Goal: Task Accomplishment & Management: Complete application form

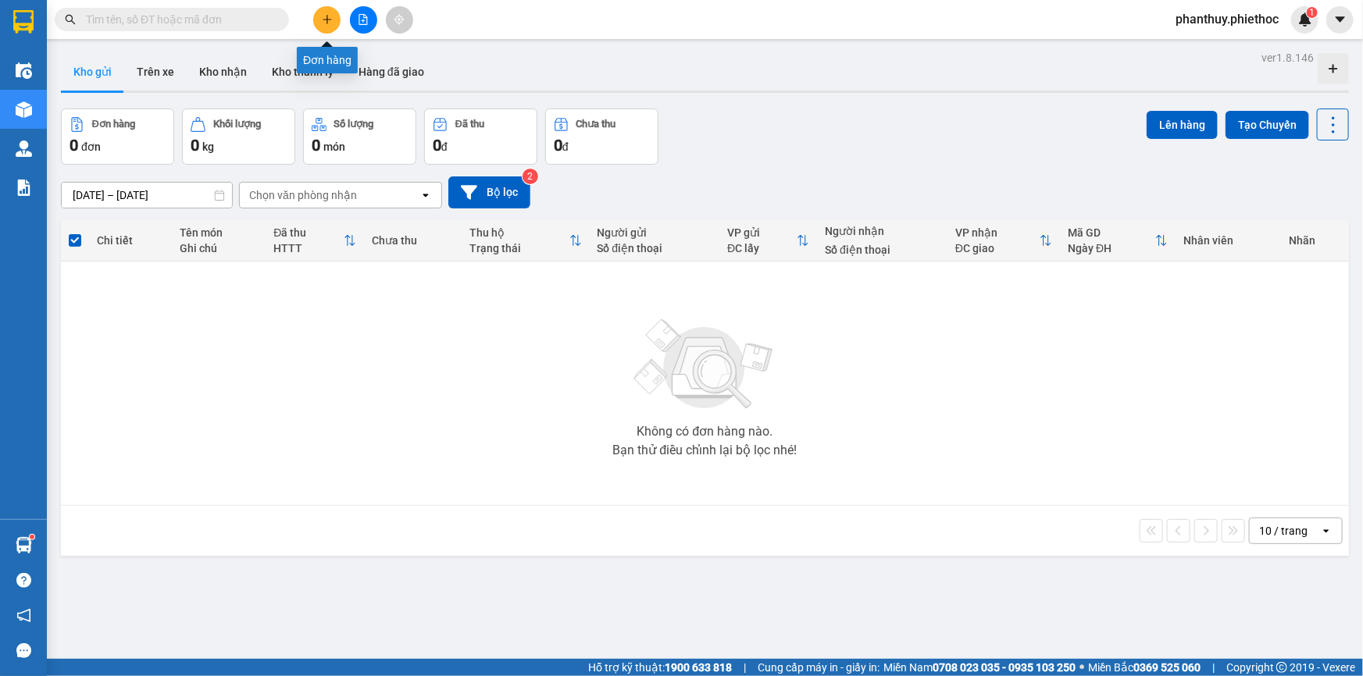
click at [324, 17] on icon "plus" at bounding box center [327, 19] width 11 height 11
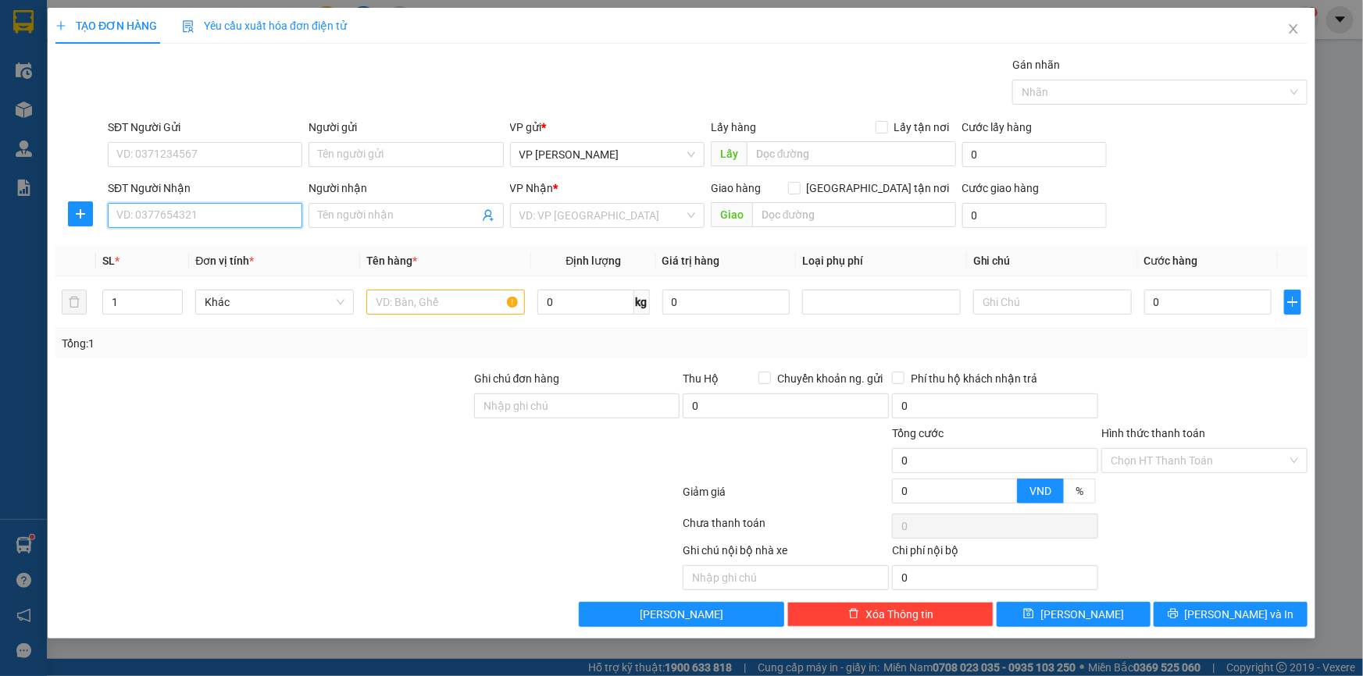
click at [202, 208] on input "SĐT Người Nhận" at bounding box center [205, 215] width 194 height 25
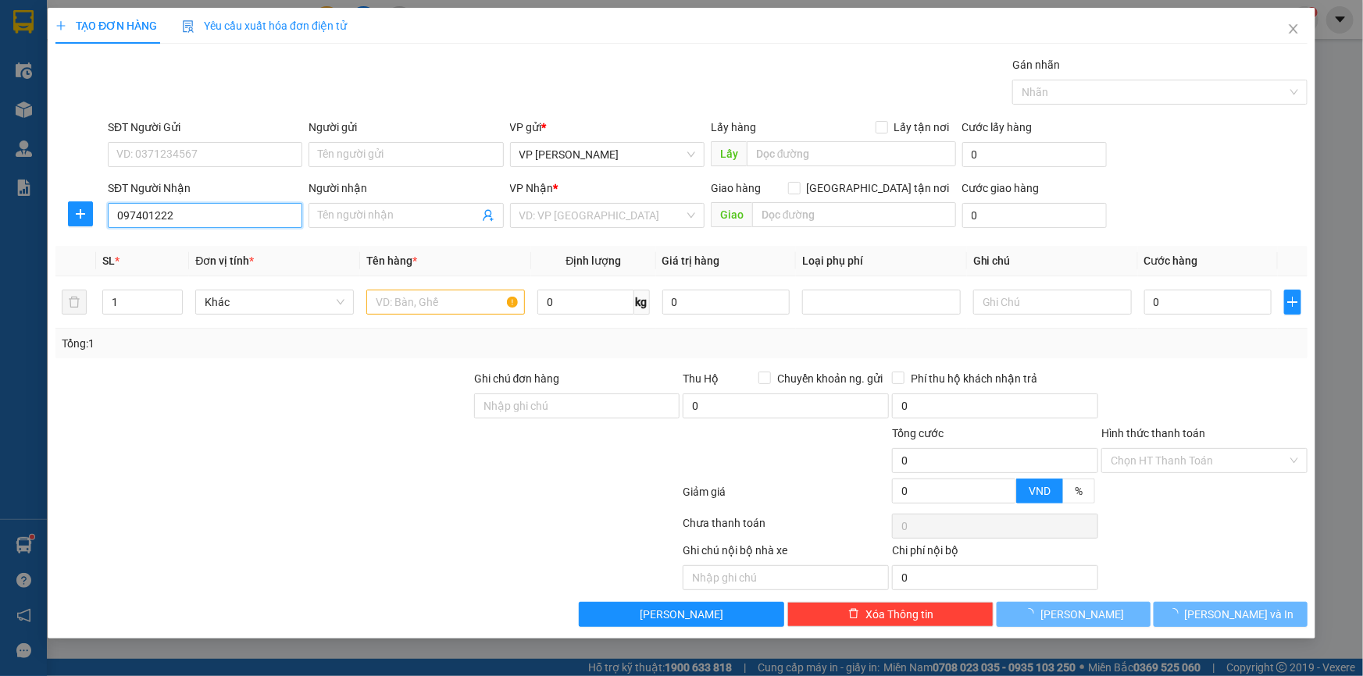
type input "0974012223"
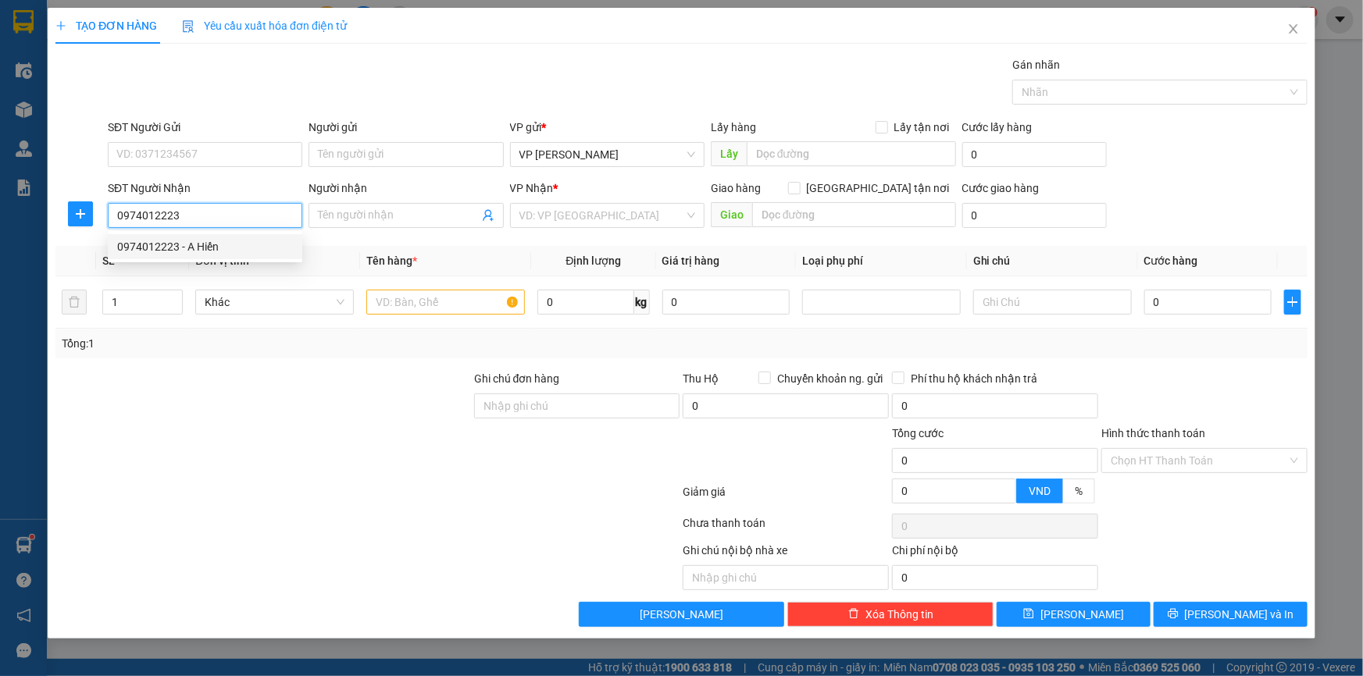
drag, startPoint x: 201, startPoint y: 244, endPoint x: 539, endPoint y: 248, distance: 338.2
click at [201, 245] on div "0974012223 - A Hiến" at bounding box center [205, 246] width 176 height 17
type input "A Hiến"
type input "0974012223"
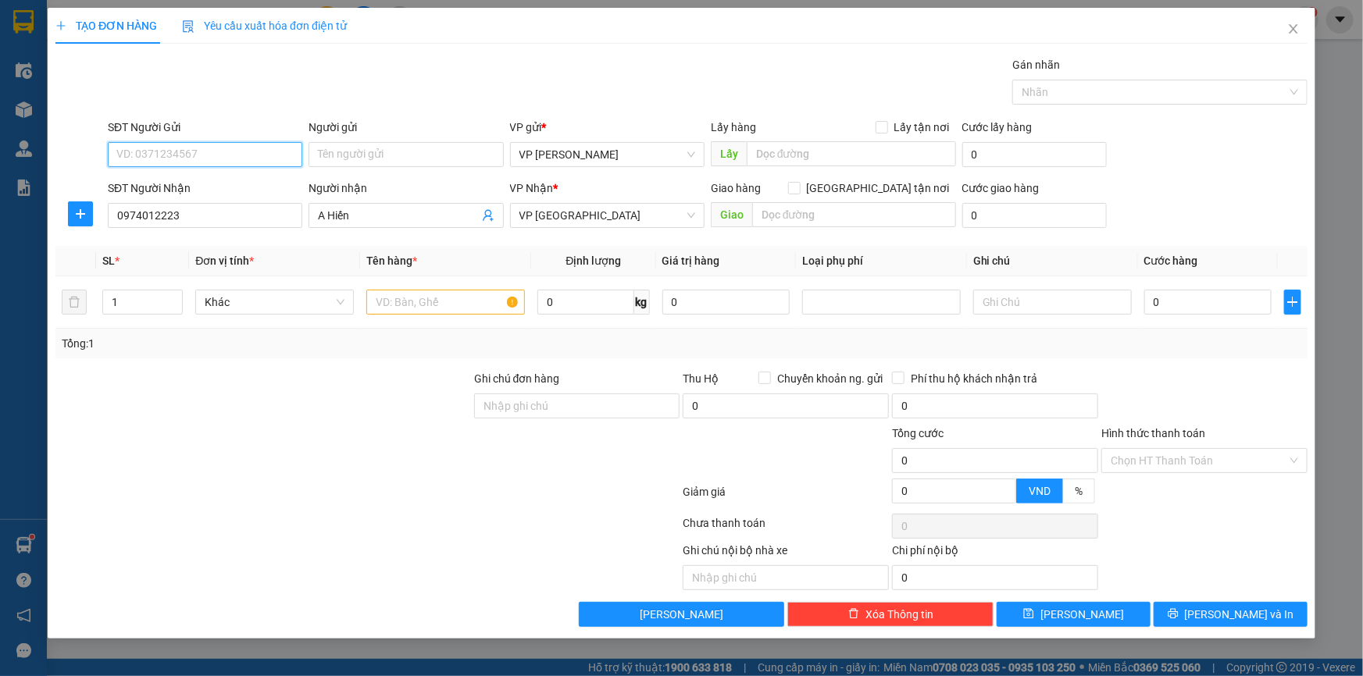
click at [178, 161] on input "SĐT Người Gửi" at bounding box center [205, 154] width 194 height 25
click at [244, 184] on div "0899158896 - Đức Bảo Automart" at bounding box center [205, 185] width 176 height 17
type input "0899158896"
type input "Đức Bảo Automart"
click at [433, 304] on input "text" at bounding box center [445, 302] width 159 height 25
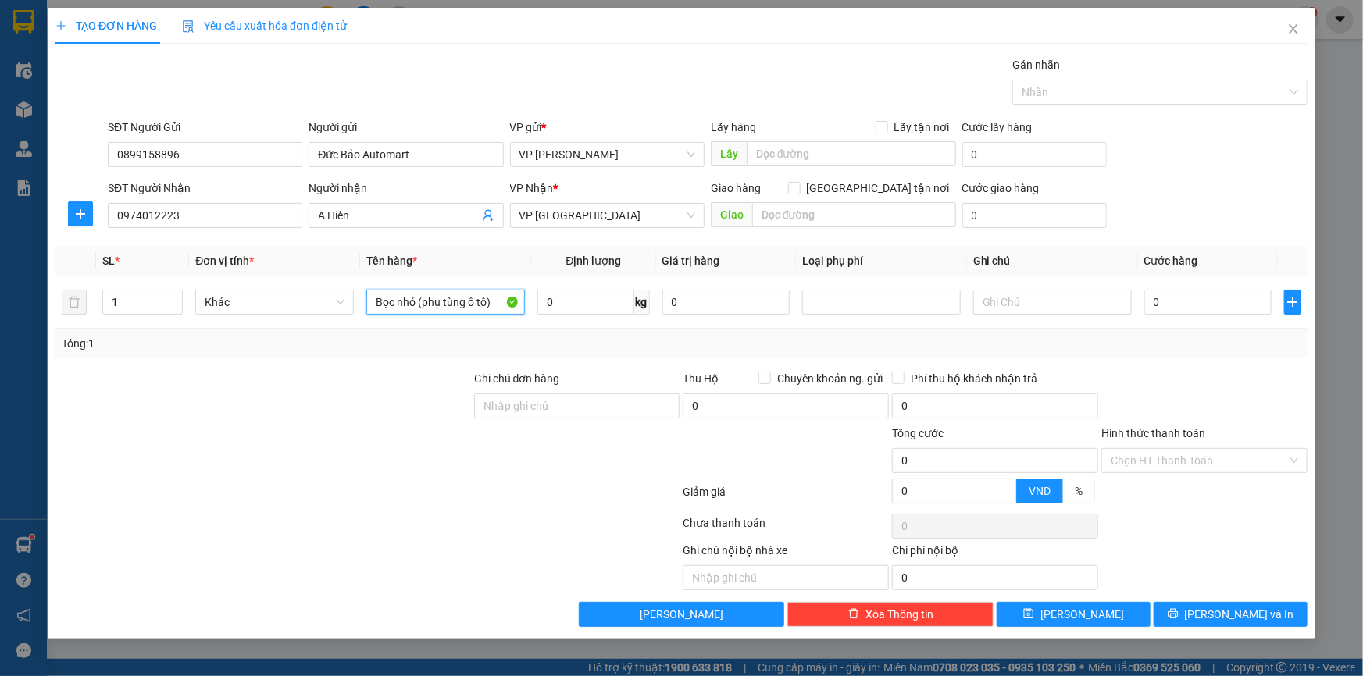
type input "Bọc nhỏ (phụ tùng ô tô)"
type input "0.5"
click at [1192, 301] on input "0" at bounding box center [1207, 302] width 127 height 25
type input "02"
type input "2"
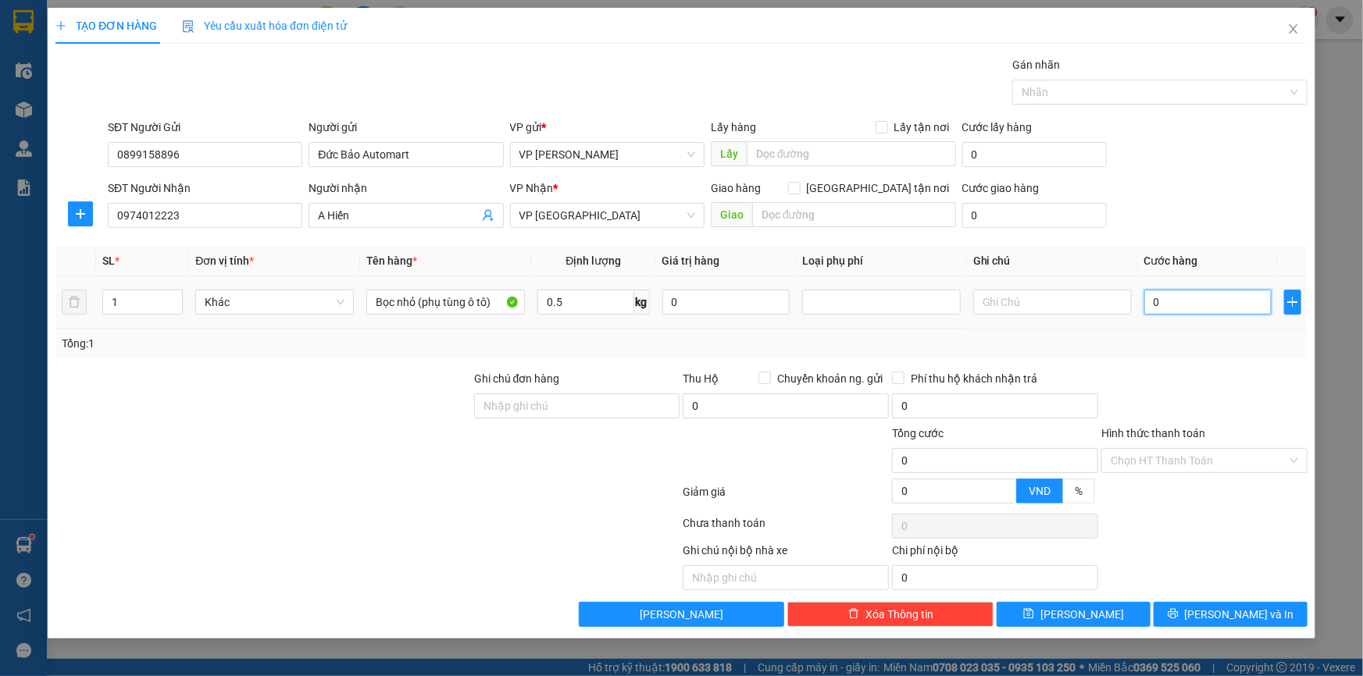
type input "2"
type input "025"
type input "25"
type input "25.000"
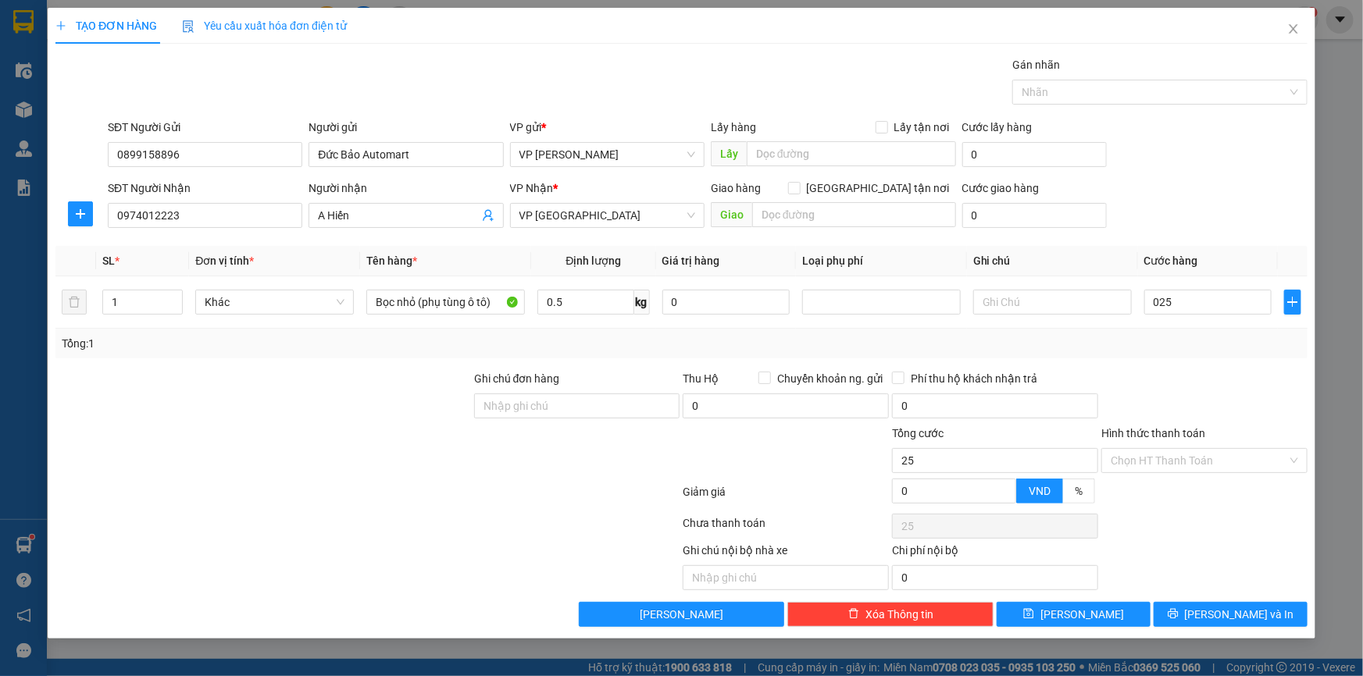
type input "25.000"
click at [1199, 183] on div "SĐT Người Nhận 0974012223 Người nhận A Hiến VP Nhận * VP Thái Bình Giao hàng Gi…" at bounding box center [708, 207] width 1206 height 55
click at [1247, 618] on span "[PERSON_NAME] và In" at bounding box center [1239, 614] width 109 height 17
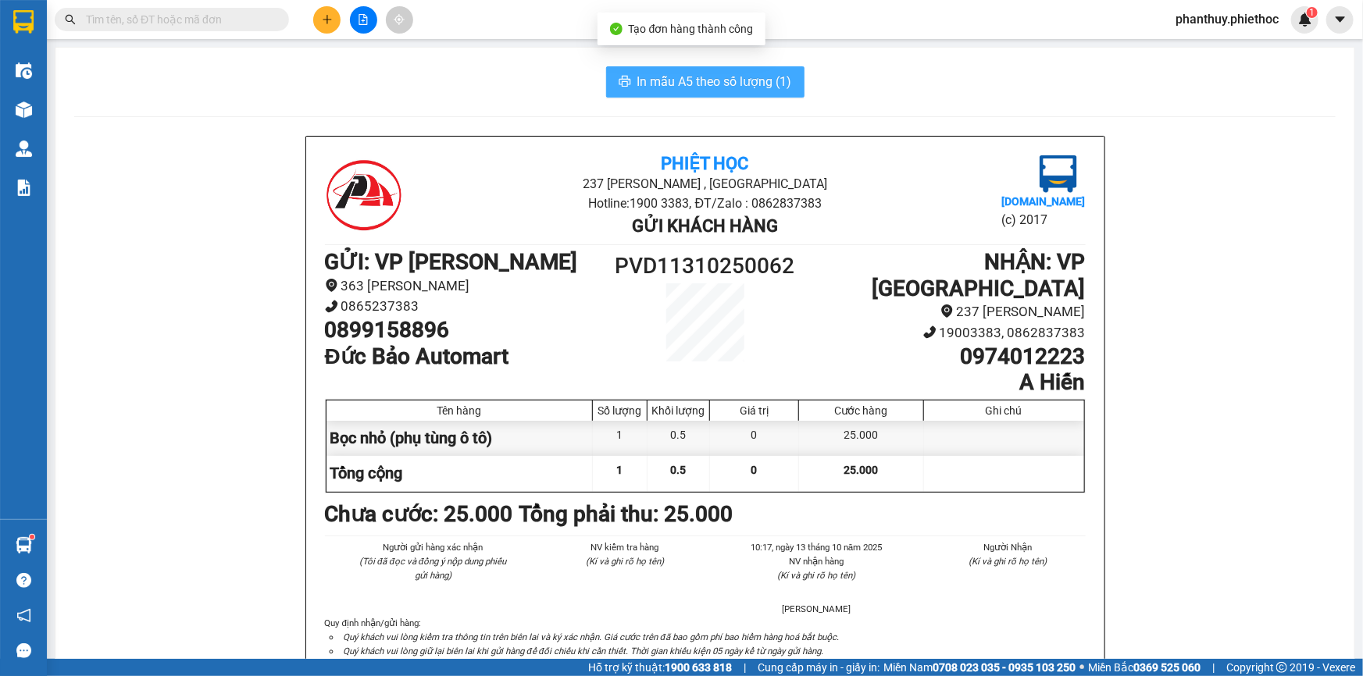
click at [642, 72] on button "In mẫu A5 theo số lượng (1)" at bounding box center [705, 81] width 198 height 31
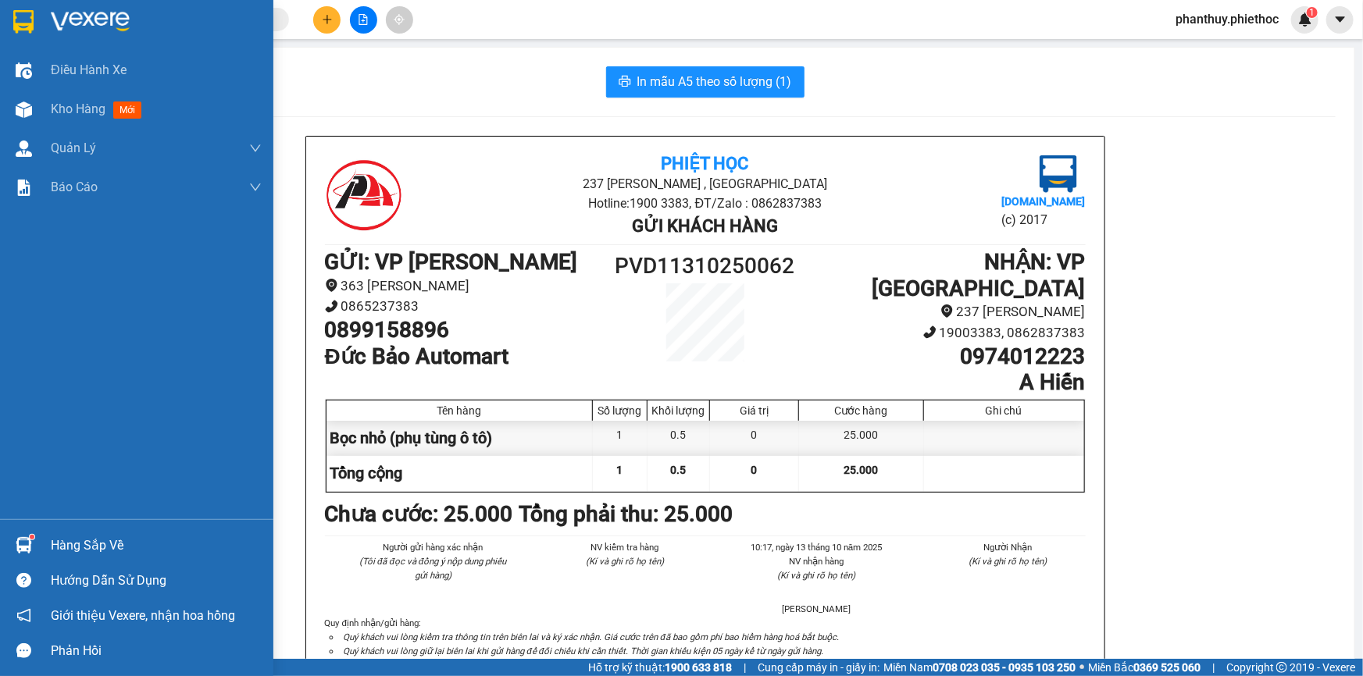
drag, startPoint x: 65, startPoint y: 547, endPoint x: 573, endPoint y: 506, distance: 510.0
click at [65, 547] on div "Hàng sắp về" at bounding box center [156, 545] width 211 height 23
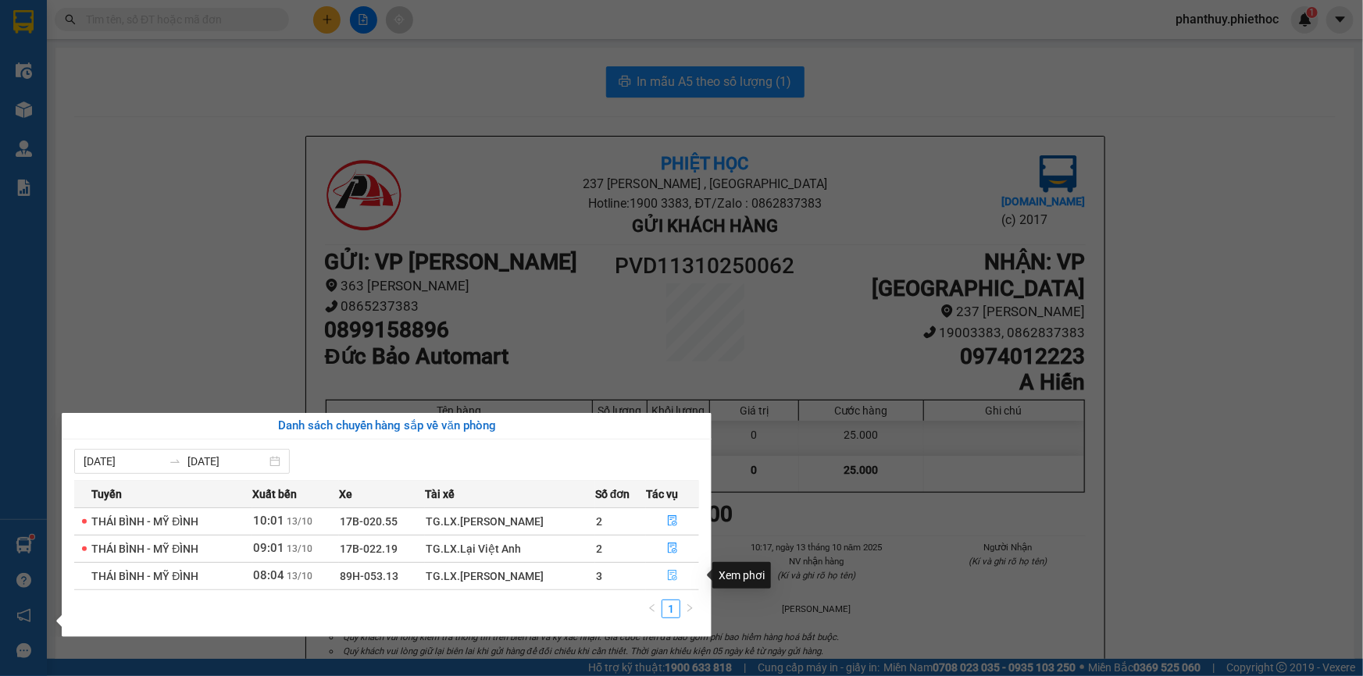
click at [681, 570] on button "button" at bounding box center [673, 576] width 52 height 25
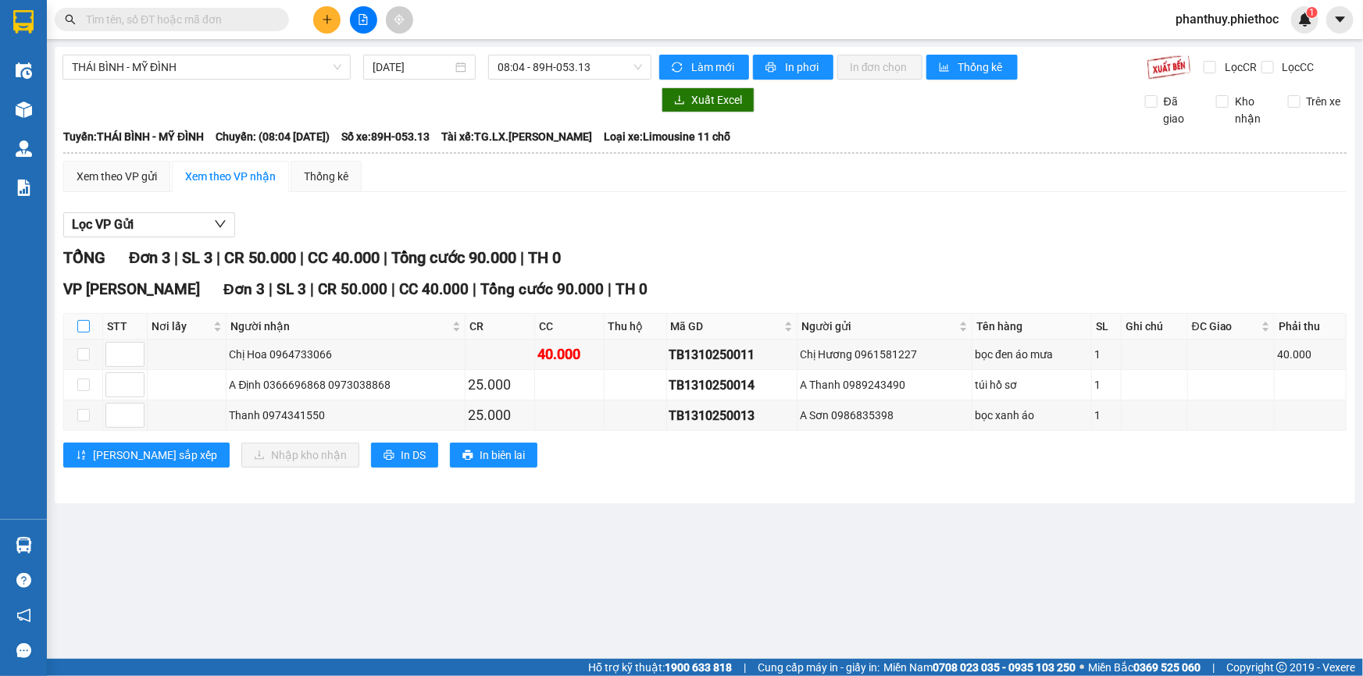
drag, startPoint x: 81, startPoint y: 326, endPoint x: 91, endPoint y: 334, distance: 13.3
click at [81, 325] on input "checkbox" at bounding box center [83, 326] width 12 height 12
checkbox input "true"
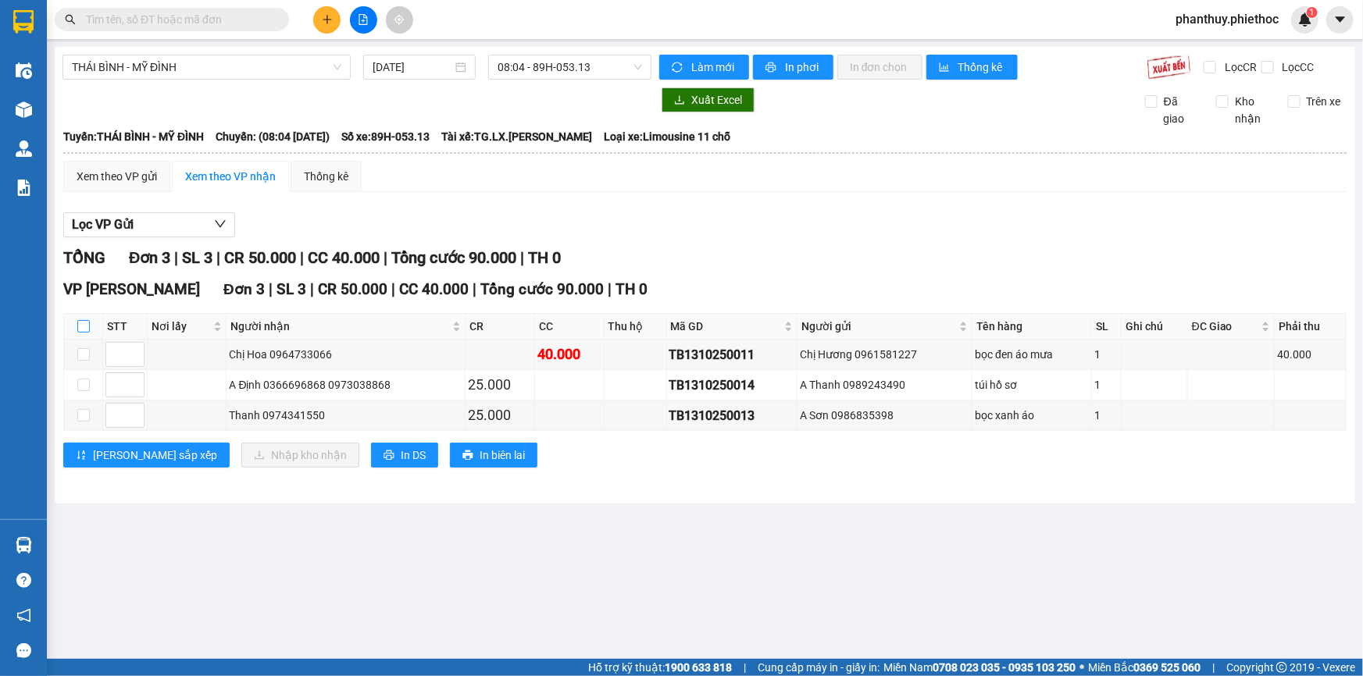
checkbox input "true"
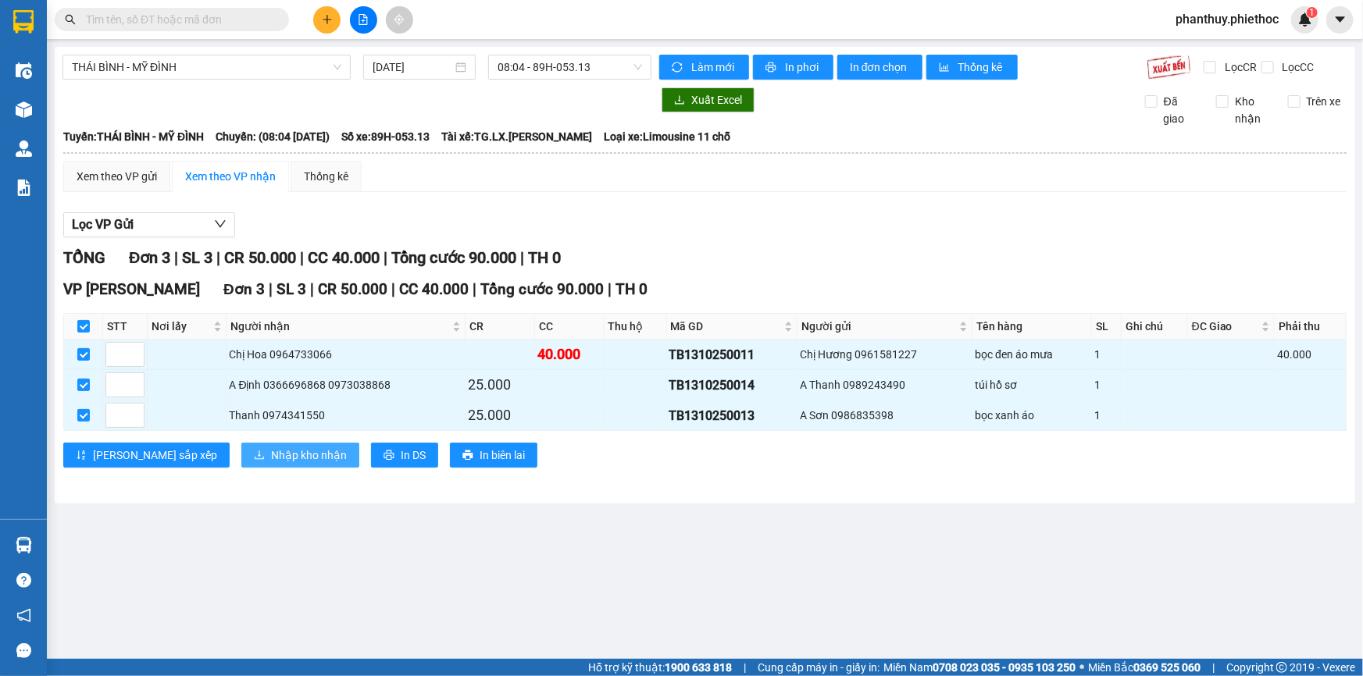
click at [271, 454] on span "Nhập kho nhận" at bounding box center [309, 455] width 76 height 17
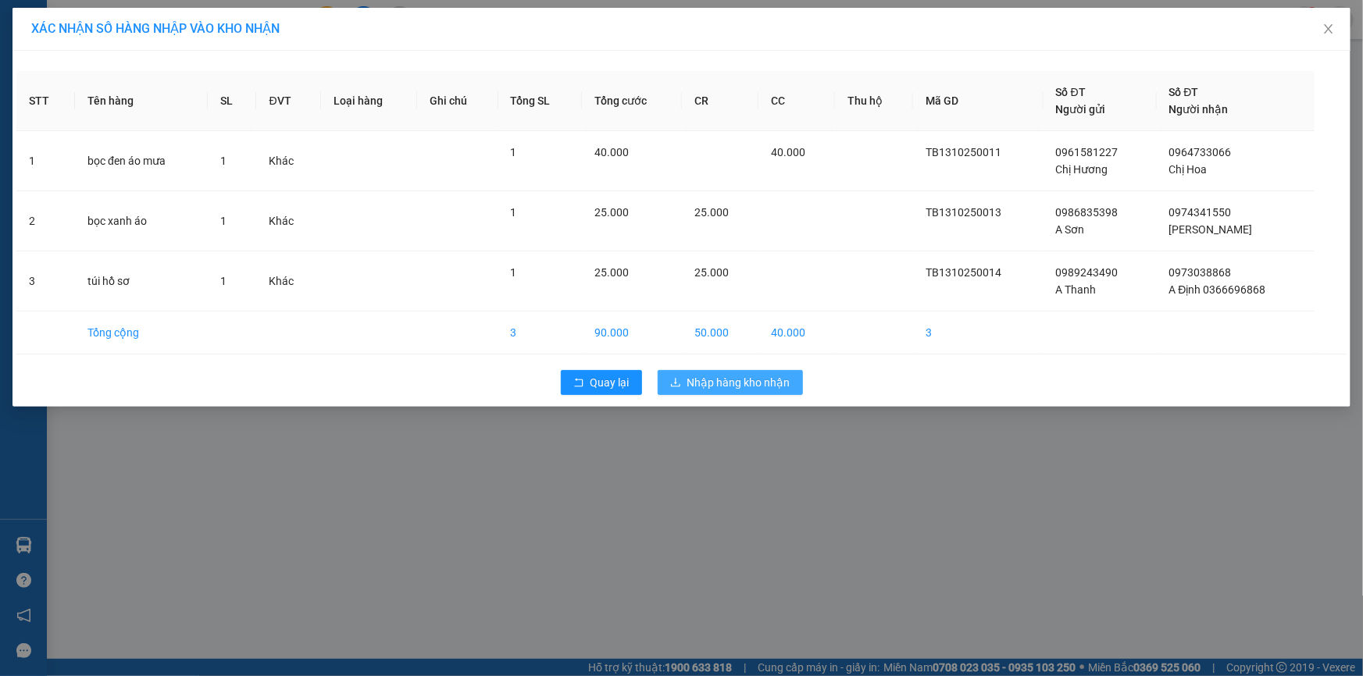
drag, startPoint x: 718, startPoint y: 382, endPoint x: 449, endPoint y: 644, distance: 375.5
click at [718, 383] on span "Nhập hàng kho nhận" at bounding box center [738, 382] width 103 height 17
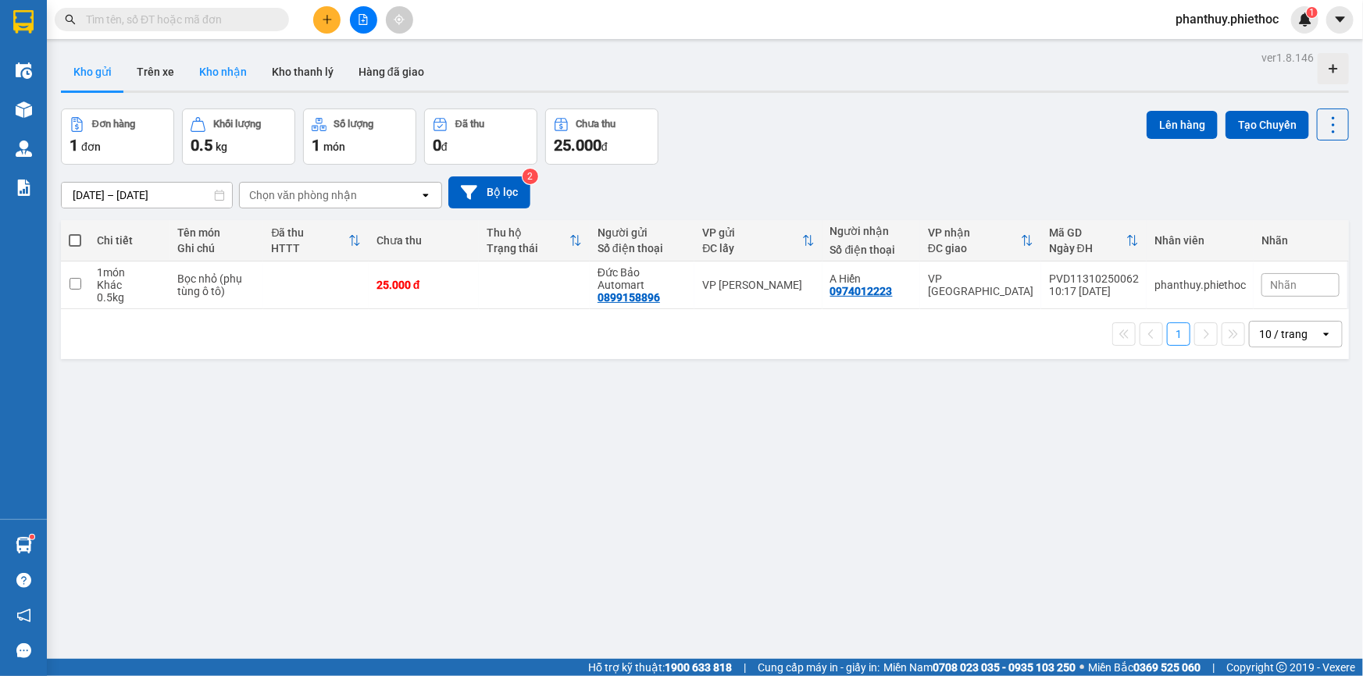
click at [212, 66] on button "Kho nhận" at bounding box center [223, 71] width 73 height 37
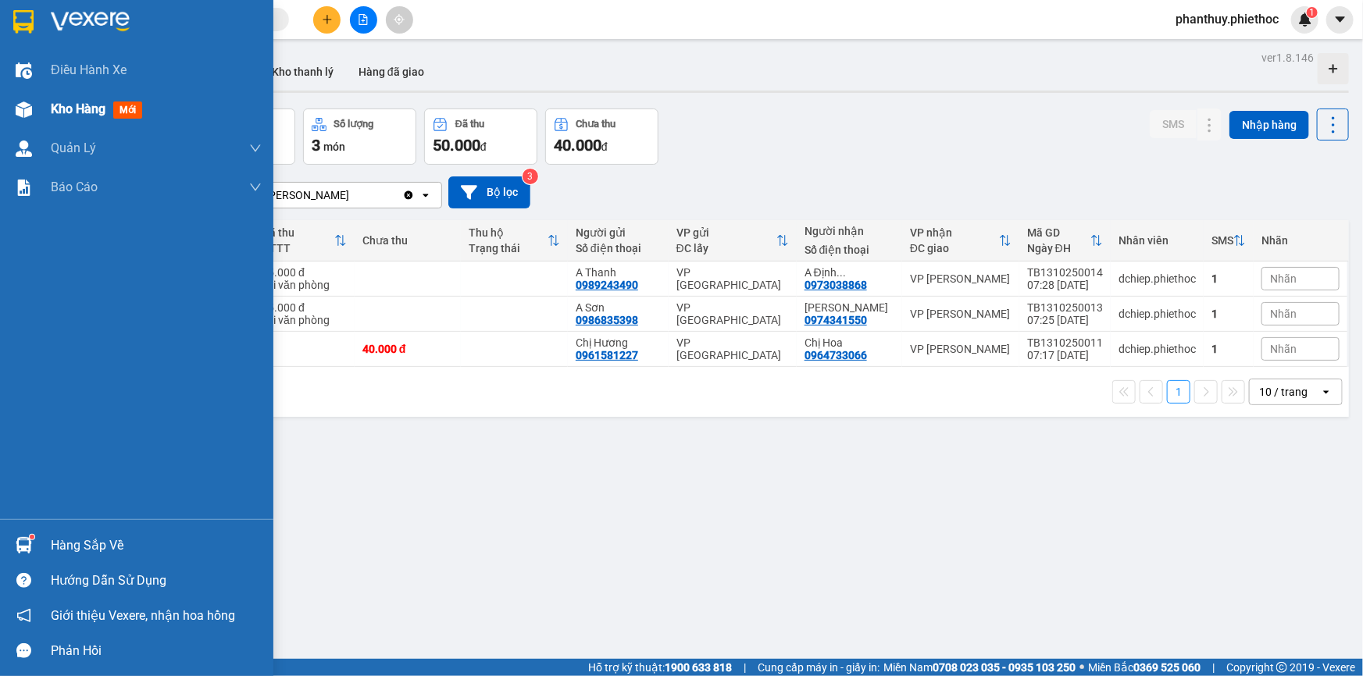
click at [73, 114] on span "Kho hàng" at bounding box center [78, 109] width 55 height 15
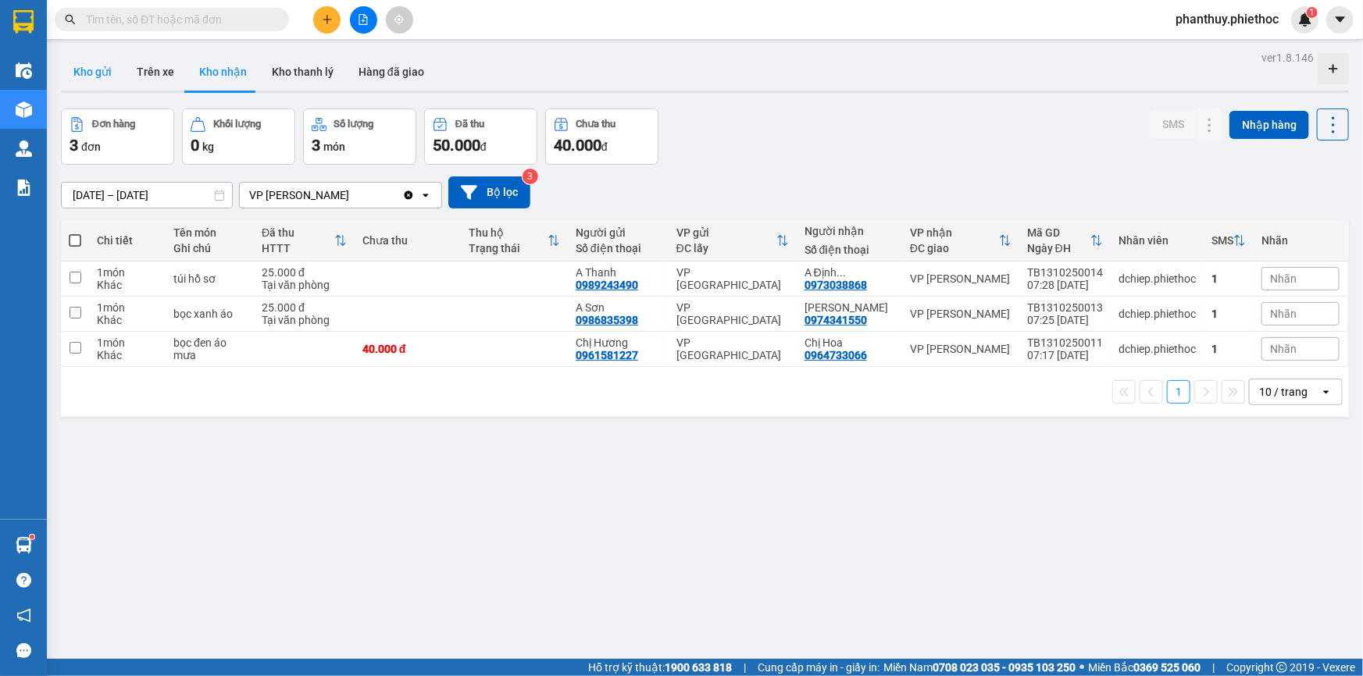
click at [107, 73] on button "Kho gửi" at bounding box center [92, 71] width 63 height 37
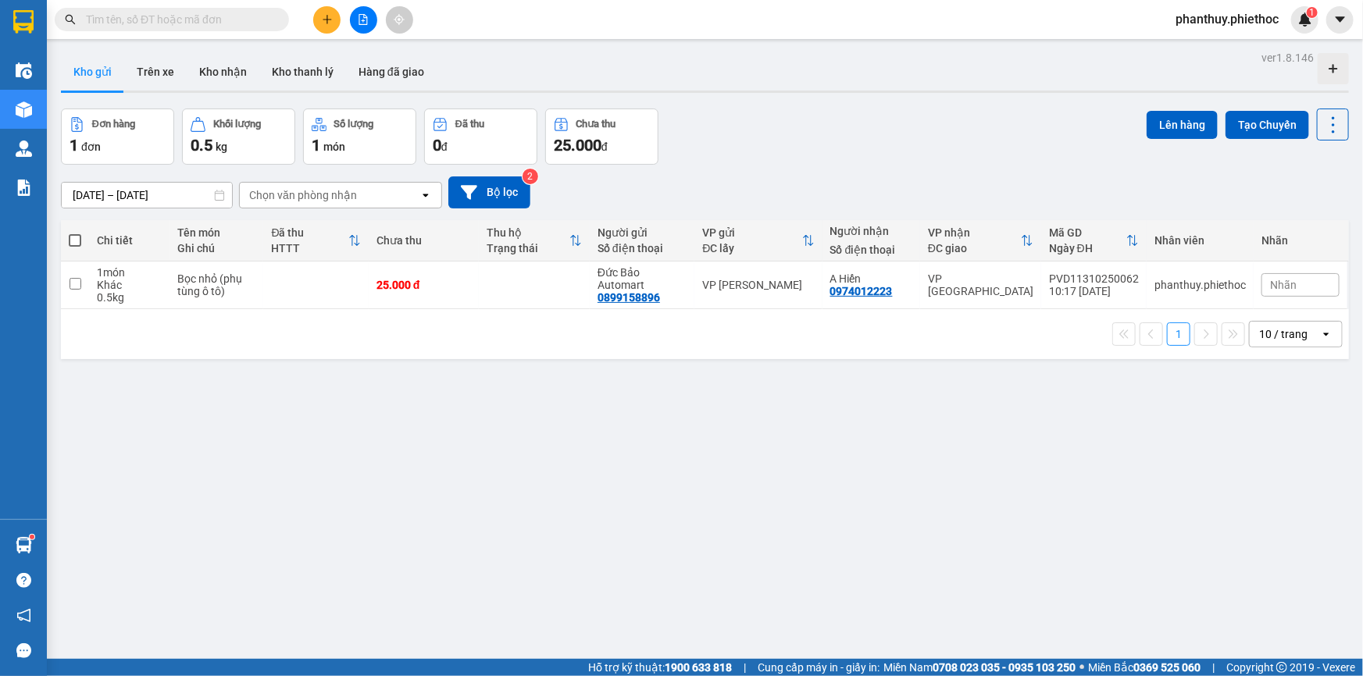
click at [75, 235] on span at bounding box center [75, 240] width 12 height 12
click at [75, 233] on input "checkbox" at bounding box center [75, 233] width 0 height 0
checkbox input "true"
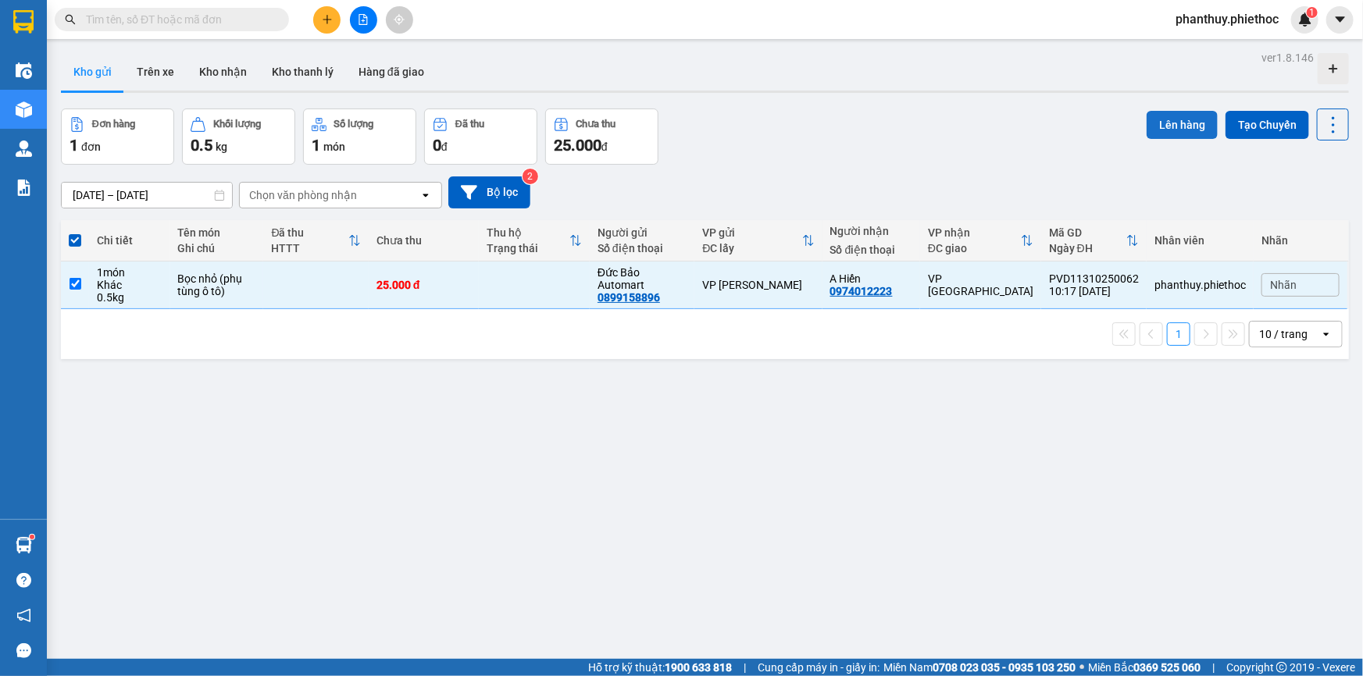
click at [1176, 122] on button "Lên hàng" at bounding box center [1181, 125] width 71 height 28
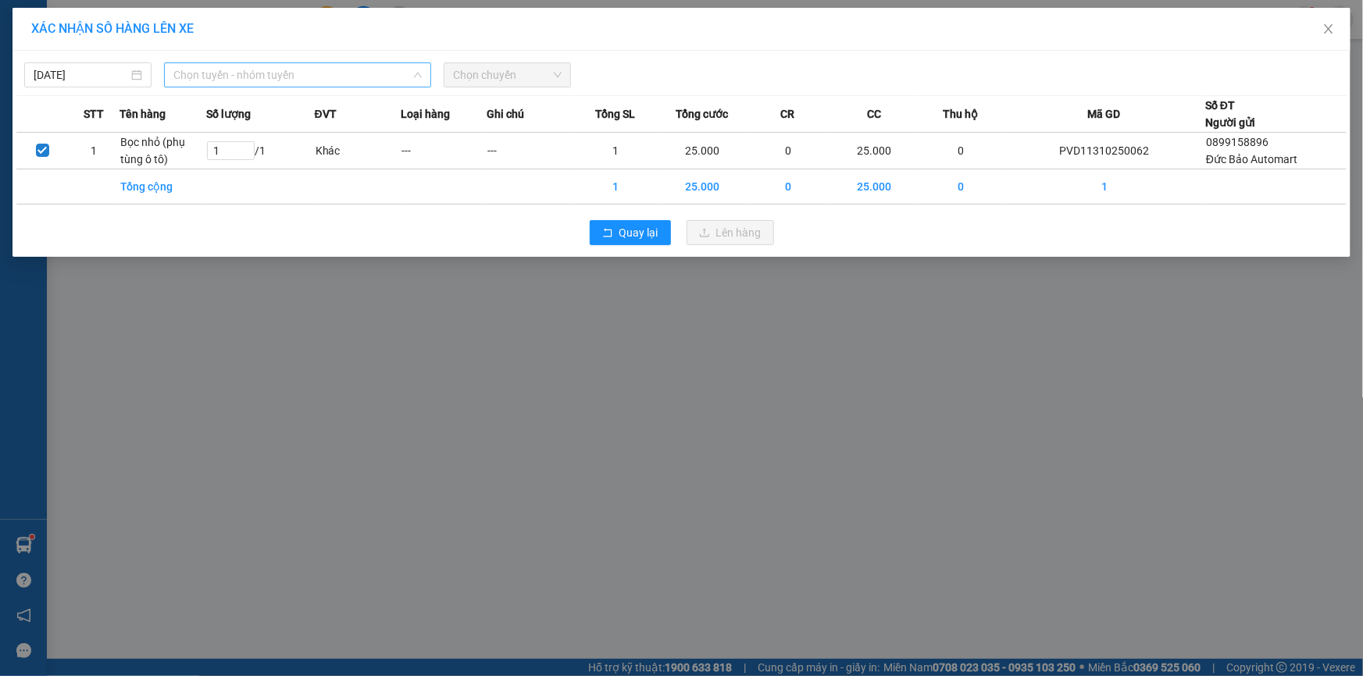
click at [227, 75] on span "Chọn tuyến - nhóm tuyến" at bounding box center [297, 74] width 248 height 23
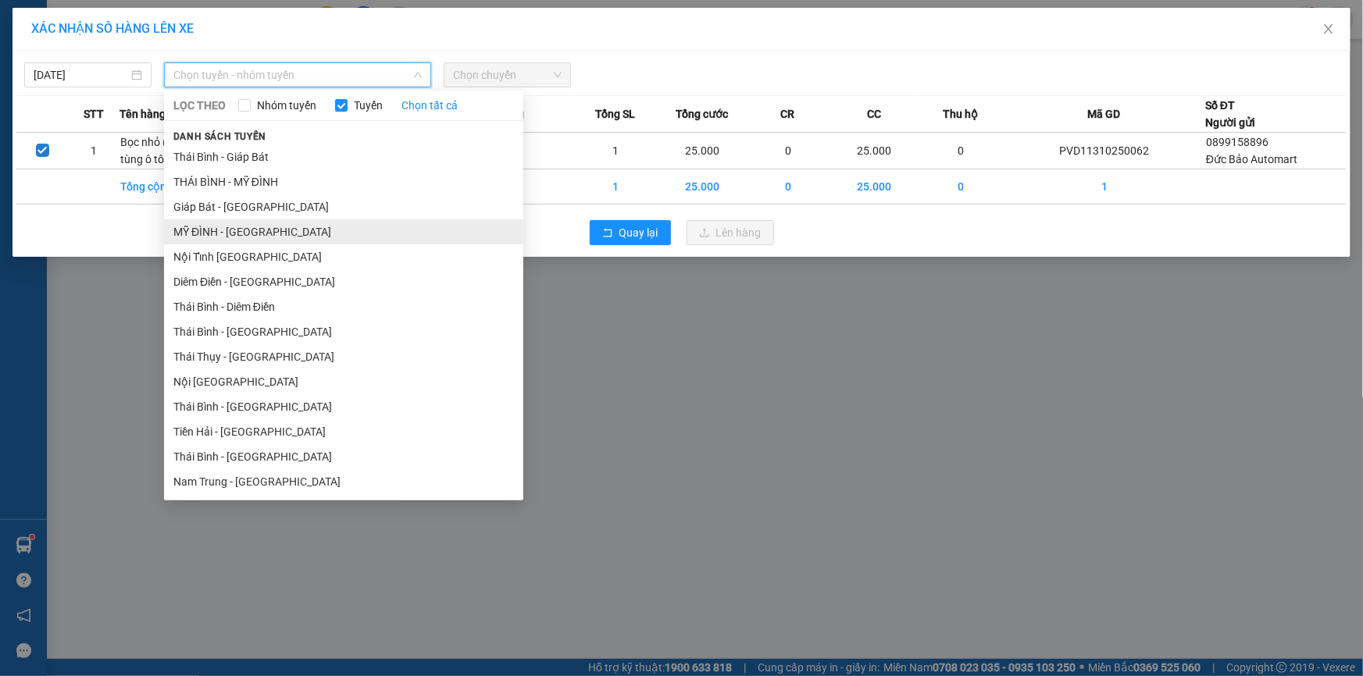
click at [211, 227] on li "MỸ ĐÌNH - [GEOGRAPHIC_DATA]" at bounding box center [343, 231] width 359 height 25
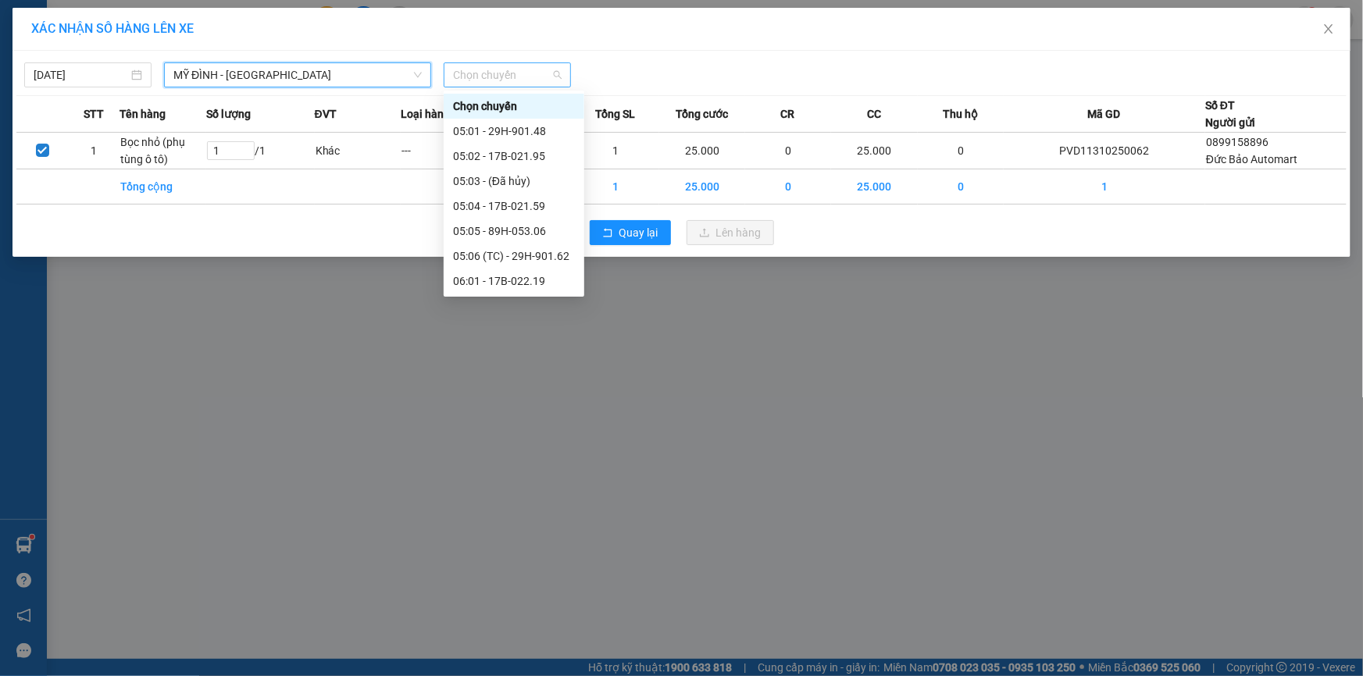
click at [482, 75] on span "Chọn chuyến" at bounding box center [507, 74] width 109 height 23
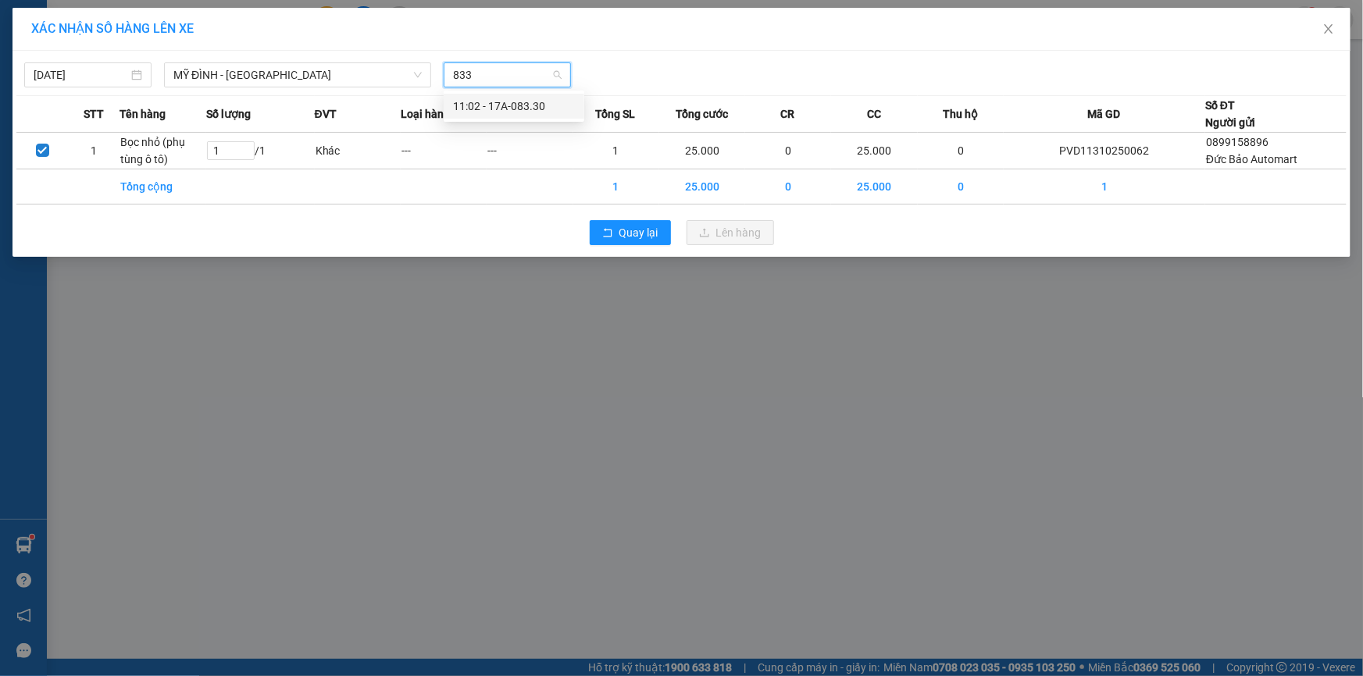
type input "8330"
click at [497, 105] on div "11:02 - 17A-083.30" at bounding box center [514, 106] width 122 height 17
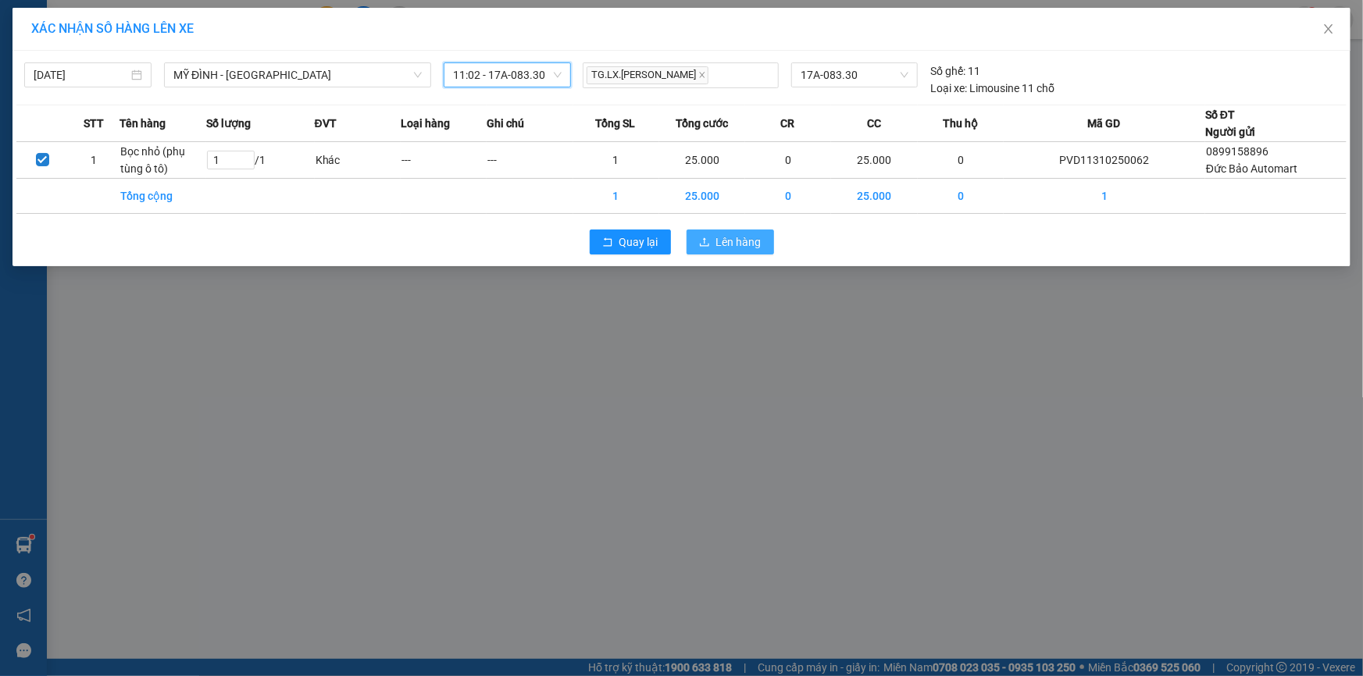
click at [718, 241] on span "Lên hàng" at bounding box center [738, 241] width 45 height 17
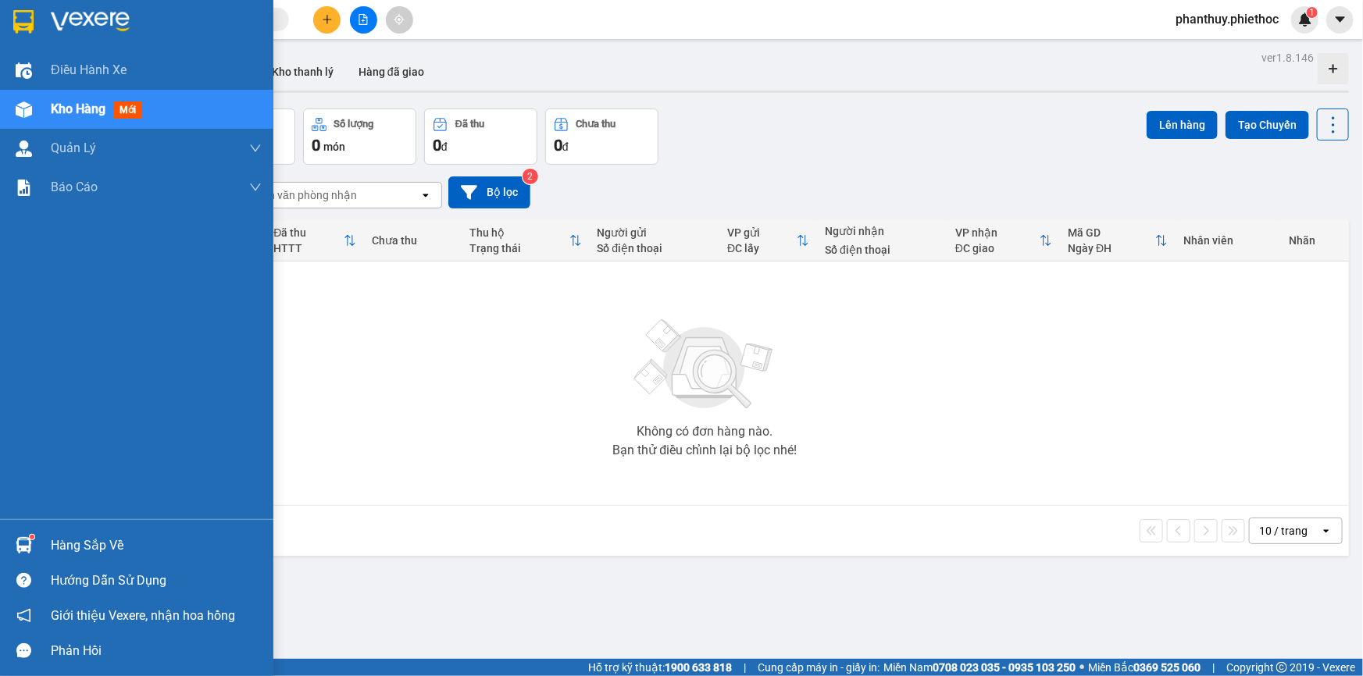
click at [95, 535] on div "Hàng sắp về" at bounding box center [156, 545] width 211 height 23
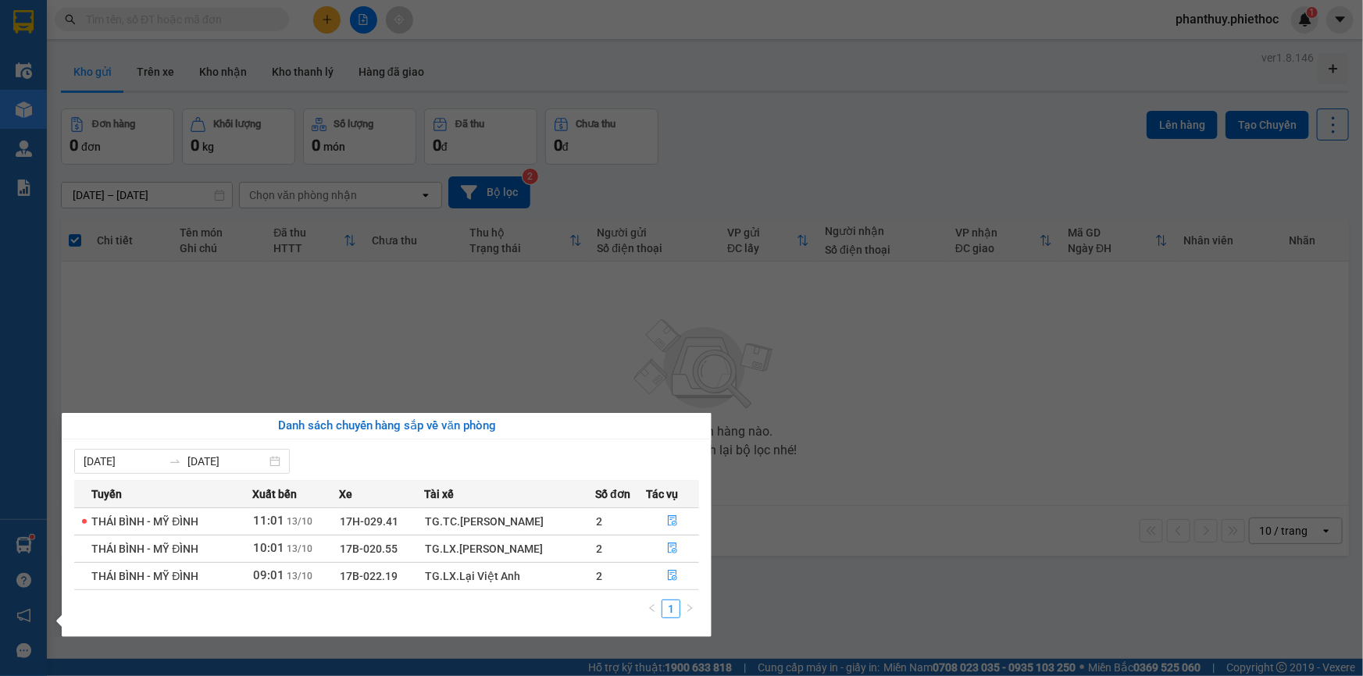
drag, startPoint x: 330, startPoint y: 389, endPoint x: 341, endPoint y: 370, distance: 22.1
click at [330, 389] on section "Kết quả tìm kiếm ( 0 ) Bộ lọc No Data phanthuy.phiethoc 1 Điều hành xe Kho hàng…" at bounding box center [681, 338] width 1363 height 676
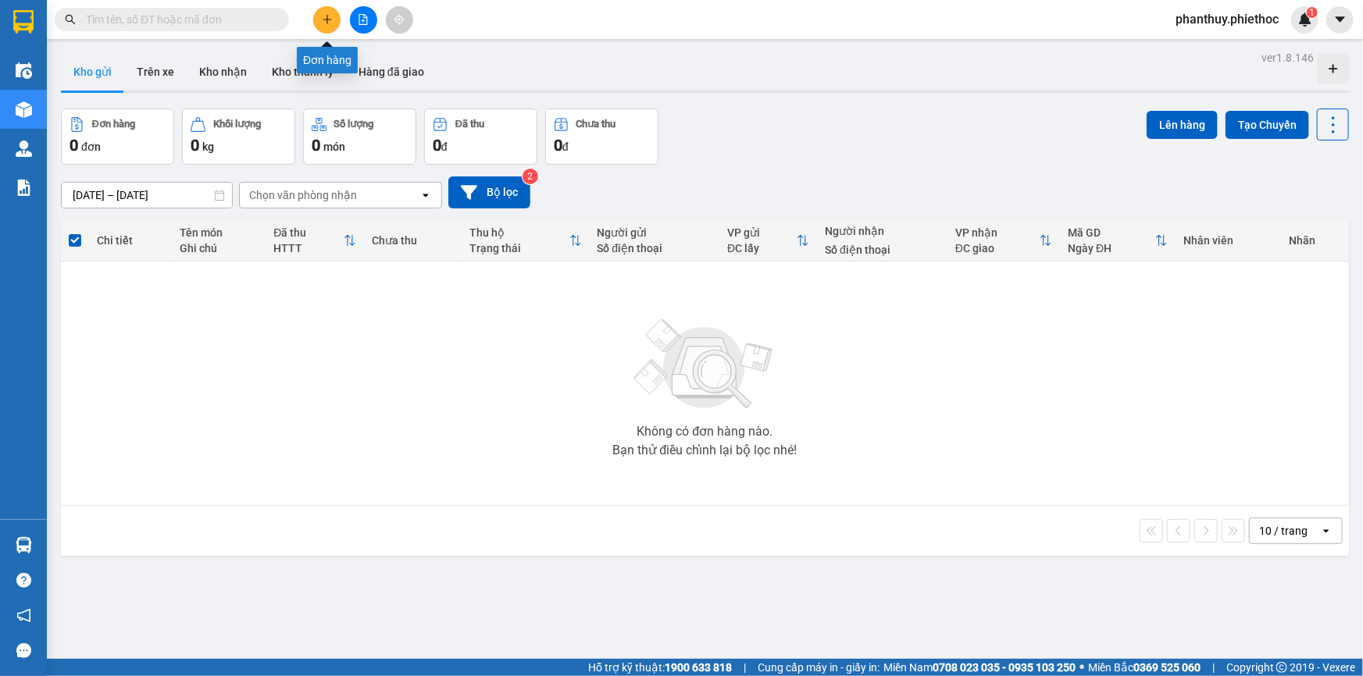
click at [320, 16] on button at bounding box center [326, 19] width 27 height 27
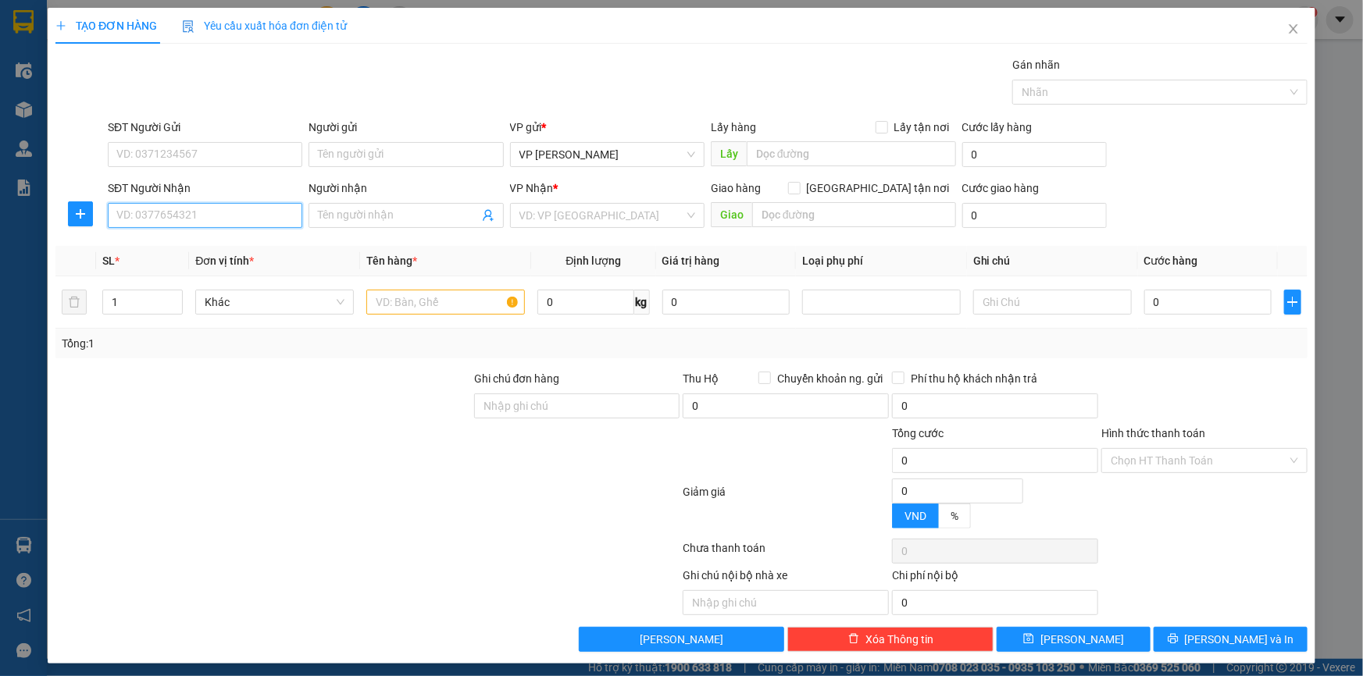
click at [164, 208] on input "SĐT Người Nhận" at bounding box center [205, 215] width 194 height 25
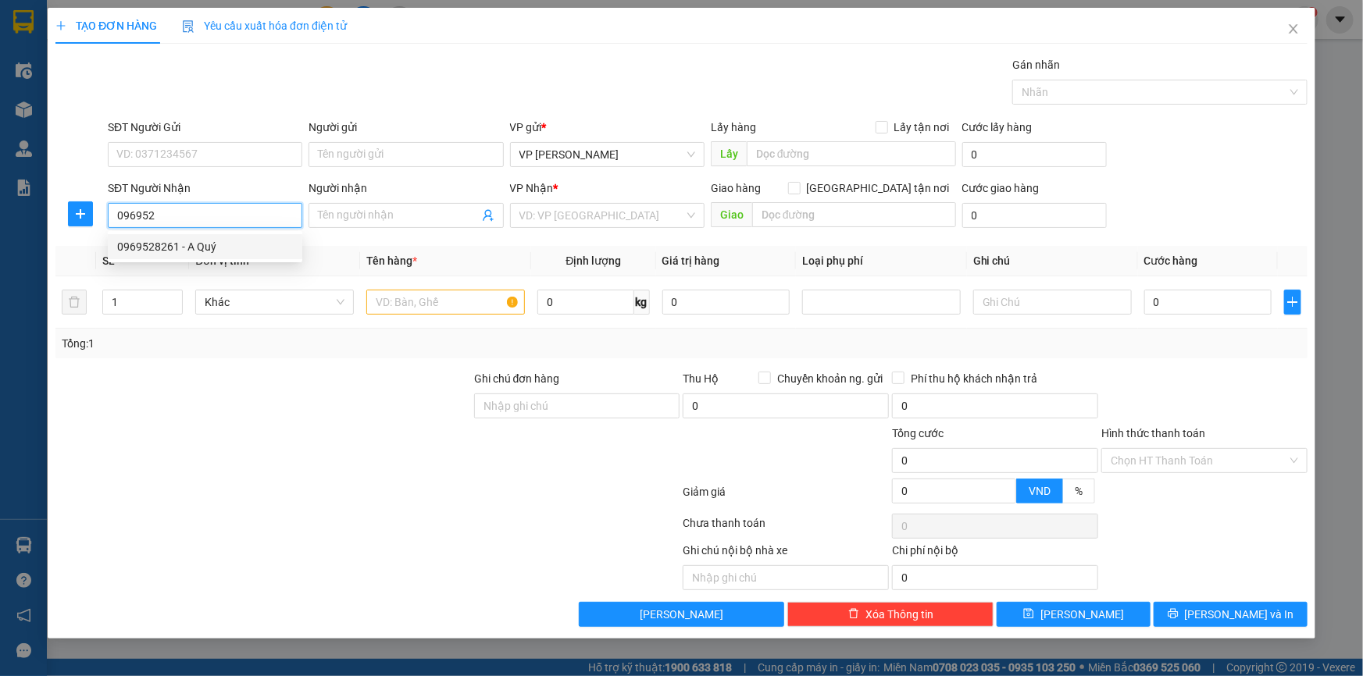
click at [207, 243] on div "0969528261 - A Quý" at bounding box center [205, 246] width 176 height 17
type input "0969528261"
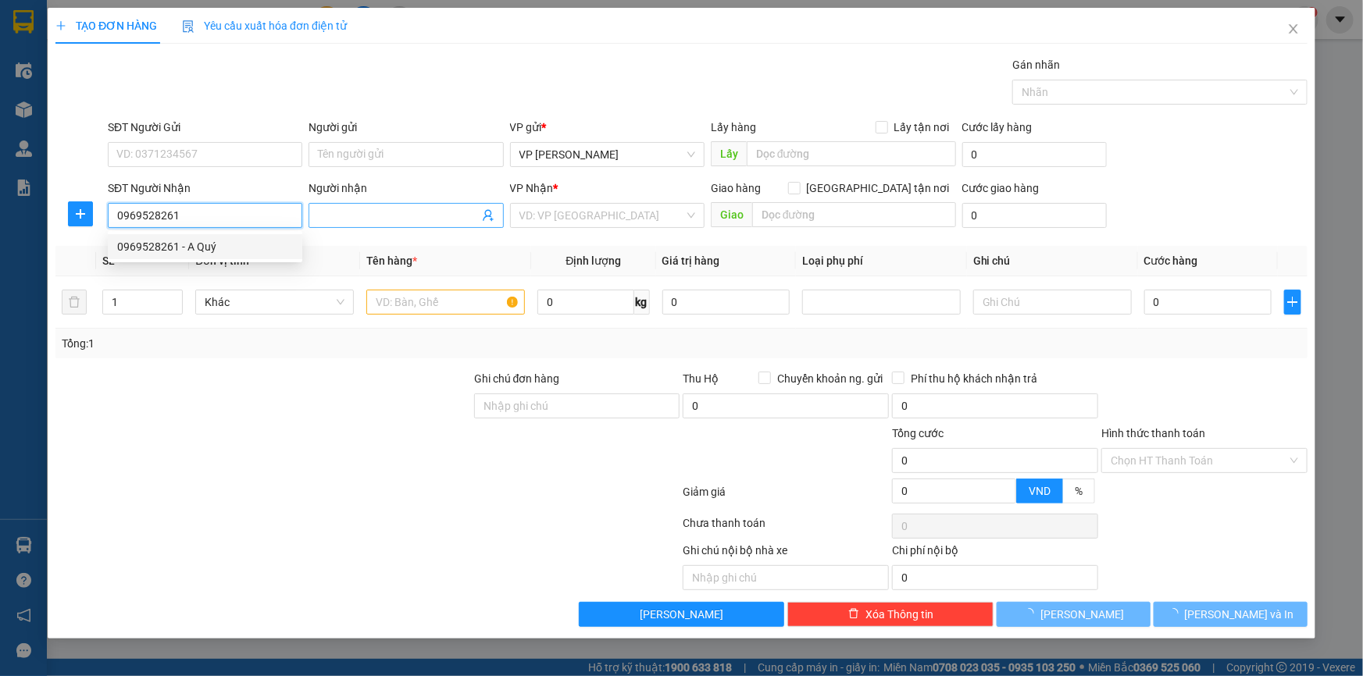
type input "A Quý"
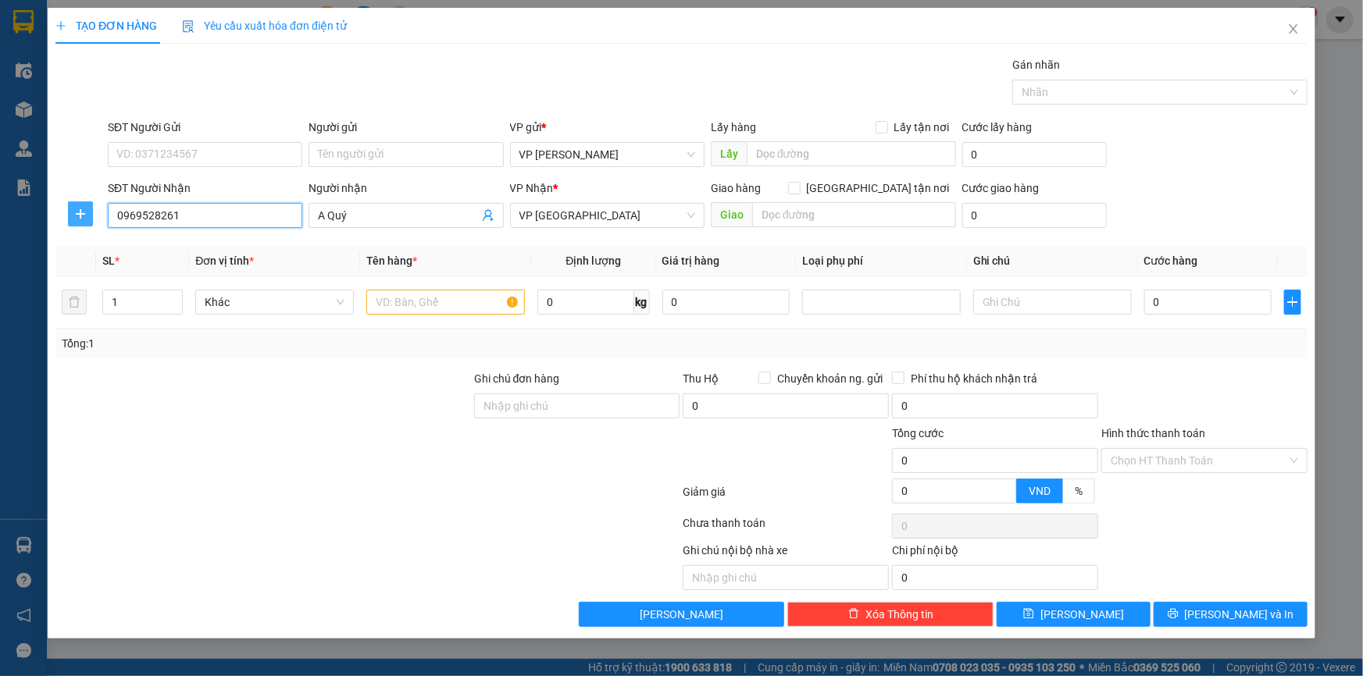
type input "0969528261"
click at [75, 211] on icon "plus" at bounding box center [80, 214] width 12 height 12
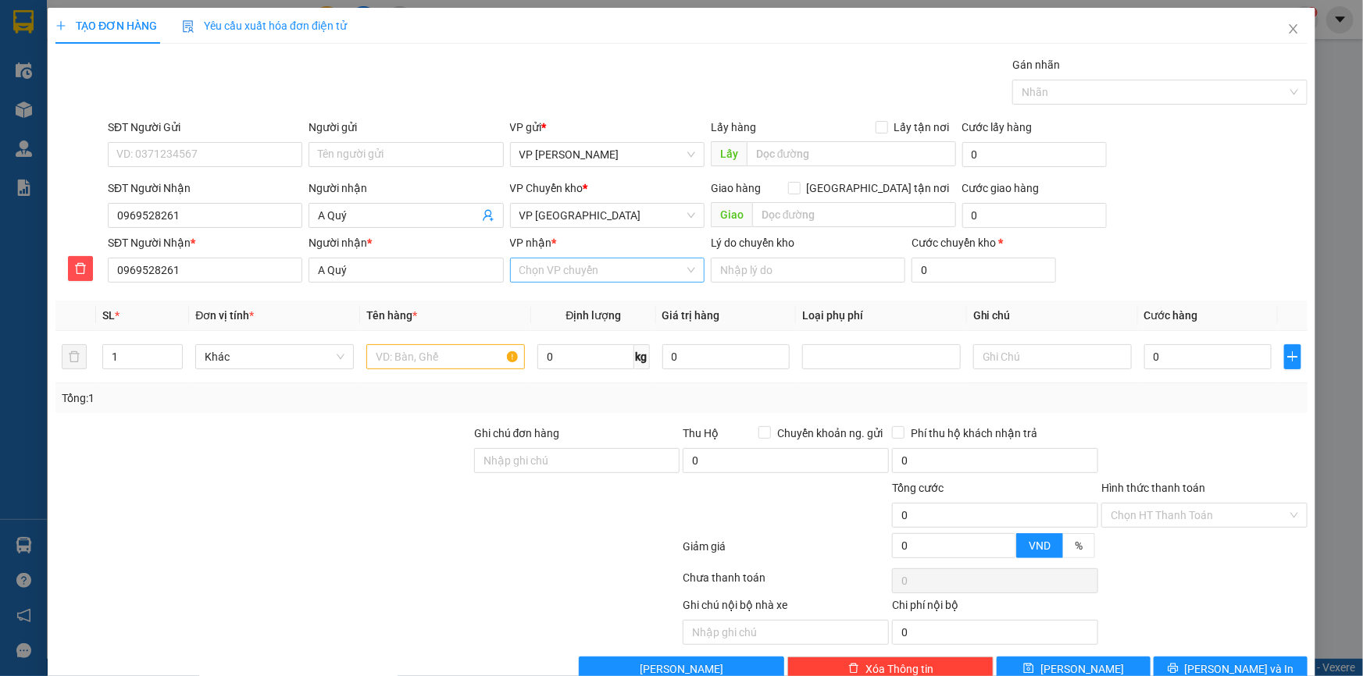
click at [558, 267] on input "VP nhận *" at bounding box center [601, 269] width 165 height 23
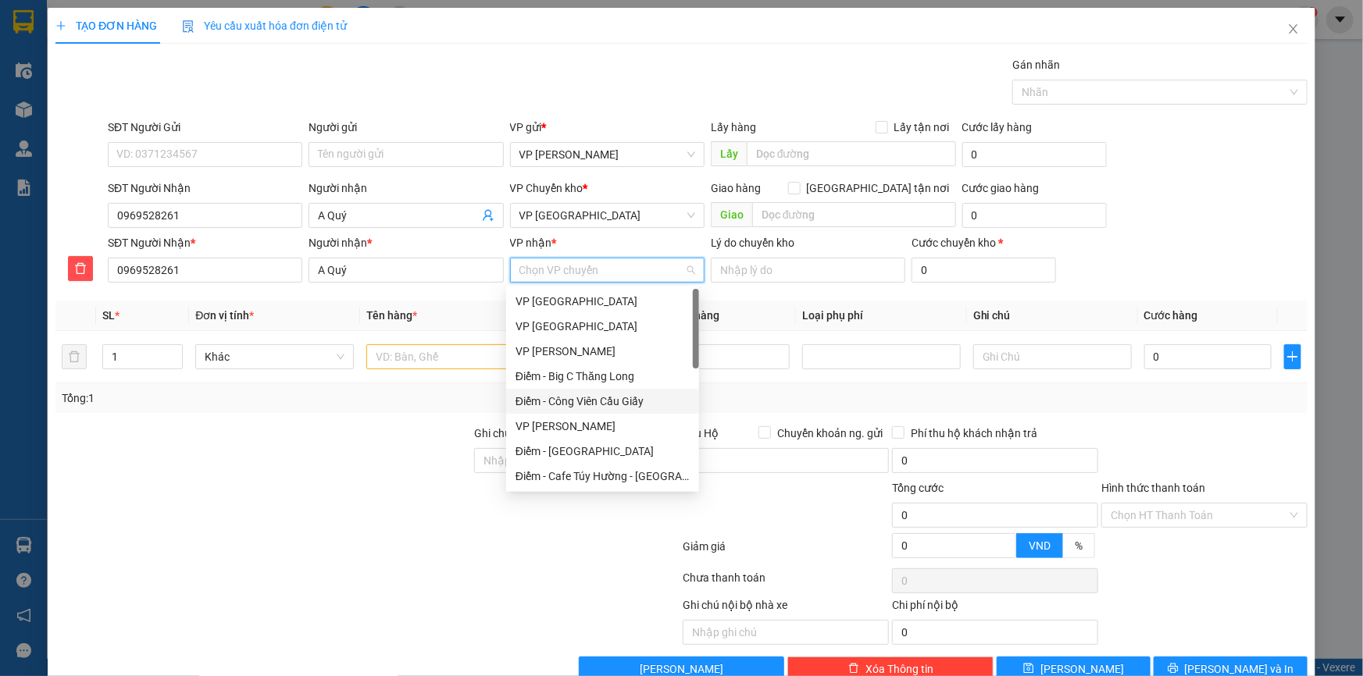
scroll to position [141, 0]
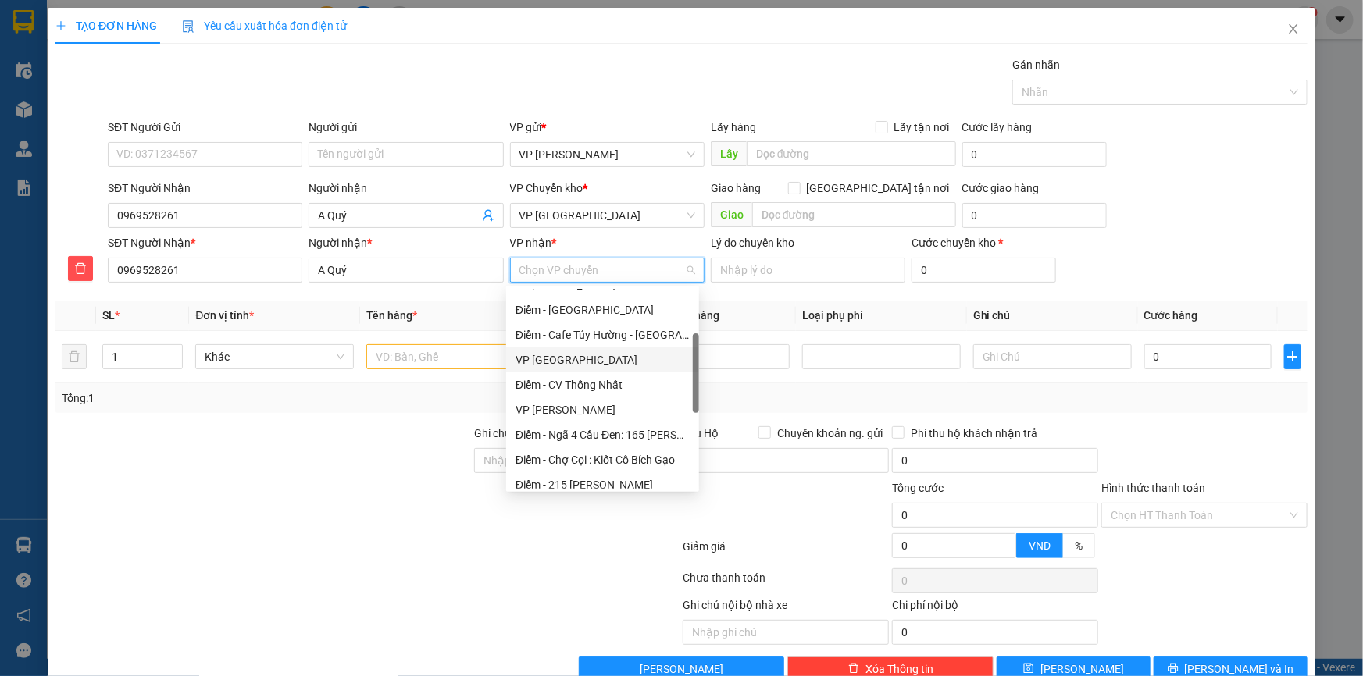
click at [584, 354] on div "VP [GEOGRAPHIC_DATA]" at bounding box center [602, 359] width 174 height 17
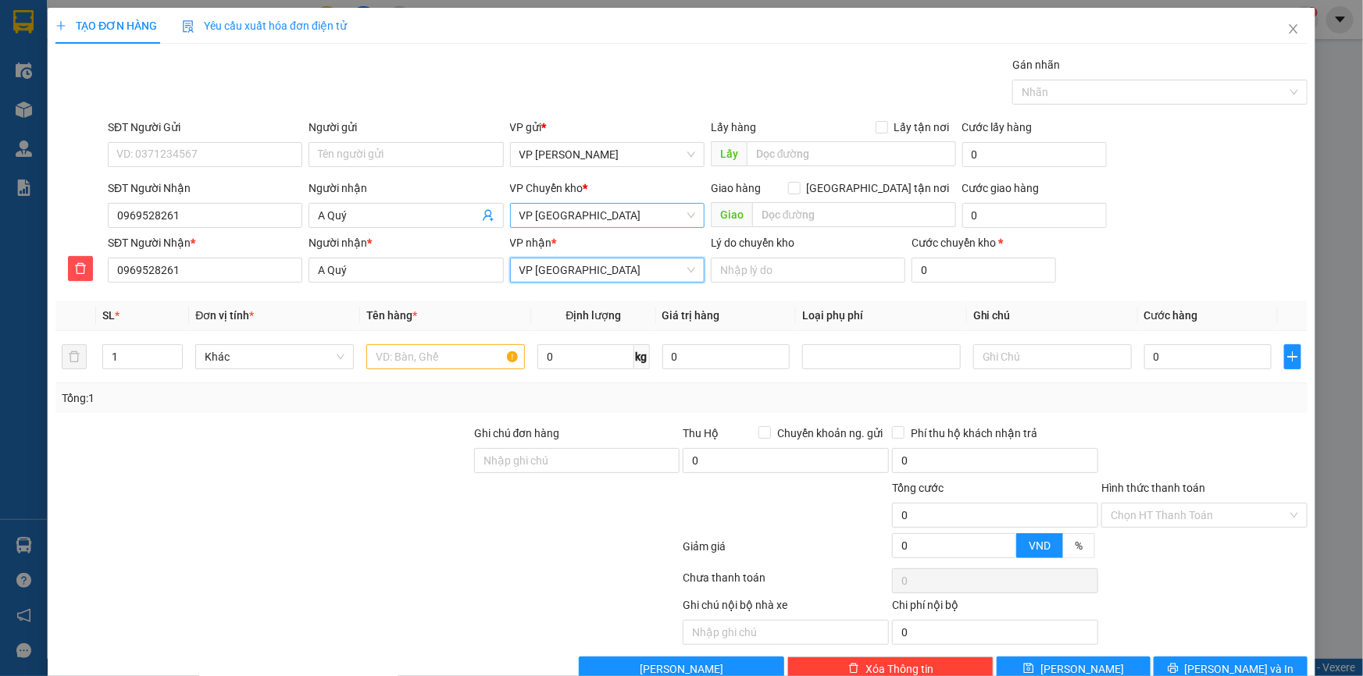
click at [568, 215] on span "VP [GEOGRAPHIC_DATA]" at bounding box center [607, 215] width 176 height 23
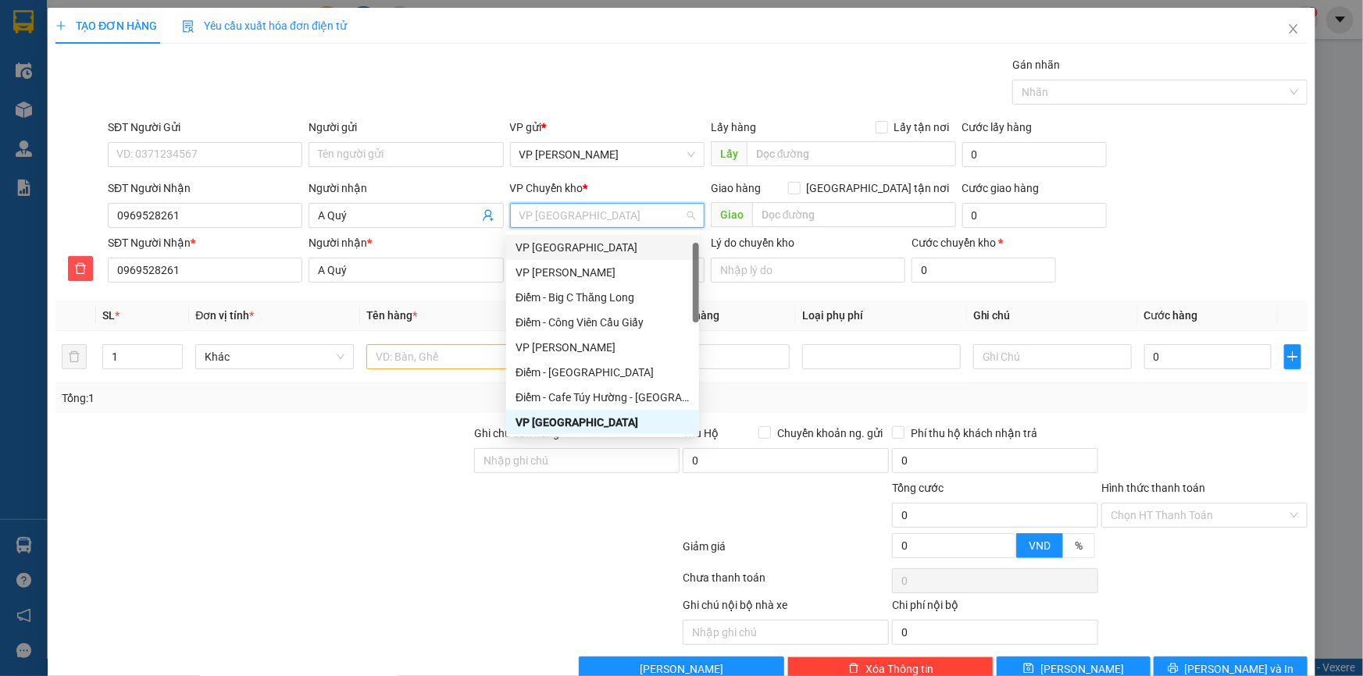
click at [580, 251] on div "VP [GEOGRAPHIC_DATA]" at bounding box center [602, 247] width 174 height 17
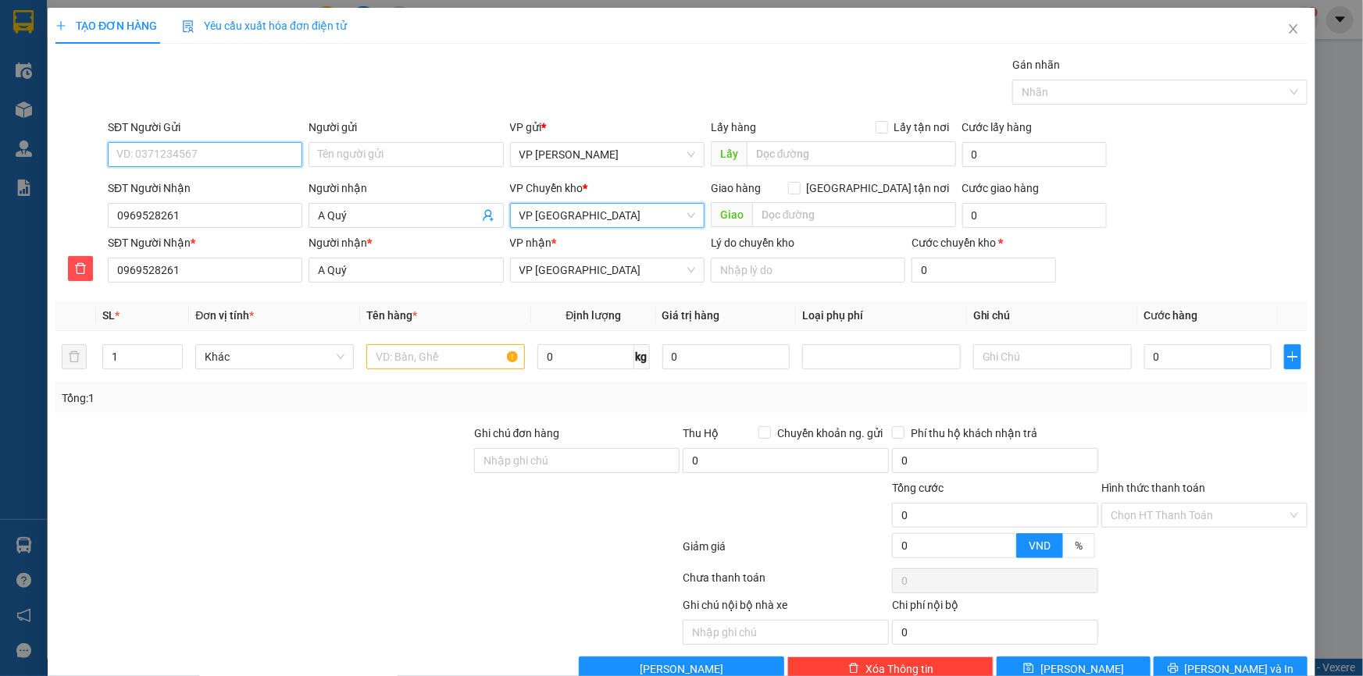
click at [203, 148] on input "SĐT Người Gửi" at bounding box center [205, 154] width 194 height 25
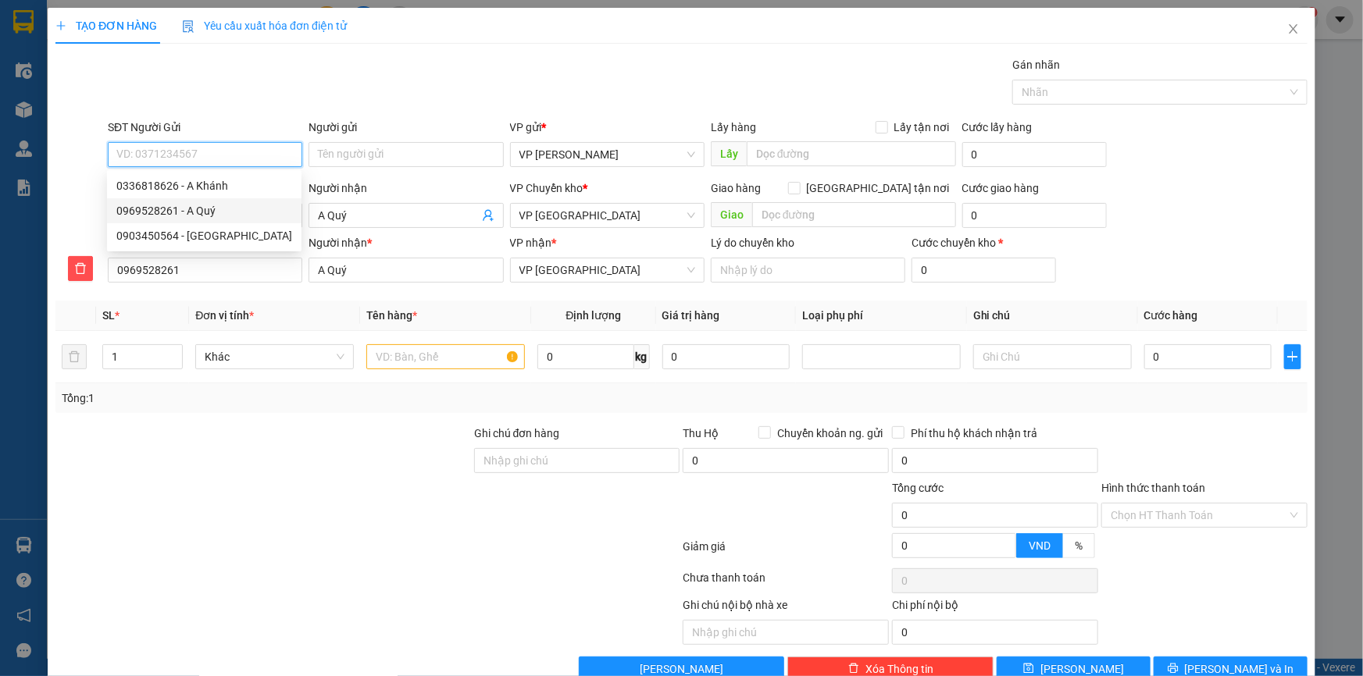
click at [211, 209] on div "0969528261 - A Quý" at bounding box center [204, 210] width 176 height 17
type input "0969528261"
type input "A Quý"
click at [204, 155] on input "0969528261" at bounding box center [205, 154] width 194 height 25
drag, startPoint x: 210, startPoint y: 155, endPoint x: 17, endPoint y: 141, distance: 193.4
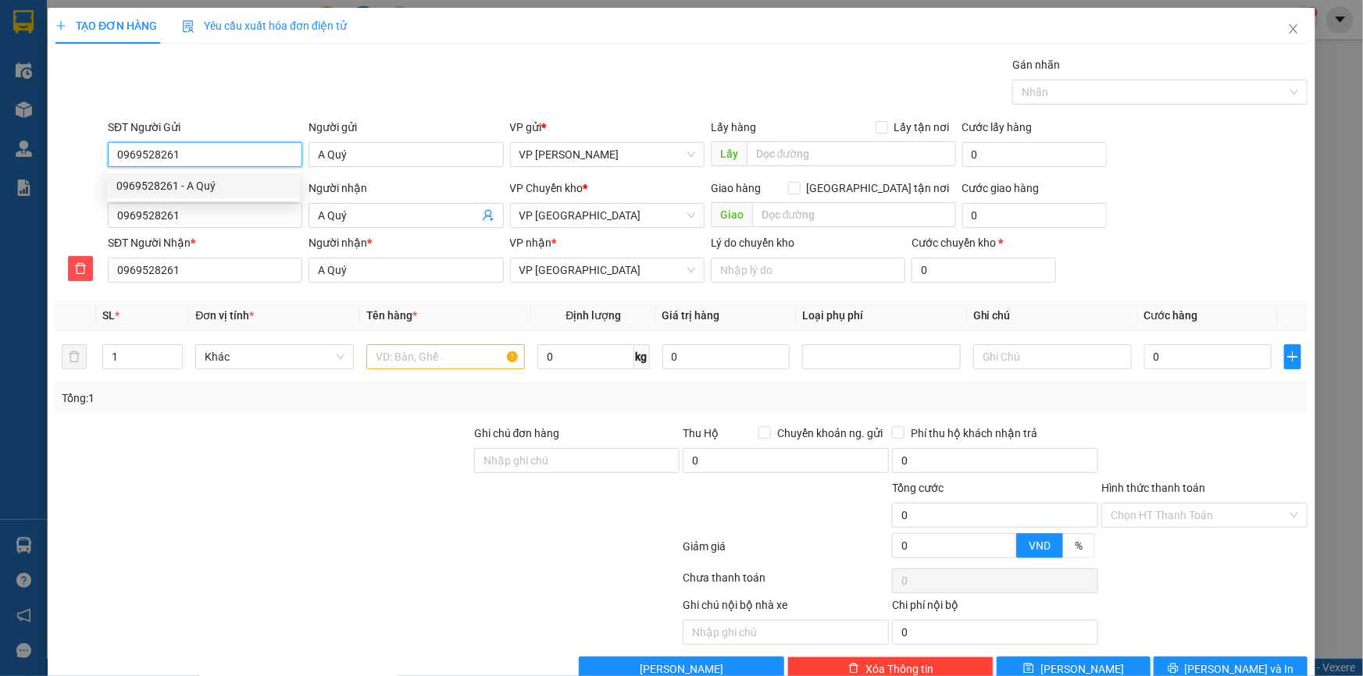
click at [17, 141] on div "TẠO ĐƠN HÀNG Yêu cầu xuất hóa đơn điện tử Transit Pickup Surcharge Ids Transit …" at bounding box center [681, 338] width 1363 height 676
click at [244, 235] on div "0903450564 - Long Quang" at bounding box center [204, 235] width 176 height 17
type input "0903450564"
type input "Long Quang"
drag, startPoint x: 218, startPoint y: 155, endPoint x: 0, endPoint y: 104, distance: 223.9
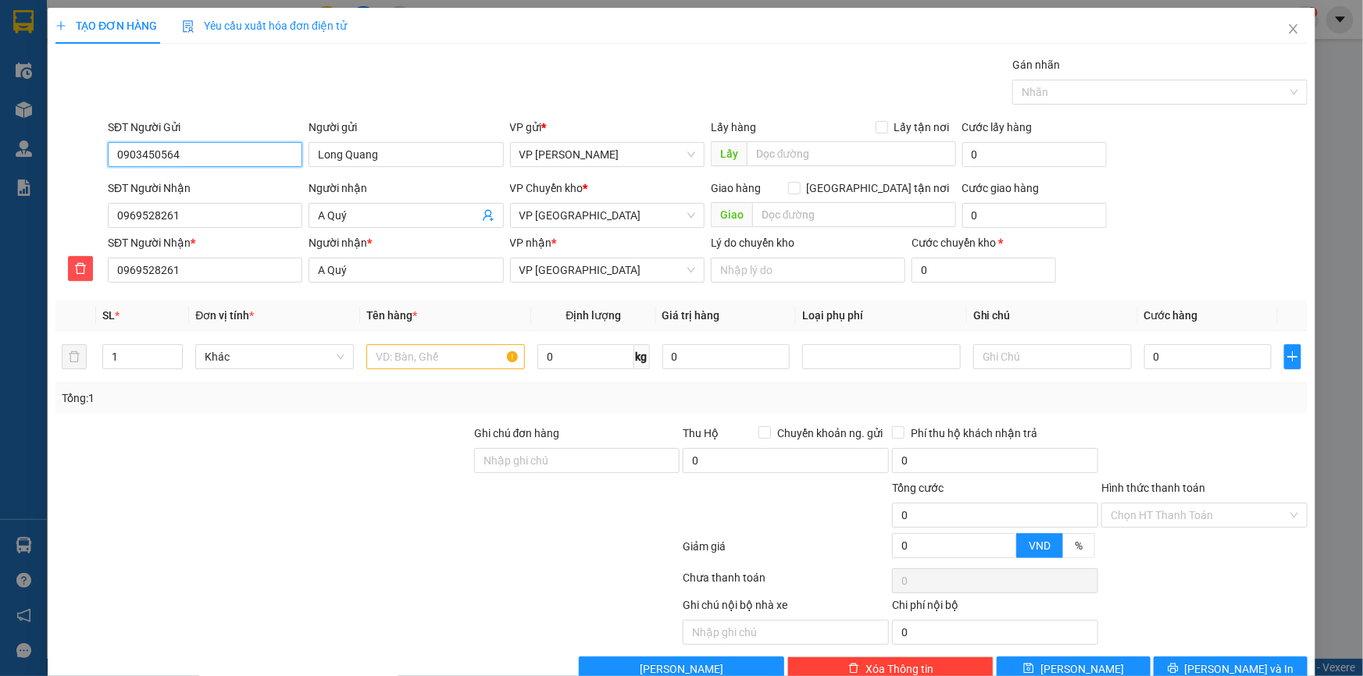
click at [0, 104] on div "TẠO ĐƠN HÀNG Yêu cầu xuất hóa đơn điện tử Transit Pickup Surcharge Ids Transit …" at bounding box center [681, 338] width 1363 height 676
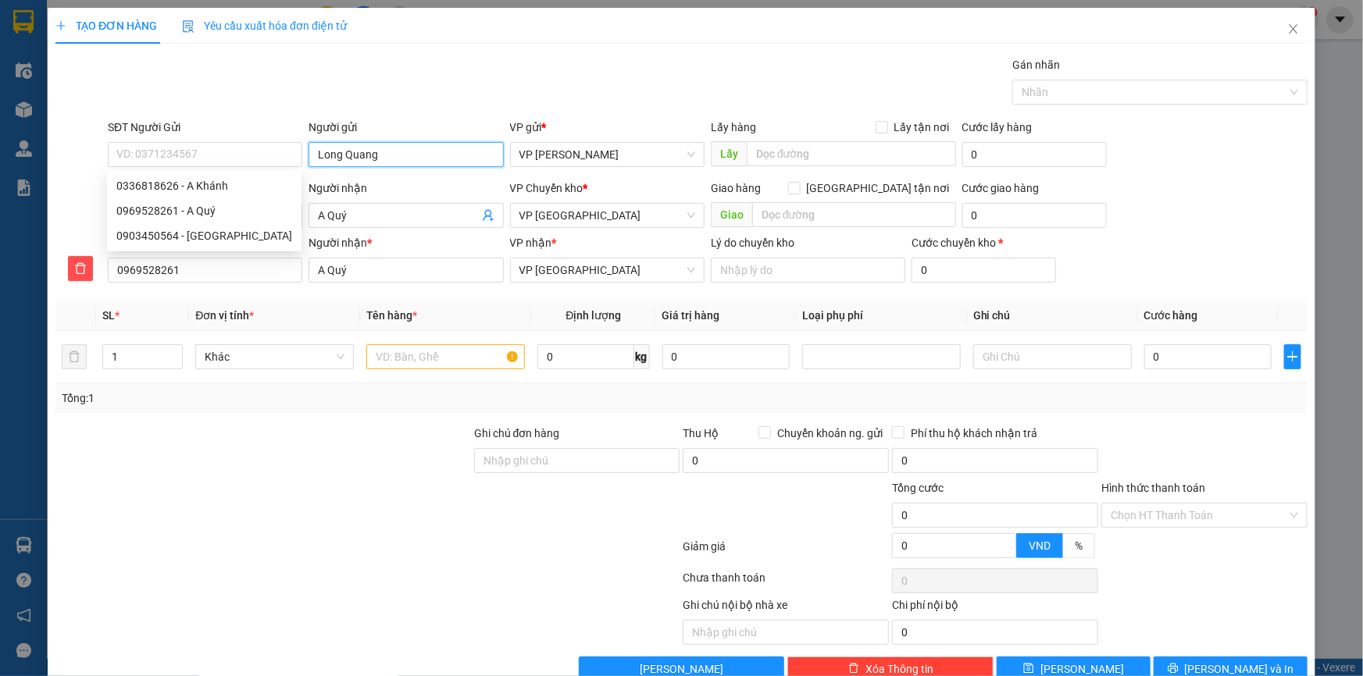
drag, startPoint x: 387, startPoint y: 158, endPoint x: 119, endPoint y: 91, distance: 276.1
click at [119, 91] on div "Transit Pickup Surcharge Ids Transit Deliver Surcharge Ids Transit Deliver Surc…" at bounding box center [681, 369] width 1252 height 626
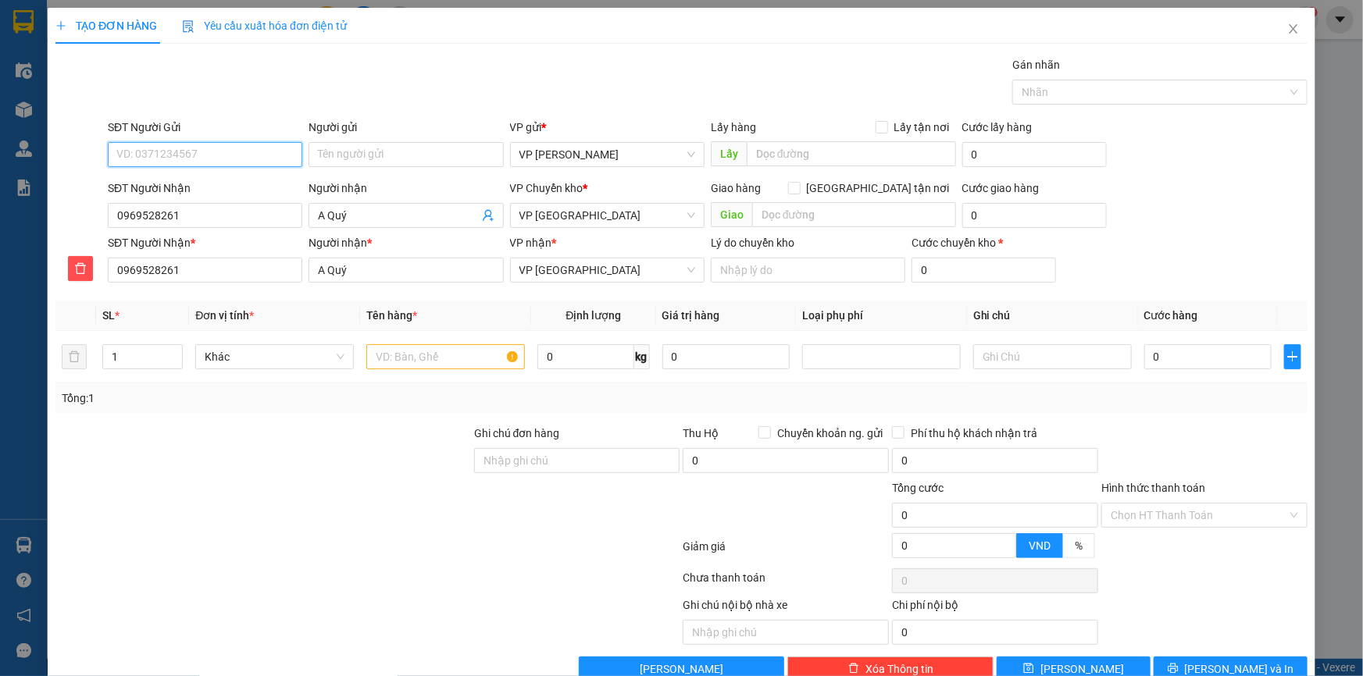
click at [144, 161] on input "SĐT Người Gửi" at bounding box center [205, 154] width 194 height 25
type input "0378728955"
click at [390, 153] on input "Người gửi" at bounding box center [405, 154] width 194 height 25
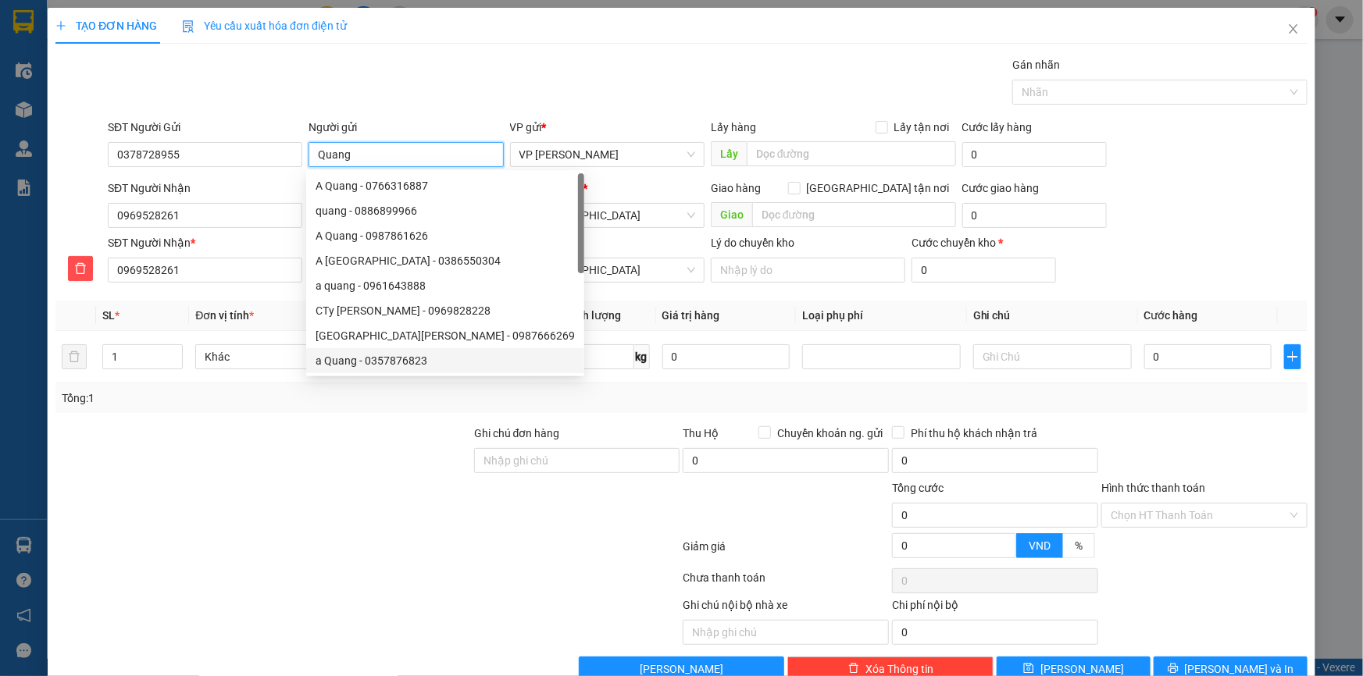
type input "Quang"
click at [382, 426] on div at bounding box center [263, 452] width 419 height 55
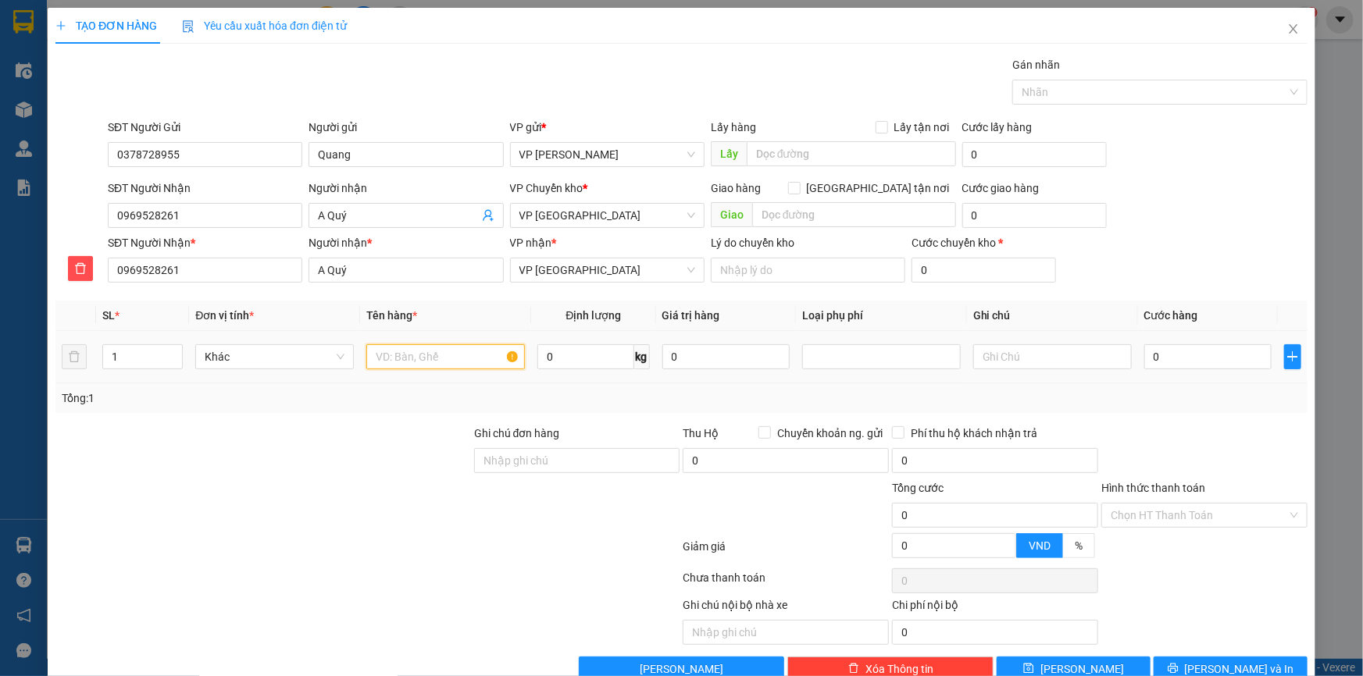
click at [390, 357] on input "text" at bounding box center [445, 356] width 159 height 25
type input "Bọc giấy tròn (chả cá)"
type input "6"
type input "Hàng về gửi luôn cho khách"
type input "0"
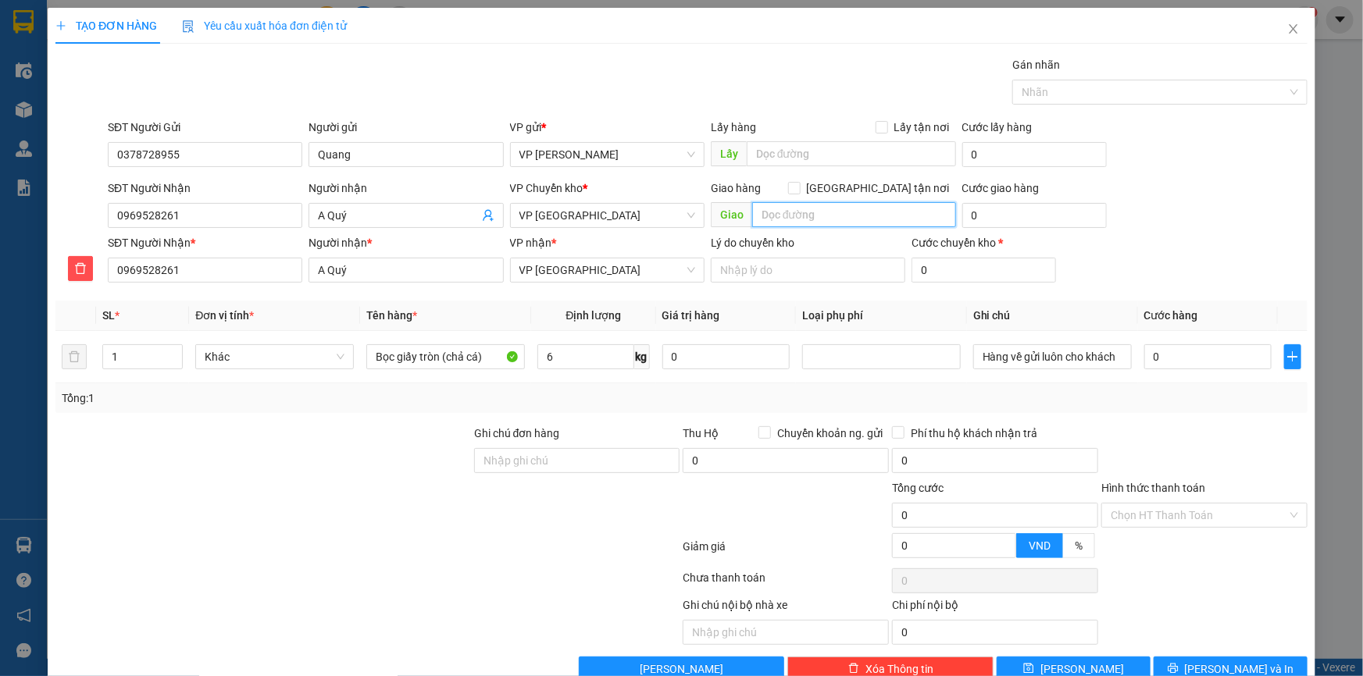
click at [817, 214] on input "text" at bounding box center [854, 214] width 204 height 25
type input "Chưa bill (xe đi luôn)"
click at [1167, 230] on div "SĐT Người Nhận 0969528261 Người nhận A Quý VP Chuyển kho * VP Thái Bình Giao hà…" at bounding box center [708, 207] width 1206 height 55
click at [1171, 354] on input "0" at bounding box center [1207, 356] width 127 height 25
type input "04"
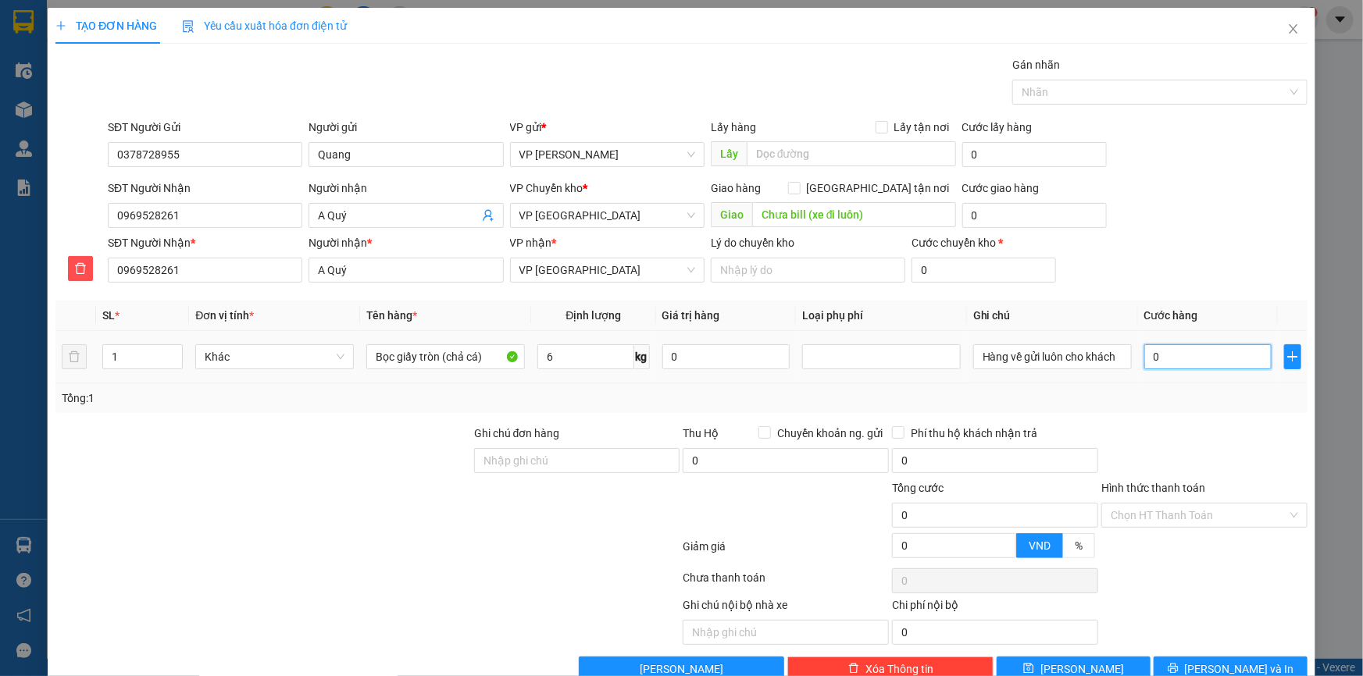
type input "4"
type input "040"
type input "40"
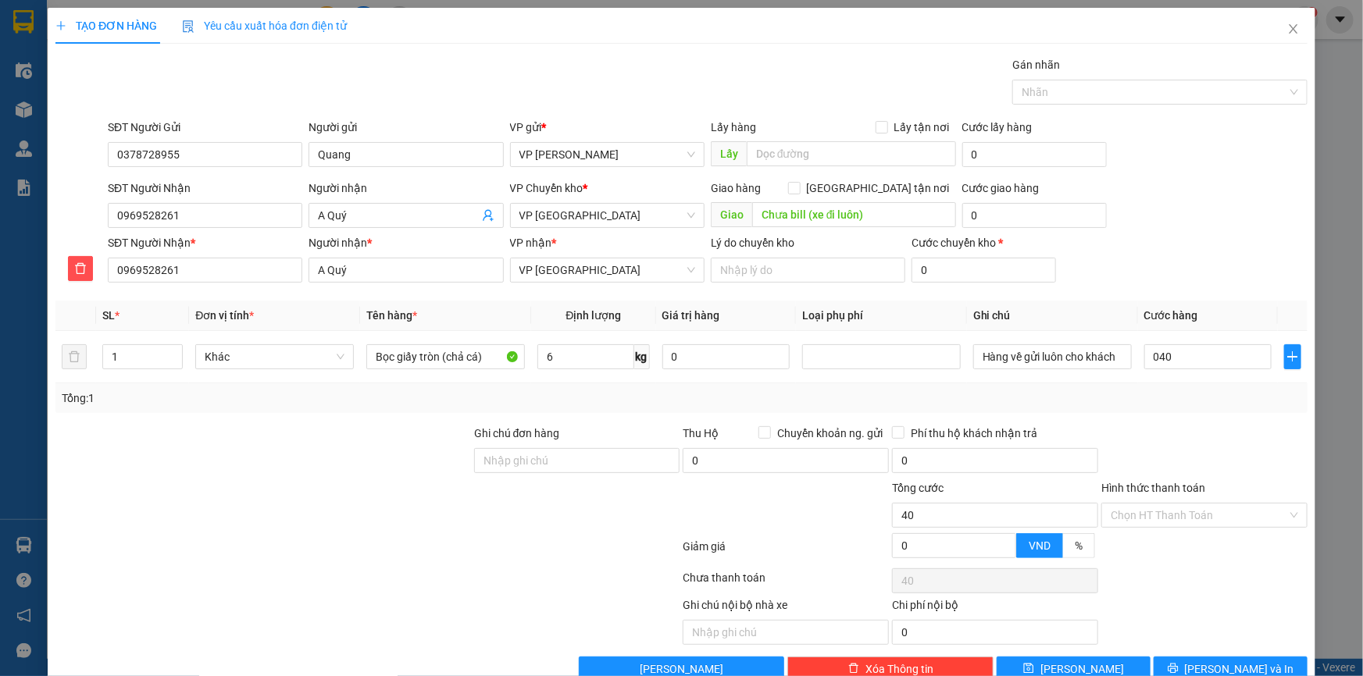
type input "40.000"
click at [1189, 246] on div "SĐT Người Nhận * 0969528261 Người nhận * A Quý VP nhận * VP Tiền Hải Lý do chuy…" at bounding box center [708, 261] width 1206 height 55
click at [1239, 665] on span "[PERSON_NAME] và In" at bounding box center [1239, 669] width 109 height 17
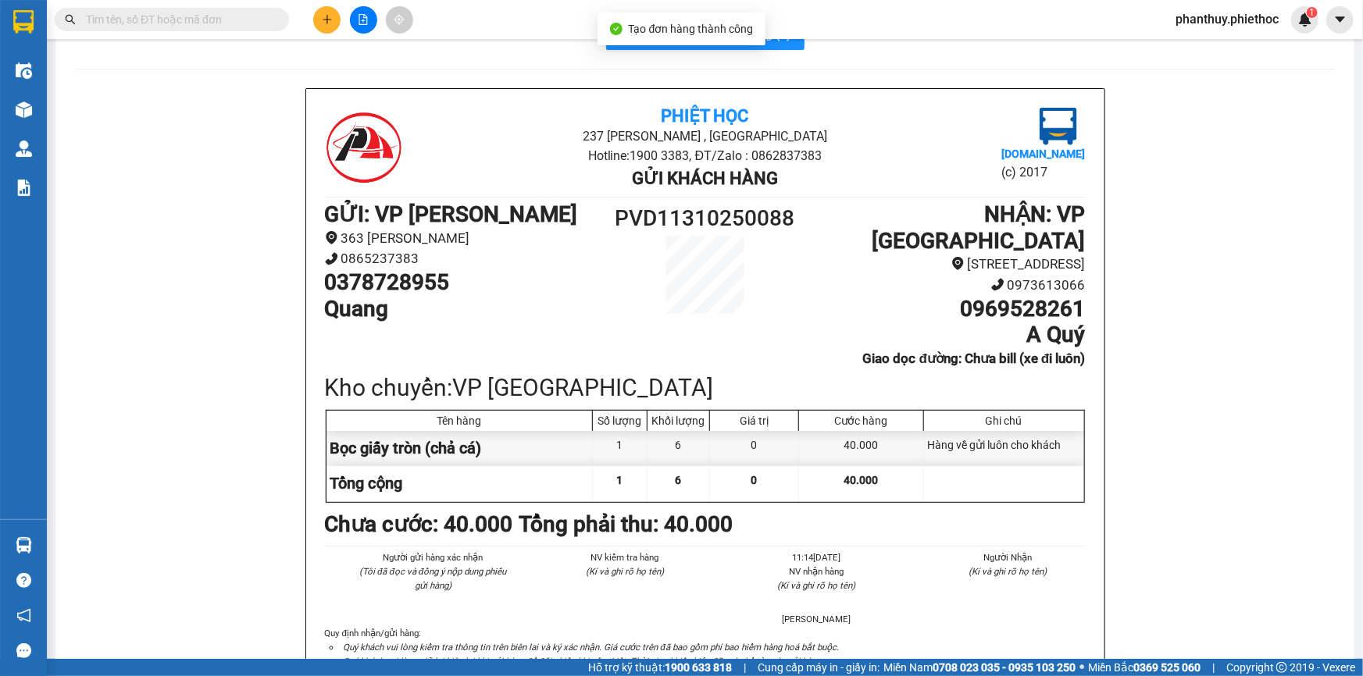
scroll to position [70, 0]
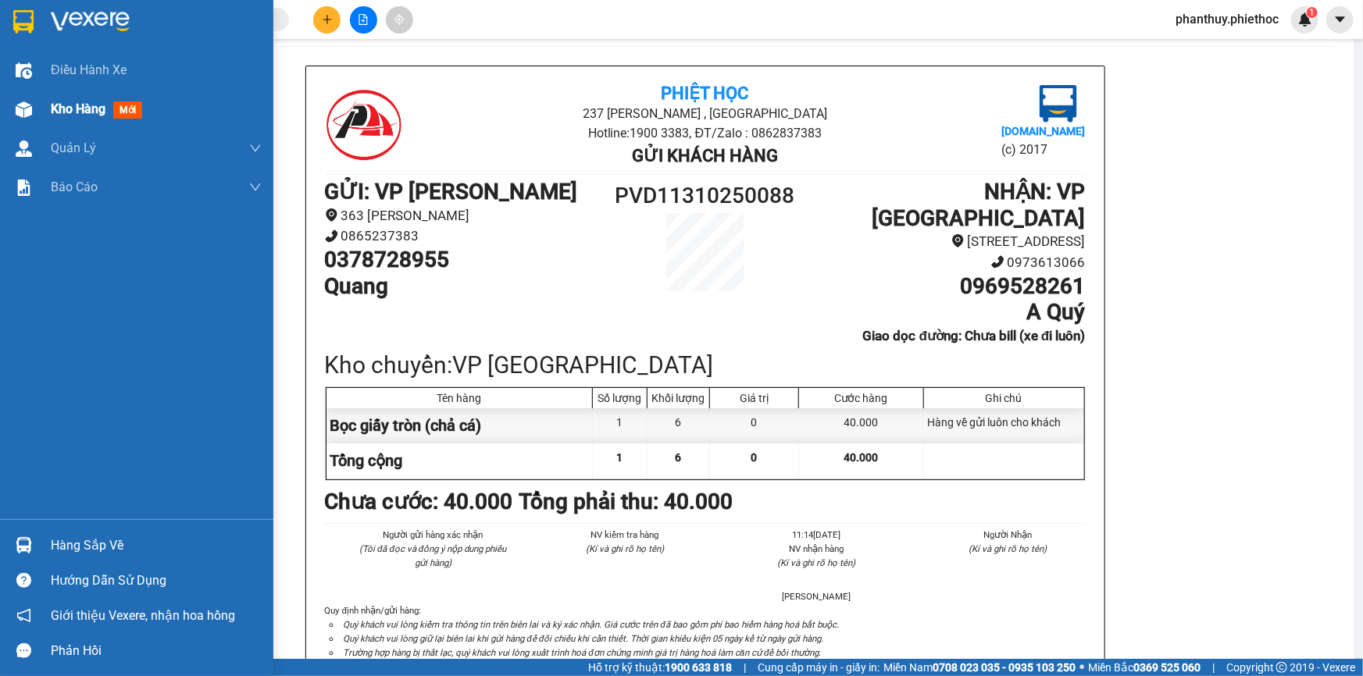
click at [66, 96] on div "Kho hàng mới" at bounding box center [156, 109] width 211 height 39
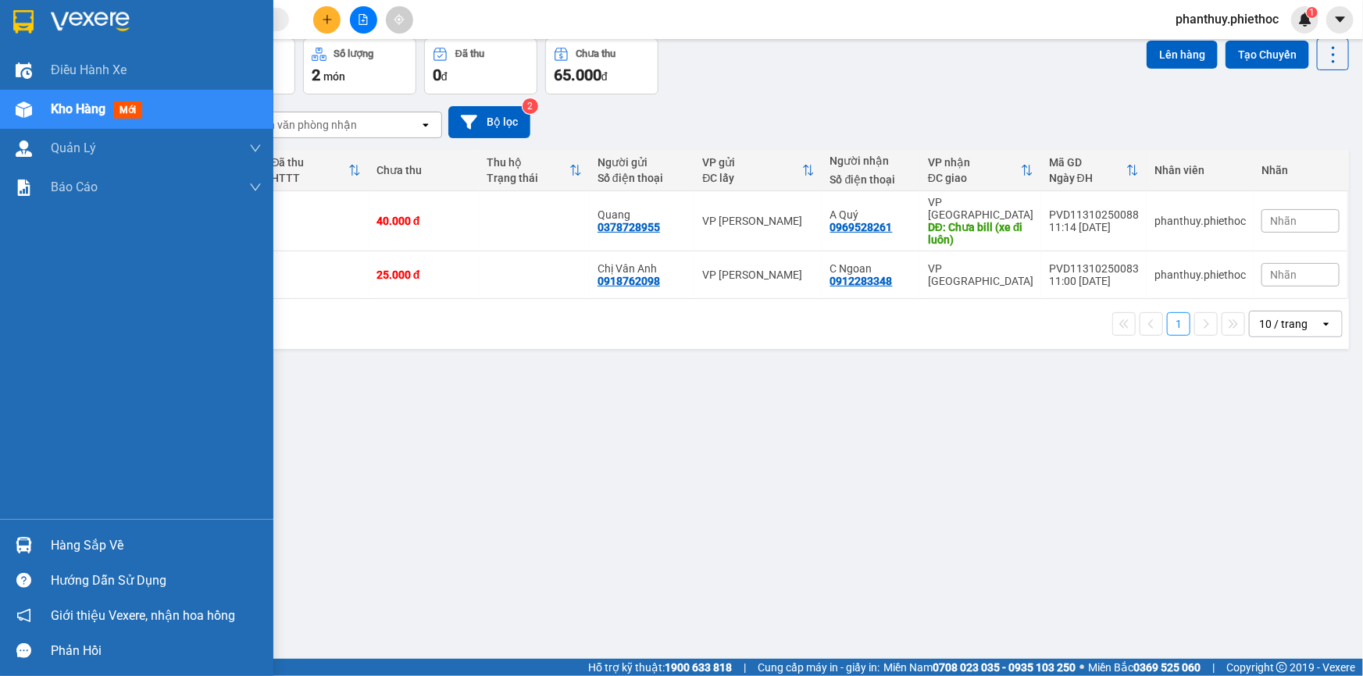
click at [80, 542] on div "Hàng sắp về" at bounding box center [156, 545] width 211 height 23
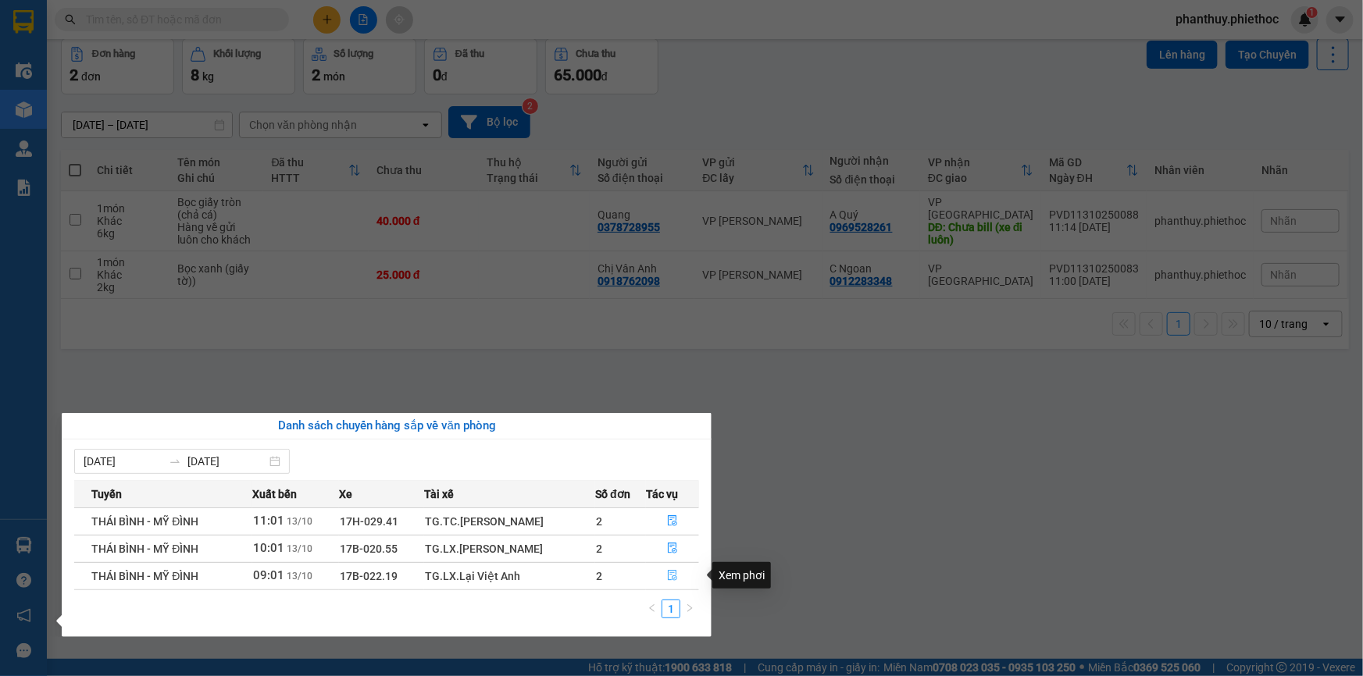
click at [669, 573] on icon "file-done" at bounding box center [672, 575] width 11 height 11
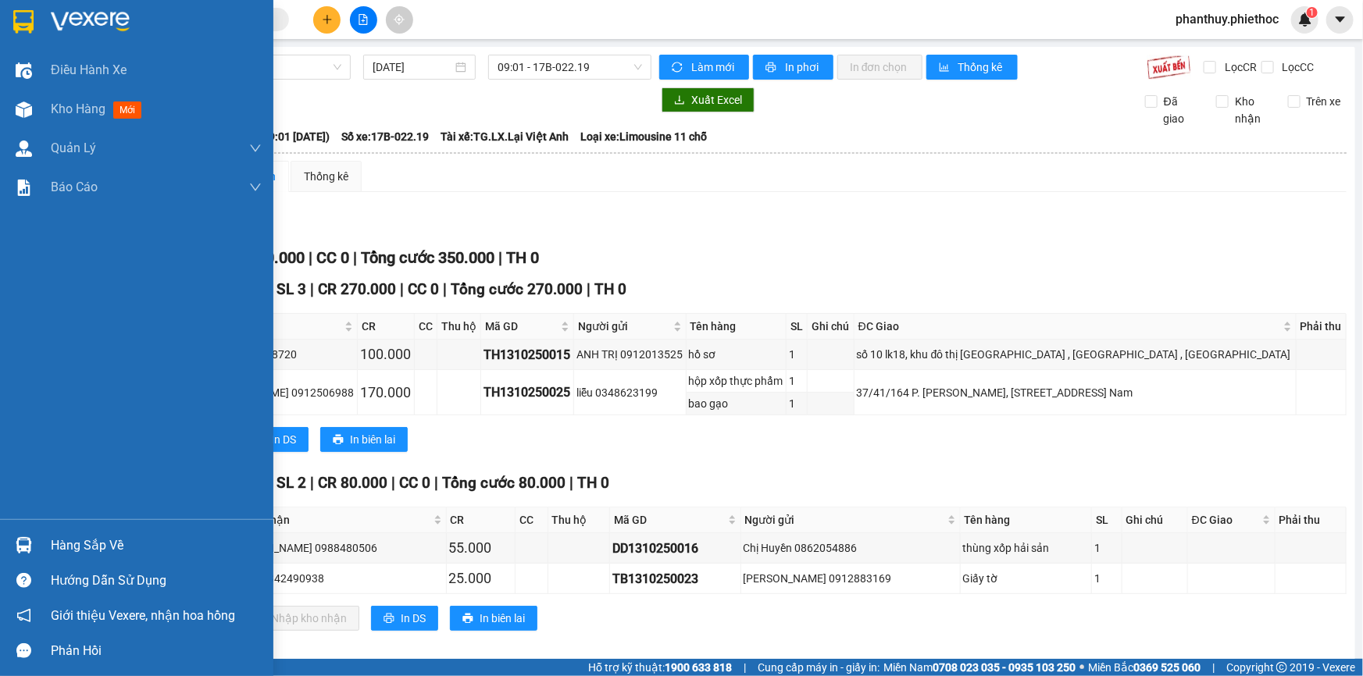
click at [59, 536] on div "Hàng sắp về" at bounding box center [156, 545] width 211 height 23
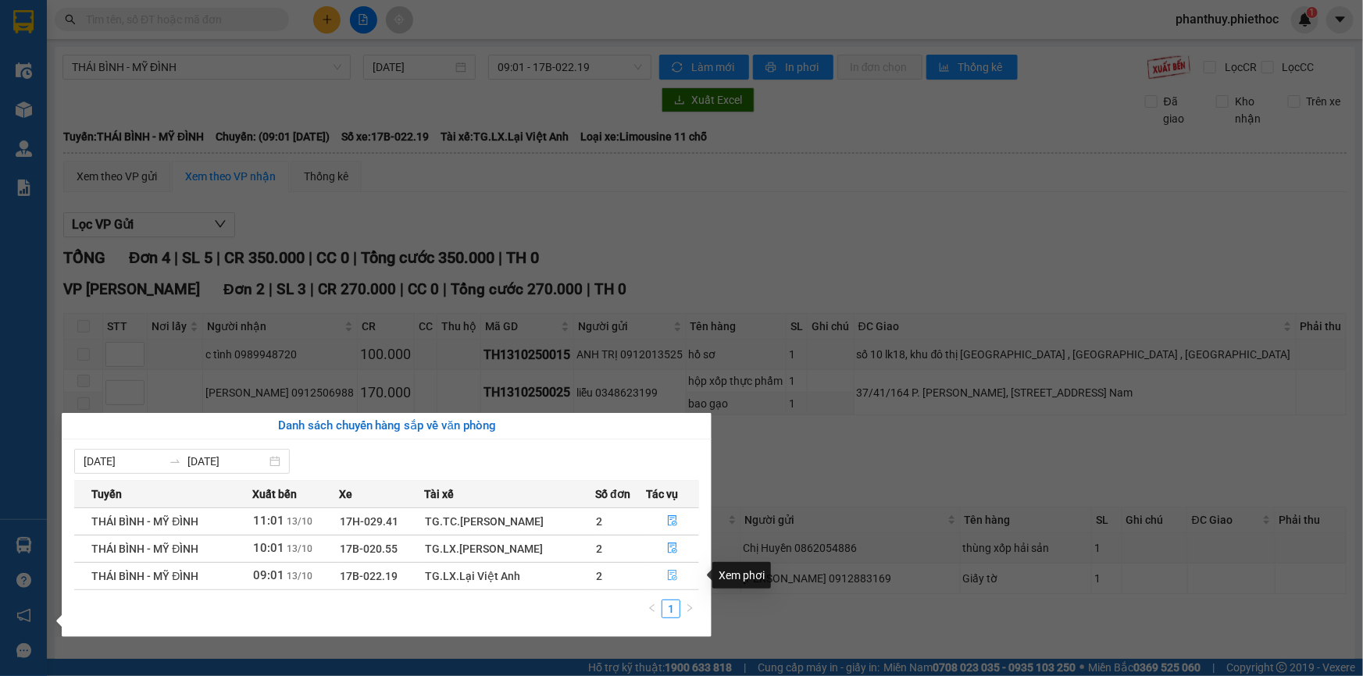
click at [672, 572] on icon "file-done" at bounding box center [672, 575] width 11 height 11
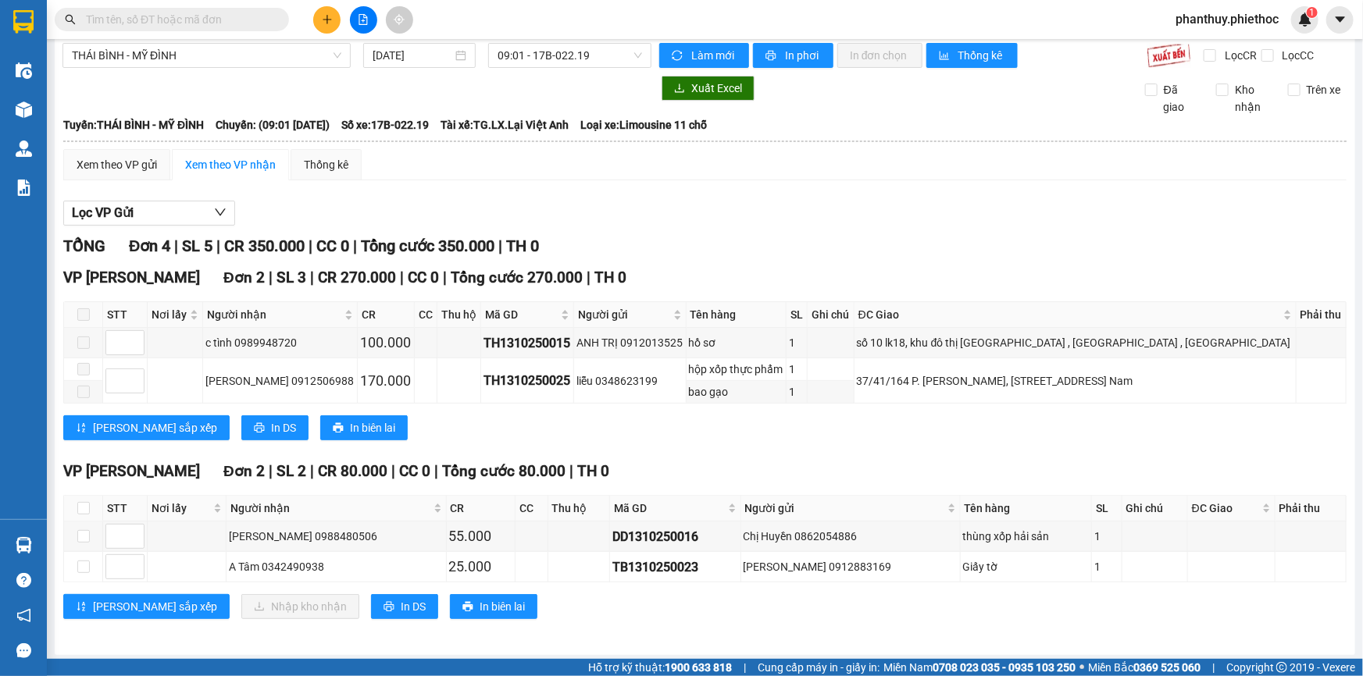
scroll to position [14, 0]
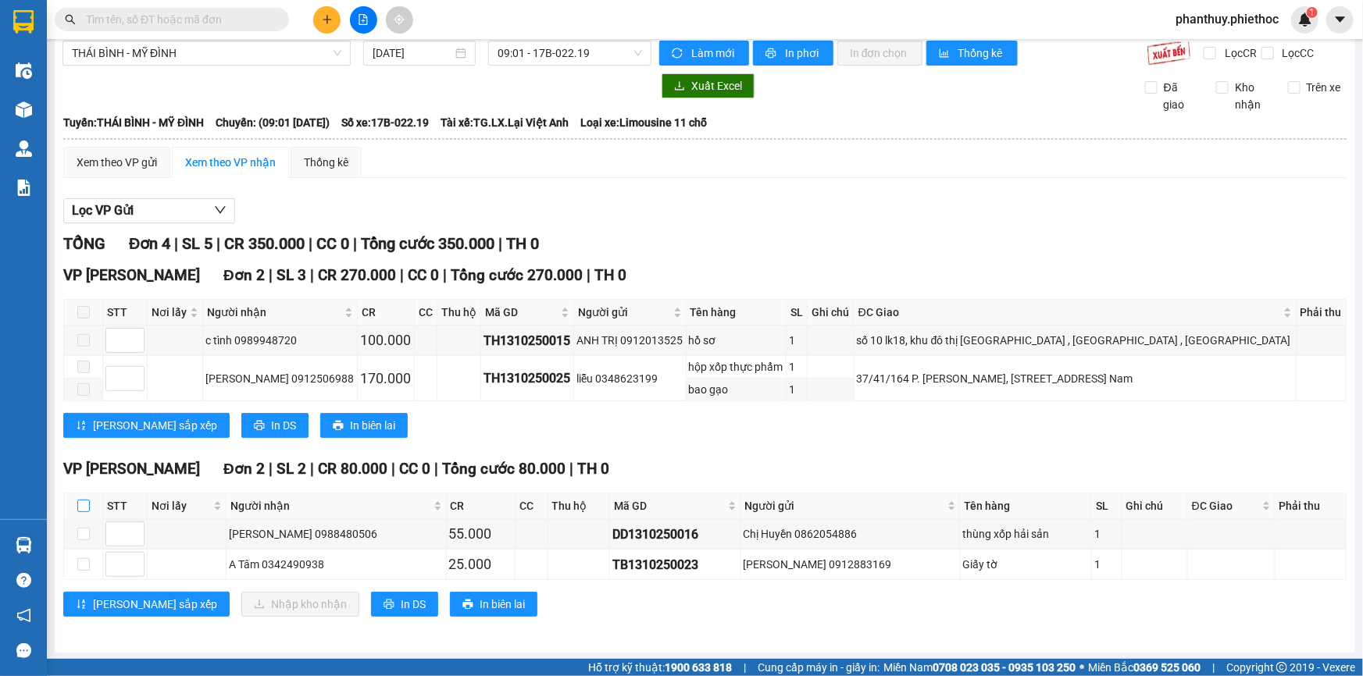
click at [77, 500] on input "checkbox" at bounding box center [83, 506] width 12 height 12
checkbox input "true"
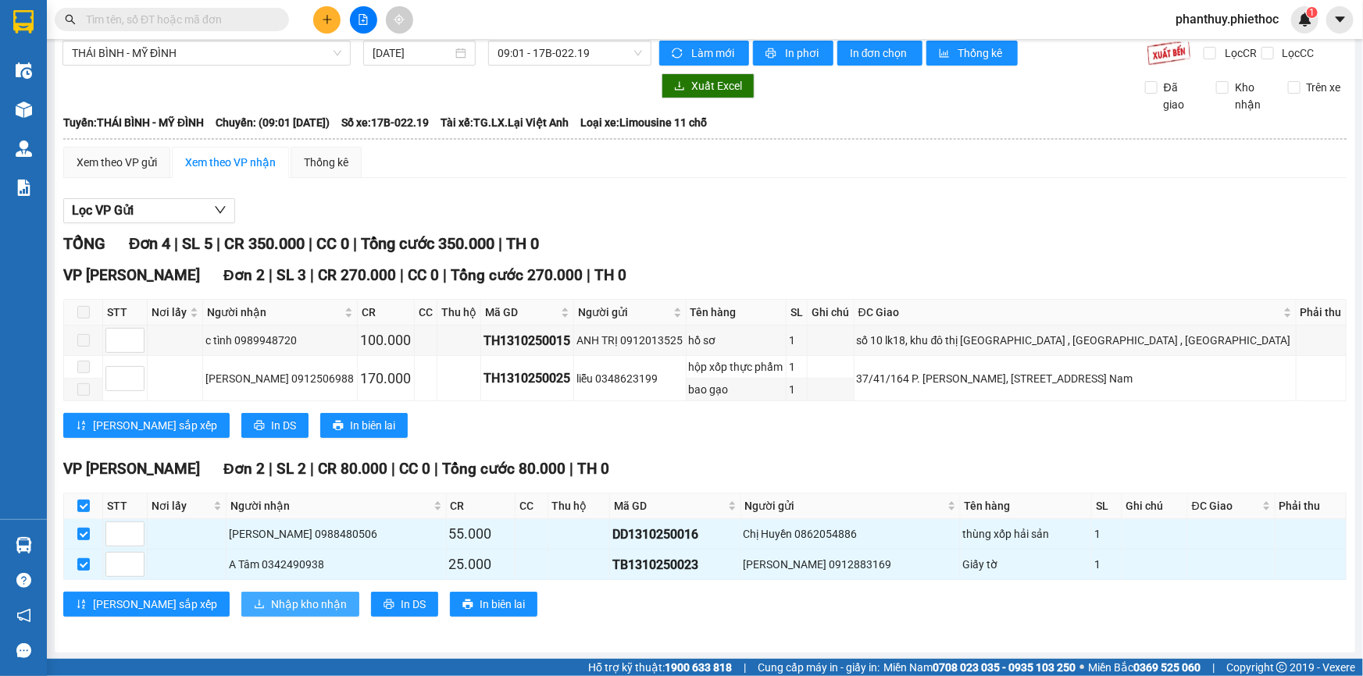
click at [271, 599] on span "Nhập kho nhận" at bounding box center [309, 604] width 76 height 17
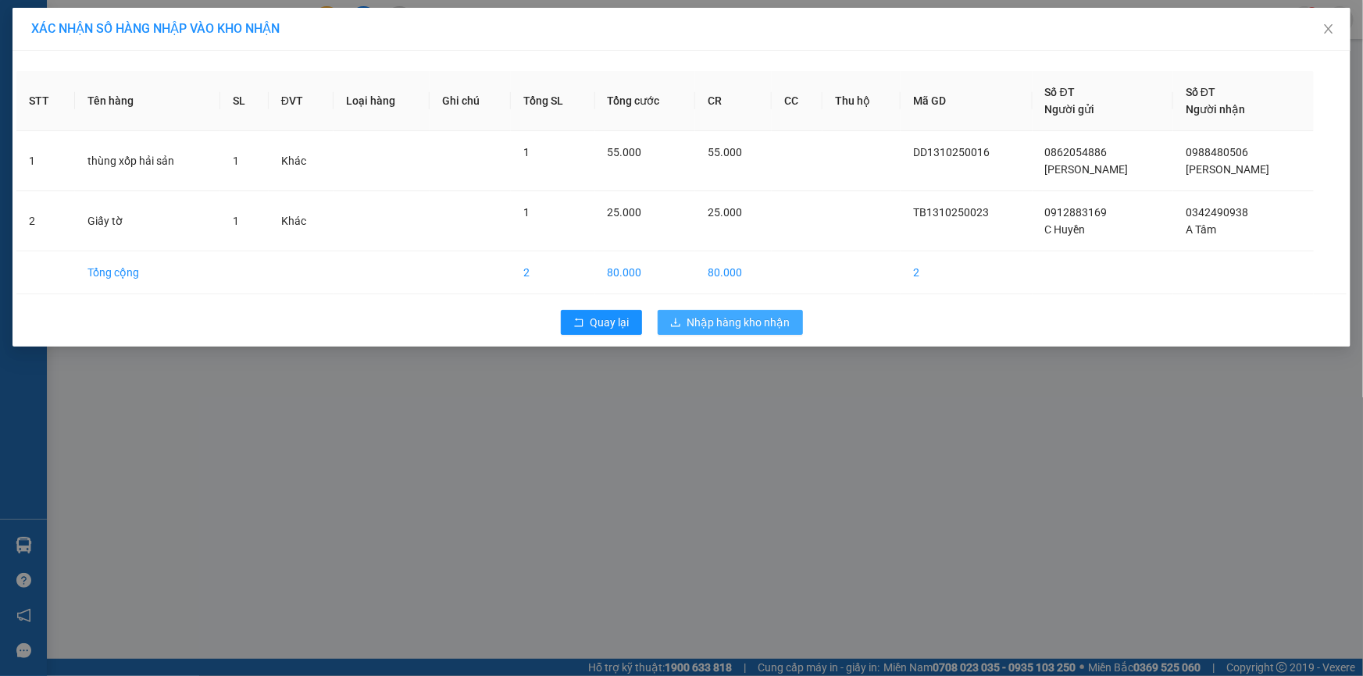
click at [727, 312] on button "Nhập hàng kho nhận" at bounding box center [730, 322] width 145 height 25
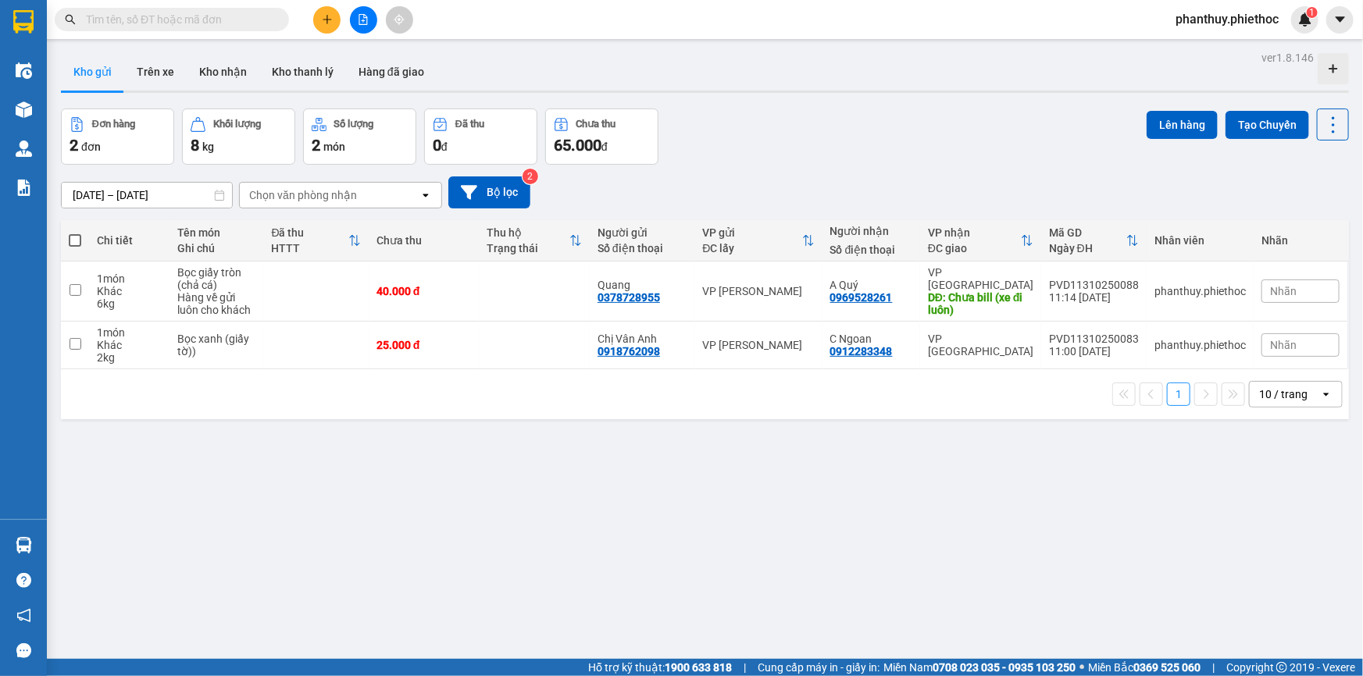
click at [77, 235] on span at bounding box center [75, 240] width 12 height 12
click at [75, 233] on input "checkbox" at bounding box center [75, 233] width 0 height 0
checkbox input "true"
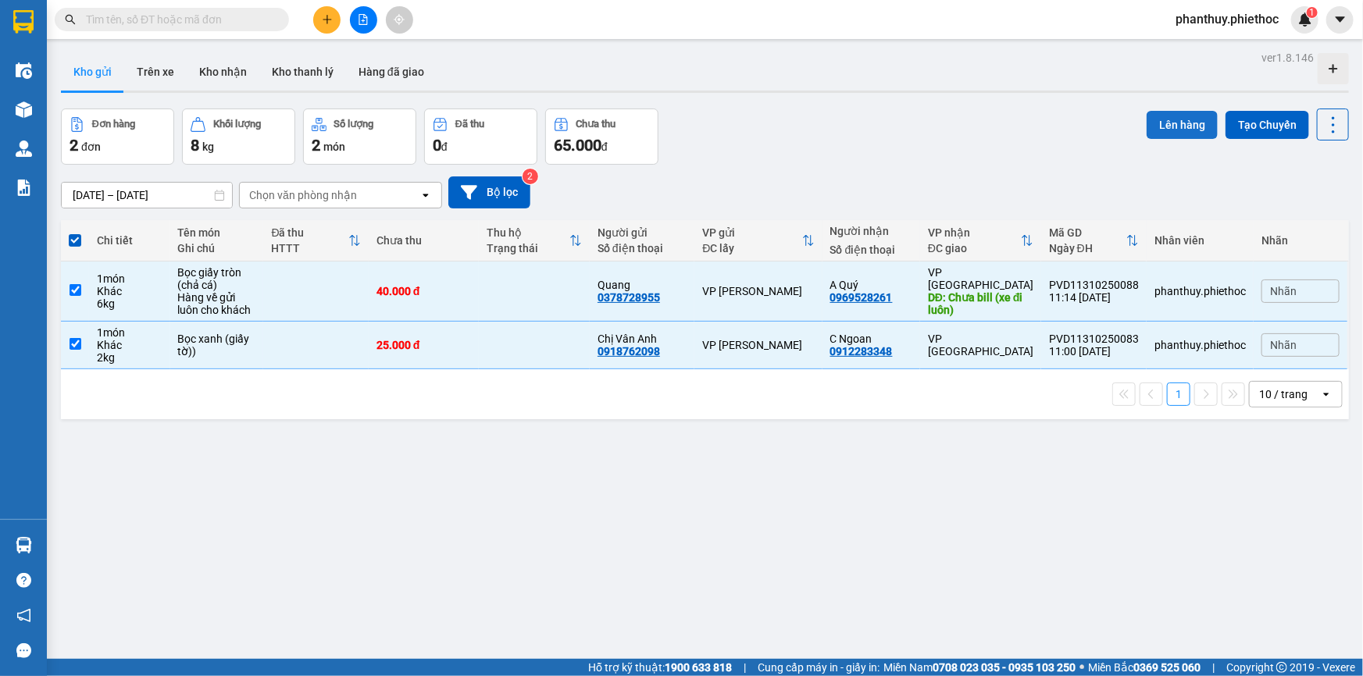
click at [1155, 119] on button "Lên hàng" at bounding box center [1181, 125] width 71 height 28
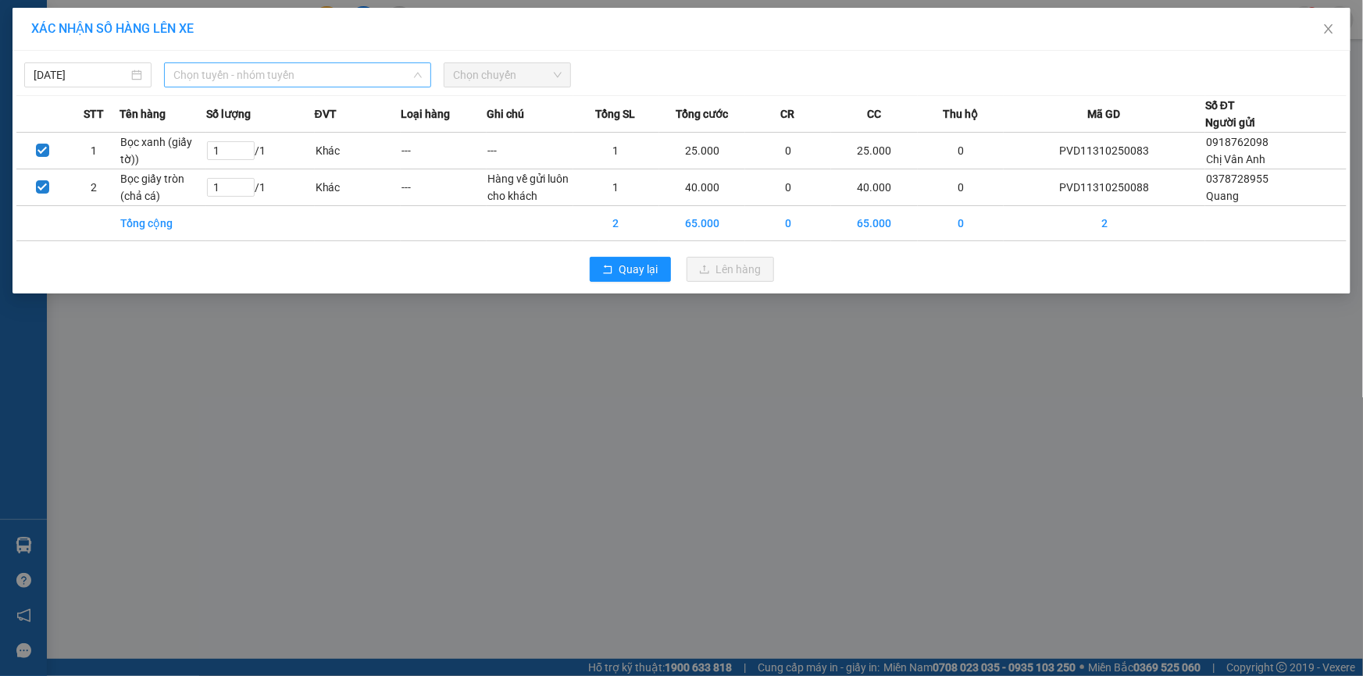
click at [211, 73] on span "Chọn tuyến - nhóm tuyến" at bounding box center [297, 74] width 248 height 23
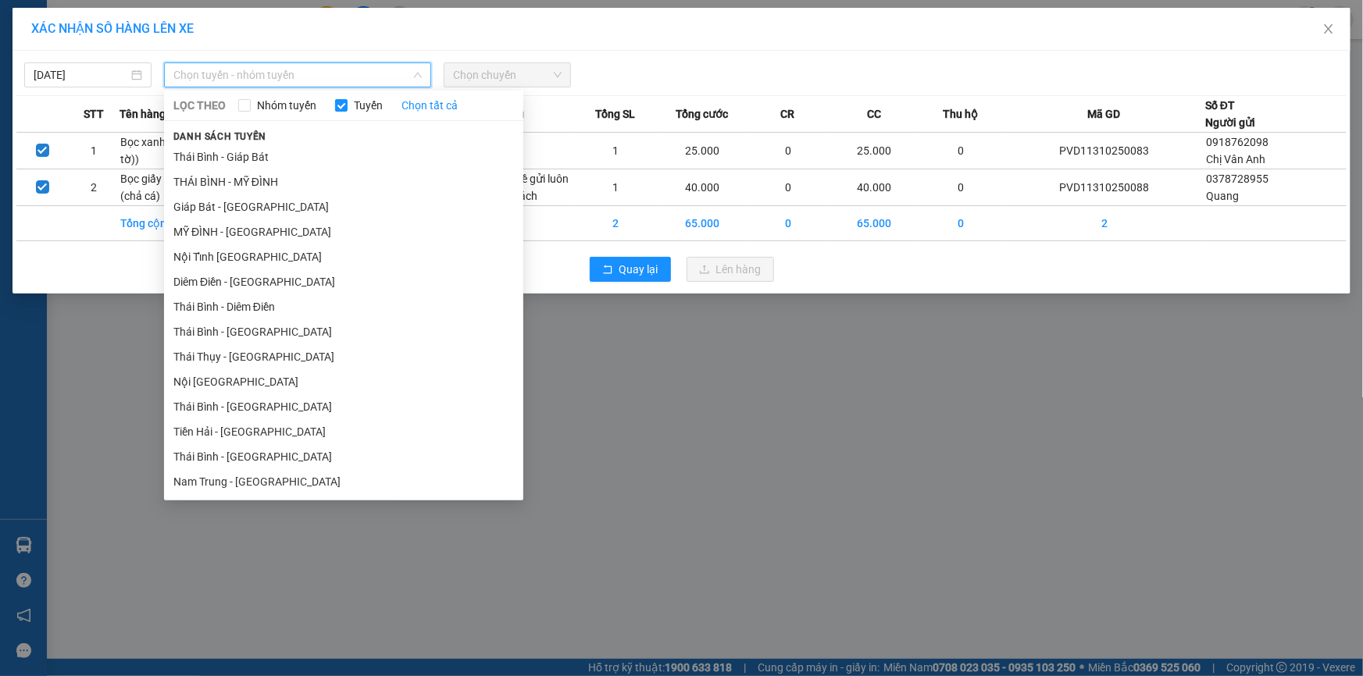
drag, startPoint x: 223, startPoint y: 233, endPoint x: 263, endPoint y: 208, distance: 47.4
click at [223, 234] on li "MỸ ĐÌNH - [GEOGRAPHIC_DATA]" at bounding box center [343, 231] width 359 height 25
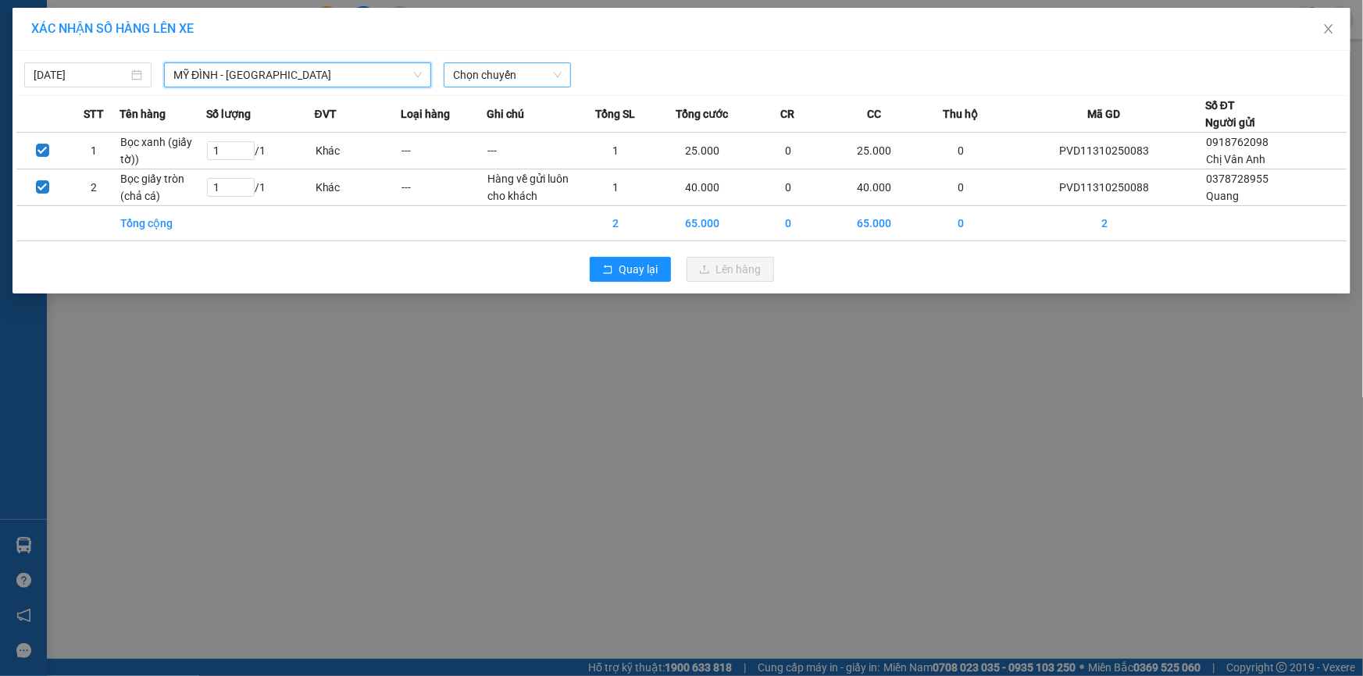
click at [511, 77] on span "Chọn chuyến" at bounding box center [507, 74] width 109 height 23
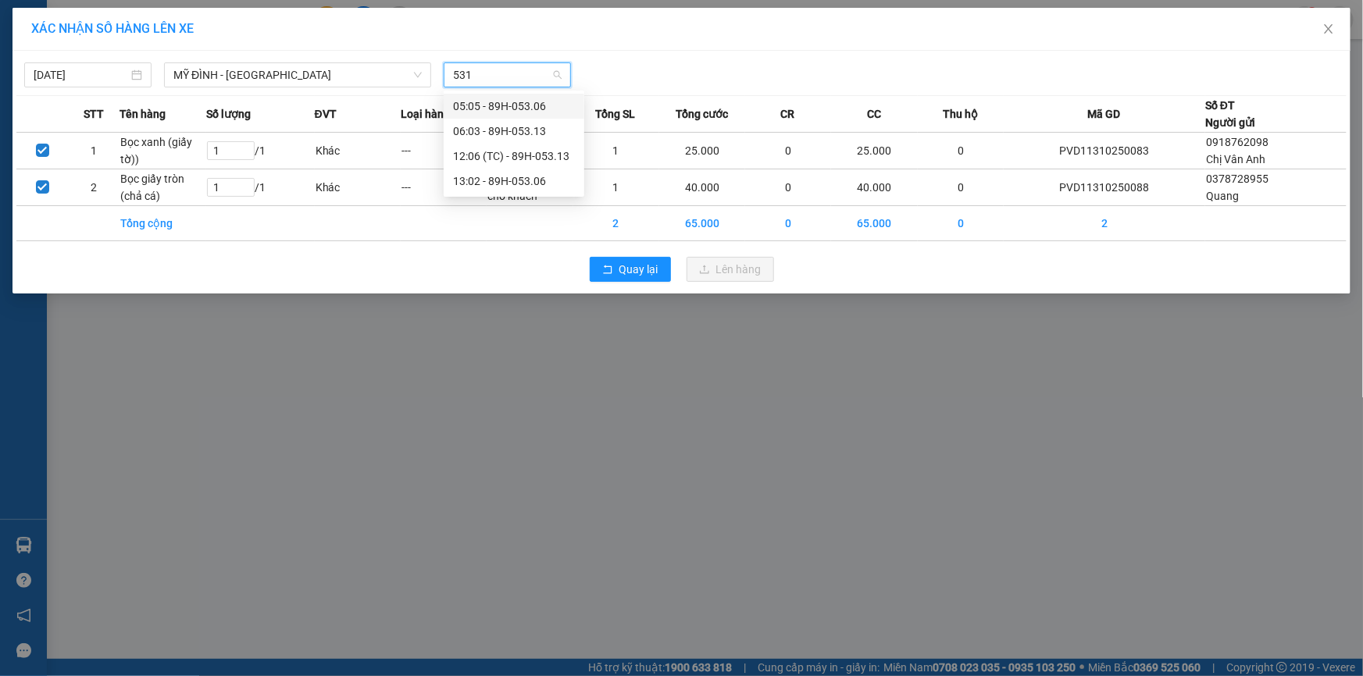
type input "5313"
click at [550, 126] on div "12:06 (TC) - 89H-053.13" at bounding box center [514, 131] width 122 height 17
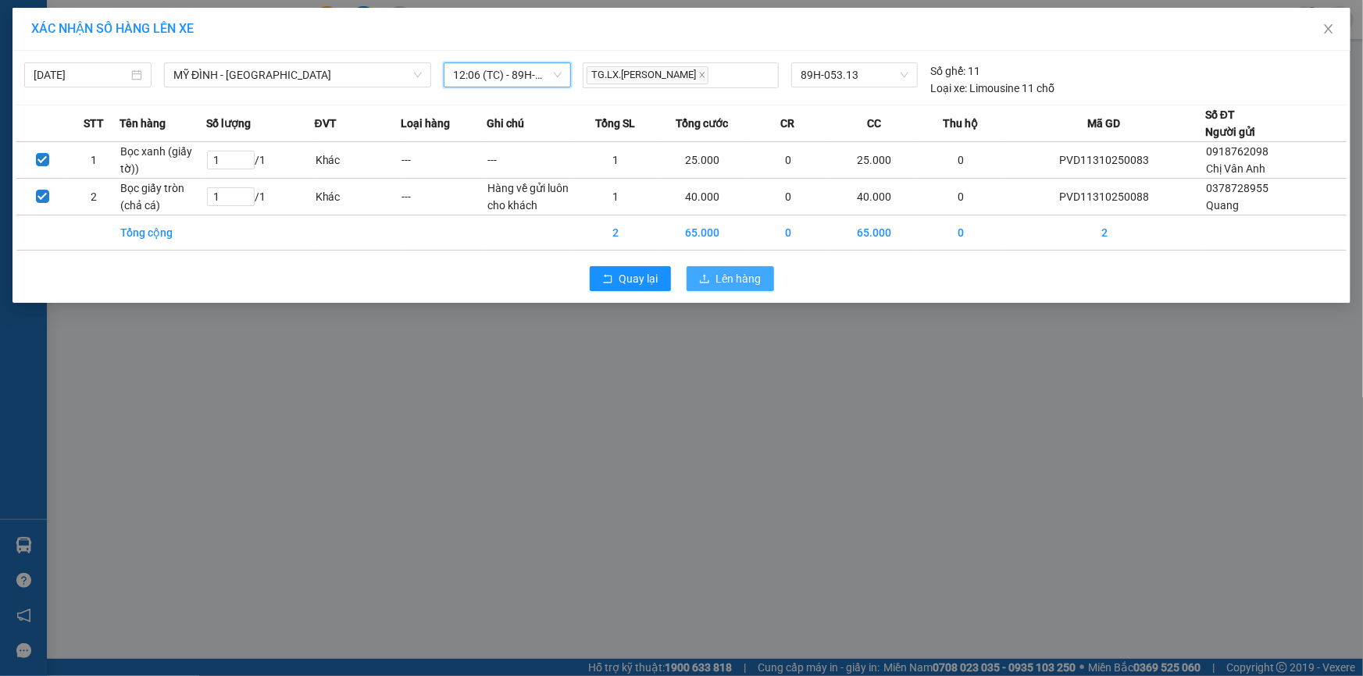
click at [729, 277] on span "Lên hàng" at bounding box center [738, 278] width 45 height 17
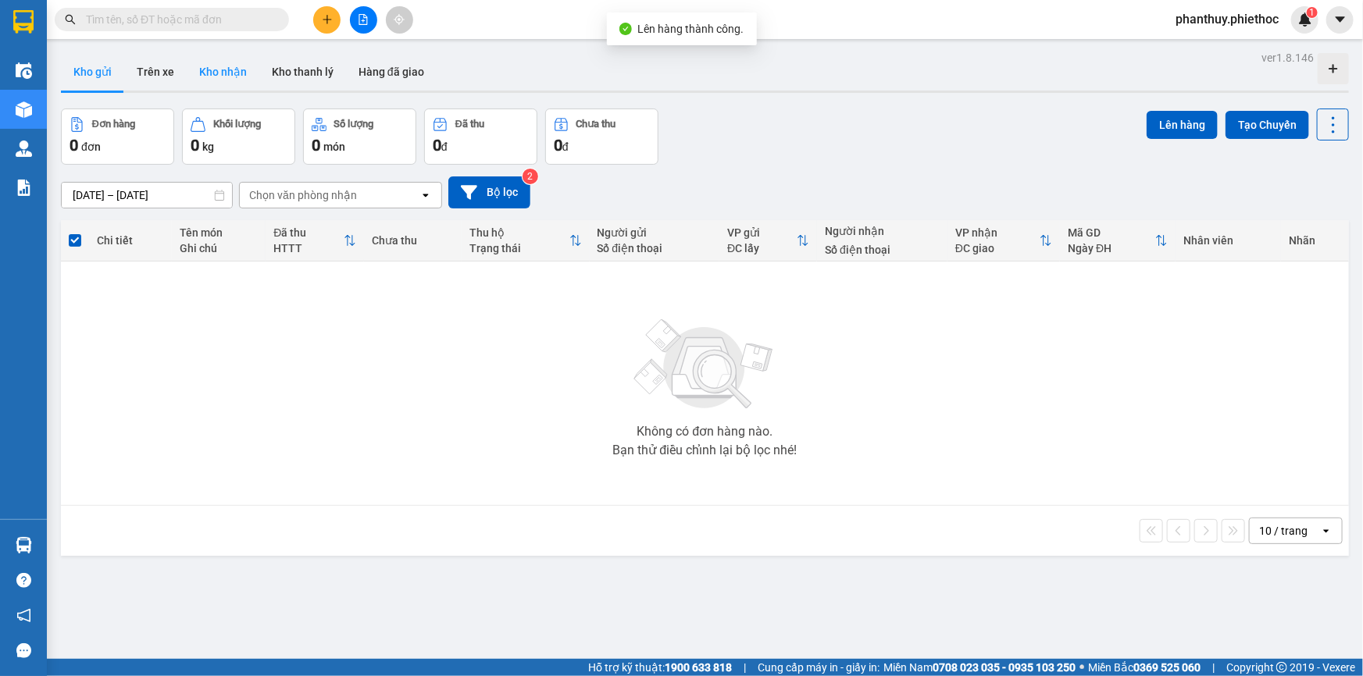
click at [218, 78] on button "Kho nhận" at bounding box center [223, 71] width 73 height 37
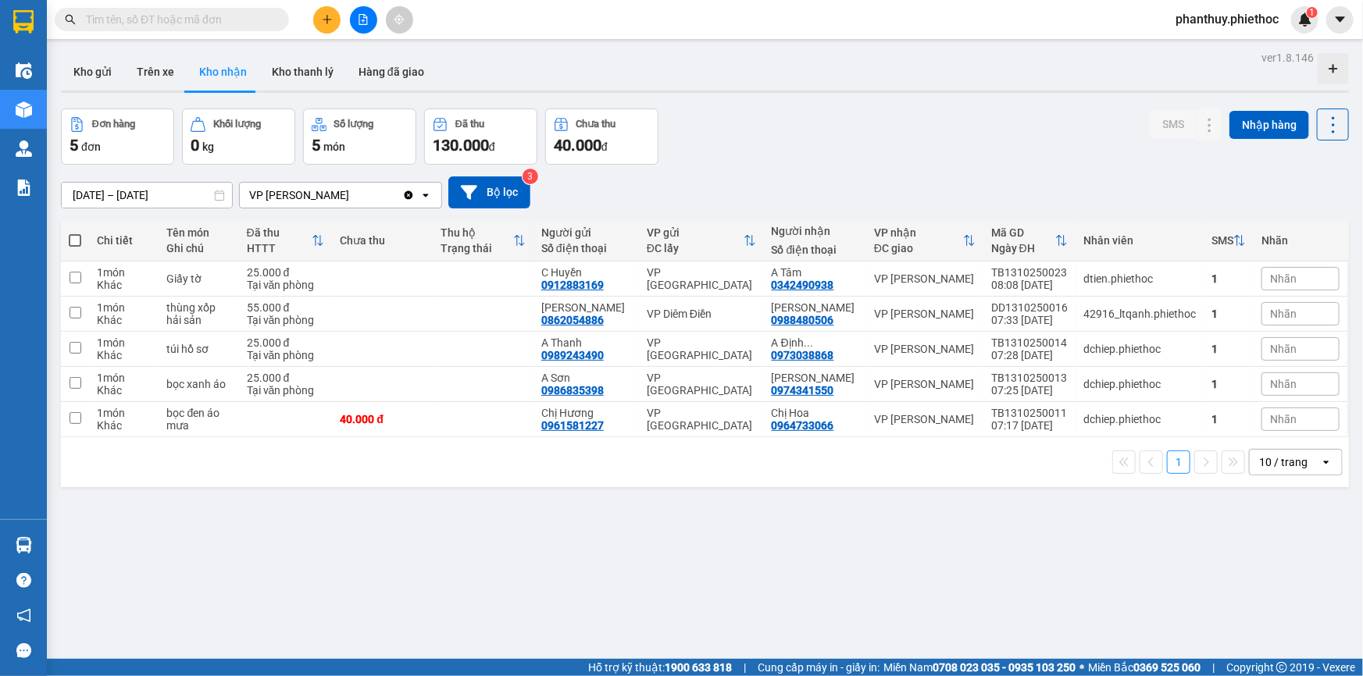
click at [1289, 419] on div "Nhãn" at bounding box center [1300, 419] width 78 height 23
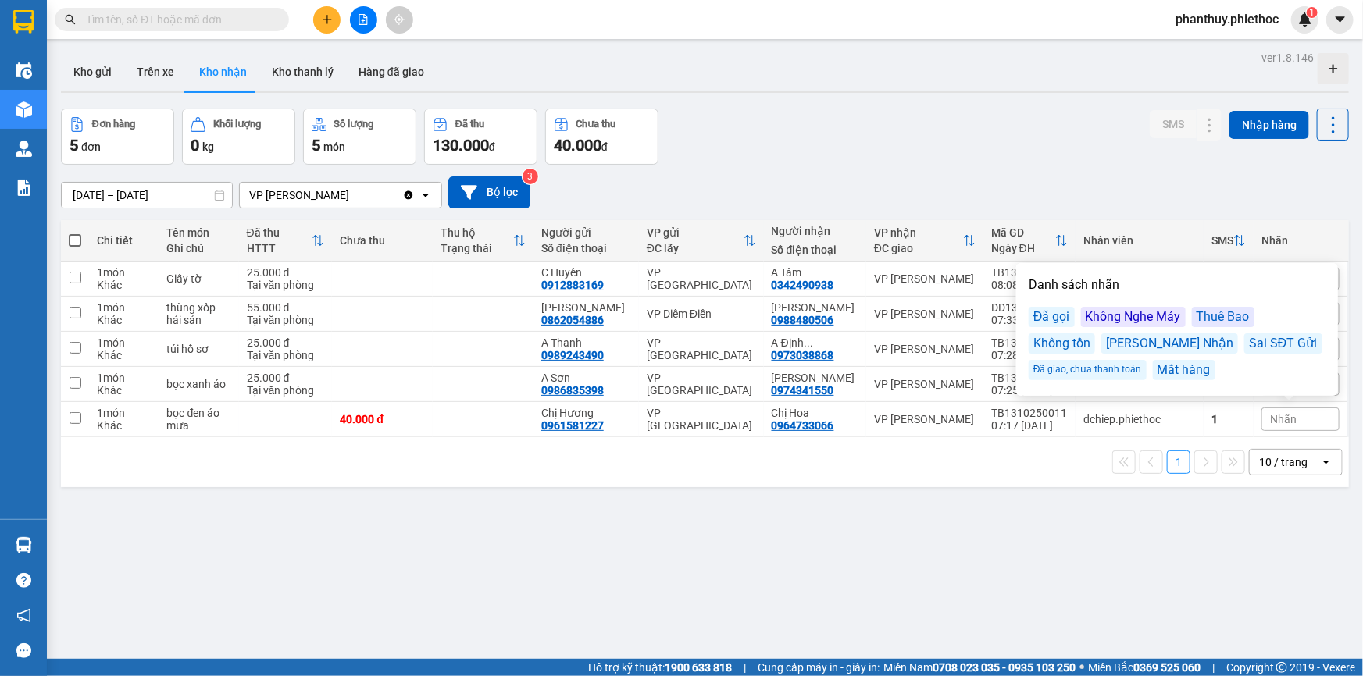
click at [1060, 313] on div "Đã gọi" at bounding box center [1051, 317] width 46 height 20
click at [1046, 141] on div "Đơn hàng 5 đơn Khối lượng 0 kg Số lượng 5 món Đã thu 130.000 đ Chưa thu 40.000 …" at bounding box center [705, 137] width 1288 height 56
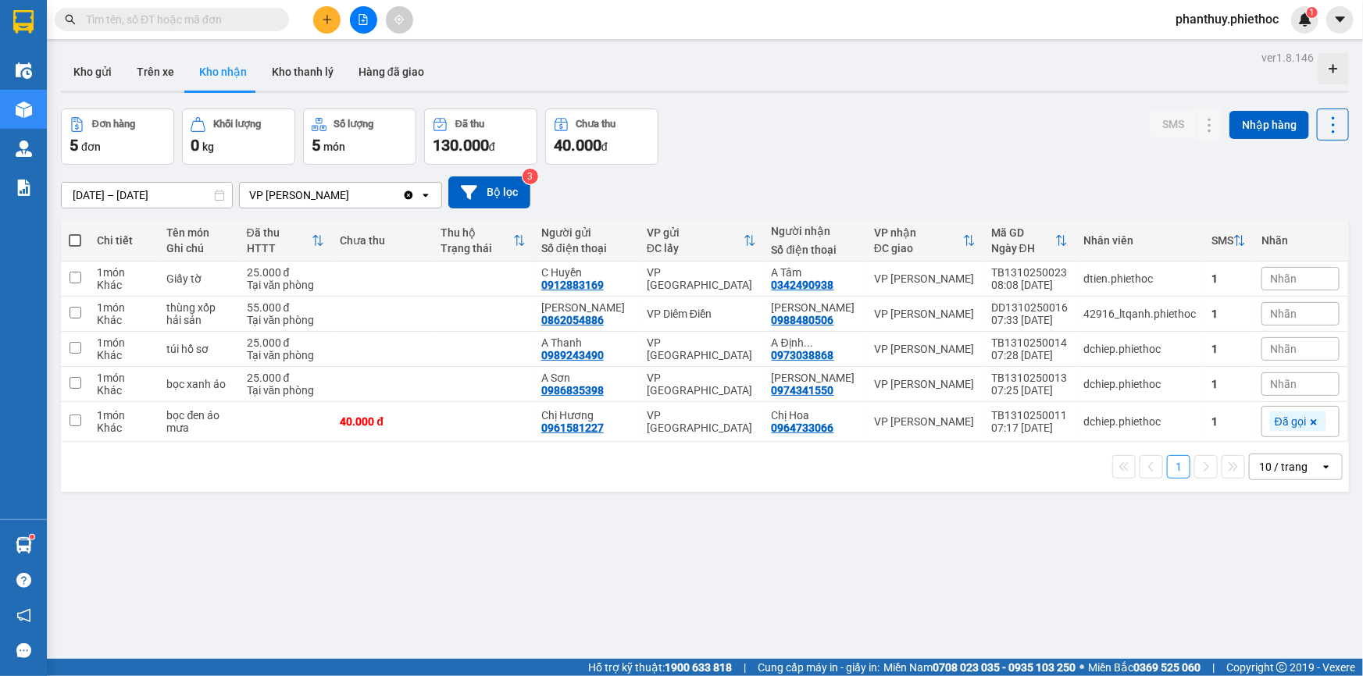
click at [1274, 275] on span "Nhãn" at bounding box center [1283, 279] width 27 height 12
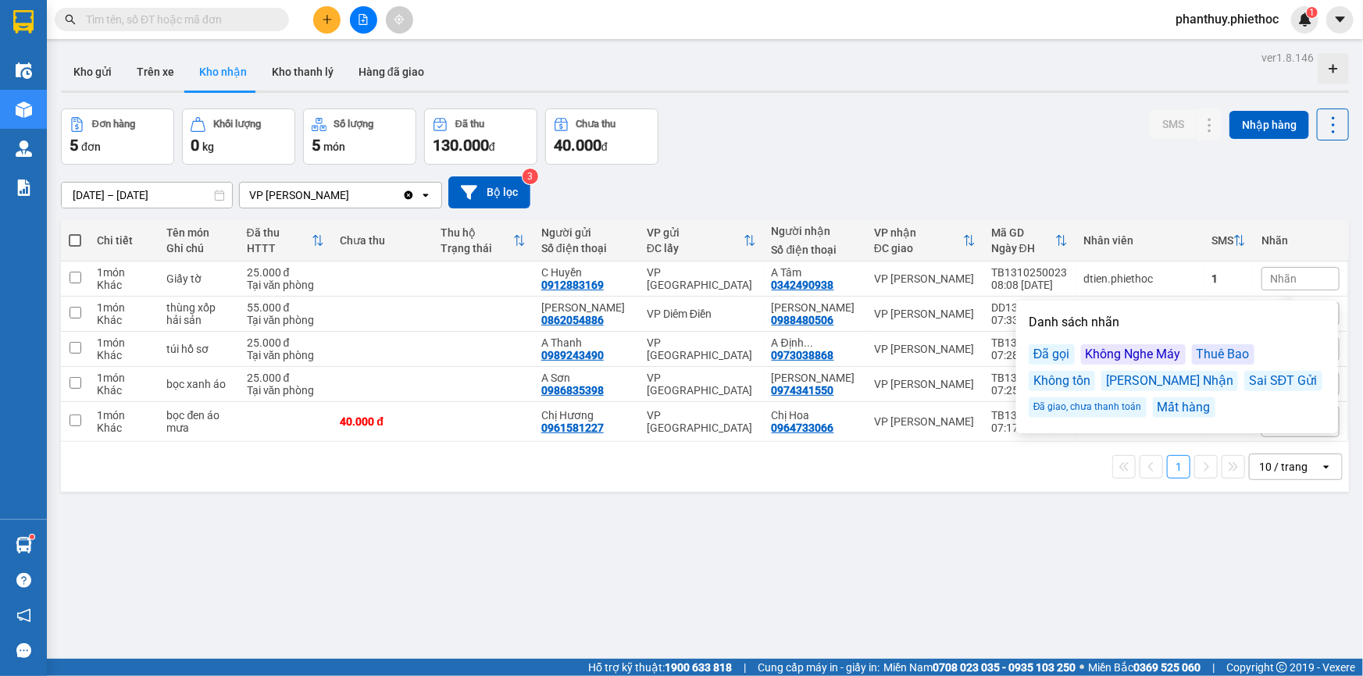
drag, startPoint x: 1061, startPoint y: 352, endPoint x: 1081, endPoint y: 232, distance: 121.8
click at [1060, 353] on div "Đã gọi" at bounding box center [1051, 354] width 46 height 20
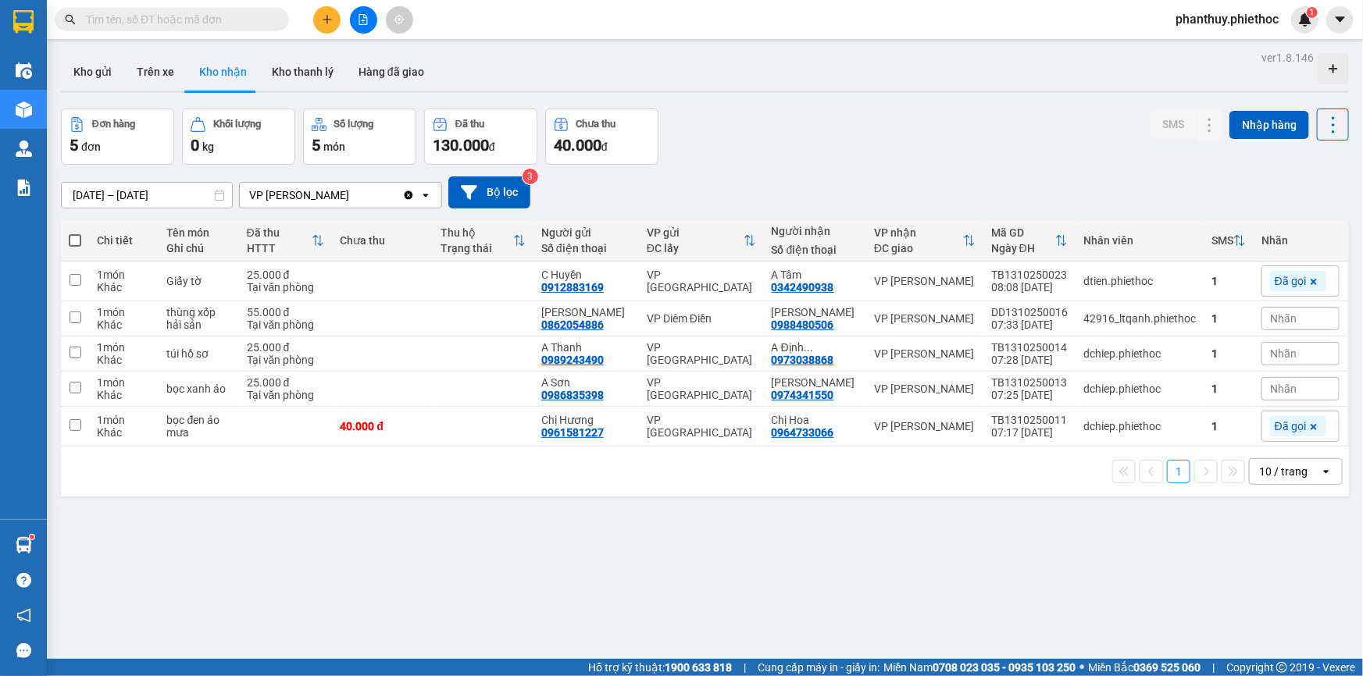
click at [1078, 164] on div "Đơn hàng 5 đơn Khối lượng 0 kg Số lượng 5 món Đã thu 130.000 đ Chưa thu 40.000 …" at bounding box center [705, 137] width 1288 height 56
click at [1278, 316] on span "Nhãn" at bounding box center [1283, 318] width 27 height 12
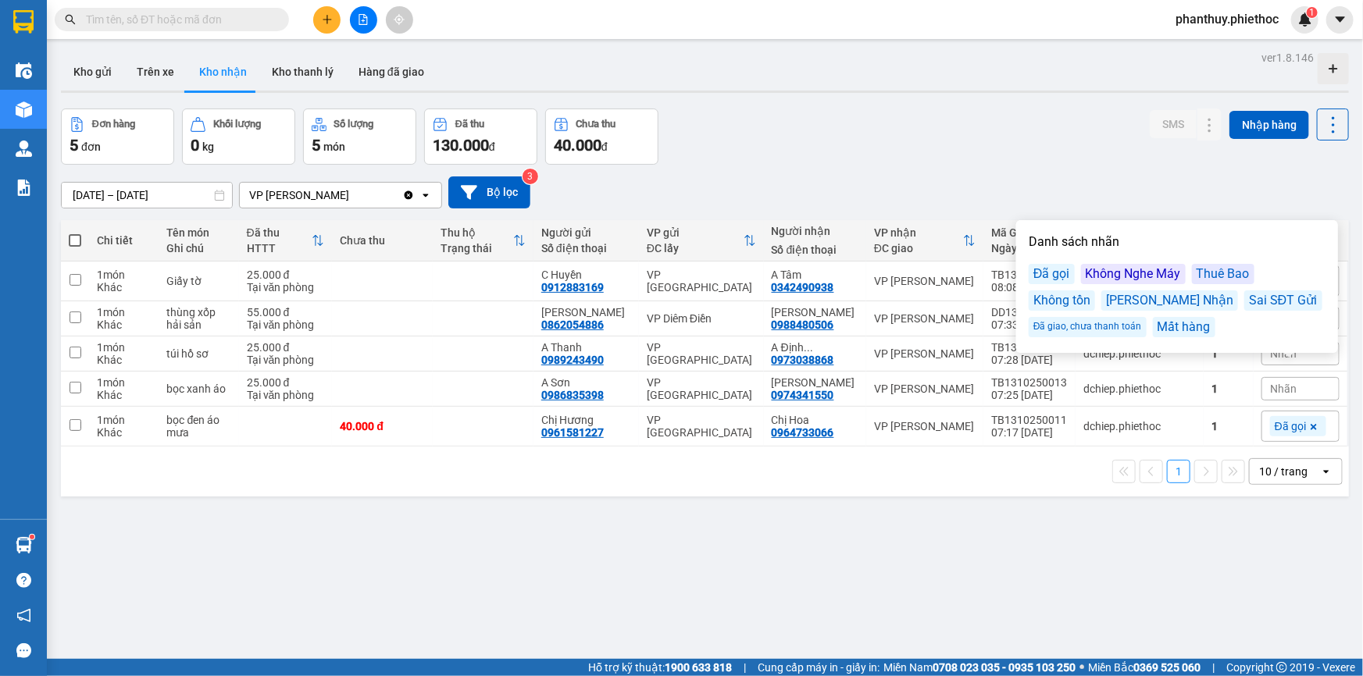
click at [1053, 269] on div "Đã gọi" at bounding box center [1051, 274] width 46 height 20
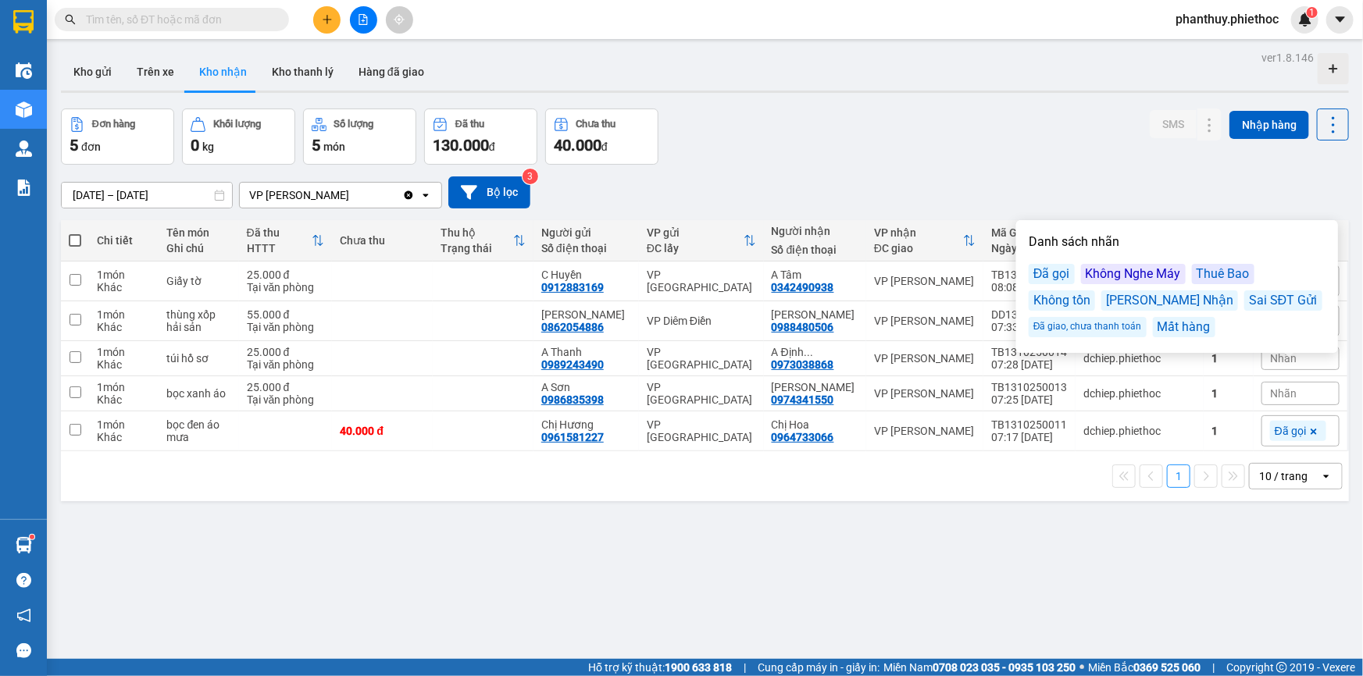
click at [1261, 352] on div "Danh sách nhãn Đã gọi Không Nghe Máy Thuê Bao Không tồn Sai SĐT Nhận Sai SĐT Gử…" at bounding box center [1177, 286] width 322 height 133
click at [1038, 271] on div "Đã gọi" at bounding box center [1051, 274] width 46 height 20
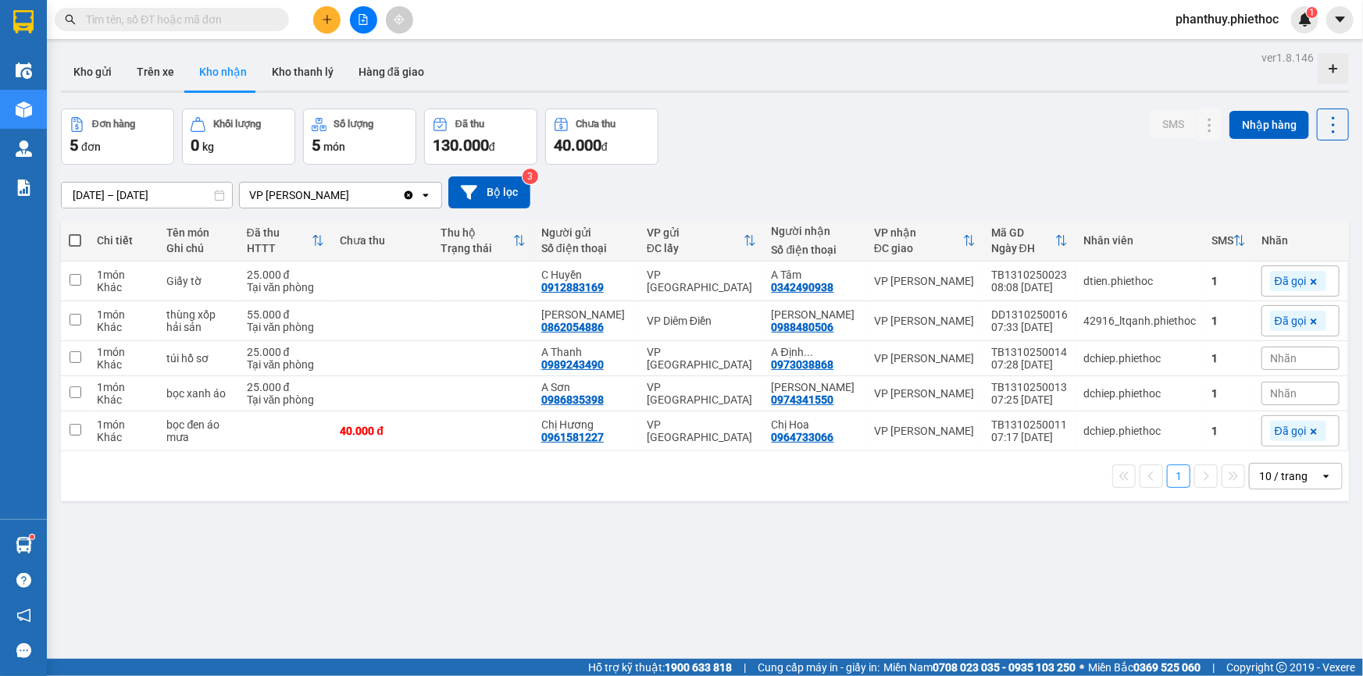
click at [1000, 623] on div "ver 1.8.146 Kho gửi Trên xe Kho nhận Kho thanh lý Hàng đã giao Đơn hàng 5 đơn K…" at bounding box center [705, 385] width 1300 height 676
click at [1292, 355] on div "Nhãn" at bounding box center [1300, 358] width 78 height 23
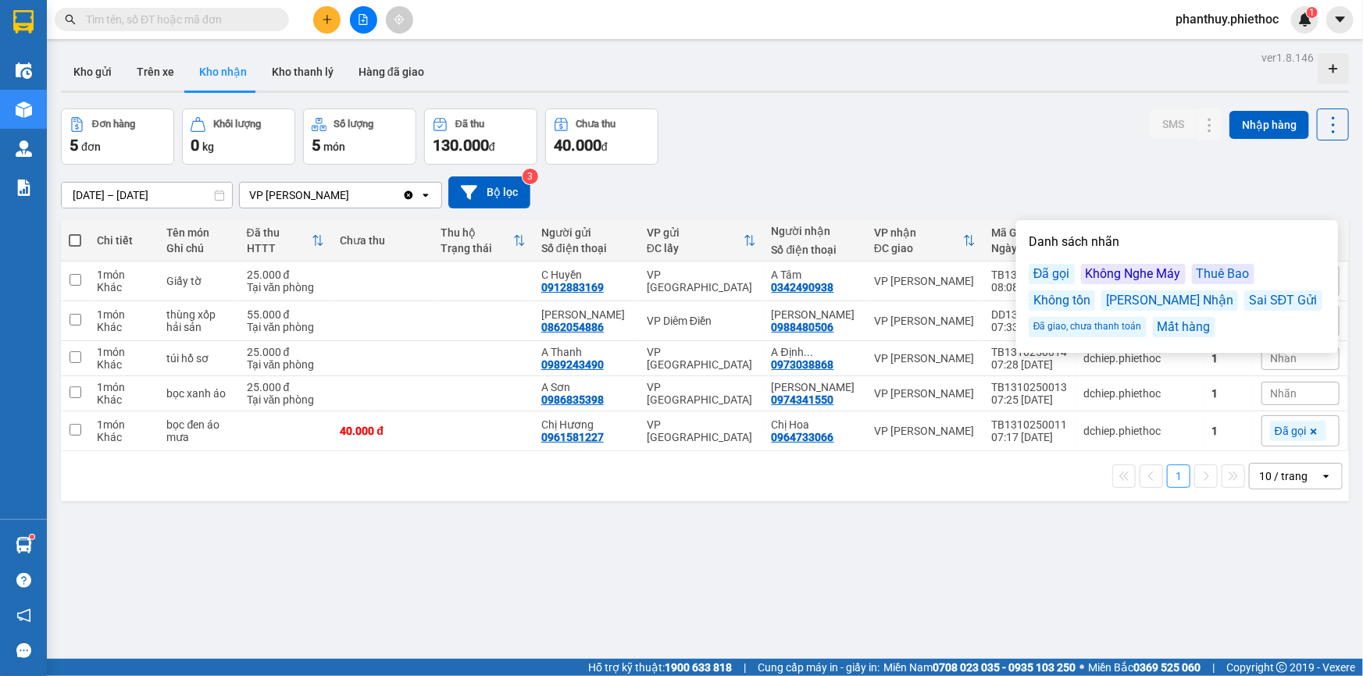
click at [1051, 271] on div "Đã gọi" at bounding box center [1051, 274] width 46 height 20
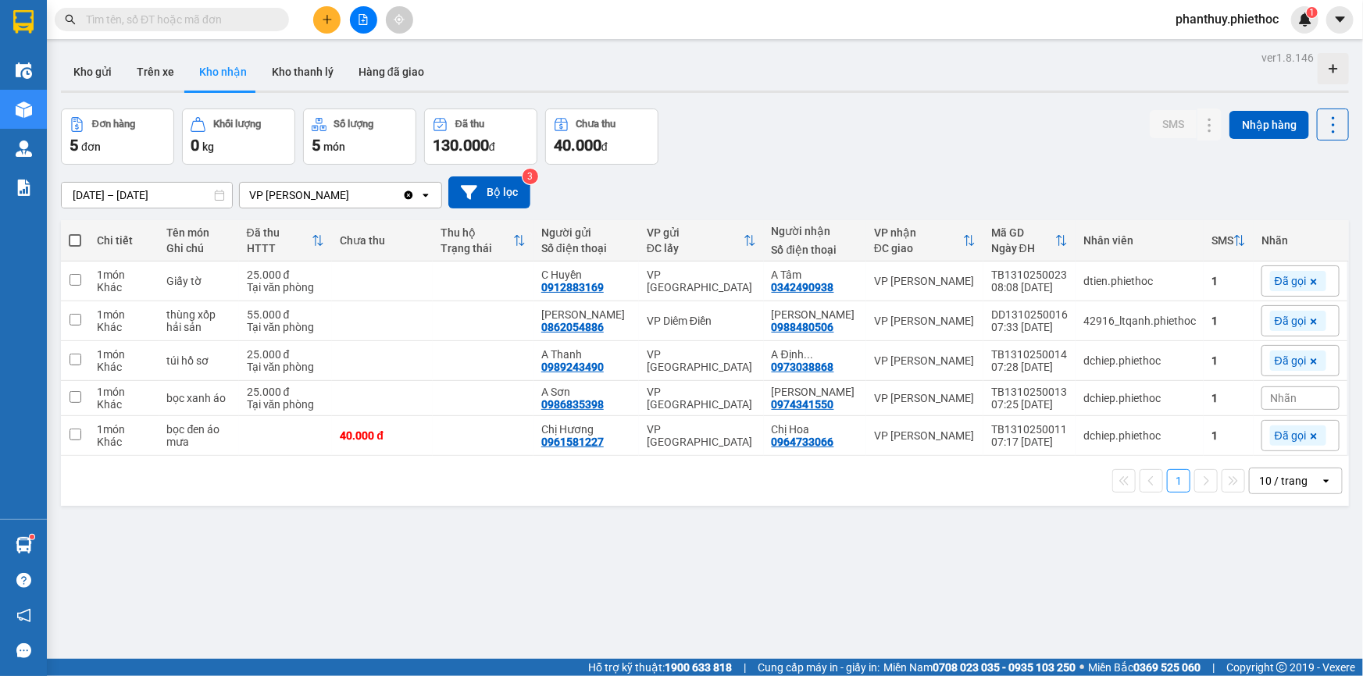
click at [1188, 148] on div "SMS Nhập hàng" at bounding box center [1248, 137] width 199 height 56
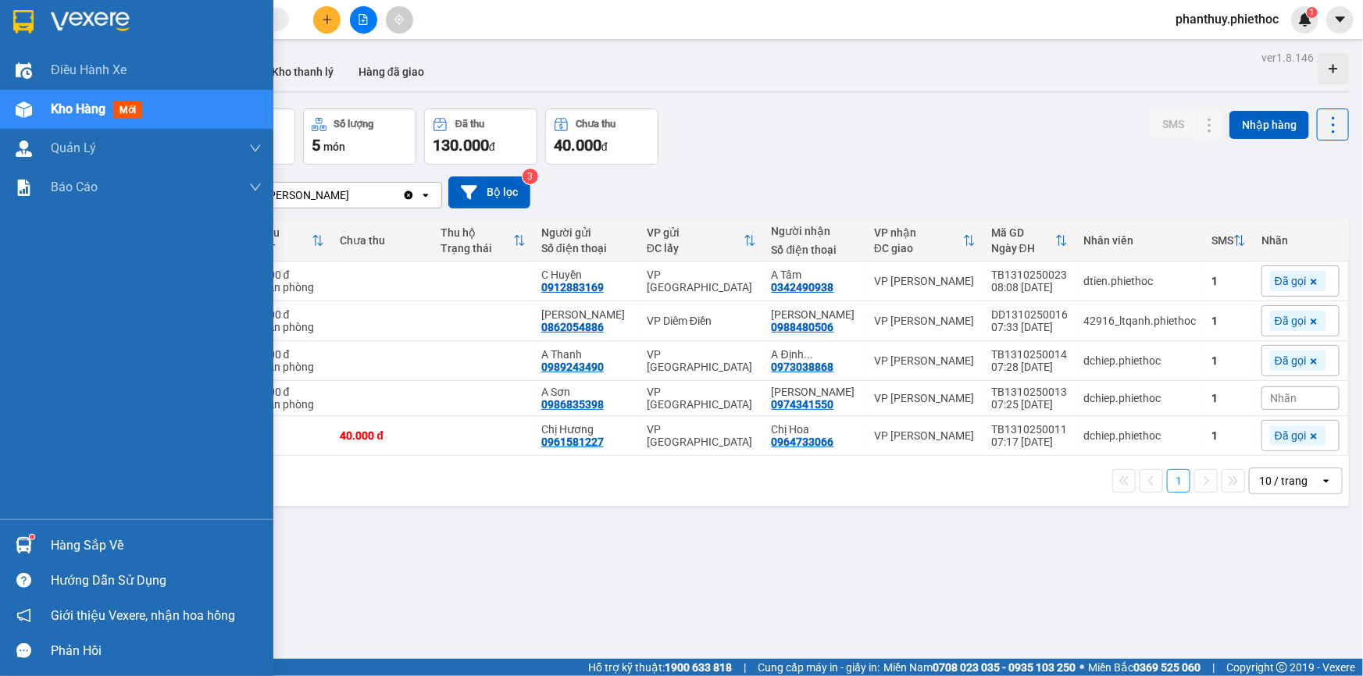
click at [86, 551] on div "Hàng sắp về" at bounding box center [156, 545] width 211 height 23
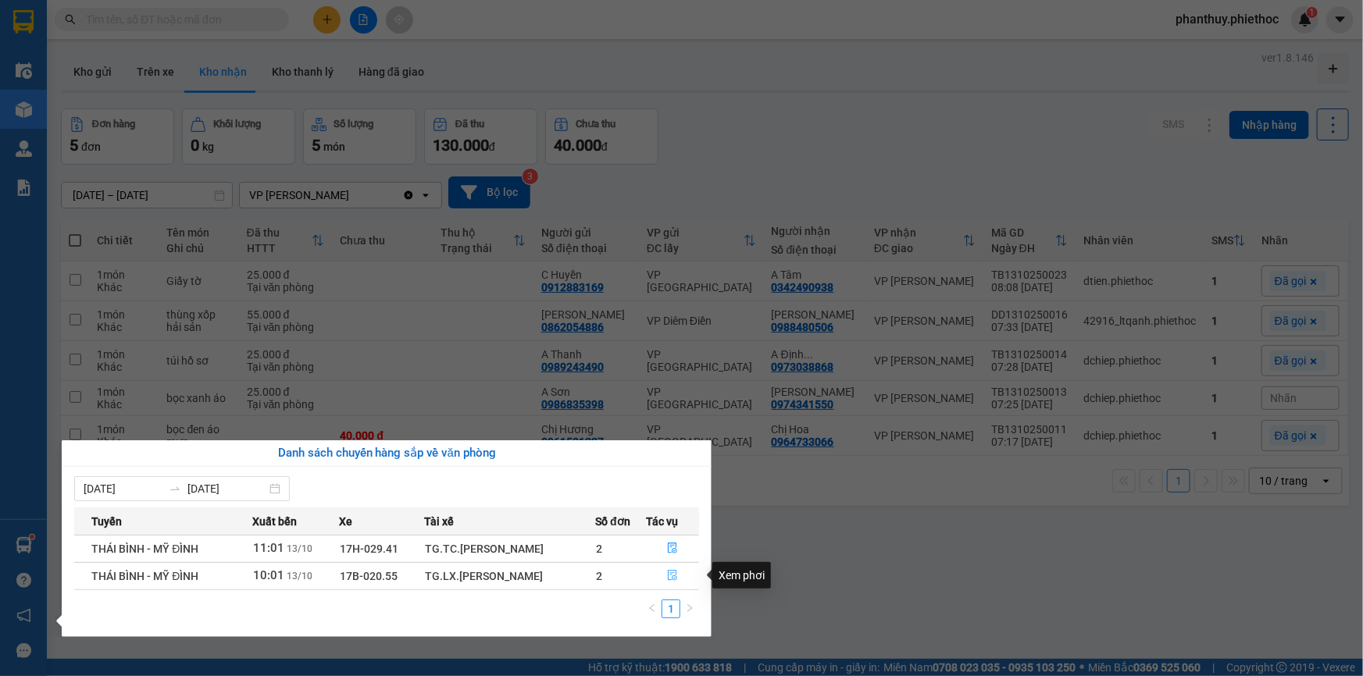
click at [670, 576] on icon "file-done" at bounding box center [672, 575] width 11 height 11
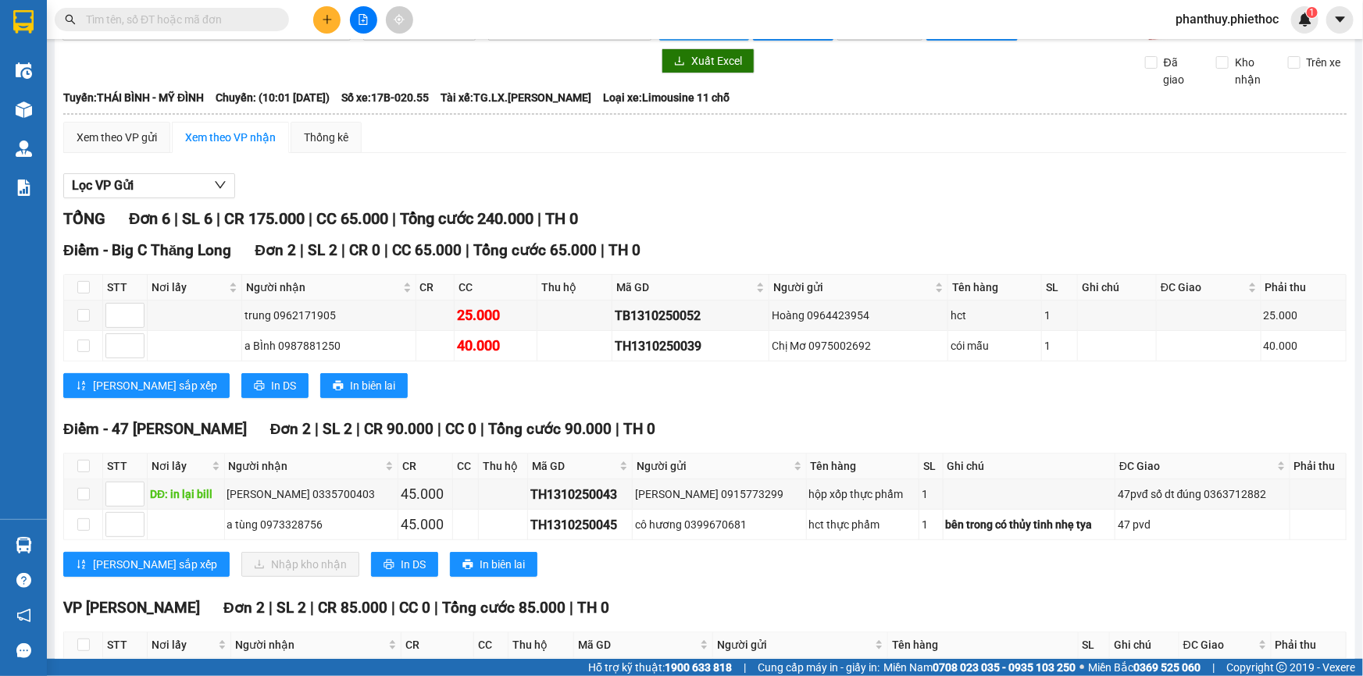
scroll to position [34, 0]
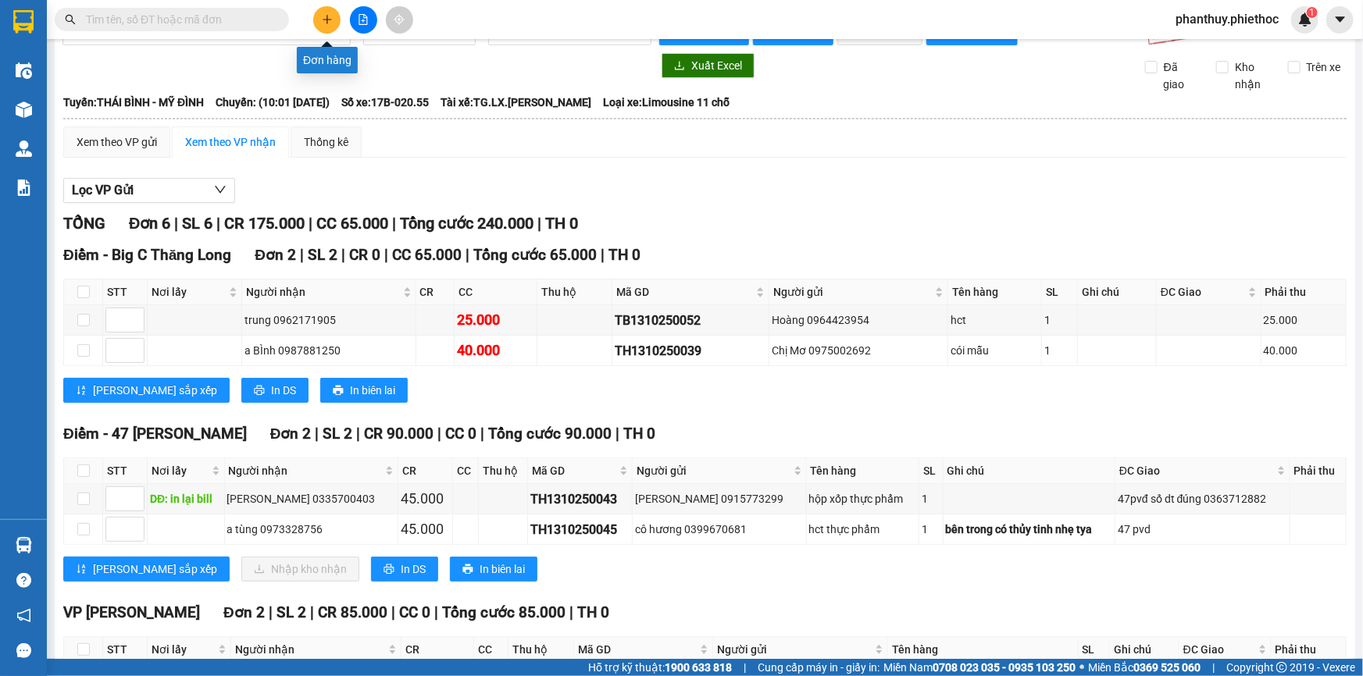
click at [326, 16] on icon "plus" at bounding box center [326, 19] width 1 height 9
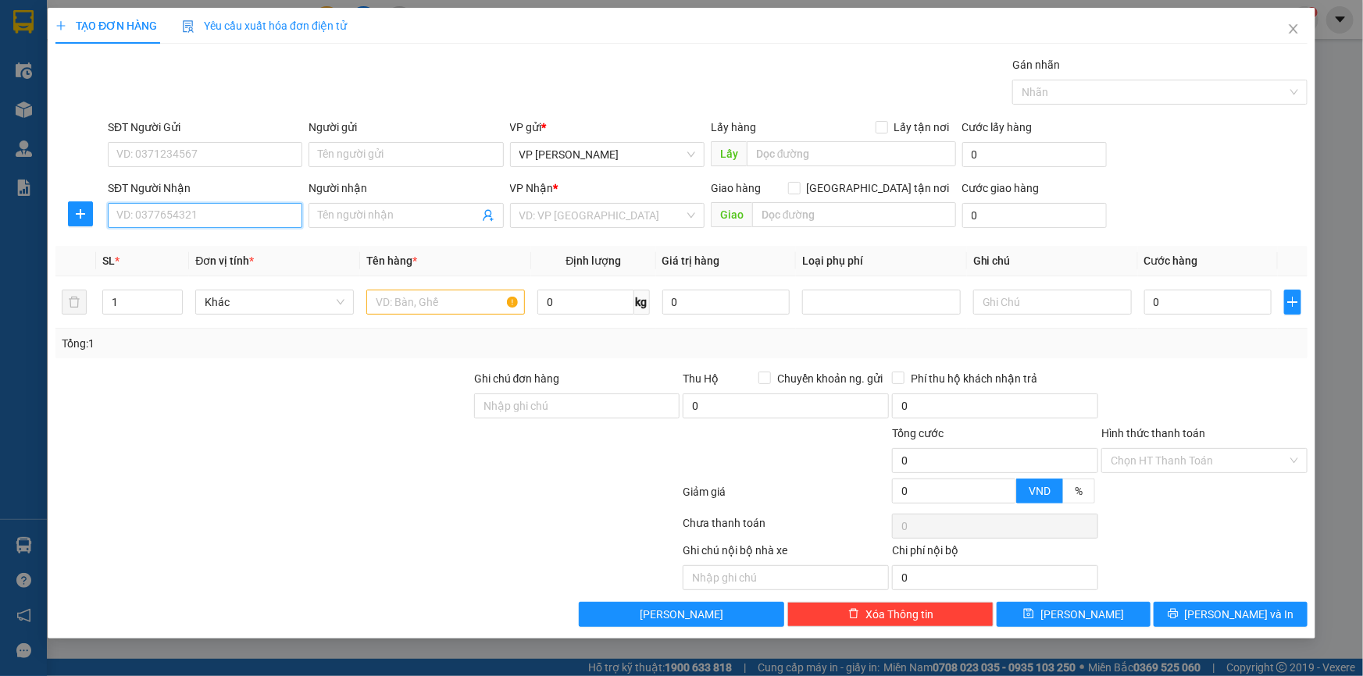
click at [197, 211] on input "SĐT Người Nhận" at bounding box center [205, 215] width 194 height 25
type input "0968265397"
click at [412, 219] on input "Người nhận" at bounding box center [398, 215] width 160 height 17
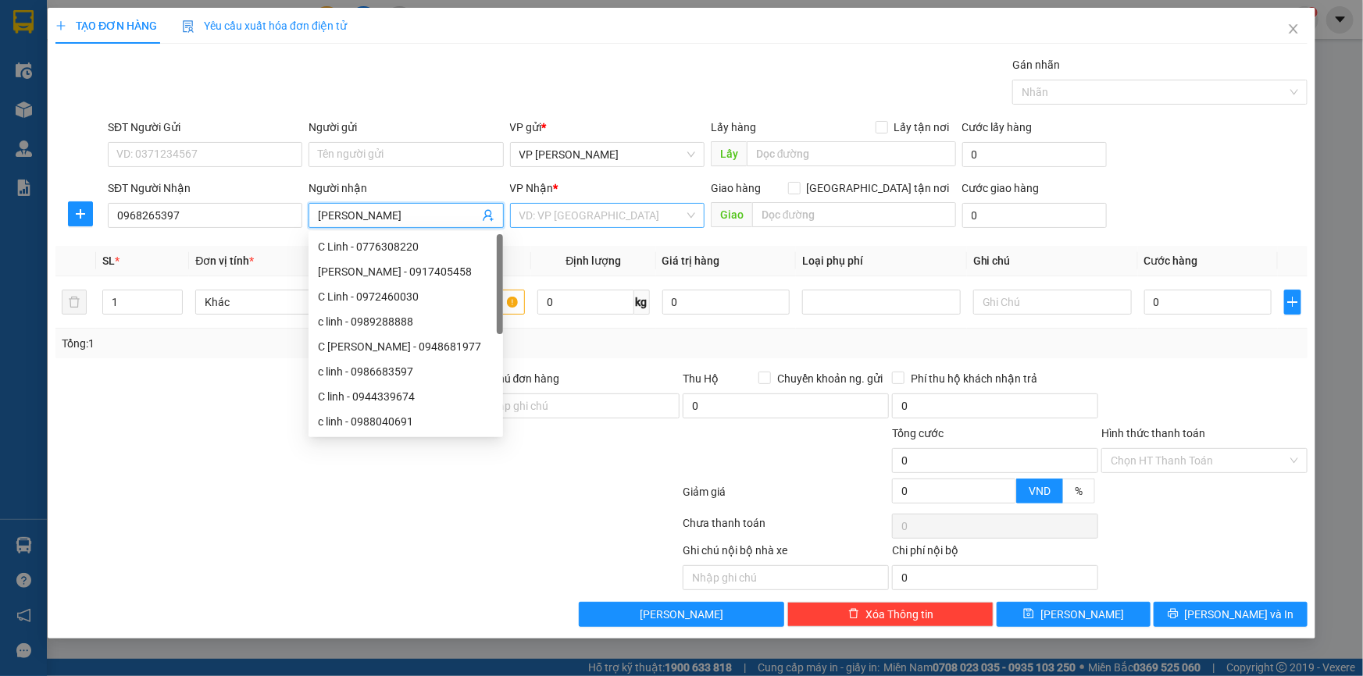
type input "[PERSON_NAME]"
click at [581, 209] on input "search" at bounding box center [601, 215] width 165 height 23
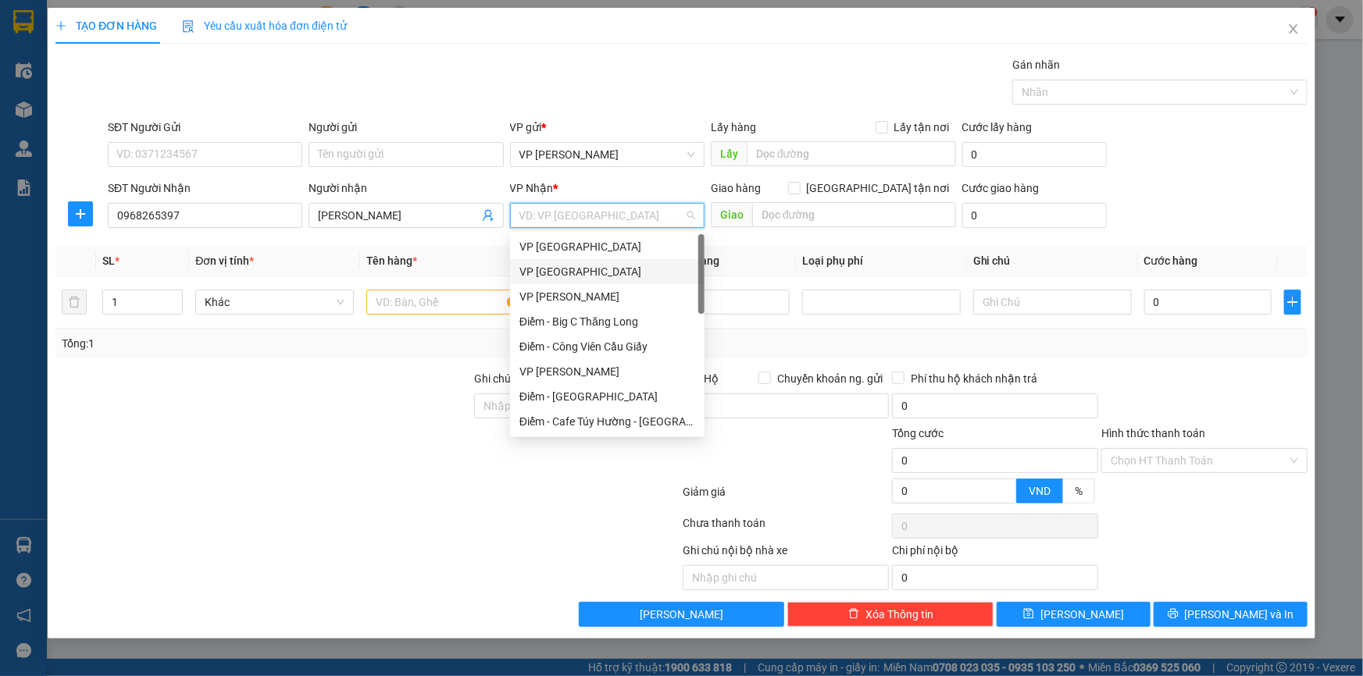
click at [572, 263] on div "VP [GEOGRAPHIC_DATA]" at bounding box center [607, 271] width 176 height 17
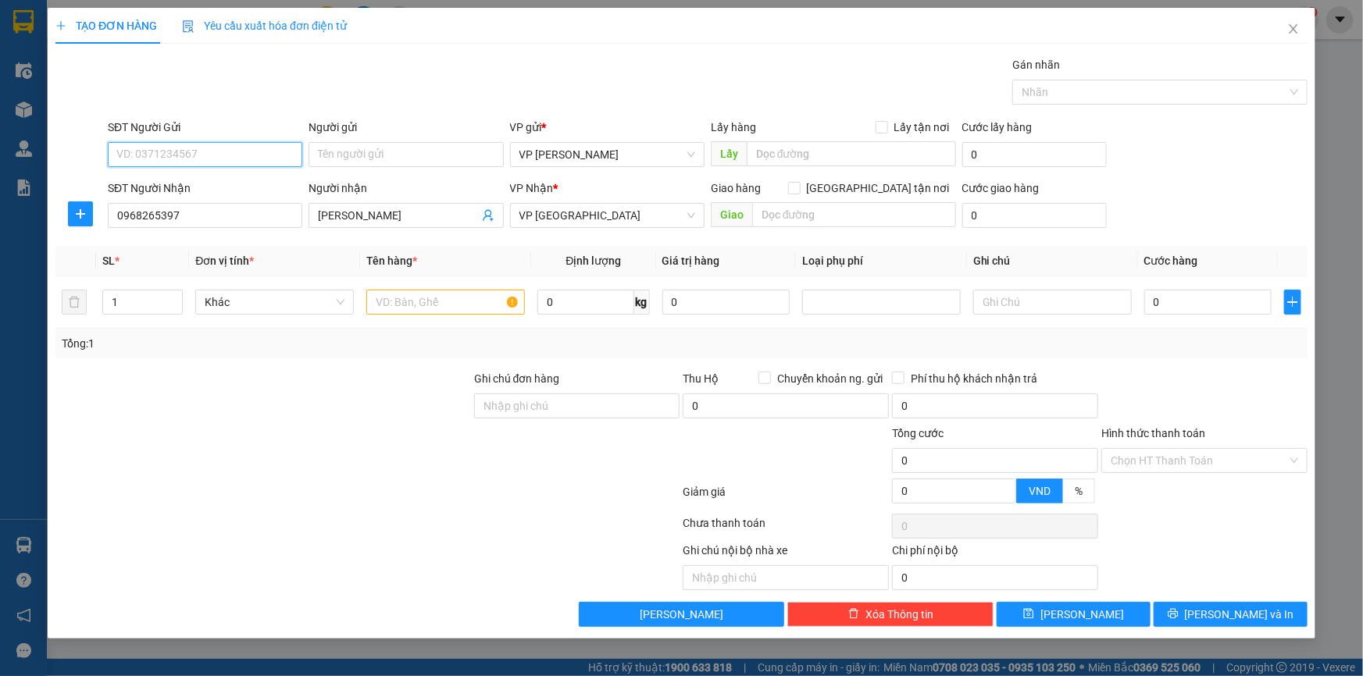
click at [220, 153] on input "SĐT Người Gửi" at bounding box center [205, 154] width 194 height 25
type input "0981515804"
click at [219, 182] on div "0981515804 - A Tuân" at bounding box center [205, 185] width 176 height 17
type input "A Tuân"
type input "0981515804"
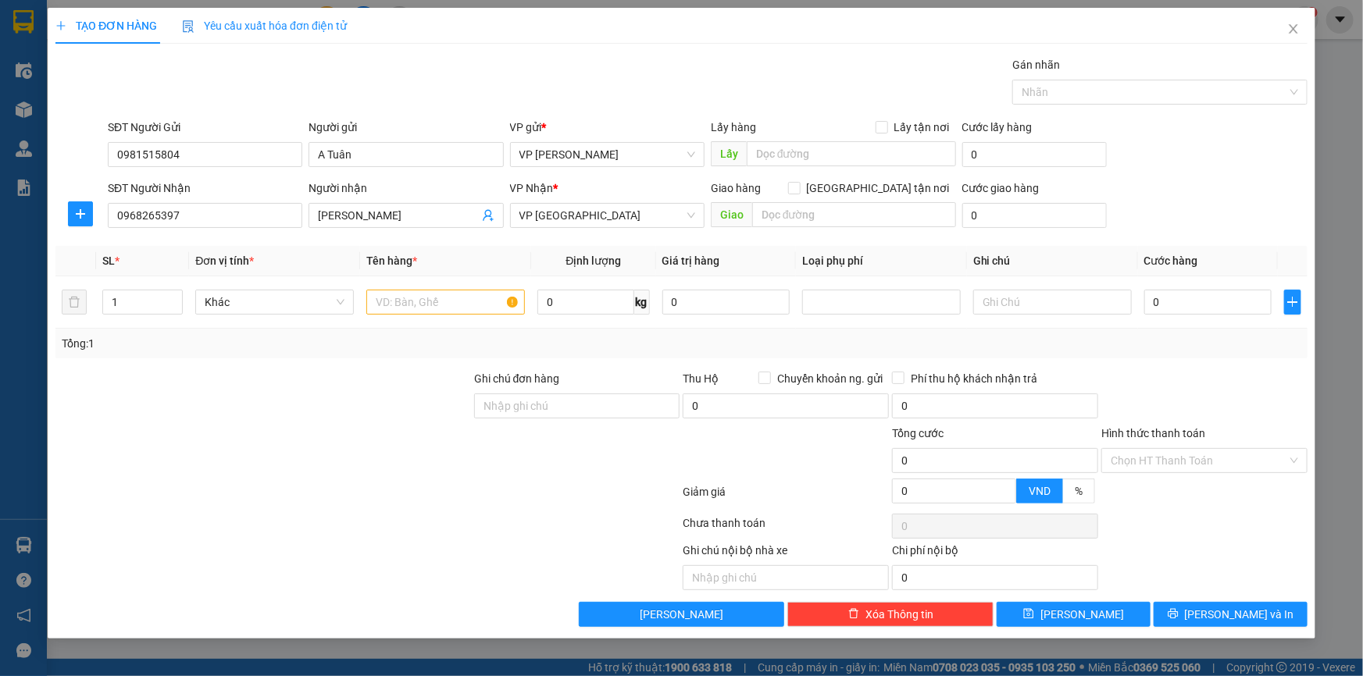
click at [519, 40] on div "TẠO ĐƠN HÀNG Yêu cầu xuất hóa đơn điện tử" at bounding box center [681, 26] width 1252 height 36
click at [422, 291] on input "text" at bounding box center [445, 302] width 159 height 25
type input "Tập giấy tờ"
type input "1"
type input "02"
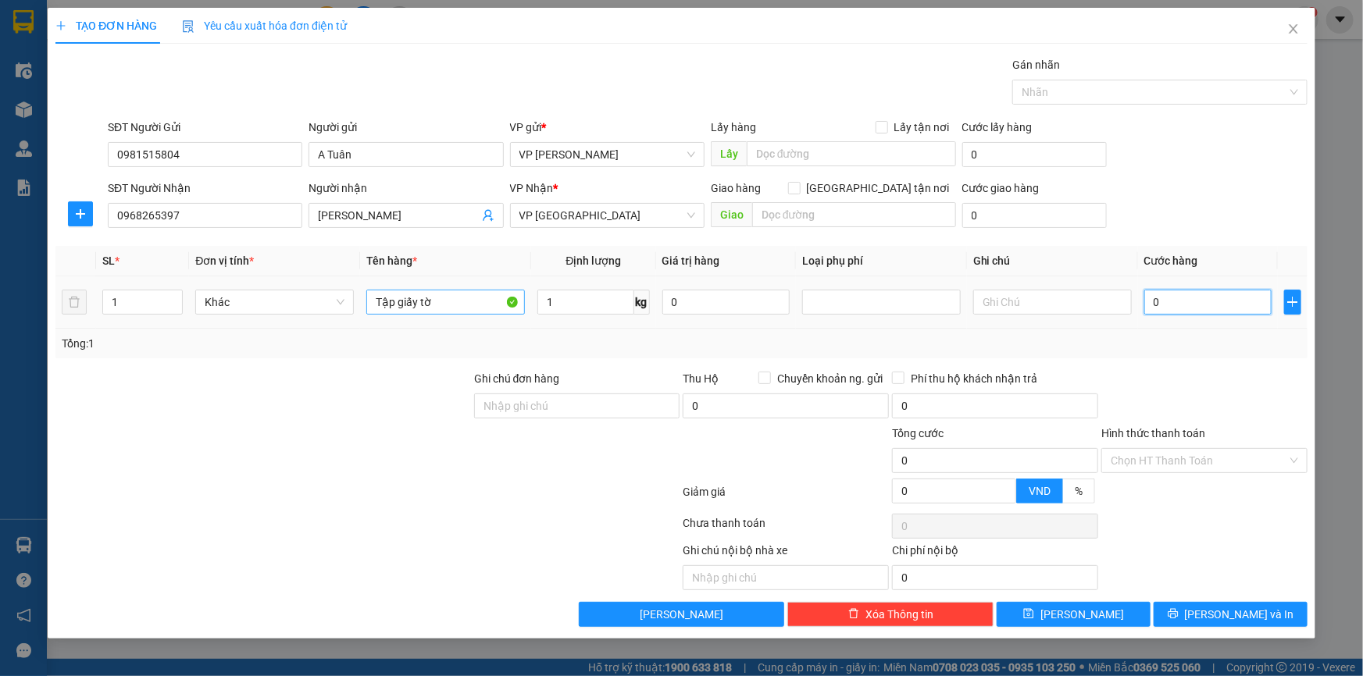
type input "2"
type input "025"
type input "25"
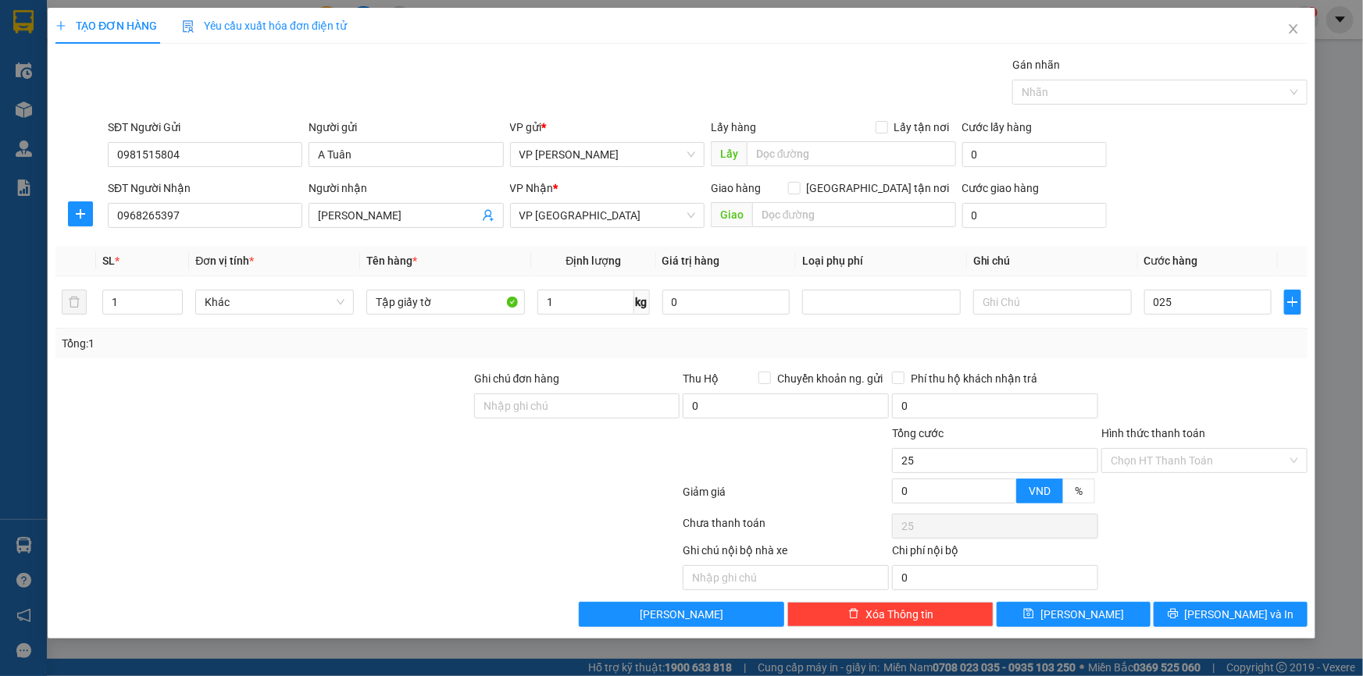
type input "25.000"
click at [1284, 159] on div "SĐT Người Gửi 0981515804 Người gửi A Tuân VP gửi * VP Phạm Văn Đồng Lấy hàng Lấ…" at bounding box center [708, 146] width 1206 height 55
click at [1144, 463] on input "Hình thức thanh toán" at bounding box center [1198, 460] width 176 height 23
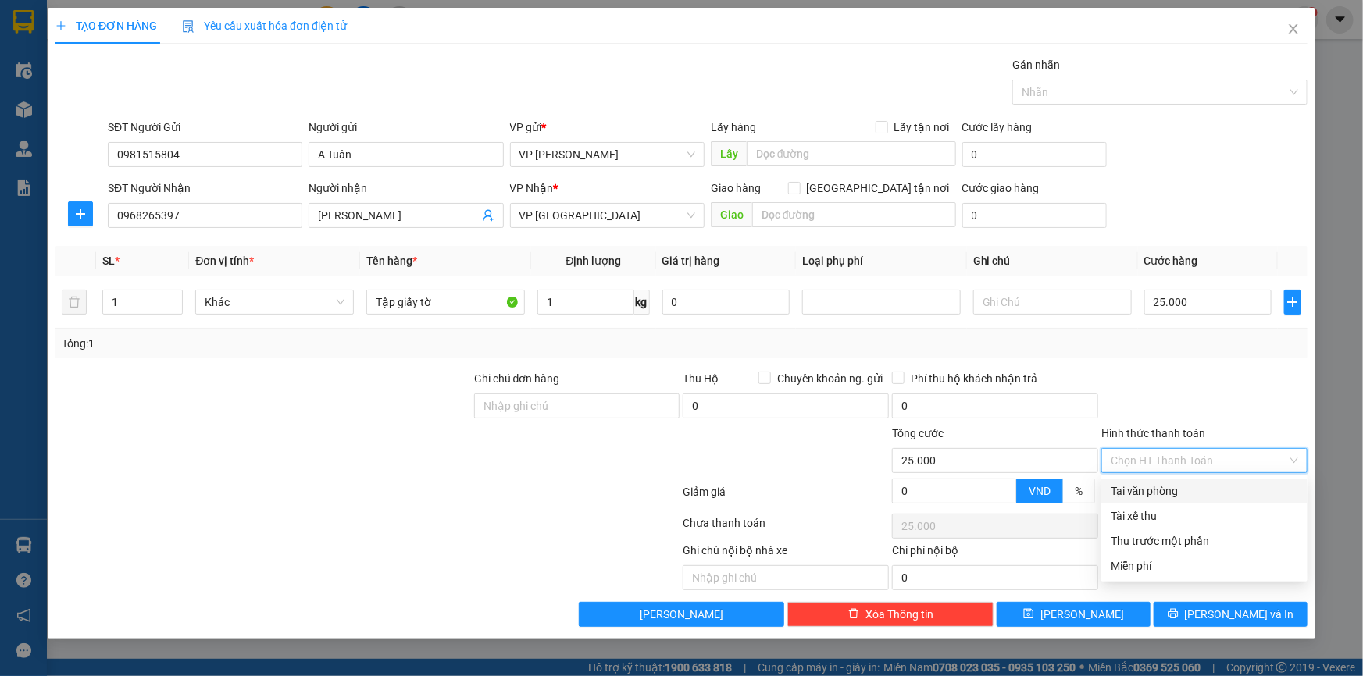
click at [1150, 491] on div "Tại văn phòng" at bounding box center [1203, 491] width 187 height 17
type input "0"
click at [1178, 508] on div at bounding box center [1204, 496] width 209 height 27
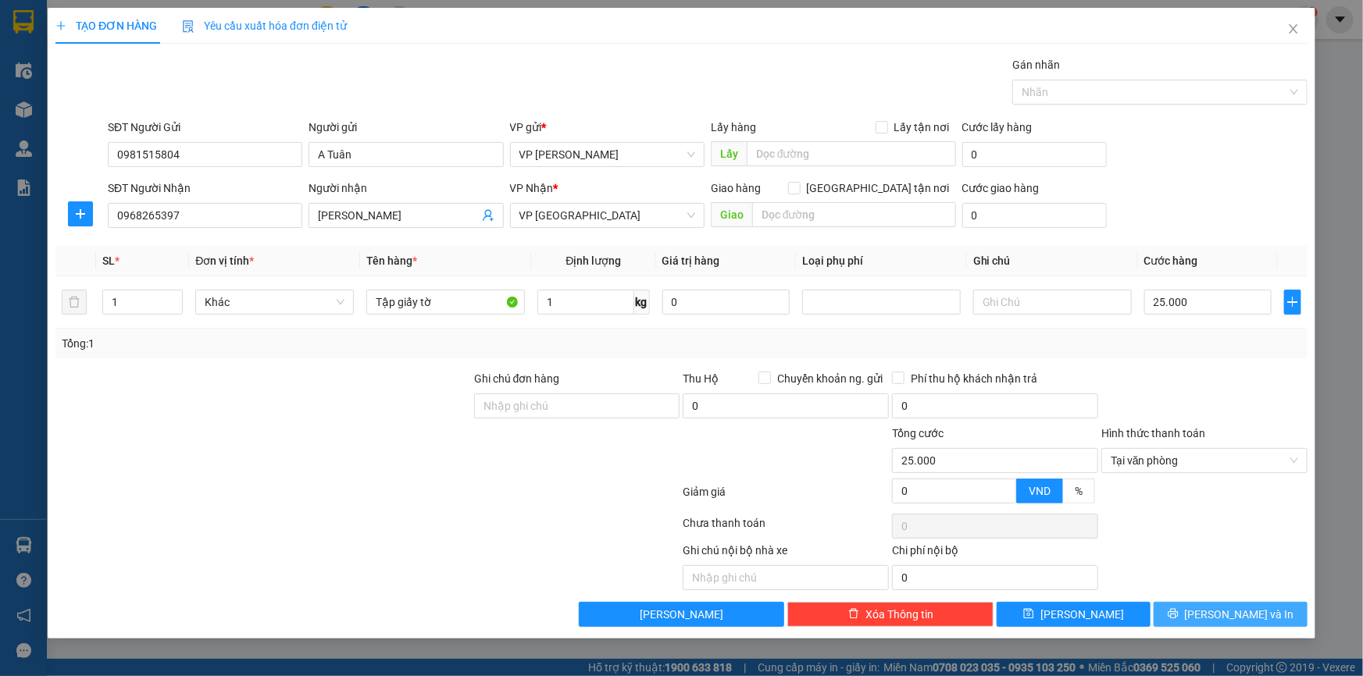
click at [1256, 615] on span "[PERSON_NAME] và In" at bounding box center [1239, 614] width 109 height 17
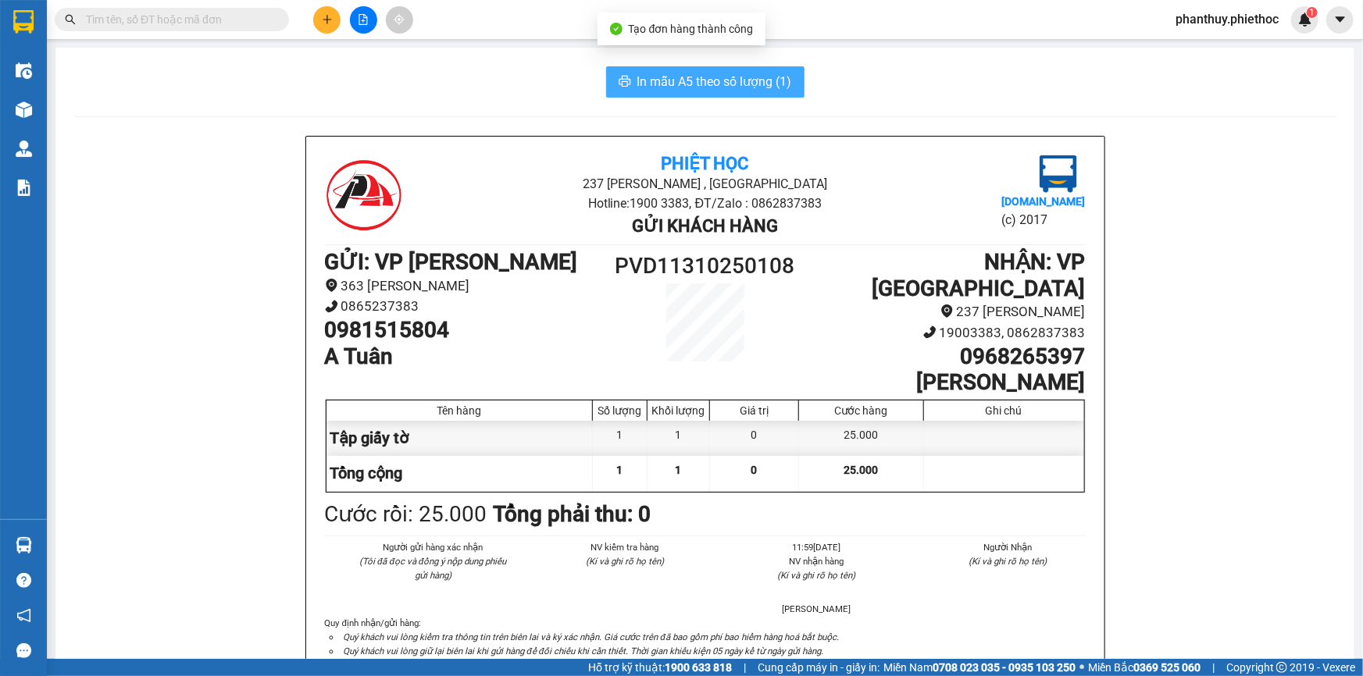
click at [676, 79] on span "In mẫu A5 theo số lượng (1)" at bounding box center [714, 82] width 155 height 20
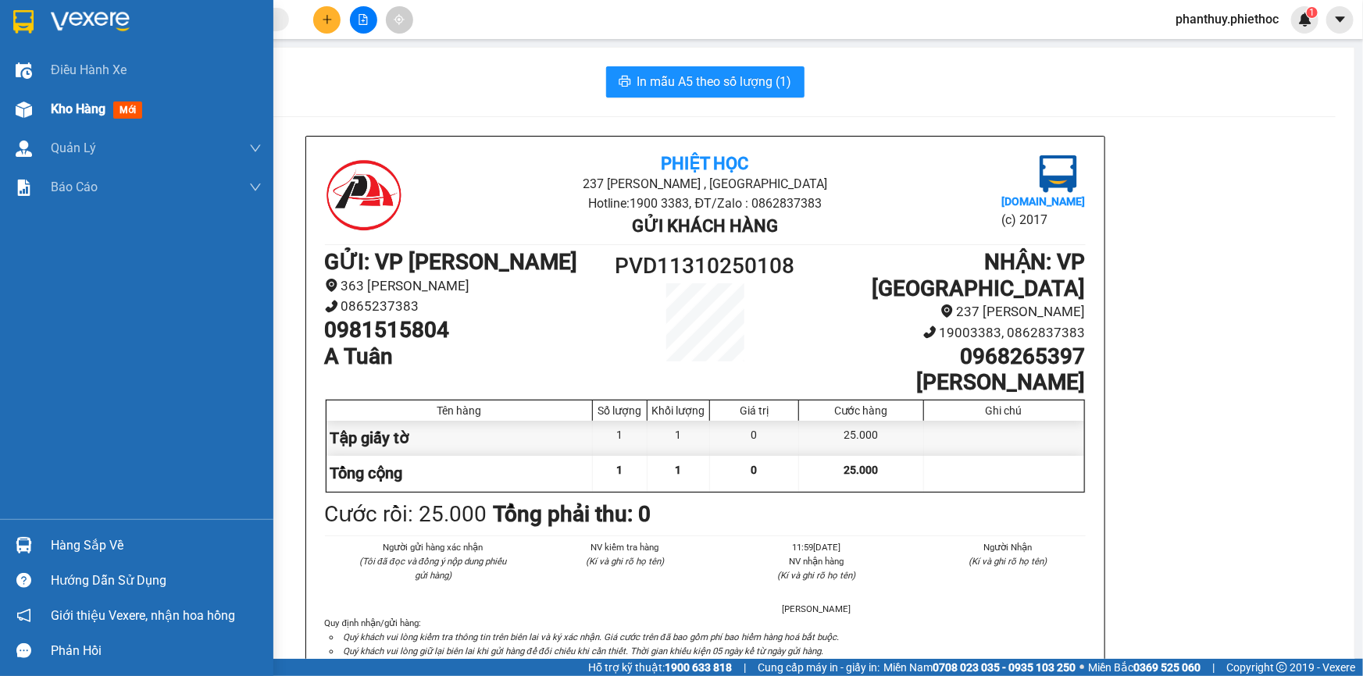
click at [87, 116] on span "Kho hàng" at bounding box center [78, 109] width 55 height 15
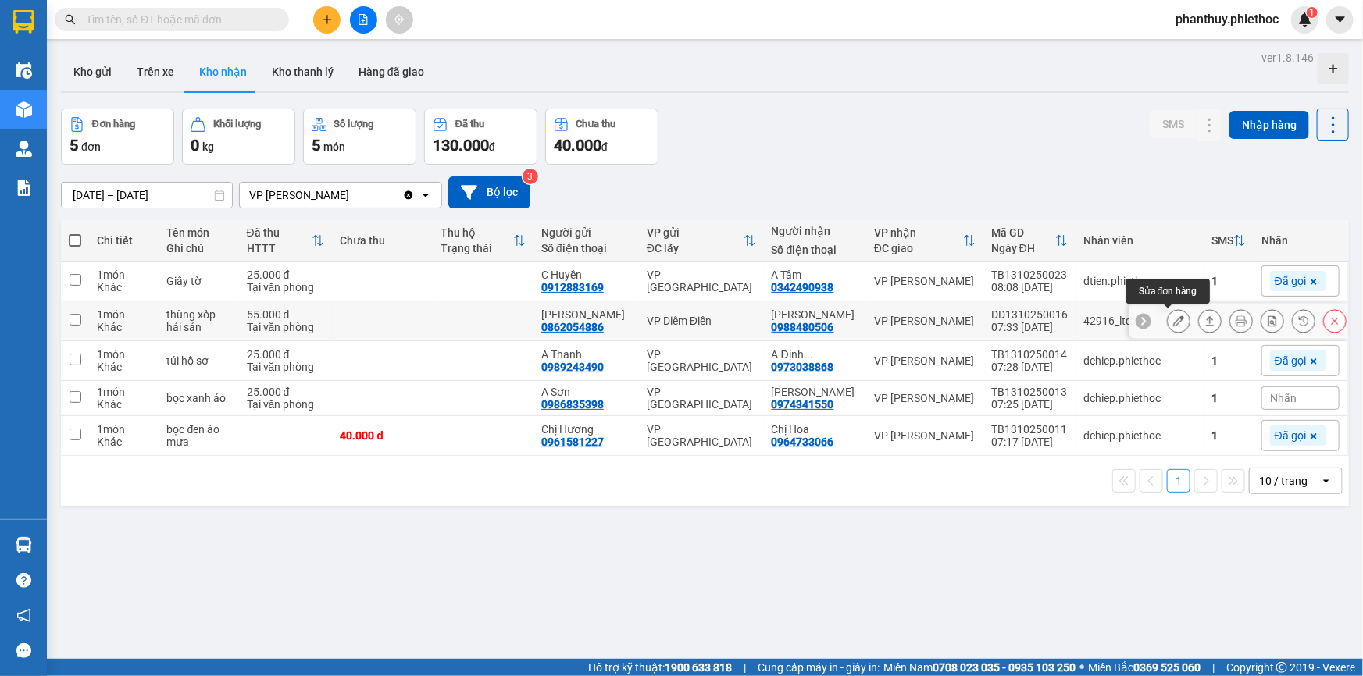
click at [1173, 320] on icon at bounding box center [1178, 320] width 11 height 11
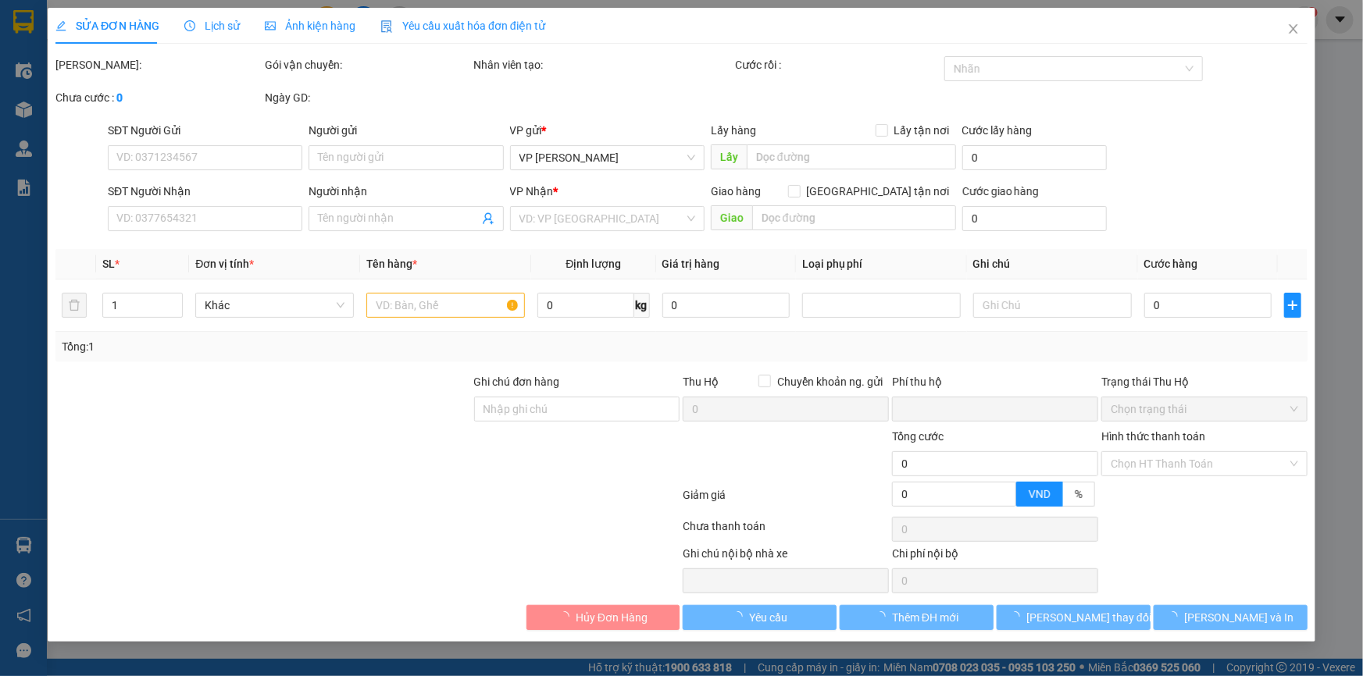
type input "0862054886"
type input "Chị Huyền"
type input "0988480506"
type input "Nguyễn Yến"
type input "0"
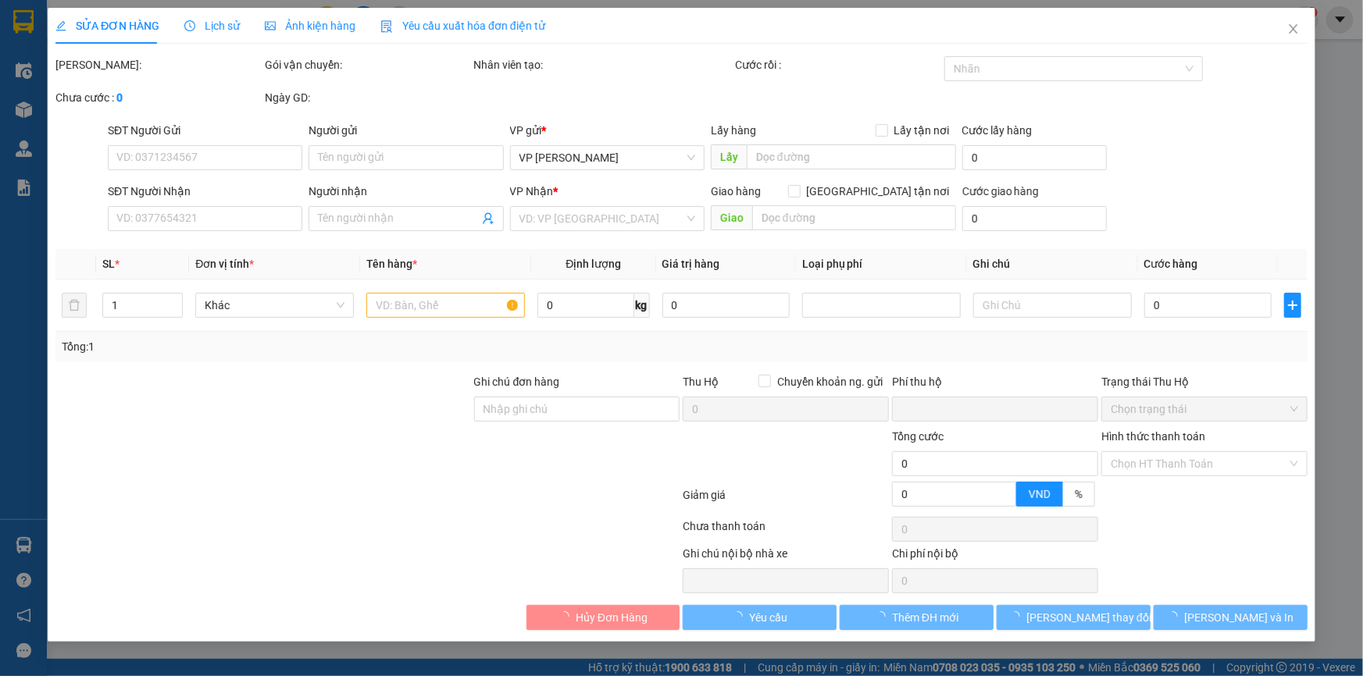
type input "55.000"
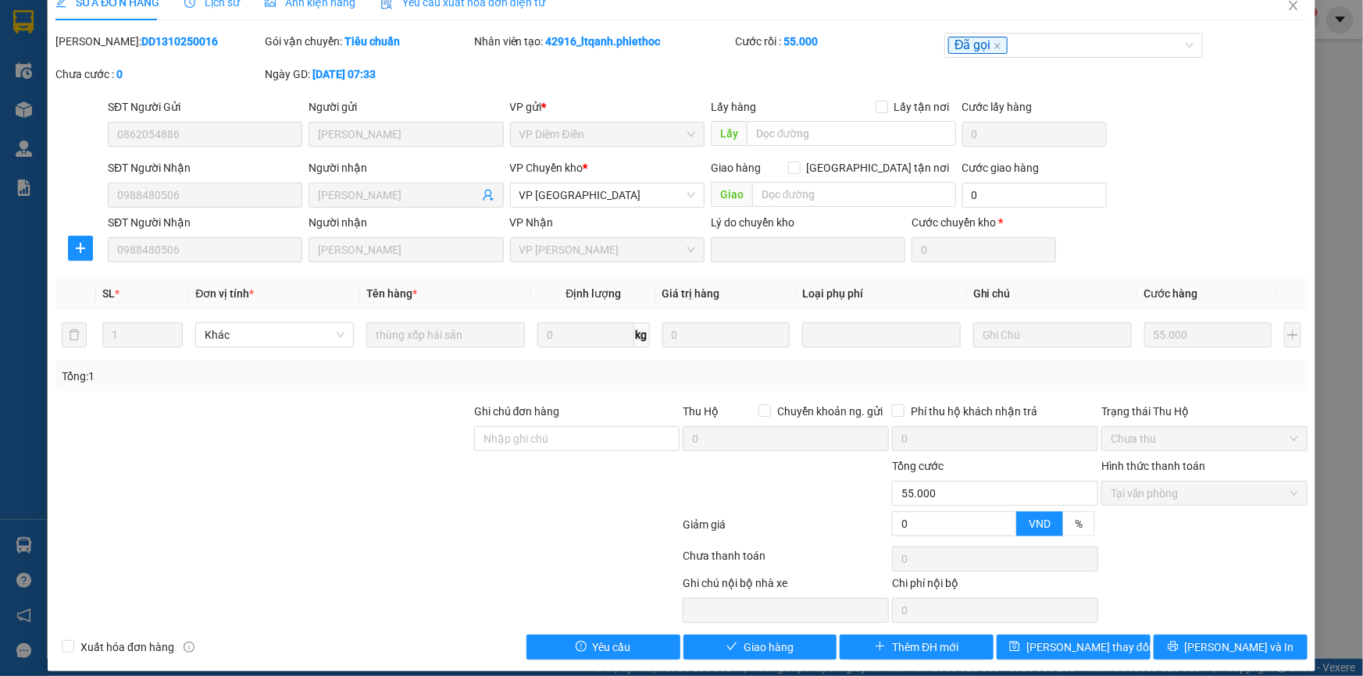
scroll to position [36, 0]
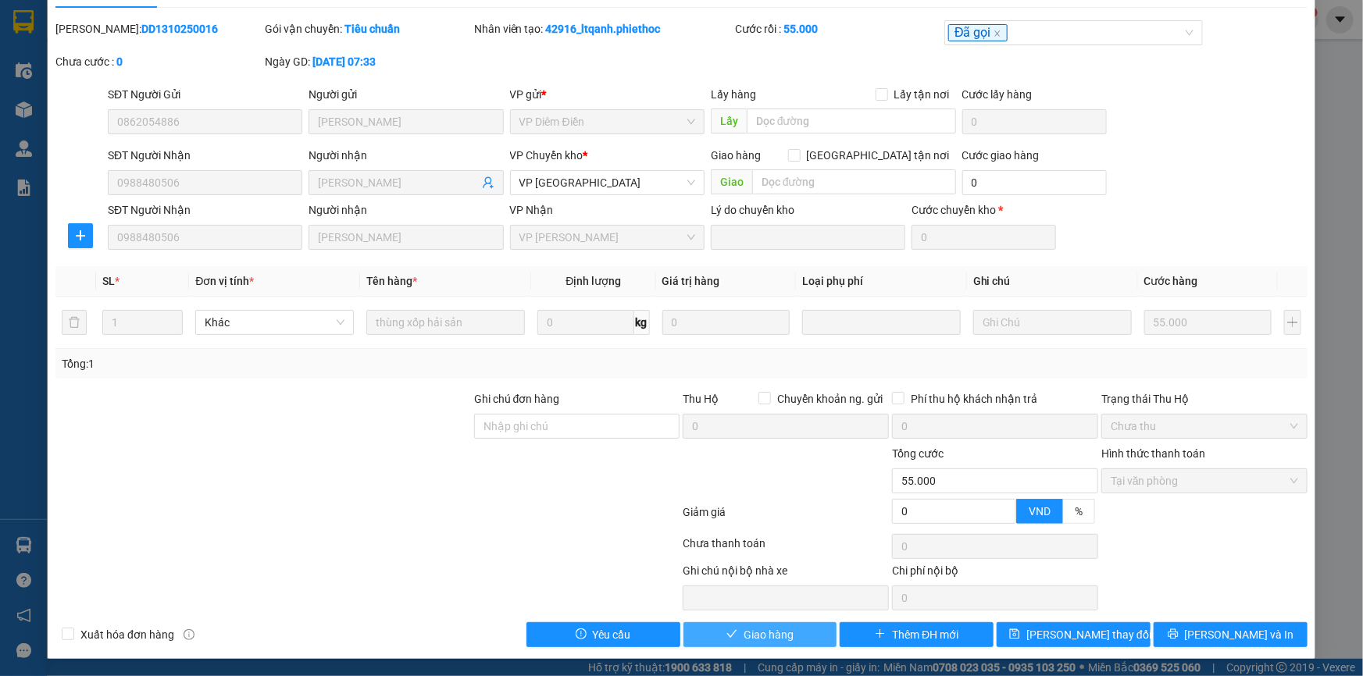
click at [805, 630] on button "Giao hàng" at bounding box center [760, 634] width 154 height 25
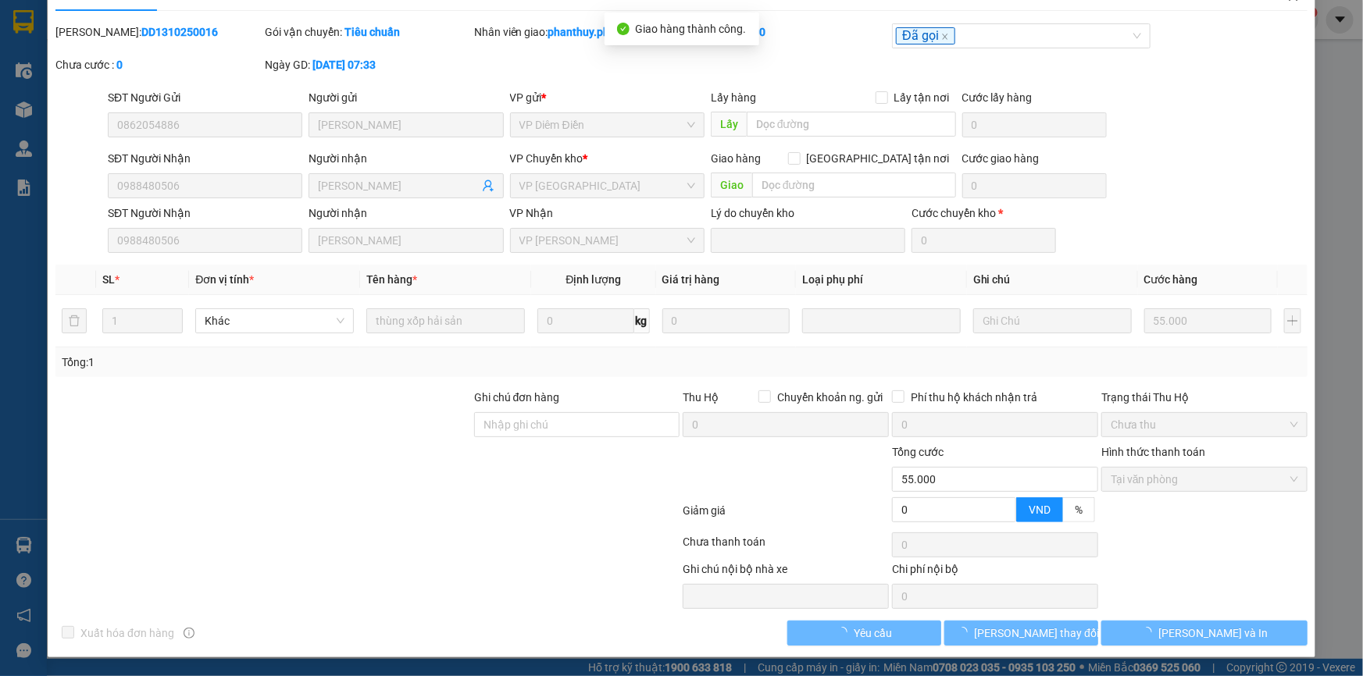
scroll to position [0, 0]
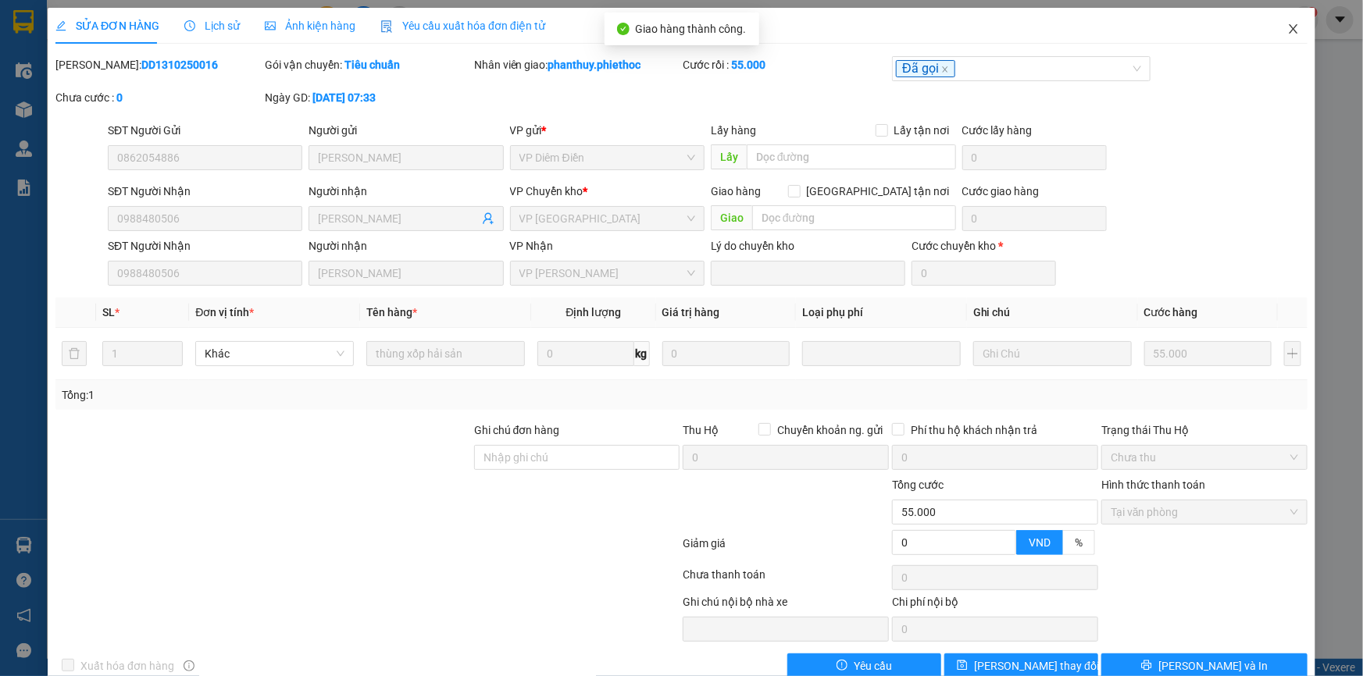
click at [1287, 27] on icon "close" at bounding box center [1293, 29] width 12 height 12
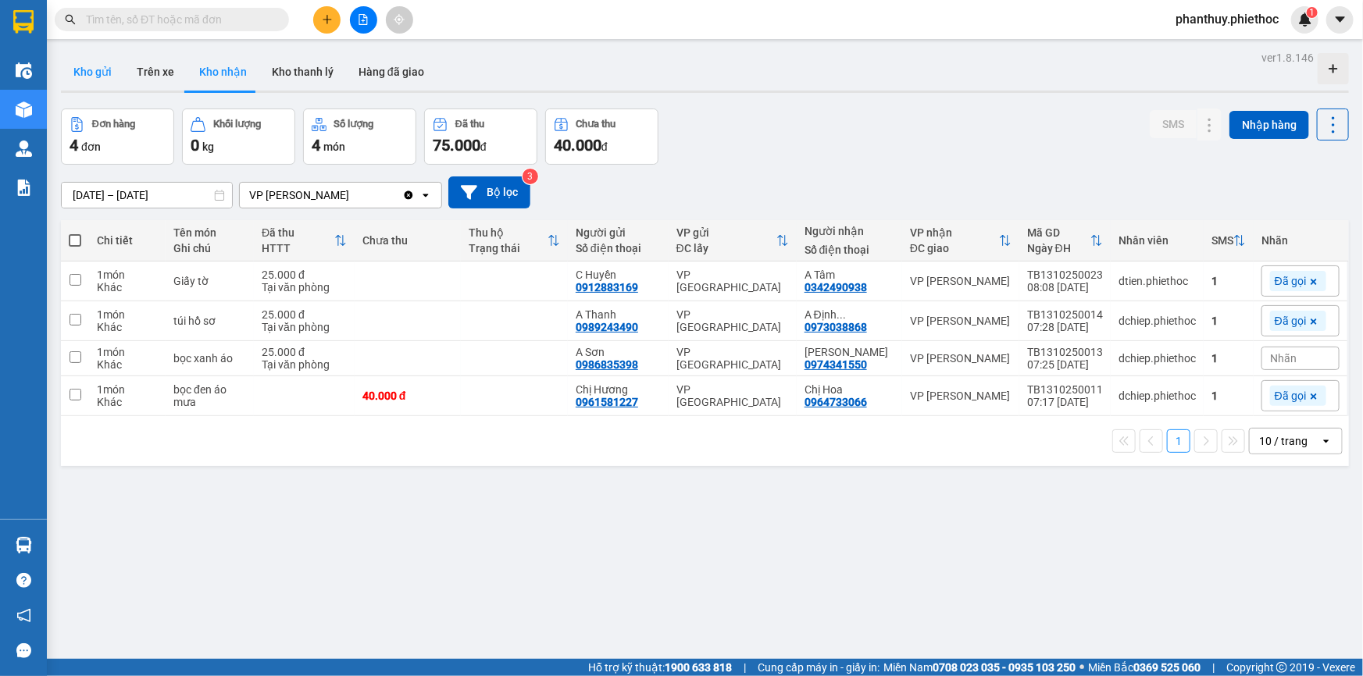
click at [80, 74] on button "Kho gửi" at bounding box center [92, 71] width 63 height 37
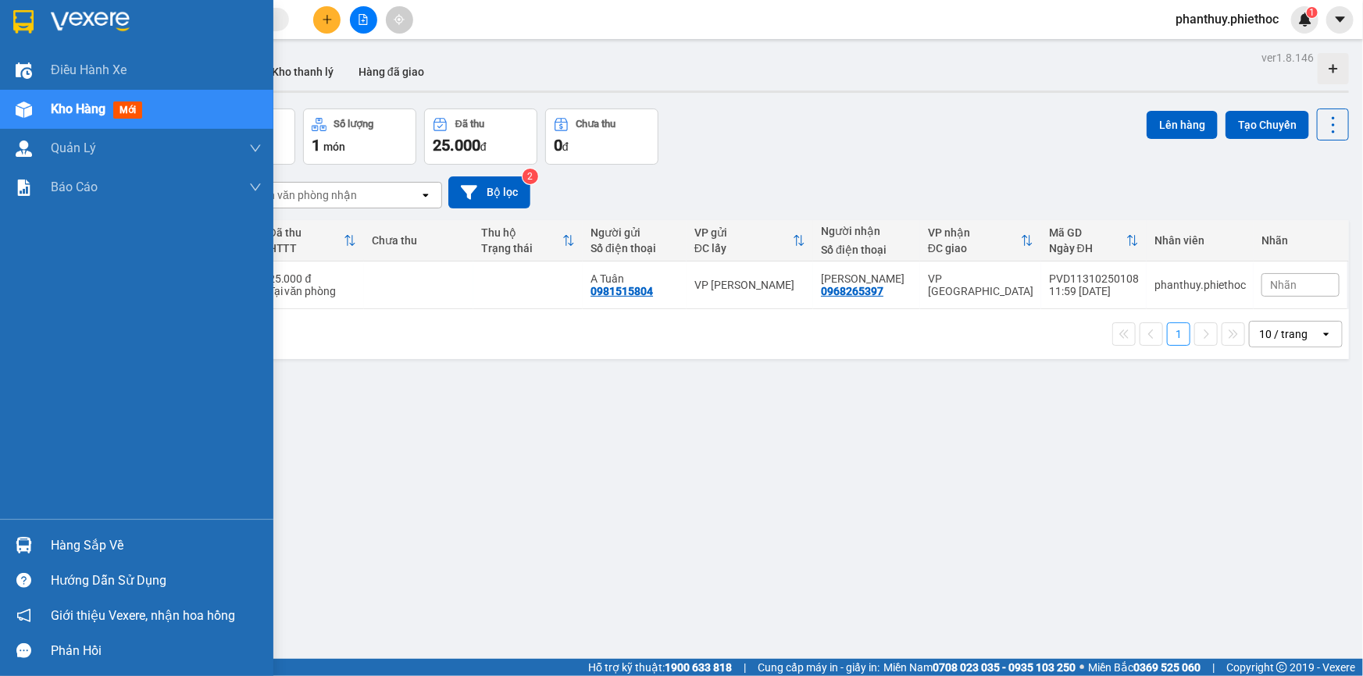
click at [120, 544] on div "Hàng sắp về" at bounding box center [156, 545] width 211 height 23
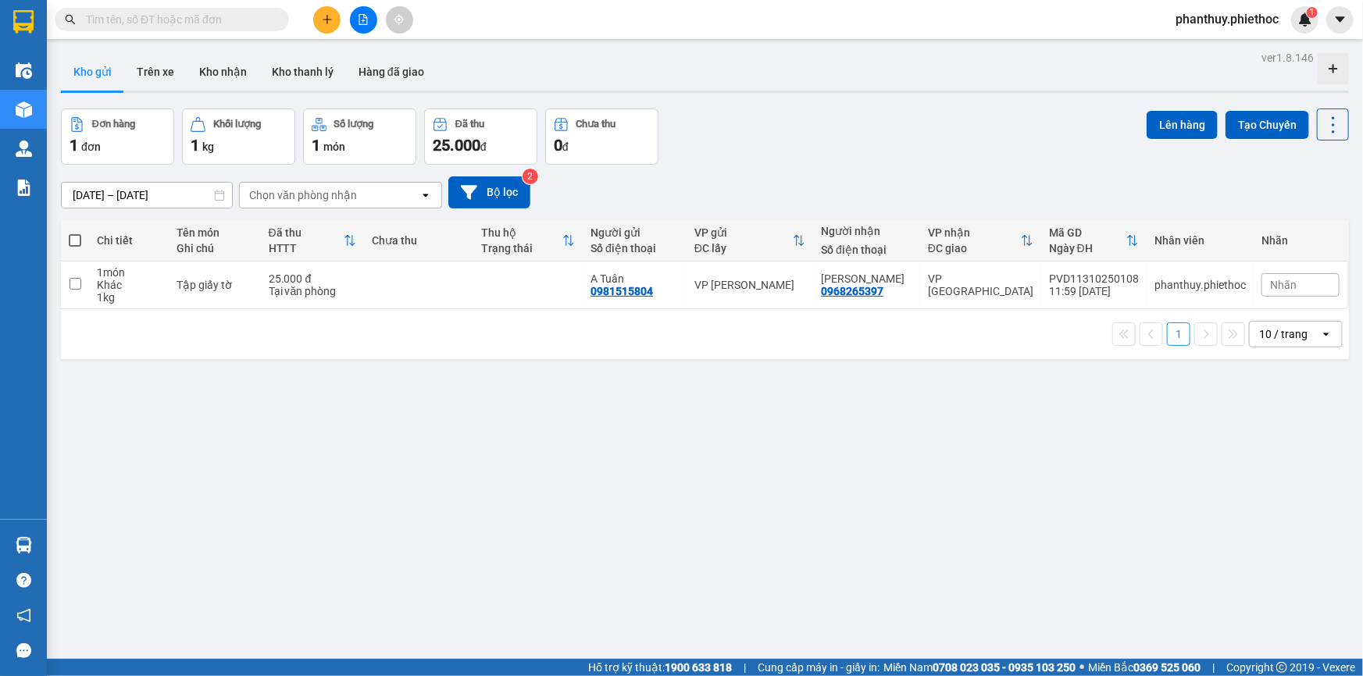
click at [946, 459] on section "Kết quả tìm kiếm ( 0 ) Bộ lọc No Data phanthuy.phiethoc 1 Điều hành xe Kho hàng…" at bounding box center [681, 338] width 1363 height 676
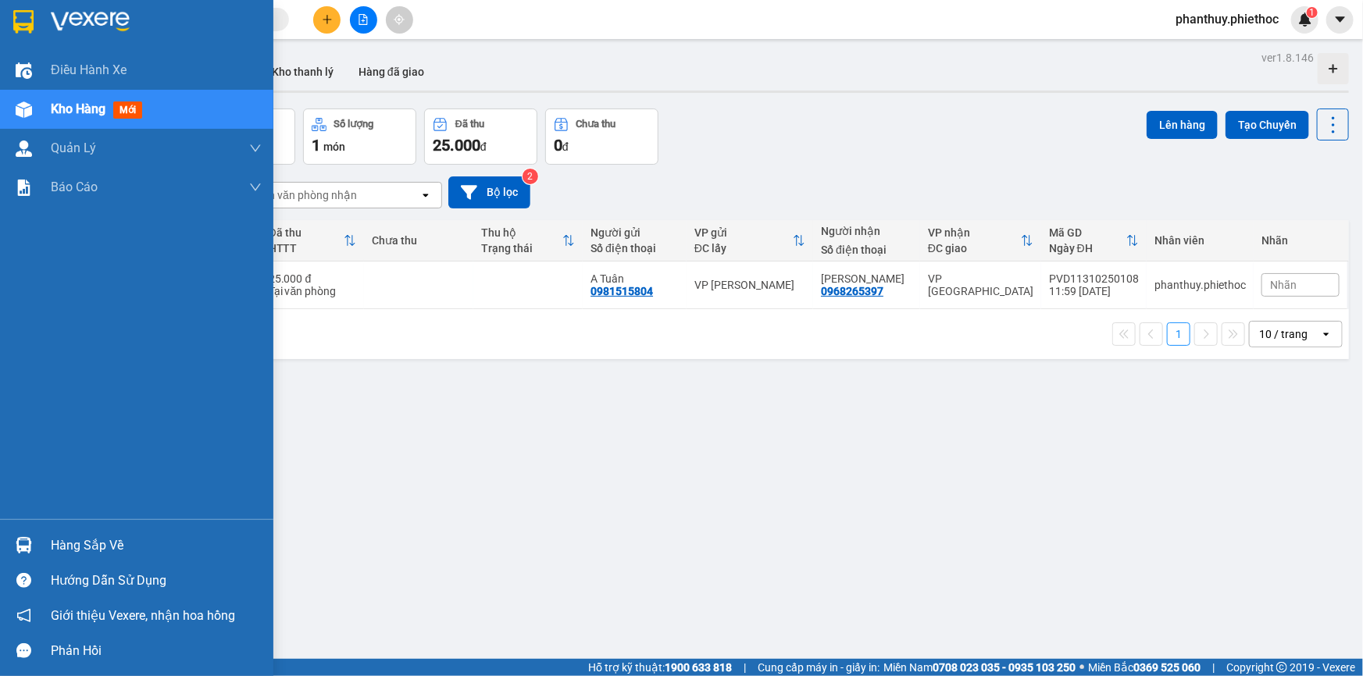
drag, startPoint x: 34, startPoint y: 540, endPoint x: 290, endPoint y: 544, distance: 256.2
click at [52, 540] on div "Hàng sắp về" at bounding box center [136, 545] width 273 height 35
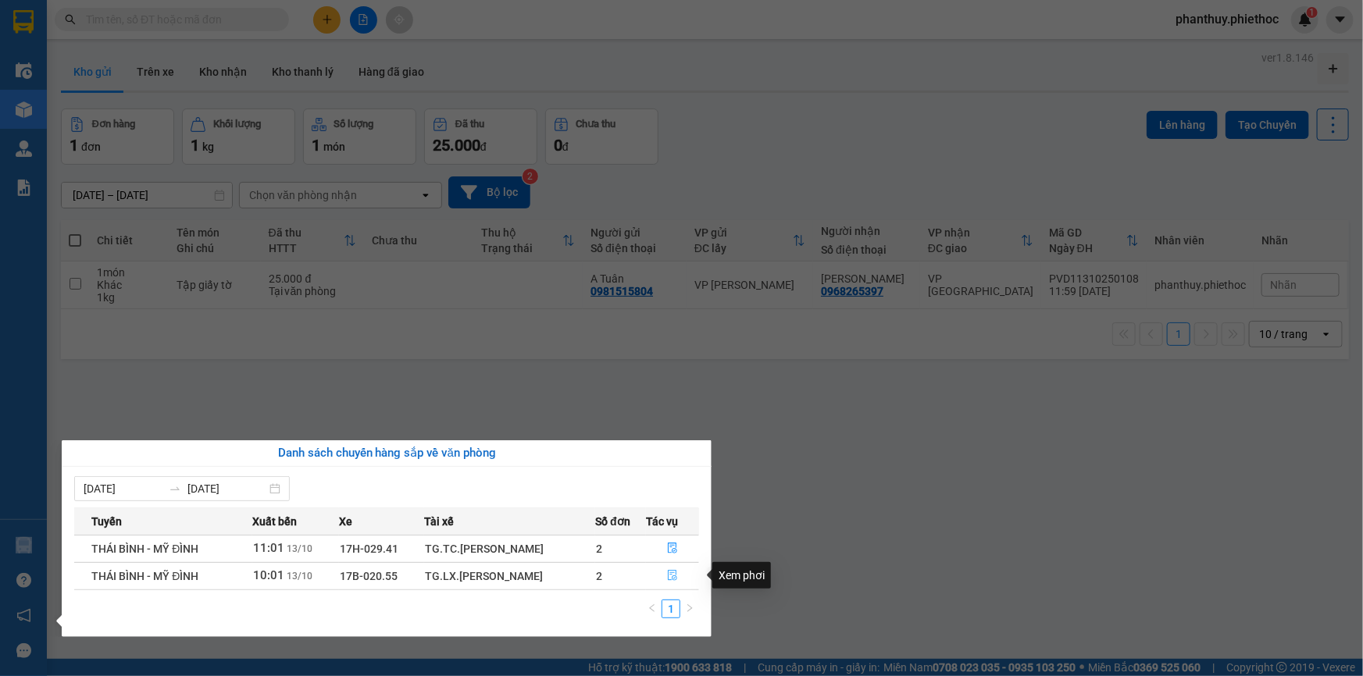
click at [676, 579] on icon "file-done" at bounding box center [672, 575] width 9 height 11
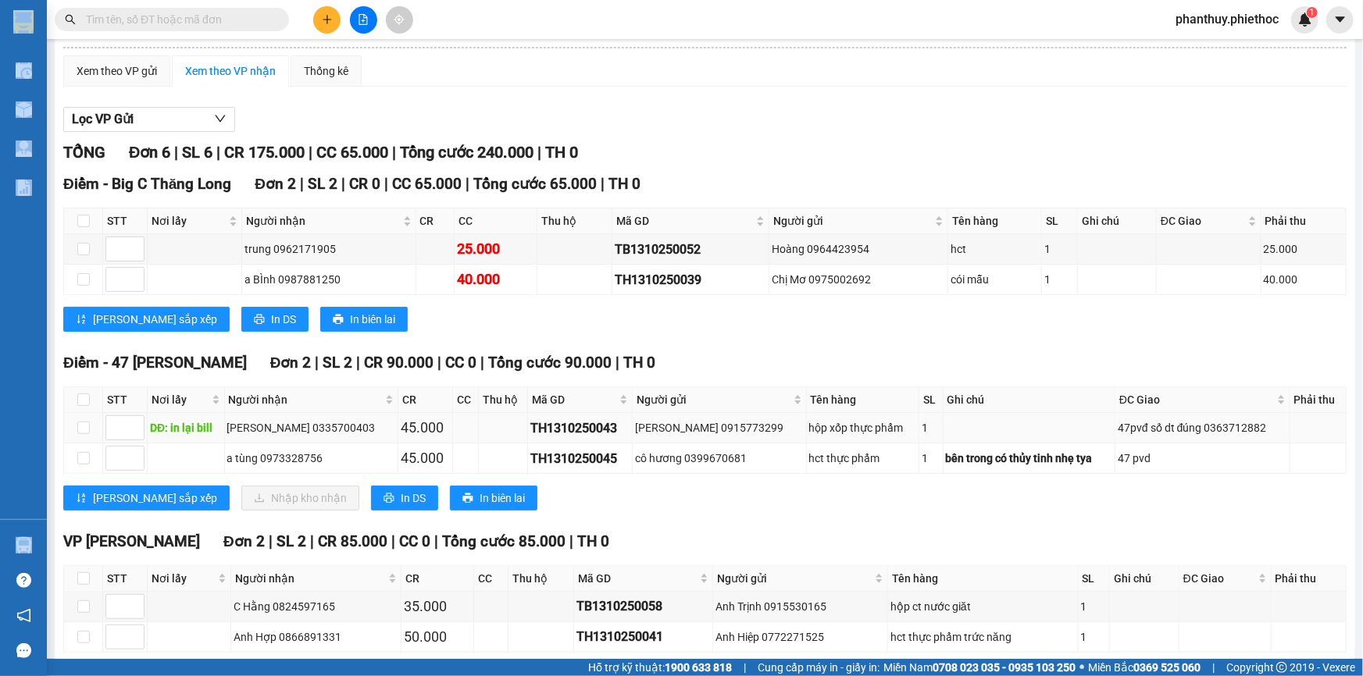
scroll to position [176, 0]
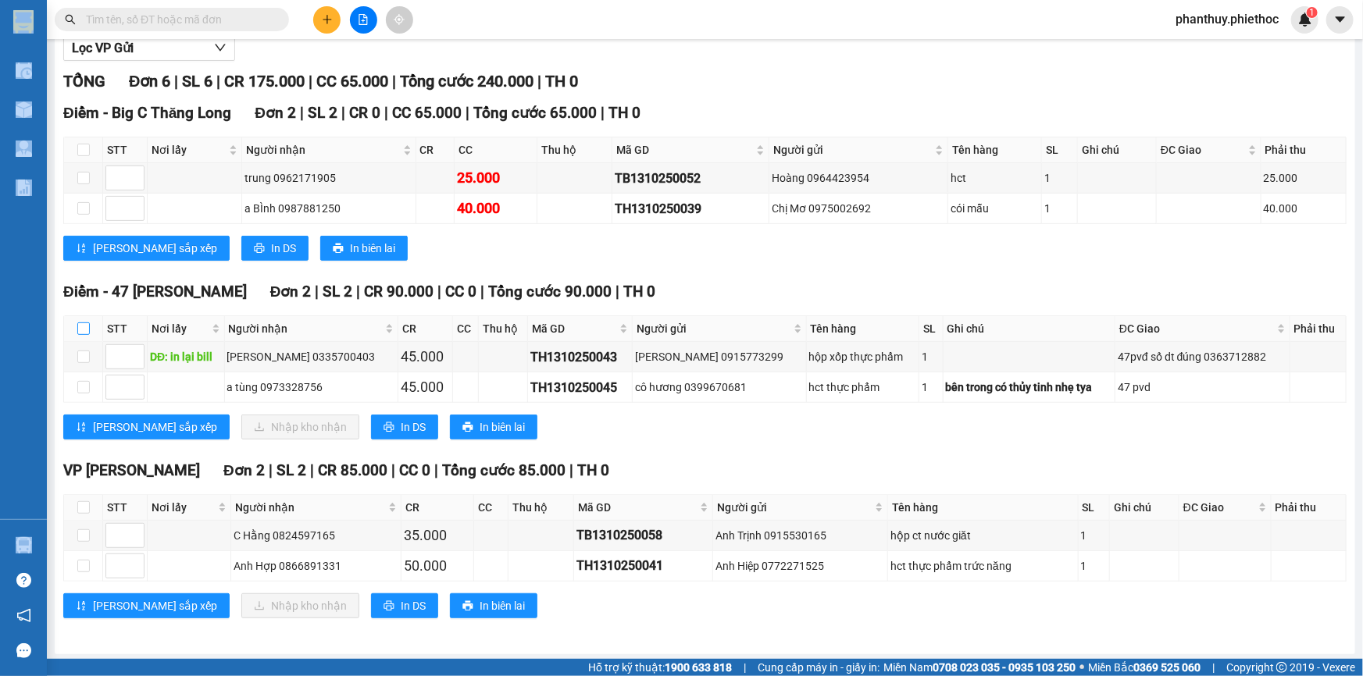
click at [84, 328] on input "checkbox" at bounding box center [83, 329] width 12 height 12
checkbox input "true"
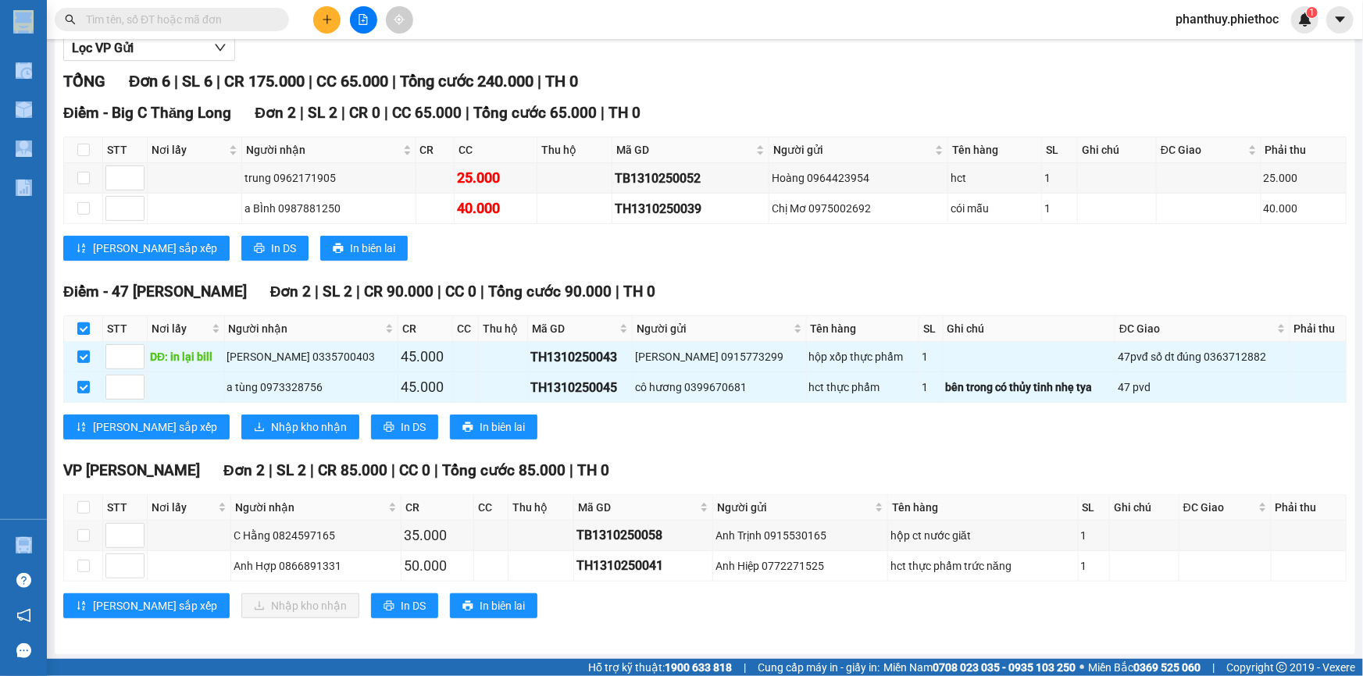
click at [80, 327] on input "checkbox" at bounding box center [83, 329] width 12 height 12
checkbox input "false"
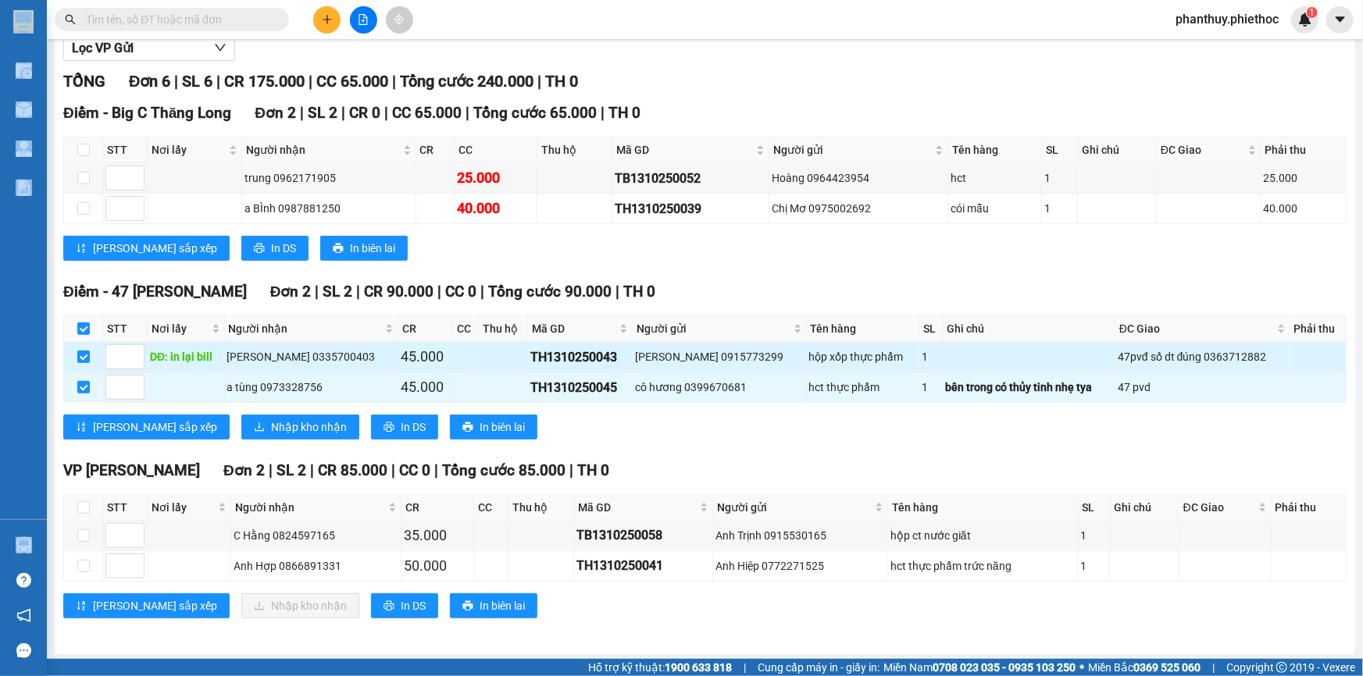
checkbox input "false"
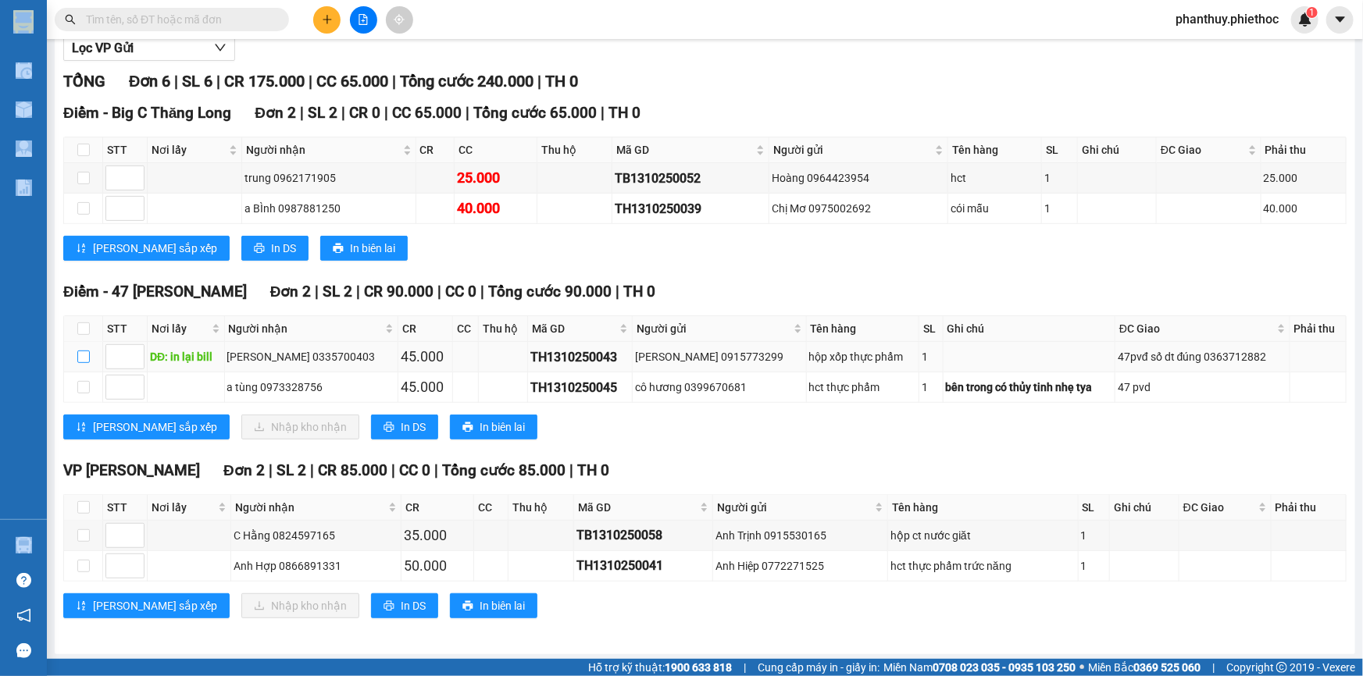
click at [81, 353] on input "checkbox" at bounding box center [83, 357] width 12 height 12
checkbox input "true"
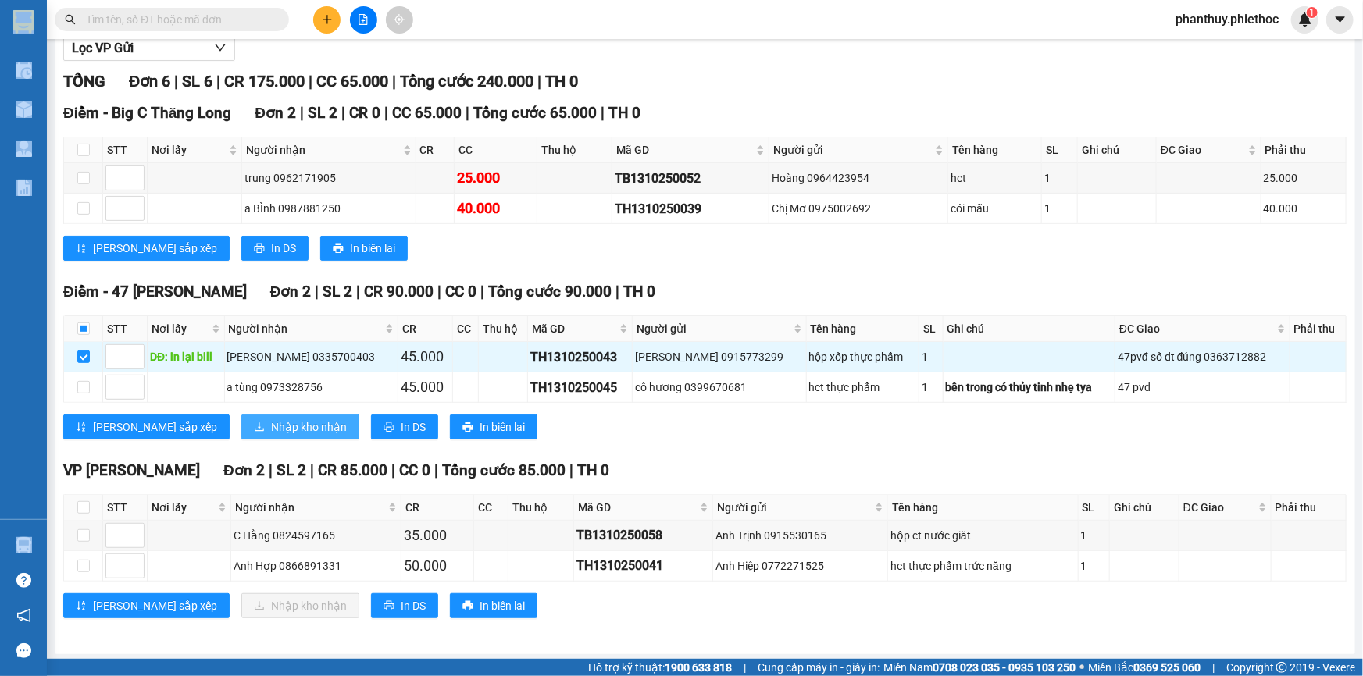
click at [271, 426] on span "Nhập kho nhận" at bounding box center [309, 427] width 76 height 17
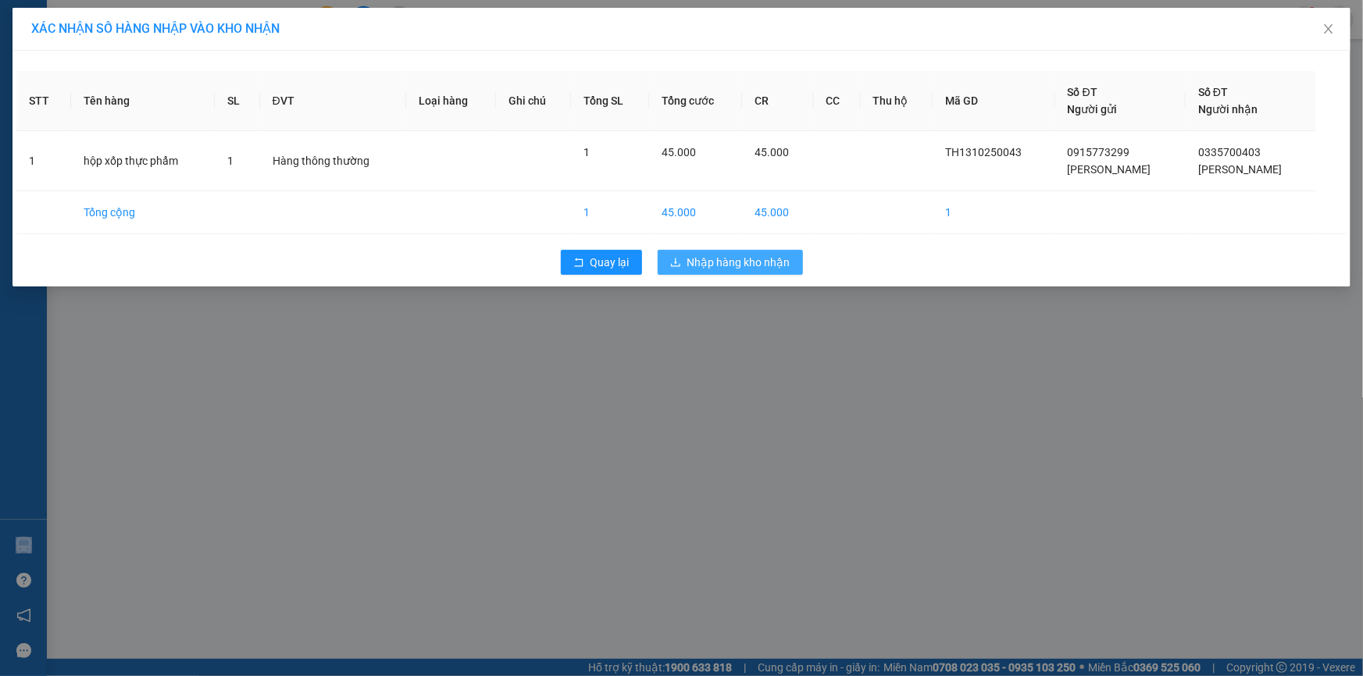
click at [702, 258] on span "Nhập hàng kho nhận" at bounding box center [738, 262] width 103 height 17
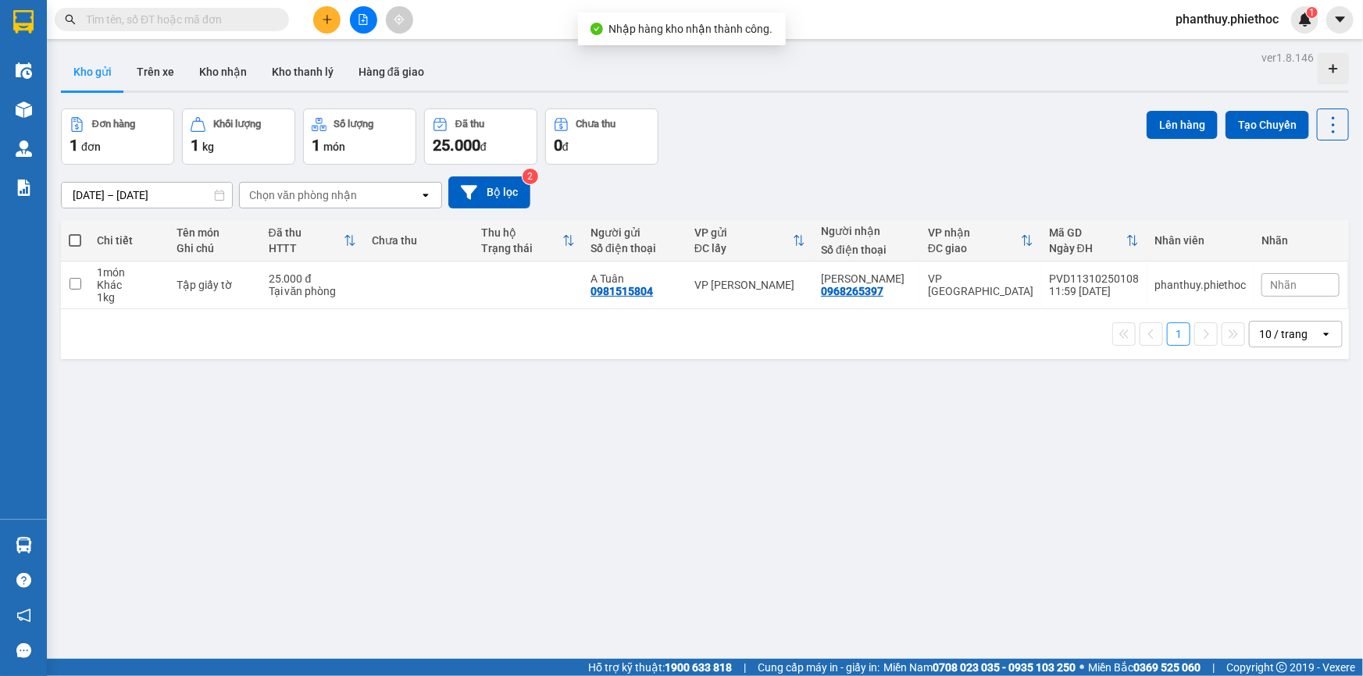
click at [105, 531] on div "ver 1.8.146 Kho gửi Trên xe Kho nhận Kho thanh lý Hàng đã giao Đơn hàng 1 đơn K…" at bounding box center [705, 385] width 1300 height 676
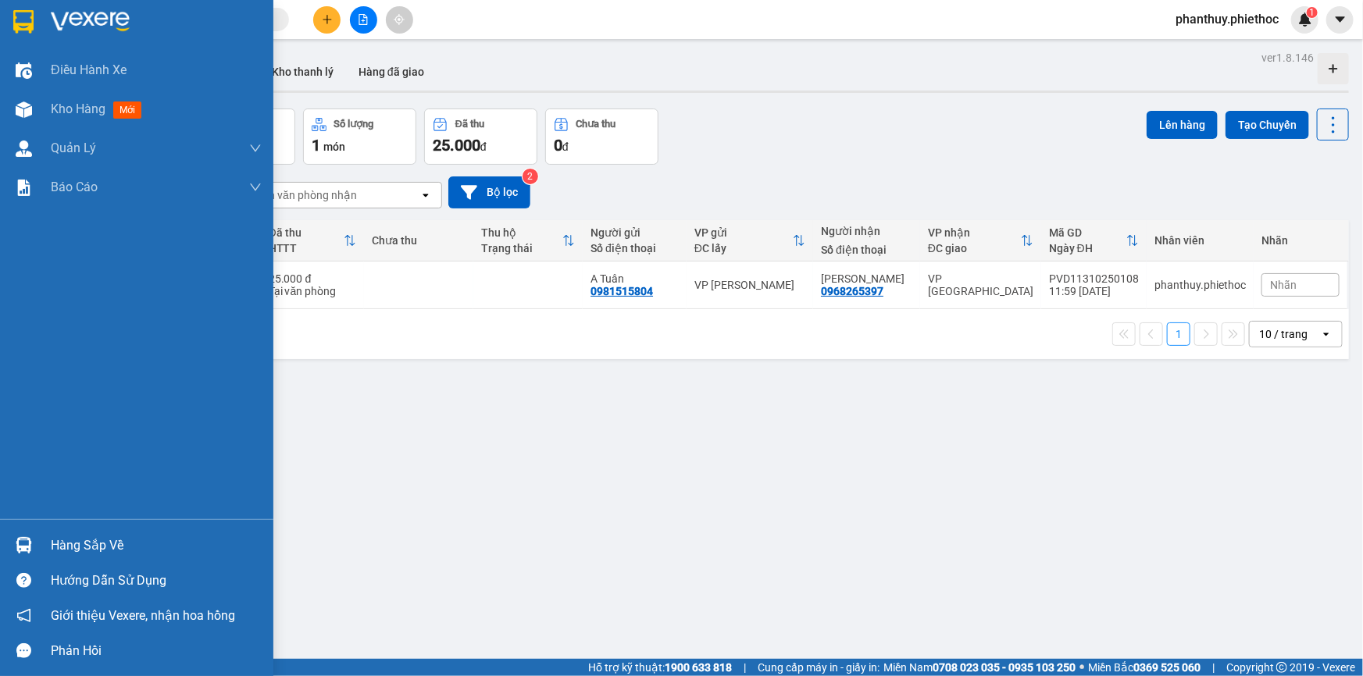
click at [120, 550] on div "Hàng sắp về" at bounding box center [156, 545] width 211 height 23
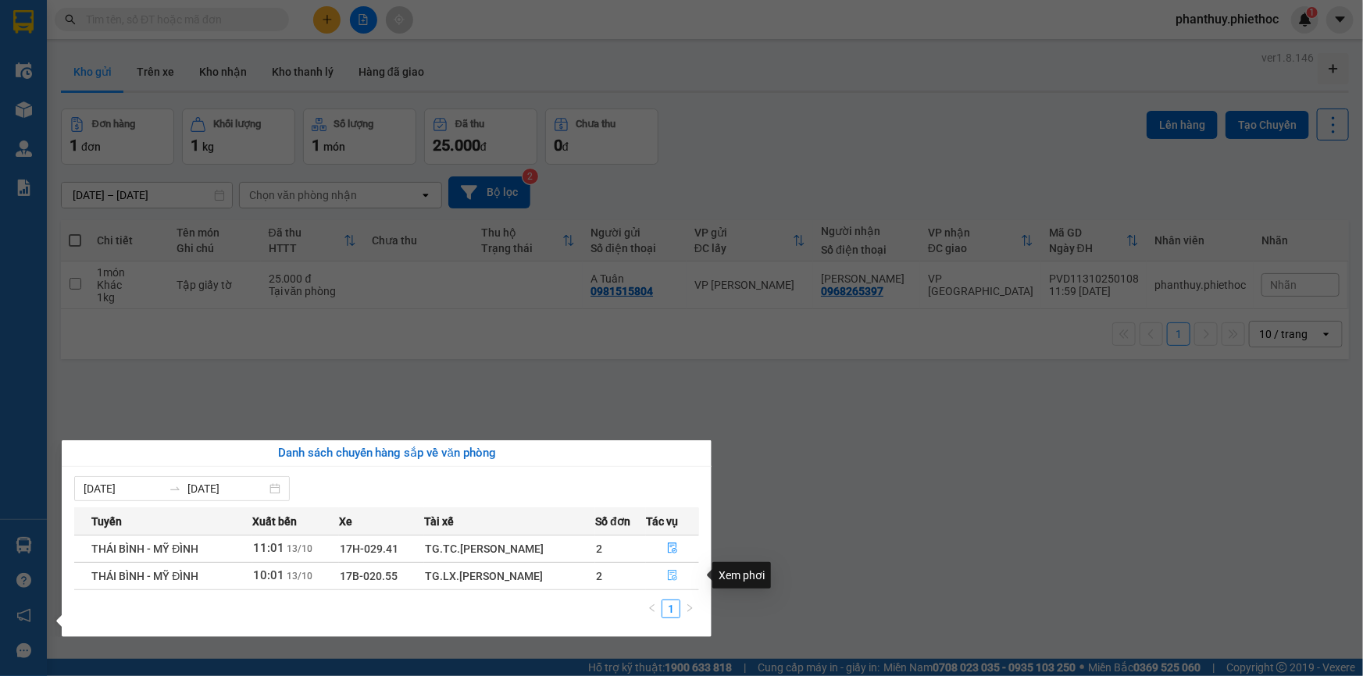
click at [669, 577] on icon "file-done" at bounding box center [672, 575] width 11 height 11
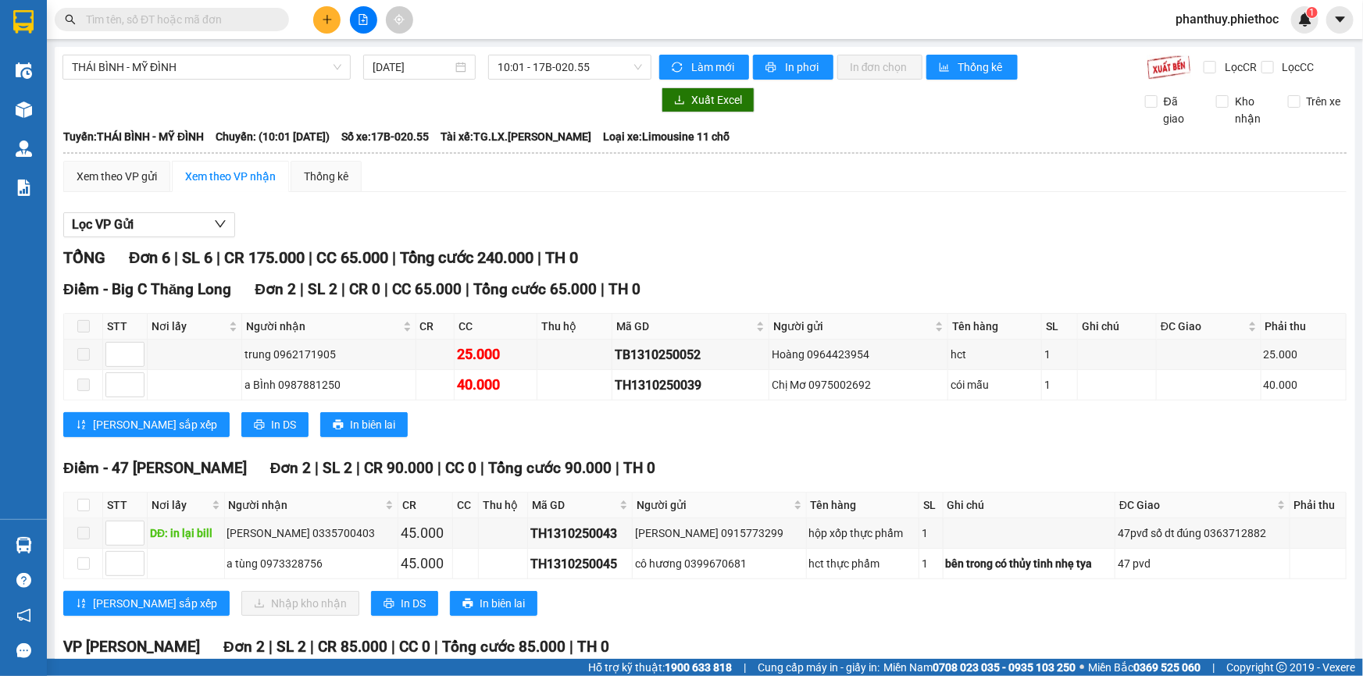
click at [86, 328] on span at bounding box center [83, 326] width 12 height 12
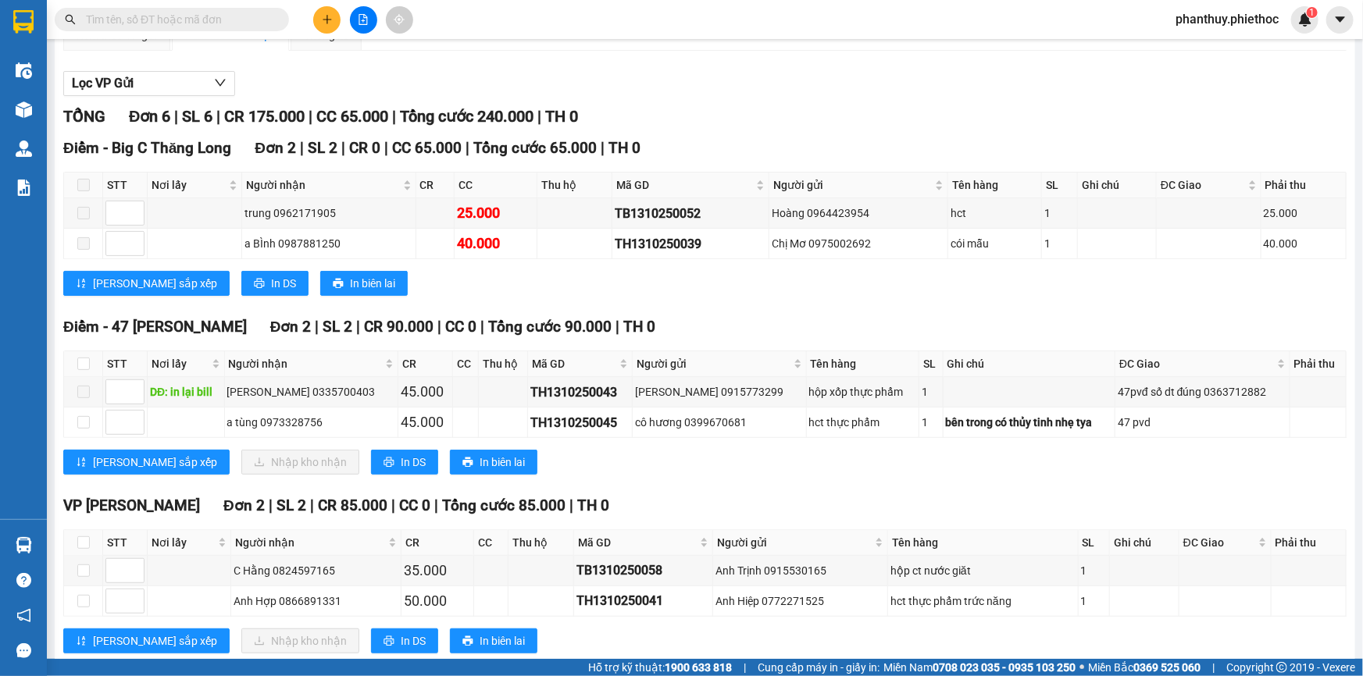
scroll to position [176, 0]
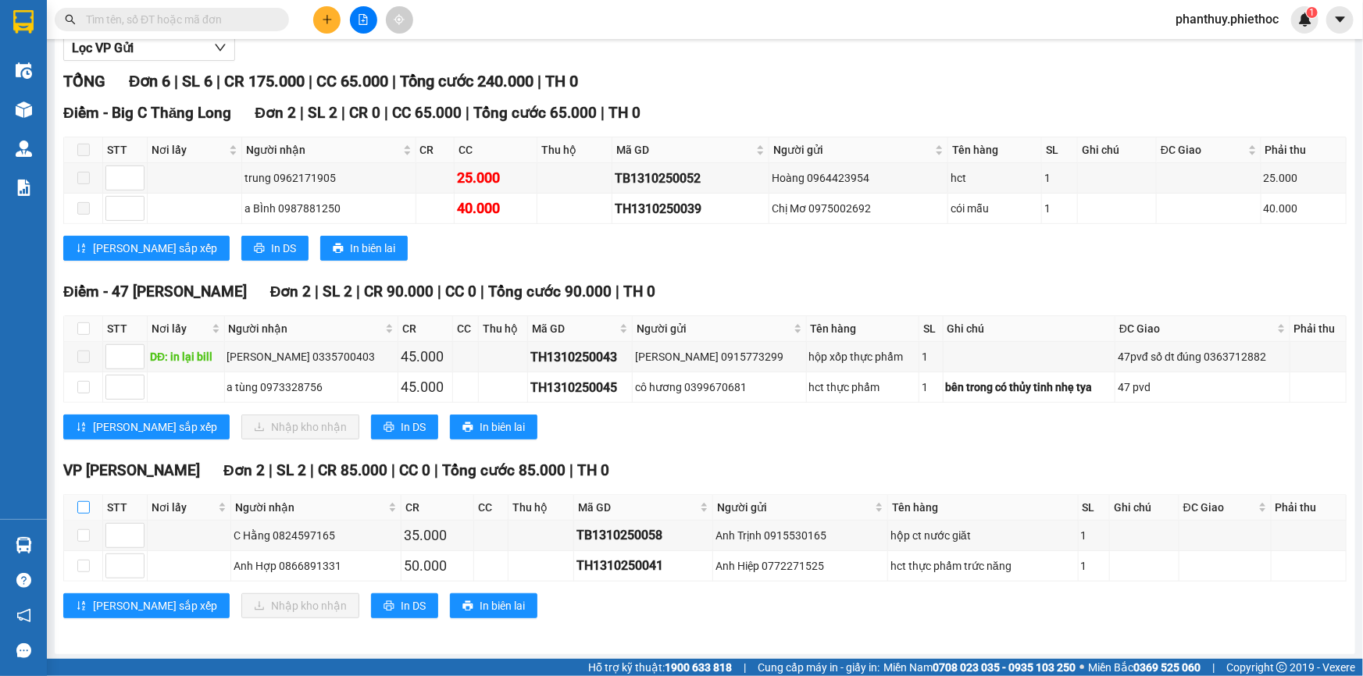
click at [79, 505] on input "checkbox" at bounding box center [83, 507] width 12 height 12
checkbox input "true"
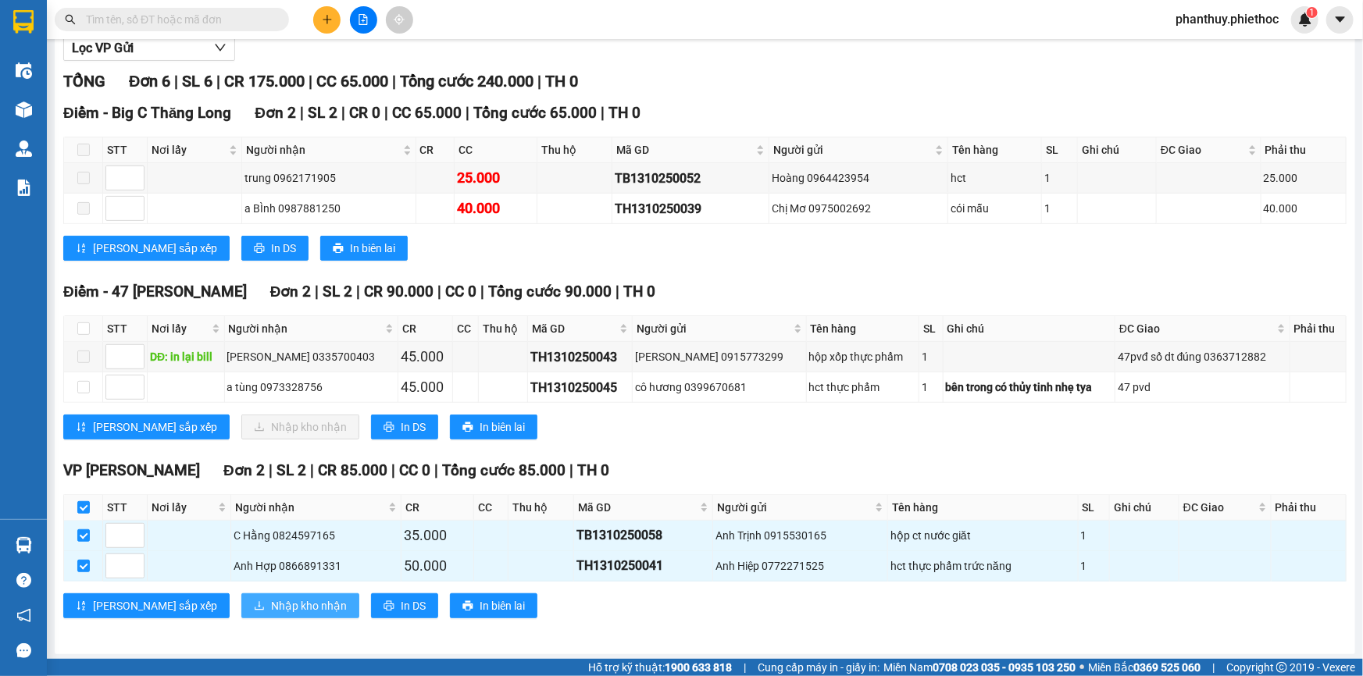
click at [271, 597] on span "Nhập kho nhận" at bounding box center [309, 605] width 76 height 17
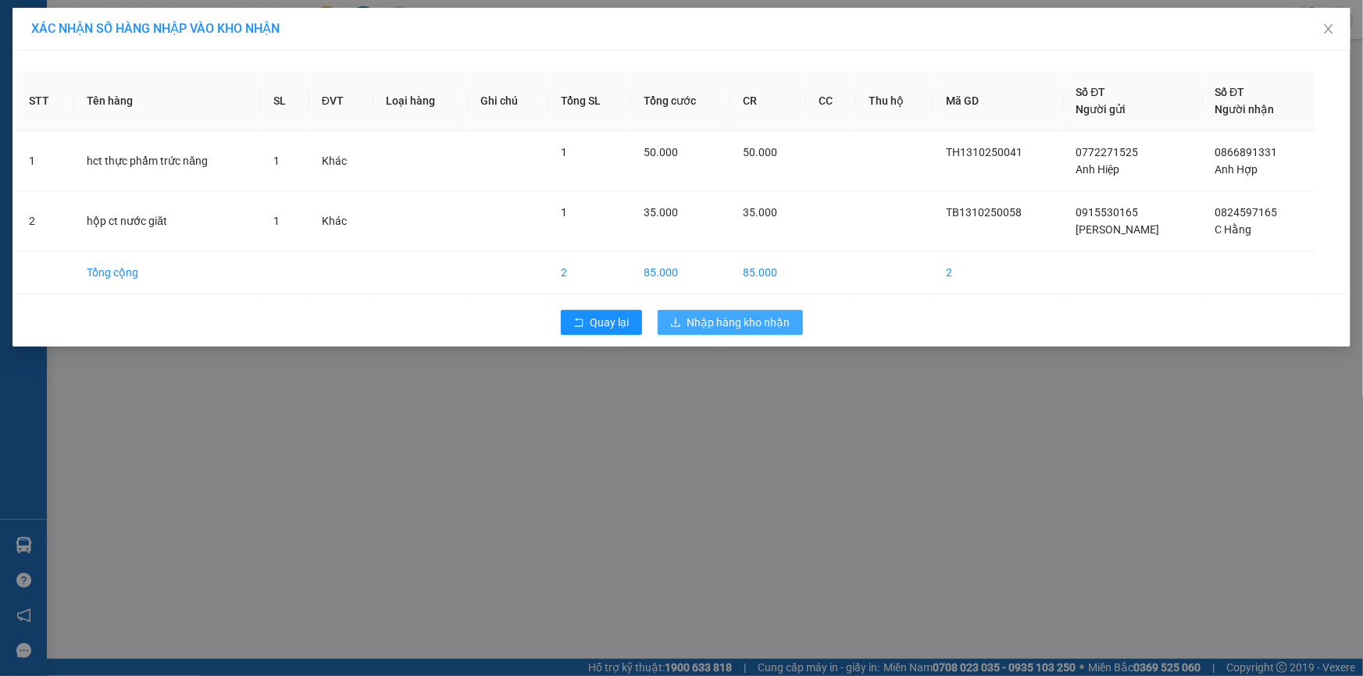
click at [743, 316] on span "Nhập hàng kho nhận" at bounding box center [738, 322] width 103 height 17
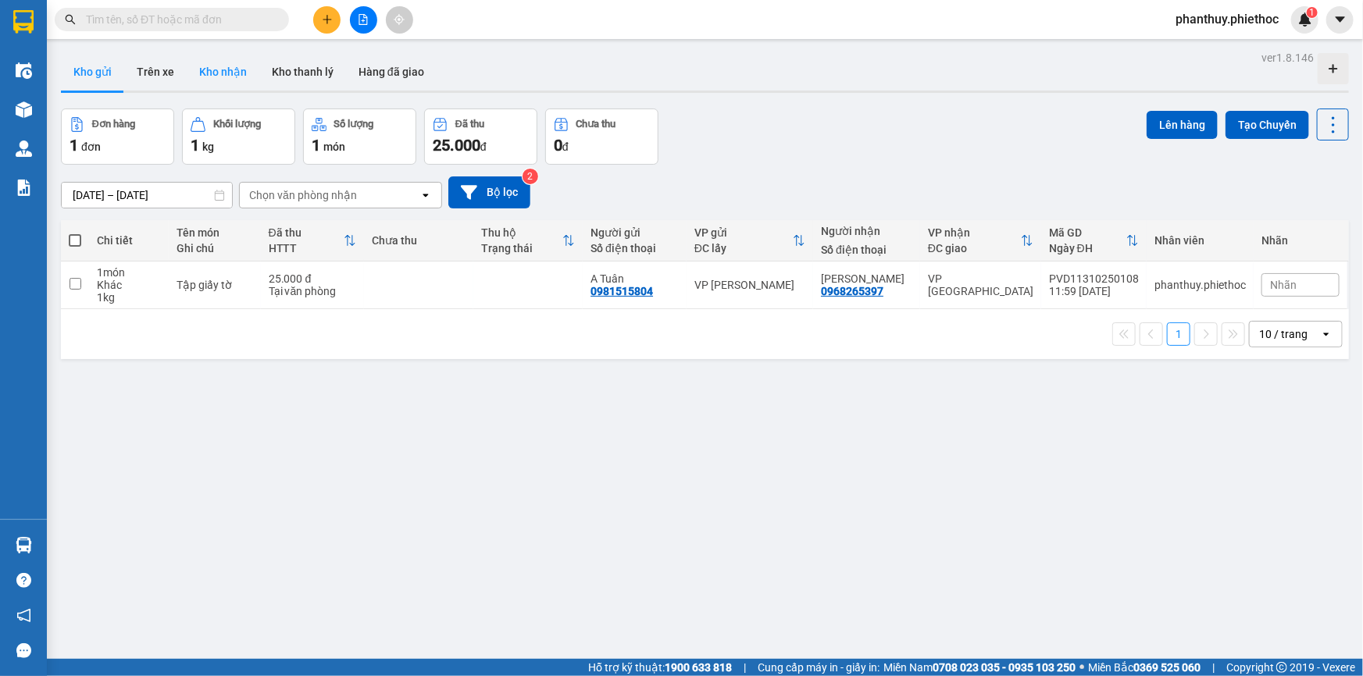
click at [222, 63] on button "Kho nhận" at bounding box center [223, 71] width 73 height 37
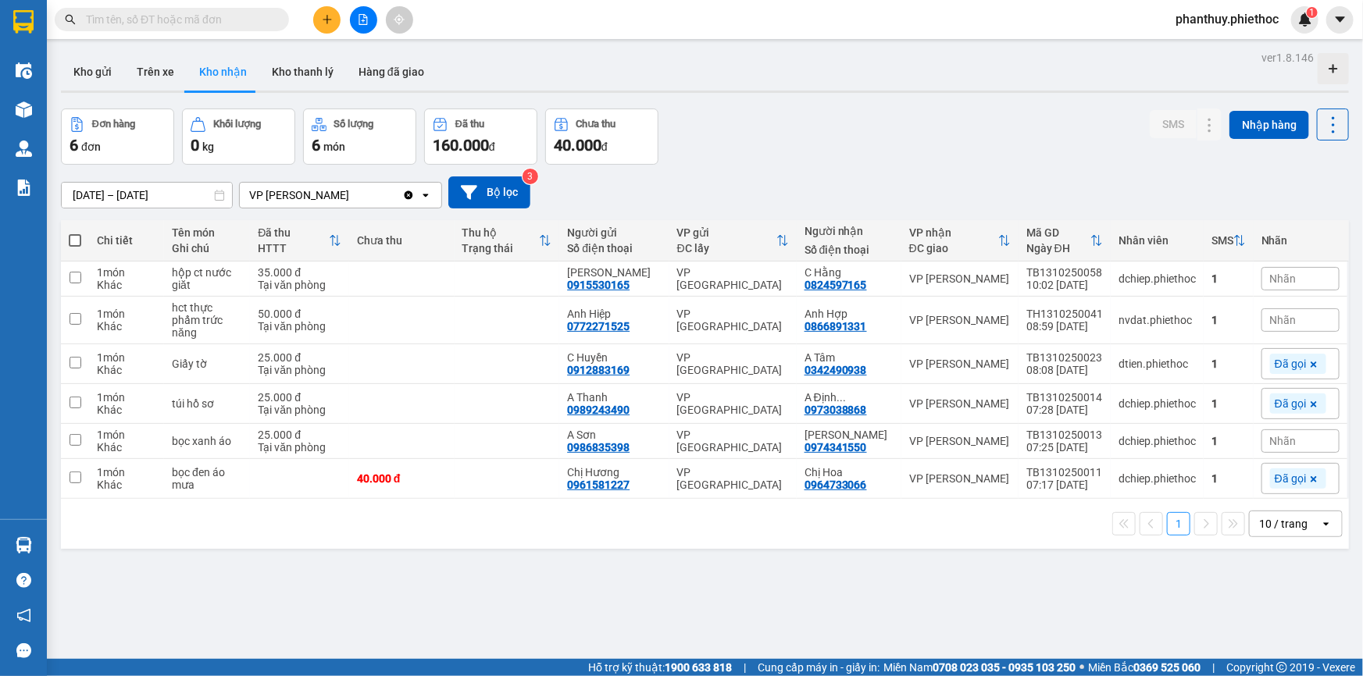
click at [1274, 314] on span "Nhãn" at bounding box center [1283, 320] width 27 height 12
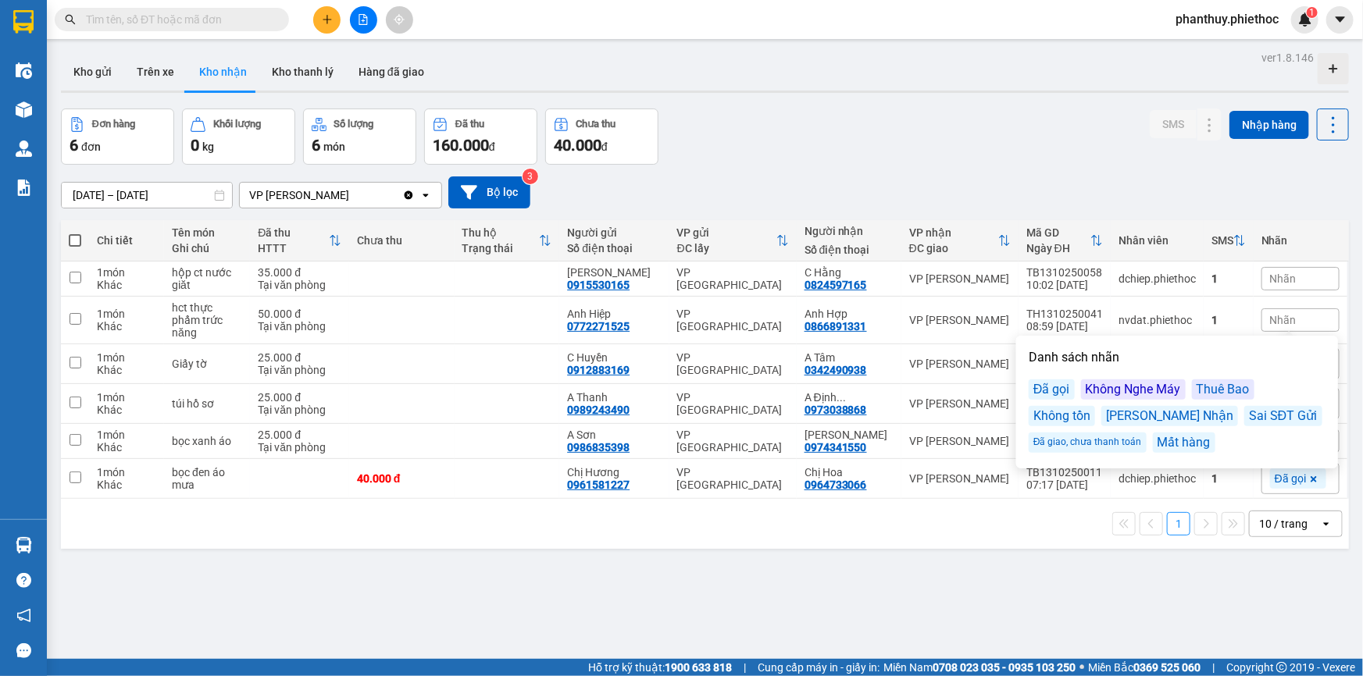
click at [1050, 385] on div "Đã gọi" at bounding box center [1051, 390] width 46 height 20
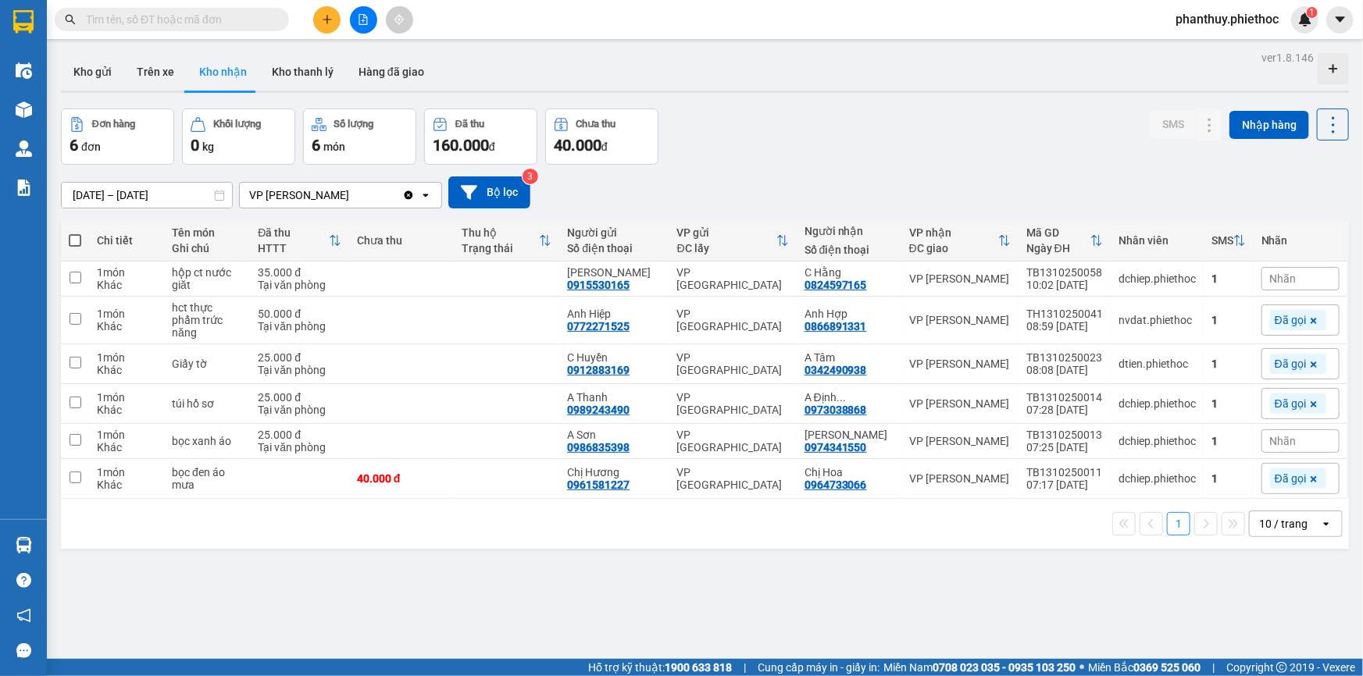
click at [1053, 113] on div "Đơn hàng 6 đơn Khối lượng 0 kg Số lượng 6 món Đã thu 160.000 đ Chưa thu 40.000 …" at bounding box center [705, 137] width 1288 height 56
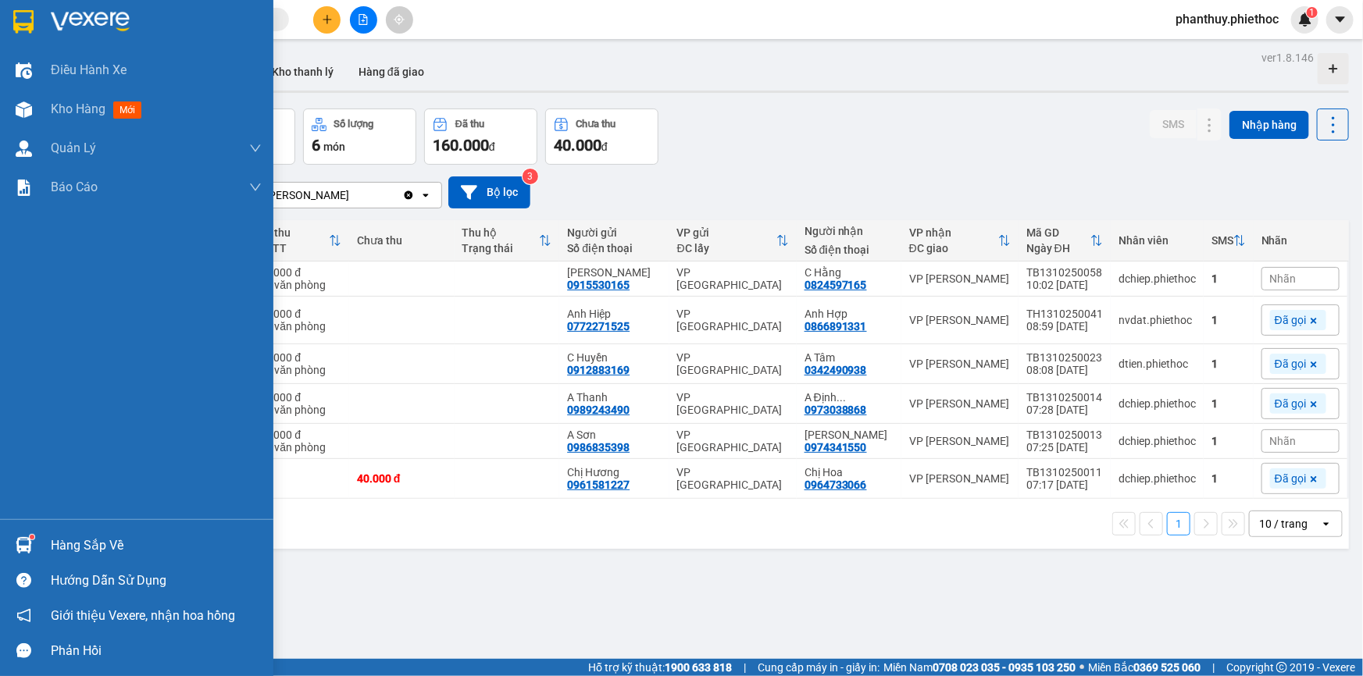
click at [86, 539] on div "Hàng sắp về" at bounding box center [156, 545] width 211 height 23
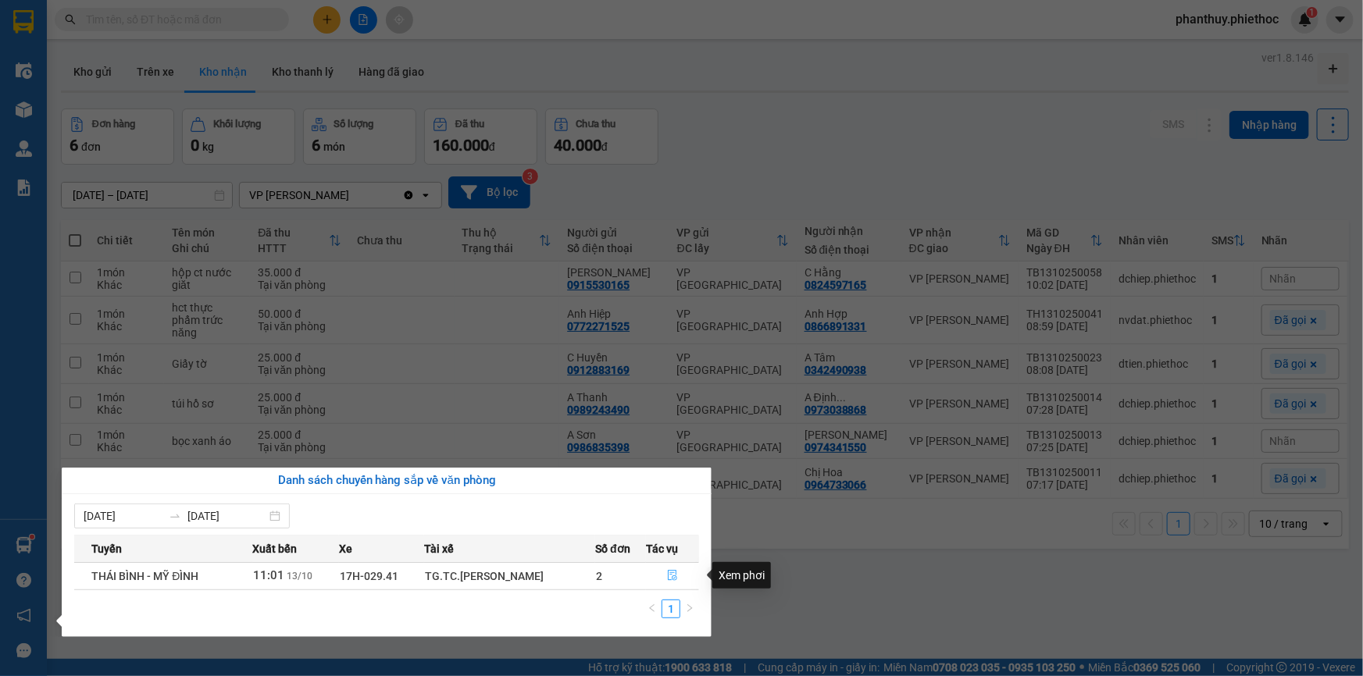
click at [671, 578] on icon "file-done" at bounding box center [672, 575] width 9 height 11
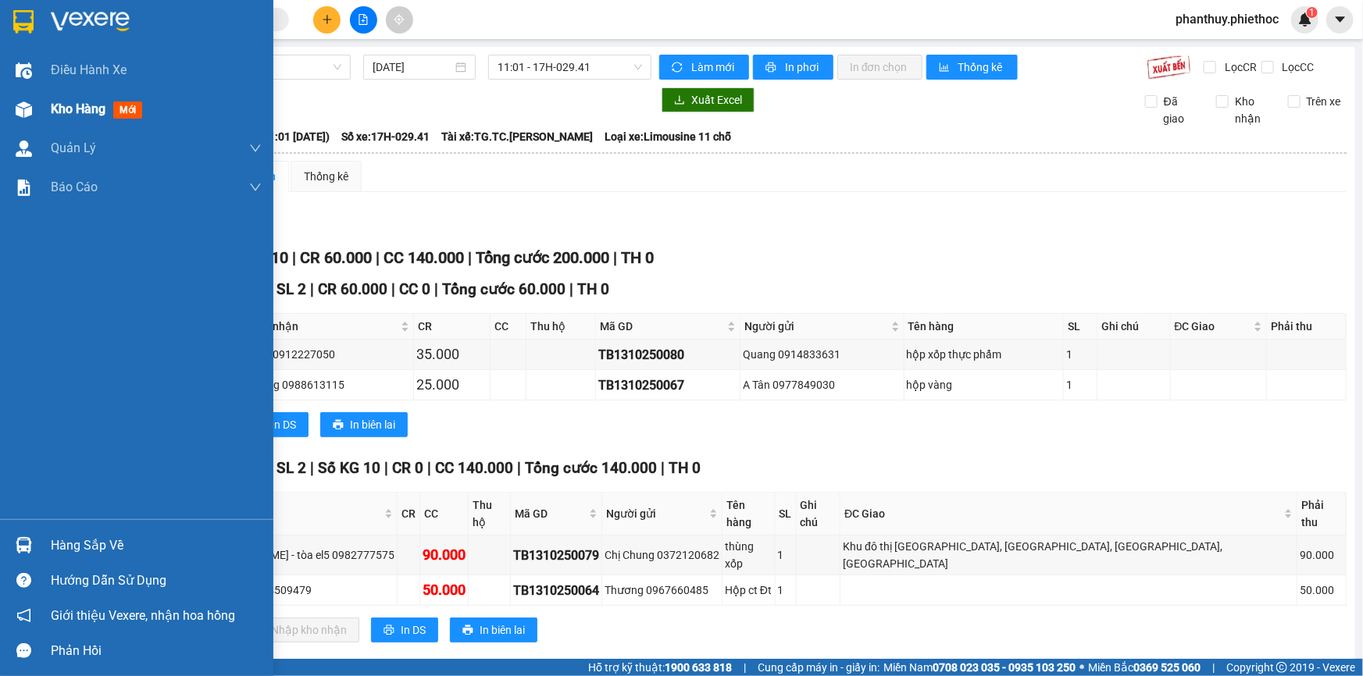
click at [109, 103] on div "Kho hàng mới" at bounding box center [100, 109] width 98 height 20
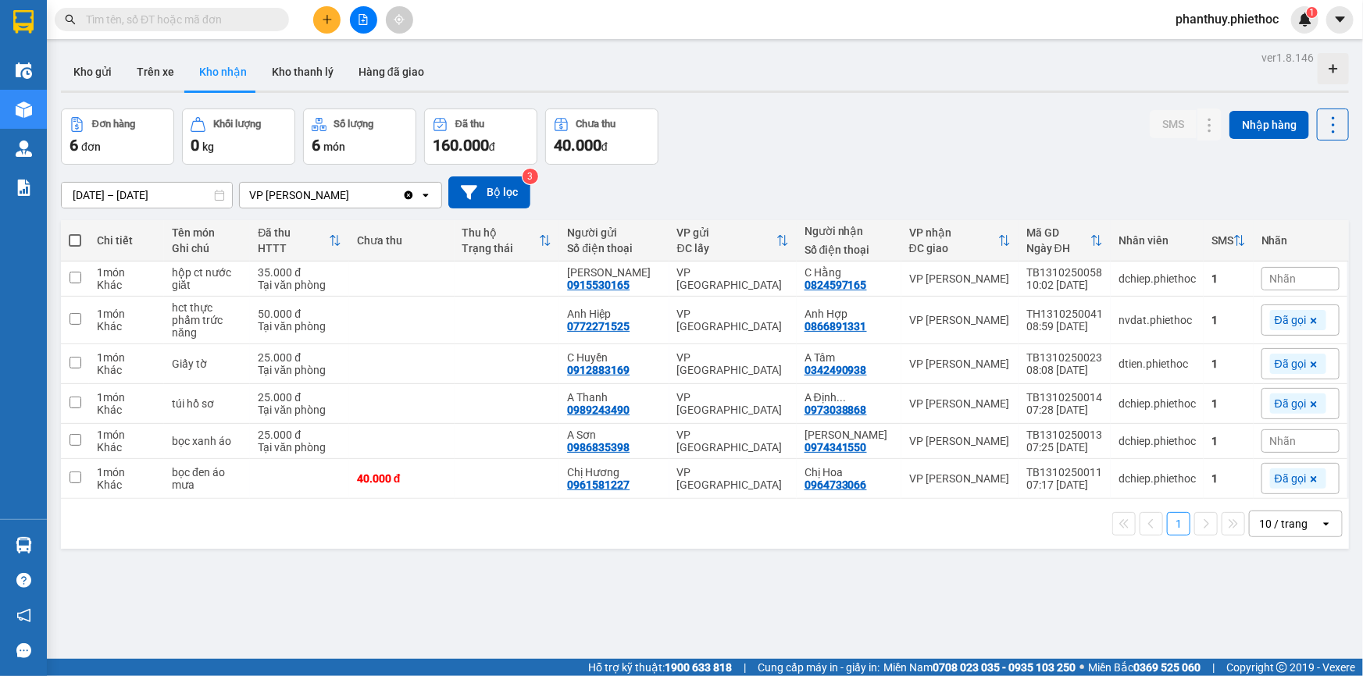
click at [266, 18] on input "text" at bounding box center [178, 19] width 184 height 17
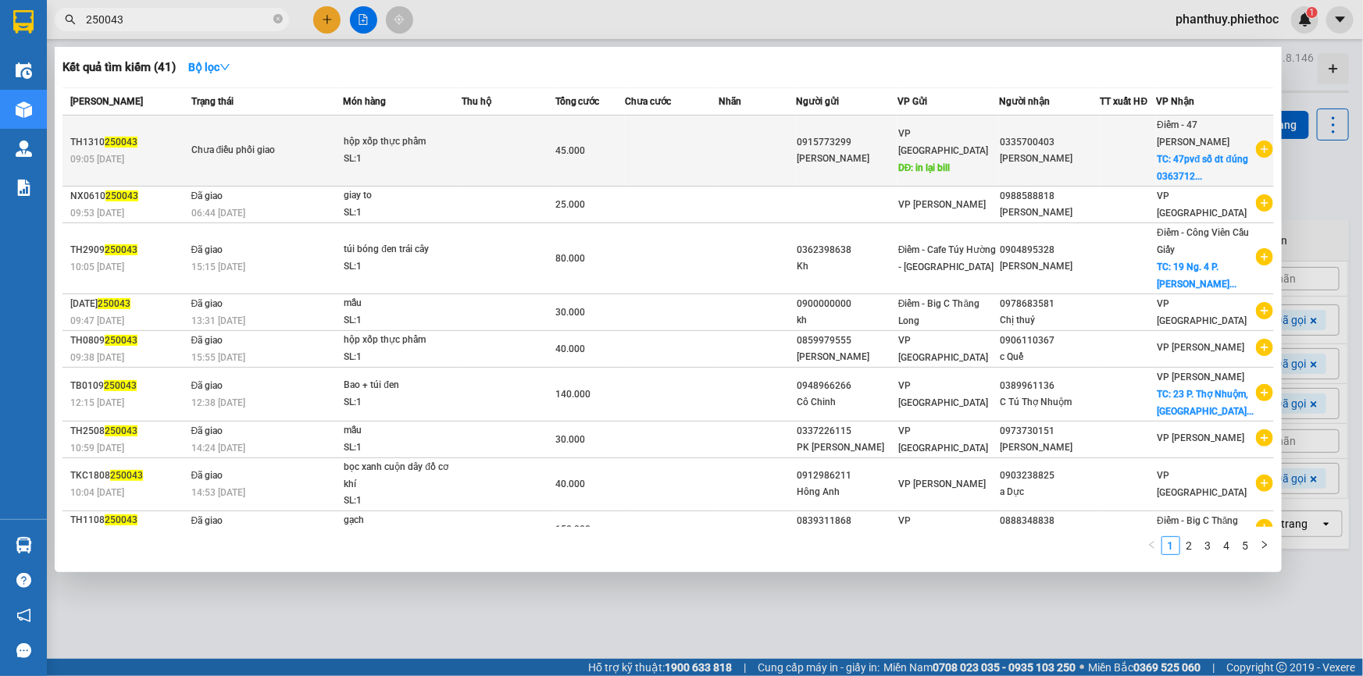
type input "250043"
click at [445, 148] on div "hộp xốp thực phẩm" at bounding box center [402, 142] width 117 height 17
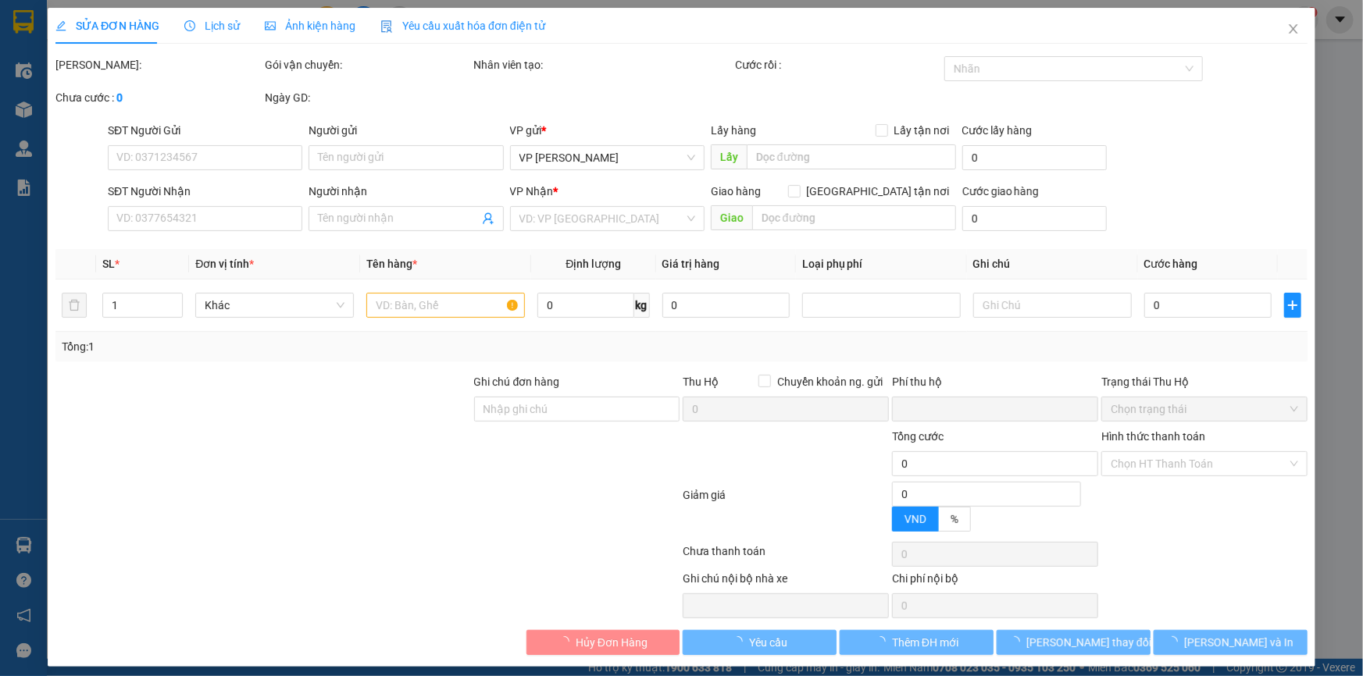
type input "0915773299"
type input "Anh Phước"
type input "in lại bill"
type input "0335700403"
type input "Anh Trường"
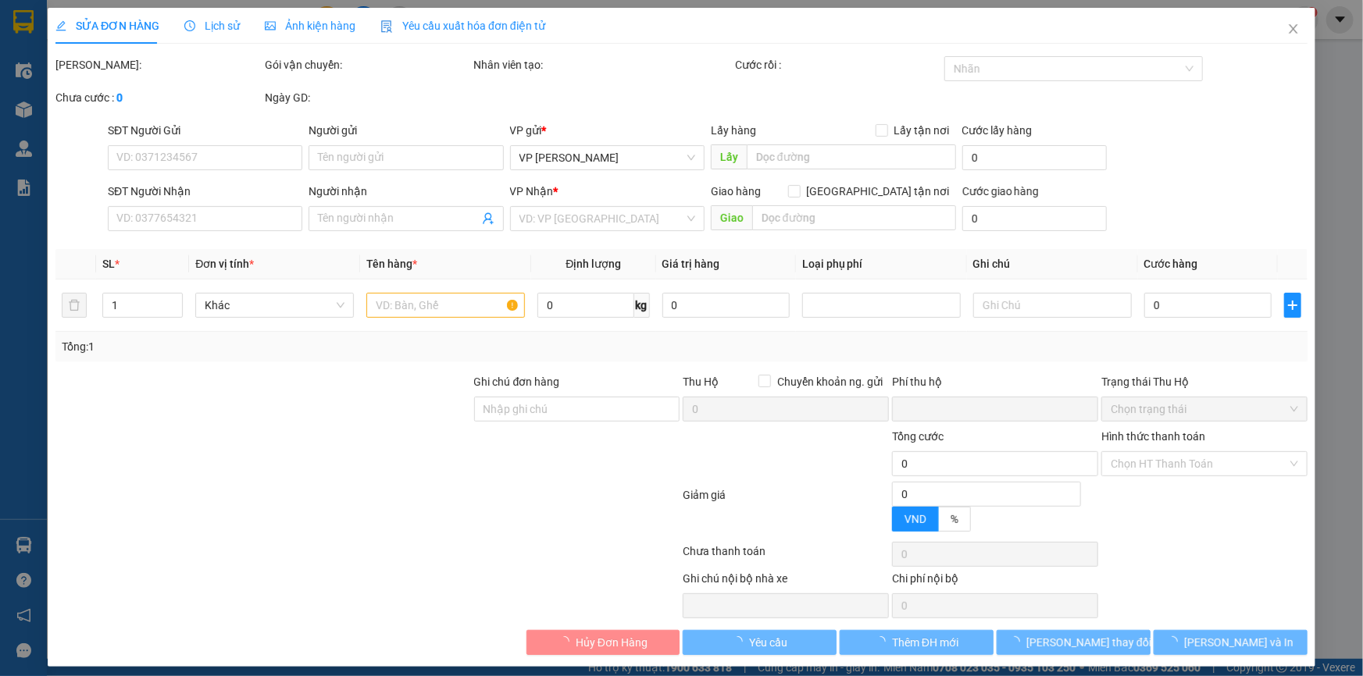
checkbox input "true"
type input "47pvđ số dt đúng 0363712882"
type input "0"
type input "45.000"
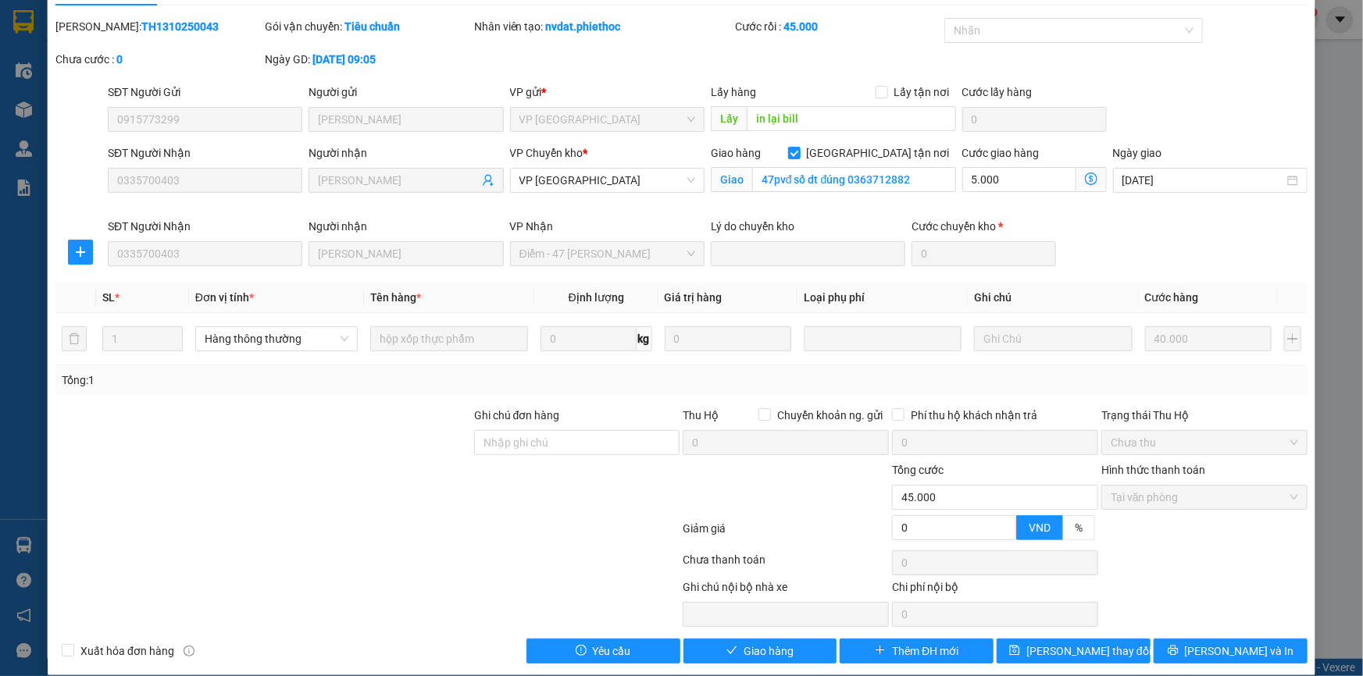
scroll to position [55, 0]
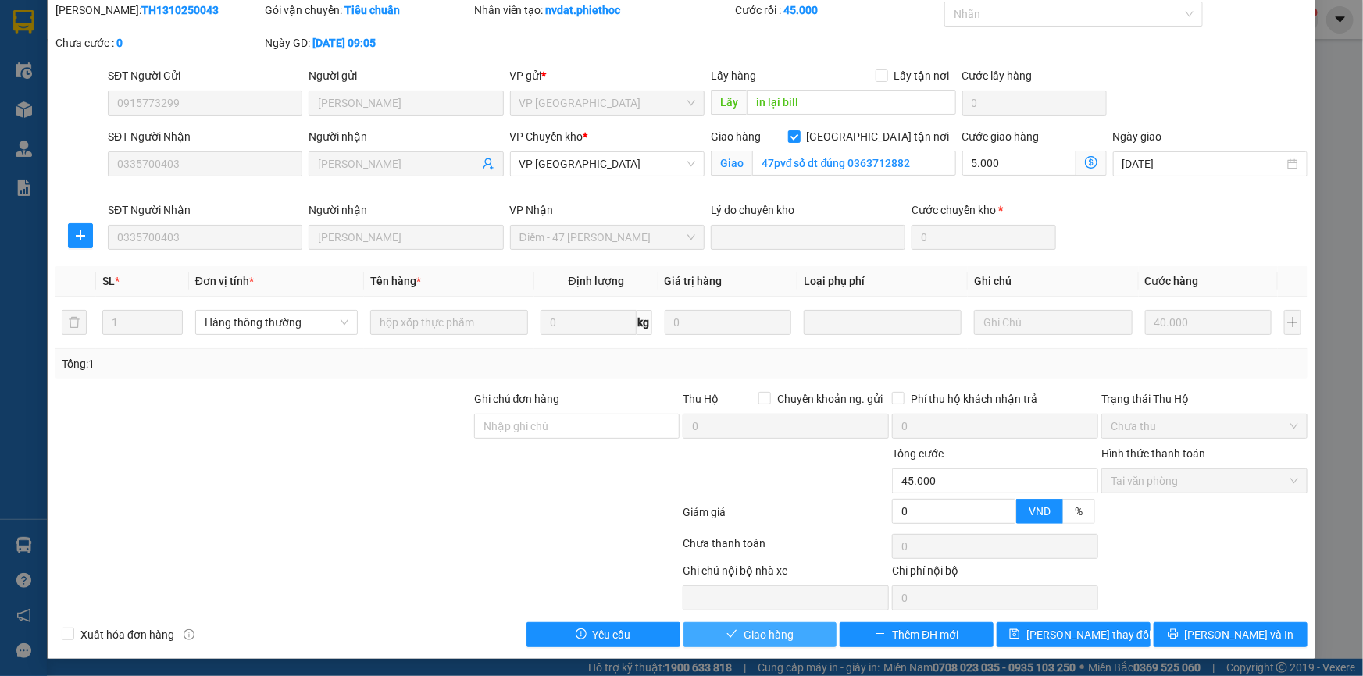
click at [762, 631] on span "Giao hàng" at bounding box center [768, 634] width 50 height 17
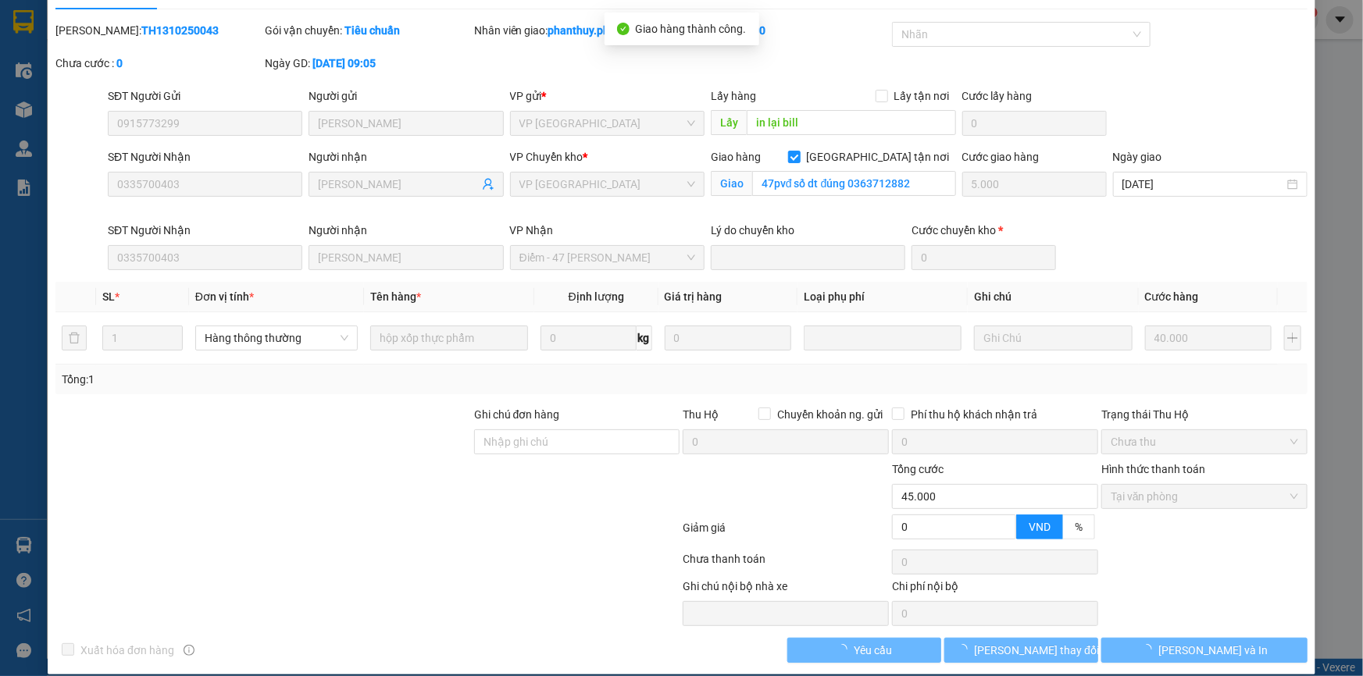
scroll to position [0, 0]
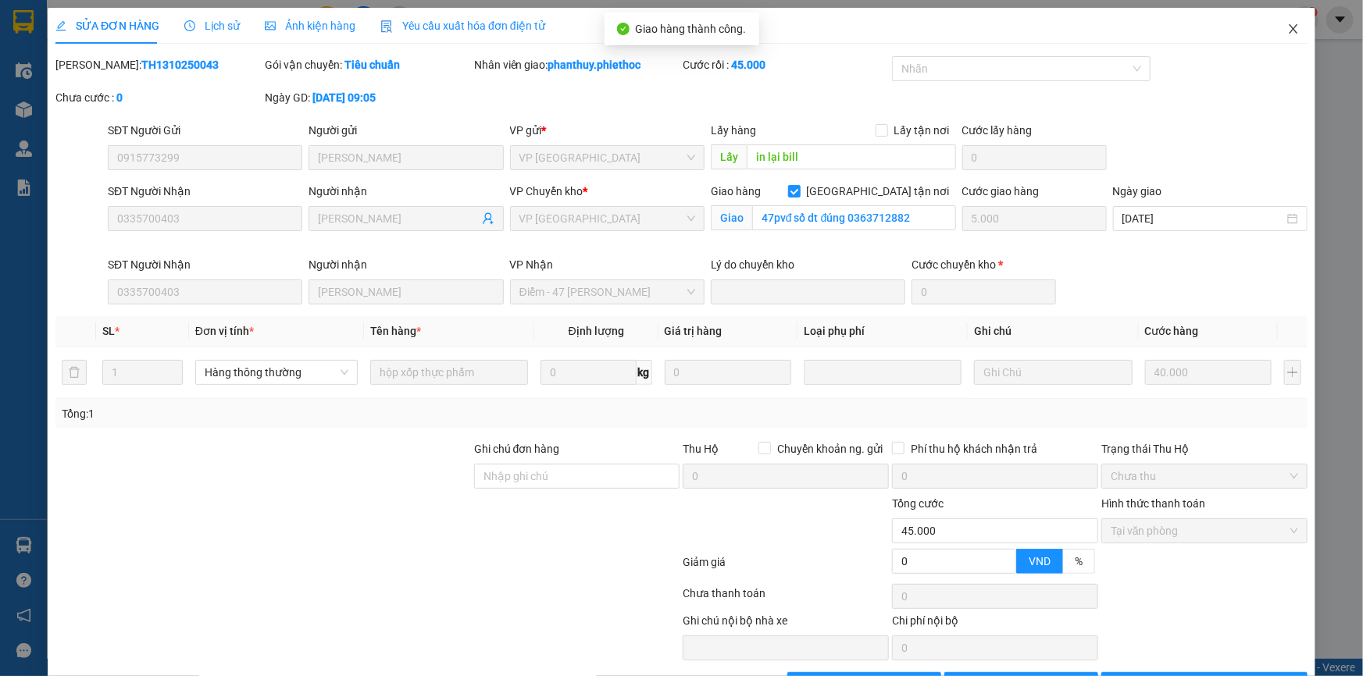
click at [1288, 30] on icon "close" at bounding box center [1292, 28] width 9 height 9
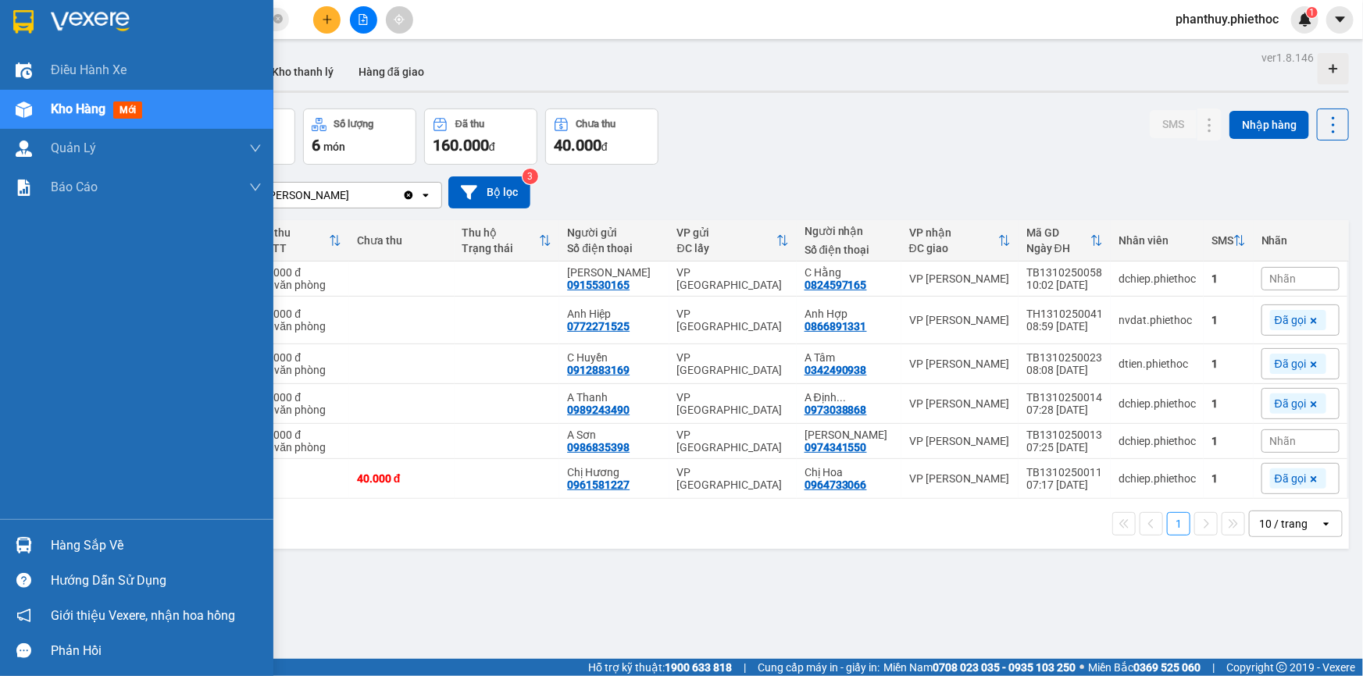
click at [96, 553] on div "Hàng sắp về" at bounding box center [156, 545] width 211 height 23
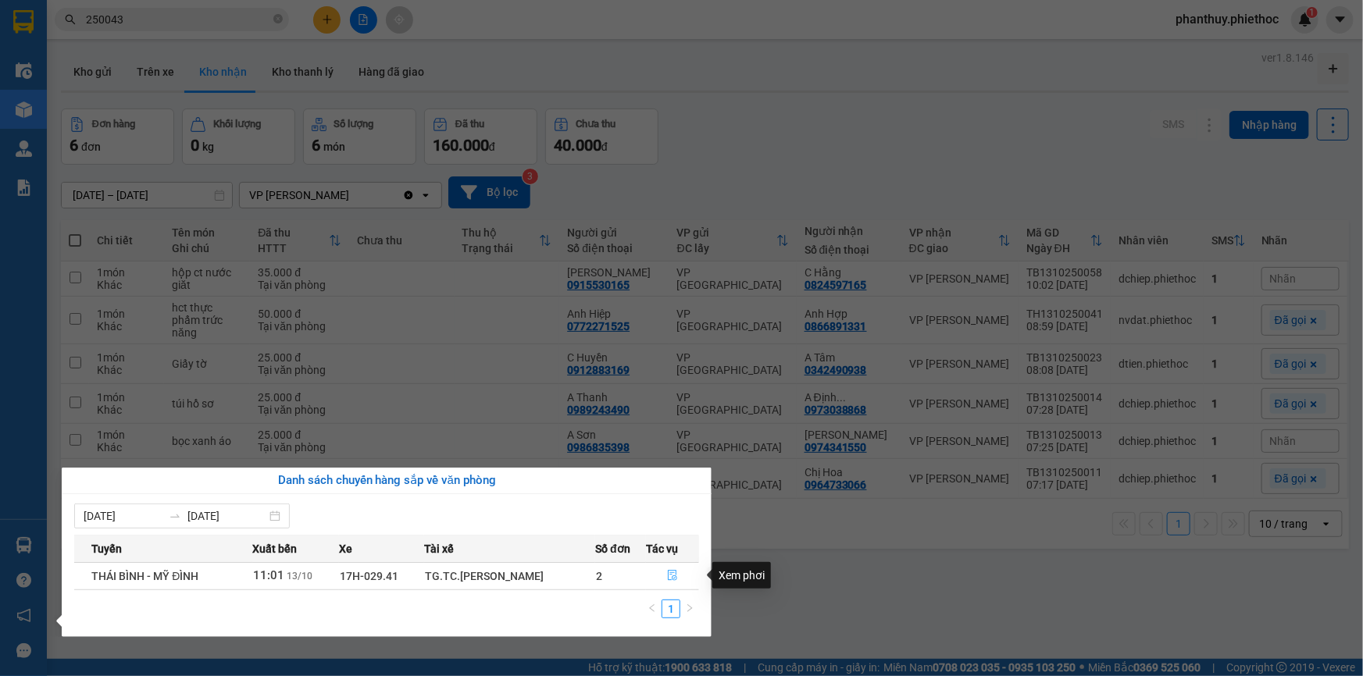
click at [668, 571] on icon "file-done" at bounding box center [672, 575] width 11 height 11
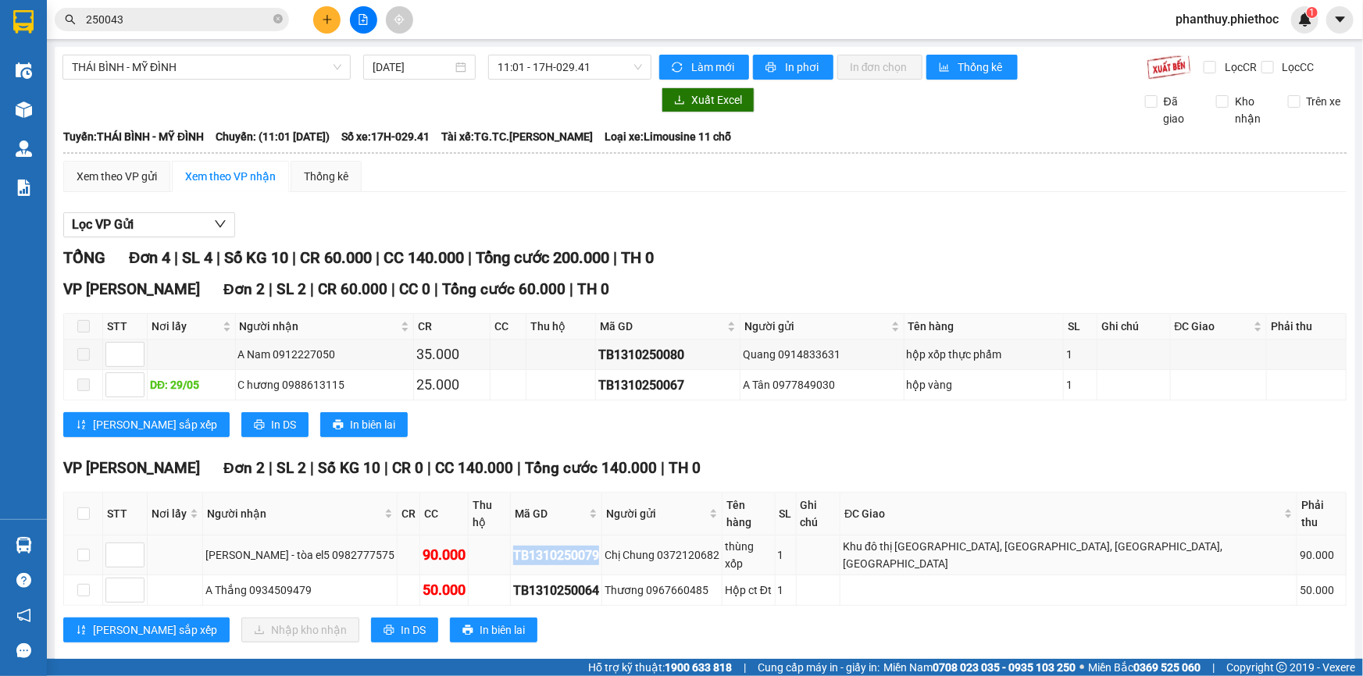
drag, startPoint x: 558, startPoint y: 526, endPoint x: 650, endPoint y: 536, distance: 93.5
click at [650, 536] on tr "Anh Mạnh - tòa el5 0982777575 90.000 TB1310250079 Chị Chung 0372120682 thùng xố…" at bounding box center [705, 556] width 1282 height 40
copy div "TB1310250079"
click at [76, 503] on th at bounding box center [83, 514] width 39 height 43
click at [85, 508] on input "checkbox" at bounding box center [83, 514] width 12 height 12
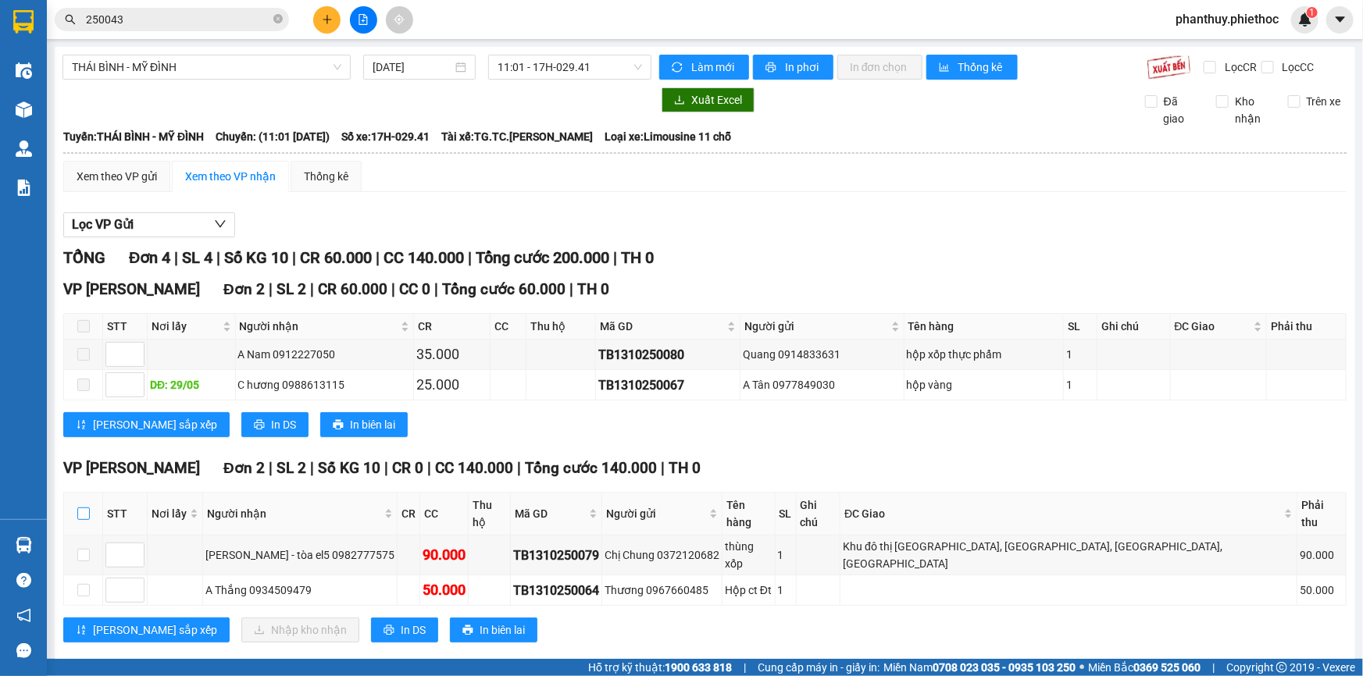
checkbox input "true"
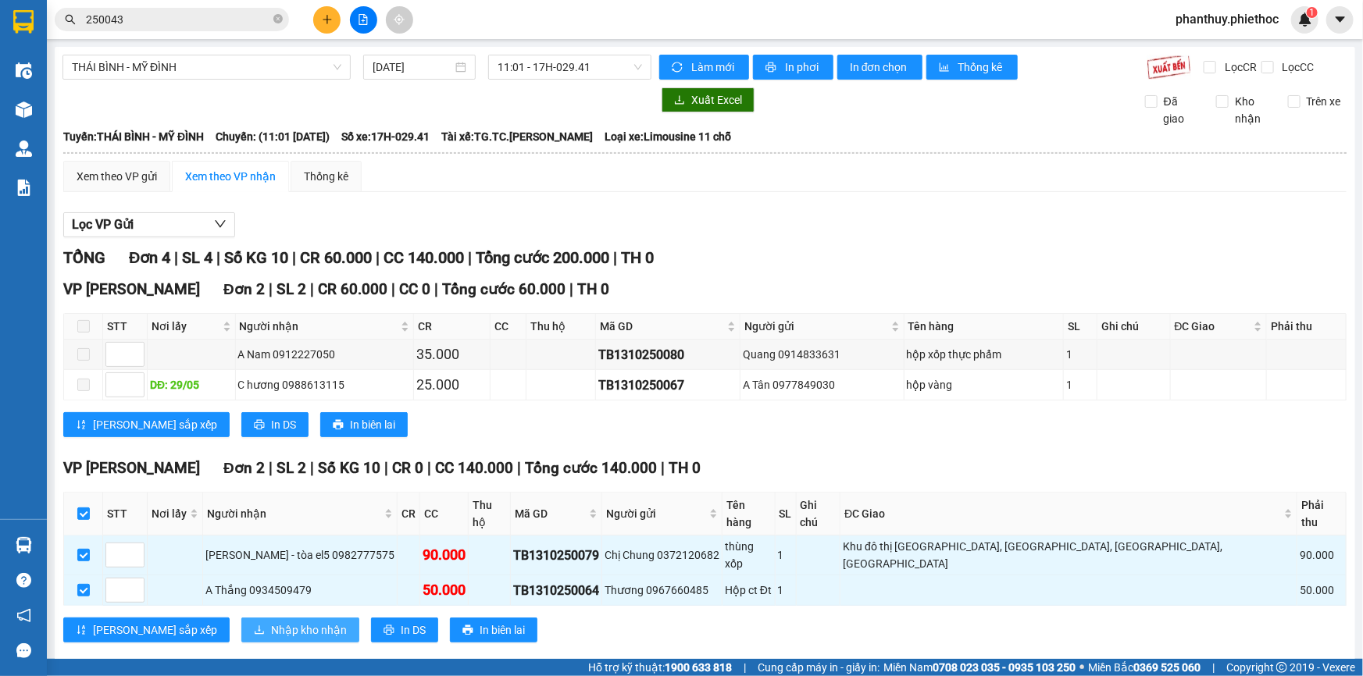
click at [271, 622] on span "Nhập kho nhận" at bounding box center [309, 630] width 76 height 17
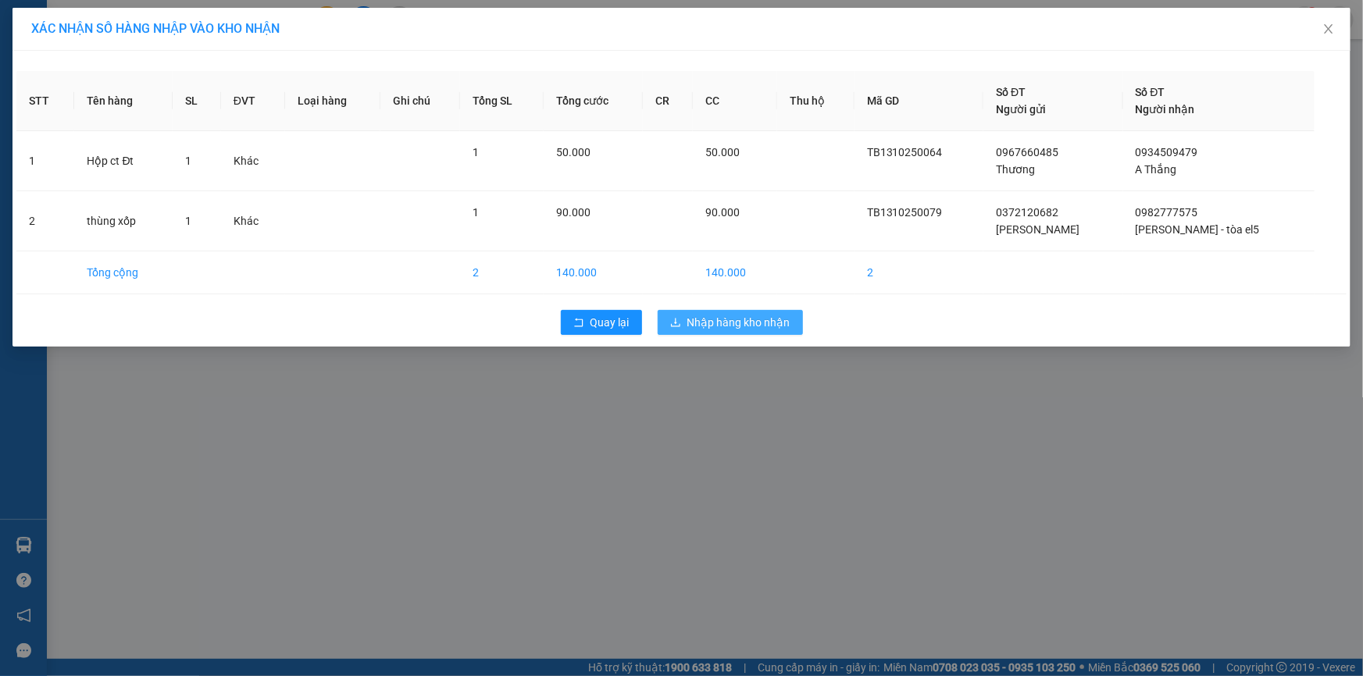
click at [757, 326] on span "Nhập hàng kho nhận" at bounding box center [738, 322] width 103 height 17
click at [756, 320] on span "Nhập hàng kho nhận" at bounding box center [738, 322] width 103 height 17
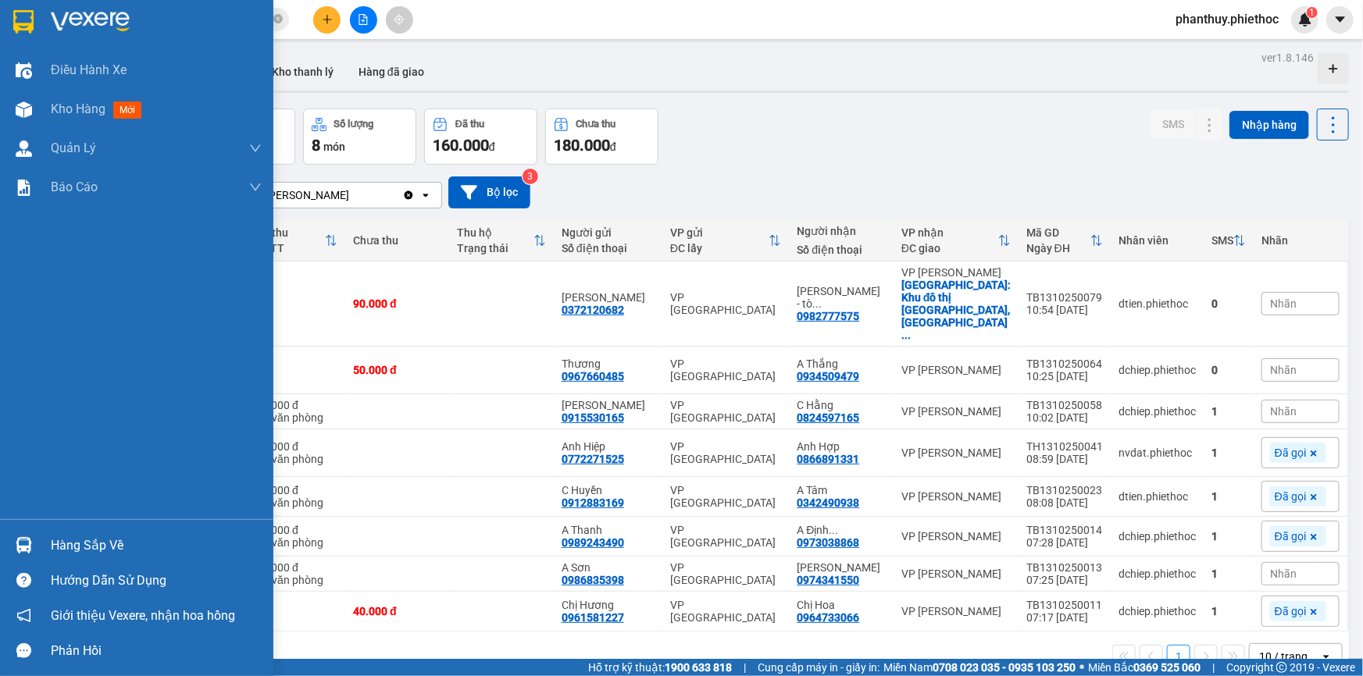
click at [127, 539] on div "Hàng sắp về" at bounding box center [156, 545] width 211 height 23
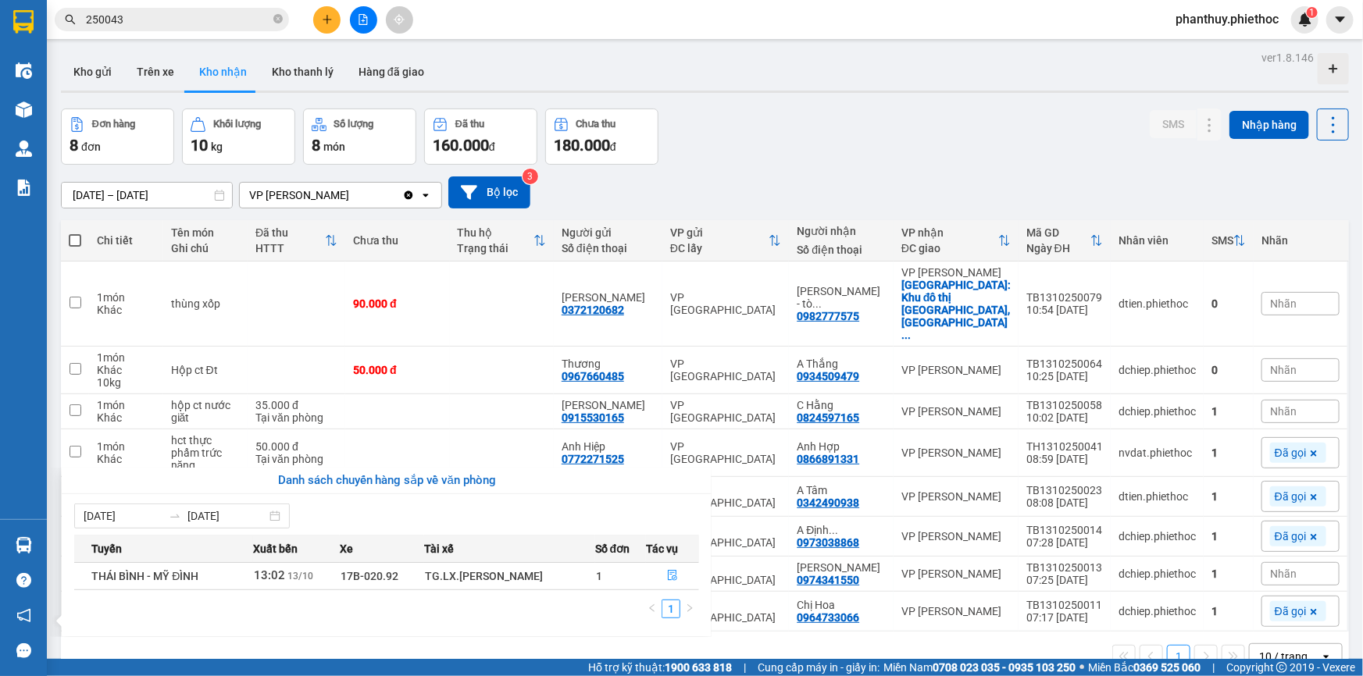
click at [835, 242] on section "Kết quả tìm kiếm ( 41 ) Bộ lọc Mã ĐH Trạng thái Món hàng Thu hộ Tổng cước Chưa …" at bounding box center [681, 338] width 1363 height 676
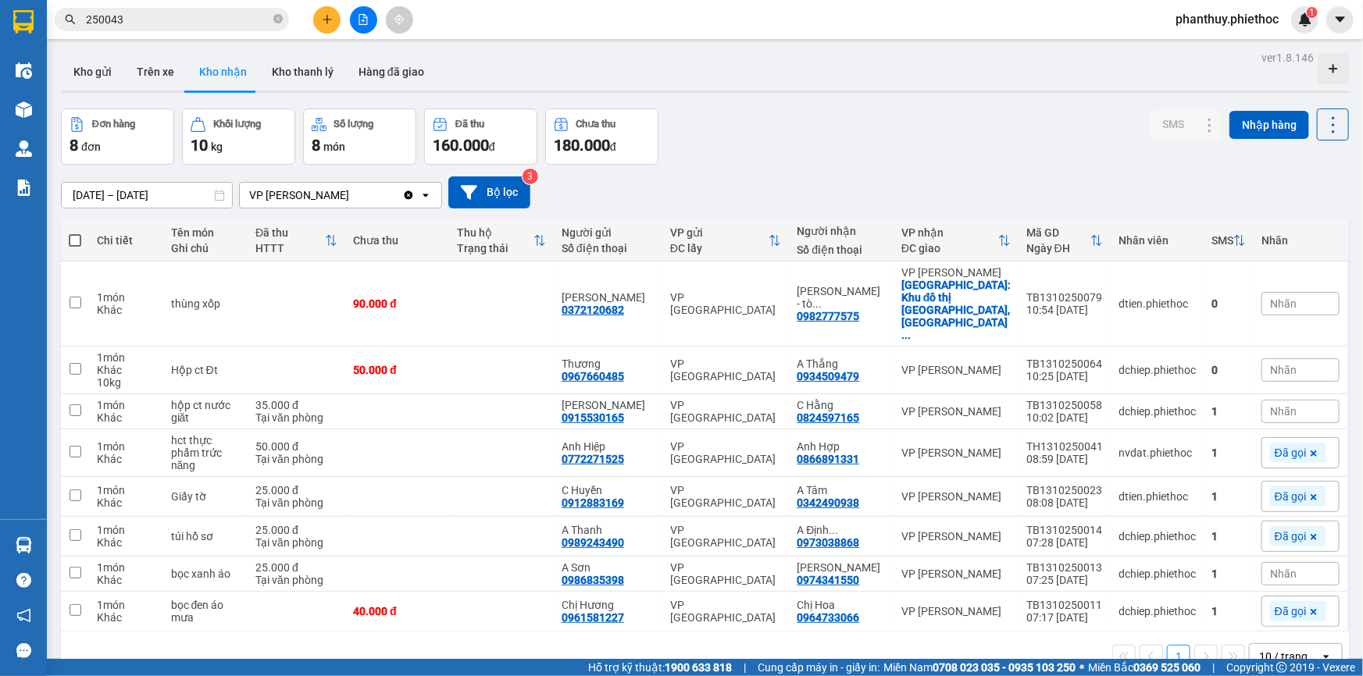
click at [1270, 364] on span "Nhãn" at bounding box center [1283, 370] width 27 height 12
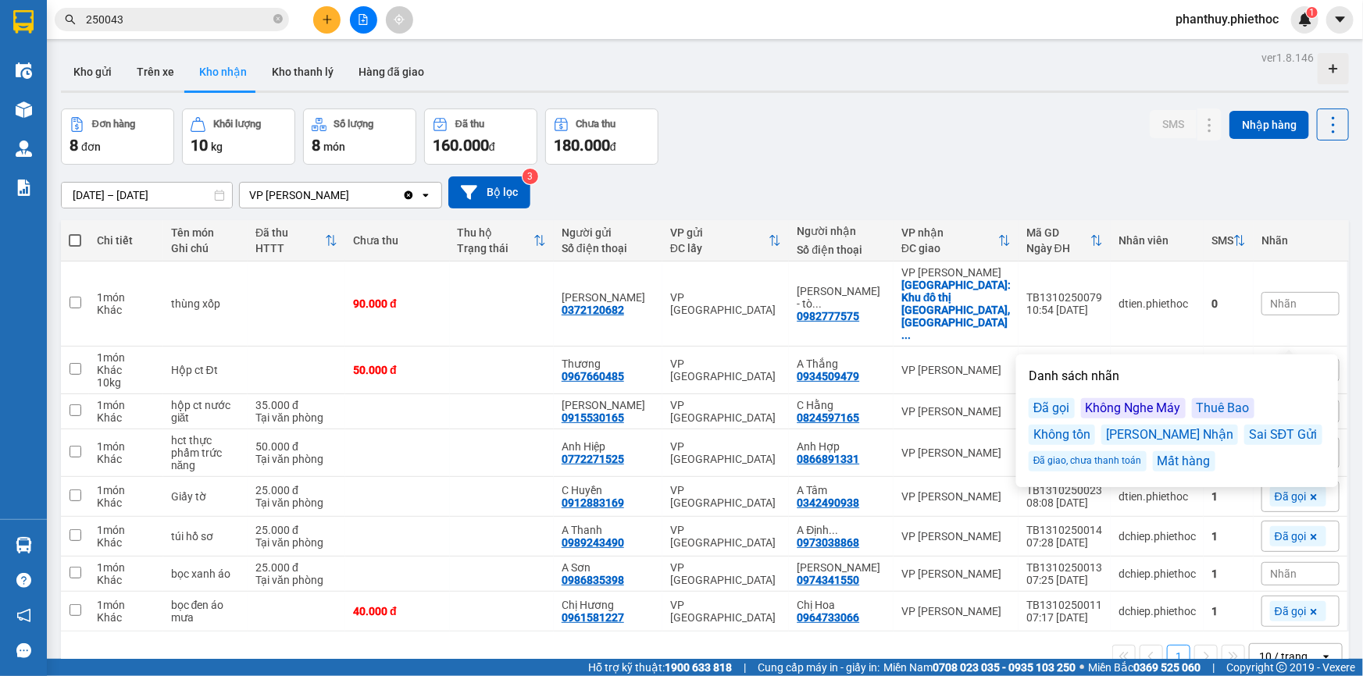
click at [1053, 405] on div "Đã gọi" at bounding box center [1051, 408] width 46 height 20
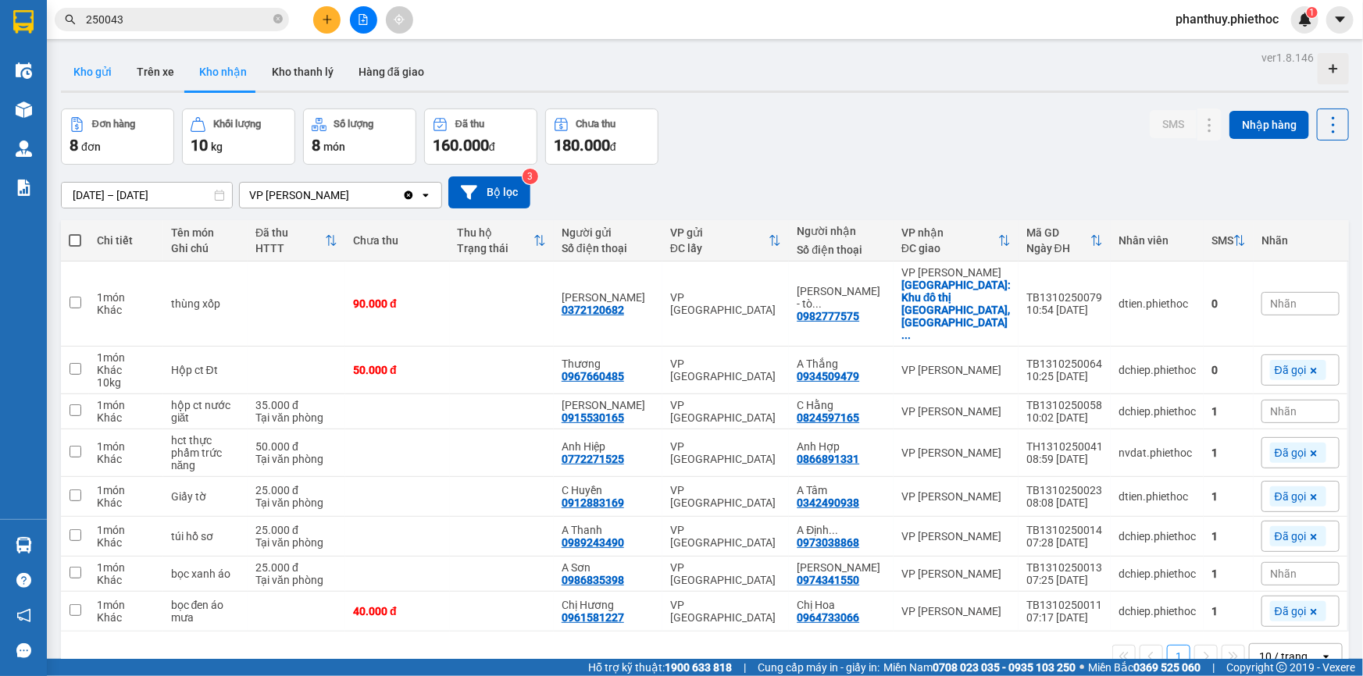
click at [81, 62] on button "Kho gửi" at bounding box center [92, 71] width 63 height 37
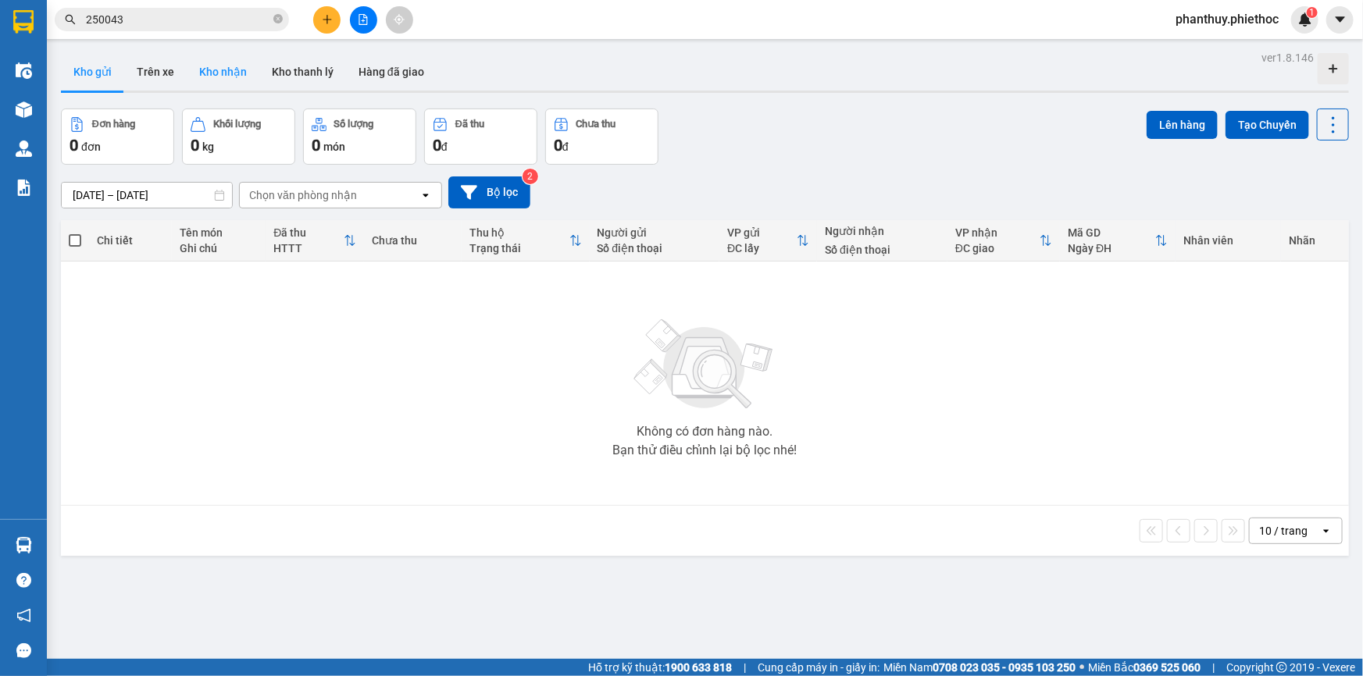
click at [230, 64] on button "Kho nhận" at bounding box center [223, 71] width 73 height 37
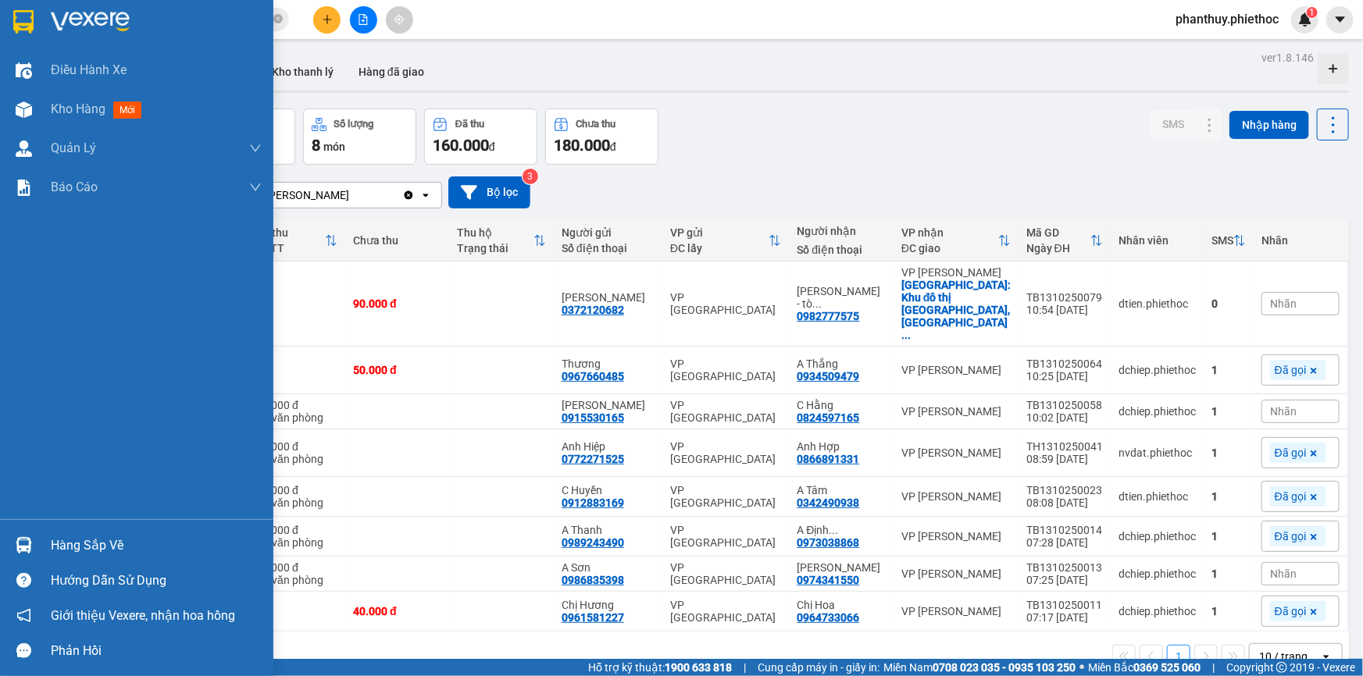
click at [60, 543] on div "Hàng sắp về" at bounding box center [156, 545] width 211 height 23
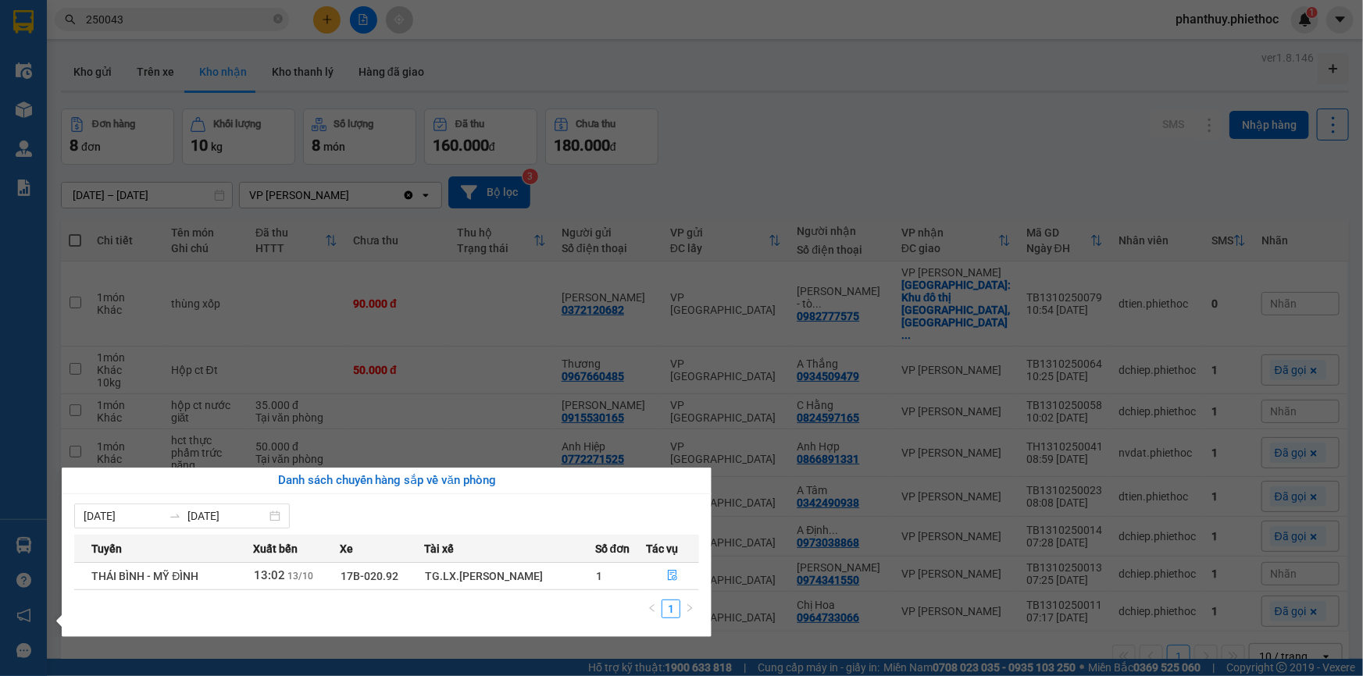
click at [868, 117] on section "Kết quả tìm kiếm ( 41 ) Bộ lọc Mã ĐH Trạng thái Món hàng Thu hộ Tổng cước Chưa …" at bounding box center [681, 338] width 1363 height 676
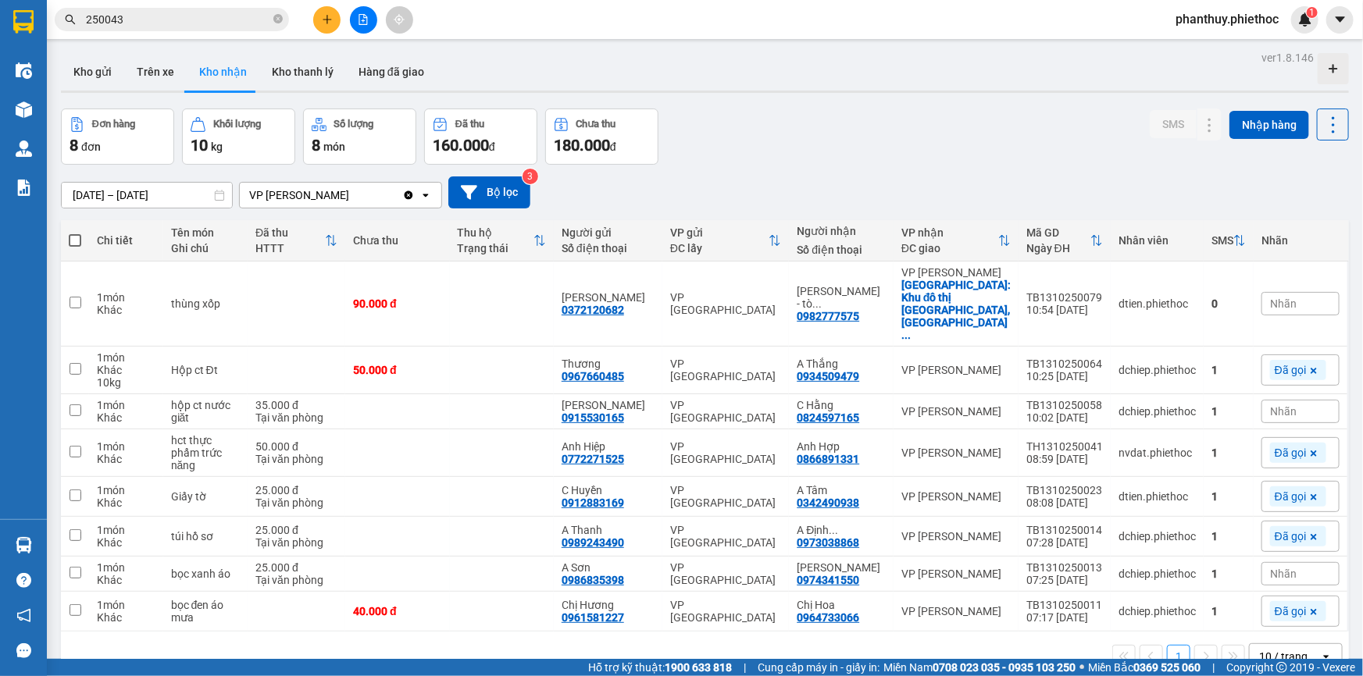
click at [921, 166] on div "10/10/2025 – 13/10/2025 Press the down arrow key to interact with the calendar …" at bounding box center [705, 192] width 1288 height 55
click at [1235, 298] on icon at bounding box center [1240, 303] width 11 height 11
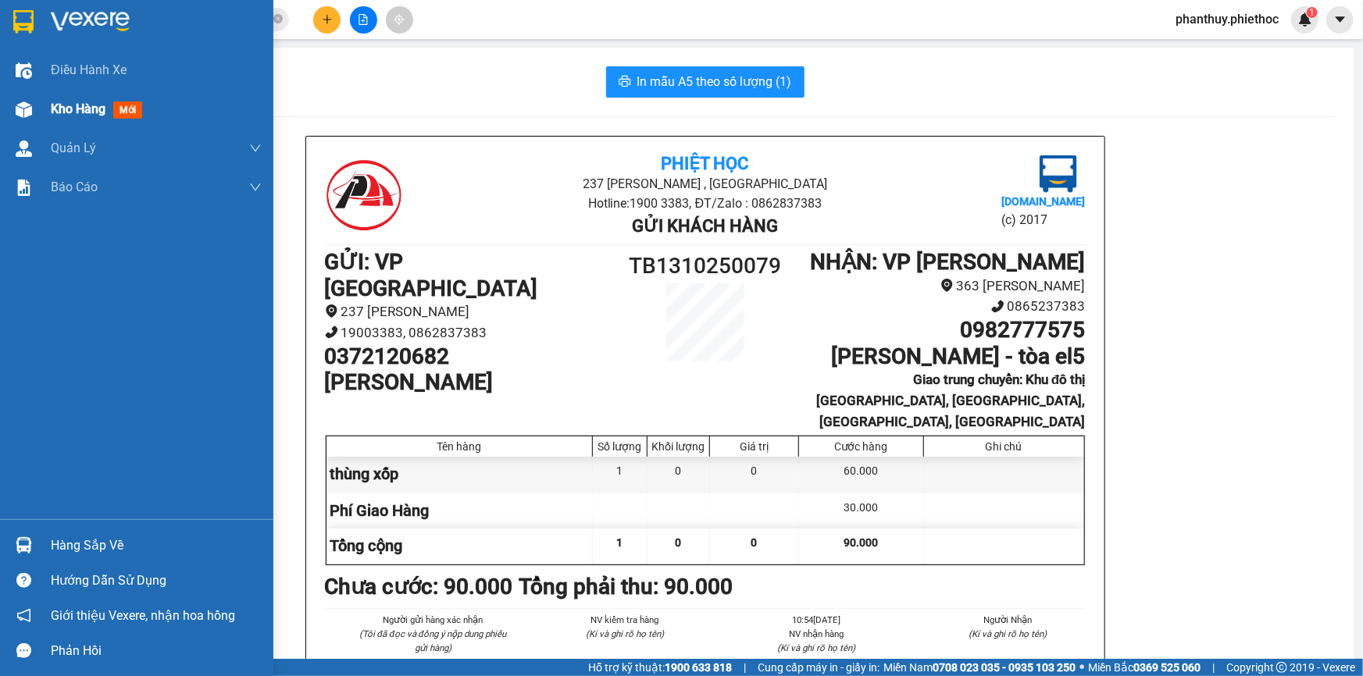
click at [80, 105] on span "Kho hàng" at bounding box center [78, 109] width 55 height 15
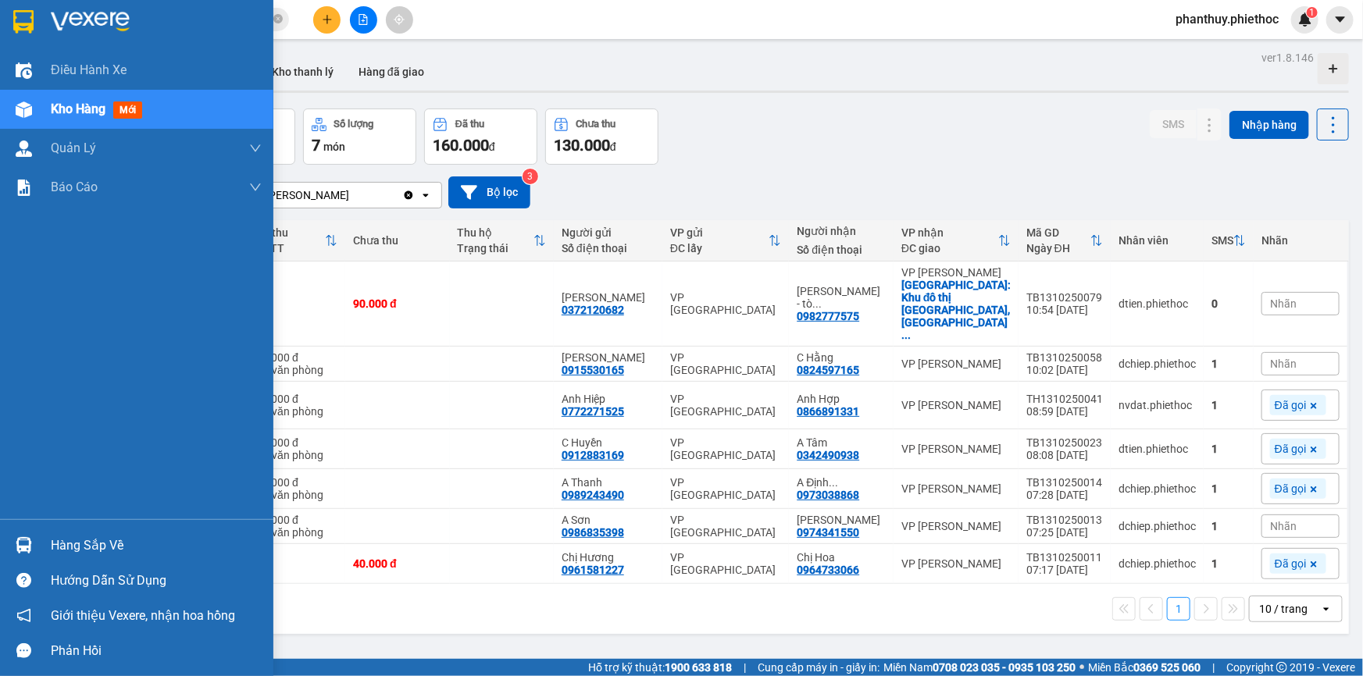
click at [67, 534] on div "Hàng sắp về" at bounding box center [156, 545] width 211 height 23
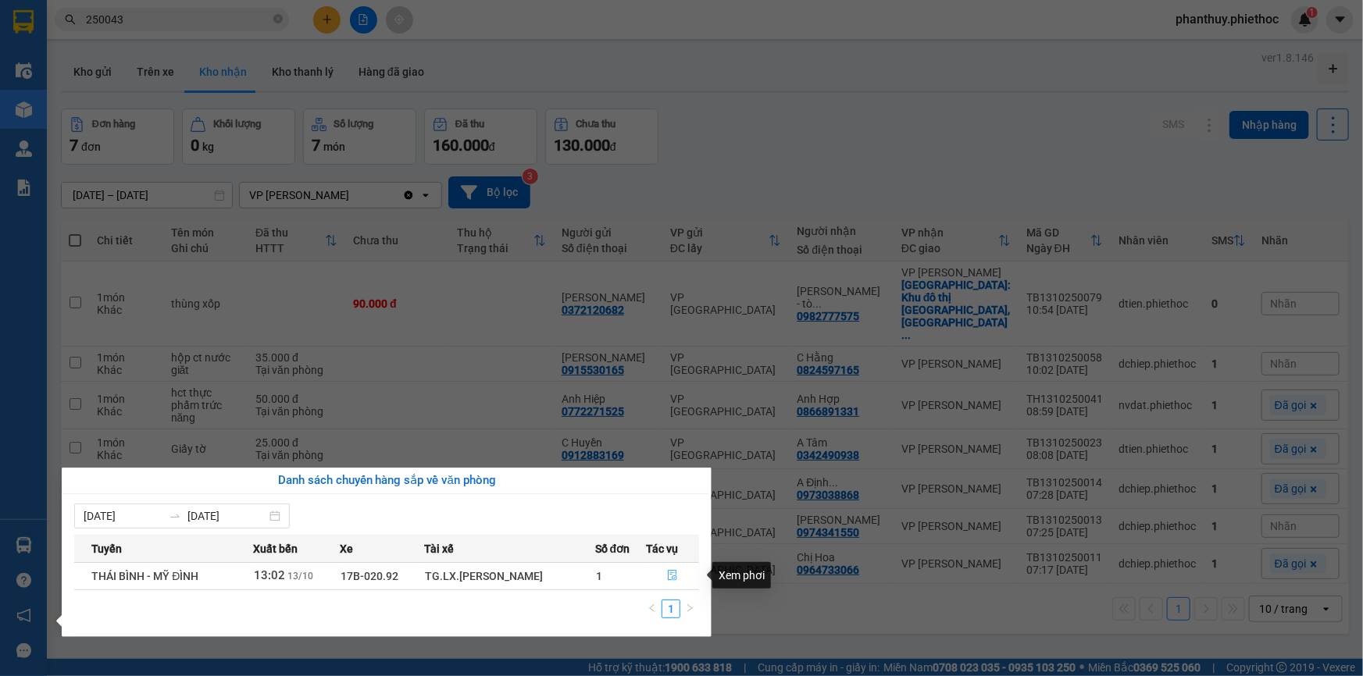
click at [671, 577] on icon "file-done" at bounding box center [672, 575] width 9 height 11
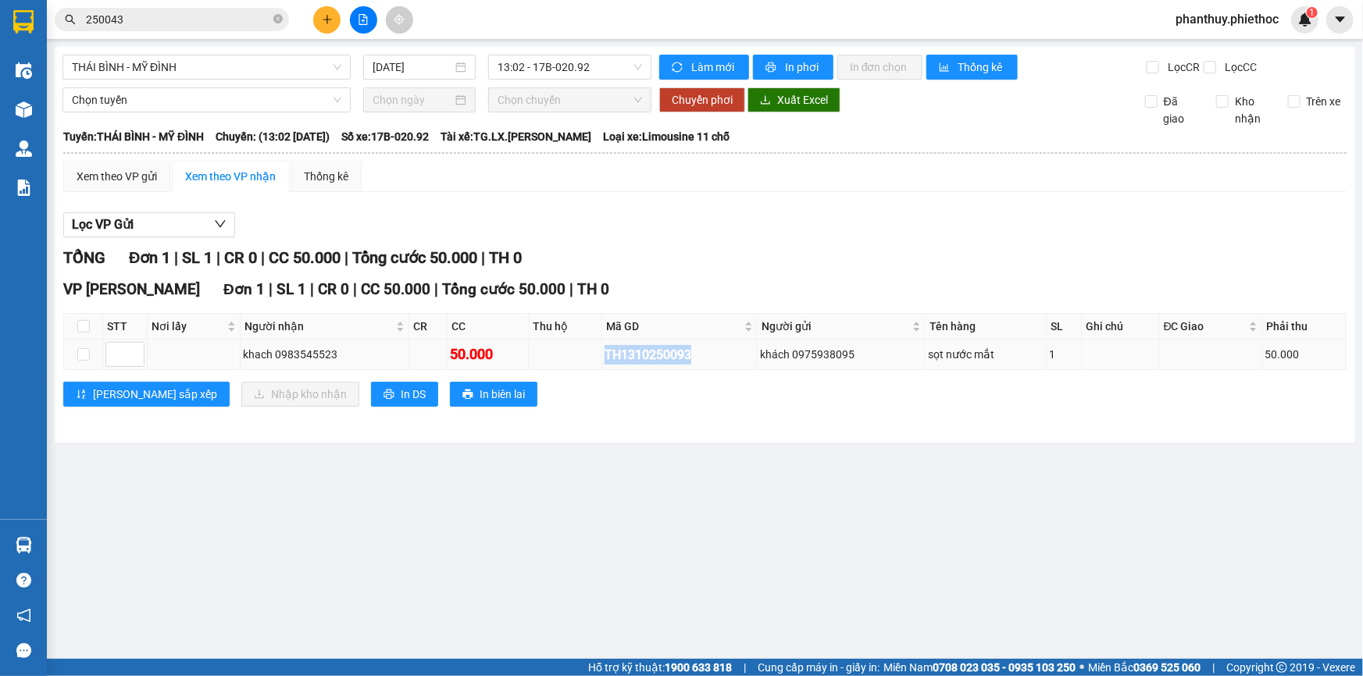
drag, startPoint x: 601, startPoint y: 351, endPoint x: 700, endPoint y: 362, distance: 99.0
click at [700, 362] on tr "khach 0983545523 50.000 TH1310250093 khách 0975938095 sọt nước mắt 1 50.000" at bounding box center [705, 355] width 1282 height 30
copy div "TH1310250093"
click at [273, 20] on icon "close-circle" at bounding box center [277, 18] width 9 height 9
paste input "TH1310250093"
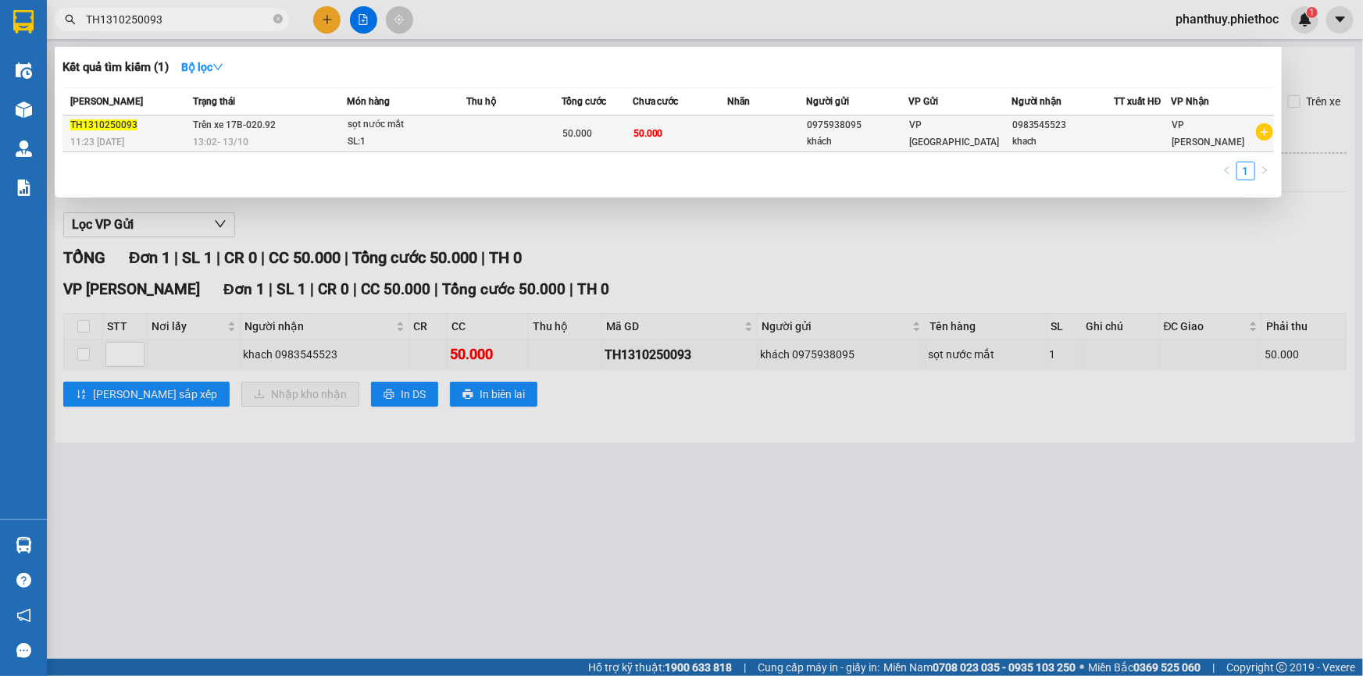
type input "TH1310250093"
click at [352, 123] on div "sọt nước mắt" at bounding box center [406, 124] width 117 height 17
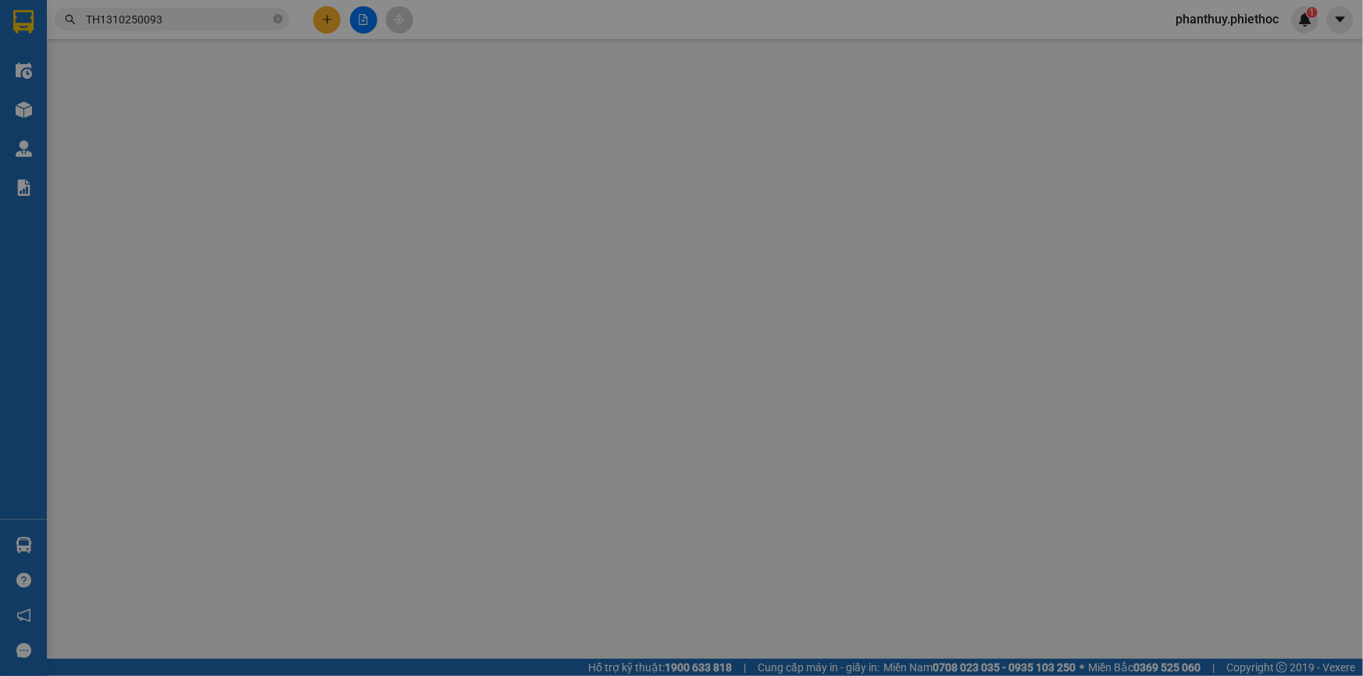
type input "0975938095"
type input "khách"
type input "0983545523"
type input "khach"
type input "0"
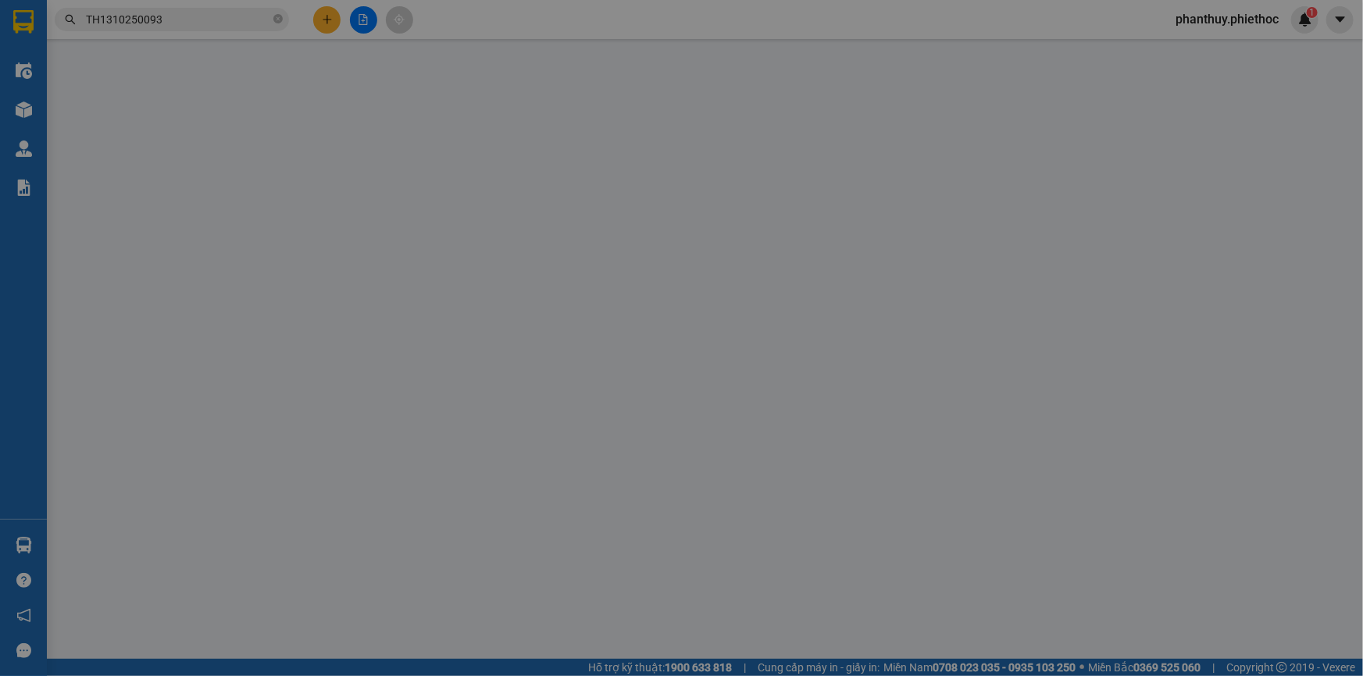
type input "50.000"
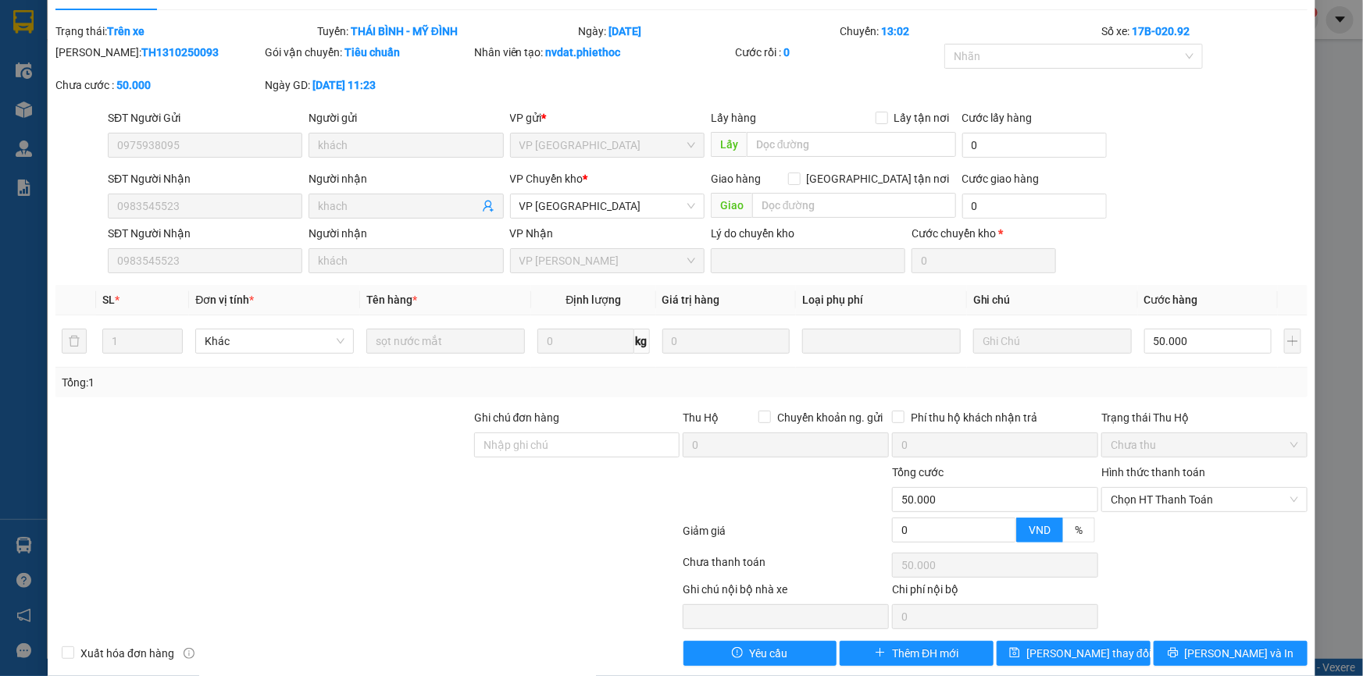
scroll to position [52, 0]
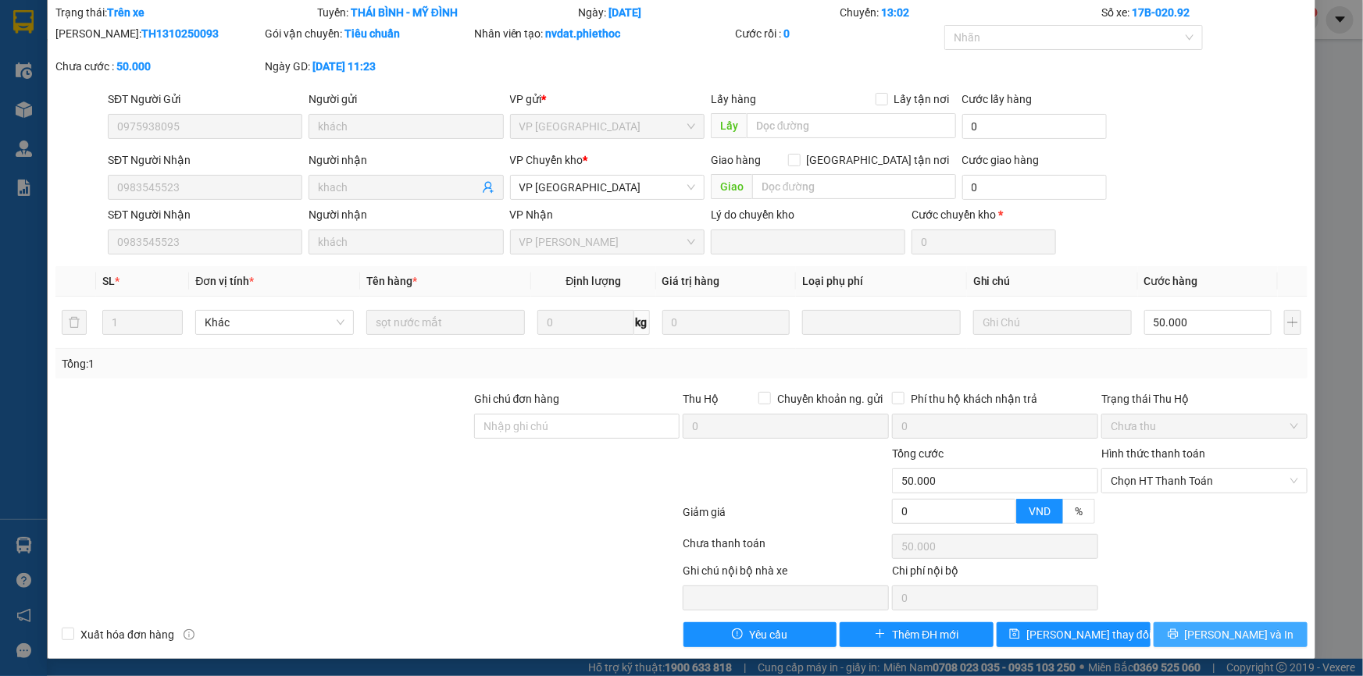
click at [1218, 626] on span "[PERSON_NAME] và In" at bounding box center [1239, 634] width 109 height 17
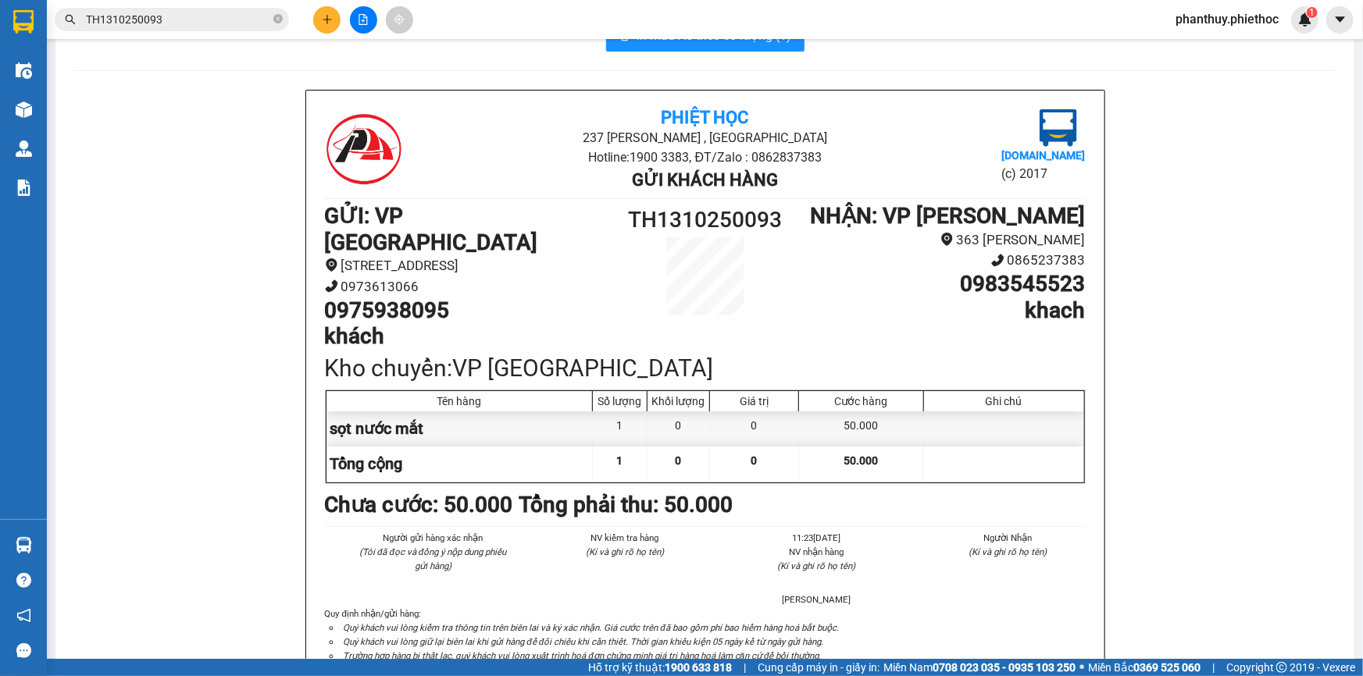
scroll to position [70, 0]
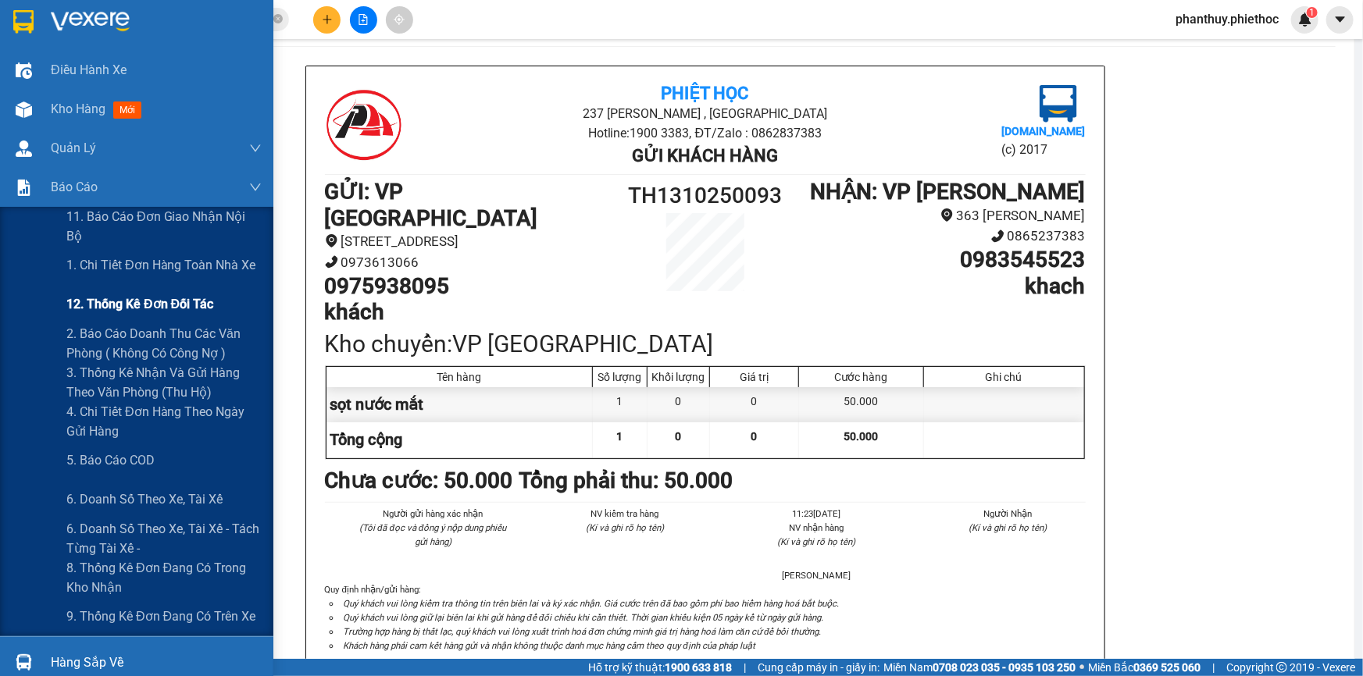
click at [137, 305] on span "12. Thống kê đơn đối tác" at bounding box center [139, 304] width 147 height 20
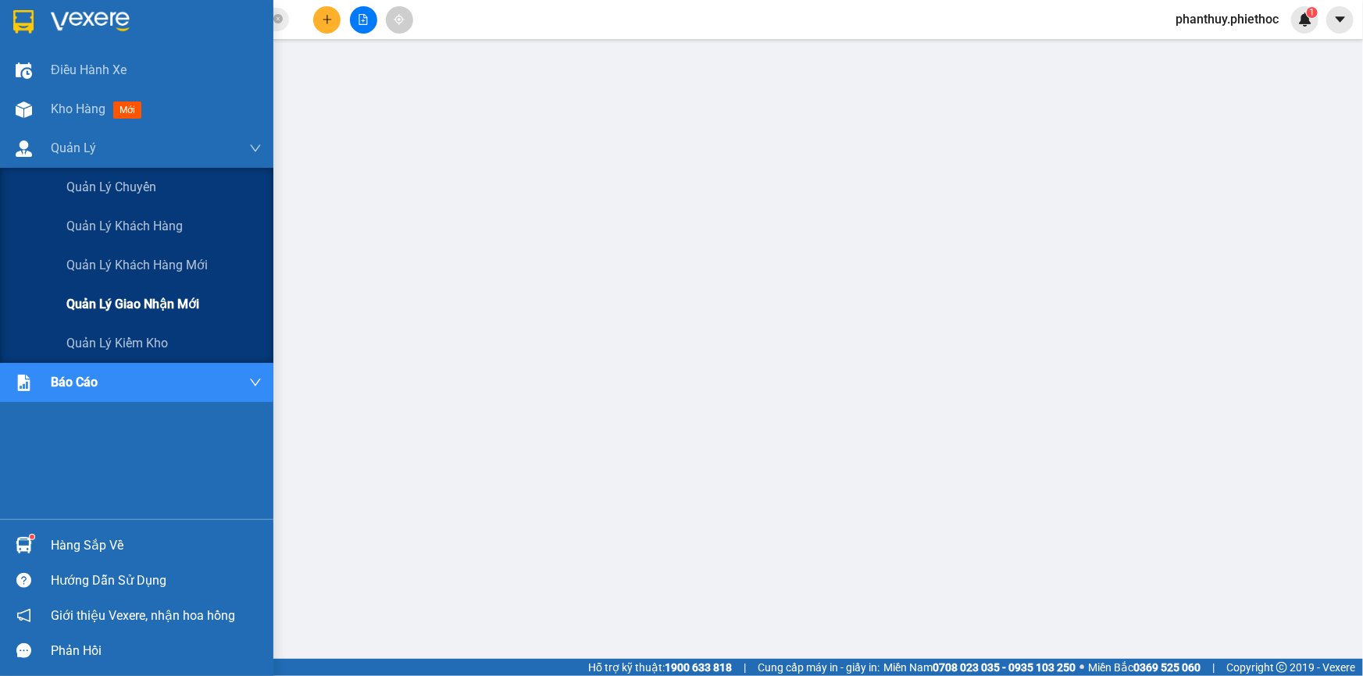
click at [162, 302] on span "Quản lý giao nhận mới" at bounding box center [132, 304] width 133 height 20
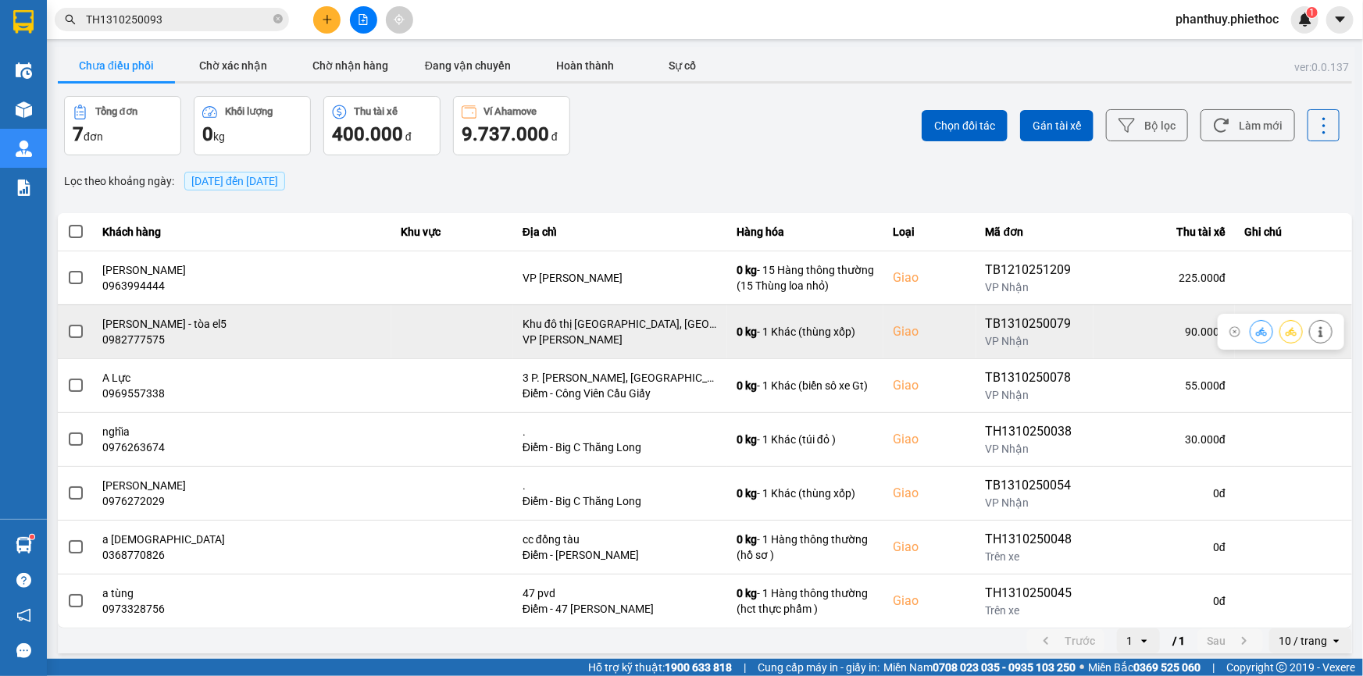
click at [70, 326] on span at bounding box center [76, 332] width 14 height 14
click at [67, 323] on input "checkbox" at bounding box center [67, 323] width 0 height 0
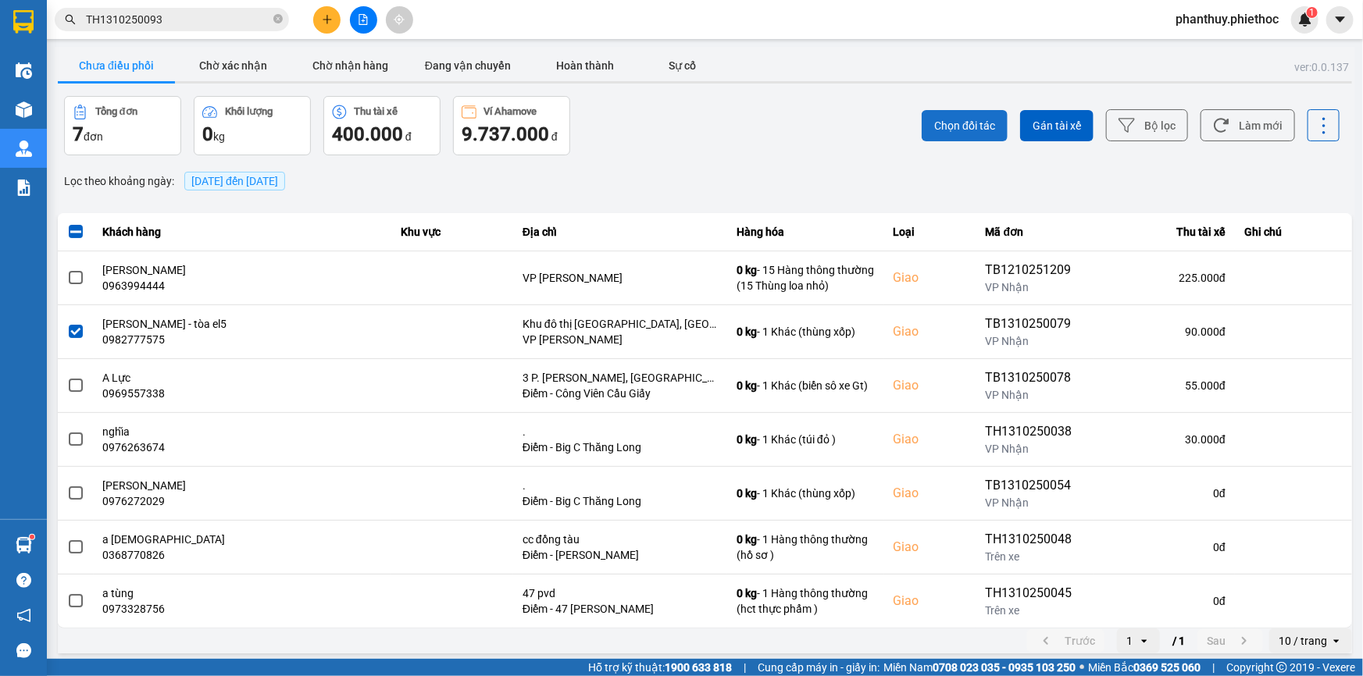
drag, startPoint x: 949, startPoint y: 123, endPoint x: 917, endPoint y: 117, distance: 32.5
click at [948, 123] on span "Chọn đối tác" at bounding box center [964, 126] width 61 height 16
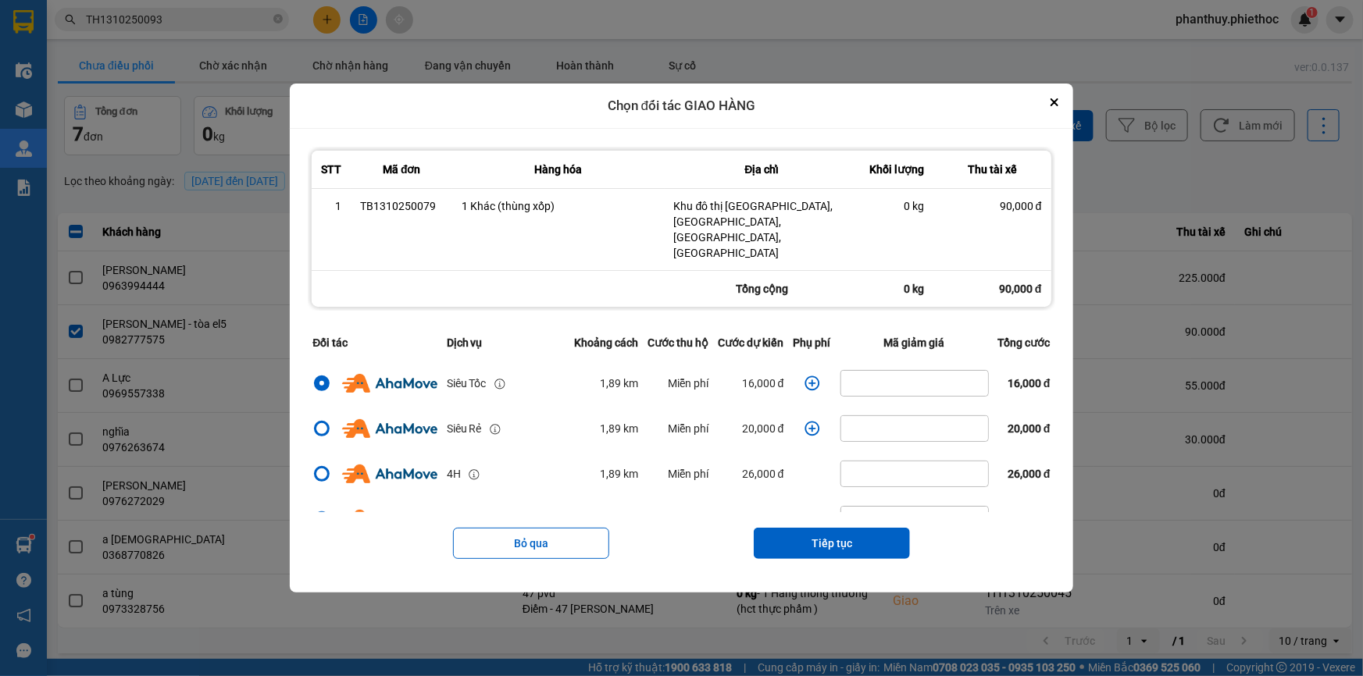
click at [808, 376] on icon "dialog" at bounding box center [812, 384] width 16 height 16
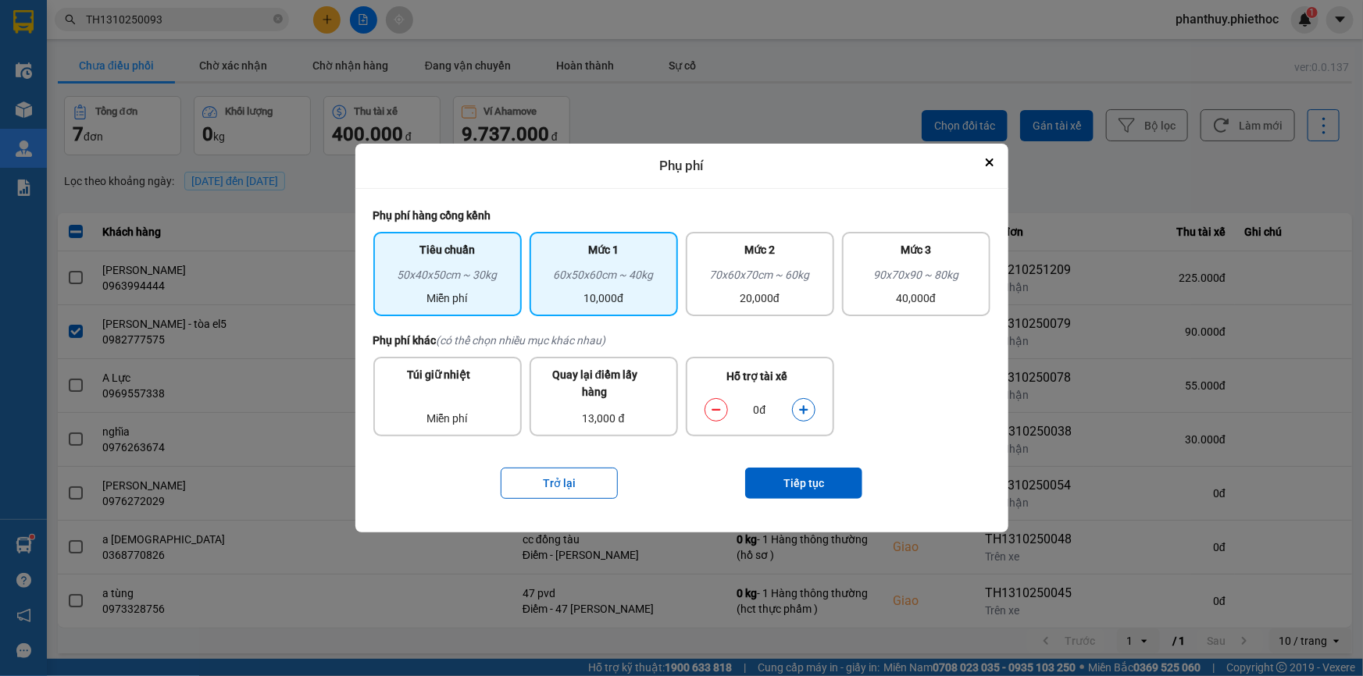
click at [624, 280] on div "60x50x60cm ~ 40kg" at bounding box center [604, 277] width 130 height 23
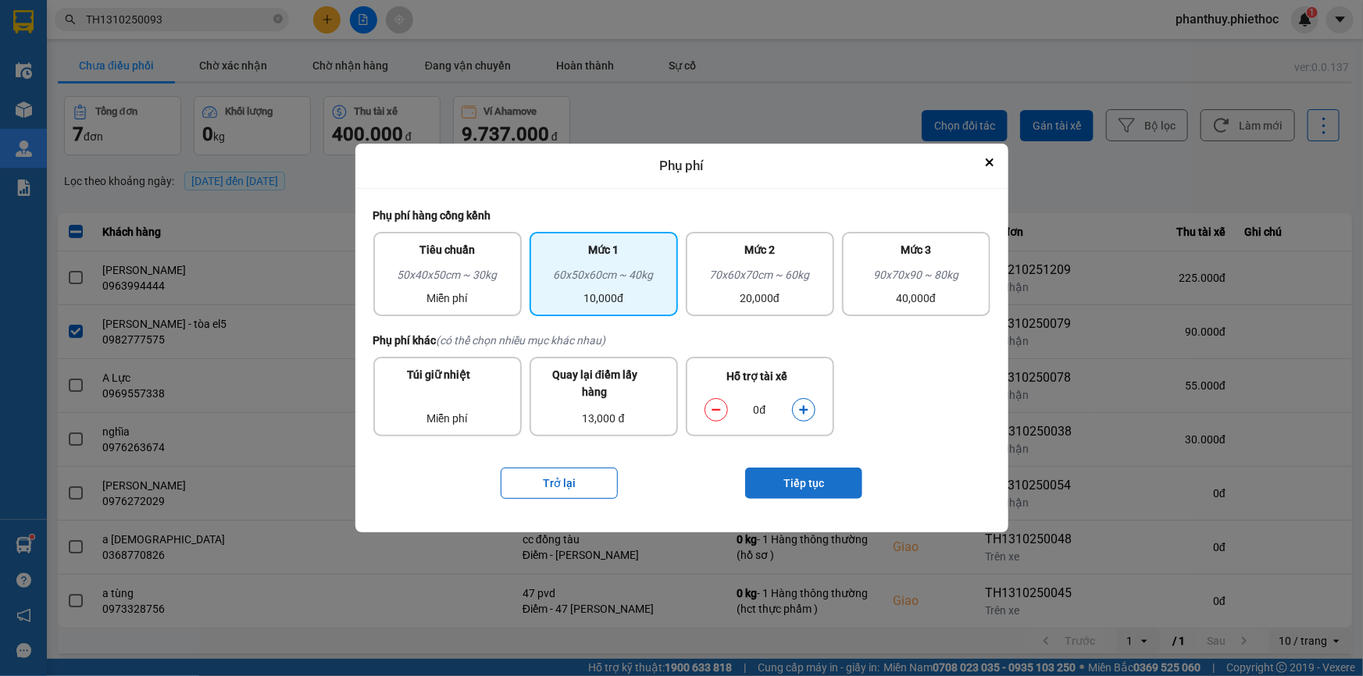
click at [816, 477] on button "Tiếp tục" at bounding box center [803, 483] width 117 height 31
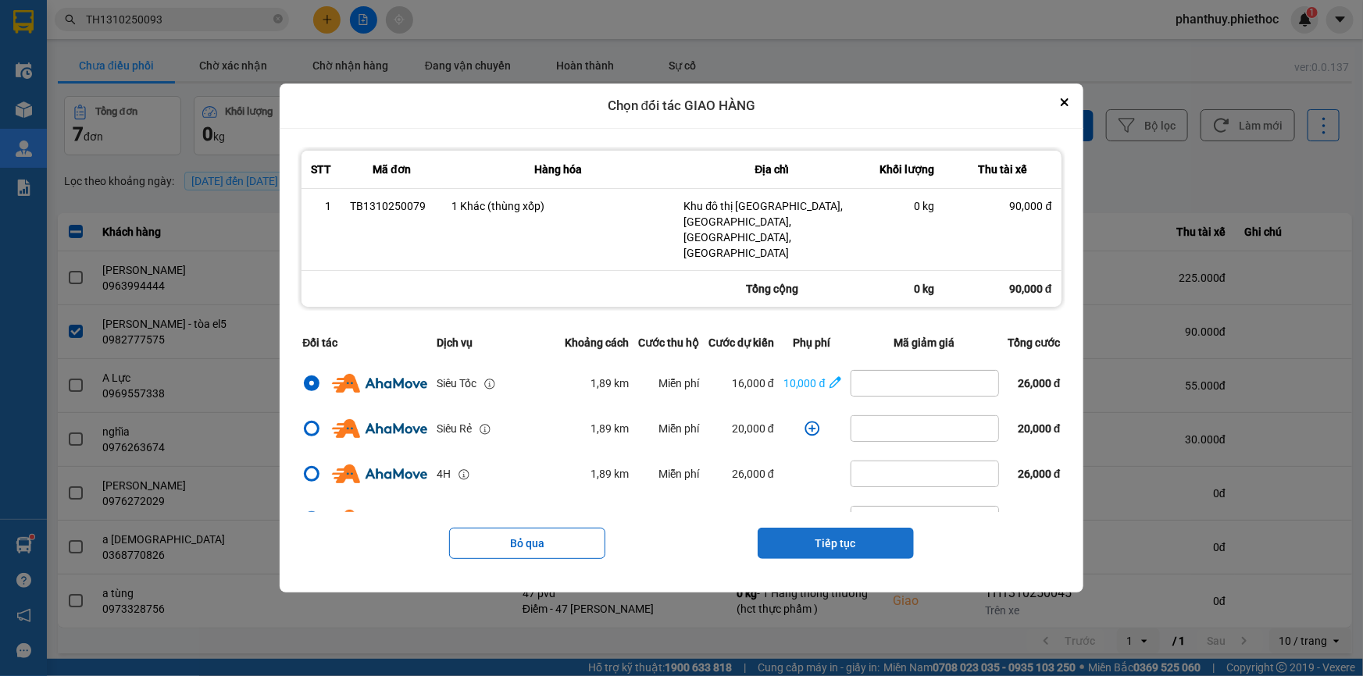
click at [824, 528] on button "Tiếp tục" at bounding box center [835, 543] width 156 height 31
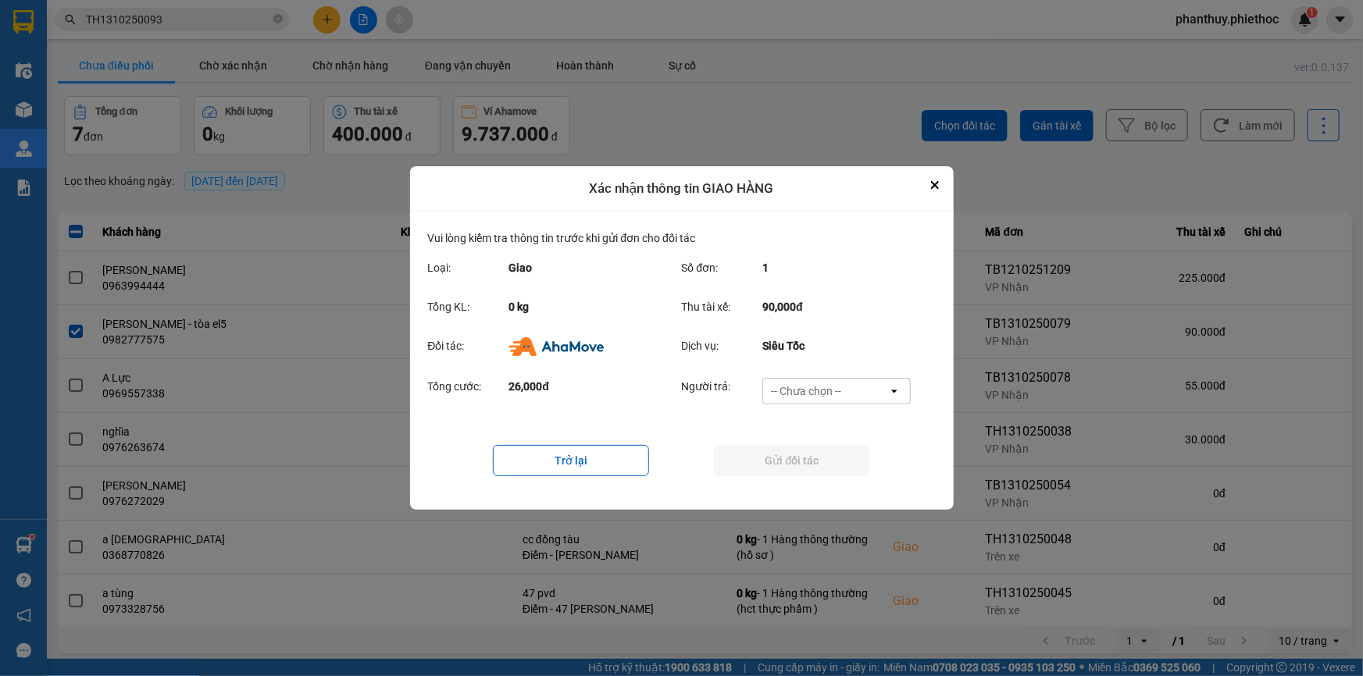
click at [780, 377] on div "Tổng cước: 26,000đ Người trả: -- Chưa chọn -- open" at bounding box center [682, 396] width 508 height 48
click at [786, 389] on div "-- Chưa chọn --" at bounding box center [806, 391] width 70 height 16
click at [811, 480] on span "Ví Ahamove" at bounding box center [806, 481] width 63 height 16
click at [793, 458] on button "Gửi đối tác" at bounding box center [792, 460] width 156 height 31
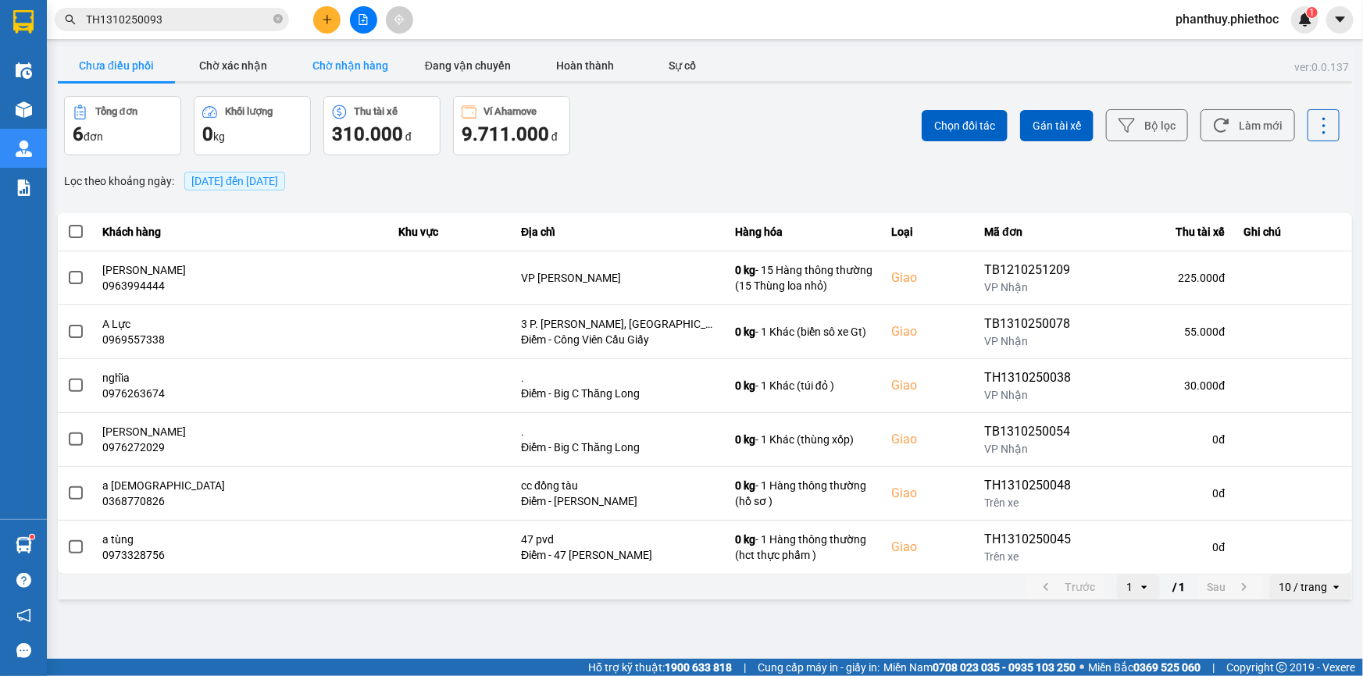
click at [383, 55] on button "Chờ nhận hàng" at bounding box center [350, 65] width 117 height 31
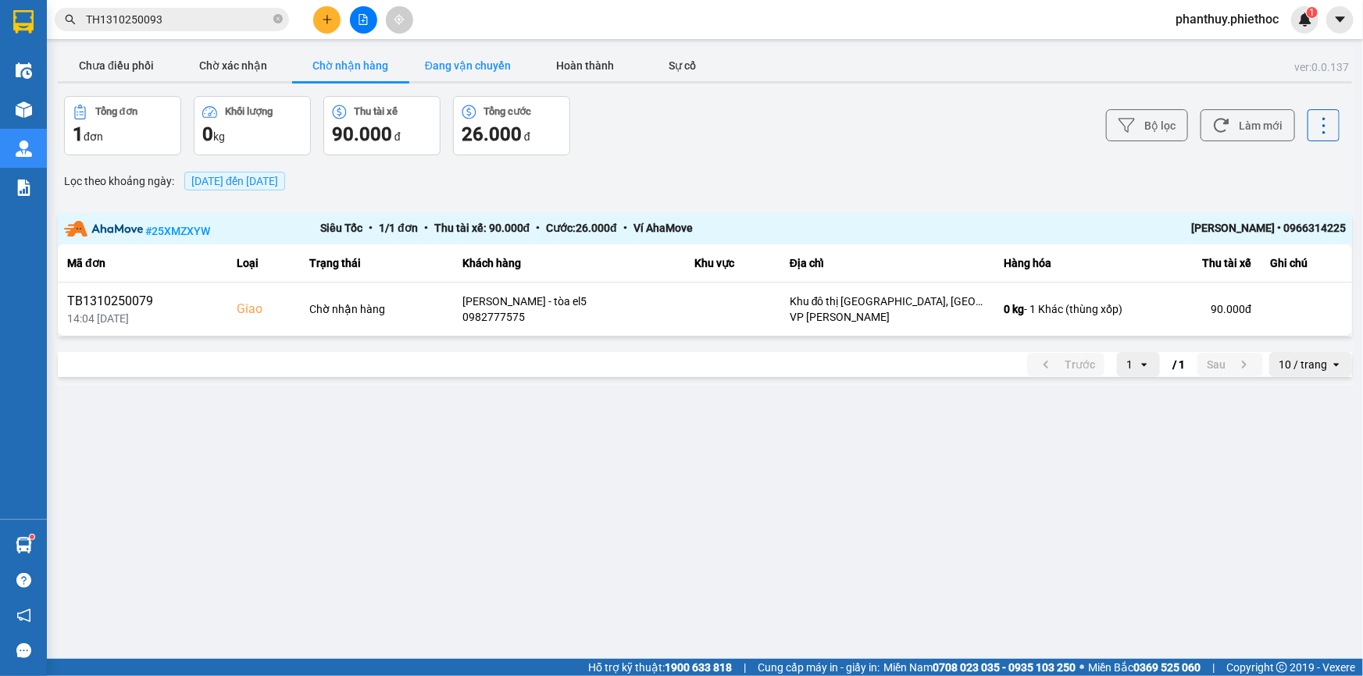
click at [486, 62] on button "Đang vận chuyển" at bounding box center [467, 65] width 117 height 31
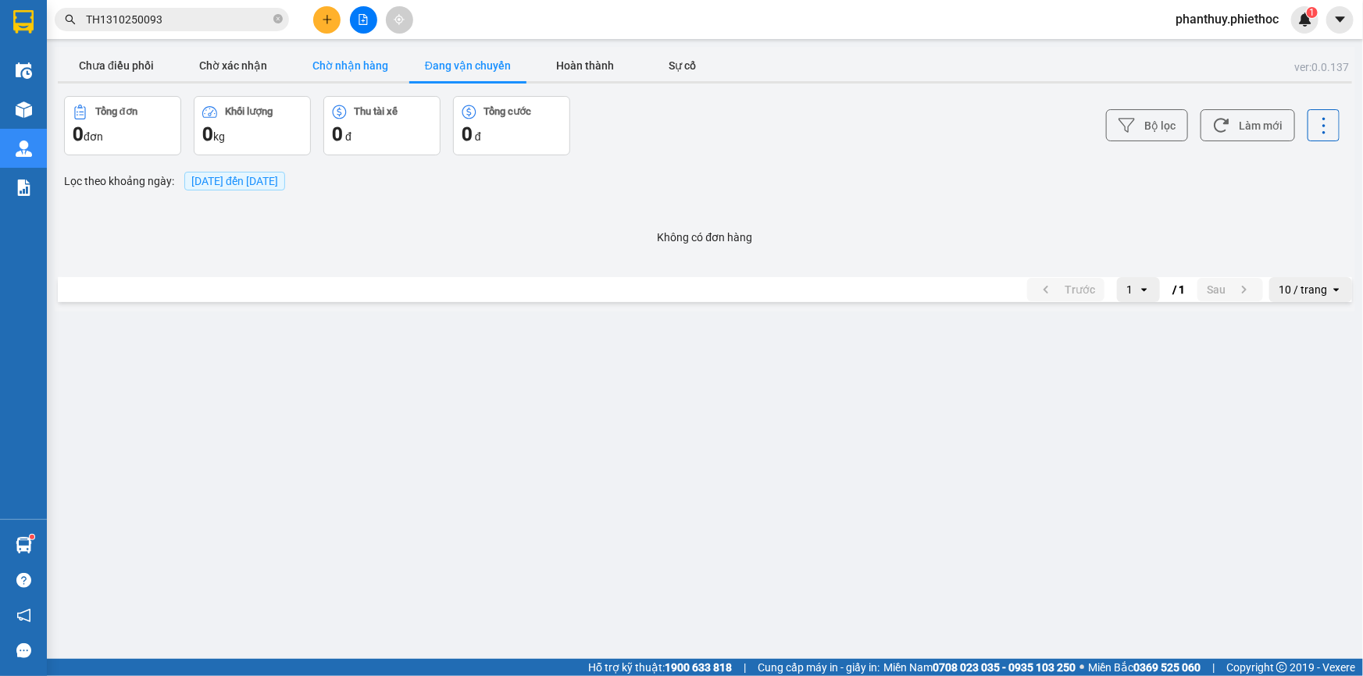
click at [314, 55] on button "Chờ nhận hàng" at bounding box center [350, 65] width 117 height 31
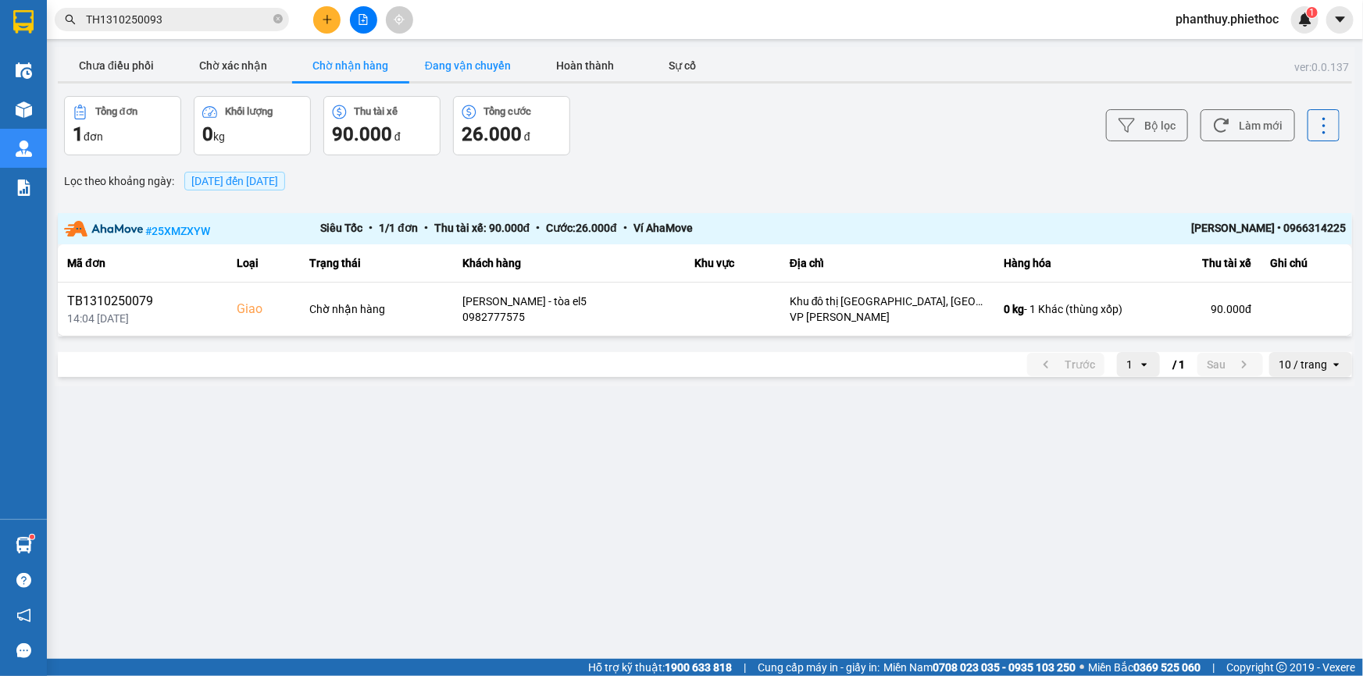
click at [504, 57] on button "Đang vận chuyển" at bounding box center [467, 65] width 117 height 31
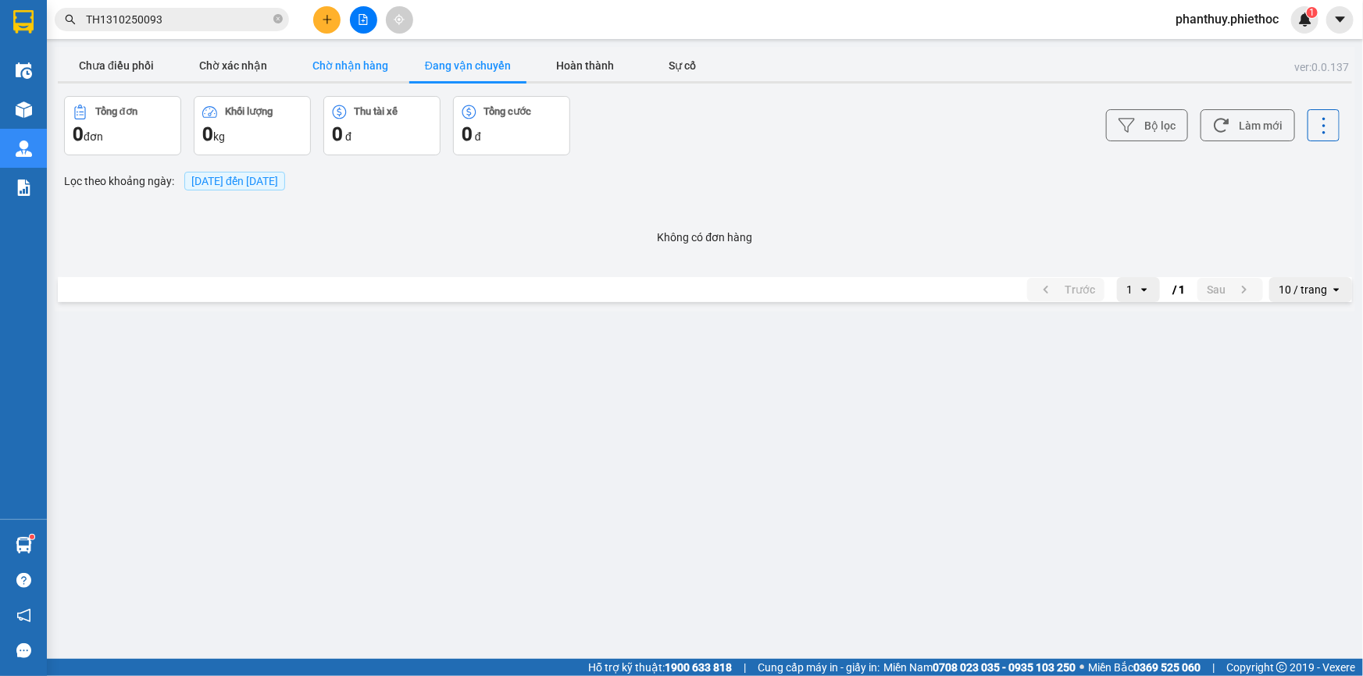
click at [343, 70] on button "Chờ nhận hàng" at bounding box center [350, 65] width 117 height 31
click at [473, 64] on button "Đang vận chuyển" at bounding box center [467, 65] width 117 height 31
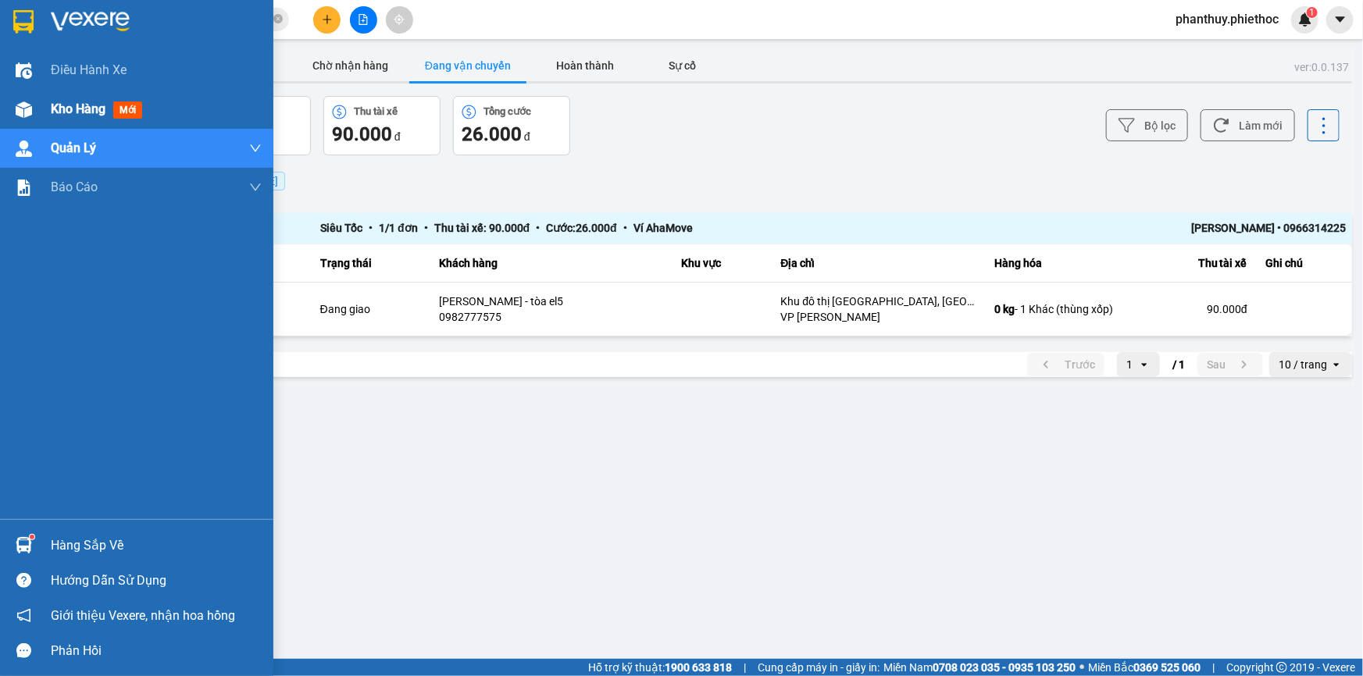
click at [59, 111] on span "Kho hàng" at bounding box center [78, 109] width 55 height 15
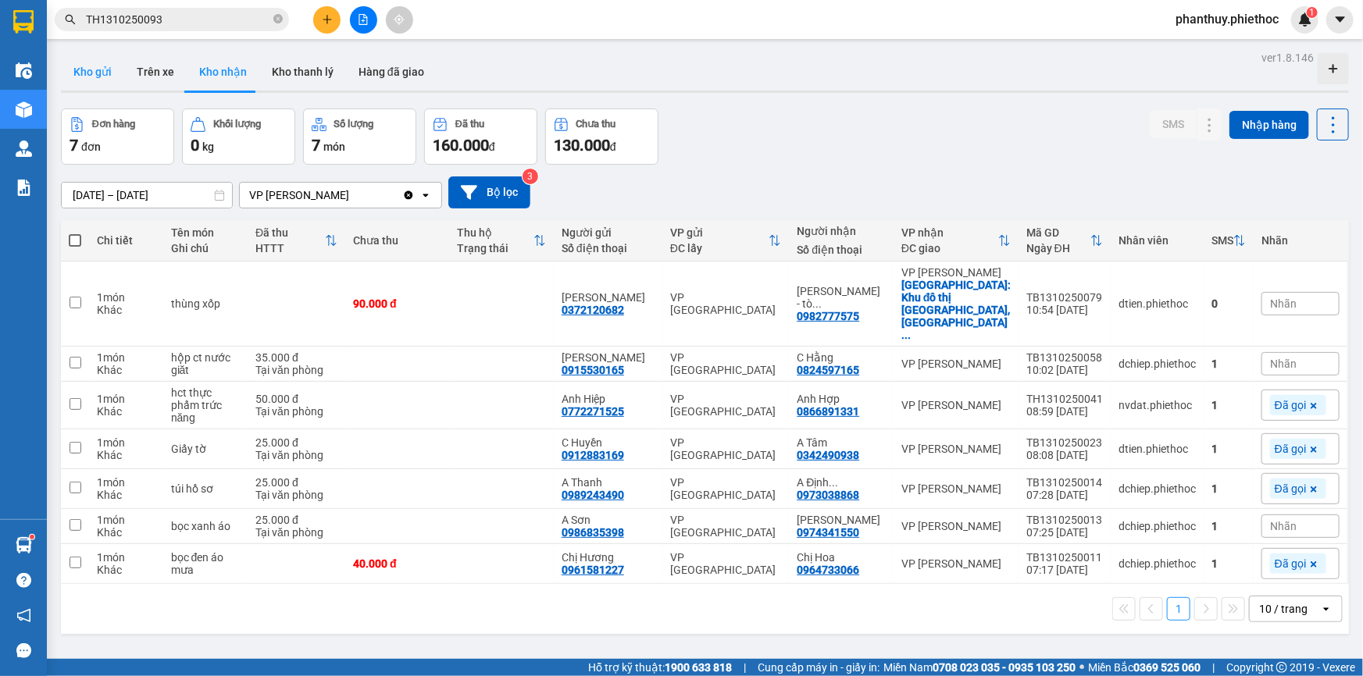
click at [102, 62] on button "Kho gửi" at bounding box center [92, 71] width 63 height 37
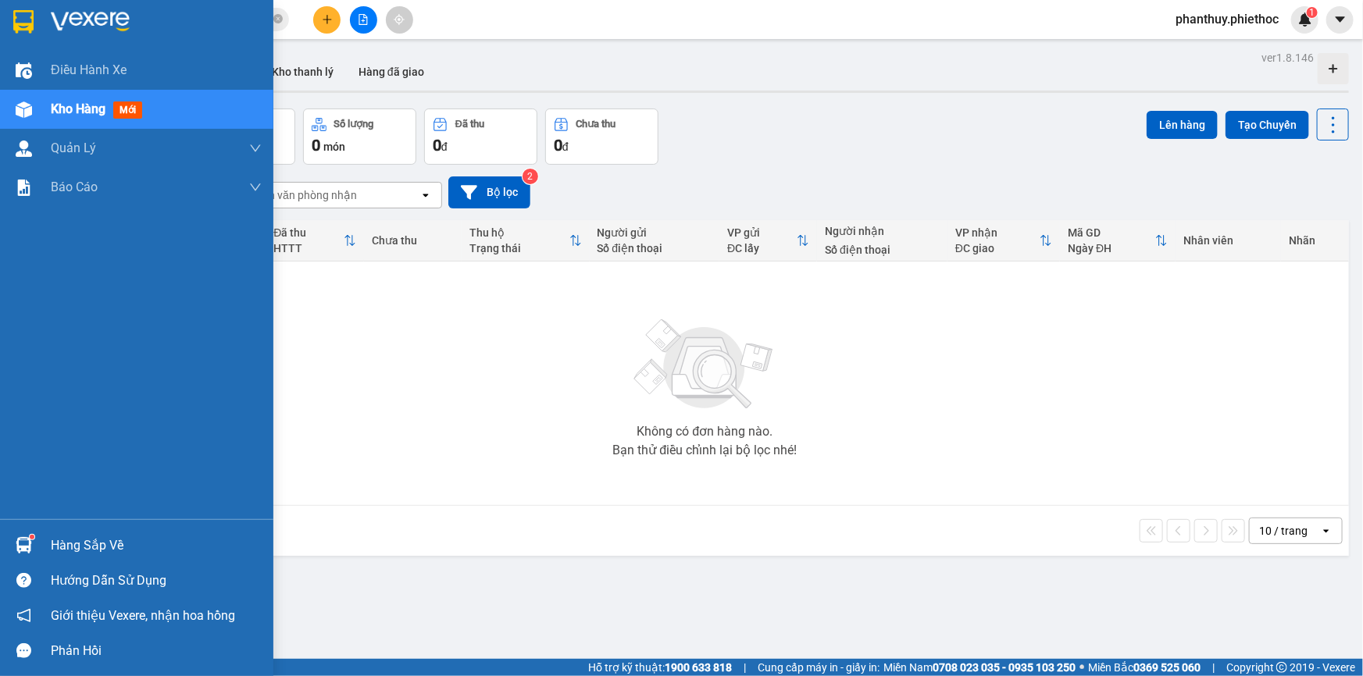
drag, startPoint x: 73, startPoint y: 547, endPoint x: 551, endPoint y: 450, distance: 487.8
click at [76, 548] on div "Hàng sắp về" at bounding box center [156, 545] width 211 height 23
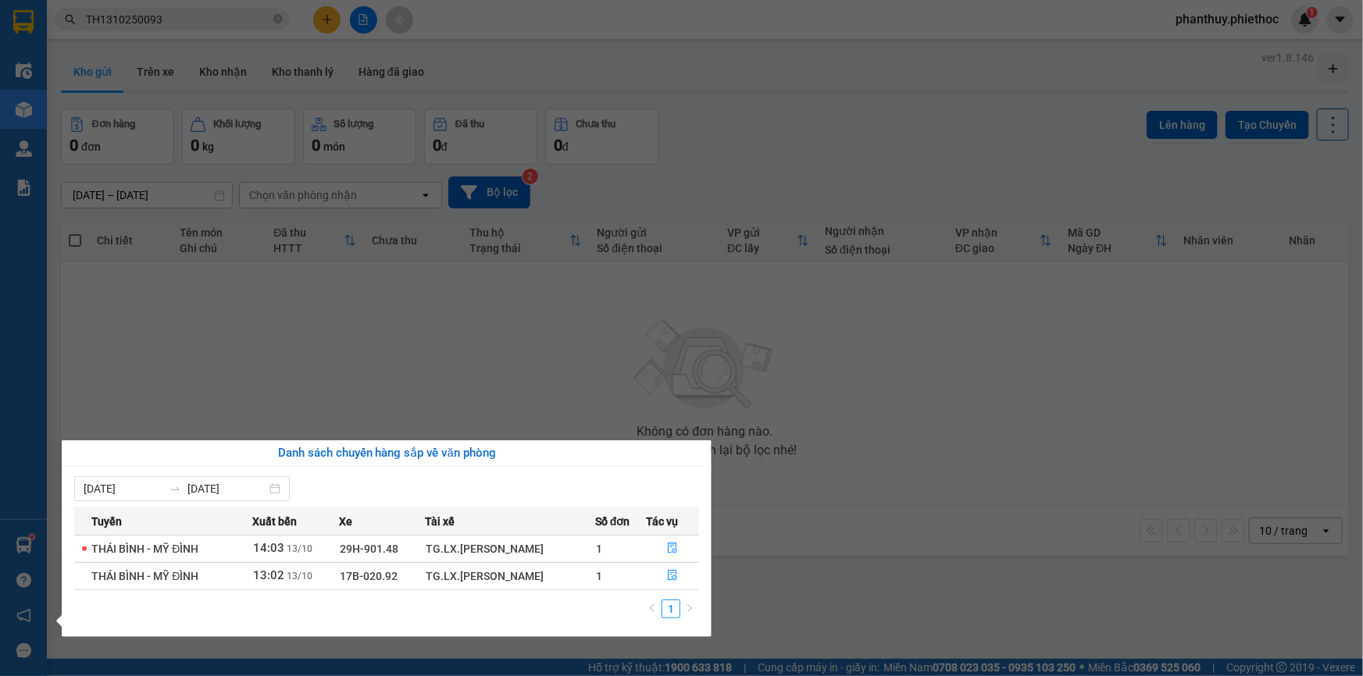
click at [829, 491] on section "Kết quả tìm kiếm ( 1 ) Bộ lọc Mã ĐH Trạng thái Món hàng Thu hộ Tổng cước Chưa c…" at bounding box center [681, 338] width 1363 height 676
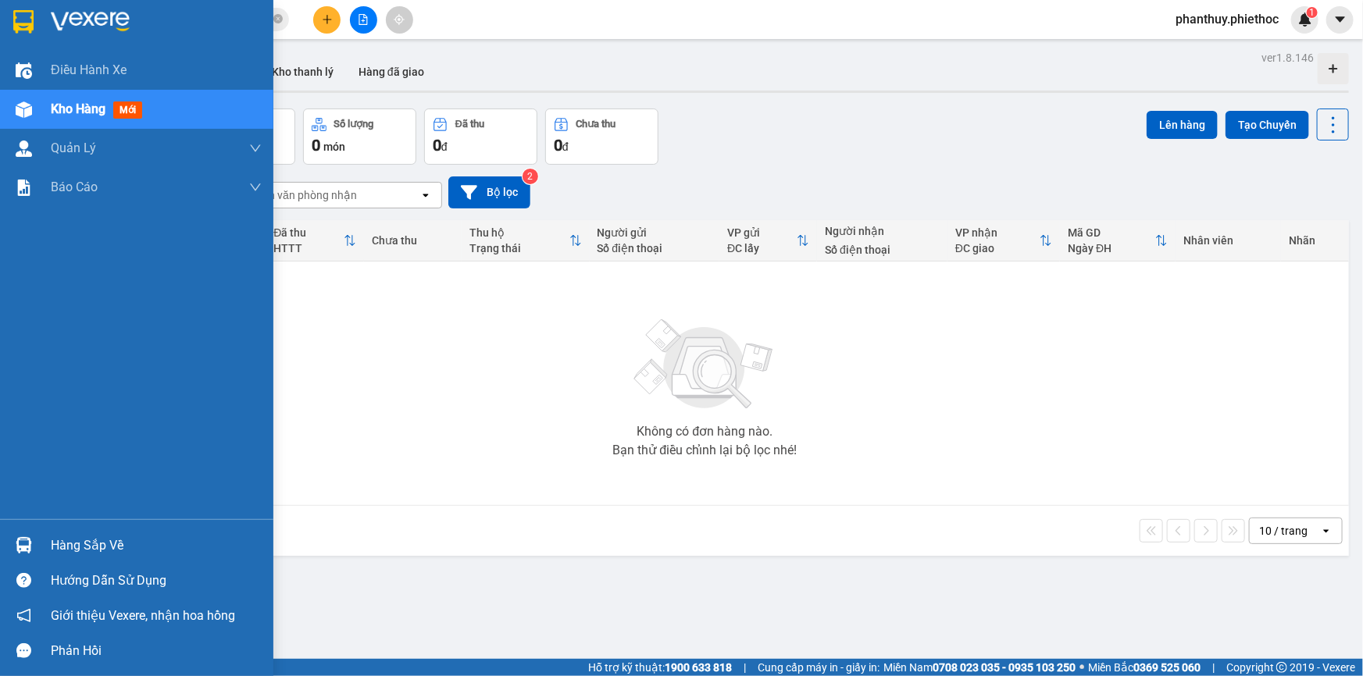
click at [94, 536] on div "Hàng sắp về" at bounding box center [156, 545] width 211 height 23
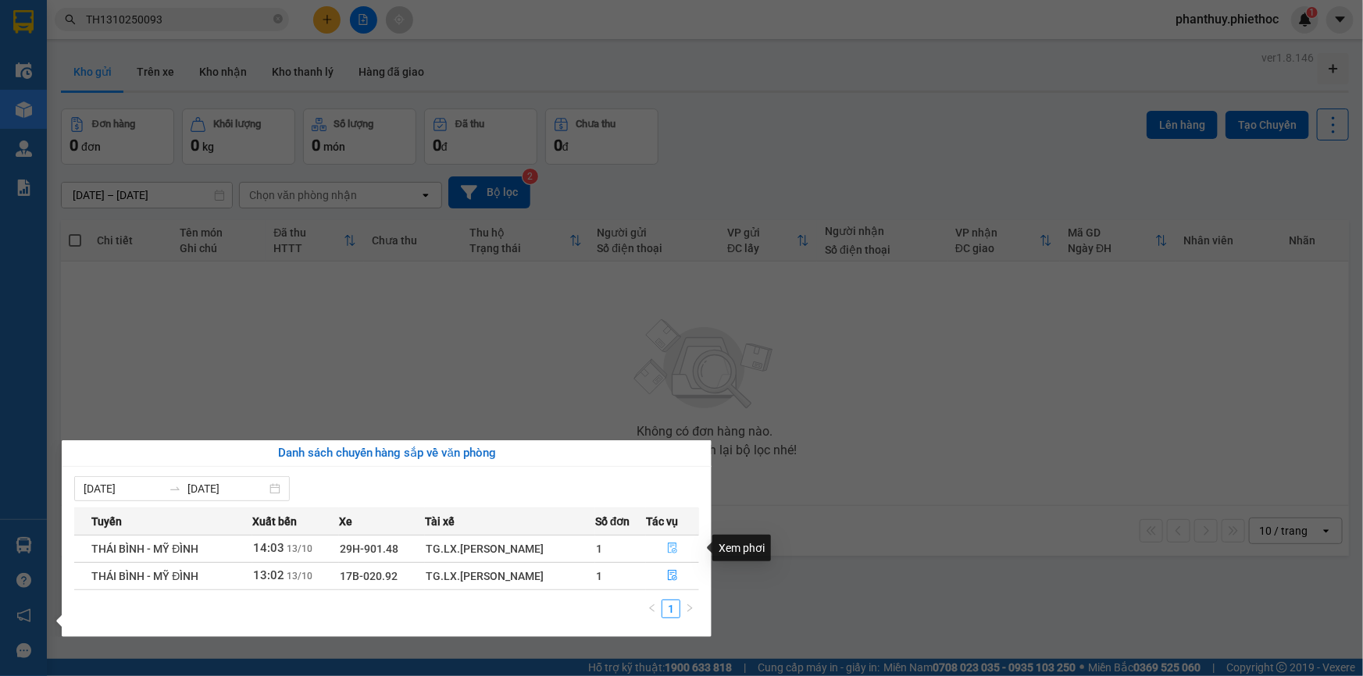
click at [676, 547] on icon "file-done" at bounding box center [672, 548] width 11 height 11
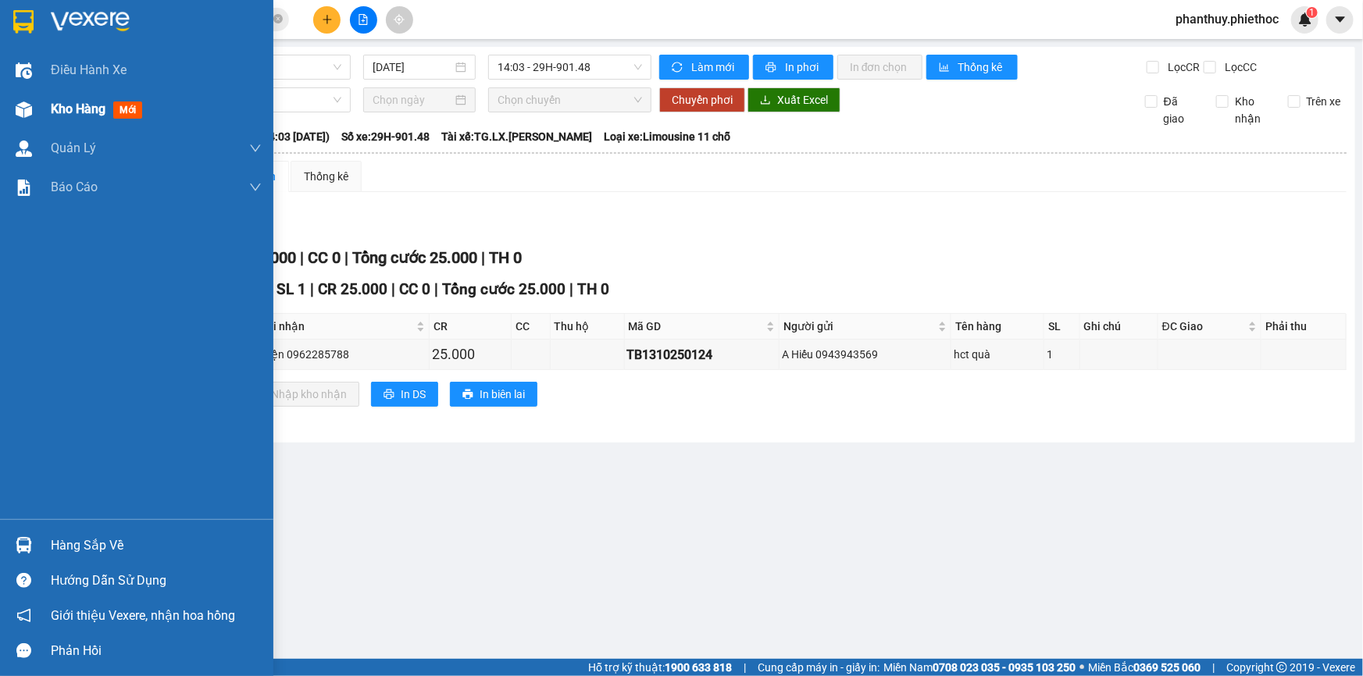
click at [74, 116] on span "Kho hàng" at bounding box center [78, 109] width 55 height 15
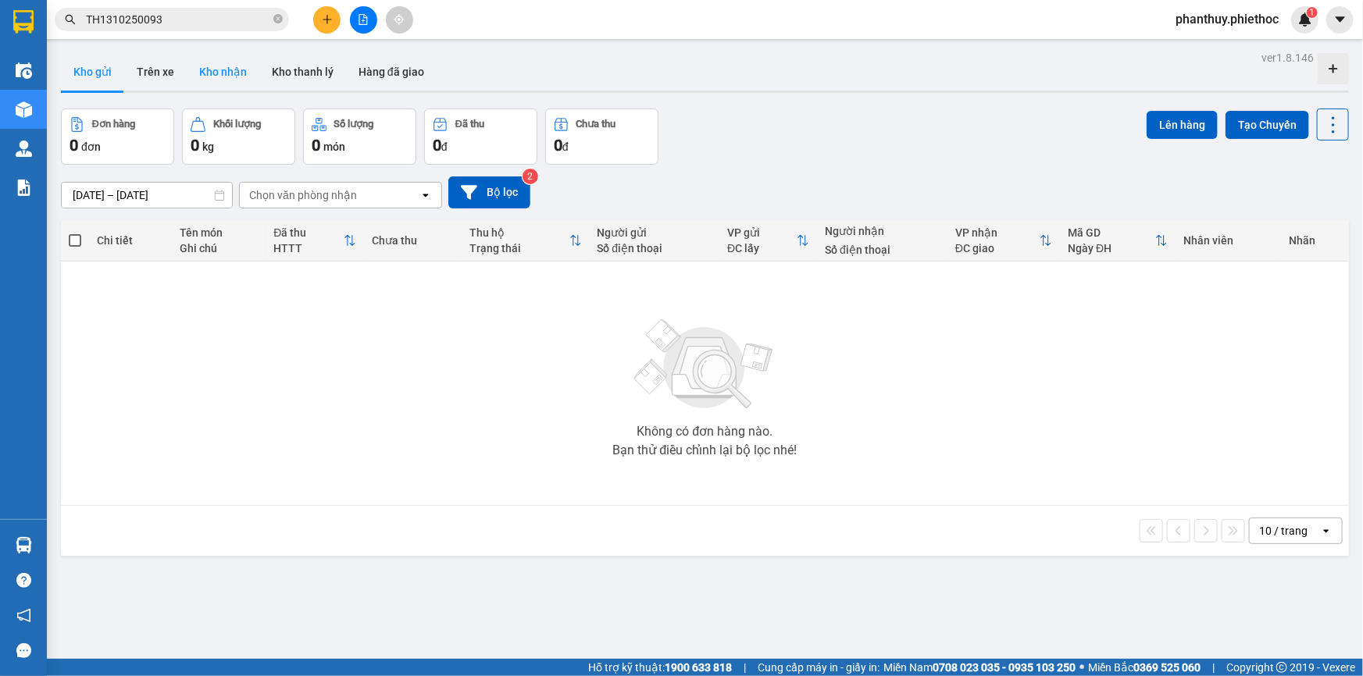
click at [209, 71] on button "Kho nhận" at bounding box center [223, 71] width 73 height 37
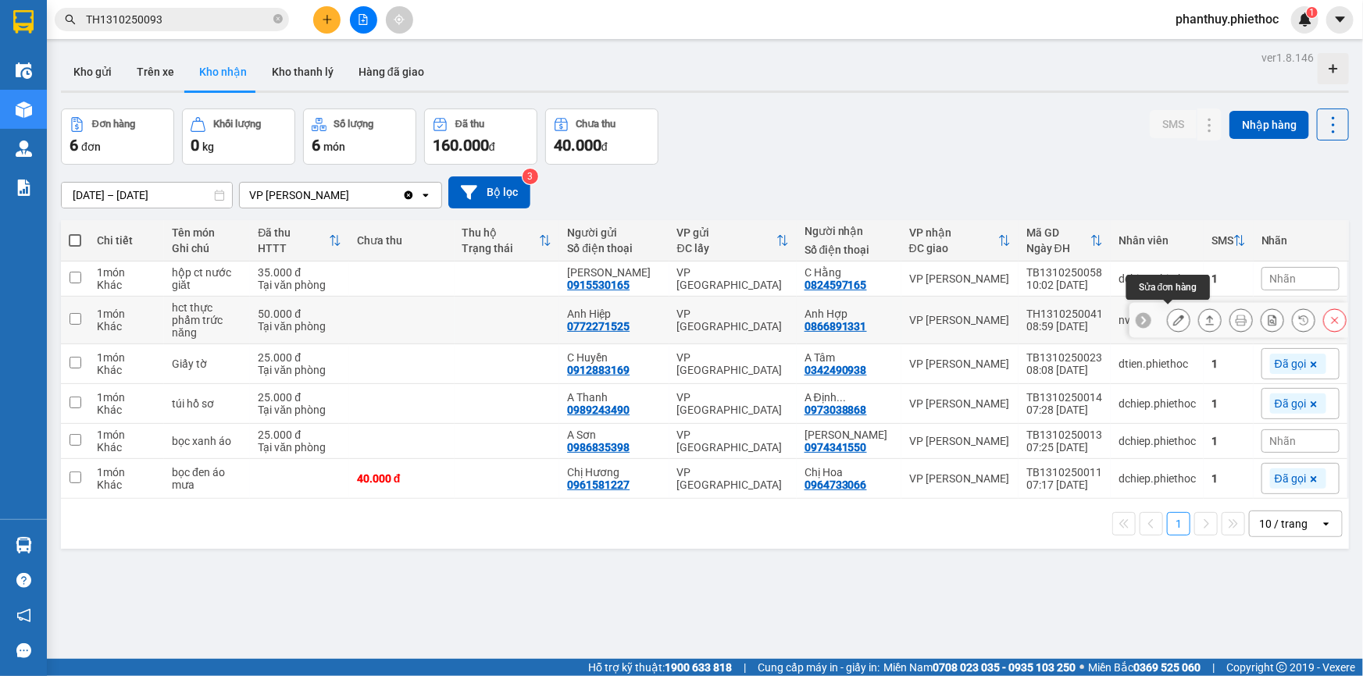
click at [1173, 315] on icon at bounding box center [1178, 320] width 11 height 11
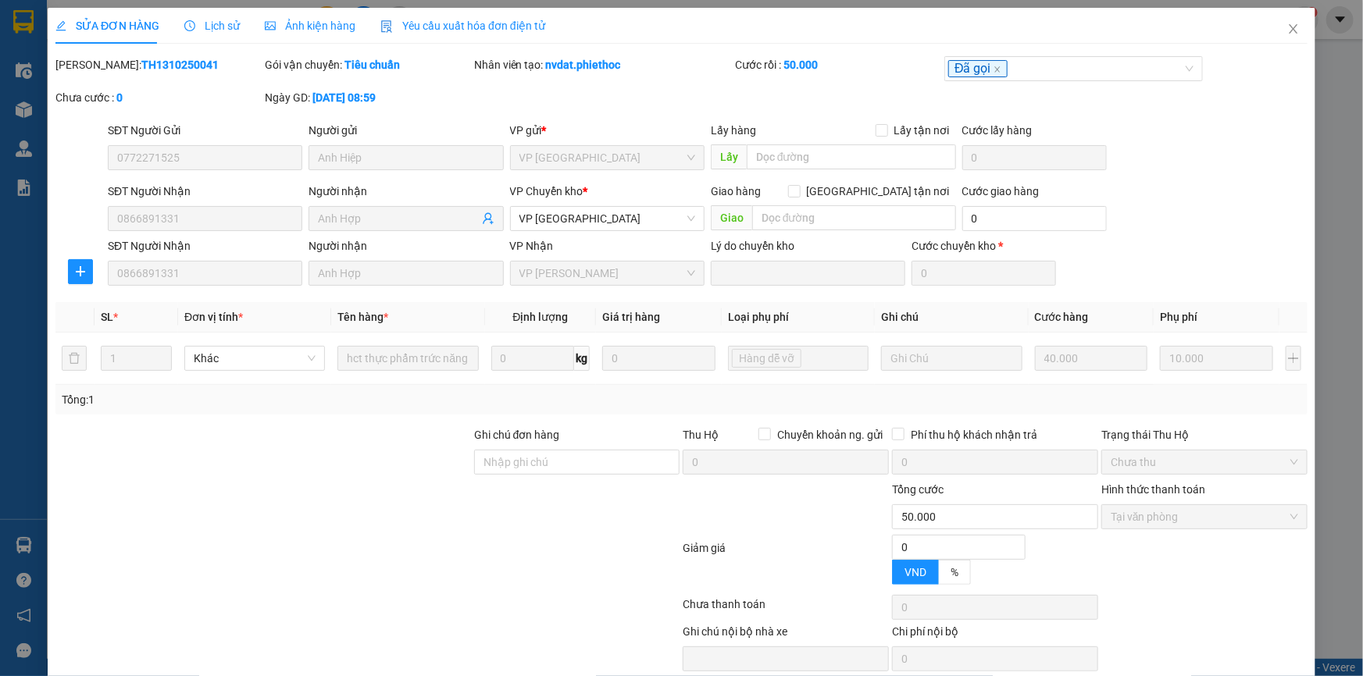
type input "0772271525"
type input "Anh Hiệp"
type input "0866891331"
type input "Anh Hợp"
type input "0"
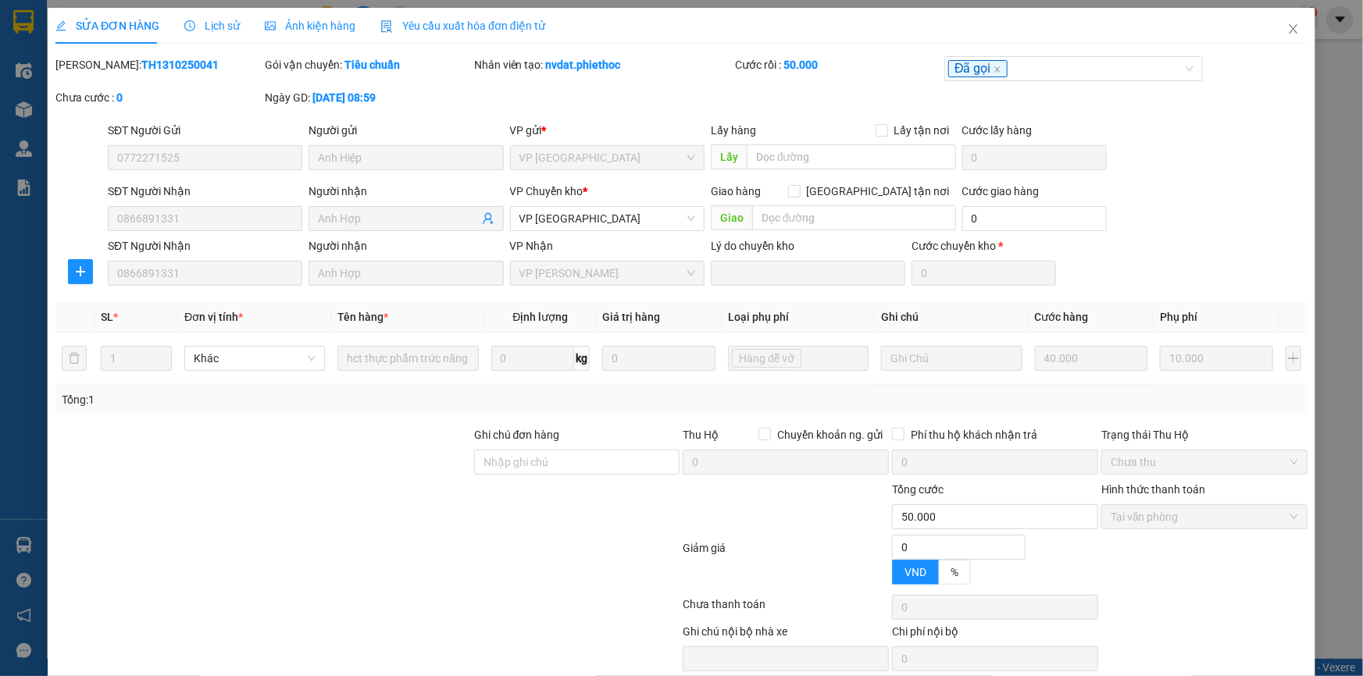
type input "50.000"
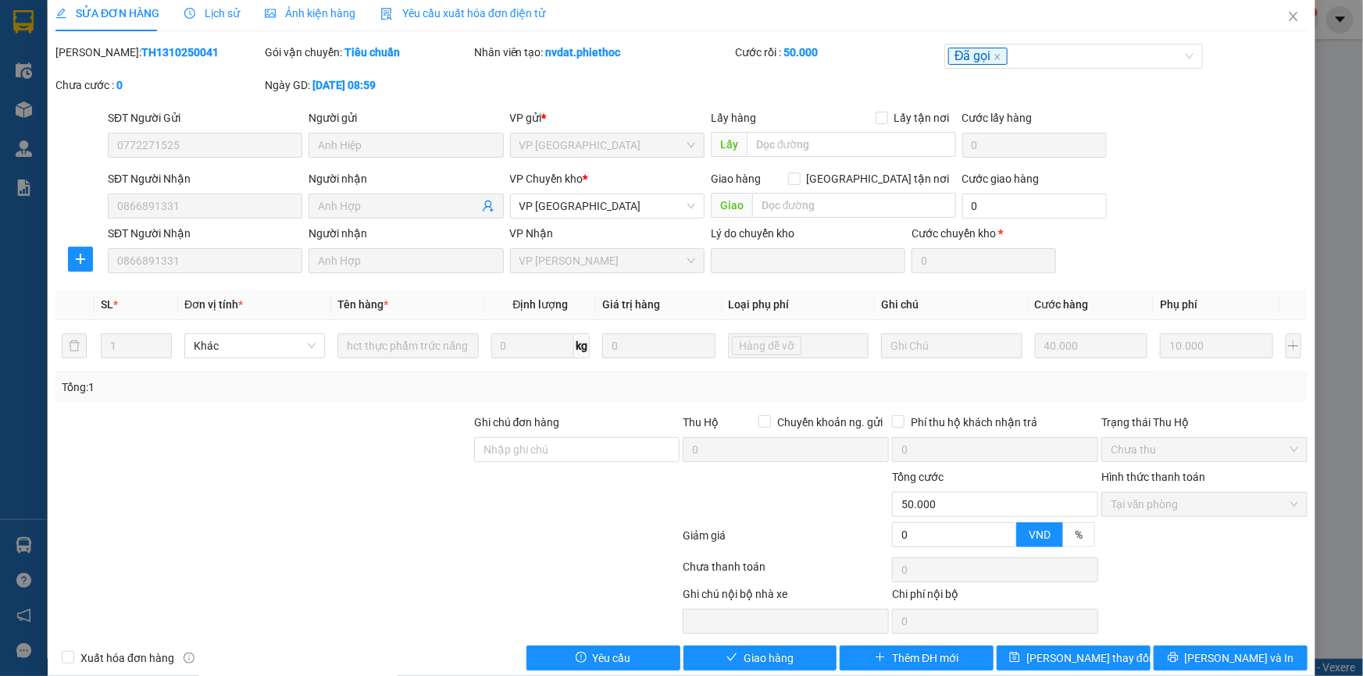
scroll to position [36, 0]
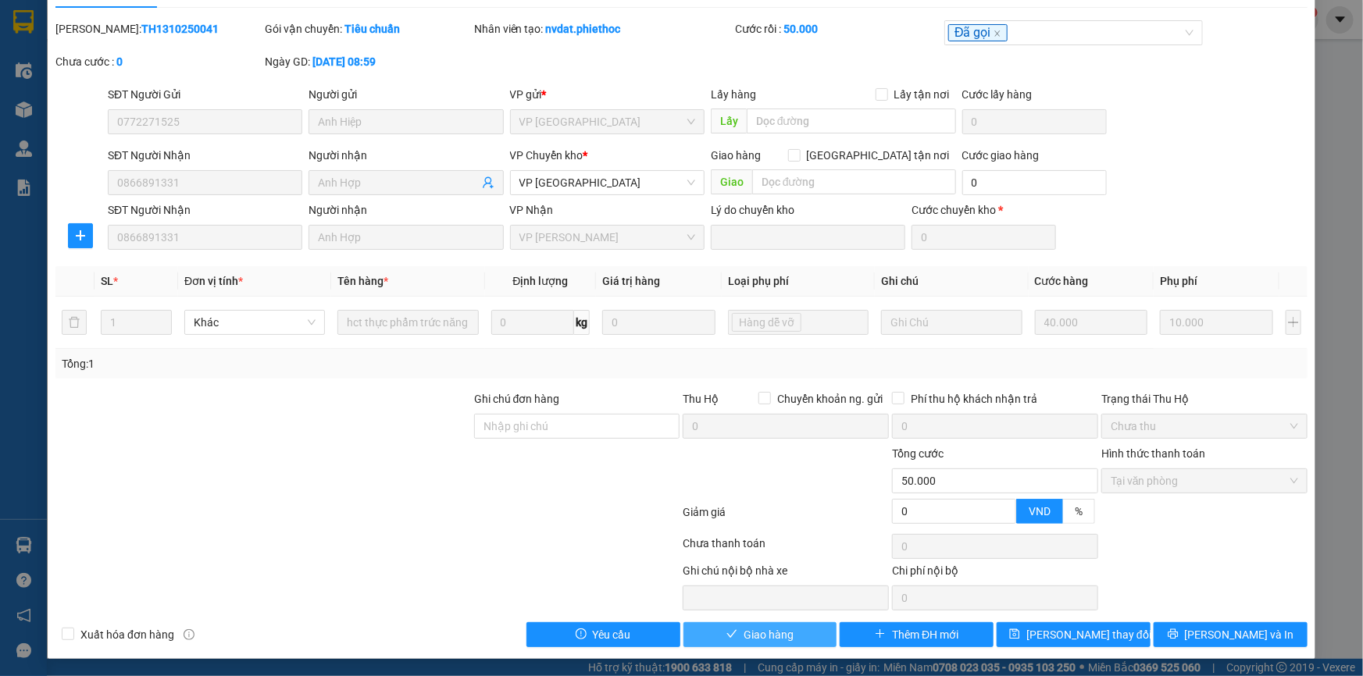
click at [775, 633] on span "Giao hàng" at bounding box center [768, 634] width 50 height 17
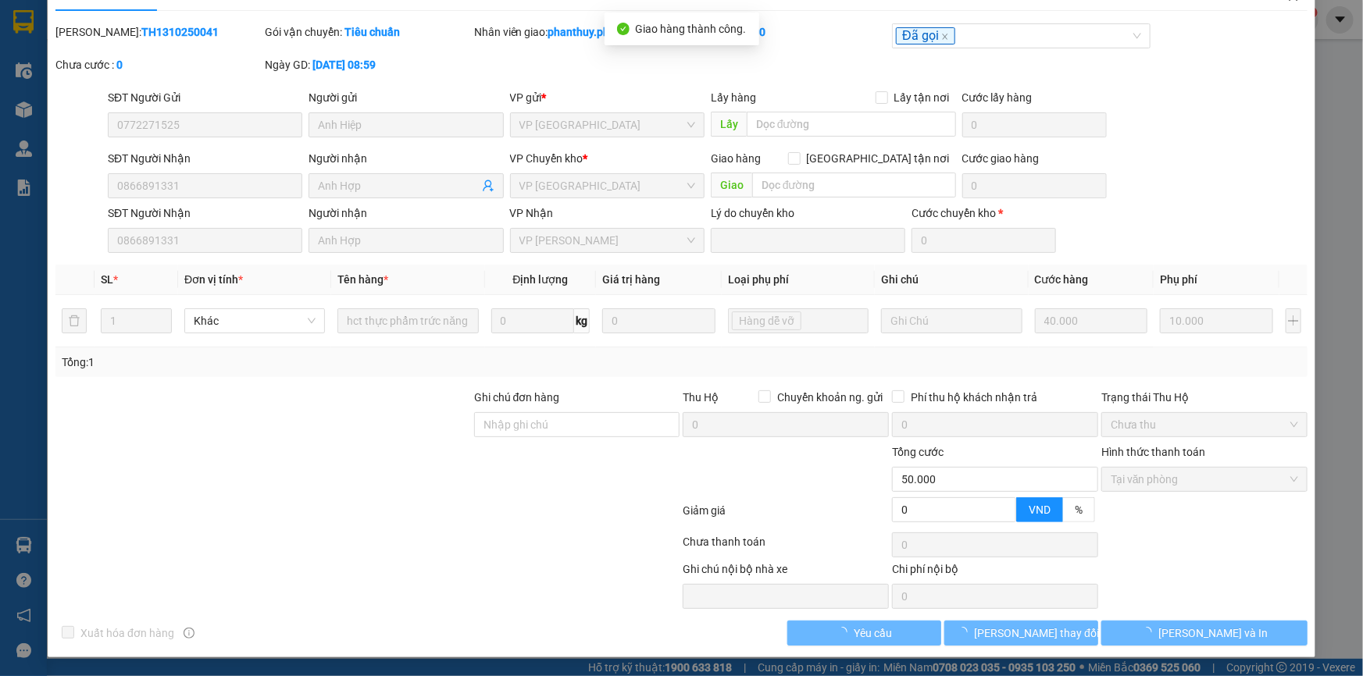
scroll to position [0, 0]
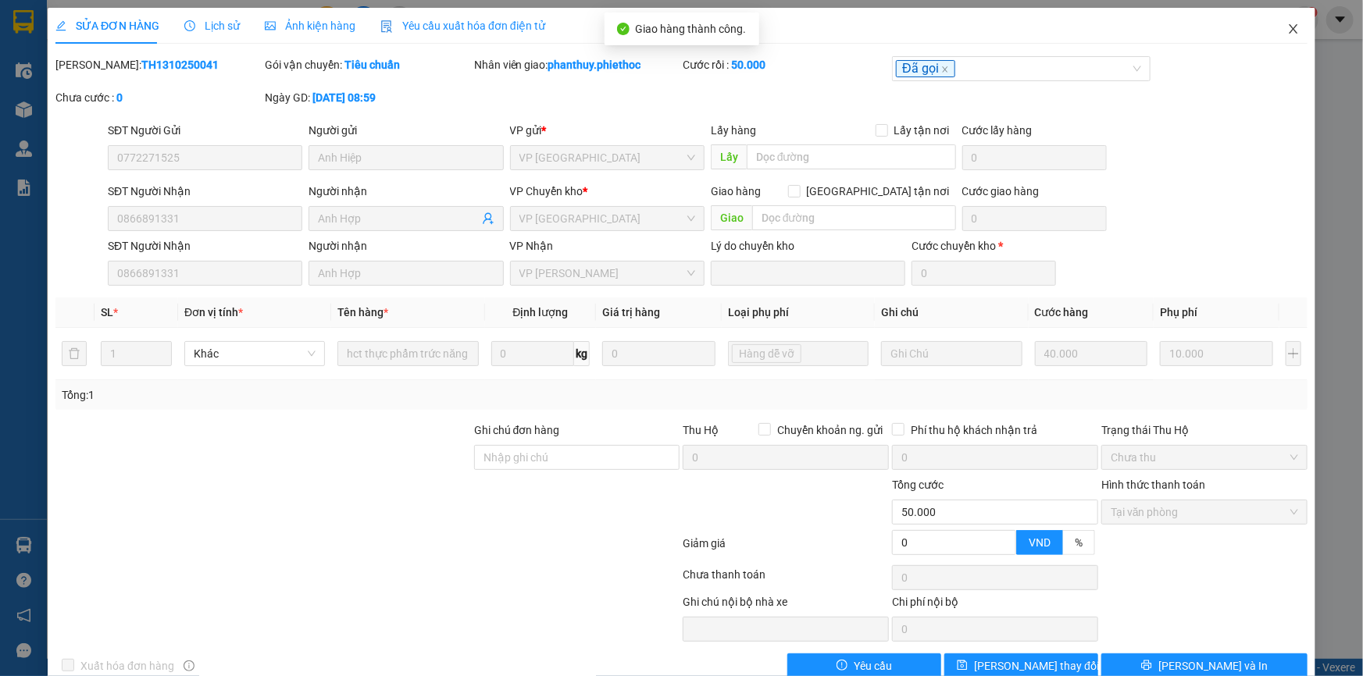
drag, startPoint x: 1285, startPoint y: 27, endPoint x: 1166, endPoint y: 1, distance: 122.2
click at [1288, 27] on icon "close" at bounding box center [1292, 28] width 9 height 9
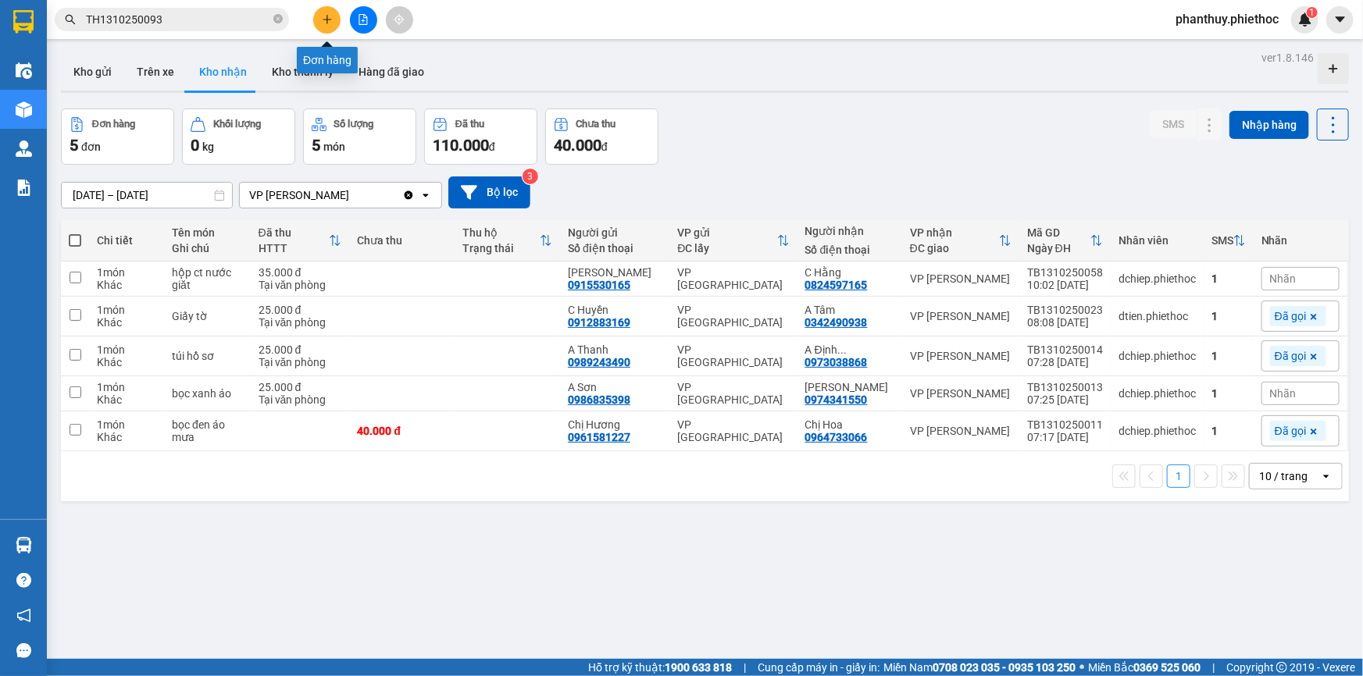
click at [329, 14] on icon "plus" at bounding box center [327, 19] width 11 height 11
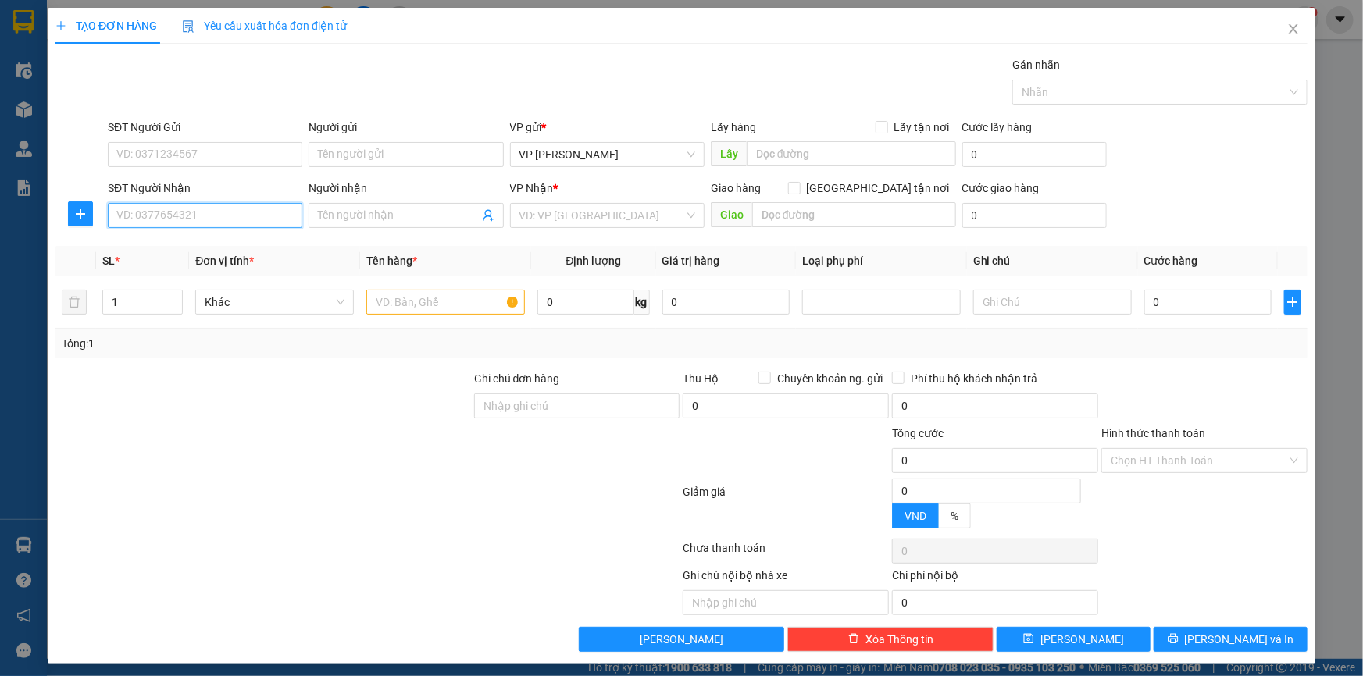
click at [166, 216] on input "SĐT Người Nhận" at bounding box center [205, 215] width 194 height 25
click at [131, 219] on input "SĐT Người Nhận" at bounding box center [205, 215] width 194 height 25
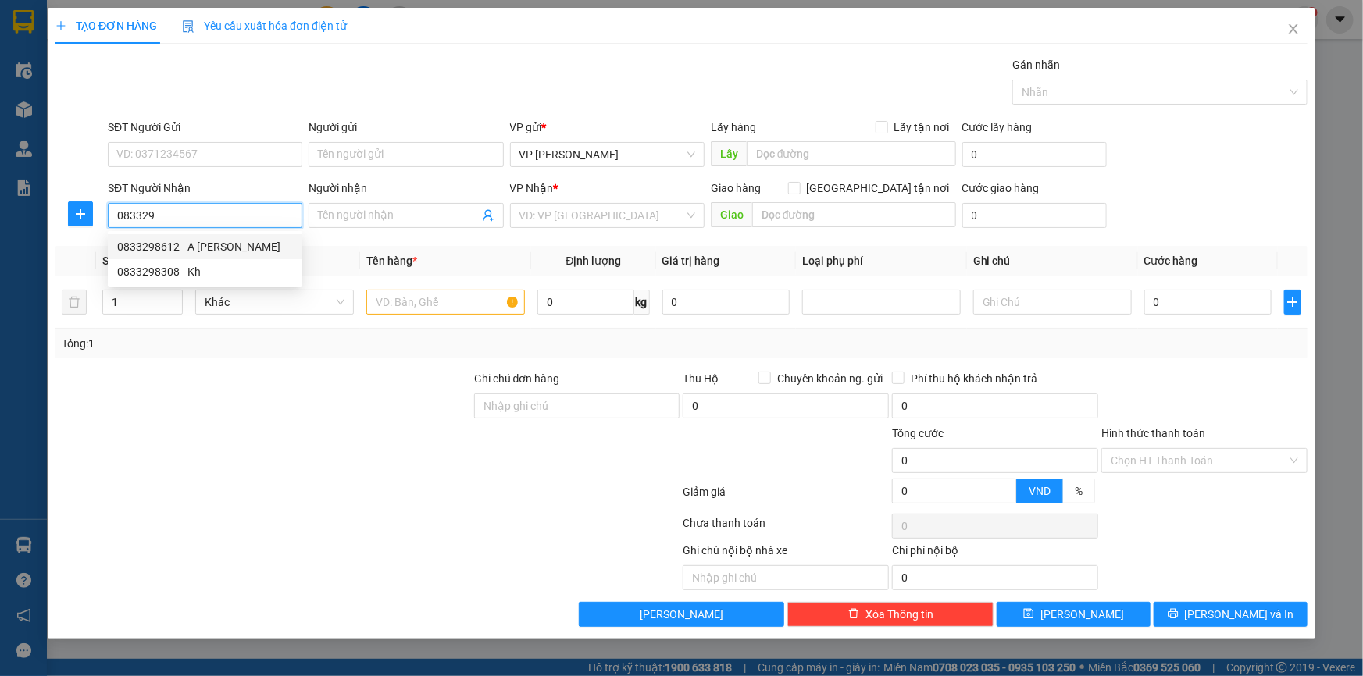
drag, startPoint x: 194, startPoint y: 242, endPoint x: 291, endPoint y: 190, distance: 110.8
click at [194, 241] on div "0833298612 - A Lưu Thái" at bounding box center [205, 246] width 176 height 17
type input "0833298612"
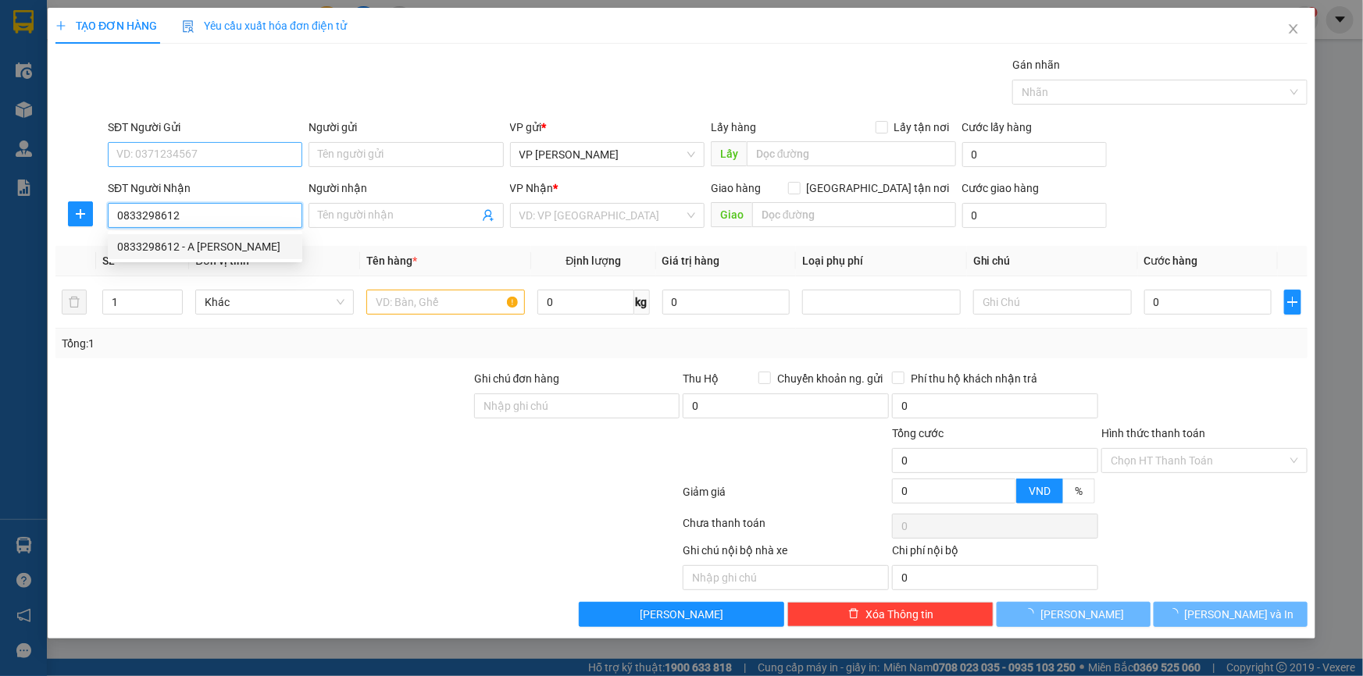
type input "A [PERSON_NAME]"
type input "0833298612"
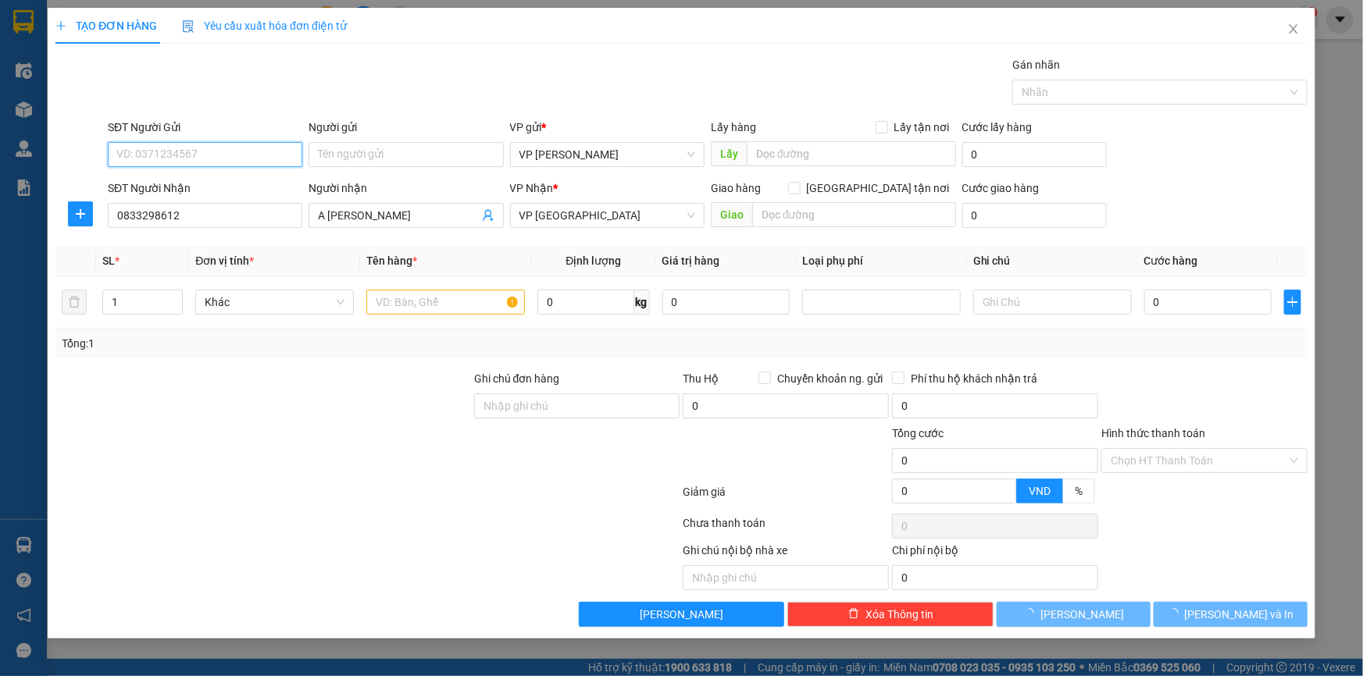
click at [237, 152] on input "SĐT Người Gửi" at bounding box center [205, 154] width 194 height 25
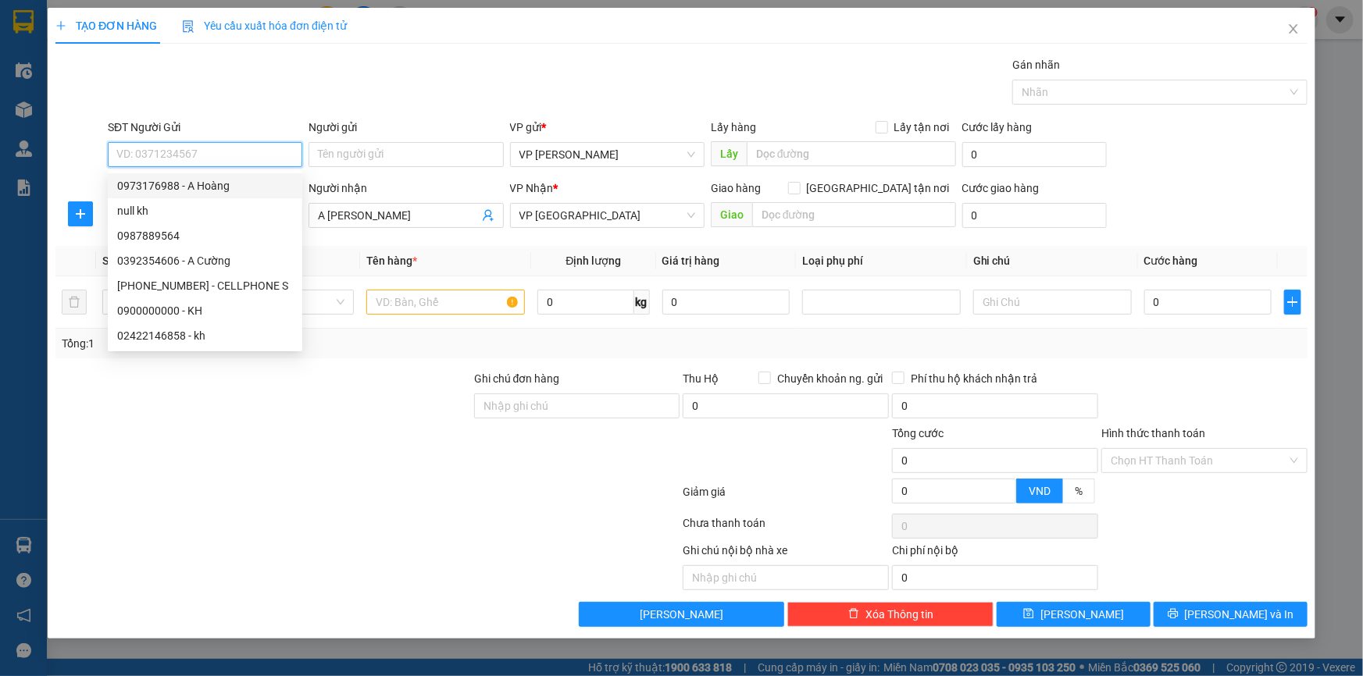
click at [215, 186] on div "0973176988 - A Hoàng" at bounding box center [205, 185] width 176 height 17
type input "0973176988"
type input "A Hoàng"
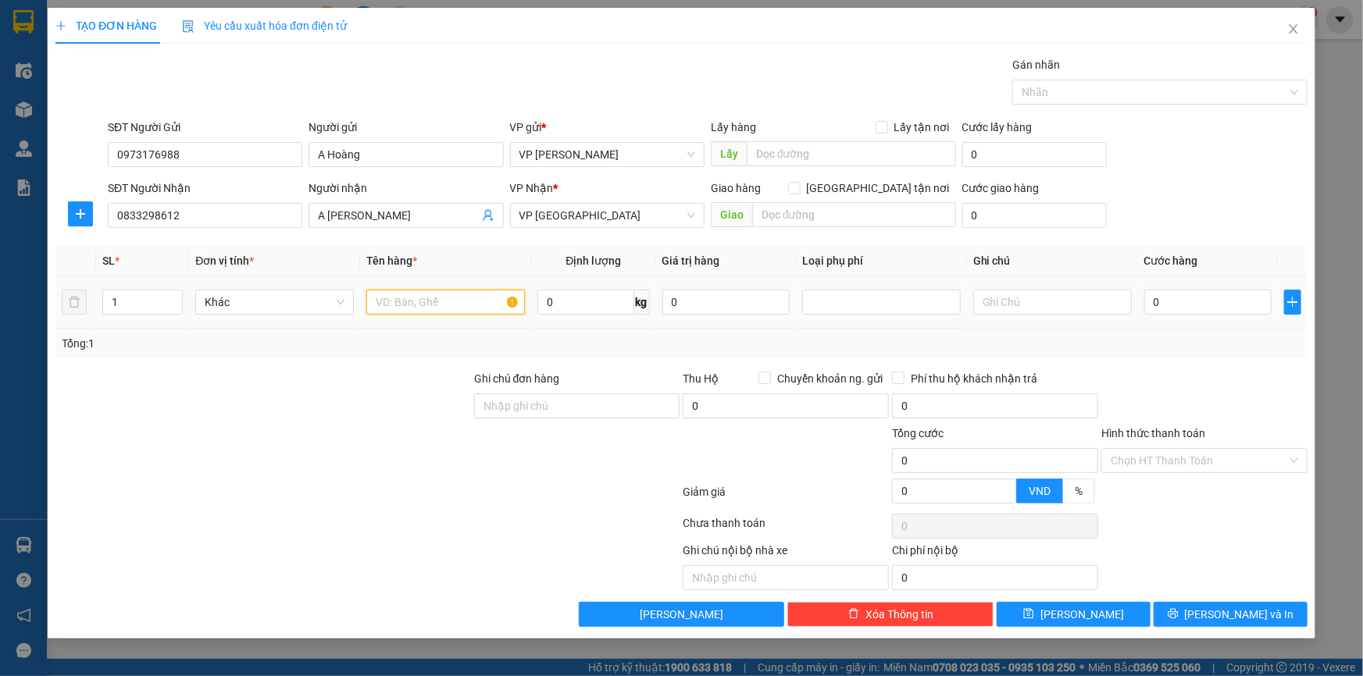
click at [441, 305] on input "text" at bounding box center [445, 302] width 159 height 25
type input "Thùng nước tẩy"
type input "21"
click at [1211, 295] on input "0" at bounding box center [1207, 302] width 127 height 25
type input "05"
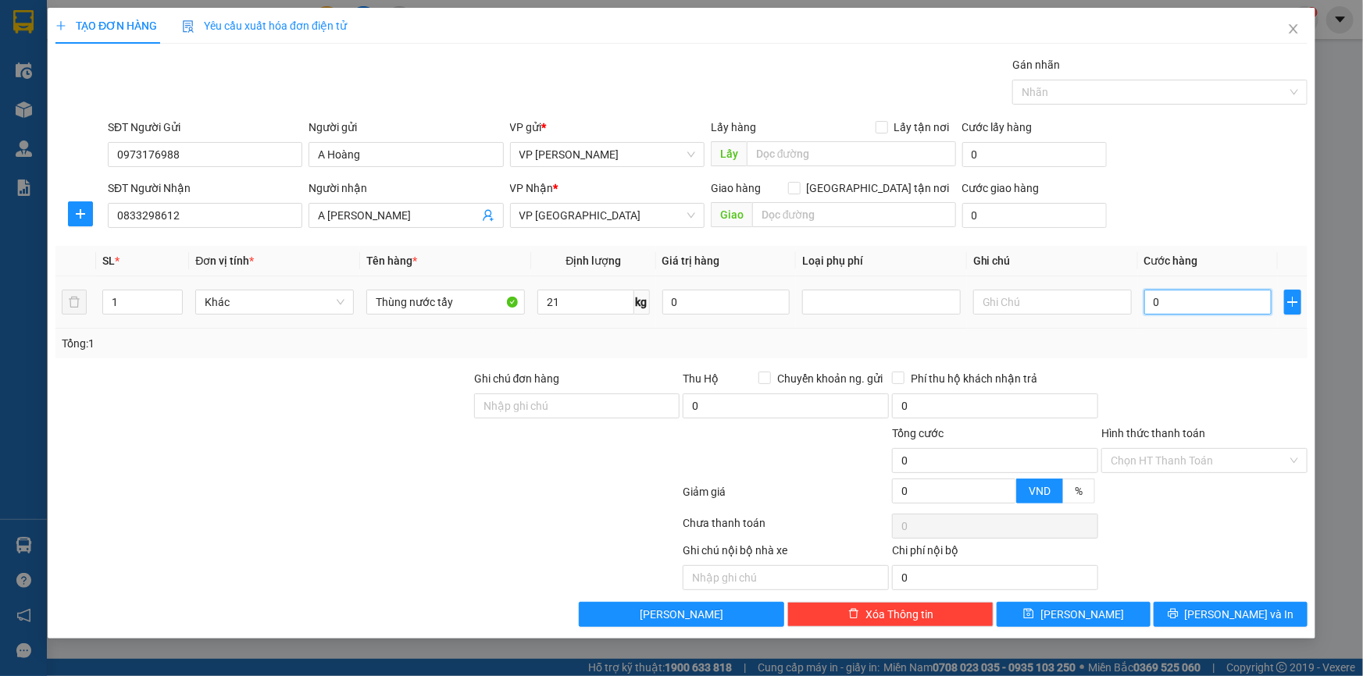
type input "5"
type input "050"
type input "50"
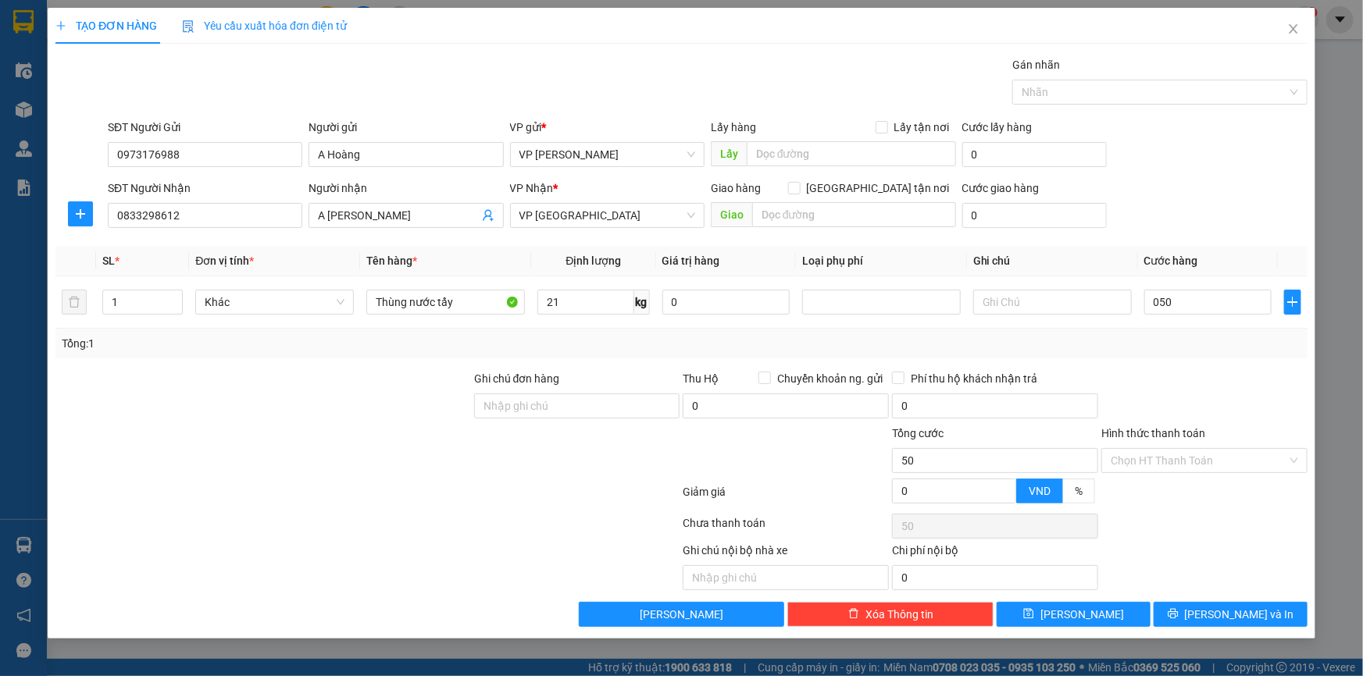
type input "50.000"
drag, startPoint x: 1221, startPoint y: 617, endPoint x: 804, endPoint y: 309, distance: 518.2
click at [1221, 617] on span "[PERSON_NAME] và In" at bounding box center [1239, 614] width 109 height 17
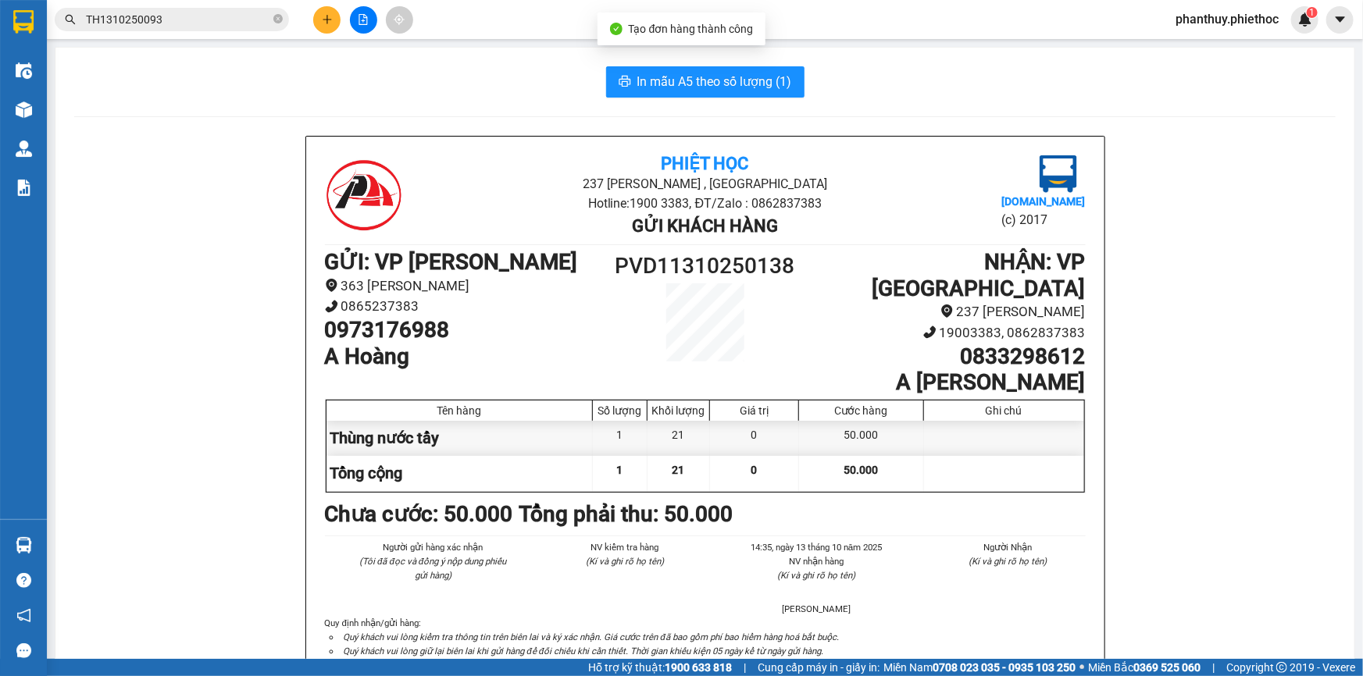
click at [665, 70] on button "In mẫu A5 theo số lượng (1)" at bounding box center [705, 81] width 198 height 31
click at [639, 74] on span "In mẫu A5 theo số lượng (1)" at bounding box center [714, 82] width 155 height 20
click at [330, 9] on button at bounding box center [326, 19] width 27 height 27
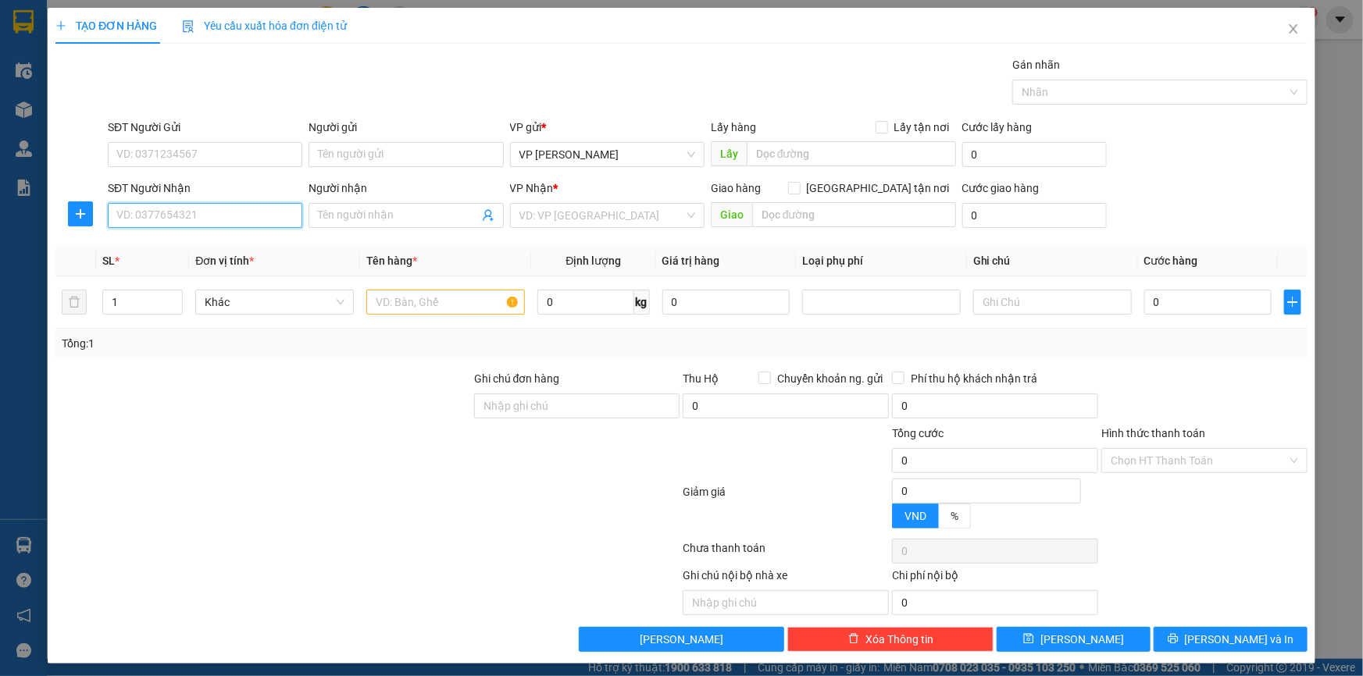
click at [227, 221] on input "SĐT Người Nhận" at bounding box center [205, 215] width 194 height 25
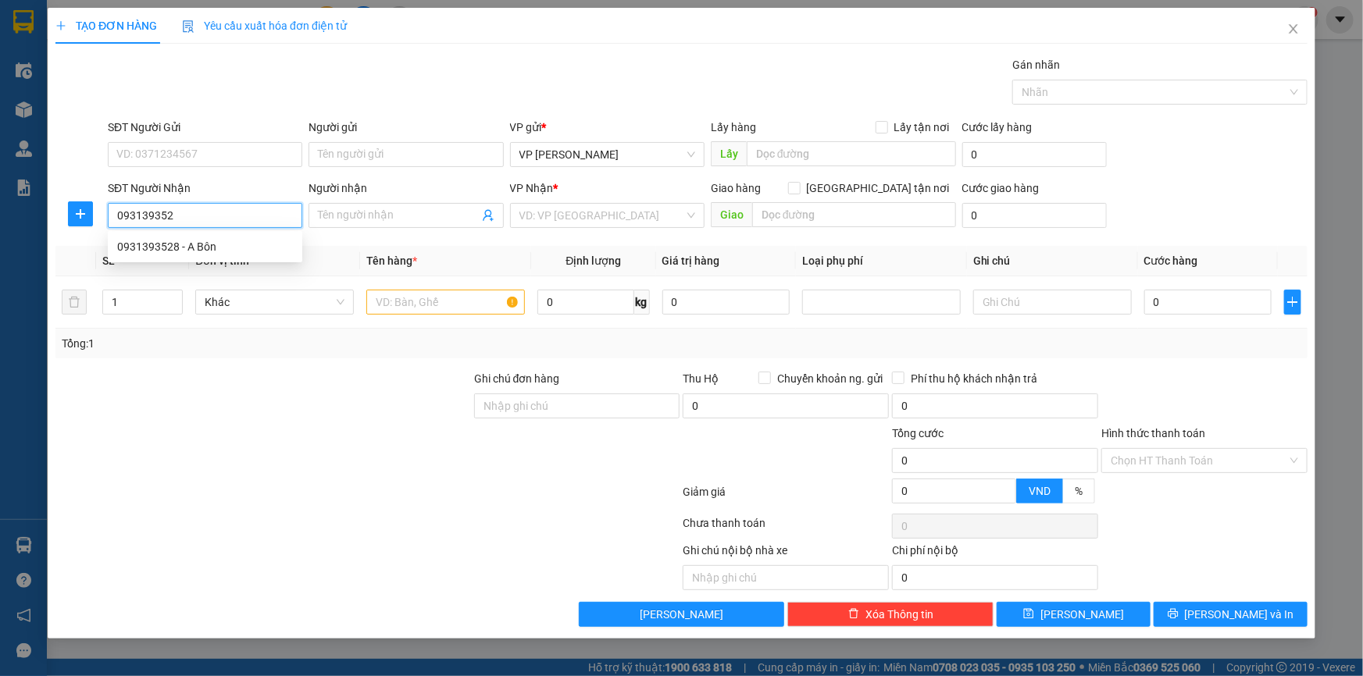
type input "0931393528"
click at [198, 244] on div "0931393528 - A Bôn" at bounding box center [205, 246] width 176 height 17
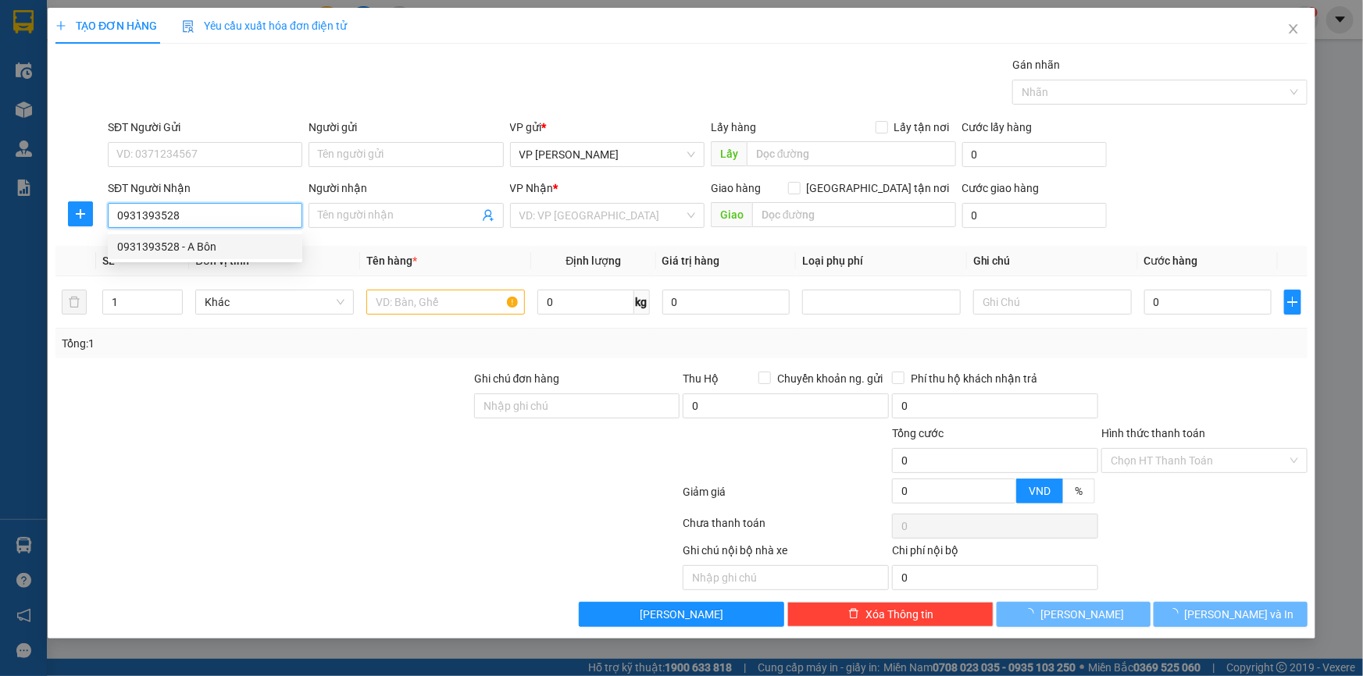
type input "A Bôn"
type input "chưa bill"
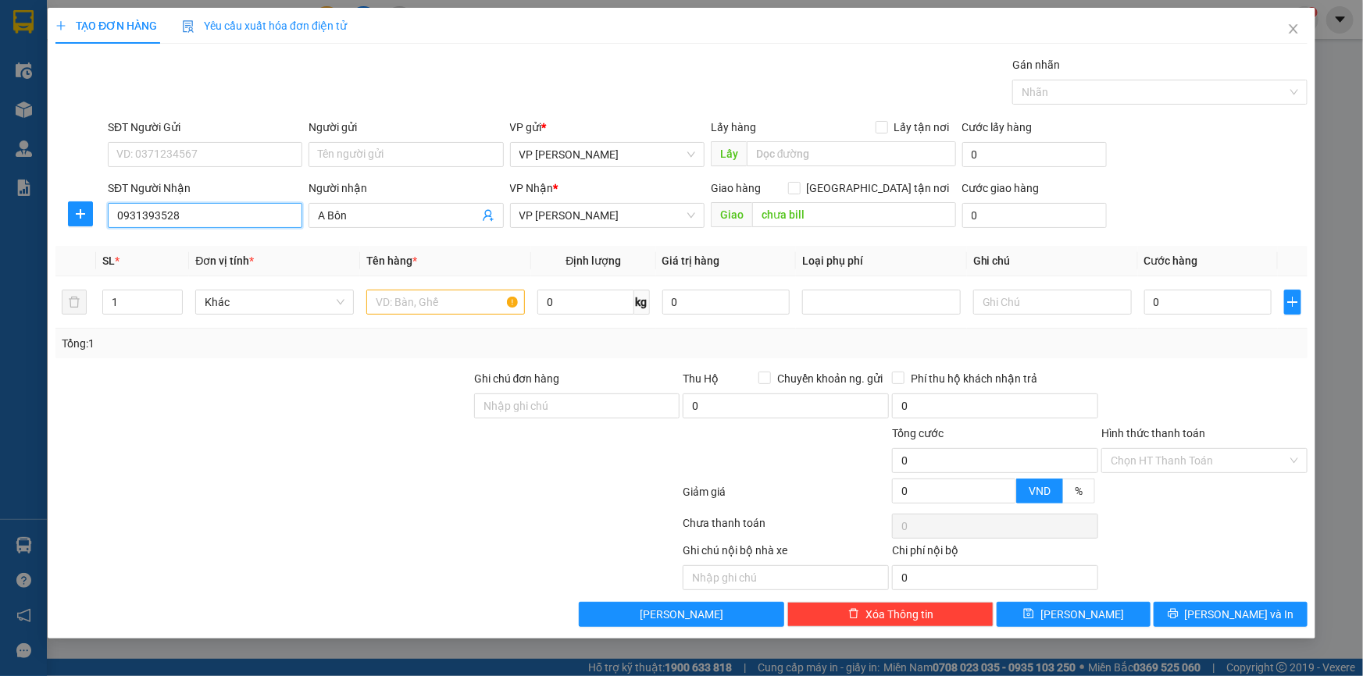
drag, startPoint x: 184, startPoint y: 216, endPoint x: 0, endPoint y: 176, distance: 188.0
click at [0, 176] on div "TẠO ĐƠN HÀNG Yêu cầu xuất hóa đơn điện tử Transit Pickup Surcharge Ids Transit …" at bounding box center [681, 338] width 1363 height 676
type input "0931393528"
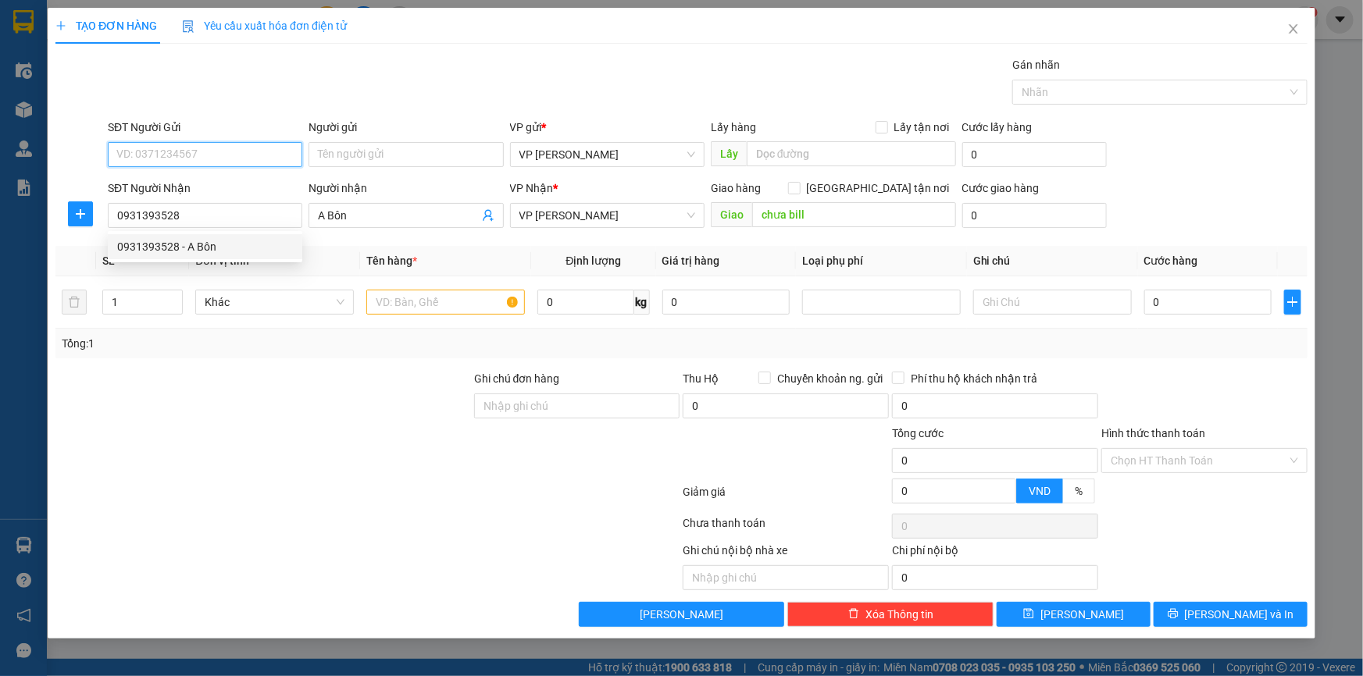
click at [142, 155] on input "SĐT Người Gửi" at bounding box center [205, 154] width 194 height 25
paste input "0931393528"
type input "0931393528"
click at [205, 180] on div "0931393528 - A Bôn" at bounding box center [205, 185] width 176 height 17
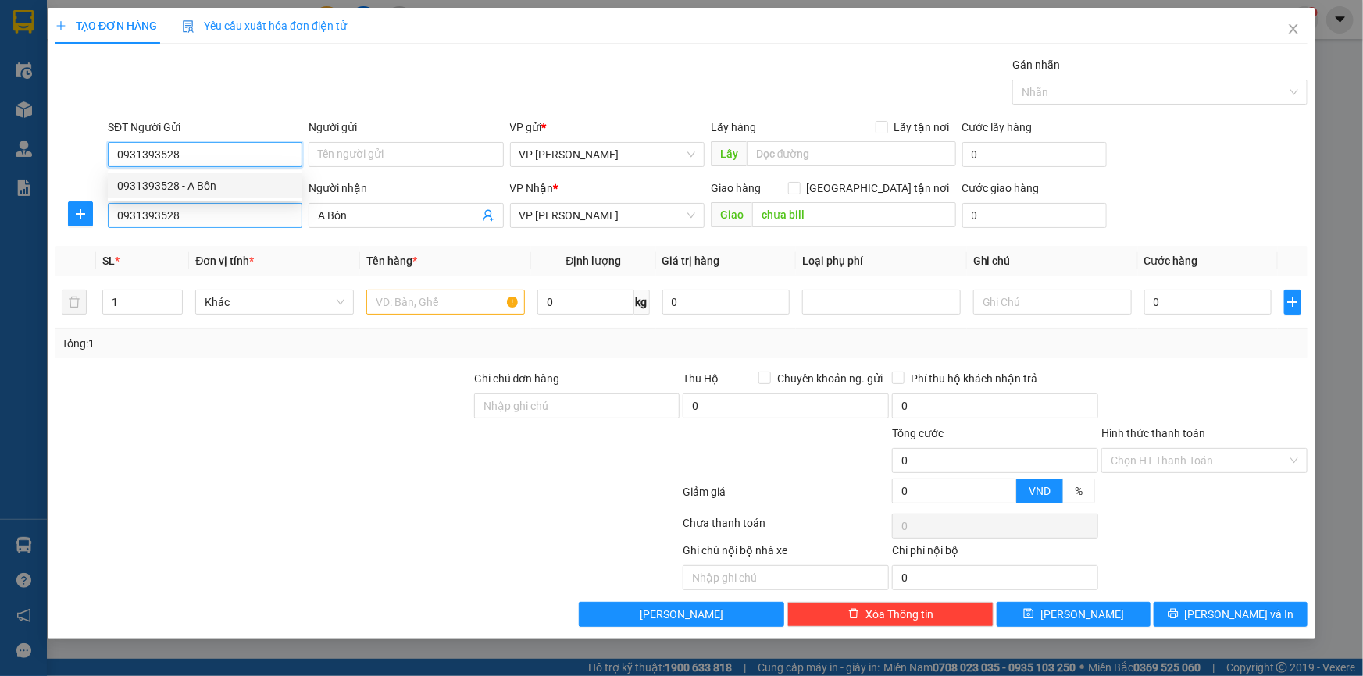
type input "A Bôn"
type input "Cầu diễn"
type input "5.000"
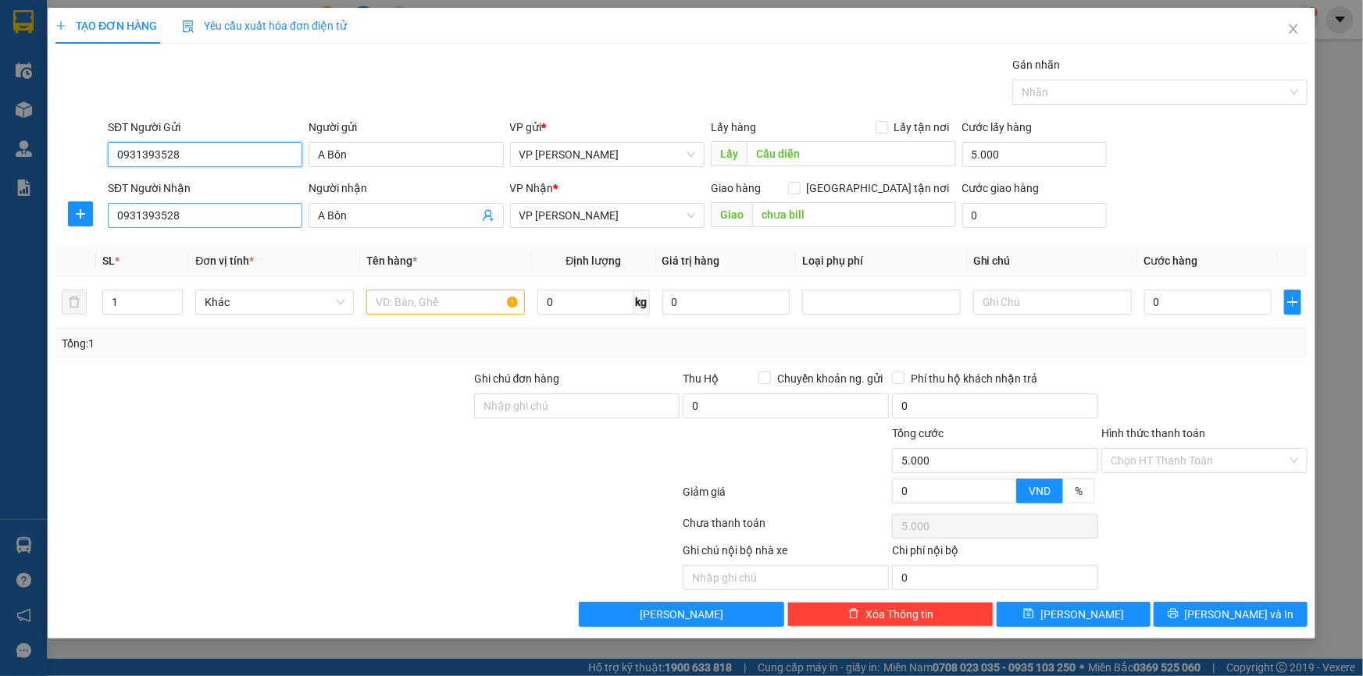
type input "0931393528"
click at [255, 217] on input "0931393528" at bounding box center [205, 215] width 194 height 25
drag, startPoint x: 233, startPoint y: 211, endPoint x: 0, endPoint y: 136, distance: 244.5
click at [0, 136] on div "TẠO ĐƠN HÀNG Yêu cầu xuất hóa đơn điện tử Transit Pickup Surcharge Ids Transit …" at bounding box center [681, 338] width 1363 height 676
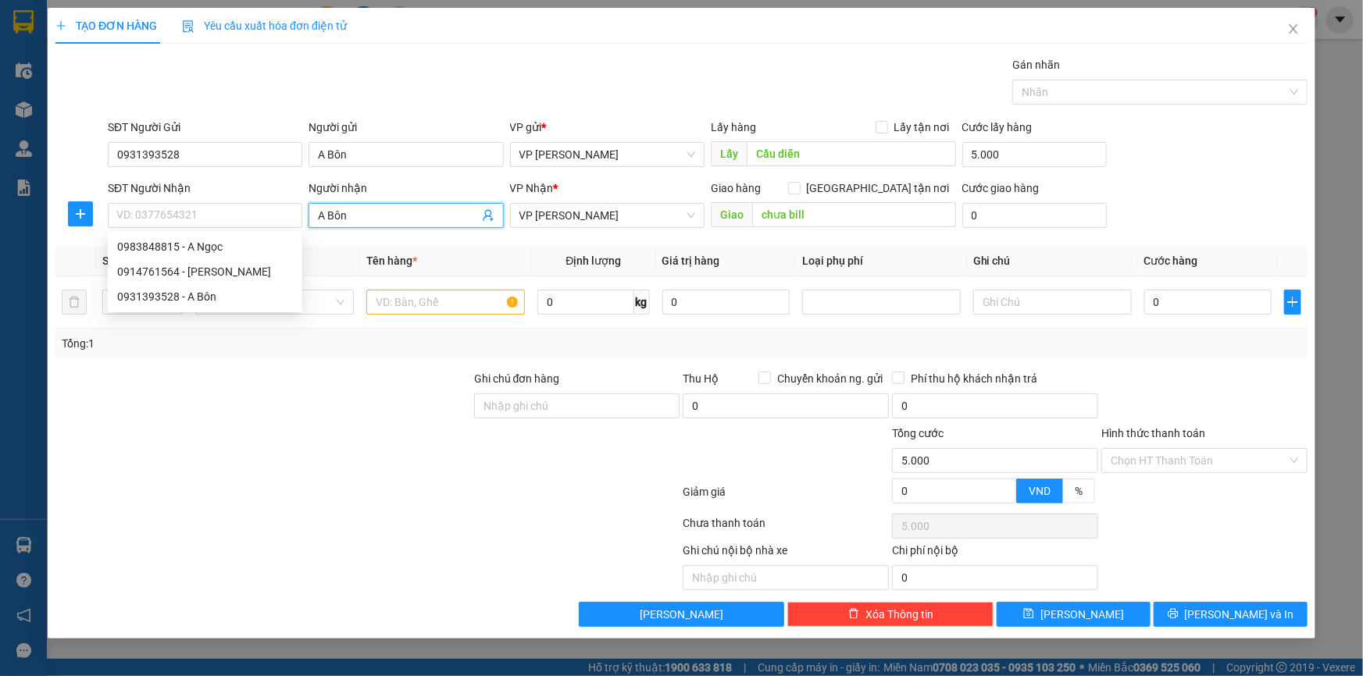
drag, startPoint x: 366, startPoint y: 216, endPoint x: 188, endPoint y: 179, distance: 181.9
click at [188, 180] on div "SĐT Người Nhận VD: 0377654321 Người nhận A Bôn A Bôn VP Nhận * VP Phạm Văn Đồng…" at bounding box center [708, 207] width 1206 height 55
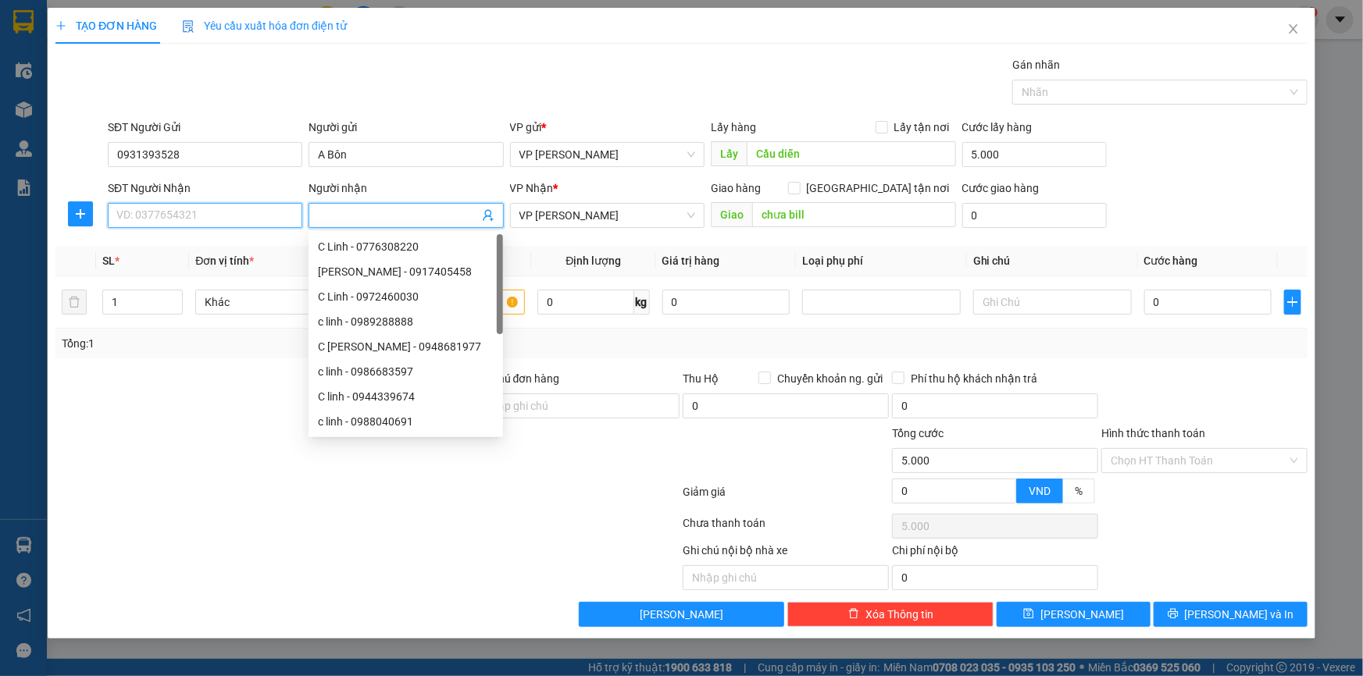
click at [184, 215] on input "SĐT Người Nhận" at bounding box center [205, 215] width 194 height 25
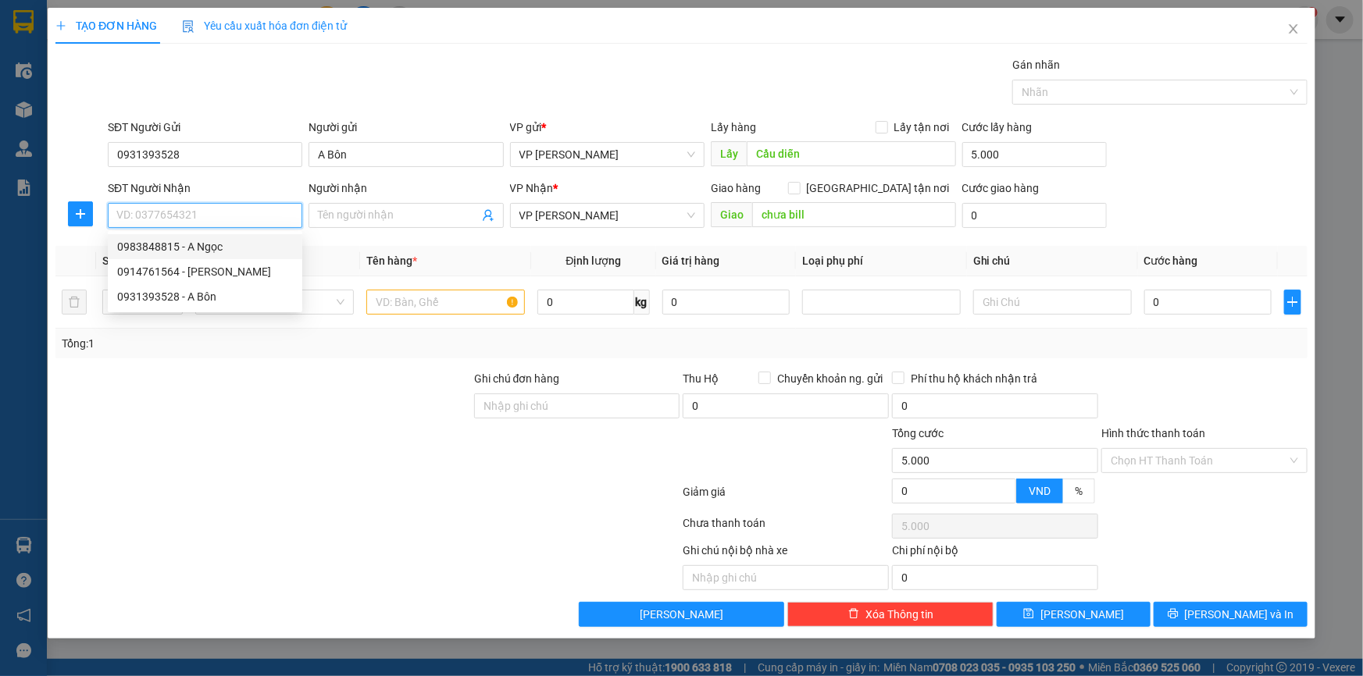
click at [232, 243] on div "0983848815 - A Ngọc" at bounding box center [205, 246] width 176 height 17
type input "0983848815"
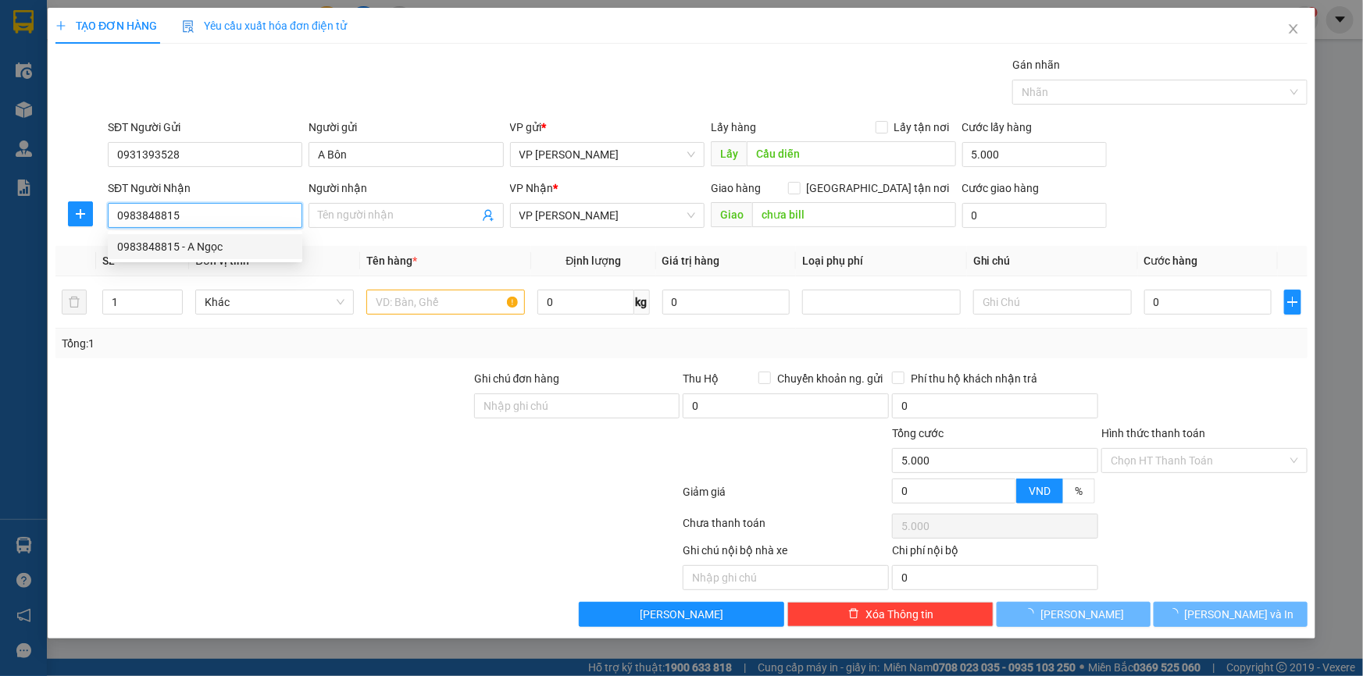
type input "A Ngọc"
checkbox input "true"
type input "Số 2 Trần Thủ Độ"
type input "55.000"
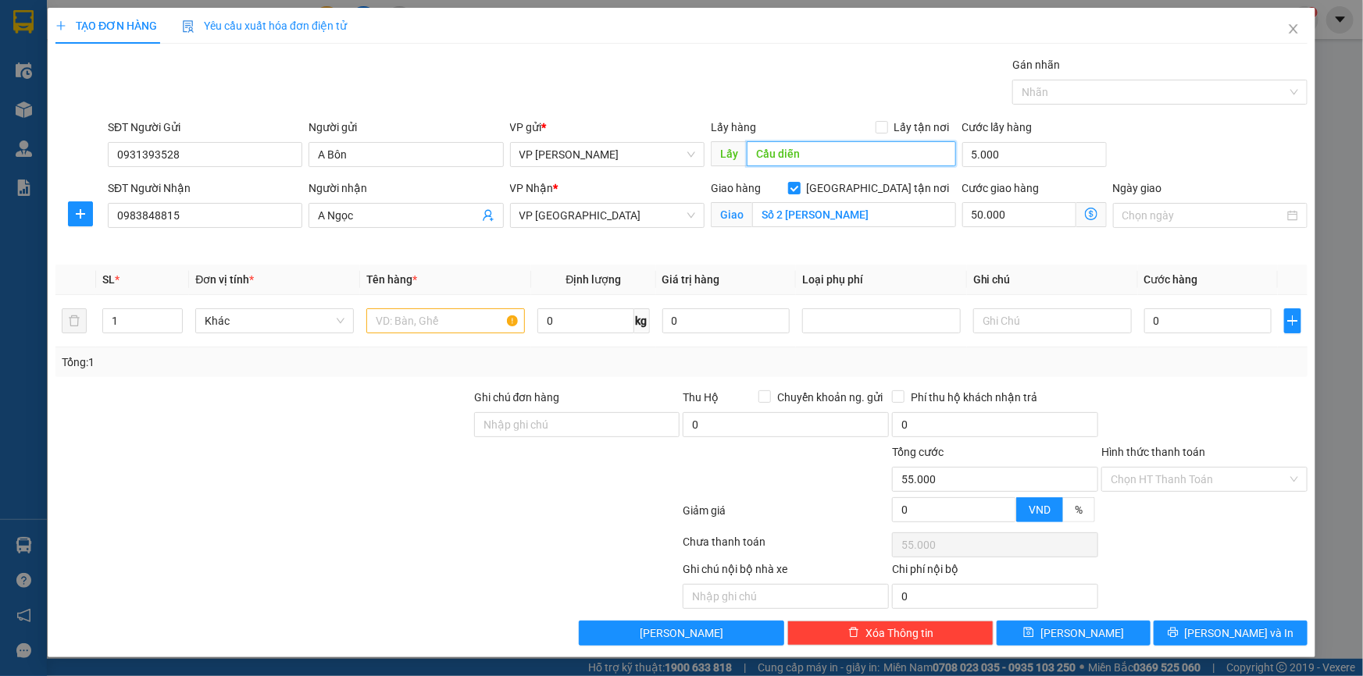
click at [816, 154] on input "Cầu diễn" at bounding box center [851, 153] width 209 height 25
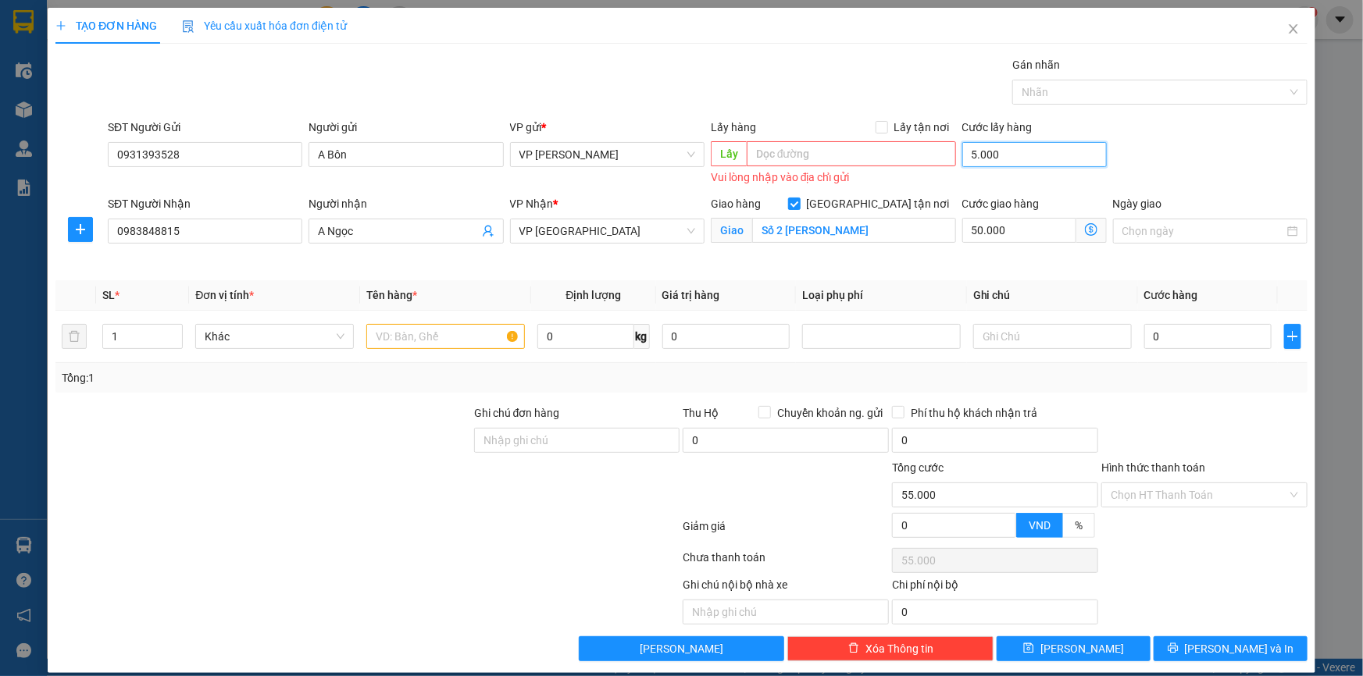
click at [1006, 159] on input "5.000" at bounding box center [1034, 154] width 144 height 25
type input "0"
type input "50.000"
type input "0"
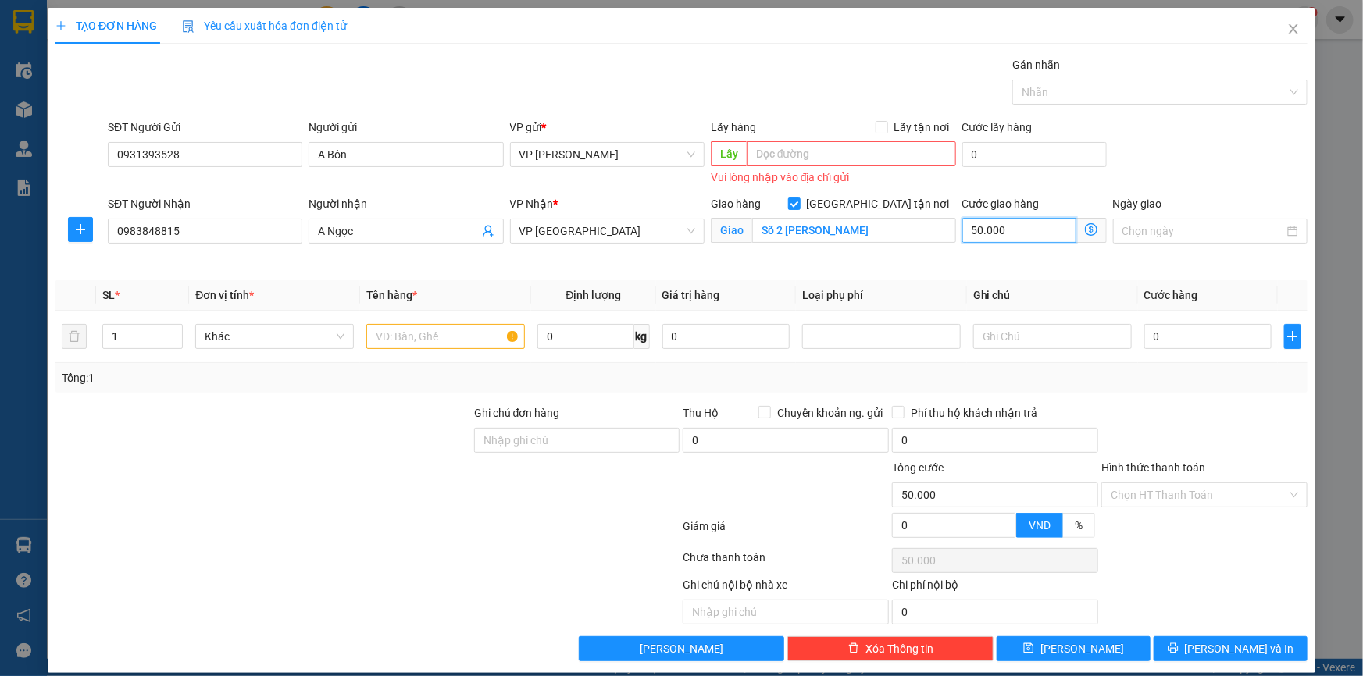
click at [1010, 229] on input "50.000" at bounding box center [1019, 230] width 114 height 25
type input "0"
type input "1"
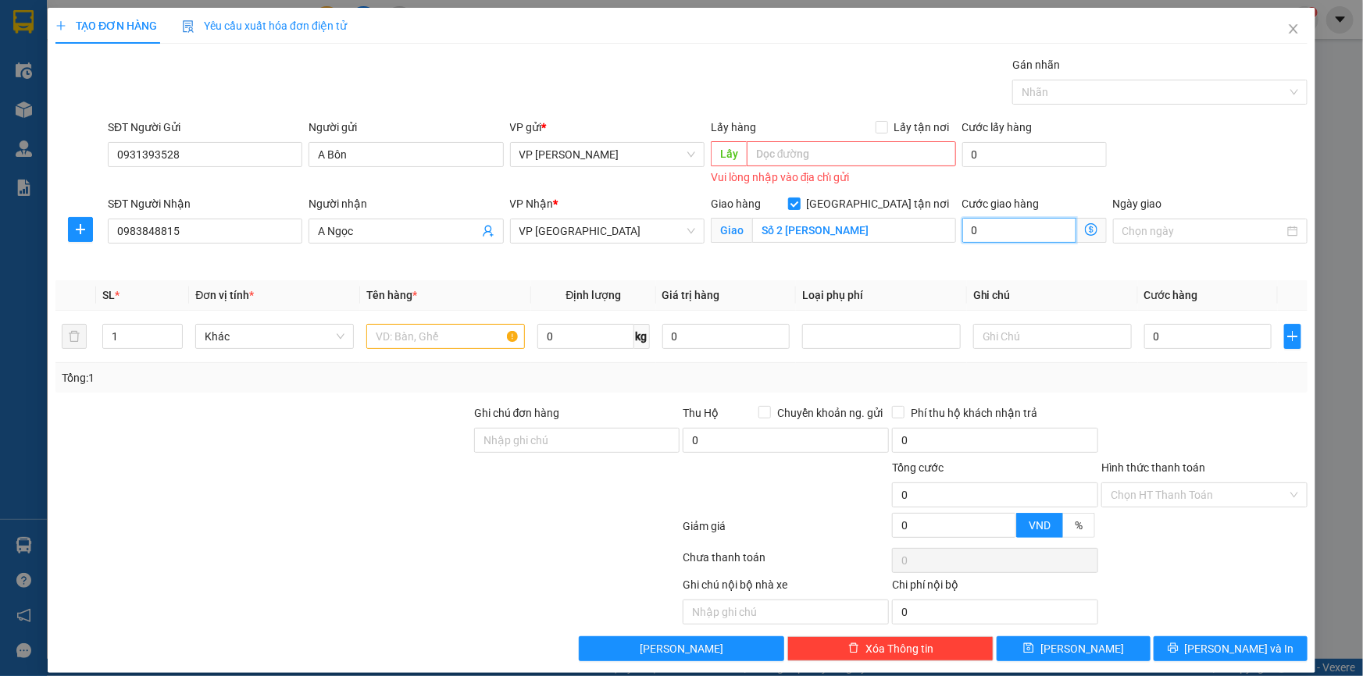
type input "1"
type input "10"
type input "100"
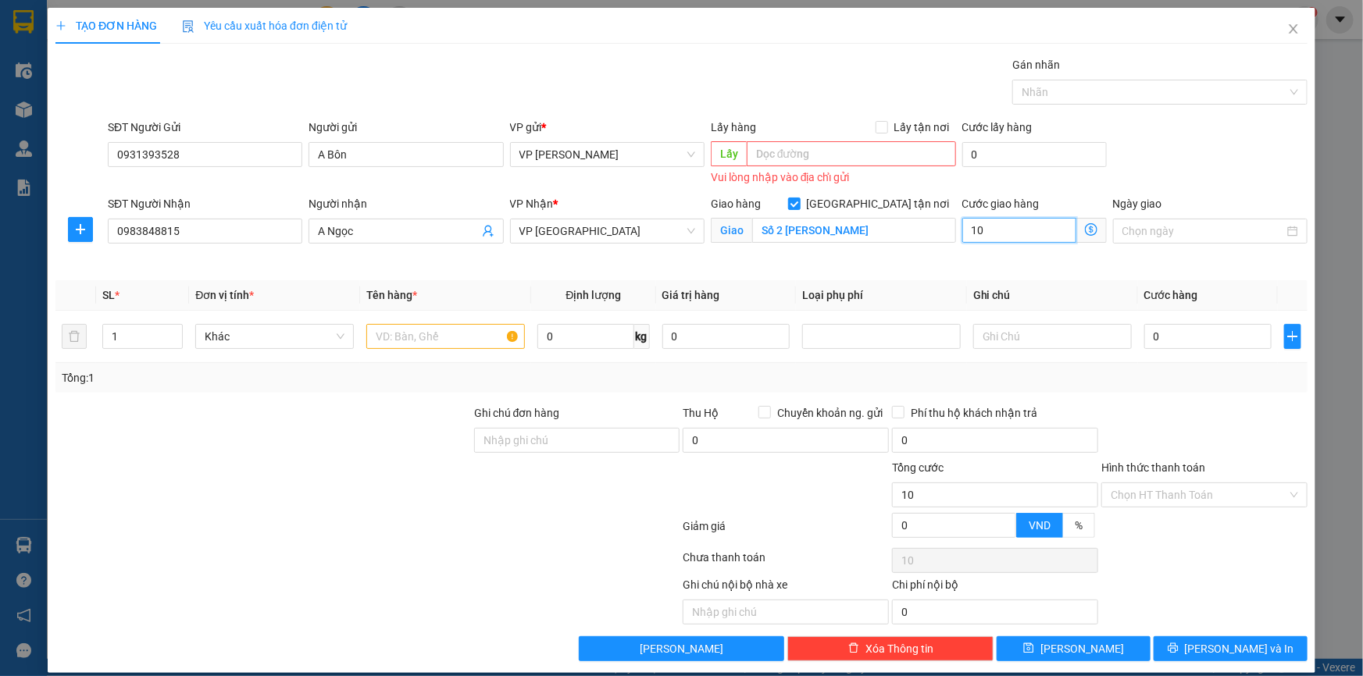
type input "100"
type input "100.000"
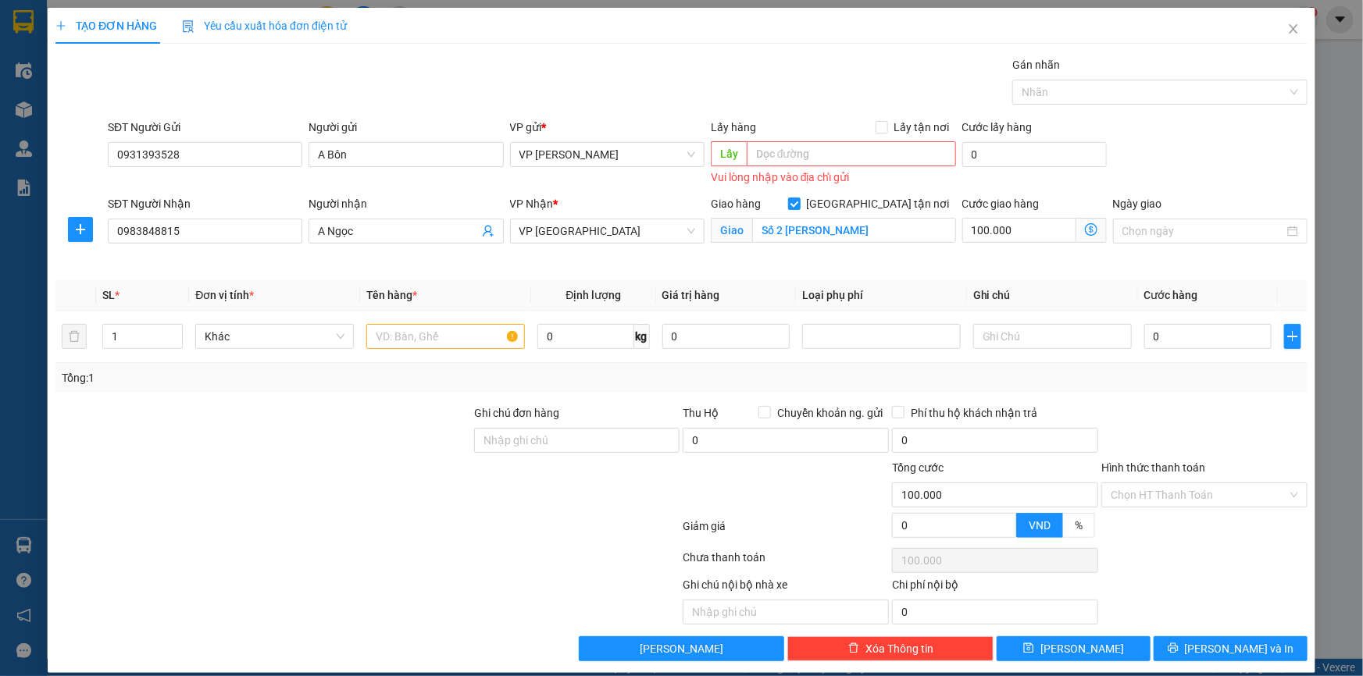
click at [1195, 133] on div "SĐT Người Gửi 0931393528 Người gửi A Bôn VP gửi * VP Phạm Văn Đồng Lấy hàng Lấy…" at bounding box center [708, 154] width 1206 height 70
click at [126, 334] on input "1" at bounding box center [142, 336] width 79 height 23
type input "9"
click at [412, 337] on input "text" at bounding box center [445, 336] width 159 height 25
type input "Bao sắt"
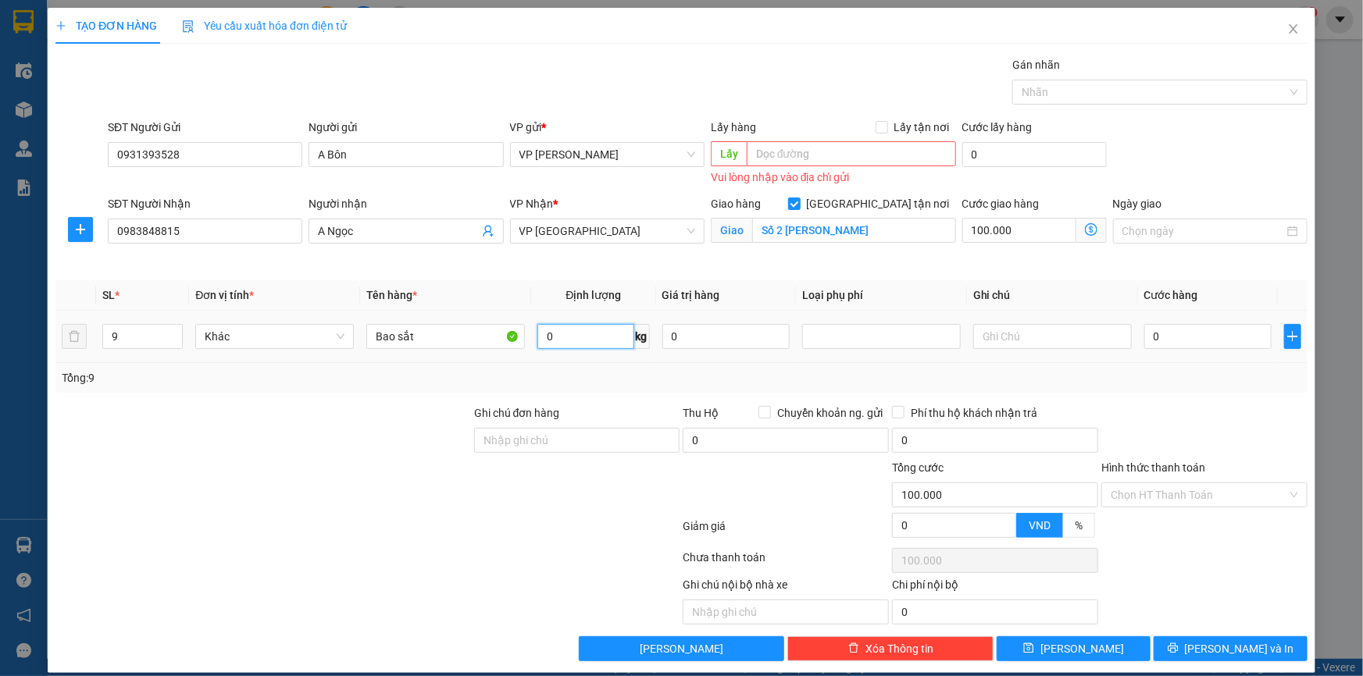
click at [561, 335] on input "0" at bounding box center [585, 336] width 96 height 25
type input "200"
click at [1014, 321] on div at bounding box center [1052, 336] width 159 height 31
click at [1014, 330] on input "text" at bounding box center [1052, 336] width 159 height 25
type input "Tổng 9 bao sắt"
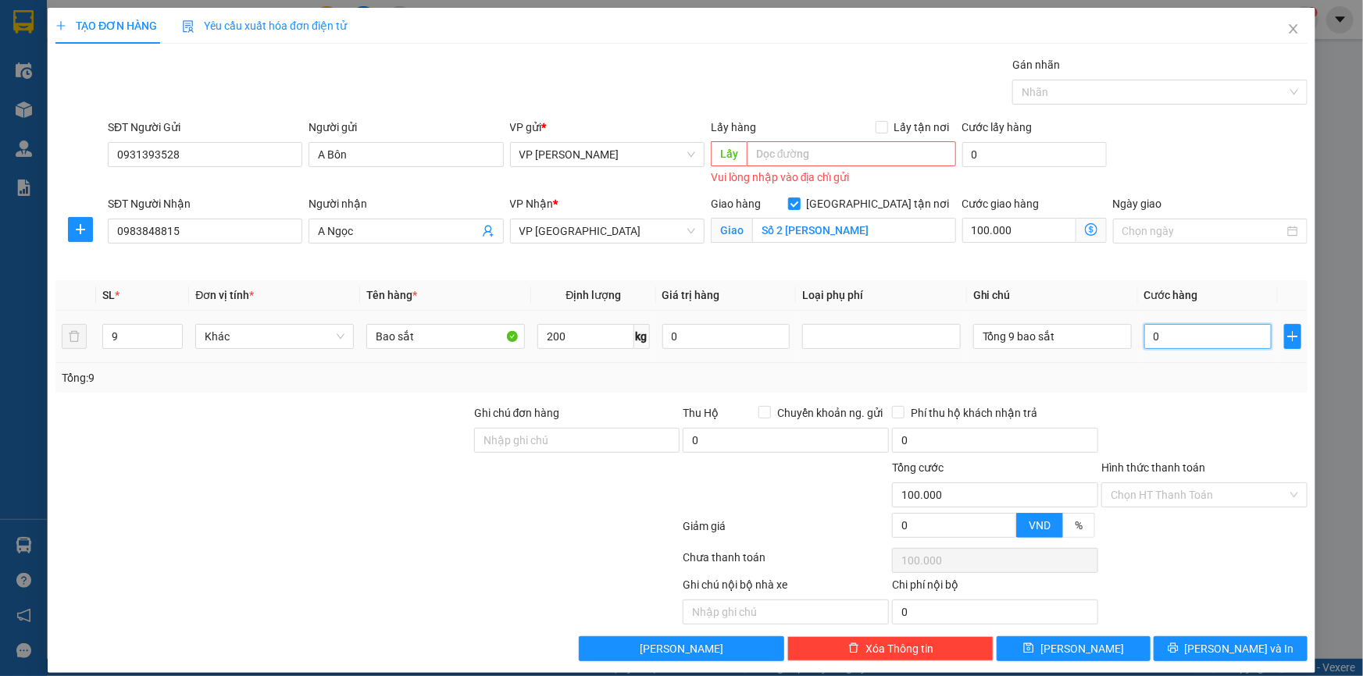
click at [1194, 335] on input "0" at bounding box center [1207, 336] width 127 height 25
type input "03"
type input "100.003"
type input "036"
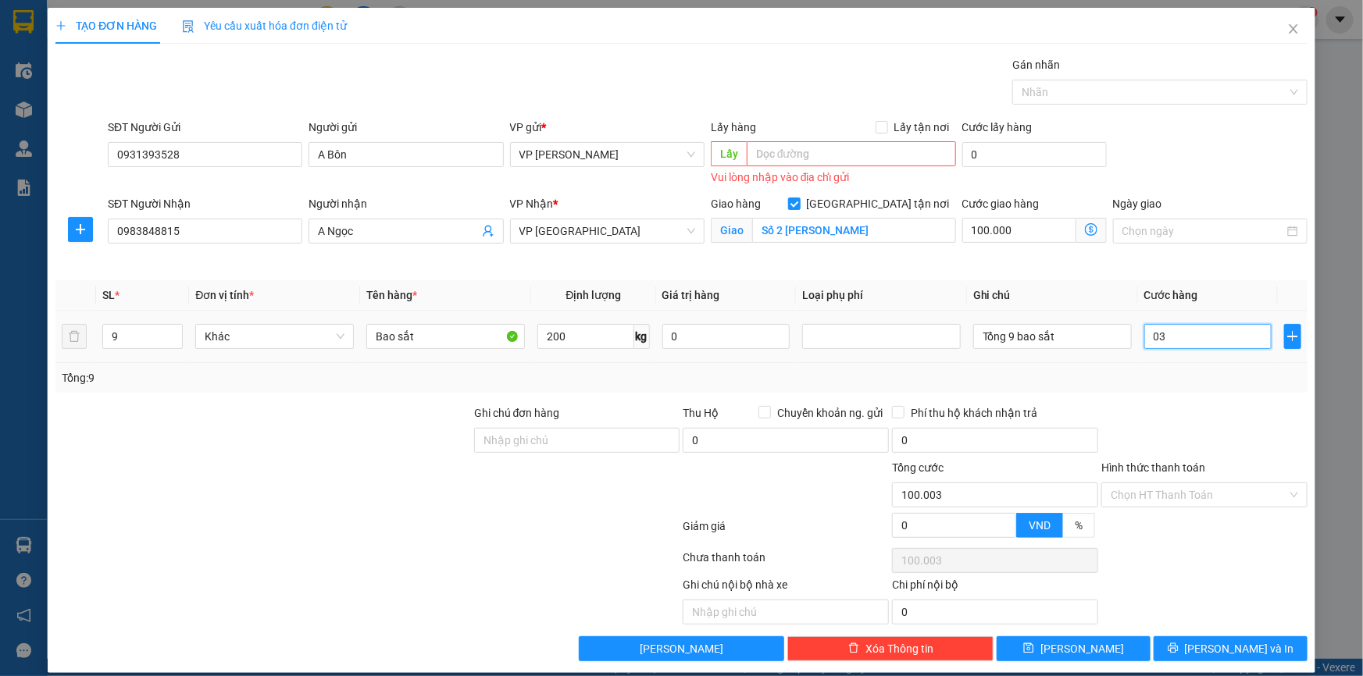
type input "100.036"
type input "0.360"
type input "100.360"
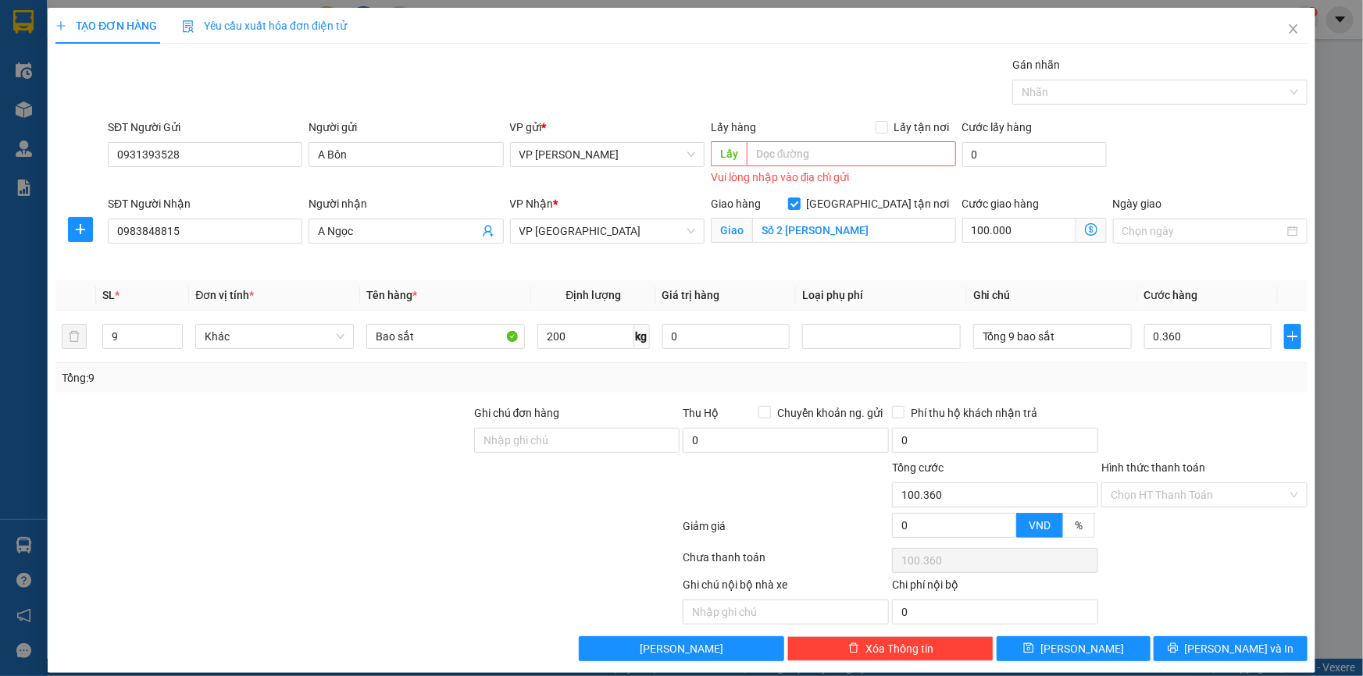
type input "360.000"
type input "460.000"
click at [1236, 434] on div at bounding box center [1204, 432] width 209 height 55
click at [1061, 337] on input "Tổng 9 bao sắt" at bounding box center [1052, 336] width 159 height 25
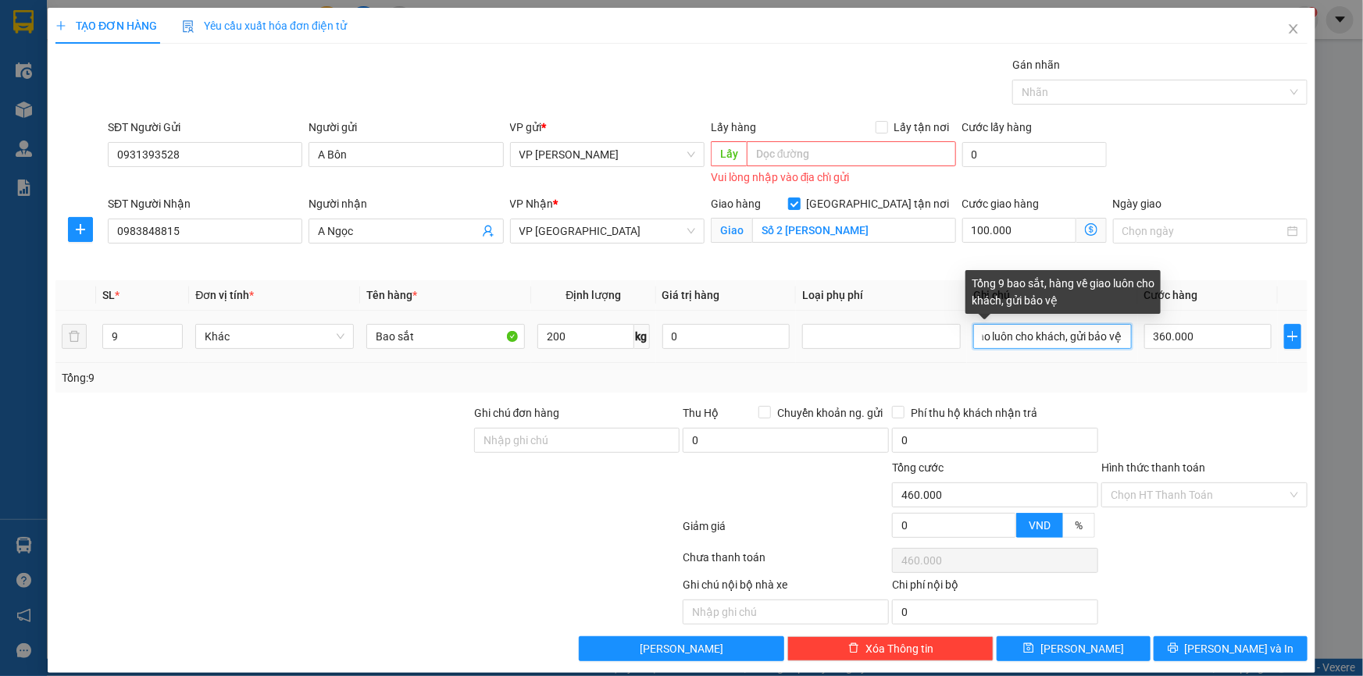
scroll to position [0, 134]
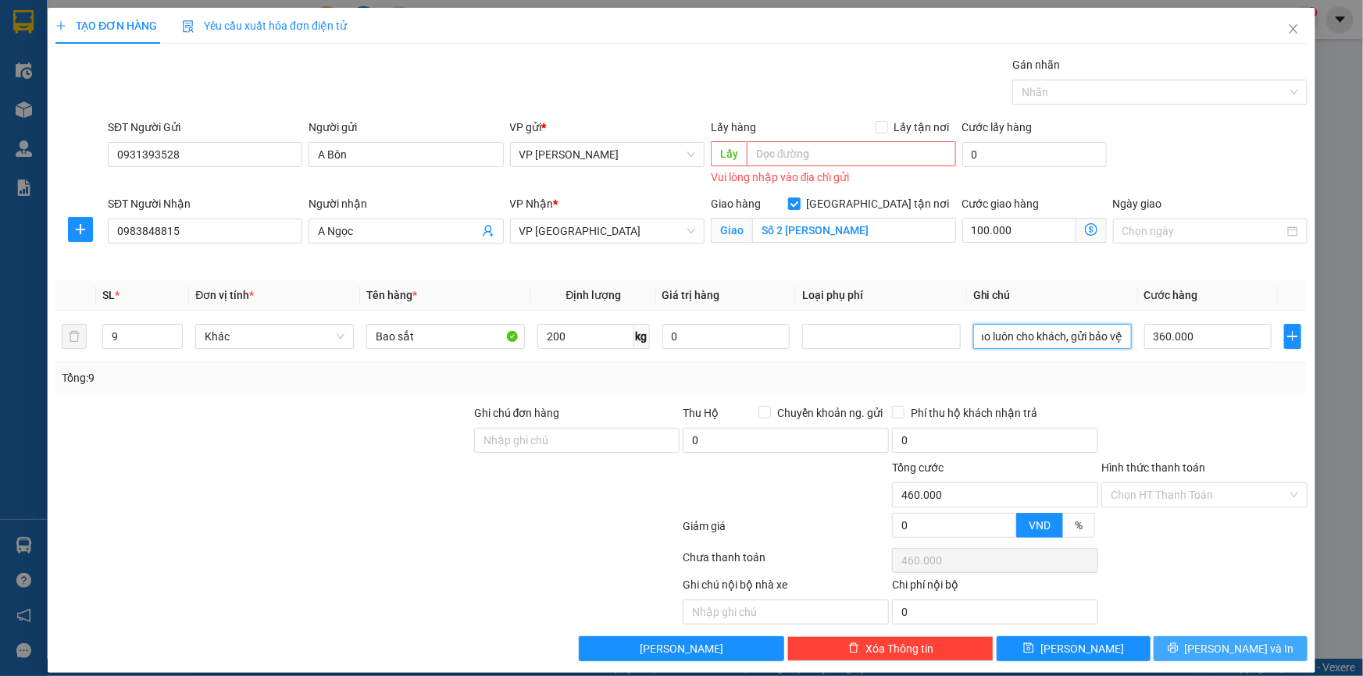
type input "Tổng 9 bao sắt, hàng về giao luôn cho khách, gửi bảo vệ"
click at [1210, 649] on span "[PERSON_NAME] và In" at bounding box center [1239, 648] width 109 height 17
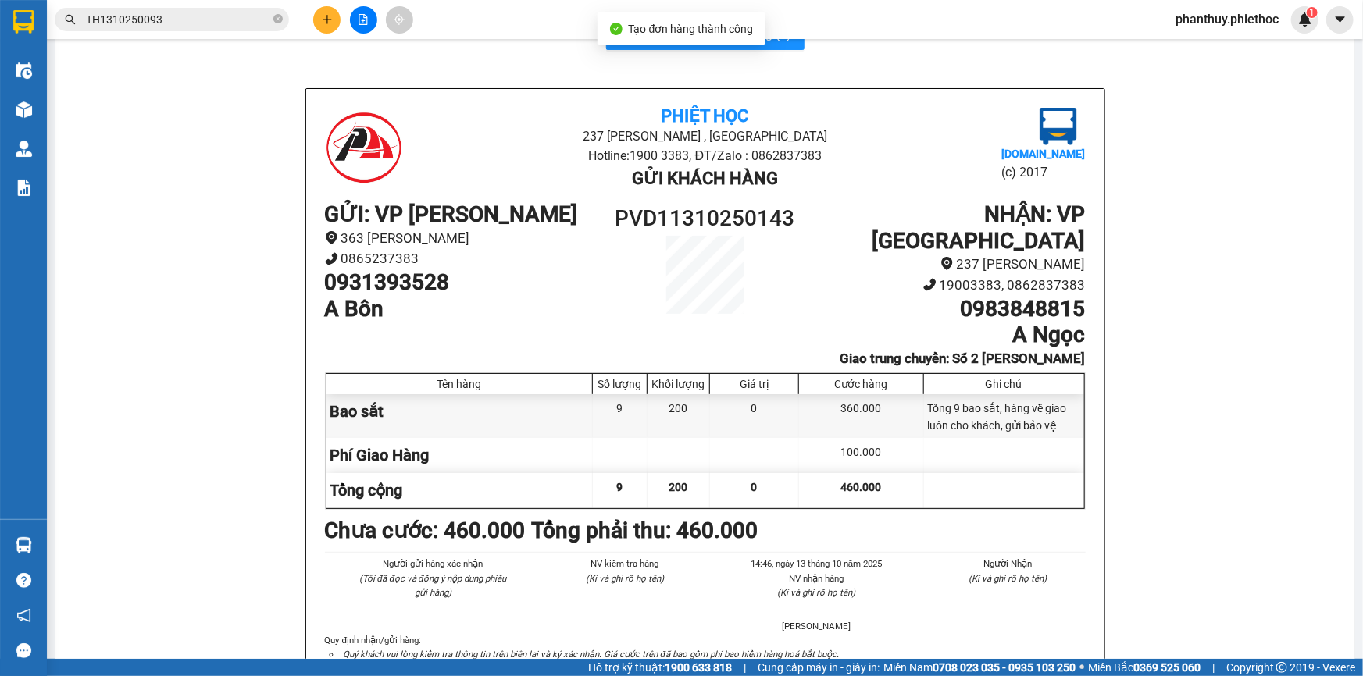
scroll to position [70, 0]
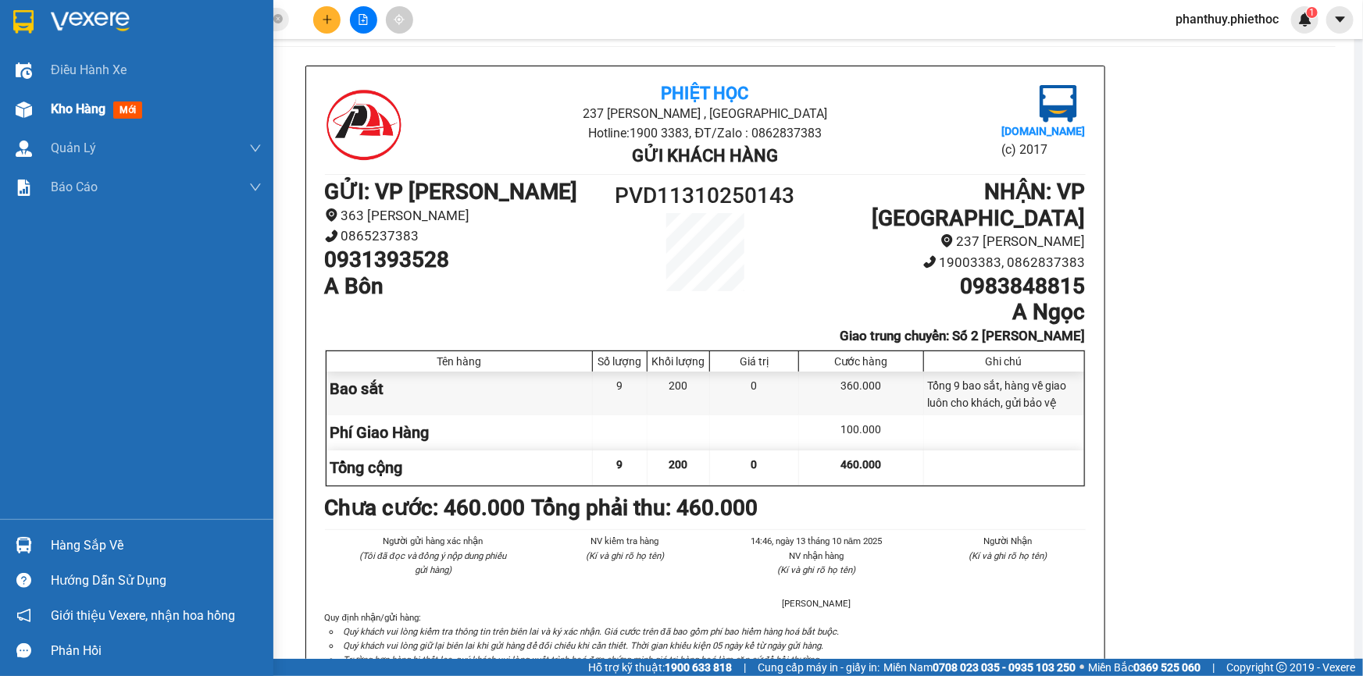
click at [98, 107] on span "Kho hàng" at bounding box center [78, 109] width 55 height 15
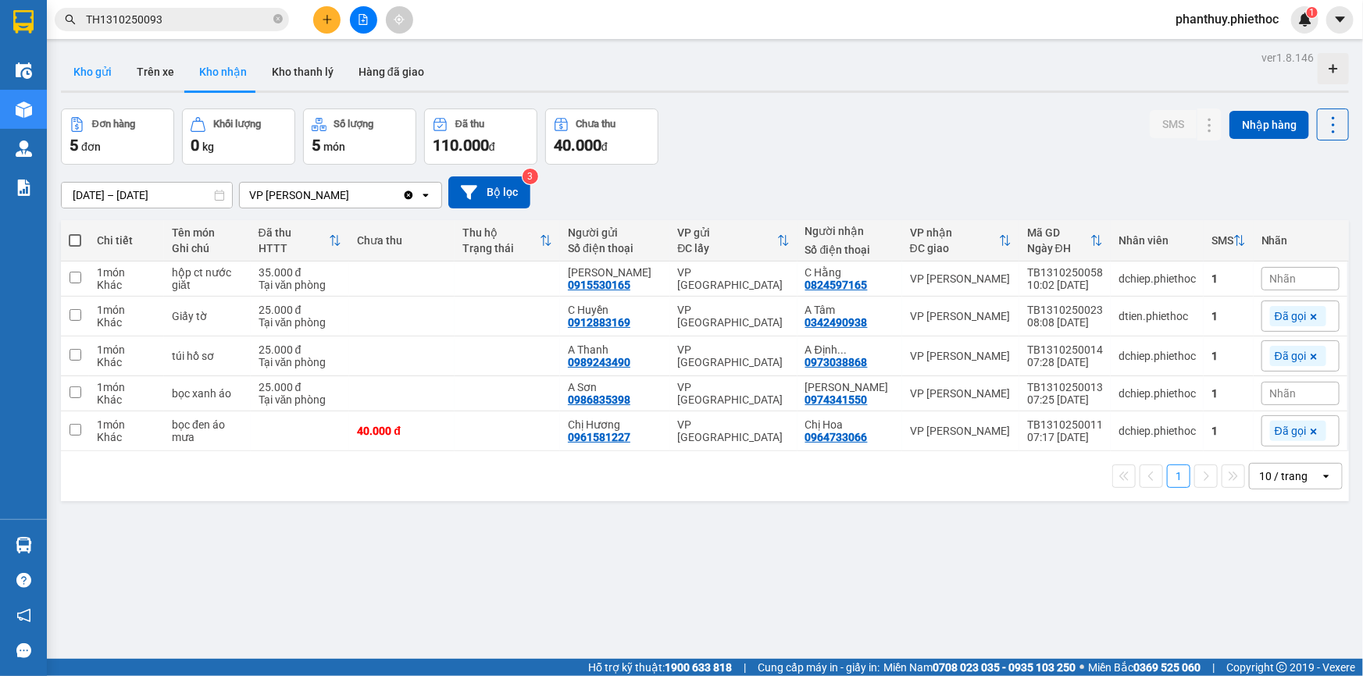
click at [86, 77] on button "Kho gửi" at bounding box center [92, 71] width 63 height 37
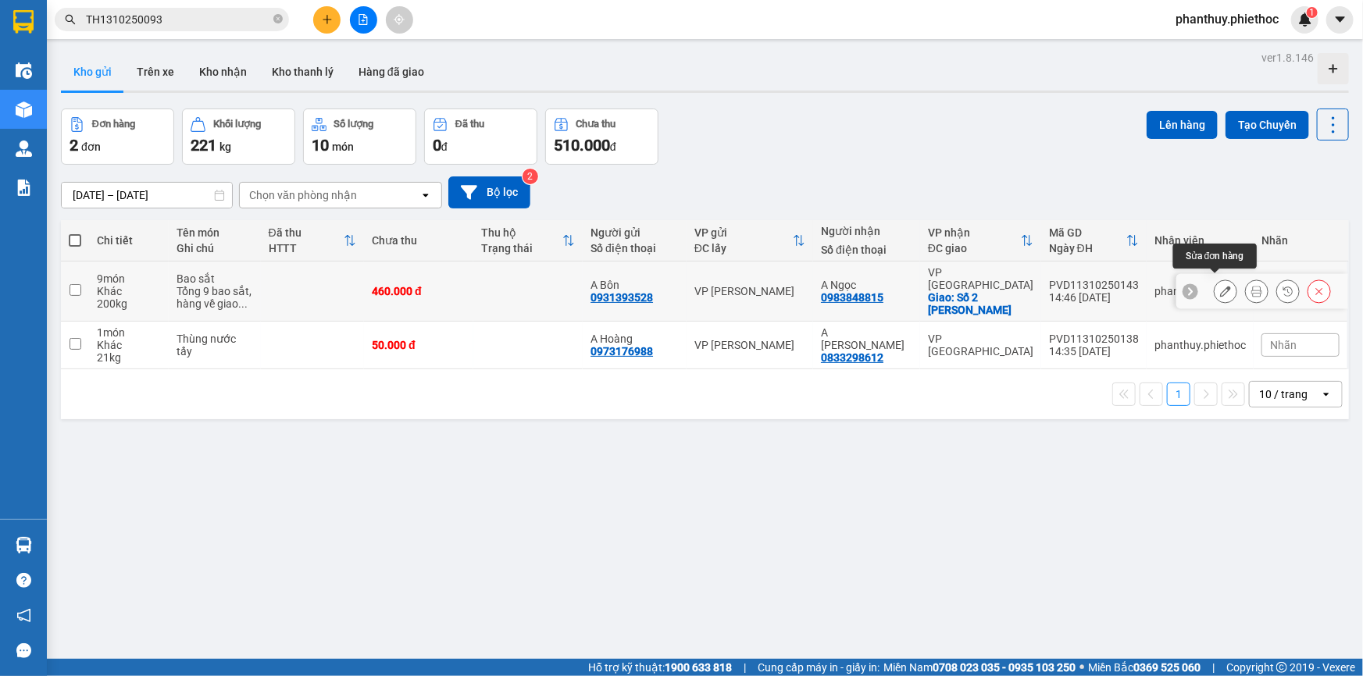
click at [1214, 282] on button at bounding box center [1225, 291] width 22 height 27
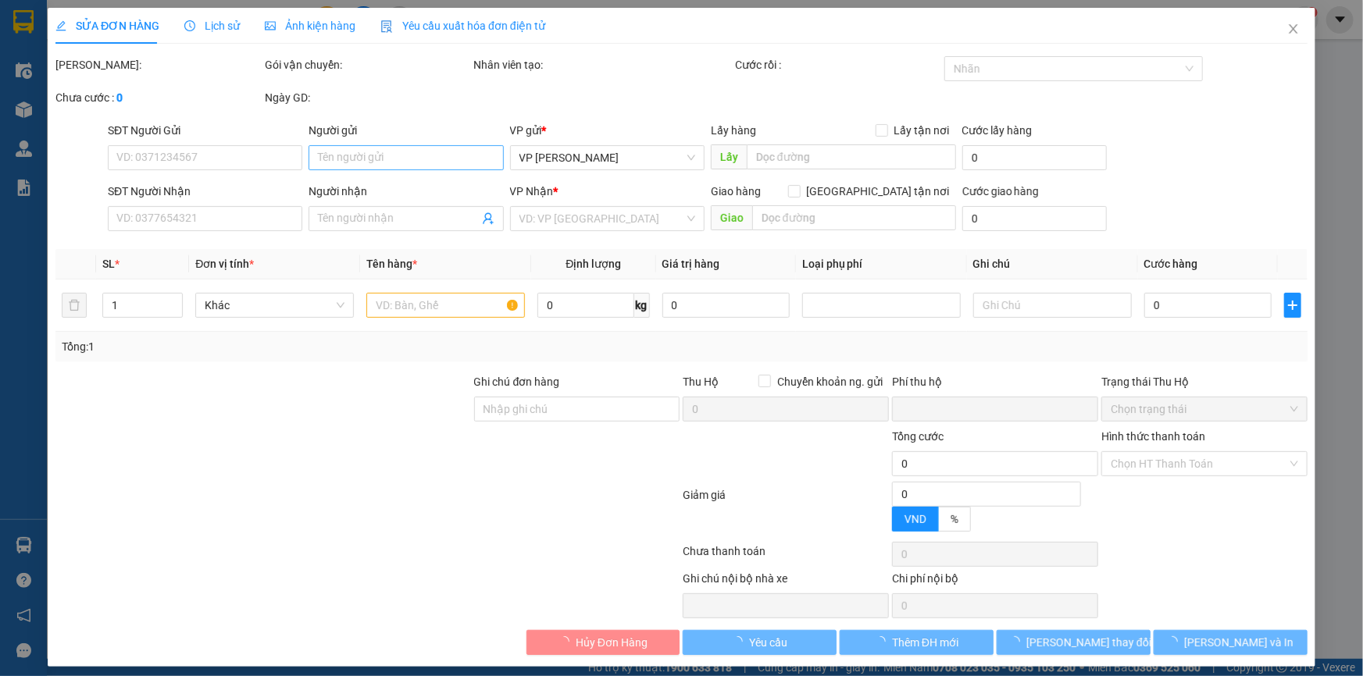
type input "0931393528"
type input "A Bôn"
type input "0983848815"
type input "A Ngọc"
checkbox input "true"
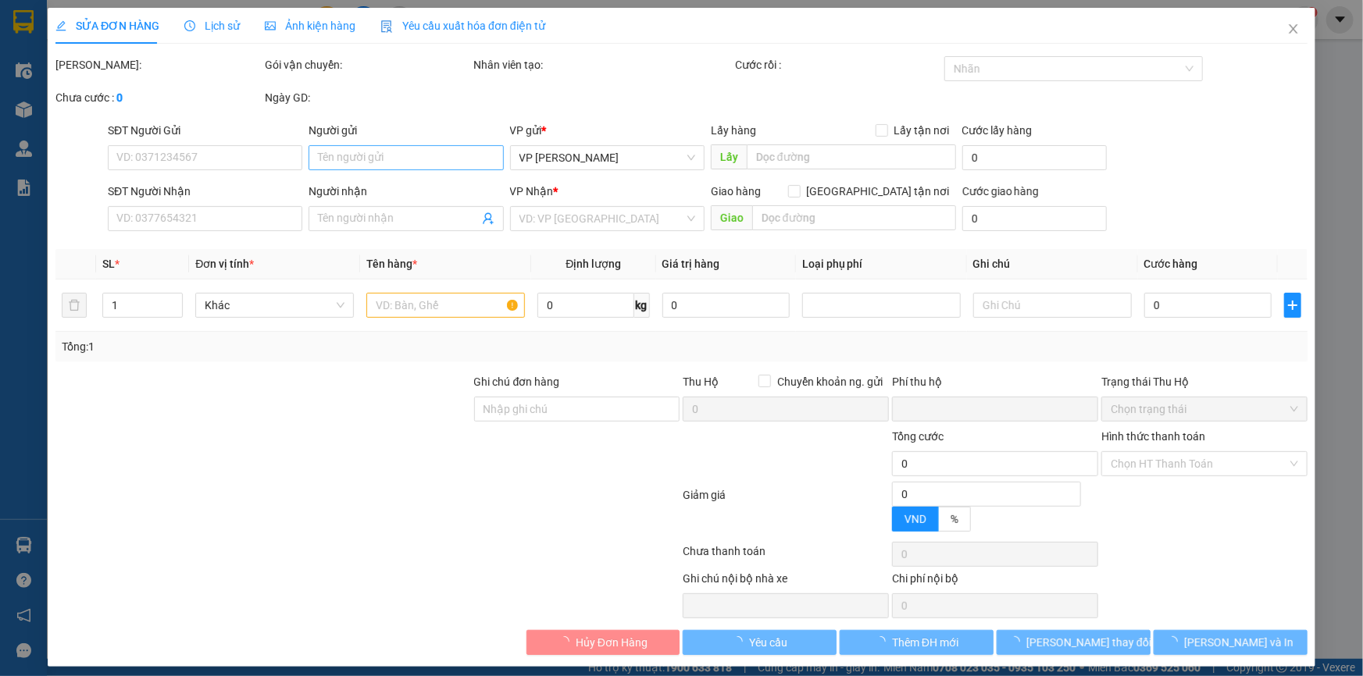
type input "Số 2 Trần Thủ Độ"
type input "0"
type input "460.000"
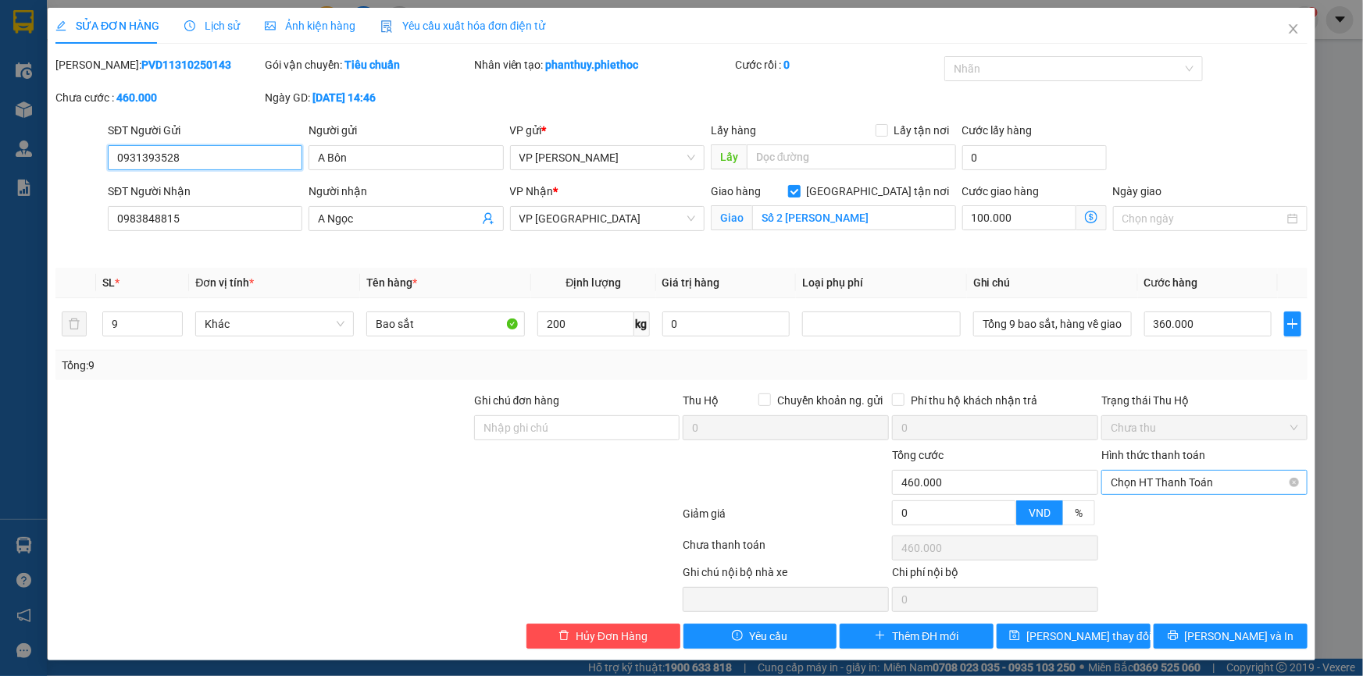
click at [1147, 482] on span "Chọn HT Thanh Toán" at bounding box center [1203, 482] width 187 height 23
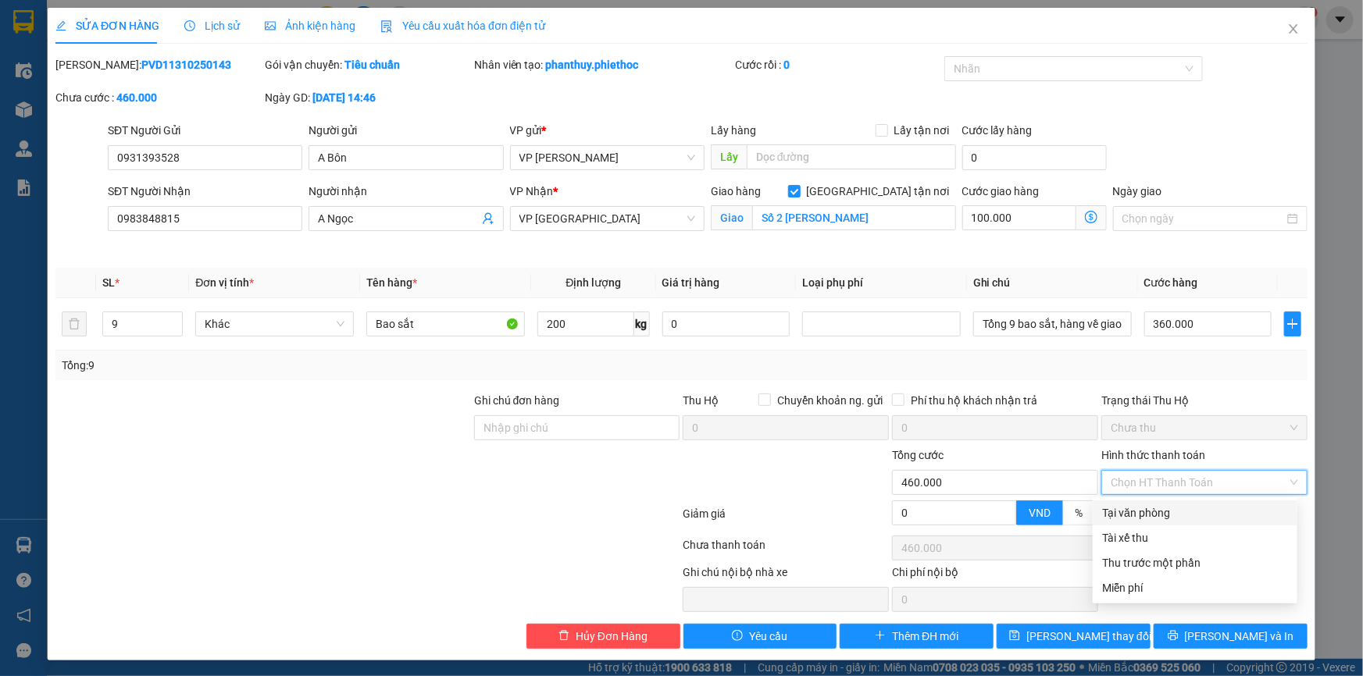
click at [1149, 517] on div "Tại văn phòng" at bounding box center [1195, 512] width 186 height 17
type input "0"
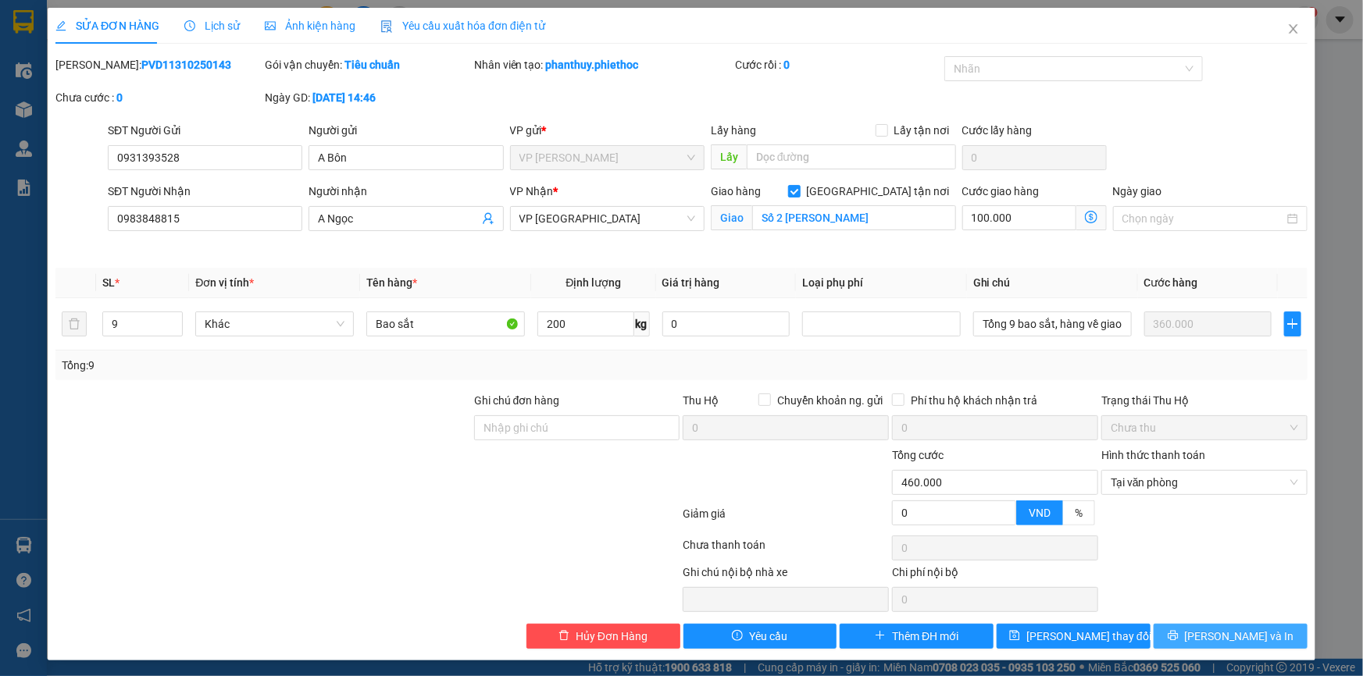
click at [1212, 637] on span "[PERSON_NAME] và In" at bounding box center [1239, 636] width 109 height 17
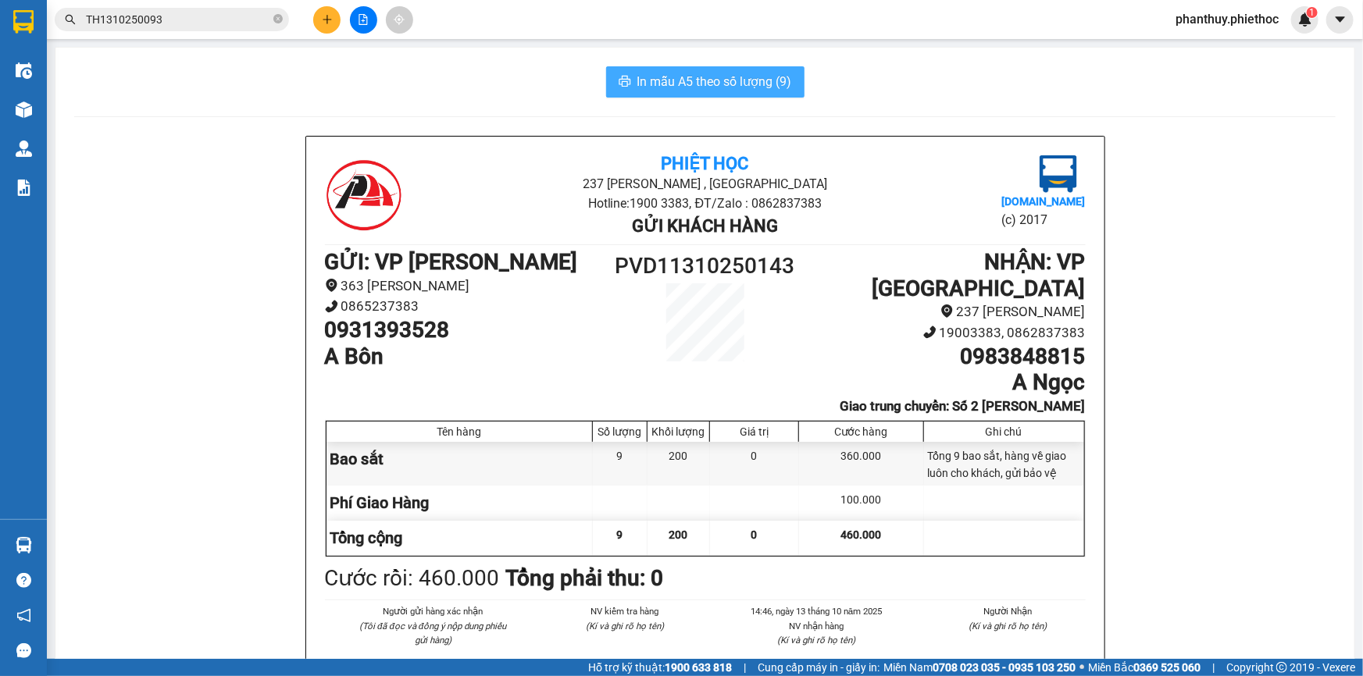
click at [661, 79] on span "In mẫu A5 theo số lượng (9)" at bounding box center [714, 82] width 155 height 20
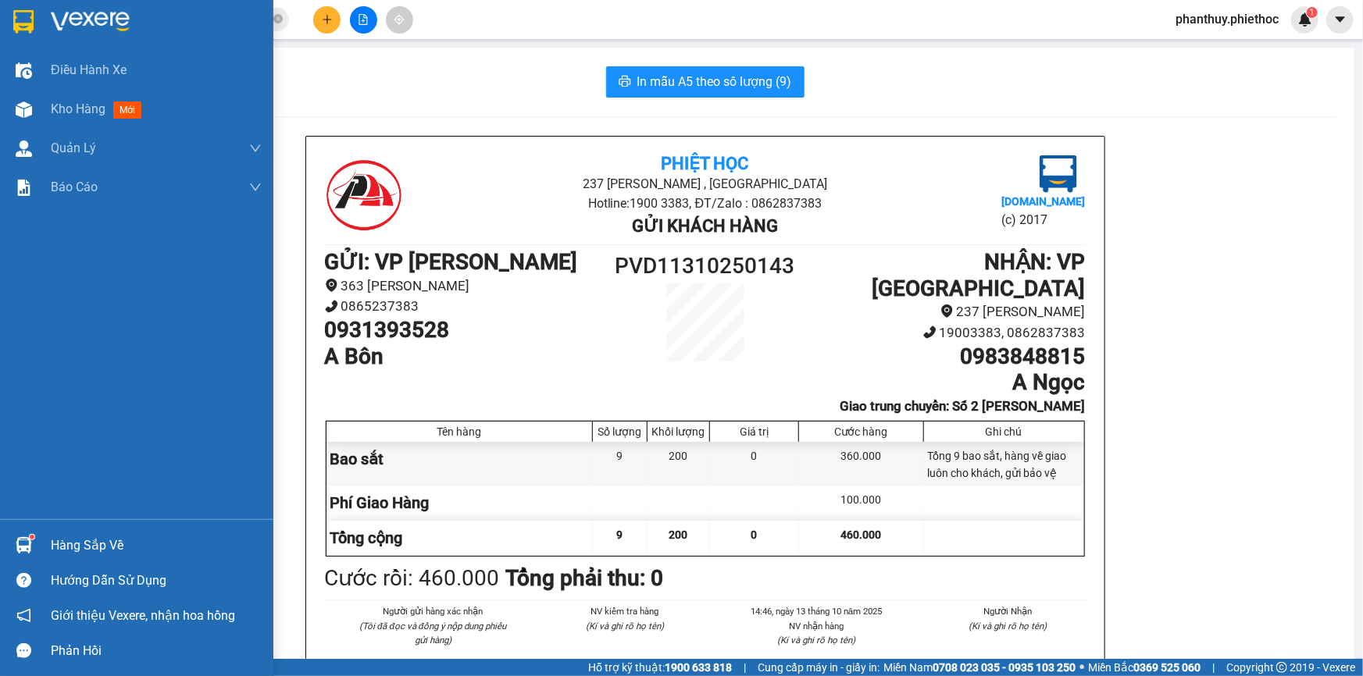
drag, startPoint x: 83, startPoint y: 540, endPoint x: 575, endPoint y: 510, distance: 492.9
click at [84, 541] on div "Hàng sắp về" at bounding box center [156, 545] width 211 height 23
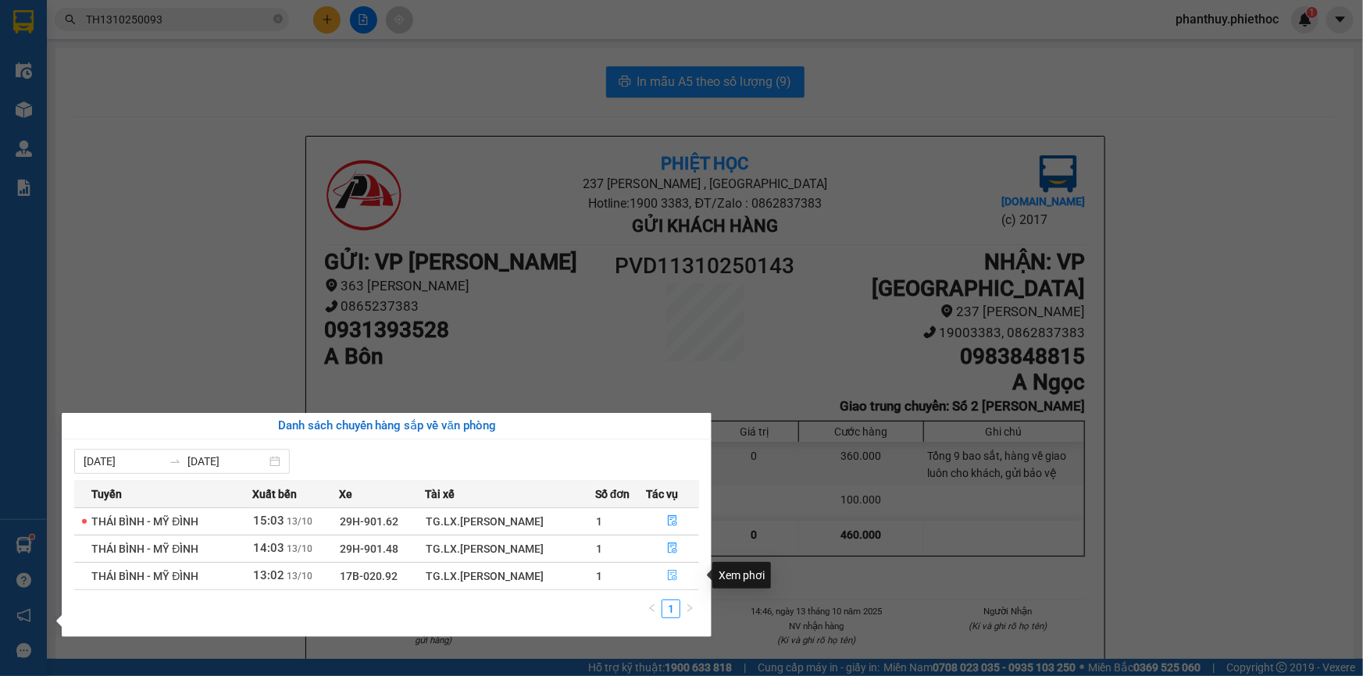
click at [672, 570] on icon "file-done" at bounding box center [672, 575] width 9 height 11
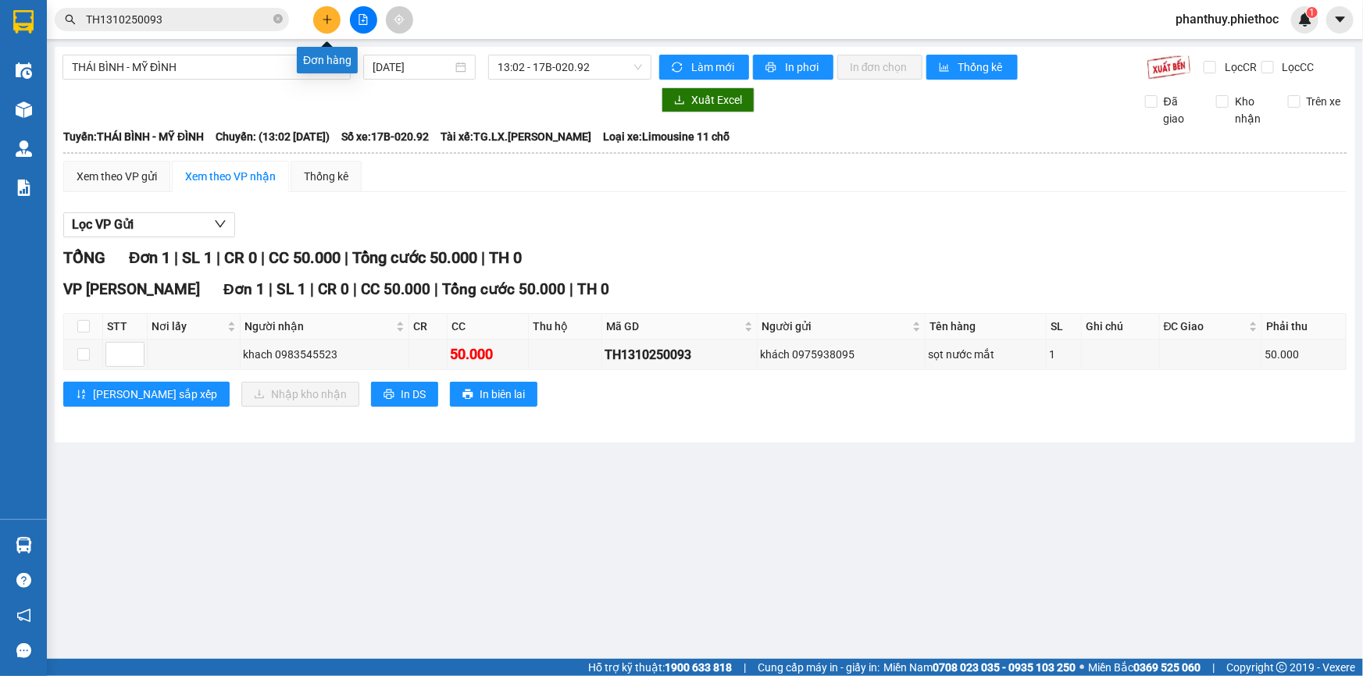
click at [322, 14] on icon "plus" at bounding box center [327, 19] width 11 height 11
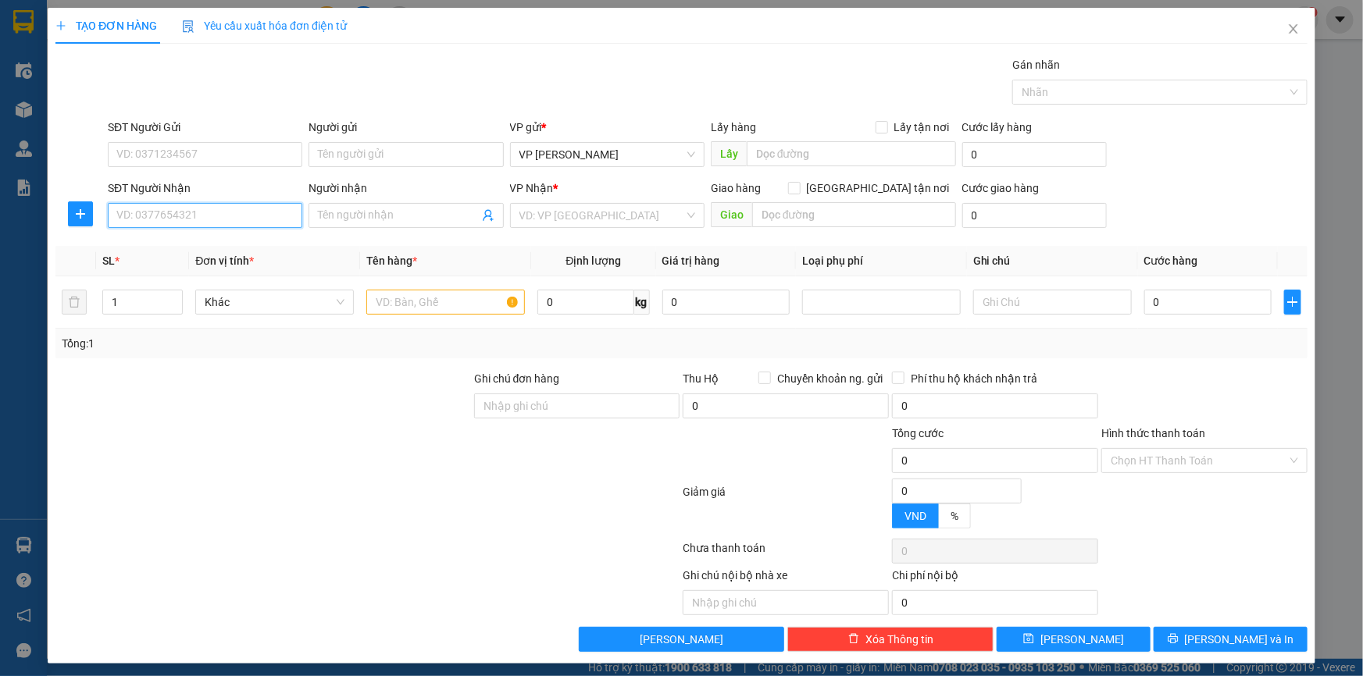
click at [205, 224] on input "SĐT Người Nhận" at bounding box center [205, 215] width 194 height 25
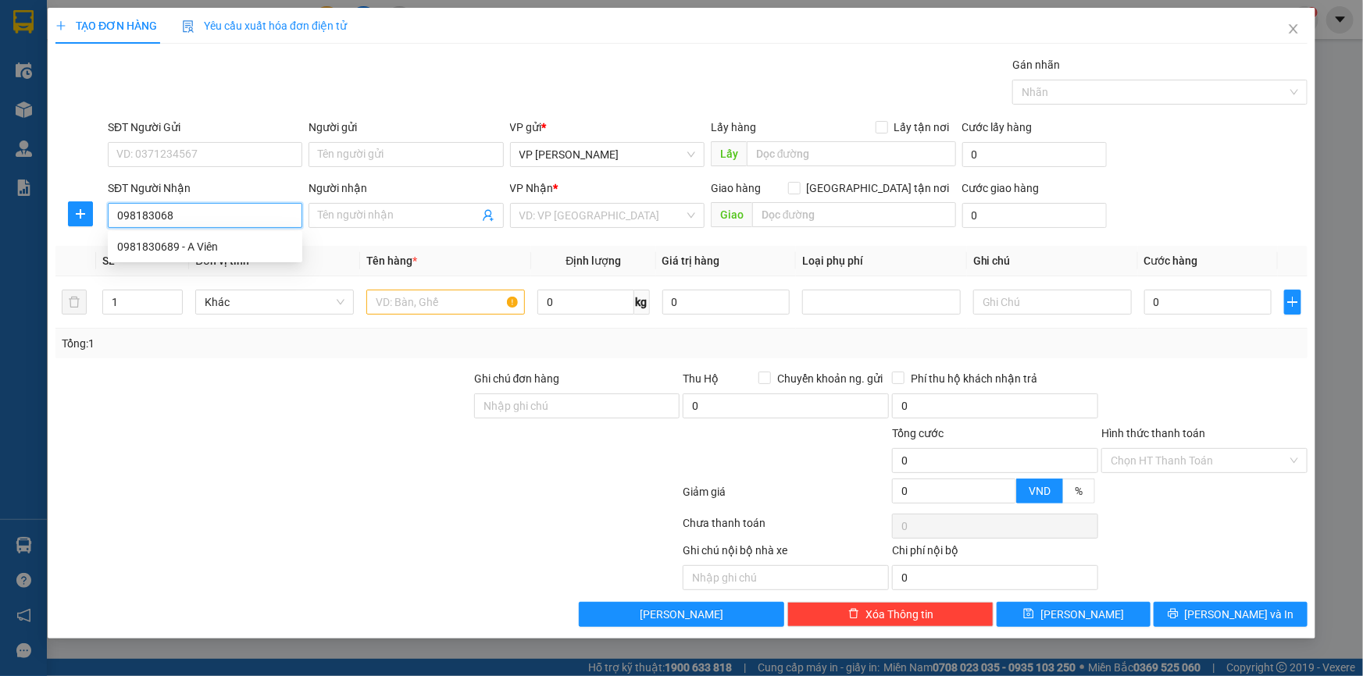
type input "0981830689"
drag, startPoint x: 214, startPoint y: 241, endPoint x: 242, endPoint y: 186, distance: 62.2
click at [213, 241] on div "0981830689 - A Viên" at bounding box center [205, 246] width 176 height 17
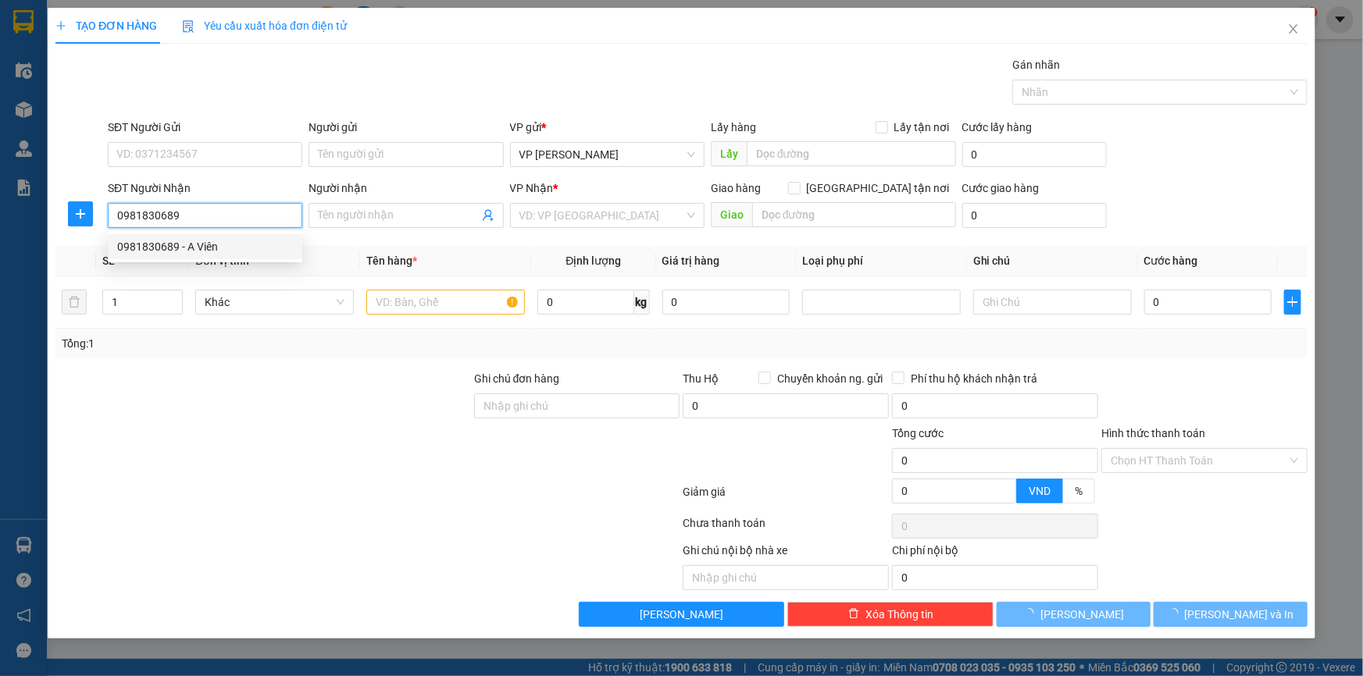
type input "A Viên"
type input "0981830689"
click at [226, 140] on div "SĐT Người Gửi" at bounding box center [205, 130] width 194 height 23
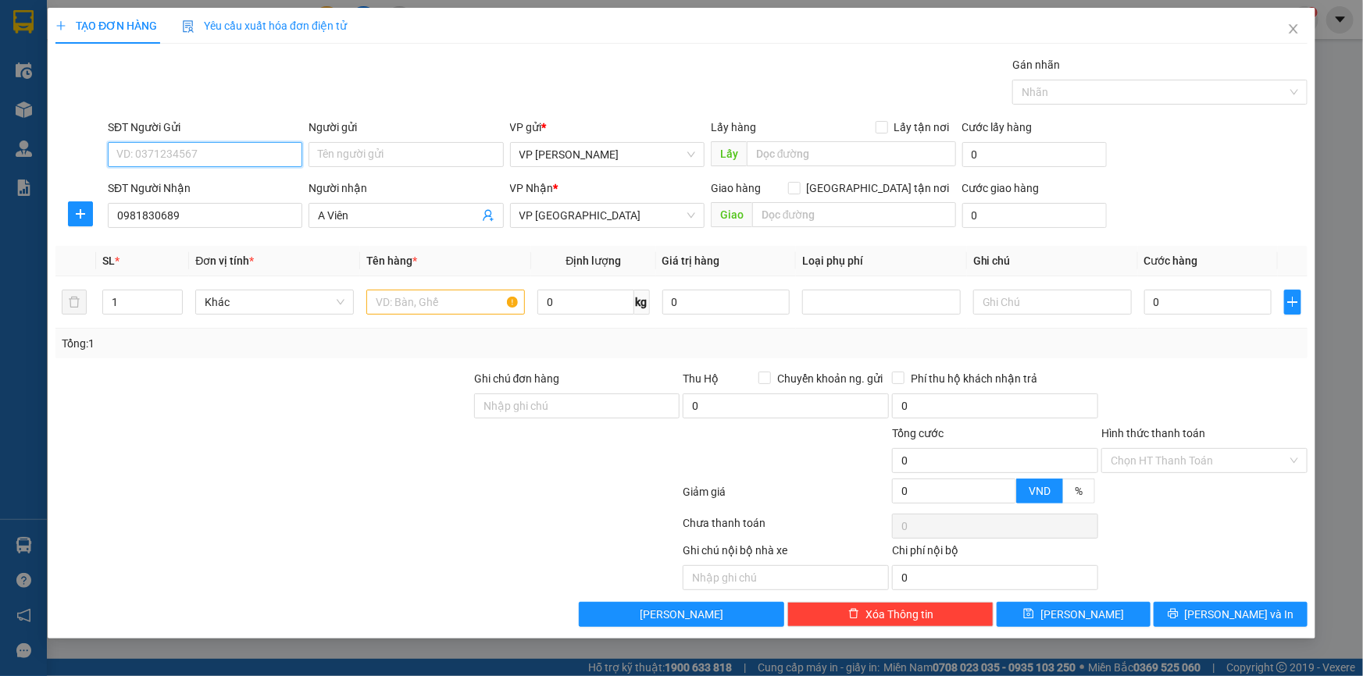
click at [226, 155] on input "SĐT Người Gửi" at bounding box center [205, 154] width 194 height 25
drag, startPoint x: 215, startPoint y: 207, endPoint x: 374, endPoint y: 178, distance: 161.9
click at [213, 208] on div "0981830689 - A Viên" at bounding box center [205, 210] width 176 height 17
type input "0981830689"
type input "A Viên"
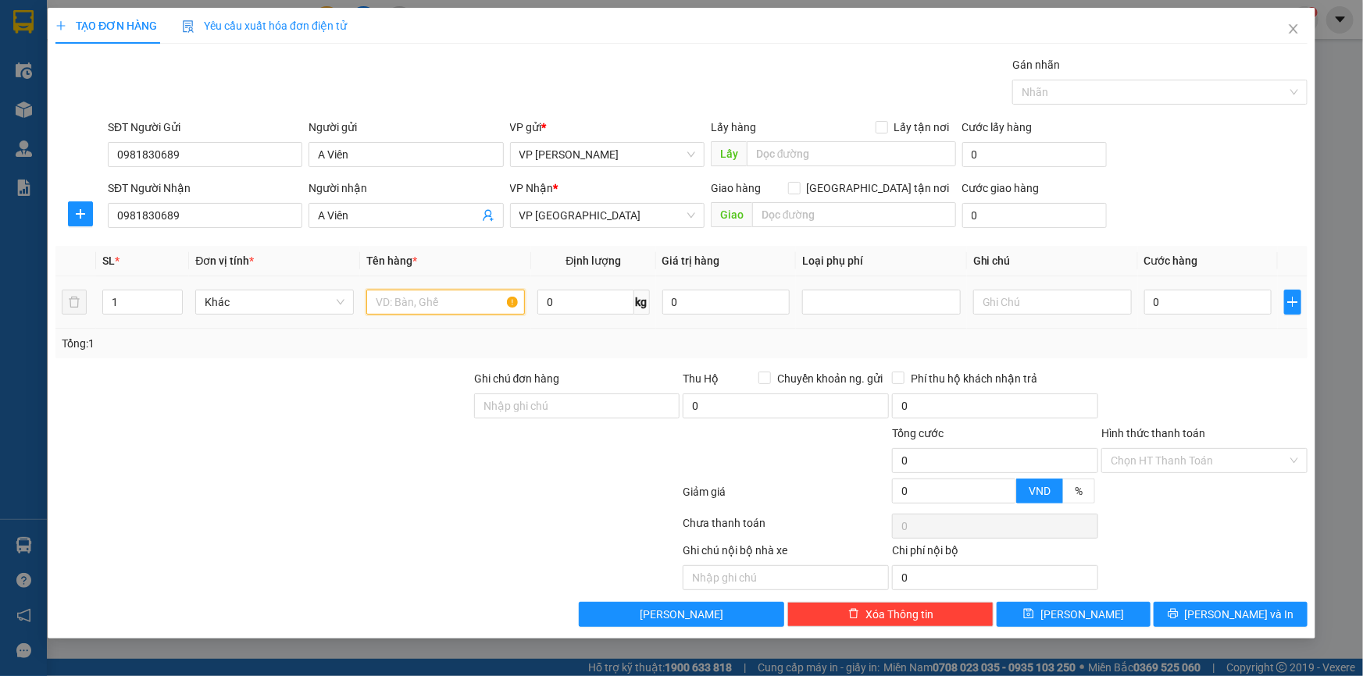
click at [435, 297] on input "text" at bounding box center [445, 302] width 159 height 25
type input "t"
click at [1158, 202] on div "SĐT Người Nhận 0981830689 Người nhận A Viên VP Nhận * VP Tiền Hải Giao hàng Gia…" at bounding box center [708, 207] width 1206 height 55
click at [568, 214] on span "VP [GEOGRAPHIC_DATA]" at bounding box center [607, 215] width 176 height 23
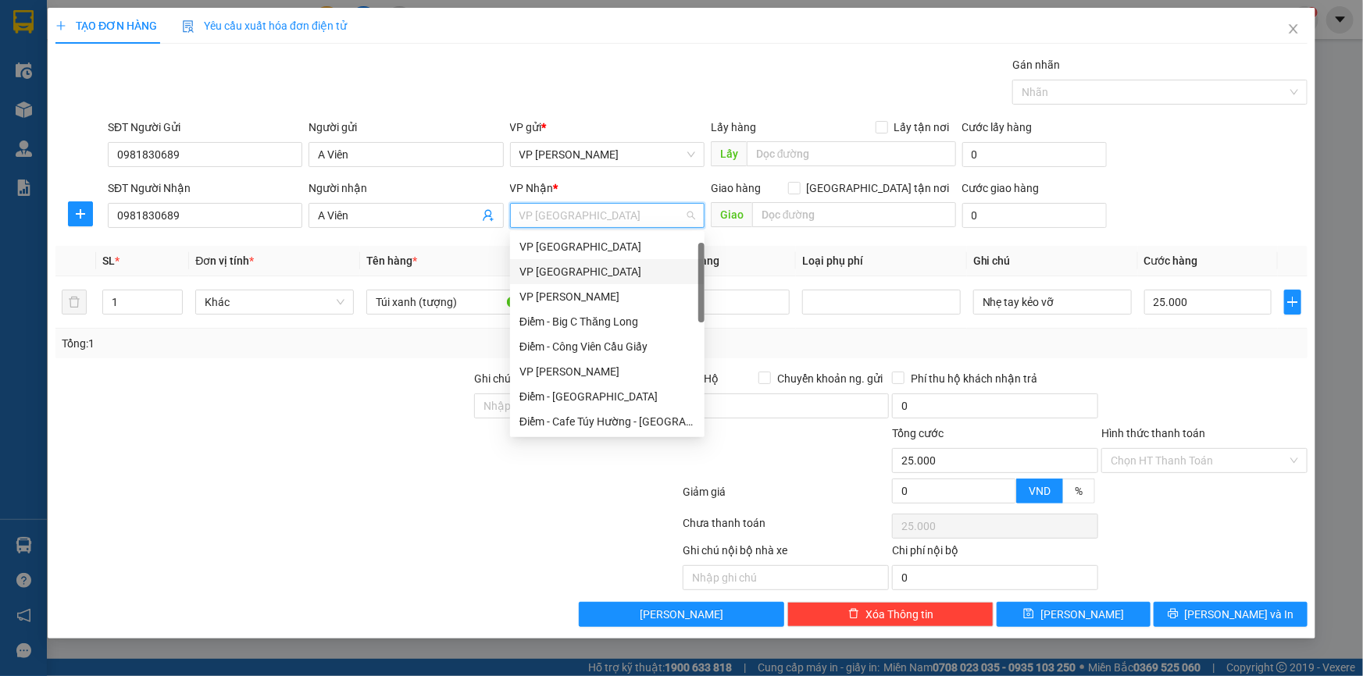
scroll to position [24, 0]
click at [572, 241] on div "VP [GEOGRAPHIC_DATA]" at bounding box center [607, 247] width 176 height 17
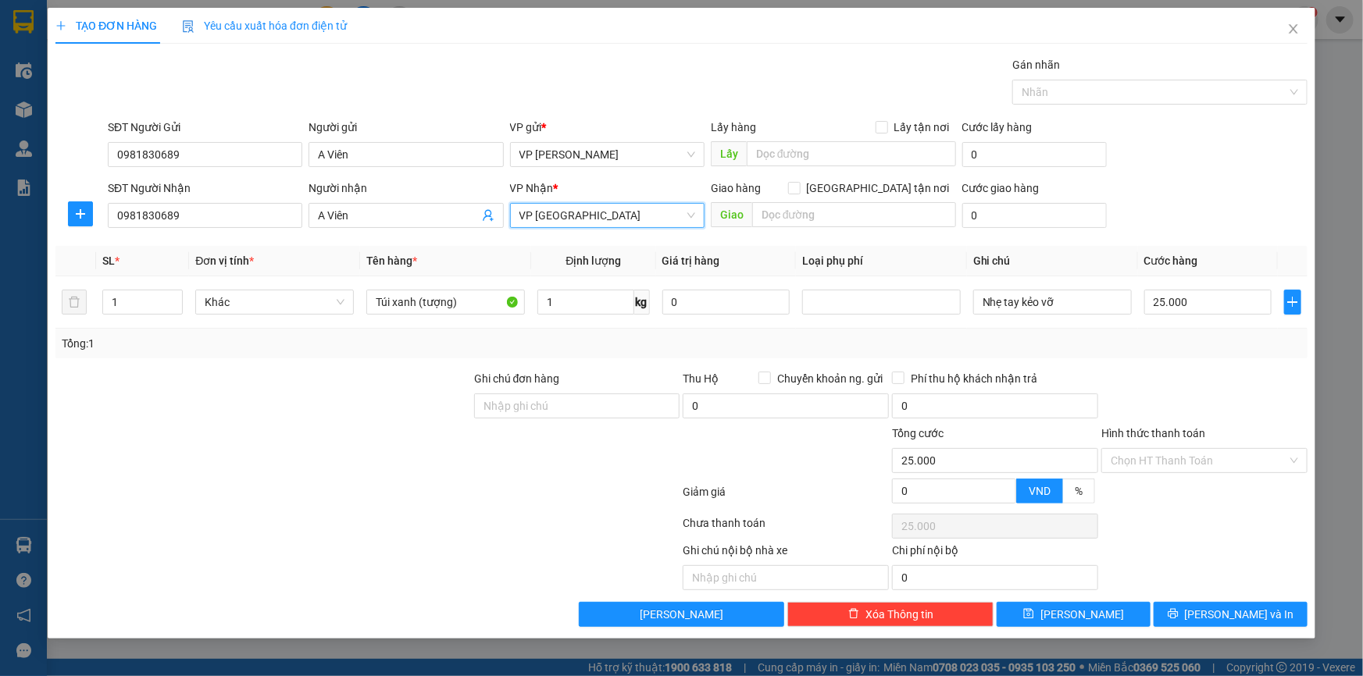
click at [1166, 143] on div "SĐT Người Gửi 0981830689 Người gửi A Viên VP gửi * VP Phạm Văn Đồng Lấy hàng Lấ…" at bounding box center [708, 146] width 1206 height 55
click at [1228, 617] on span "[PERSON_NAME] và In" at bounding box center [1239, 614] width 109 height 17
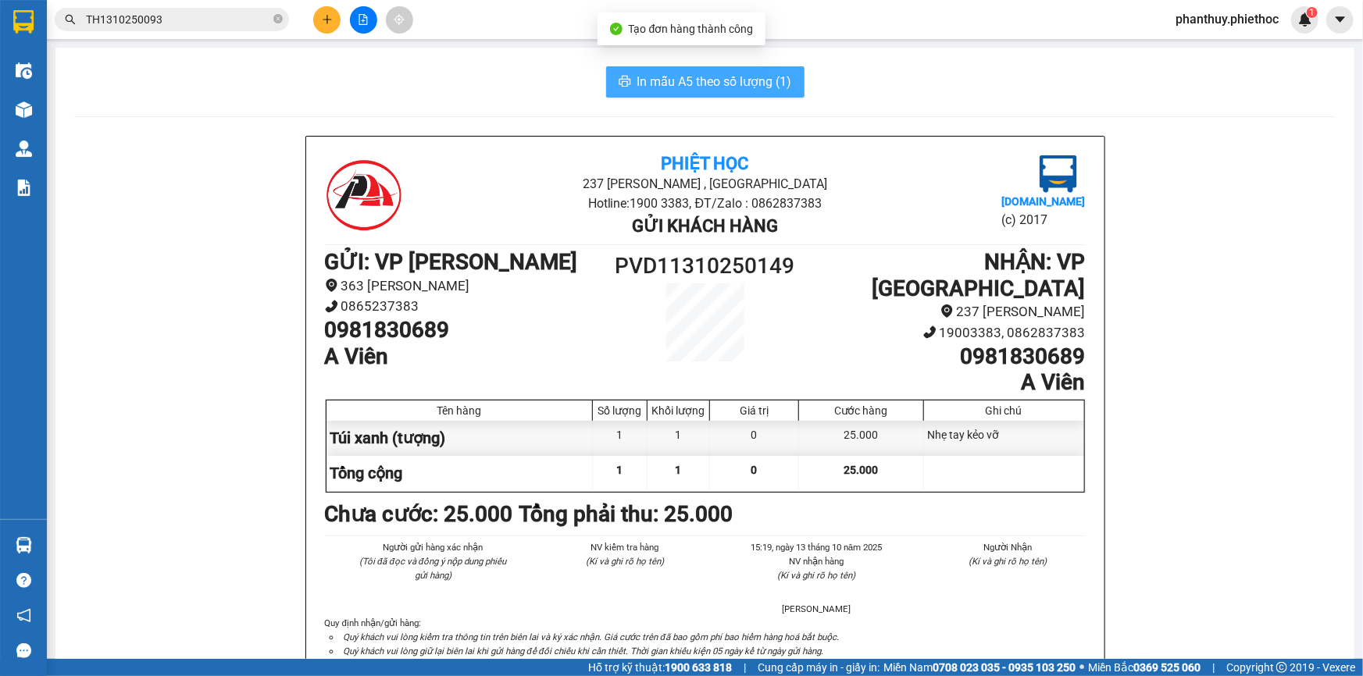
click at [686, 77] on span "In mẫu A5 theo số lượng (1)" at bounding box center [714, 82] width 155 height 20
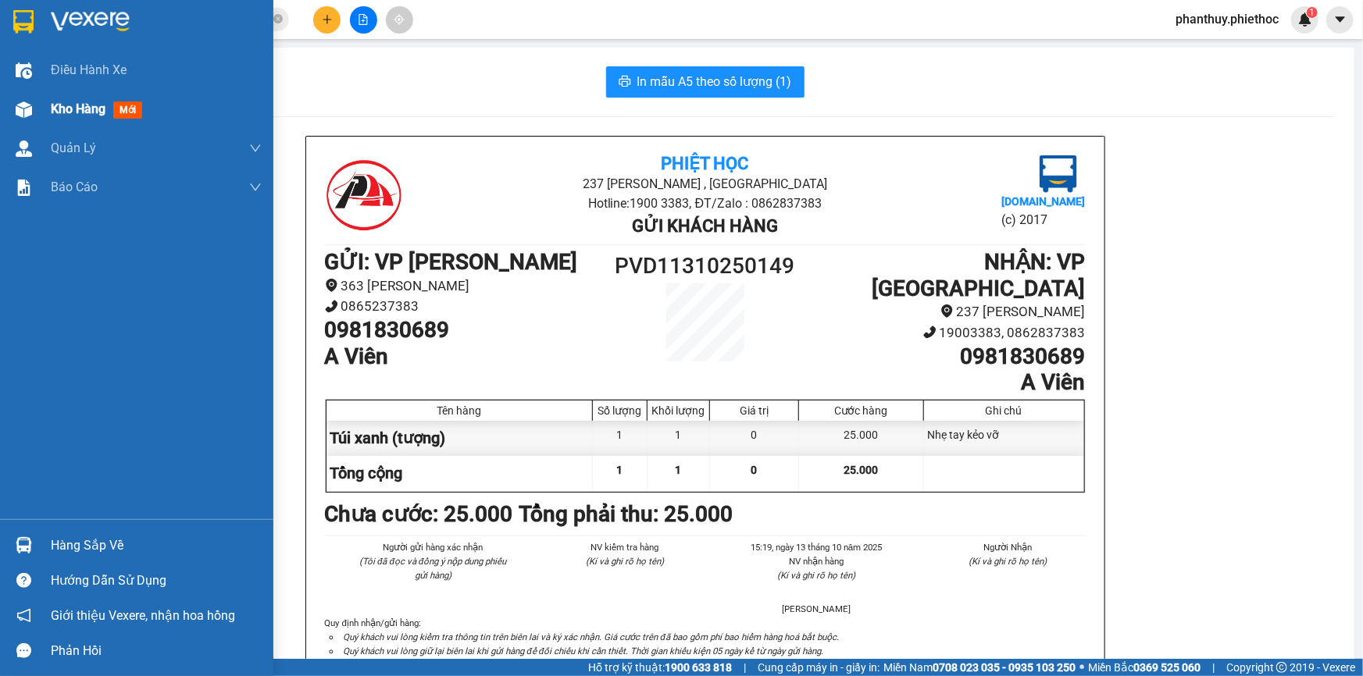
click at [61, 103] on span "Kho hàng" at bounding box center [78, 109] width 55 height 15
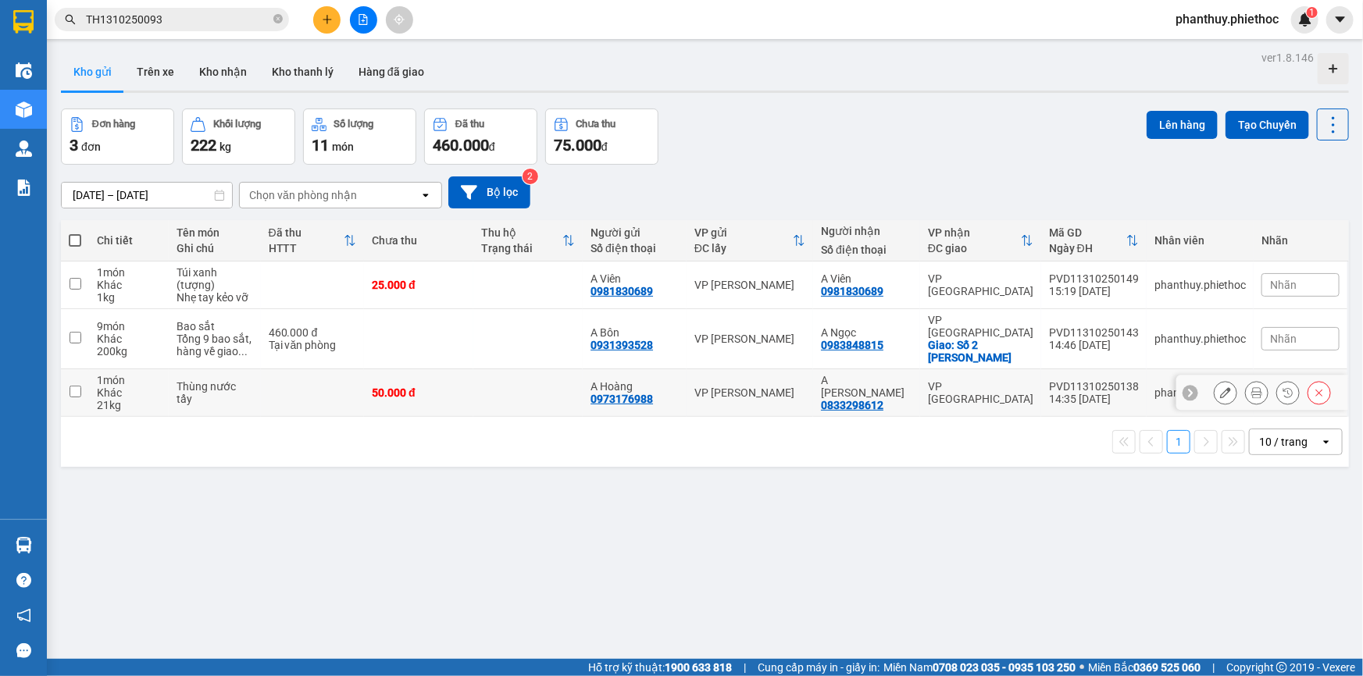
click at [77, 386] on input "checkbox" at bounding box center [76, 392] width 12 height 12
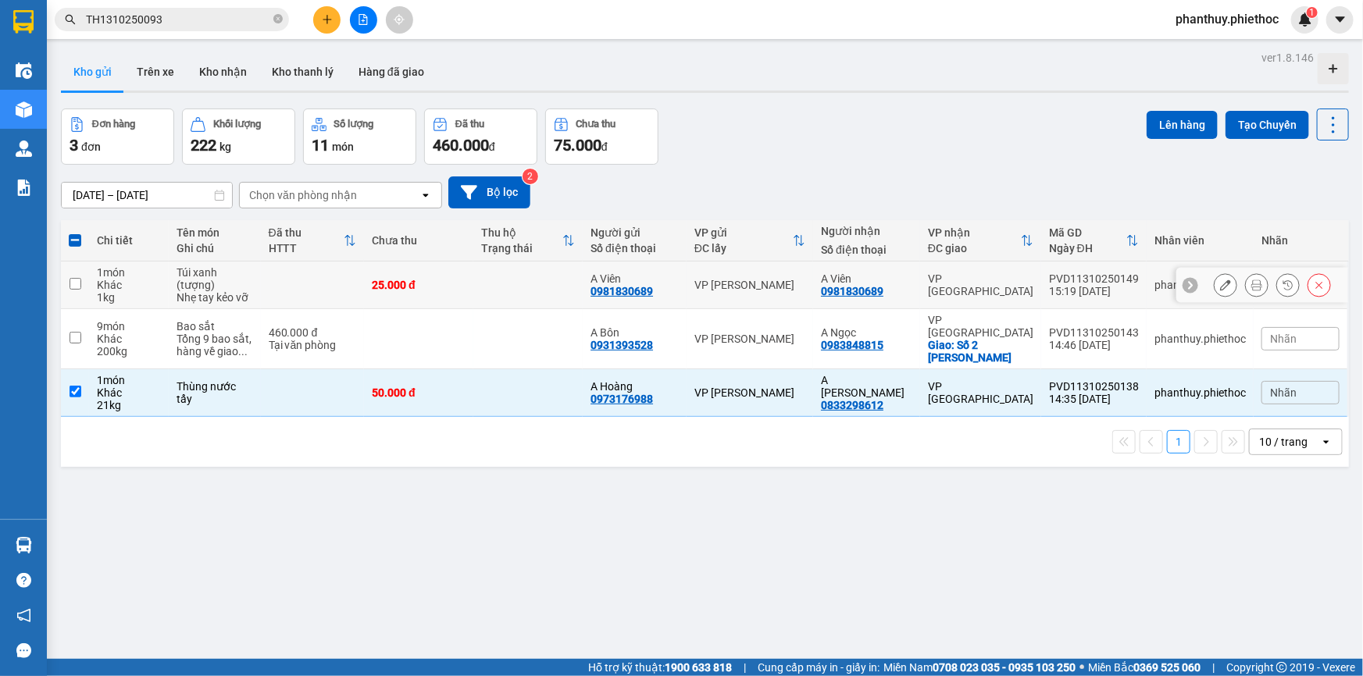
click at [73, 279] on input "checkbox" at bounding box center [76, 284] width 12 height 12
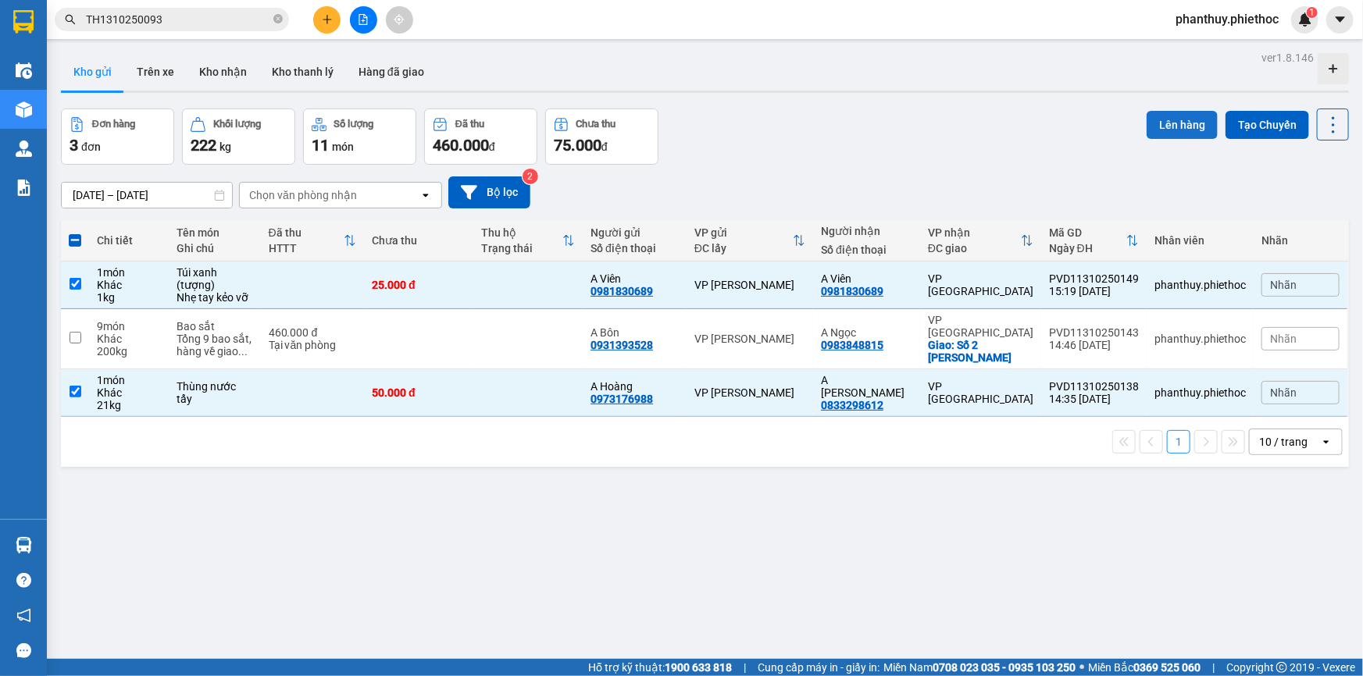
click at [1157, 123] on button "Lên hàng" at bounding box center [1181, 125] width 71 height 28
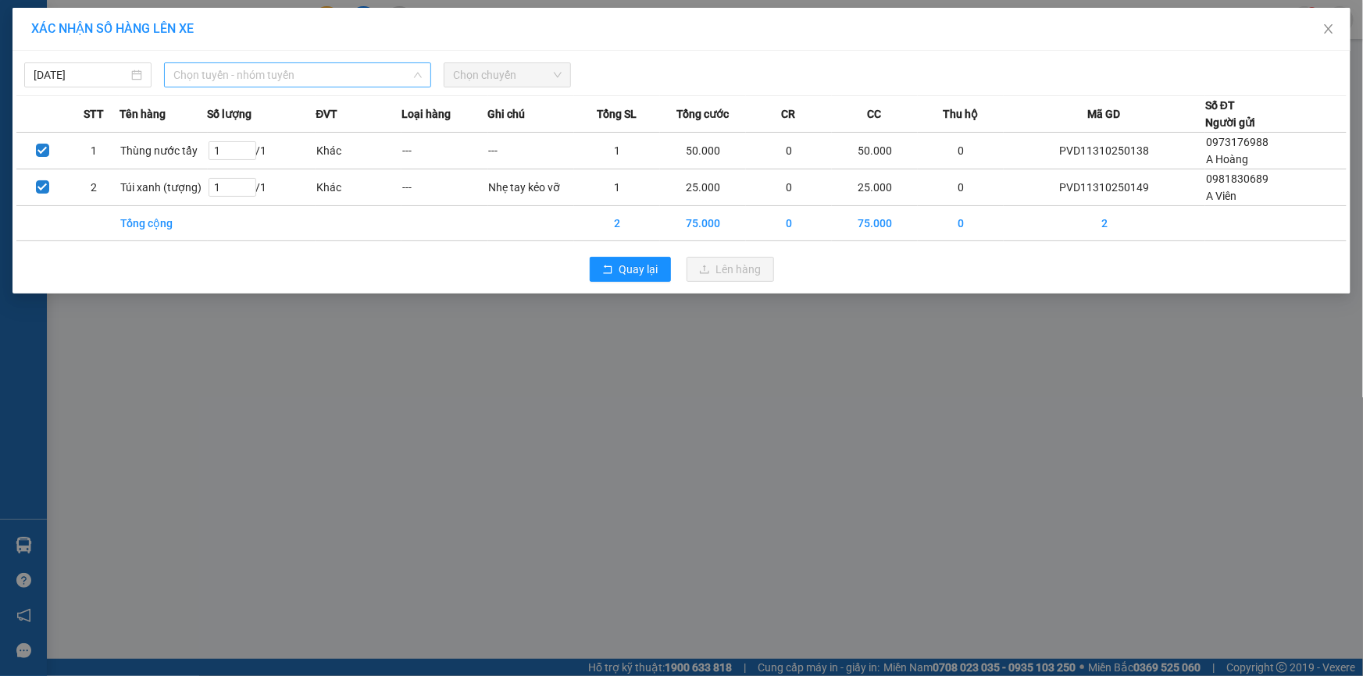
click at [244, 65] on span "Chọn tuyến - nhóm tuyến" at bounding box center [297, 74] width 248 height 23
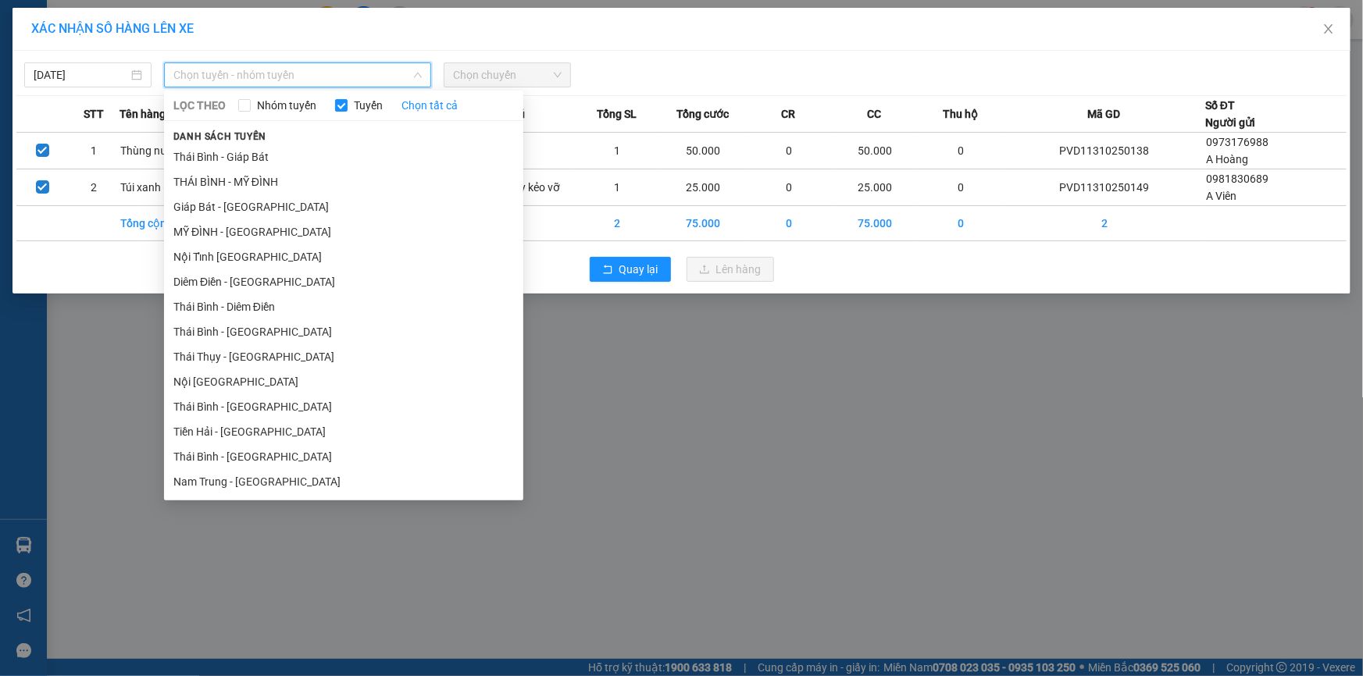
drag, startPoint x: 216, startPoint y: 230, endPoint x: 444, endPoint y: 115, distance: 255.6
click at [218, 231] on li "MỸ ĐÌNH - [GEOGRAPHIC_DATA]" at bounding box center [343, 231] width 359 height 25
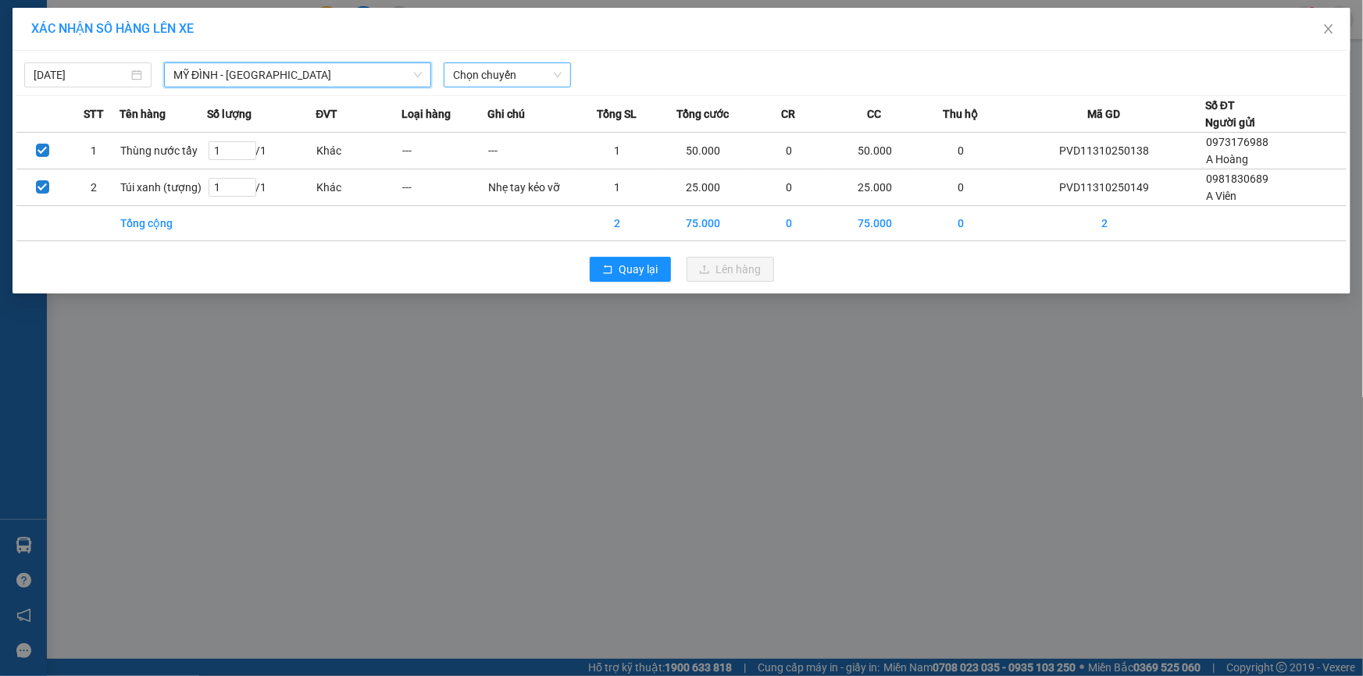
click at [483, 69] on span "Chọn chuyến" at bounding box center [507, 74] width 109 height 23
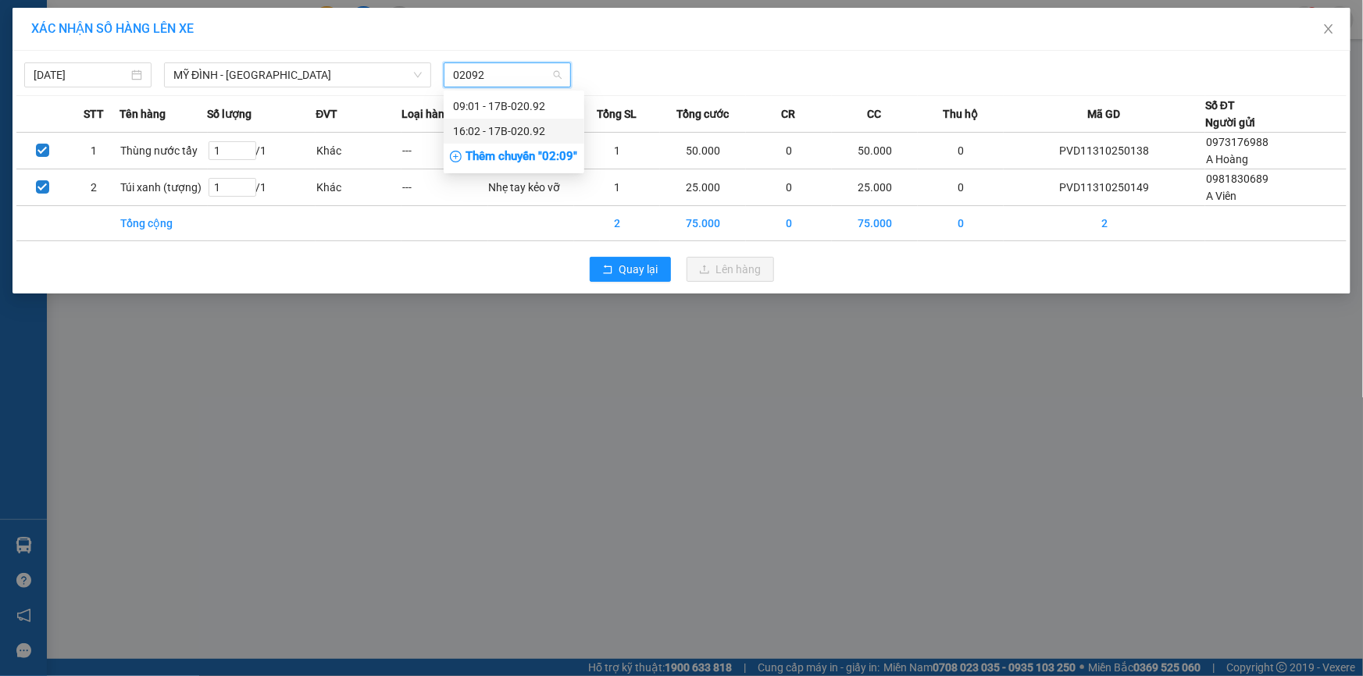
drag, startPoint x: 493, startPoint y: 132, endPoint x: 618, endPoint y: 132, distance: 125.7
click at [494, 132] on div "16:02 - 17B-020.92" at bounding box center [514, 131] width 122 height 17
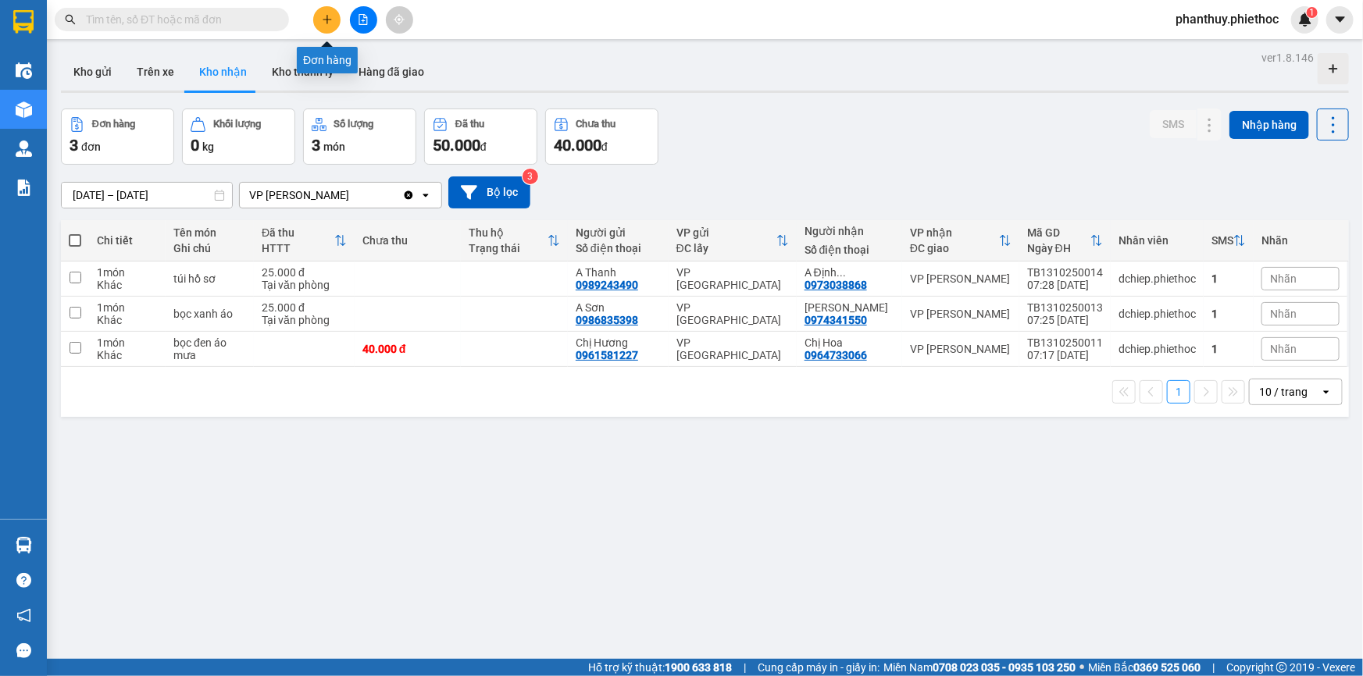
click at [322, 25] on button at bounding box center [326, 19] width 27 height 27
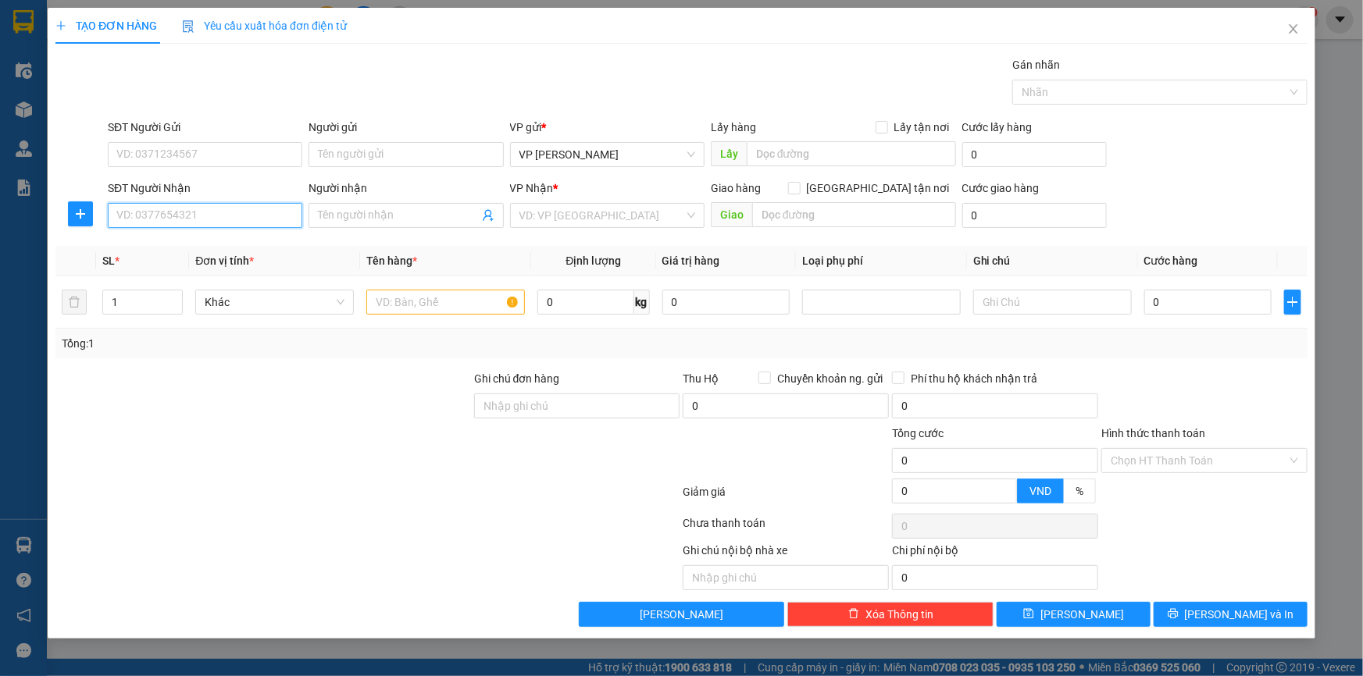
click at [124, 212] on input "SĐT Người Nhận" at bounding box center [205, 215] width 194 height 25
type input "0912283348"
click at [177, 238] on div "0912283348 - C Ngoan" at bounding box center [205, 246] width 176 height 17
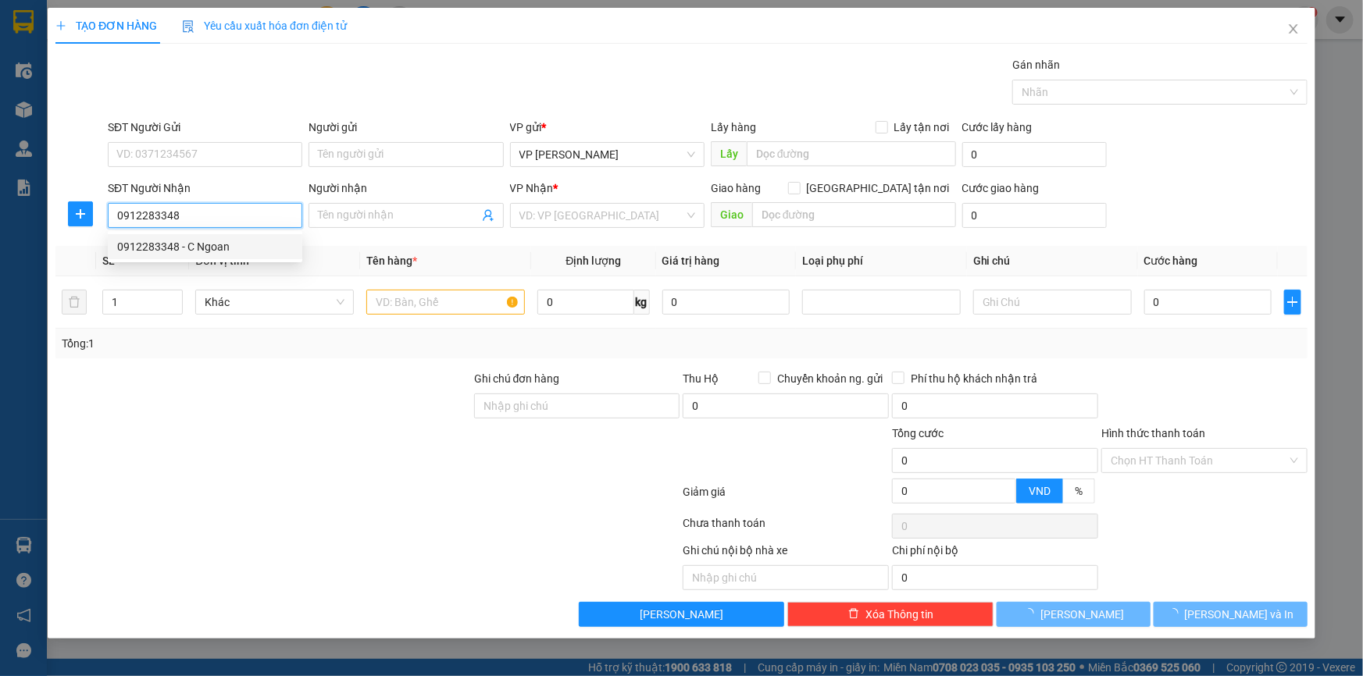
type input "C Ngoan"
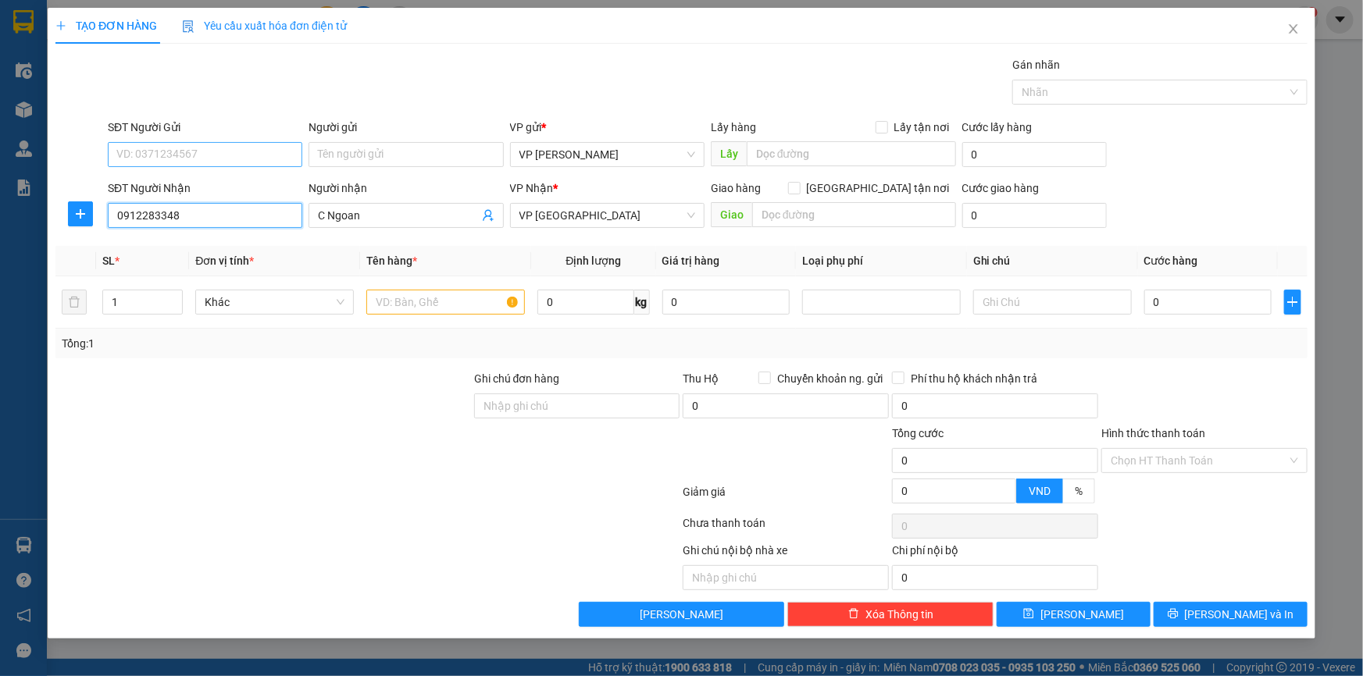
type input "0912283348"
click at [191, 142] on input "SĐT Người Gửi" at bounding box center [205, 154] width 194 height 25
click at [173, 184] on div "0918762098 - [GEOGRAPHIC_DATA]" at bounding box center [205, 185] width 176 height 17
type input "0918762098"
type input "Chị Vân Anh"
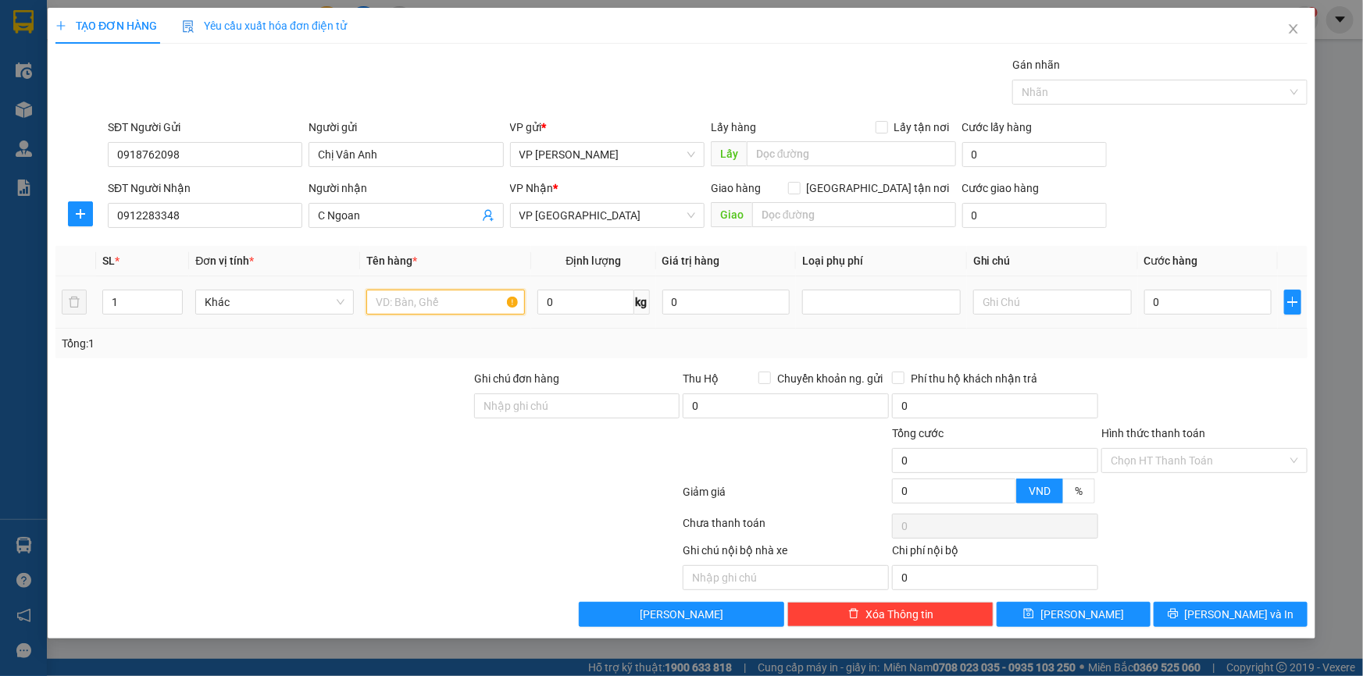
click at [406, 298] on input "text" at bounding box center [445, 302] width 159 height 25
type input "Bọc xanh (giấy tờ))"
type input "2"
type input "02"
type input "2"
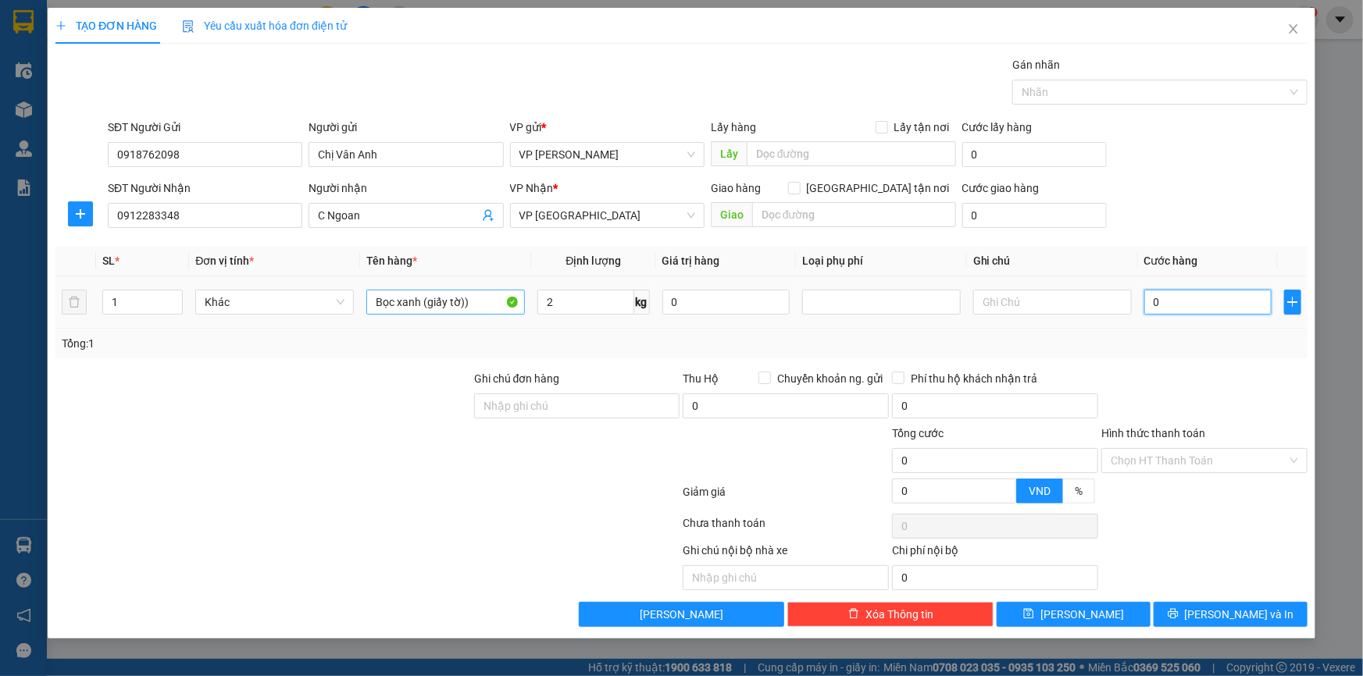
type input "2"
type input "025"
type input "25"
type input "25.000"
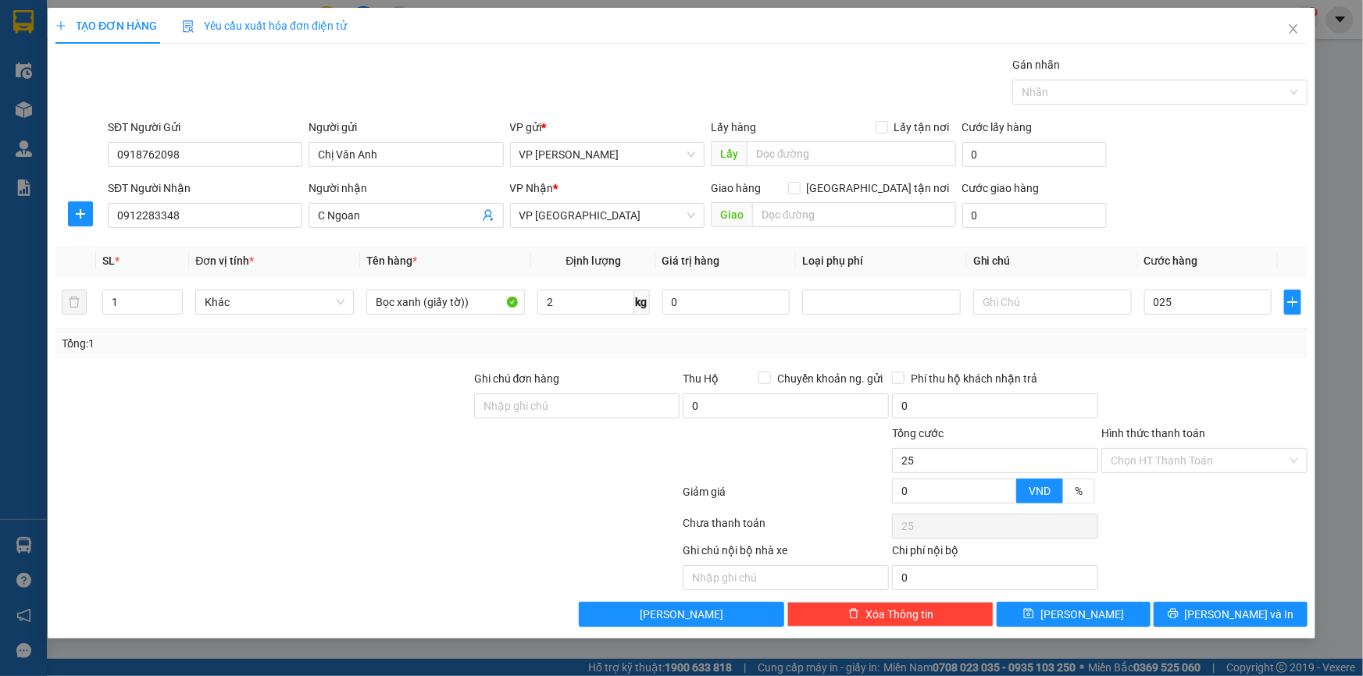
type input "25.000"
click at [1210, 152] on div "SĐT Người Gửi 0918762098 Người gửi Chị Vân Anh VP gửi * VP Phạm Văn Đồng Lấy hà…" at bounding box center [708, 146] width 1206 height 55
click at [1178, 617] on icon "printer" at bounding box center [1172, 613] width 11 height 11
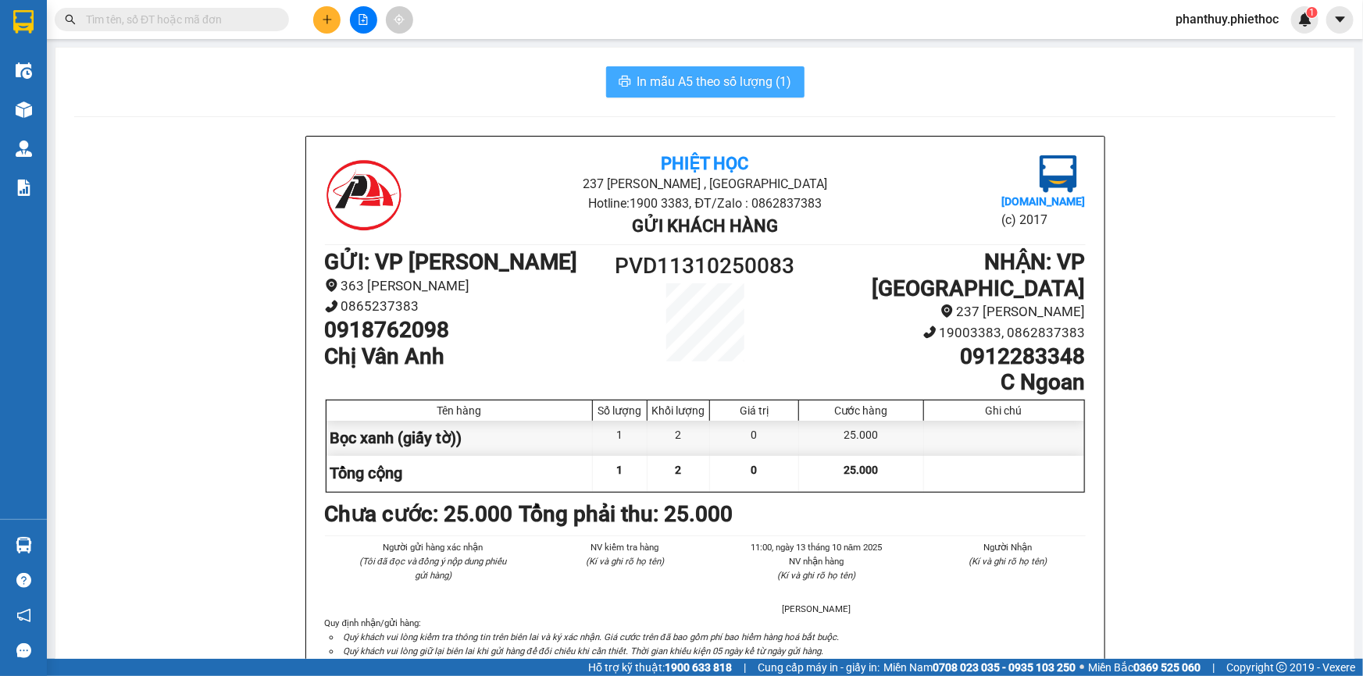
click at [736, 86] on span "In mẫu A5 theo số lượng (1)" at bounding box center [714, 82] width 155 height 20
click at [227, 18] on input "text" at bounding box center [178, 19] width 184 height 17
paste input "TB1310250079"
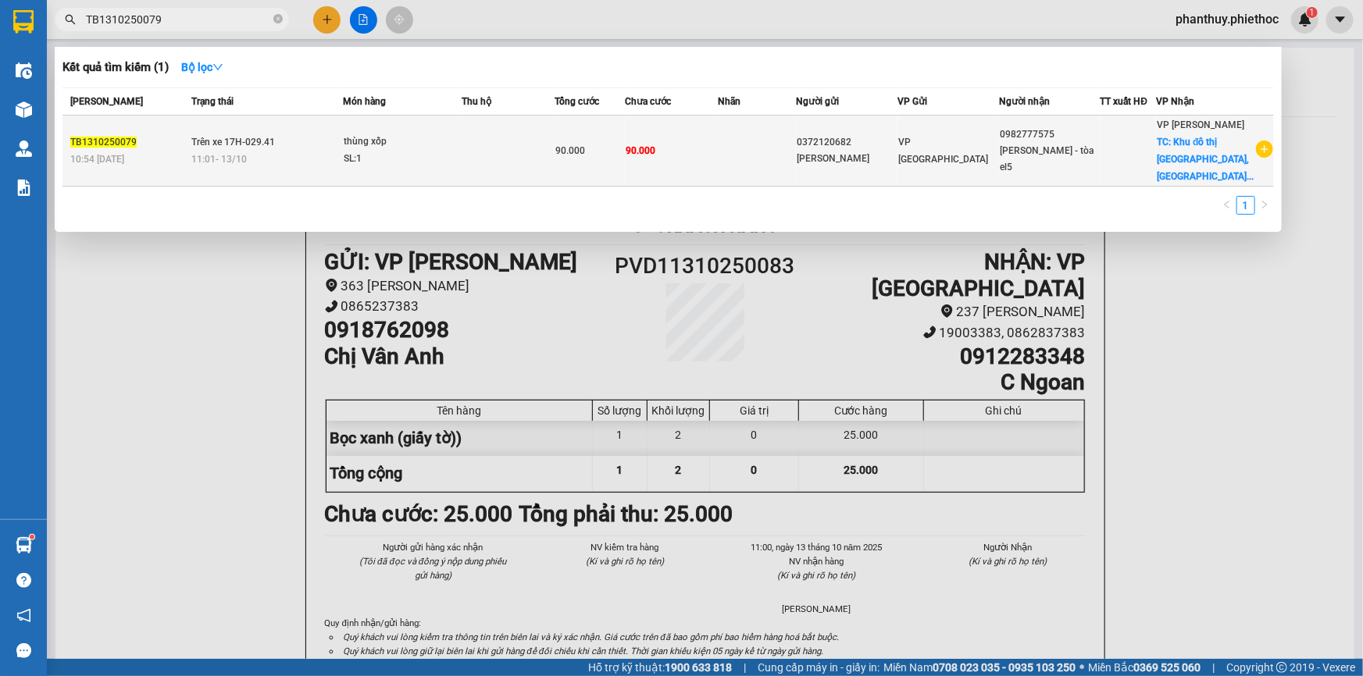
type input "TB1310250079"
click at [374, 125] on td "thùng xốp SL: 1" at bounding box center [402, 151] width 119 height 71
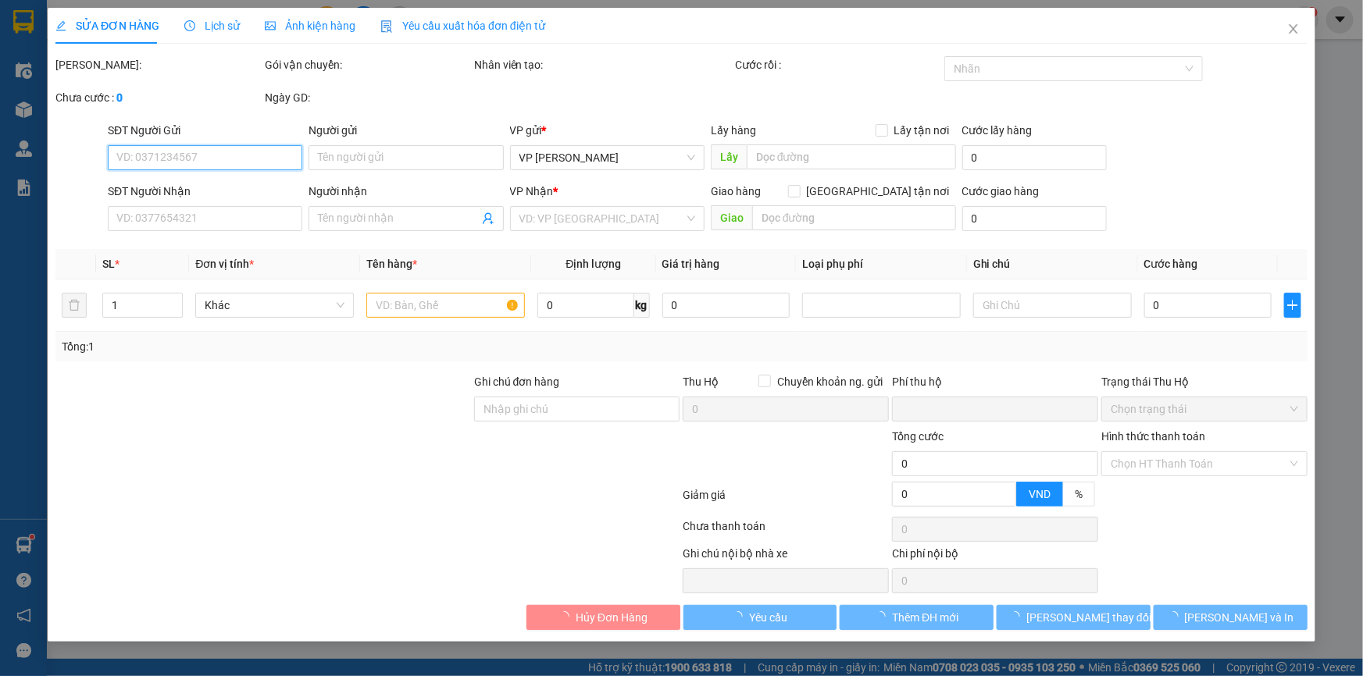
type input "0372120682"
type input "[PERSON_NAME]"
type input "0982777575"
type input "[PERSON_NAME] - tòa el5"
checkbox input "true"
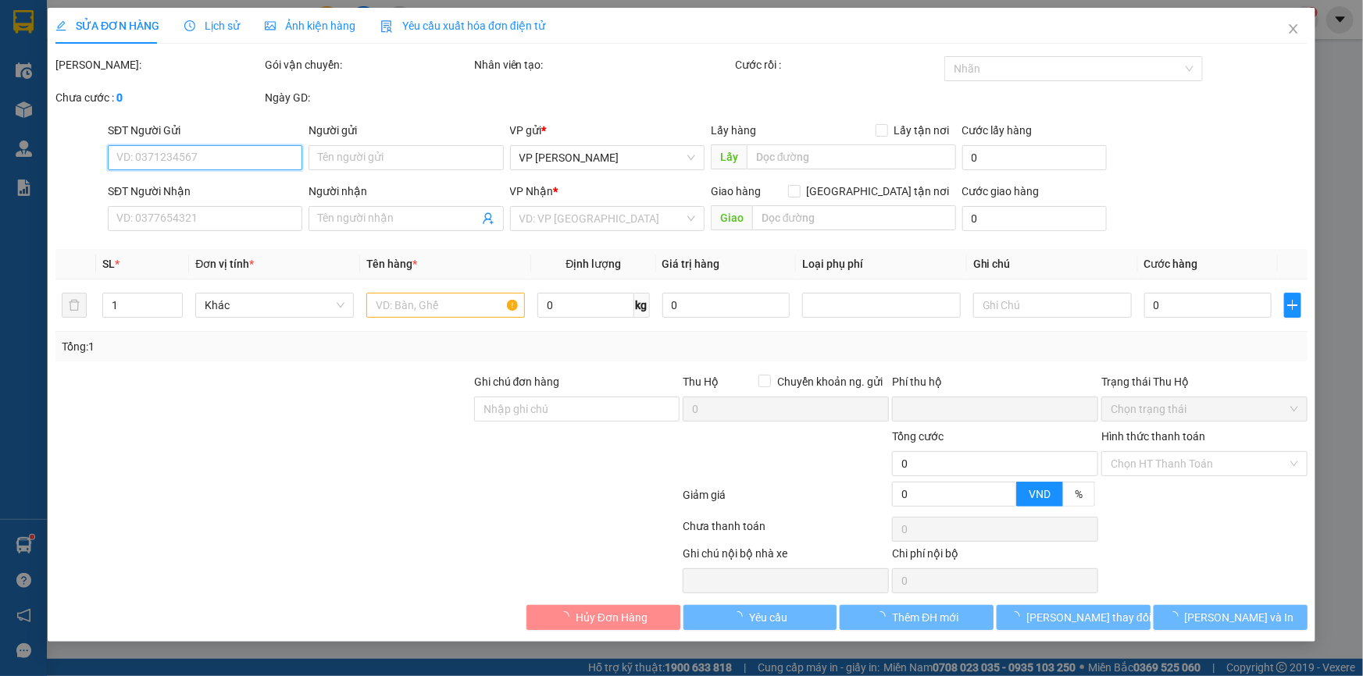
type input "Khu đô thị [GEOGRAPHIC_DATA], [GEOGRAPHIC_DATA], [GEOGRAPHIC_DATA], [GEOGRAPHIC…"
type input "0"
type input "90.000"
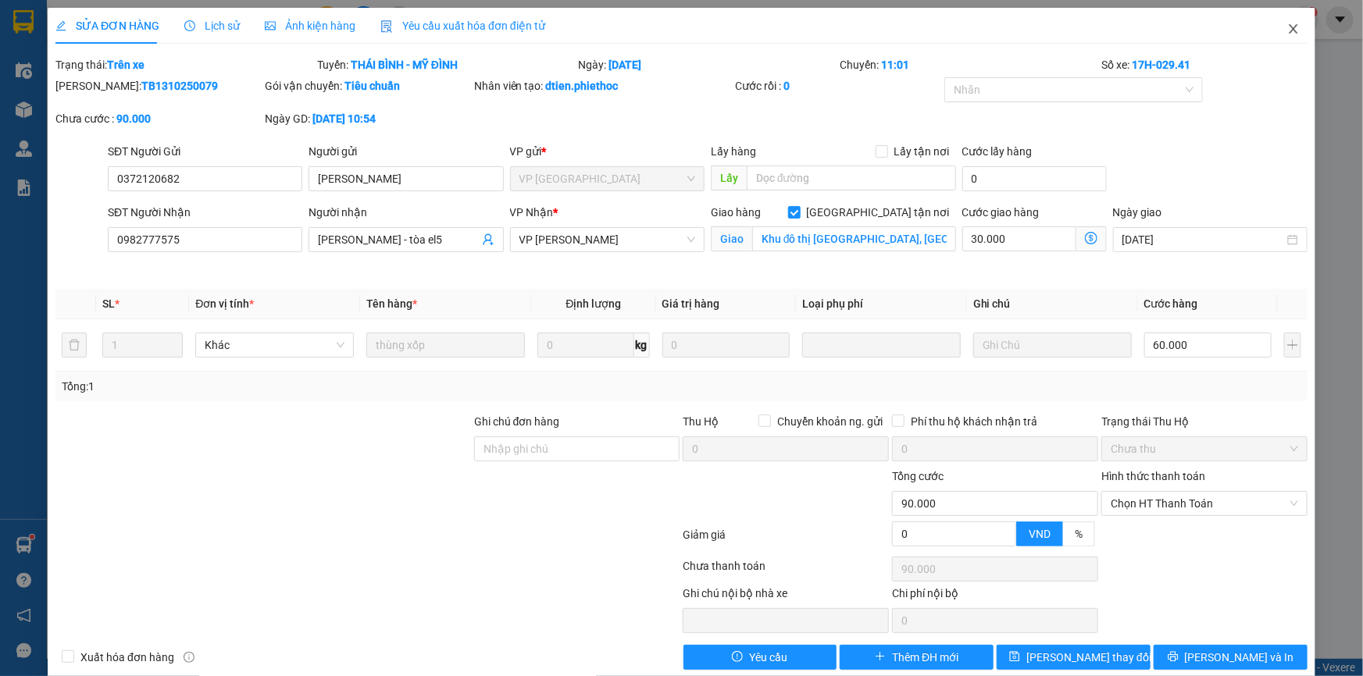
drag, startPoint x: 1282, startPoint y: 28, endPoint x: 1178, endPoint y: 7, distance: 106.7
click at [1287, 29] on icon "close" at bounding box center [1293, 29] width 12 height 12
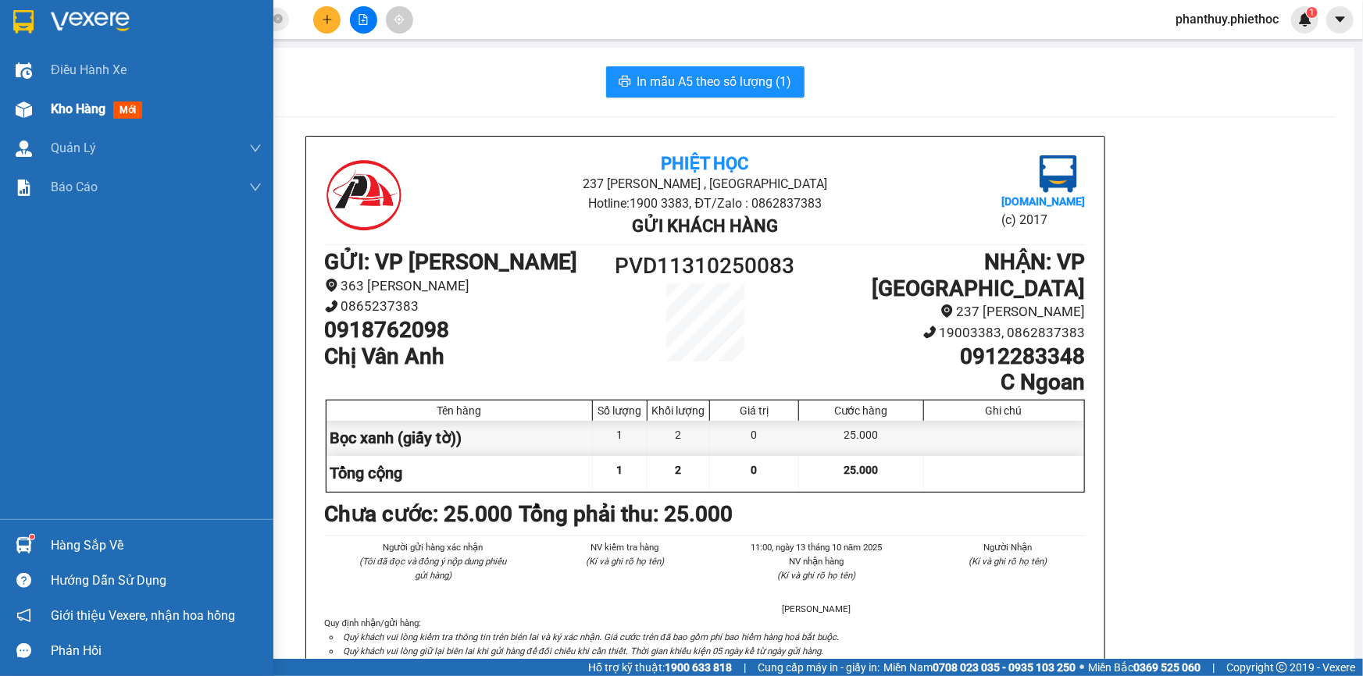
click at [102, 109] on span "Kho hàng" at bounding box center [78, 109] width 55 height 15
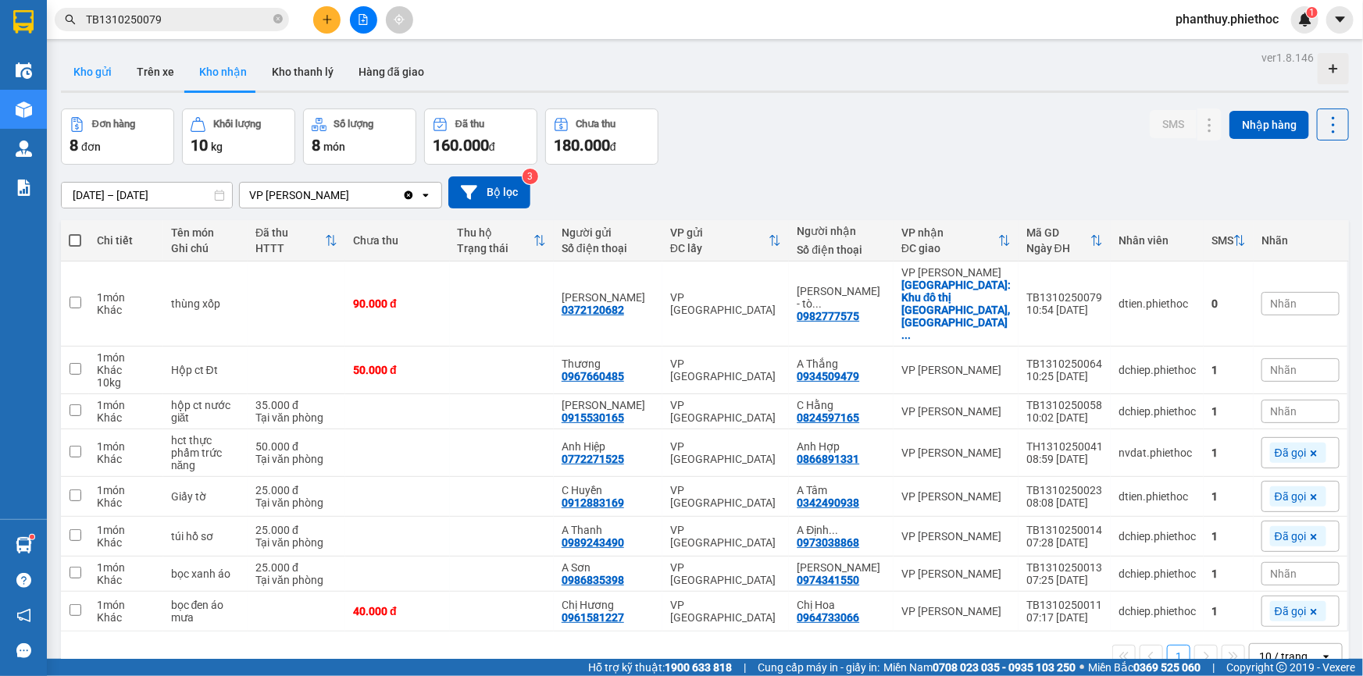
click at [77, 70] on button "Kho gửi" at bounding box center [92, 71] width 63 height 37
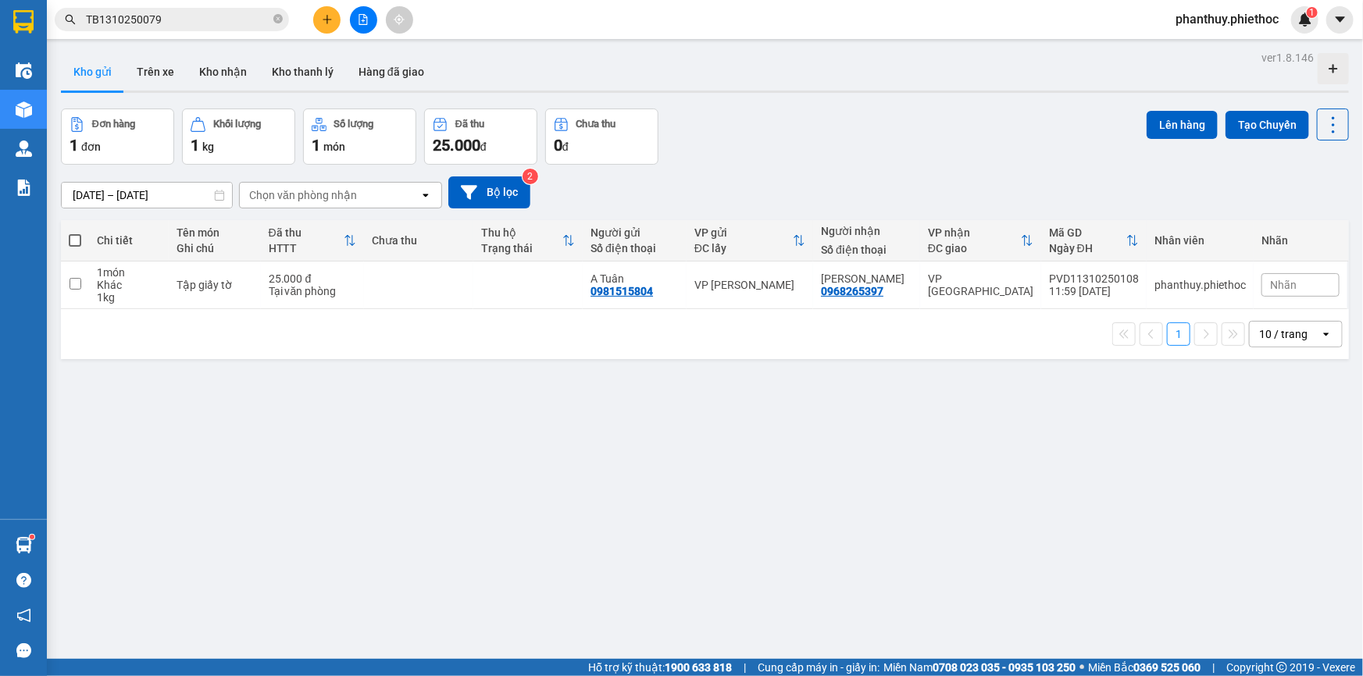
click at [70, 237] on span at bounding box center [75, 240] width 12 height 12
click at [75, 233] on input "checkbox" at bounding box center [75, 233] width 0 height 0
checkbox input "true"
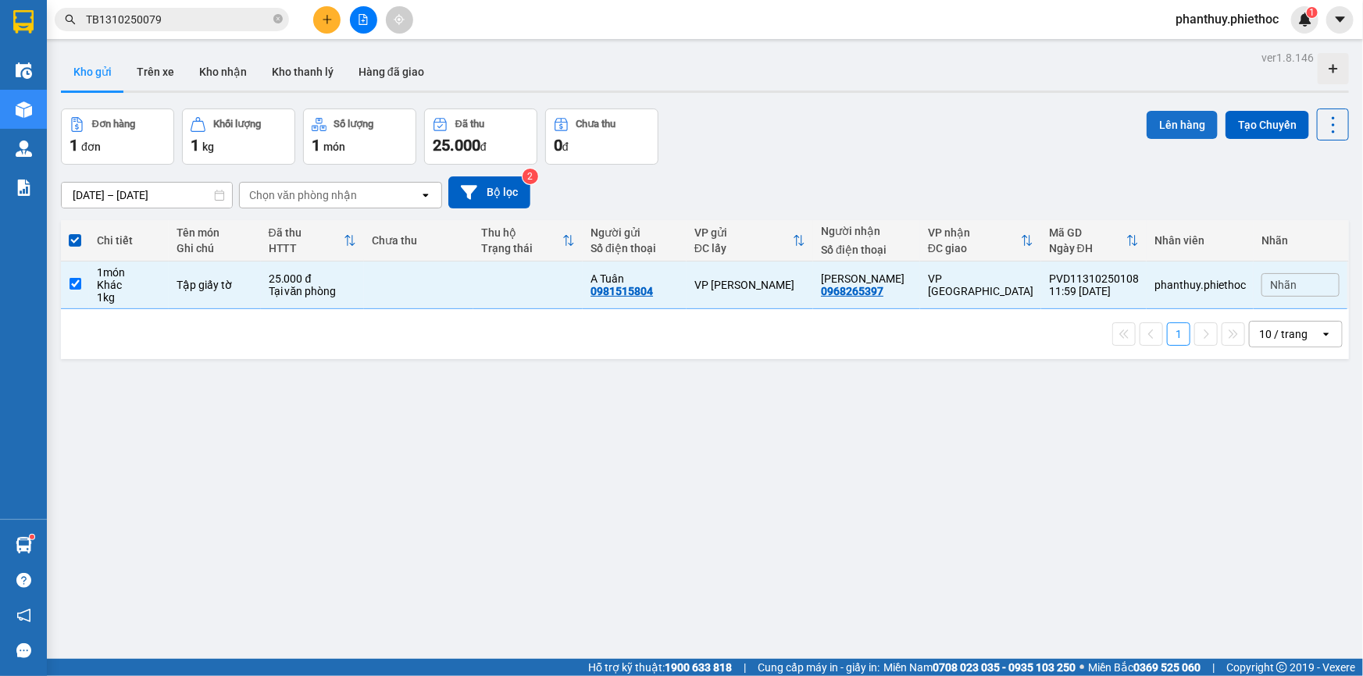
click at [1148, 119] on button "Lên hàng" at bounding box center [1181, 125] width 71 height 28
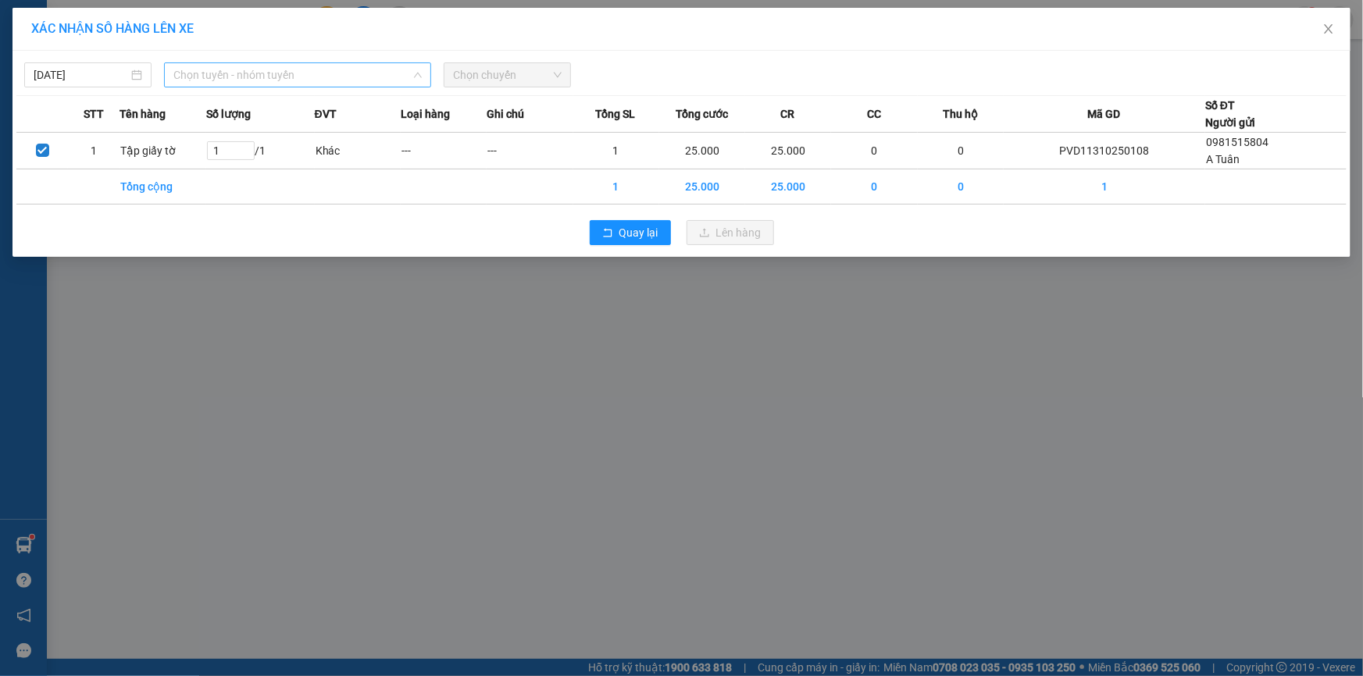
click at [219, 67] on span "Chọn tuyến - nhóm tuyến" at bounding box center [297, 74] width 248 height 23
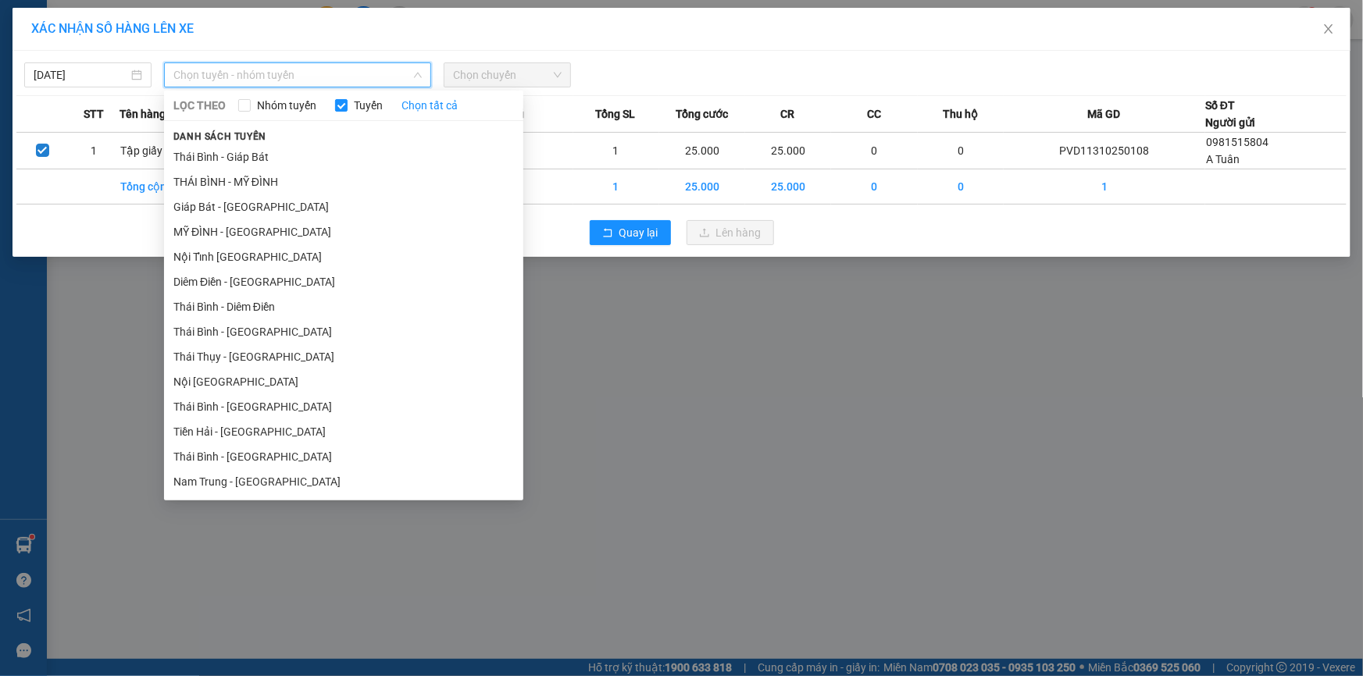
drag, startPoint x: 213, startPoint y: 229, endPoint x: 385, endPoint y: 122, distance: 202.4
click at [216, 229] on li "MỸ ĐÌNH - [GEOGRAPHIC_DATA]" at bounding box center [343, 231] width 359 height 25
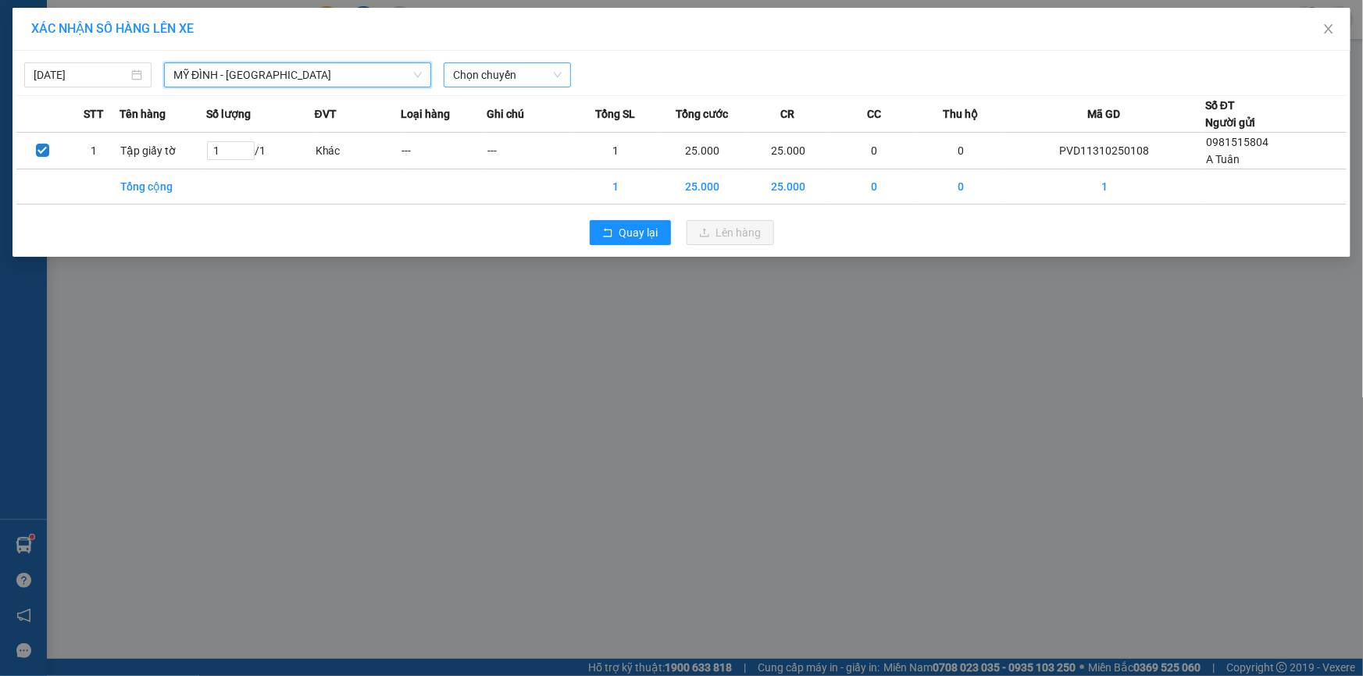
click at [533, 78] on span "Chọn chuyến" at bounding box center [507, 74] width 109 height 23
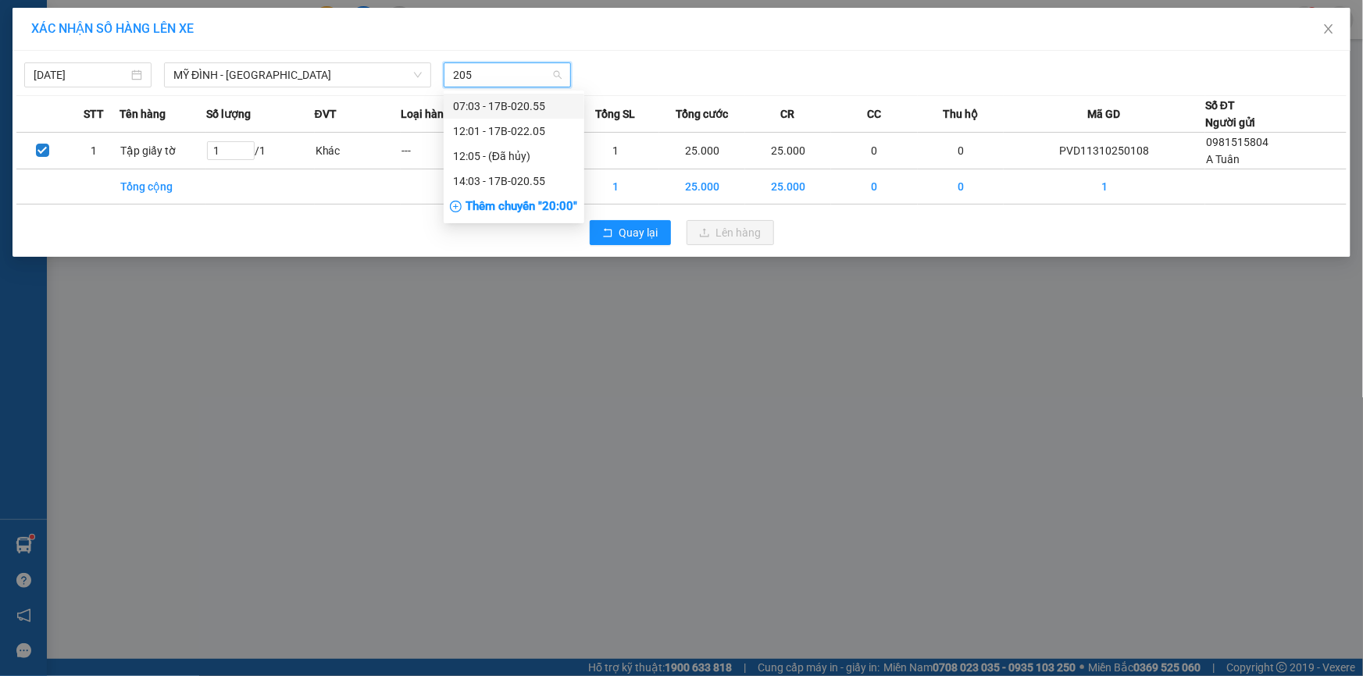
type input "2055"
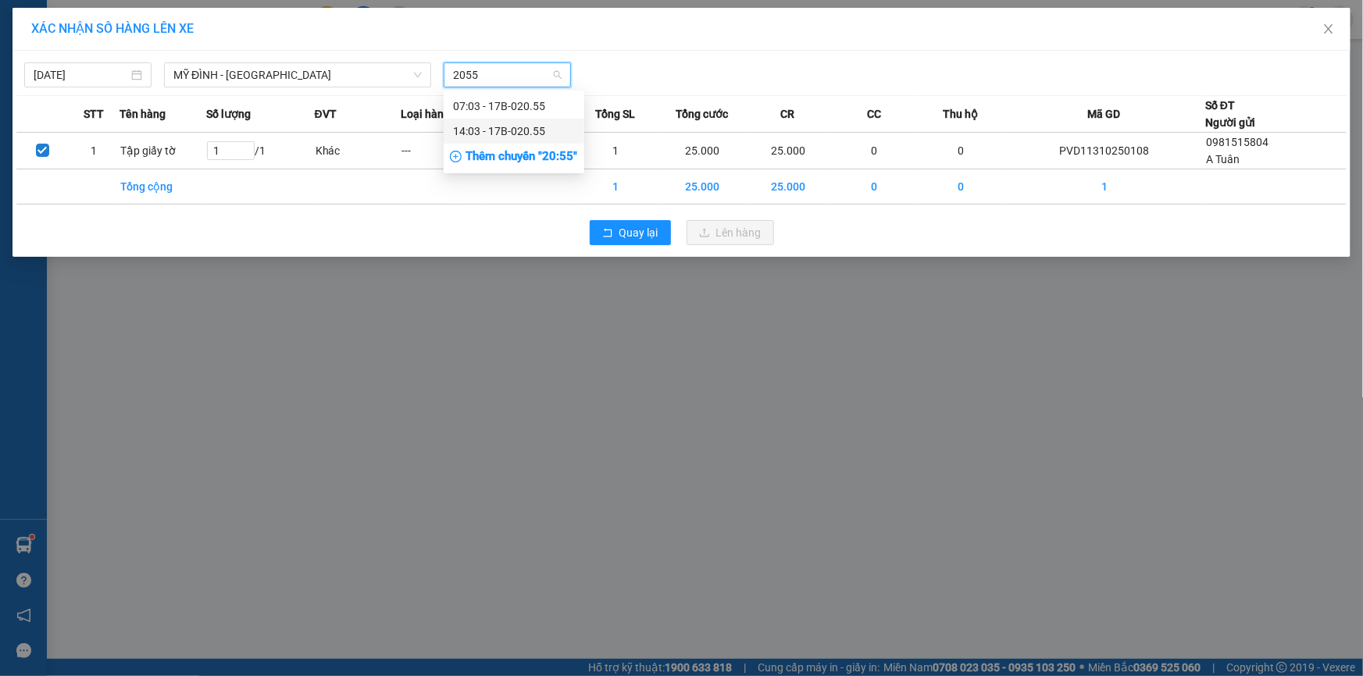
click at [554, 139] on div "14:03 - 17B-020.55" at bounding box center [514, 131] width 122 height 17
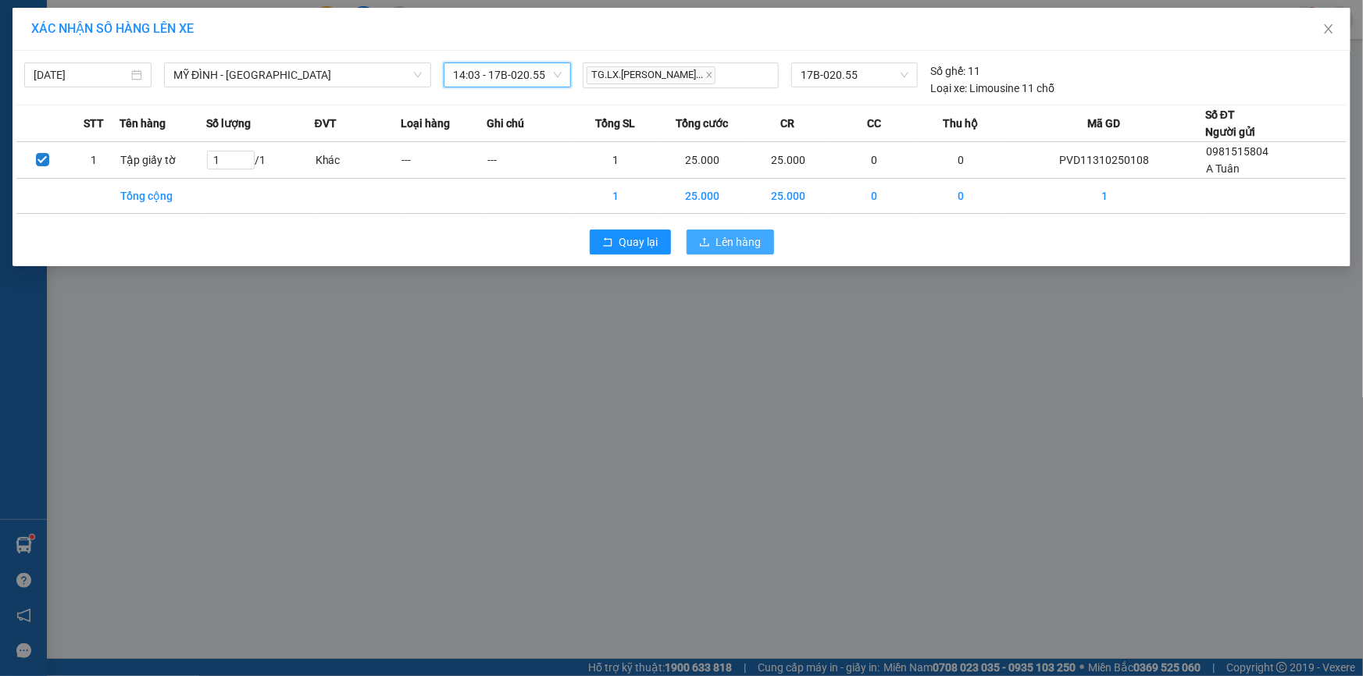
click at [725, 241] on span "Lên hàng" at bounding box center [738, 241] width 45 height 17
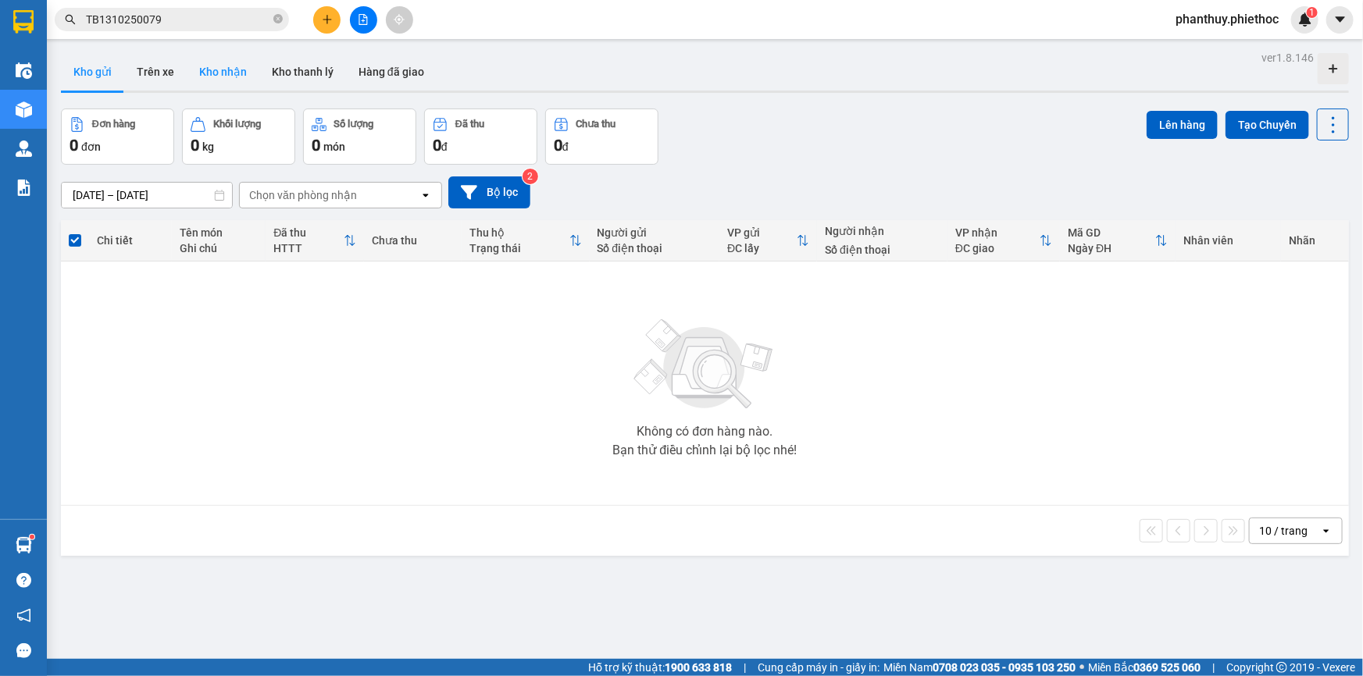
click at [239, 67] on button "Kho nhận" at bounding box center [223, 71] width 73 height 37
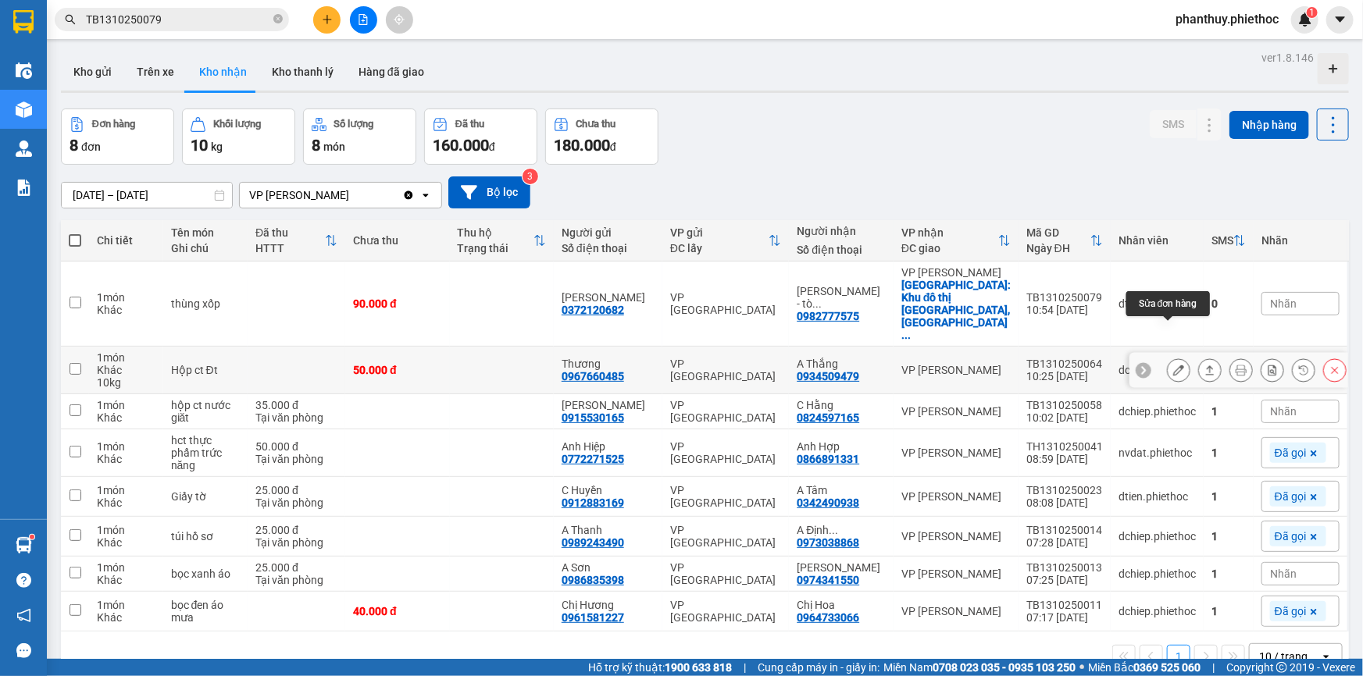
click at [1173, 365] on icon at bounding box center [1178, 370] width 11 height 11
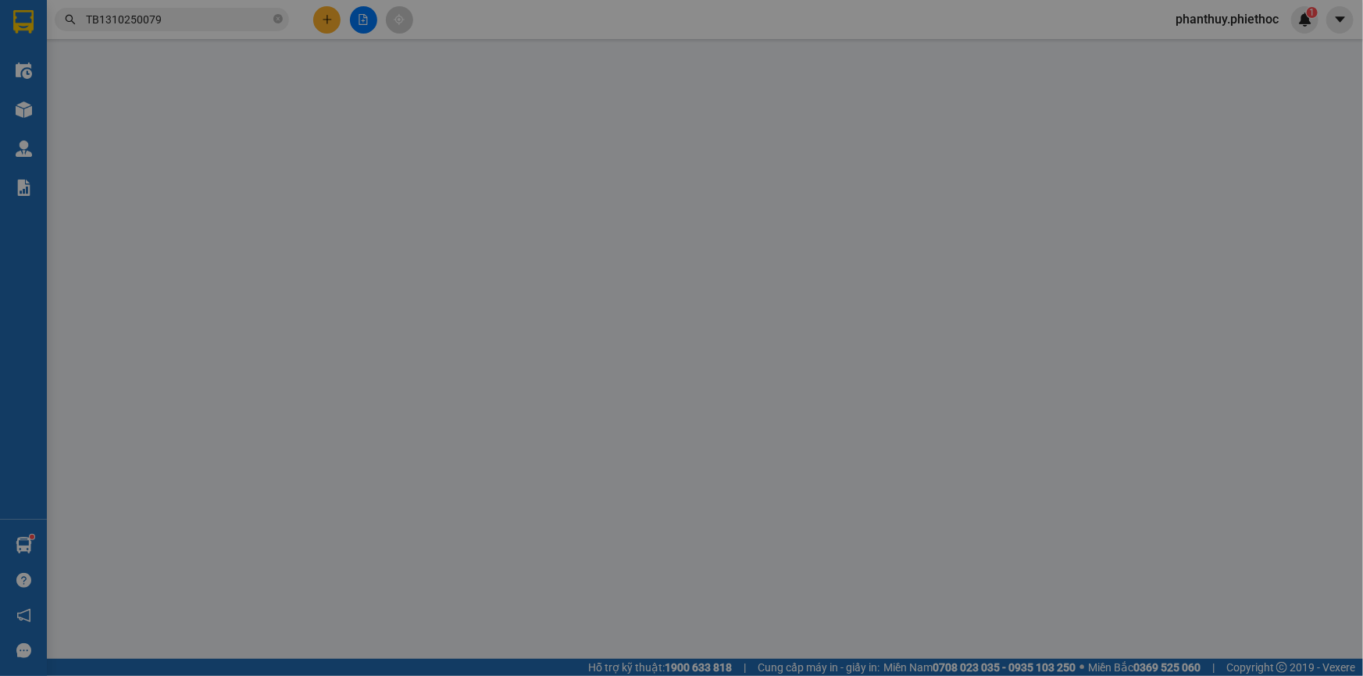
type input "0967660485"
type input "Thương"
type input "0934509479"
type input "A Thắng"
type input "0"
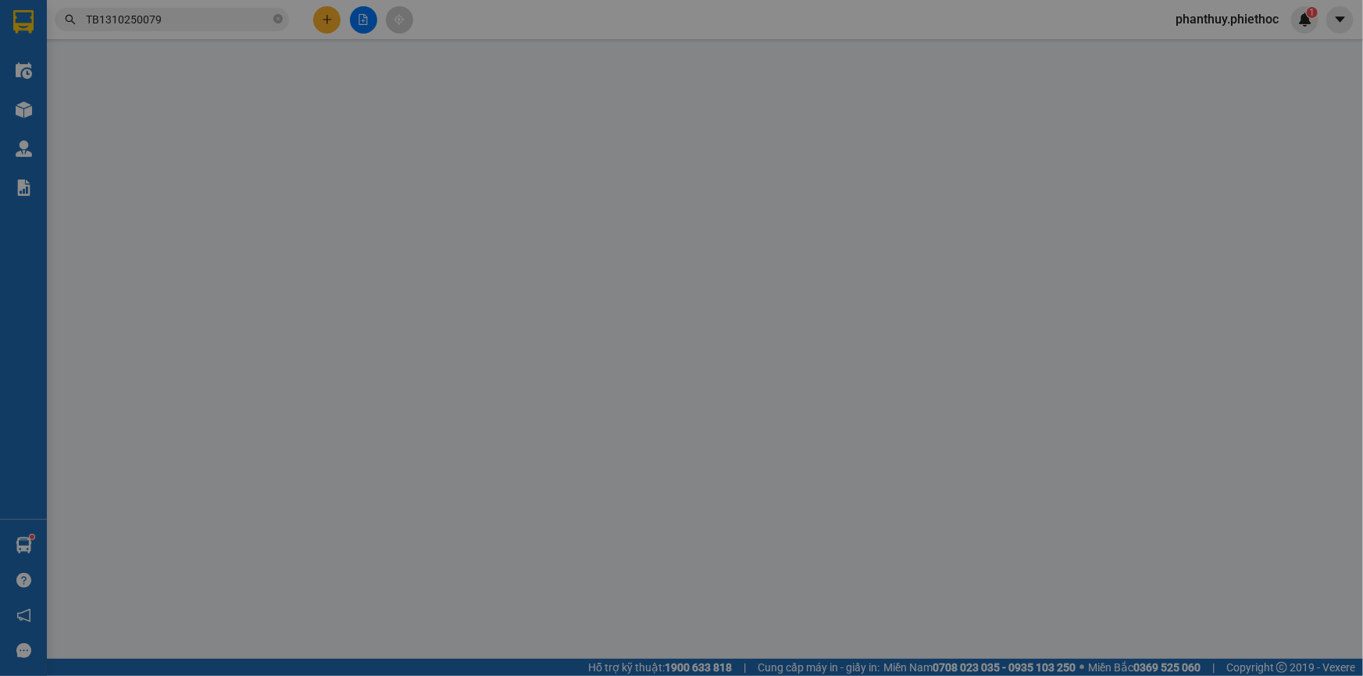
type input "50.000"
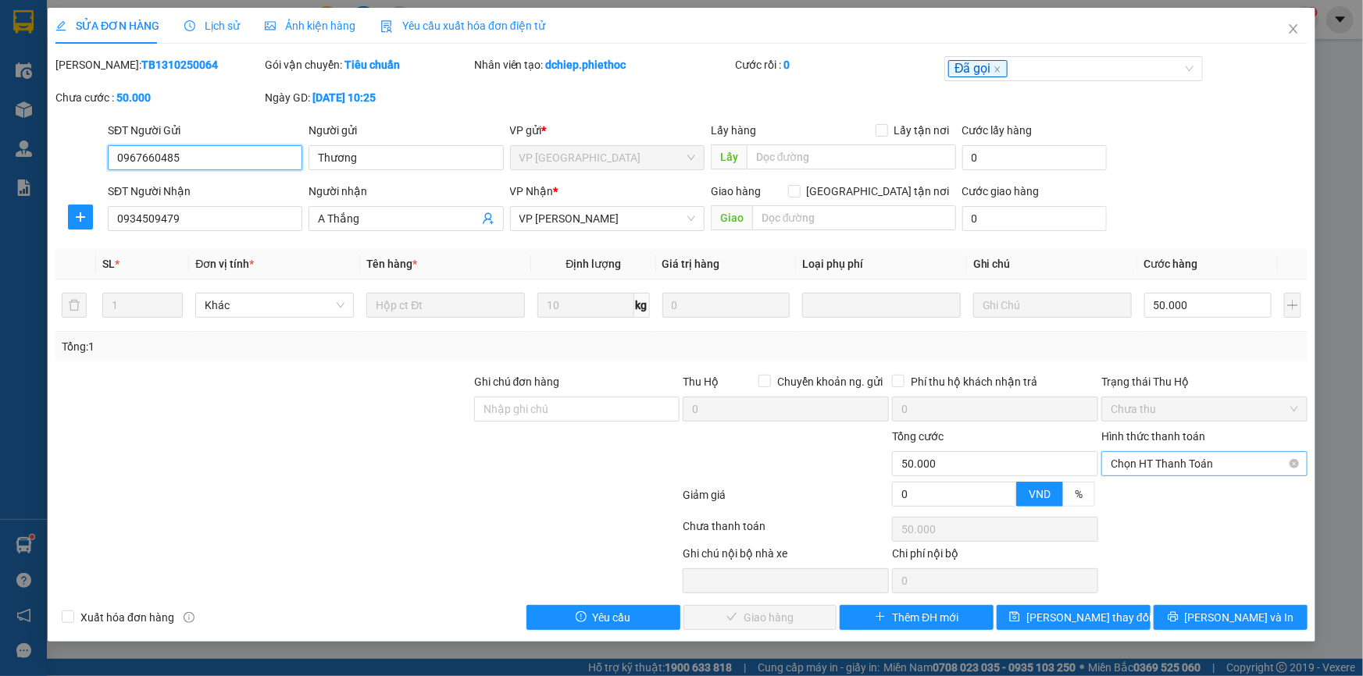
click at [1117, 466] on span "Chọn HT Thanh Toán" at bounding box center [1203, 463] width 187 height 23
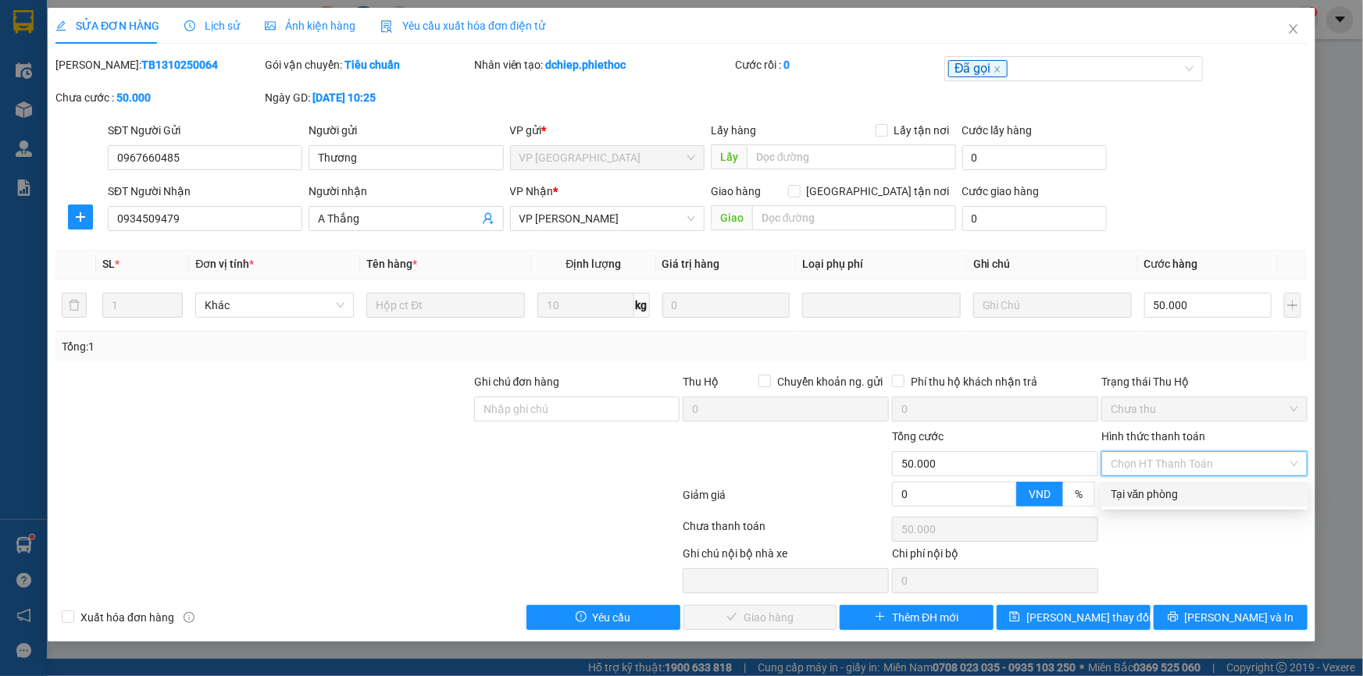
click at [1137, 490] on div "Tại văn phòng" at bounding box center [1203, 494] width 187 height 17
type input "0"
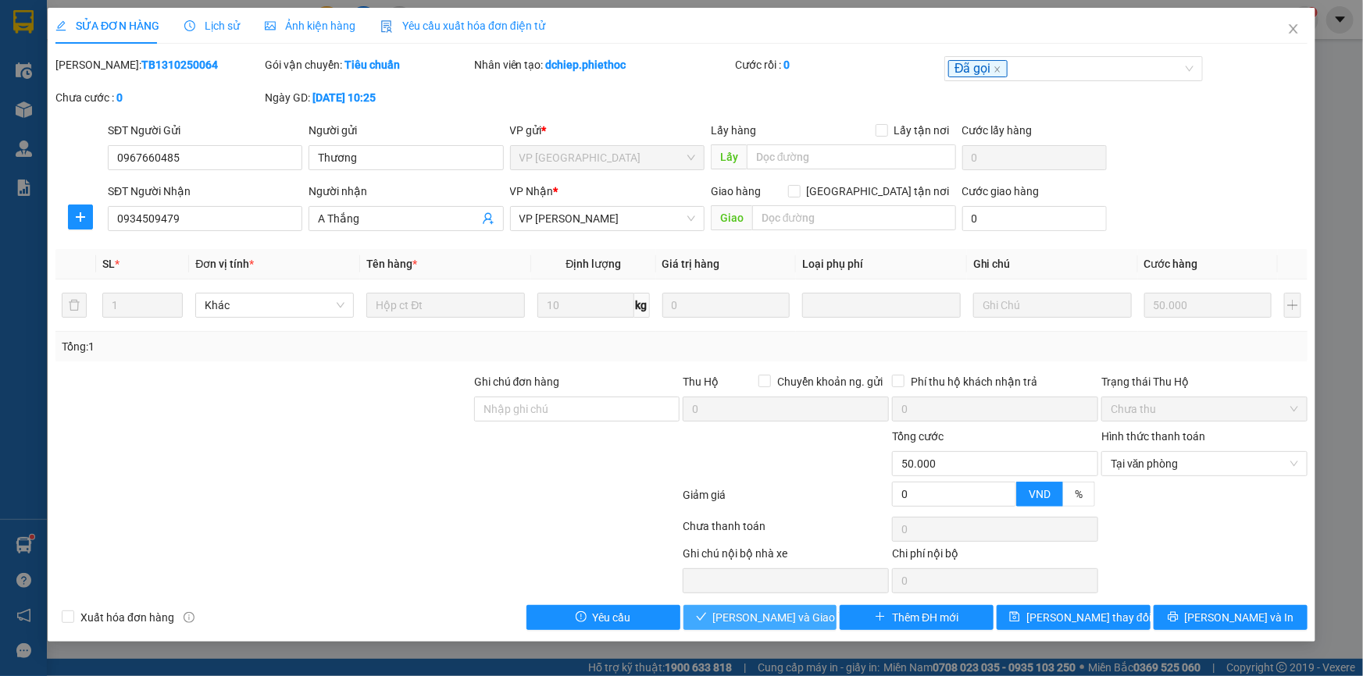
click at [771, 619] on span "Lưu và Giao hàng" at bounding box center [788, 617] width 150 height 17
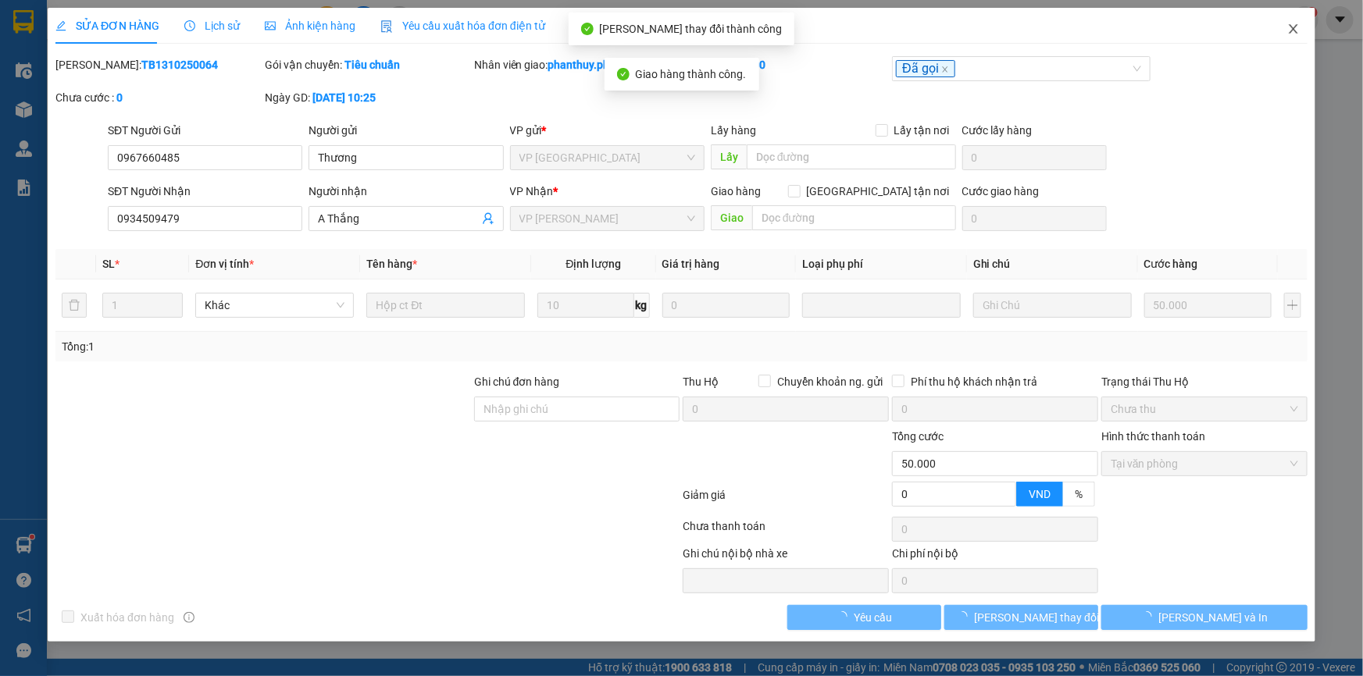
click at [1295, 31] on icon "close" at bounding box center [1292, 28] width 9 height 9
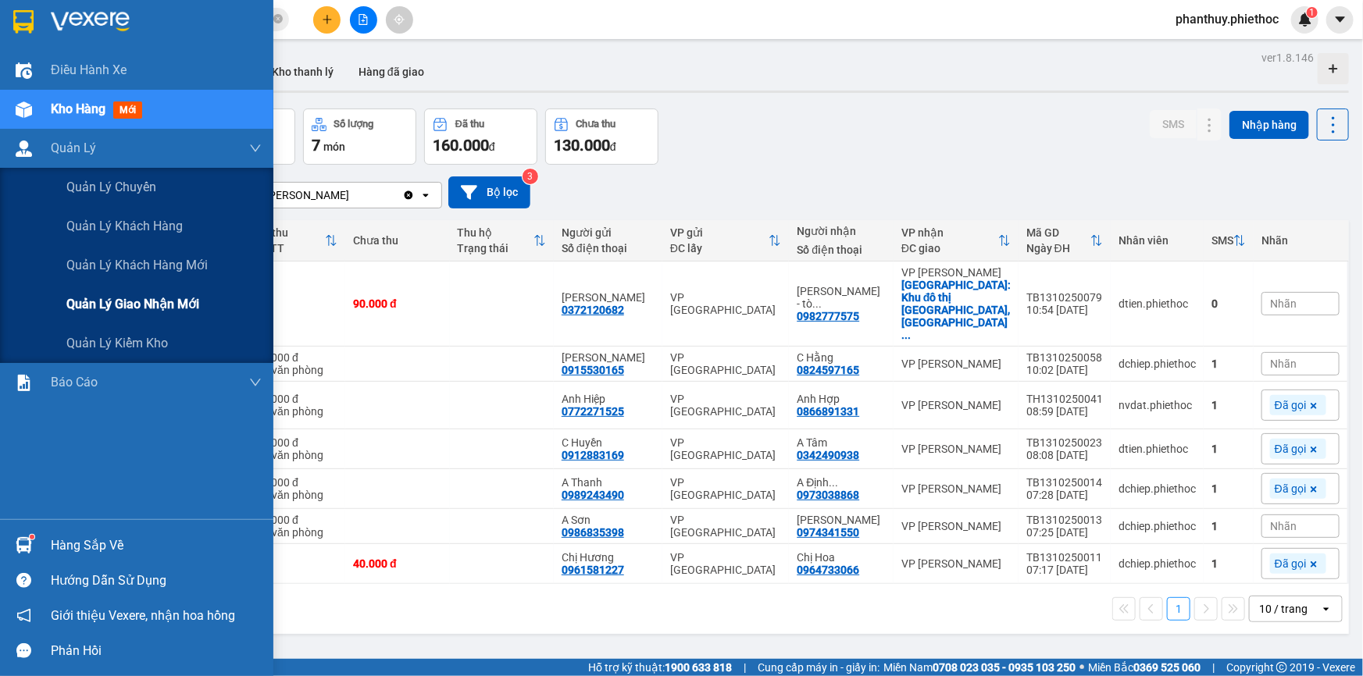
drag, startPoint x: 144, startPoint y: 310, endPoint x: 156, endPoint y: 302, distance: 14.7
click at [144, 312] on span "Quản lý giao nhận mới" at bounding box center [132, 304] width 133 height 20
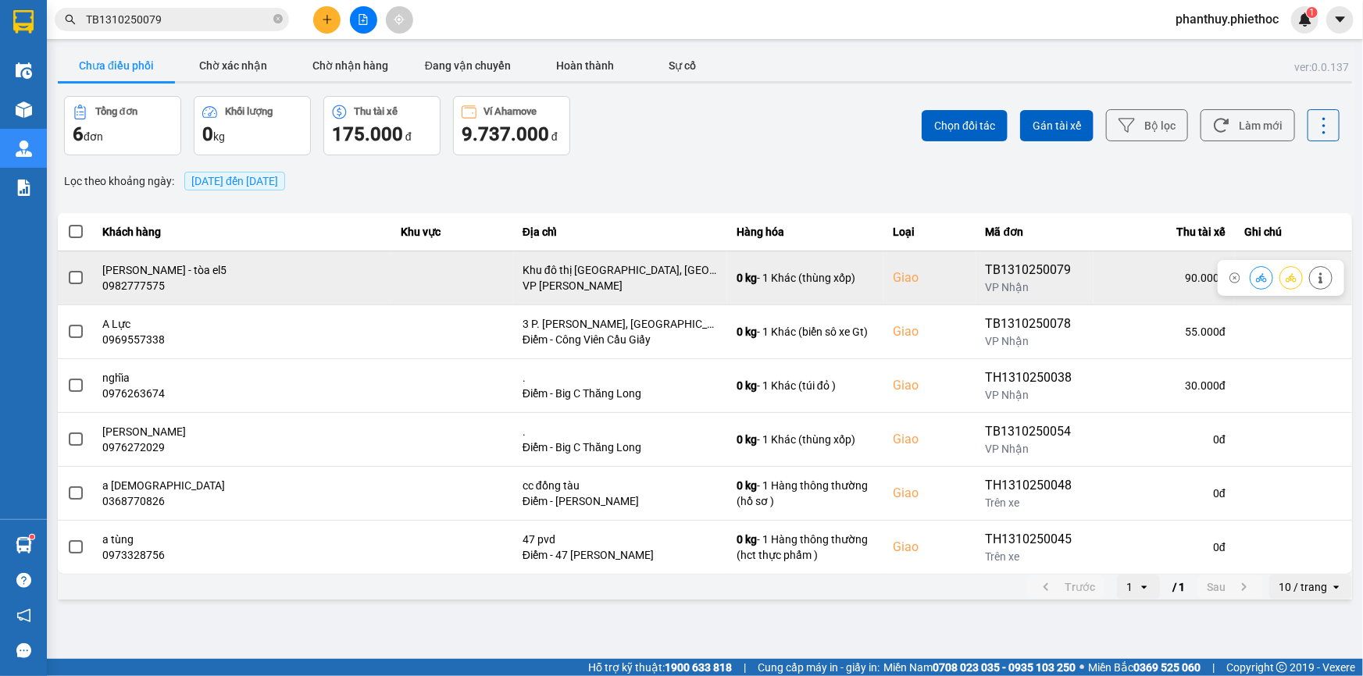
click at [74, 273] on span at bounding box center [76, 278] width 14 height 14
click at [67, 269] on input "checkbox" at bounding box center [67, 269] width 0 height 0
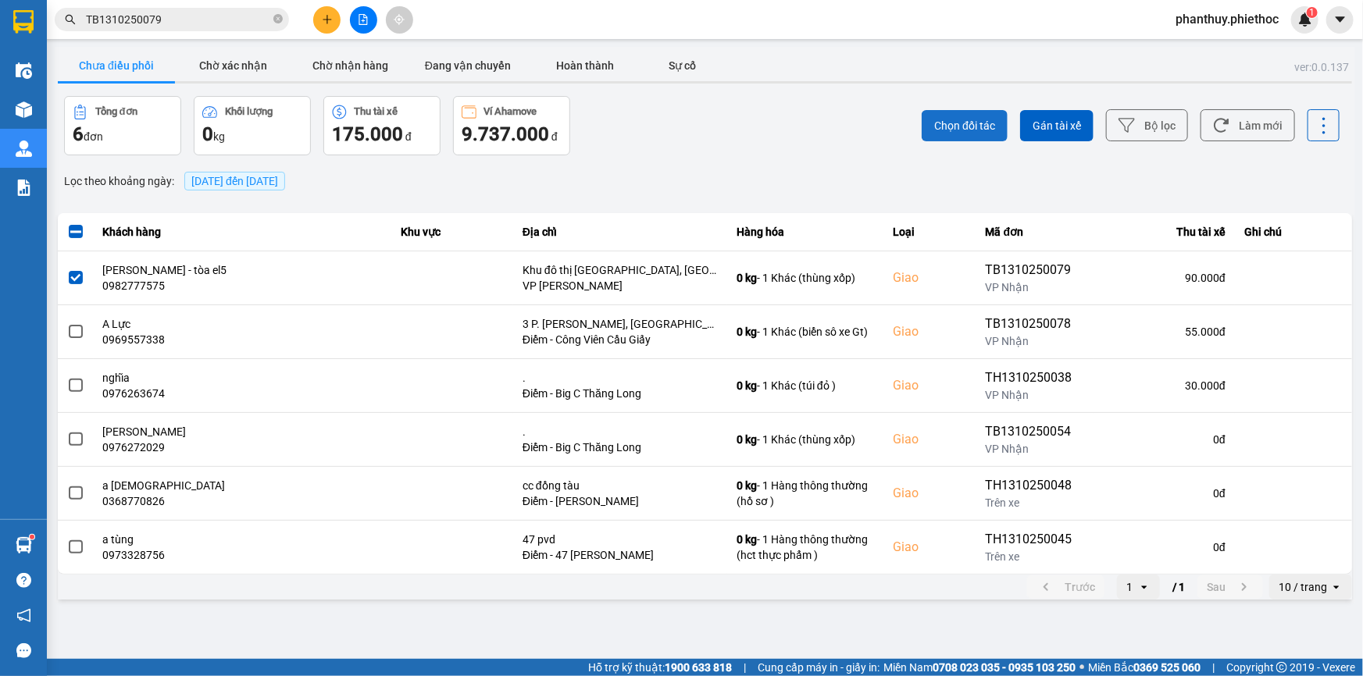
click at [976, 118] on span "Chọn đối tác" at bounding box center [964, 126] width 61 height 16
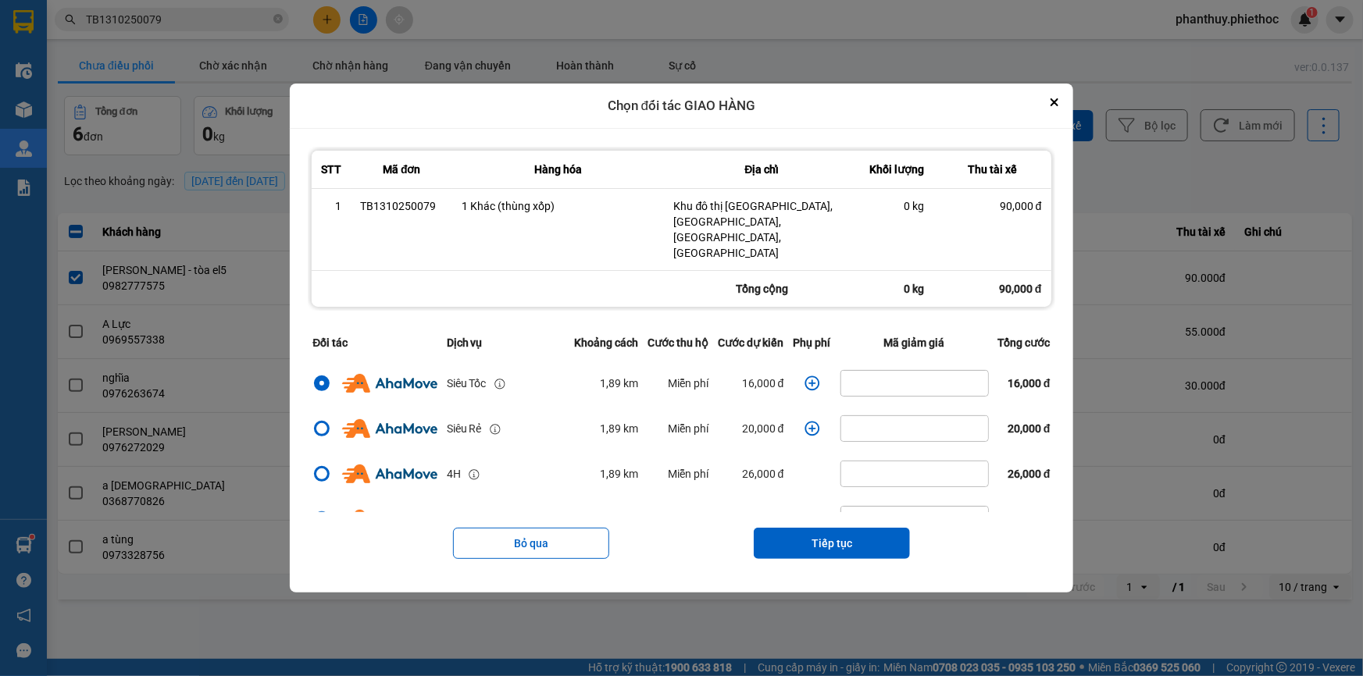
click at [804, 376] on icon "dialog" at bounding box center [811, 383] width 15 height 15
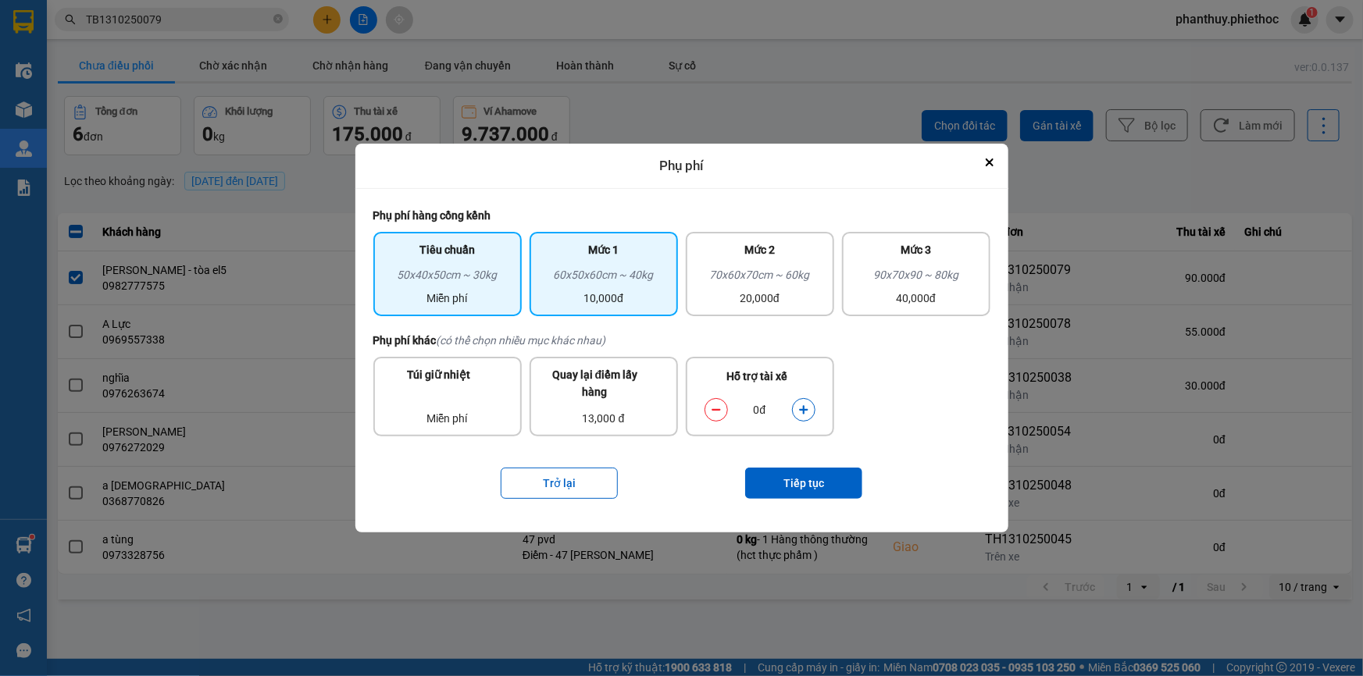
click at [633, 255] on div "Mức 1" at bounding box center [604, 253] width 130 height 25
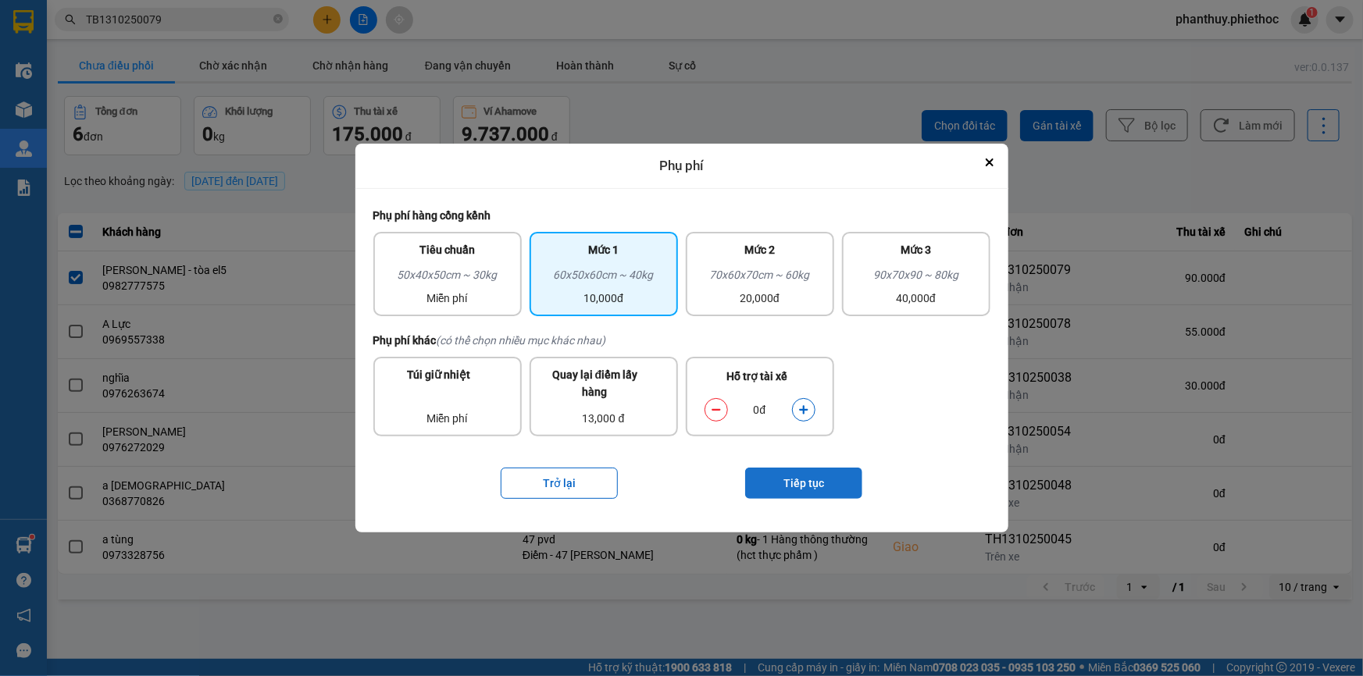
click at [822, 483] on button "Tiếp tục" at bounding box center [803, 483] width 117 height 31
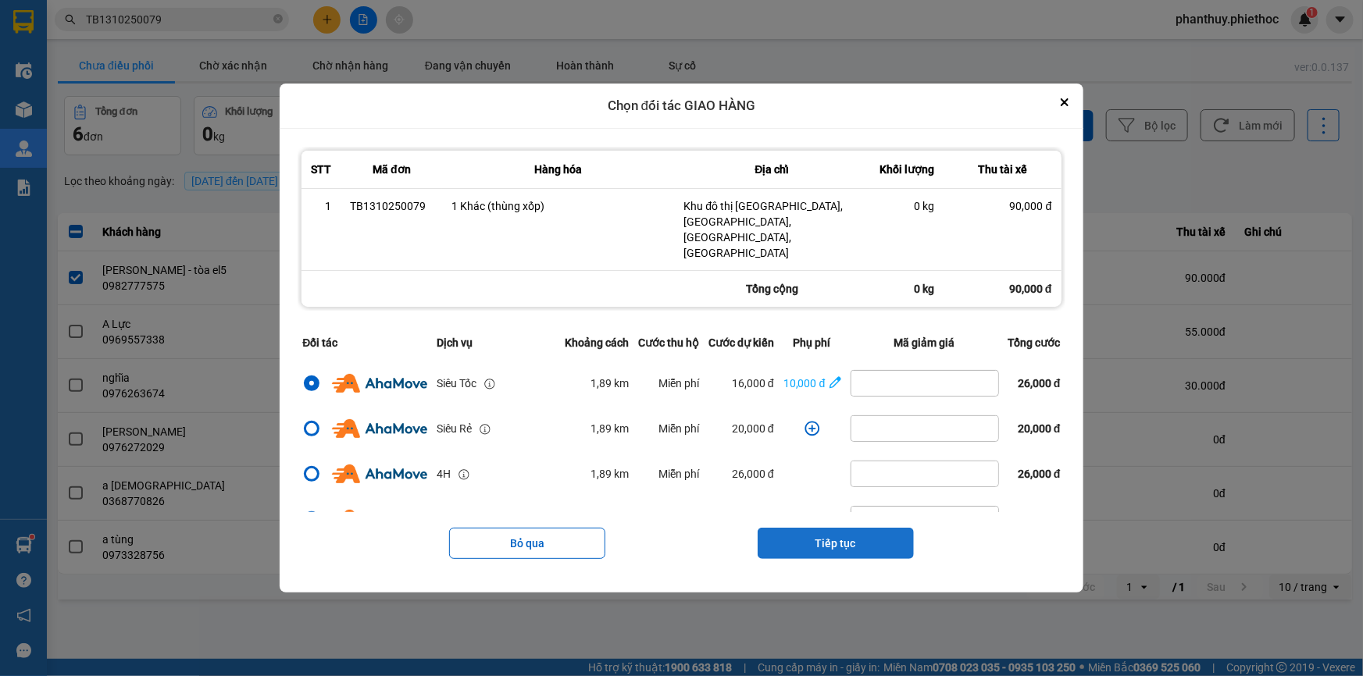
click at [825, 528] on button "Tiếp tục" at bounding box center [835, 543] width 156 height 31
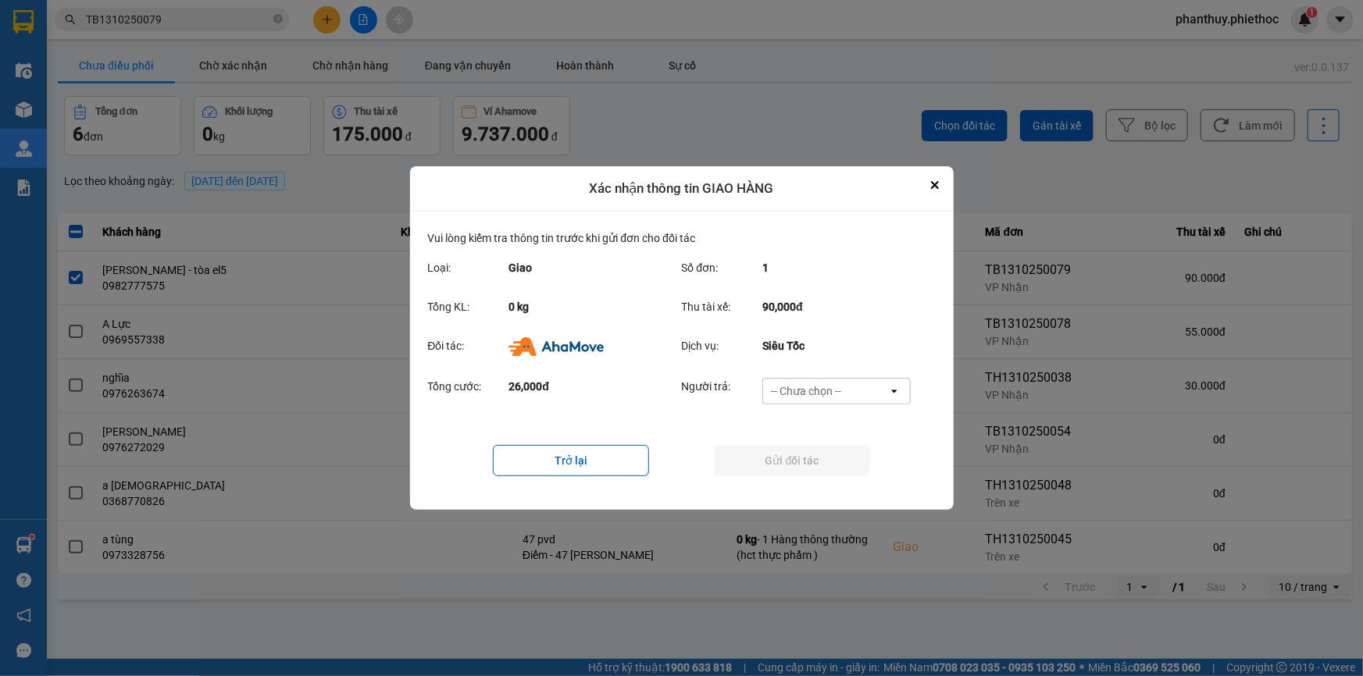
click at [804, 383] on div "-- Chưa chọn --" at bounding box center [806, 391] width 70 height 16
click at [808, 486] on span "Ví Ahamove" at bounding box center [806, 481] width 63 height 16
click at [807, 456] on button "Gửi đối tác" at bounding box center [792, 460] width 156 height 31
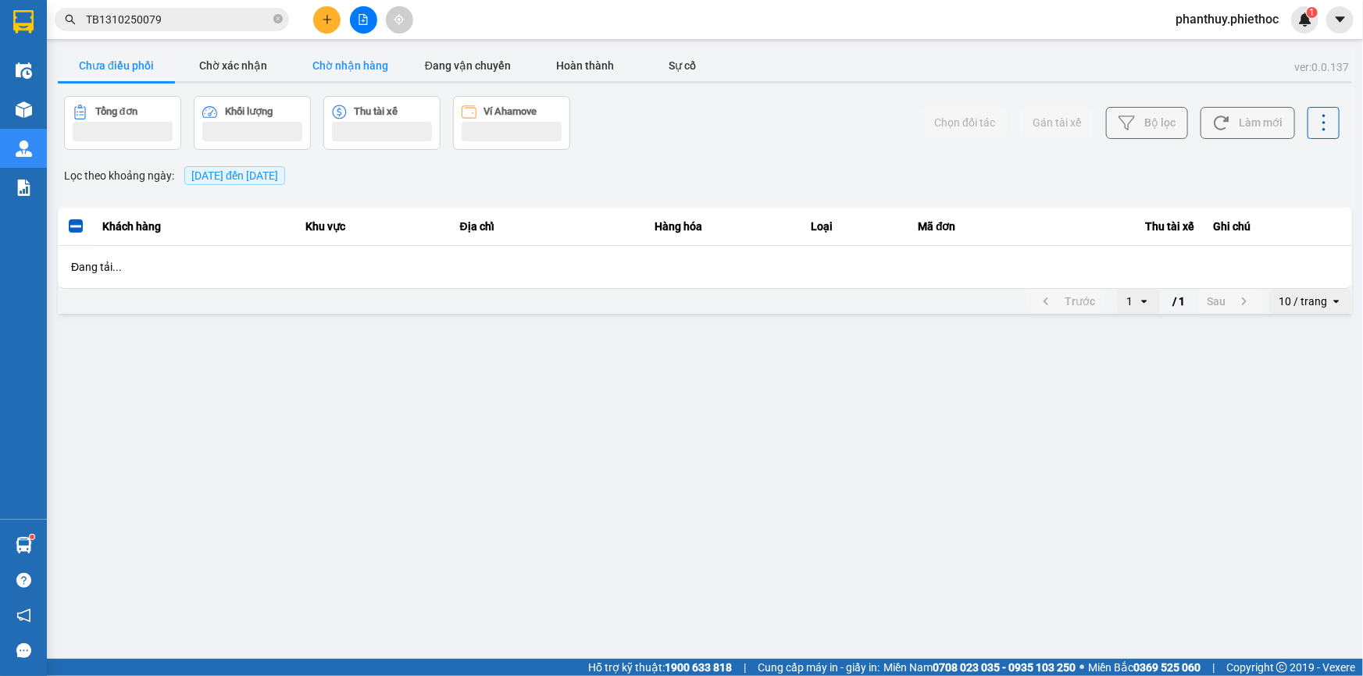
click at [357, 65] on button "Chờ nhận hàng" at bounding box center [350, 65] width 117 height 31
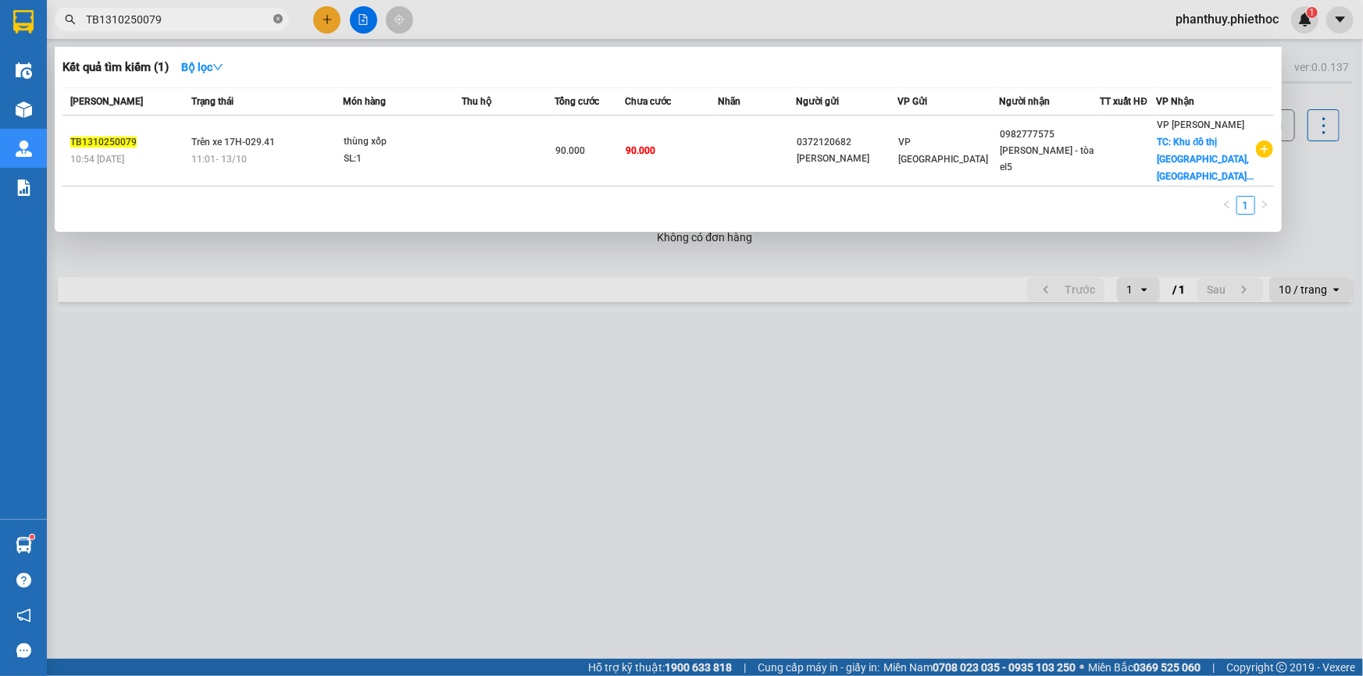
click at [280, 20] on icon "close-circle" at bounding box center [277, 18] width 9 height 9
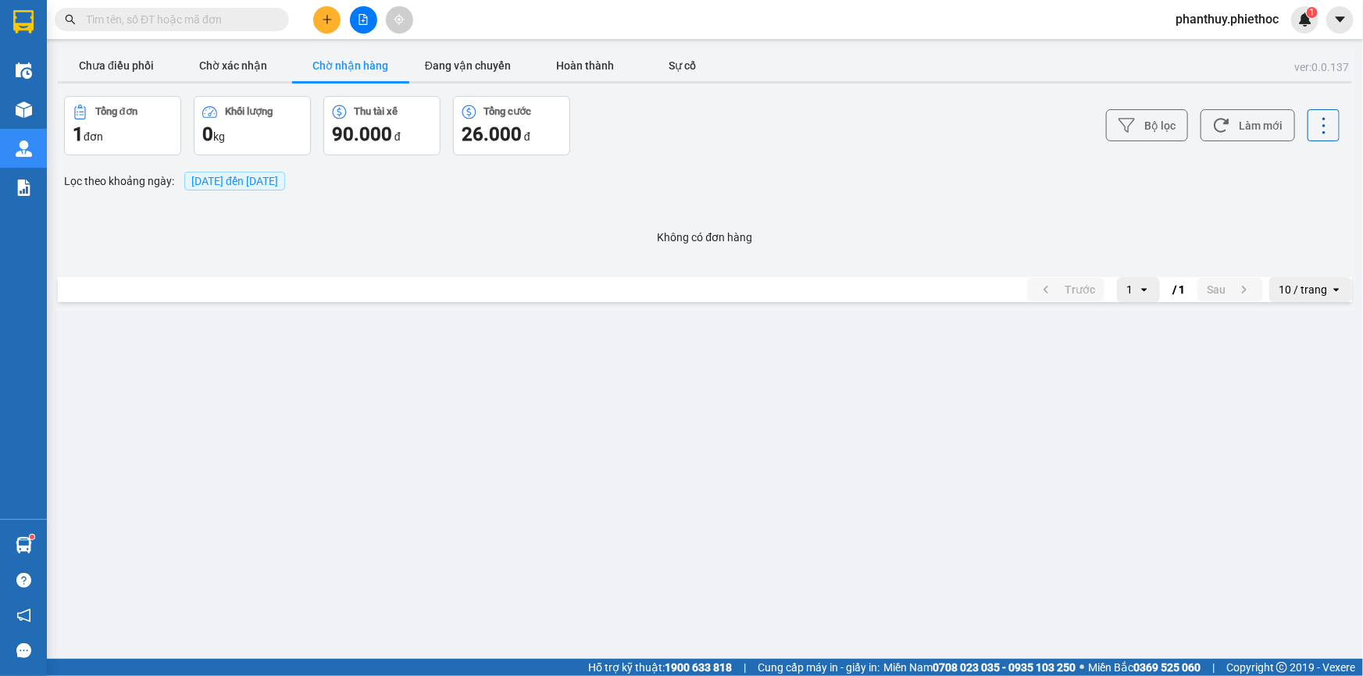
paste input "TH1310250093"
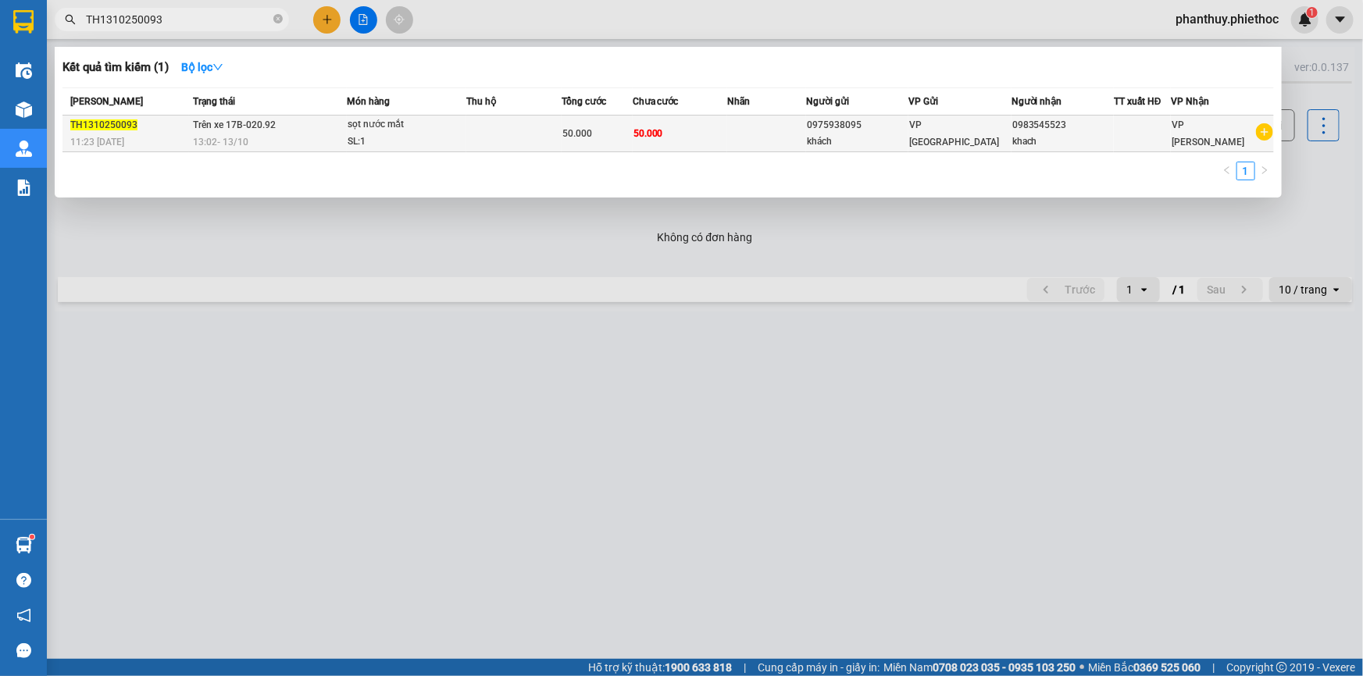
type input "TH1310250093"
click at [348, 134] on div "SL: 1" at bounding box center [406, 142] width 117 height 17
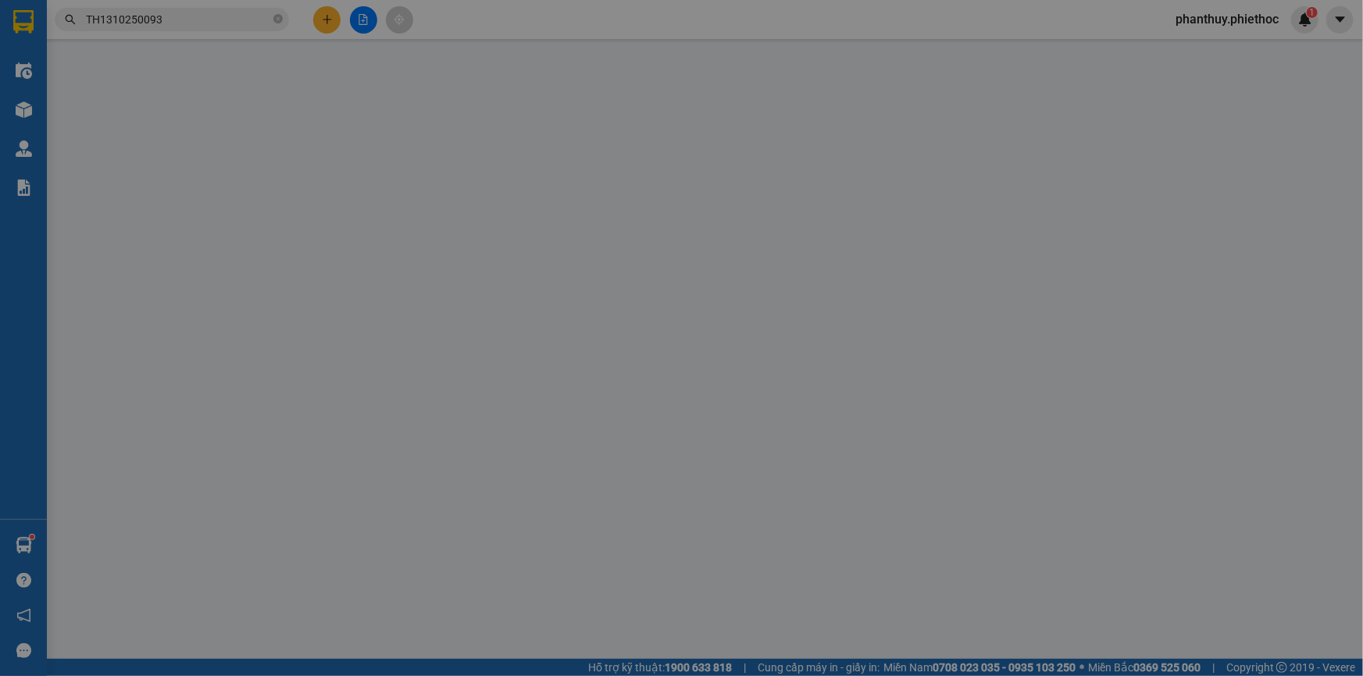
type input "0975938095"
type input "khách"
type input "0983545523"
type input "khach"
type input "0"
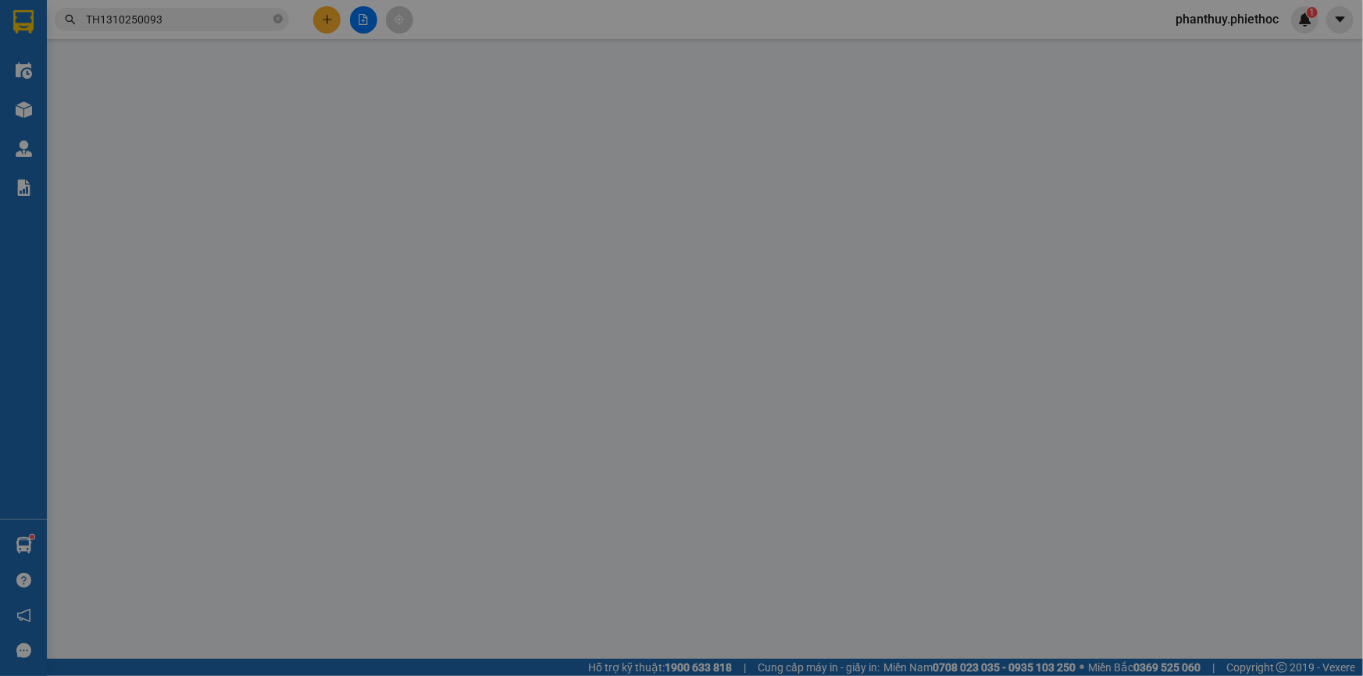
type input "50.000"
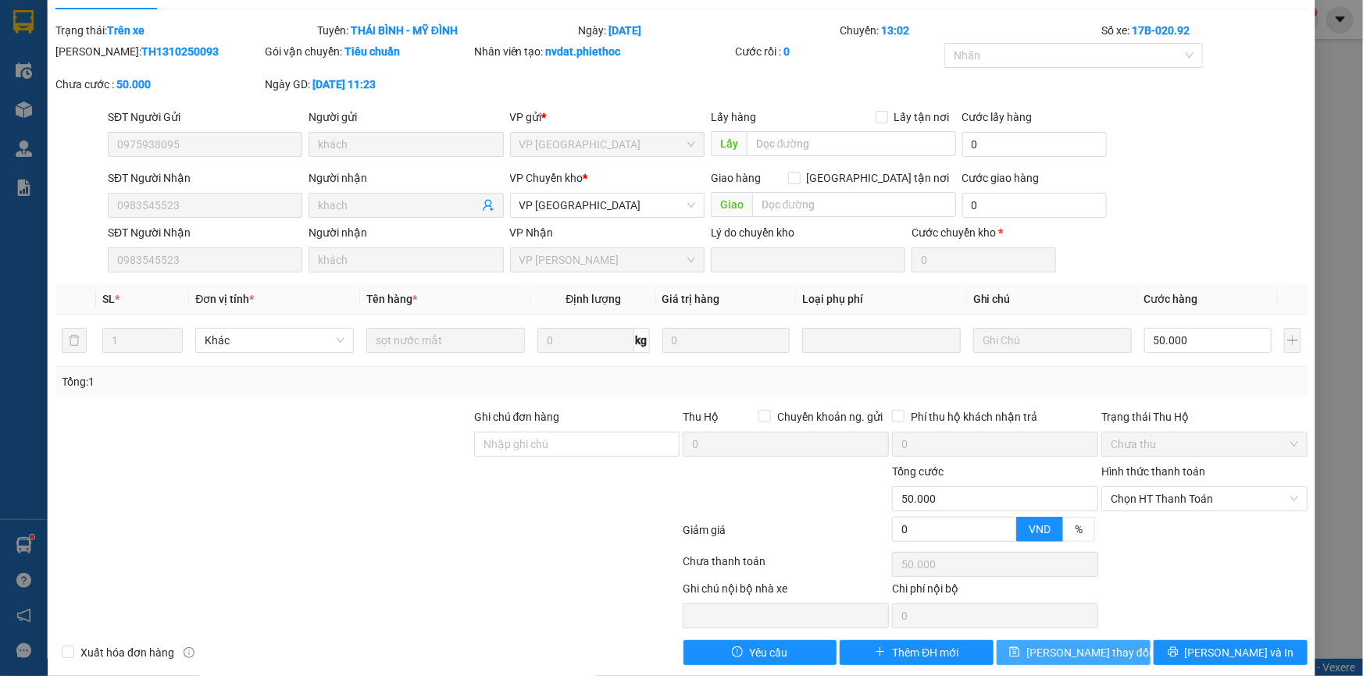
scroll to position [52, 0]
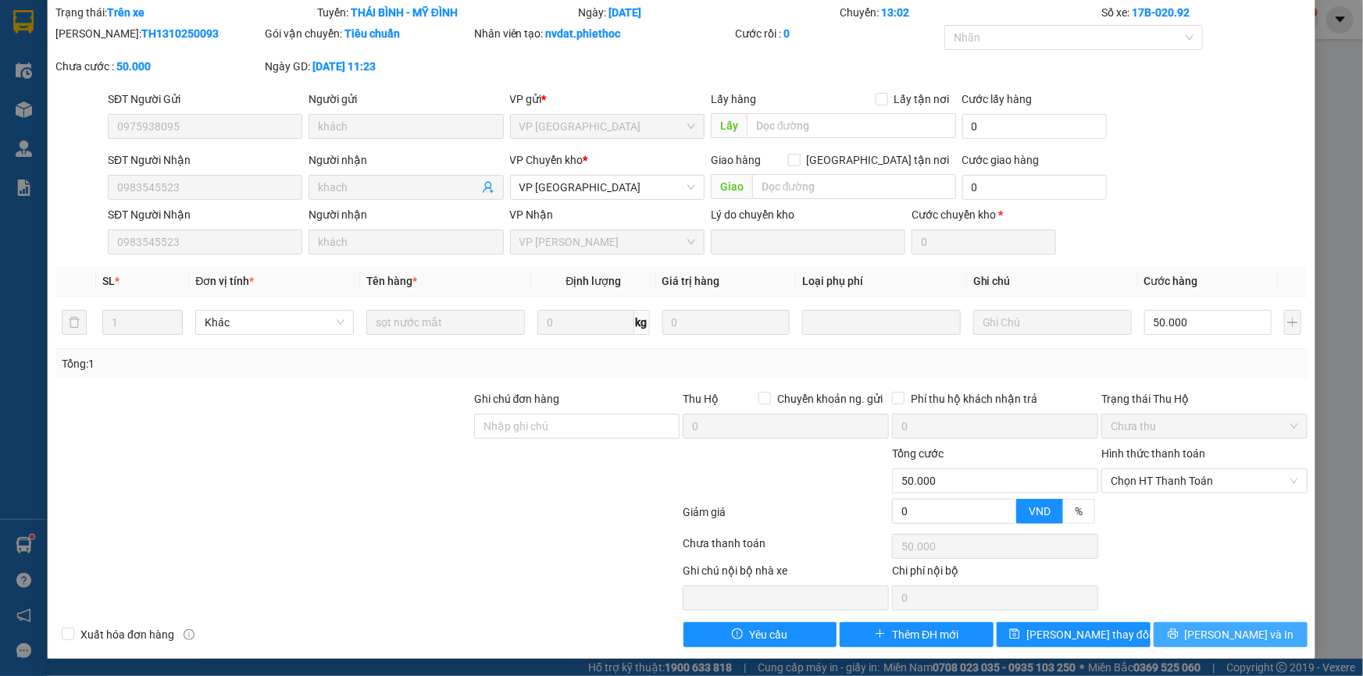
click at [1203, 632] on button "[PERSON_NAME] và In" at bounding box center [1230, 634] width 154 height 25
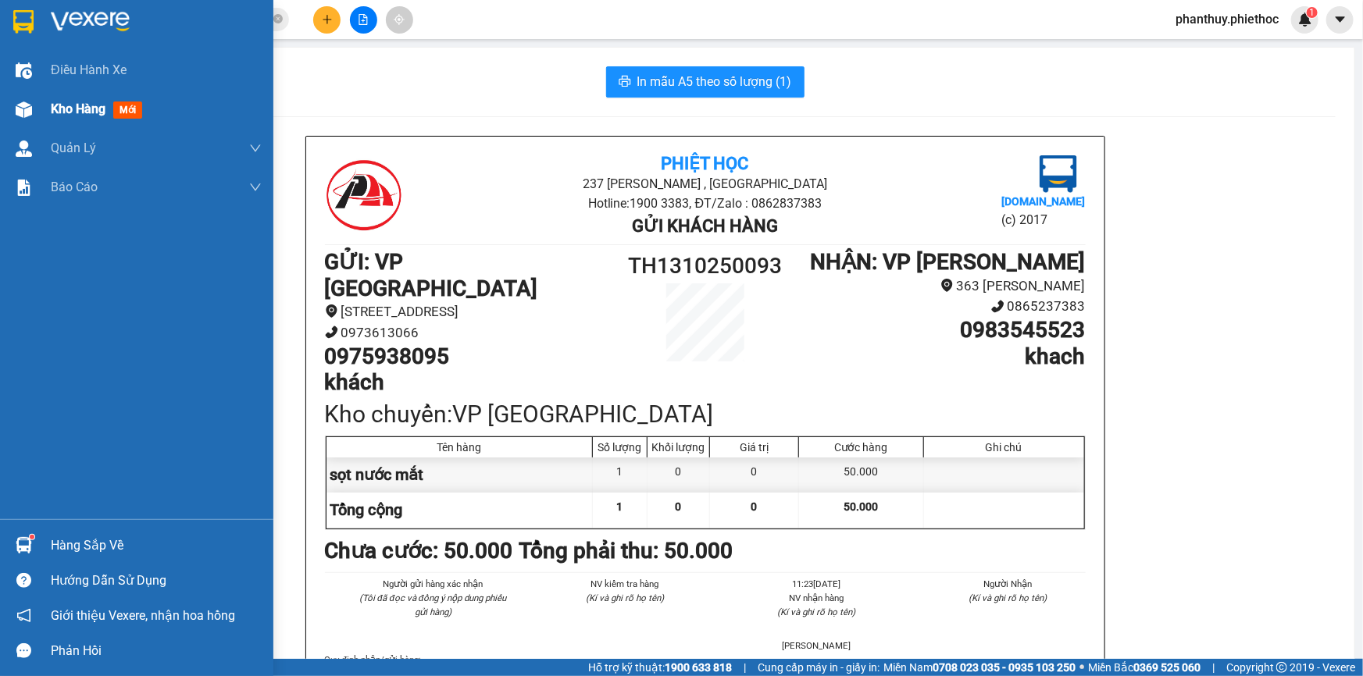
click at [72, 112] on span "Kho hàng" at bounding box center [78, 109] width 55 height 15
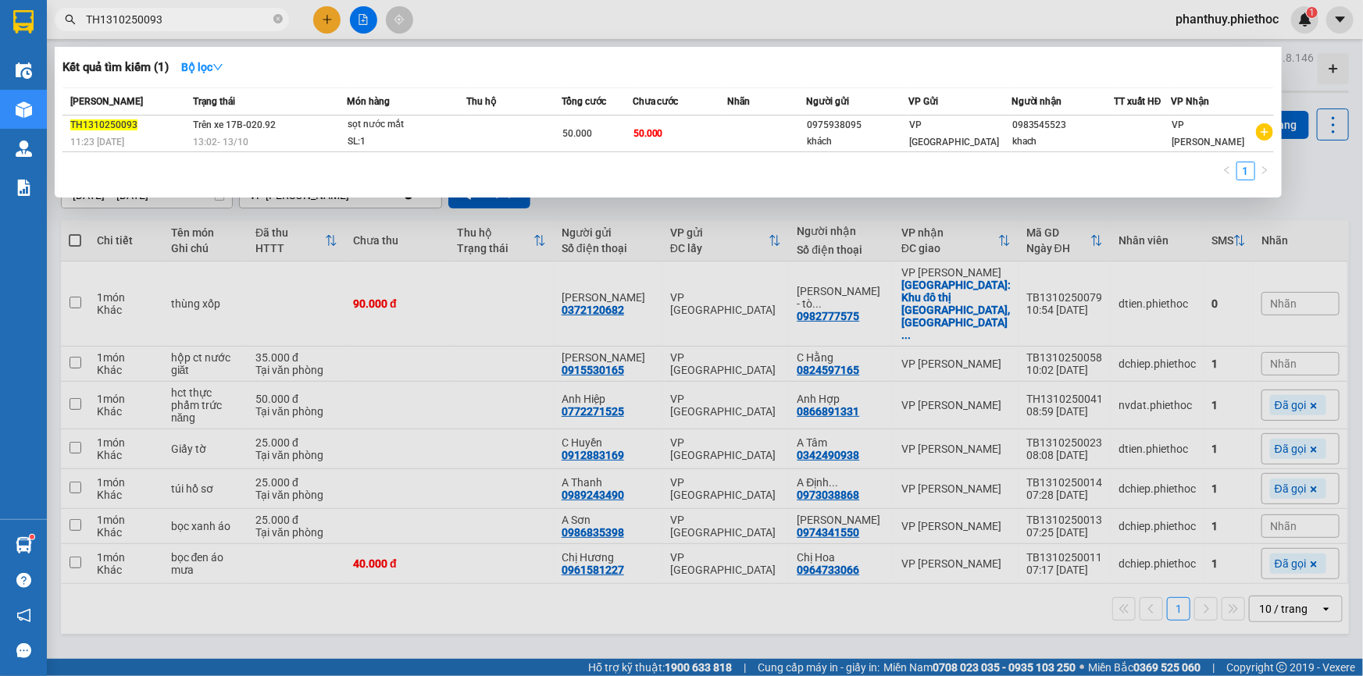
click at [173, 16] on input "TH1310250093" at bounding box center [178, 19] width 184 height 17
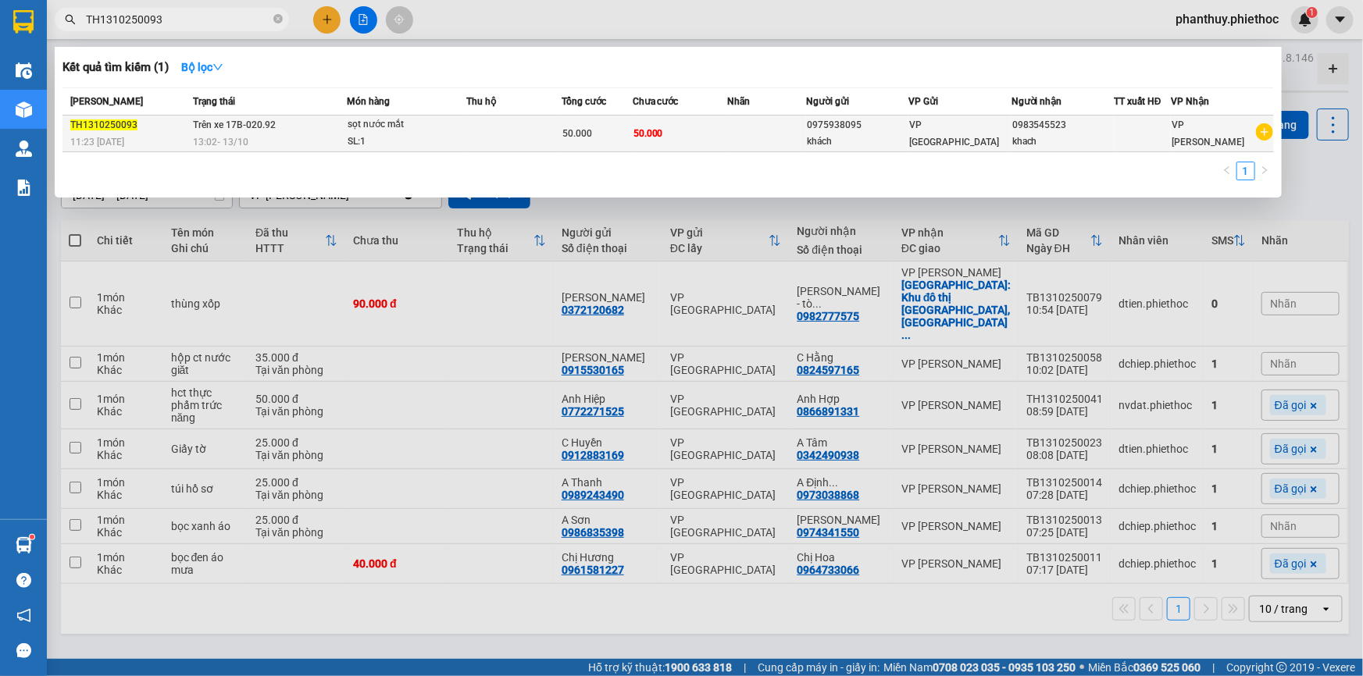
click at [273, 131] on td "Trên xe 17B-020.92 13:02 - 13/10" at bounding box center [268, 134] width 158 height 37
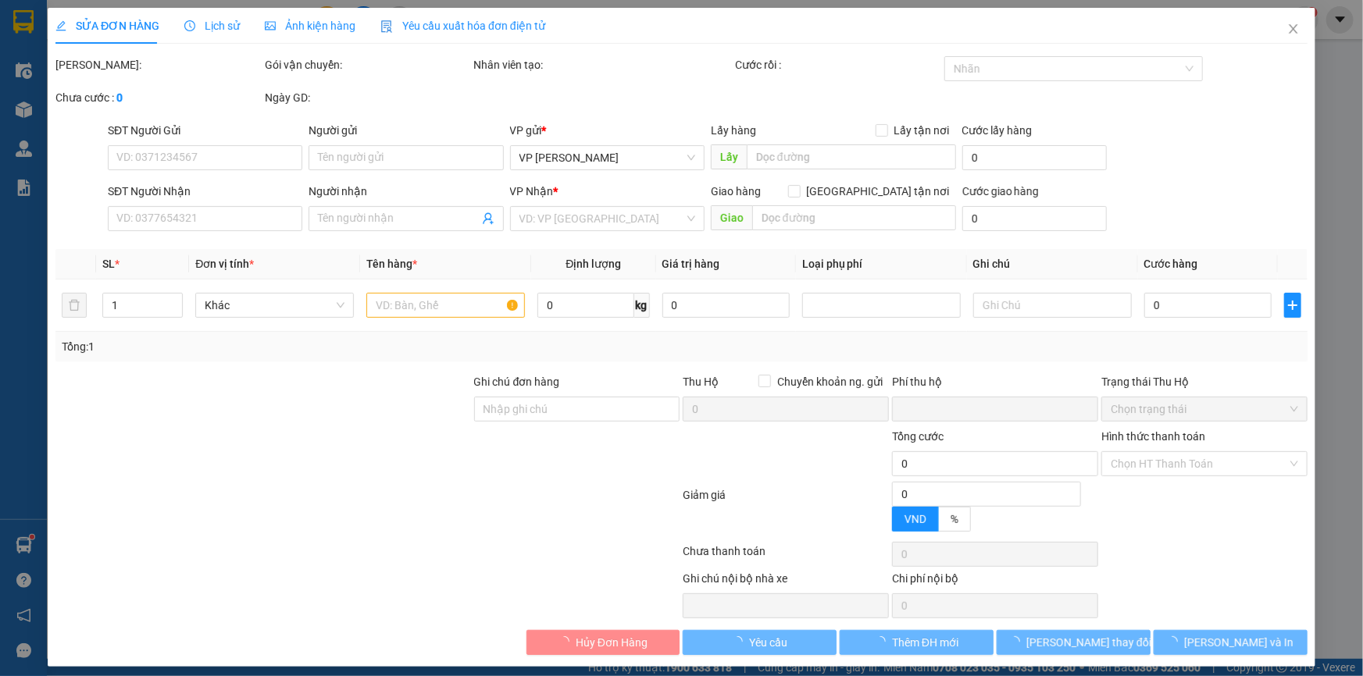
type input "0975938095"
type input "khách"
type input "0983545523"
type input "khach"
type input "0"
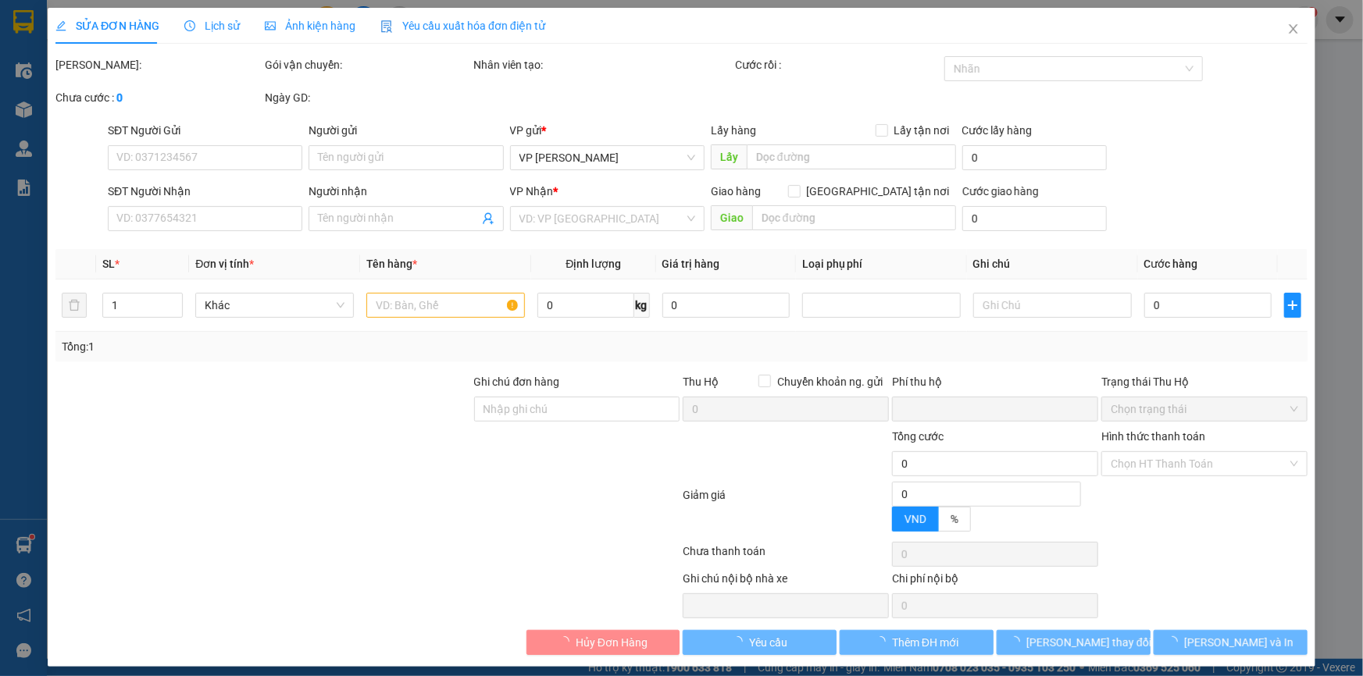
type input "50.000"
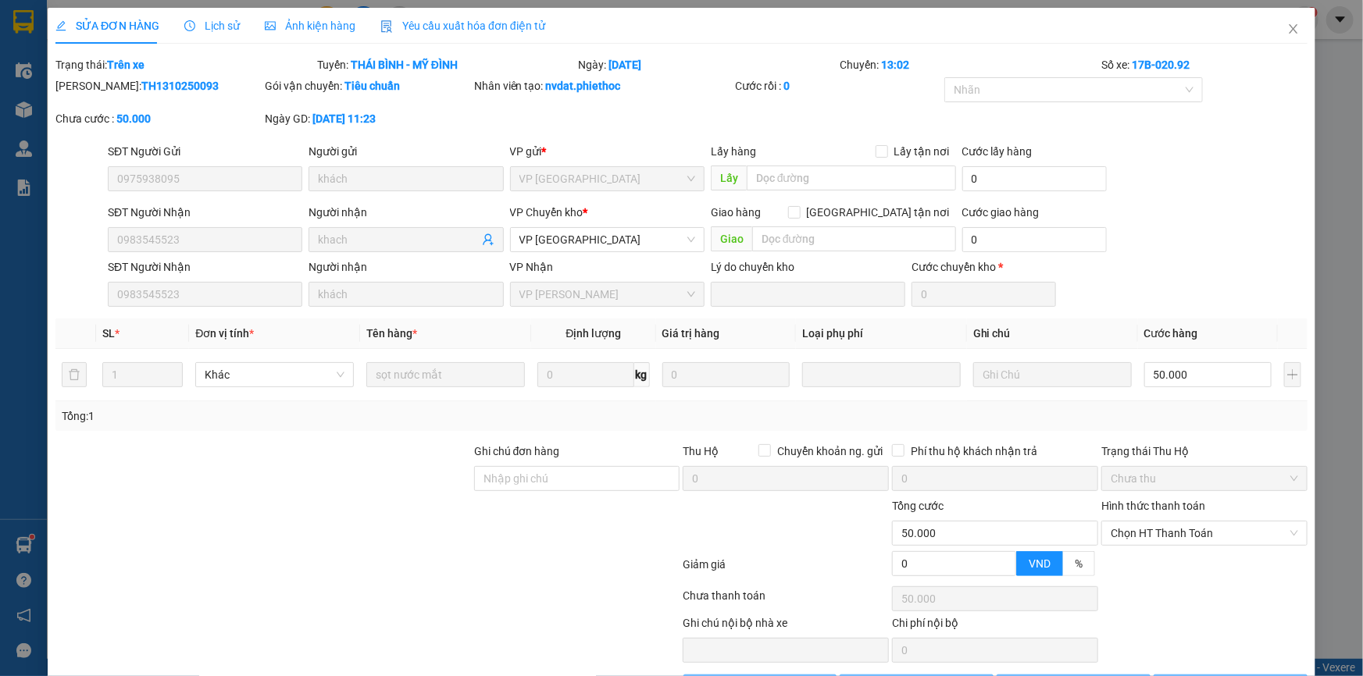
click at [218, 20] on span "Lịch sử" at bounding box center [211, 26] width 55 height 12
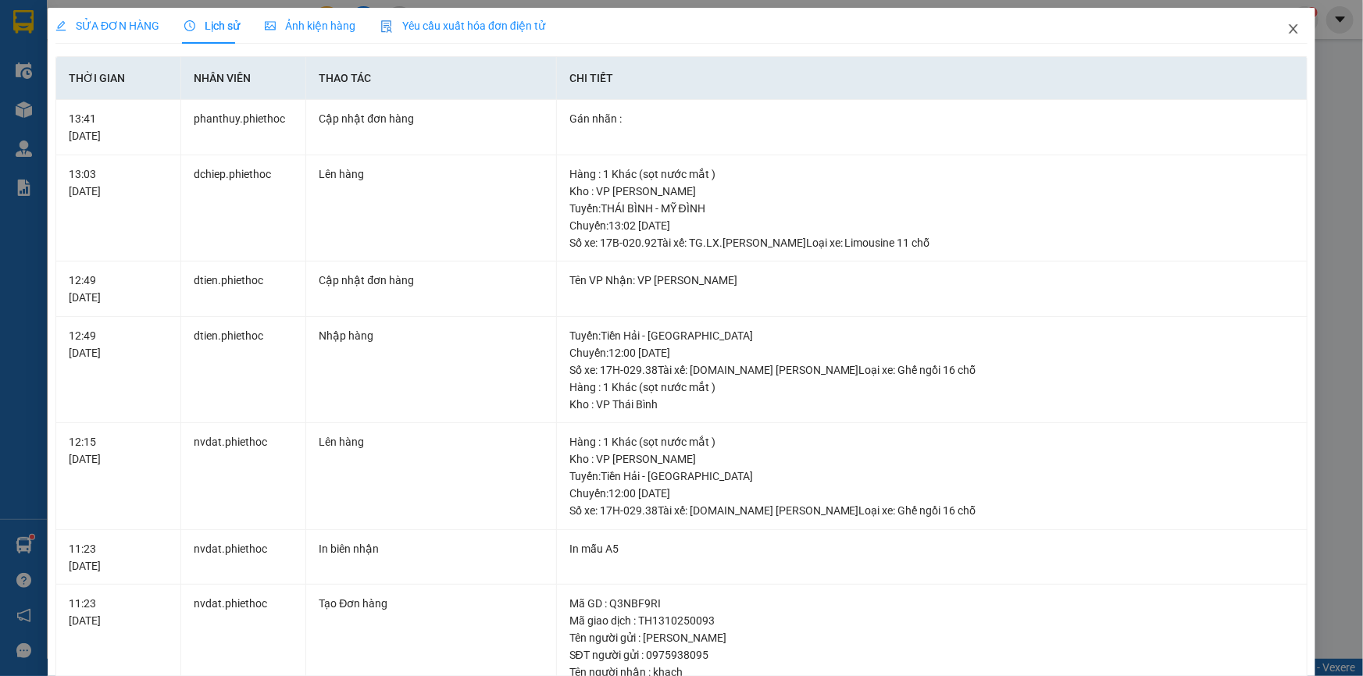
click at [1287, 25] on icon "close" at bounding box center [1293, 29] width 12 height 12
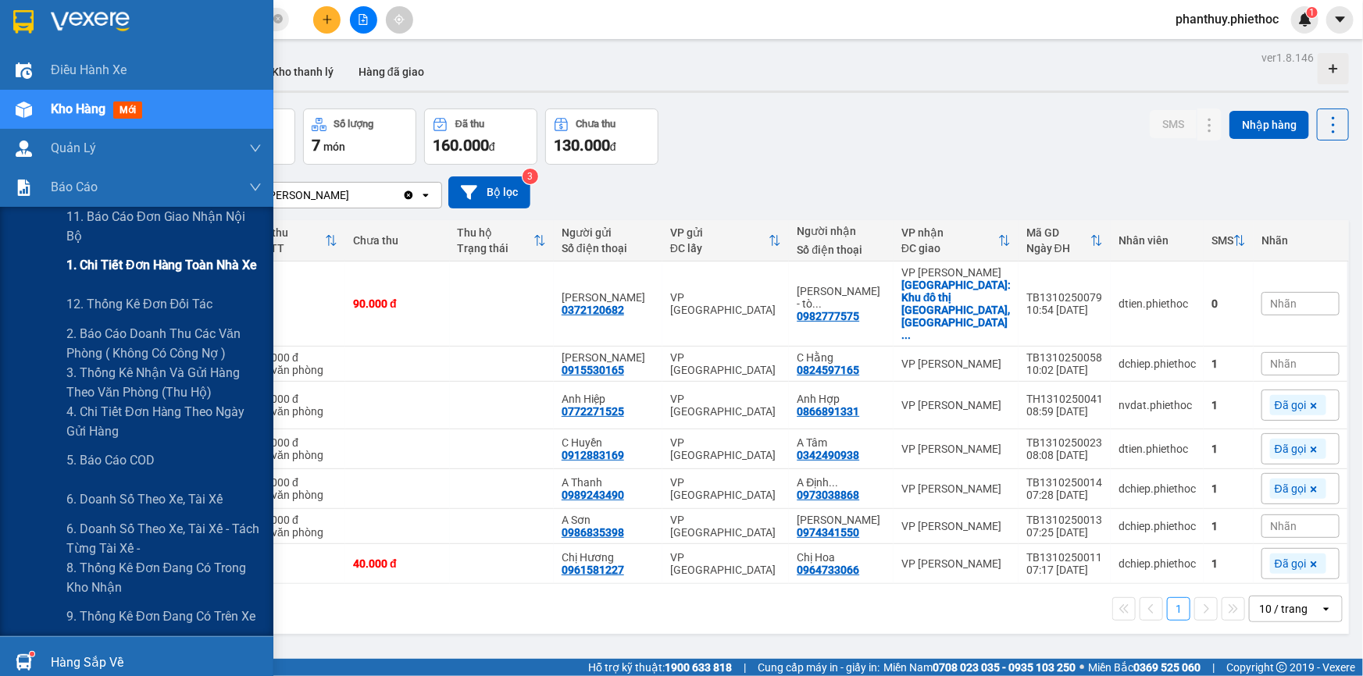
click at [164, 273] on span "1. Chi tiết đơn hàng toàn nhà xe" at bounding box center [161, 265] width 191 height 20
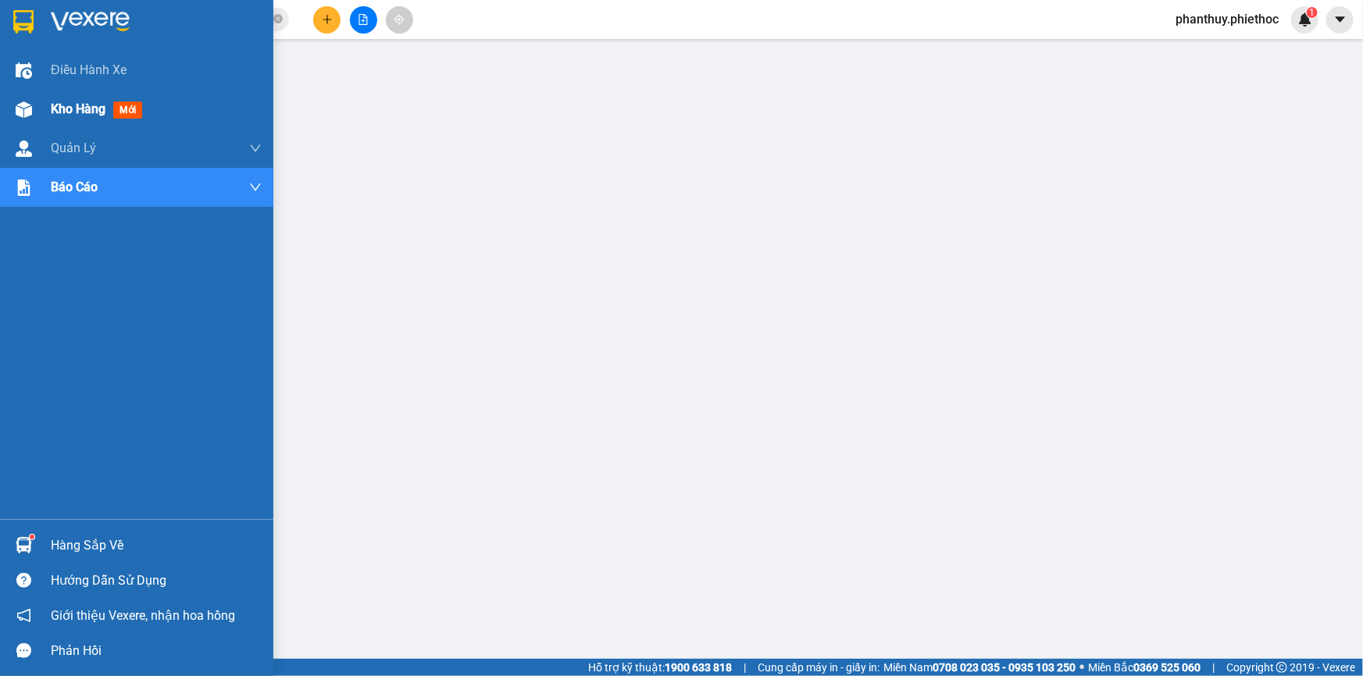
click at [78, 111] on span "Kho hàng" at bounding box center [78, 109] width 55 height 15
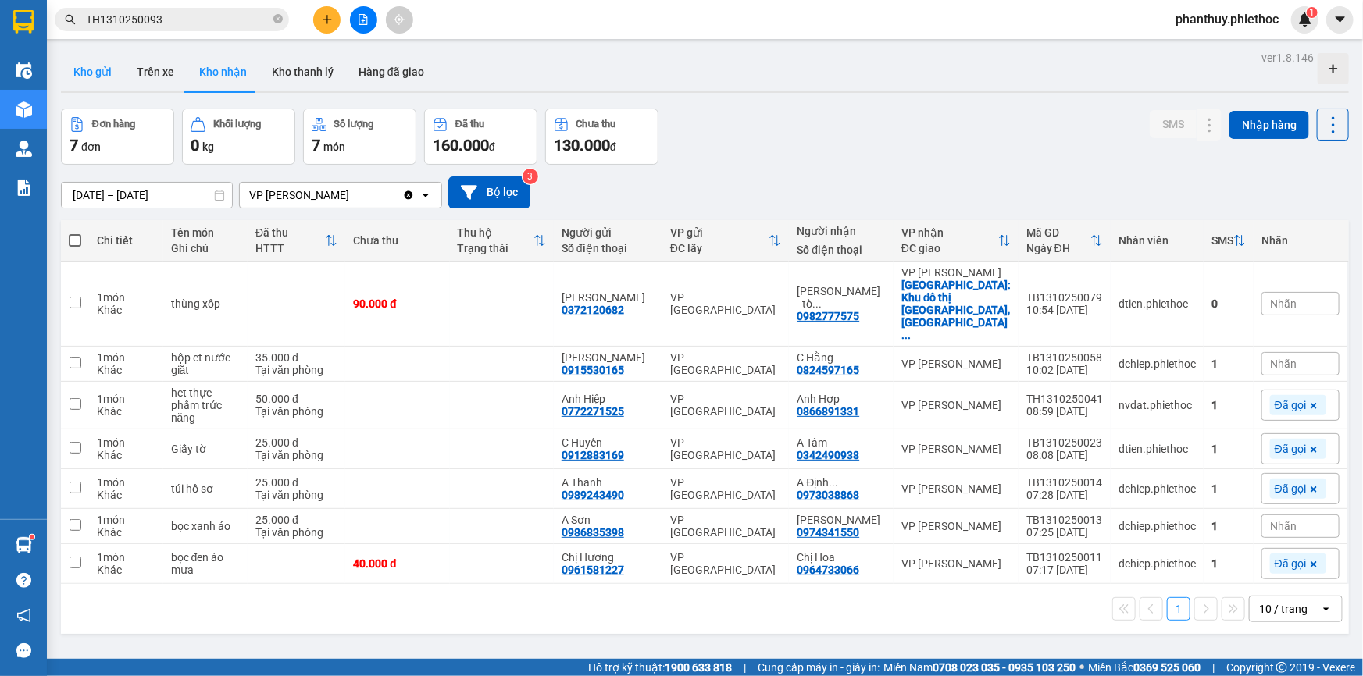
click at [80, 73] on button "Kho gửi" at bounding box center [92, 71] width 63 height 37
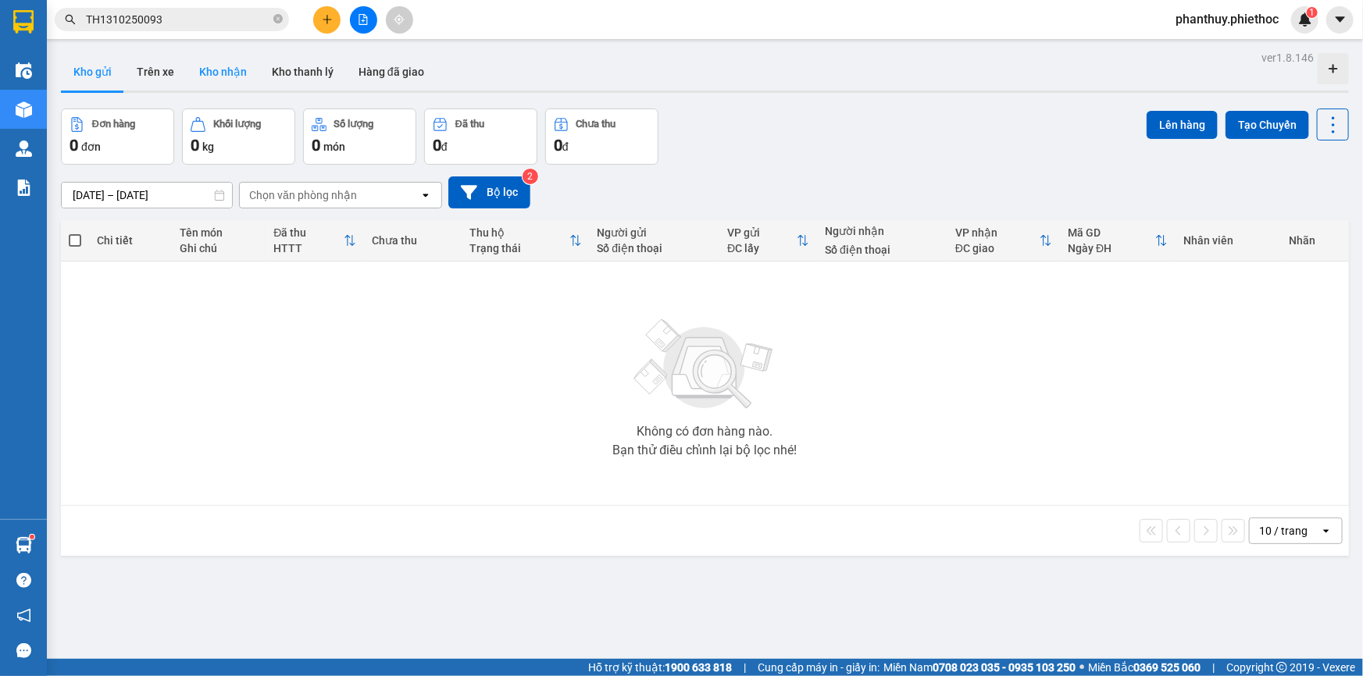
click at [233, 66] on button "Kho nhận" at bounding box center [223, 71] width 73 height 37
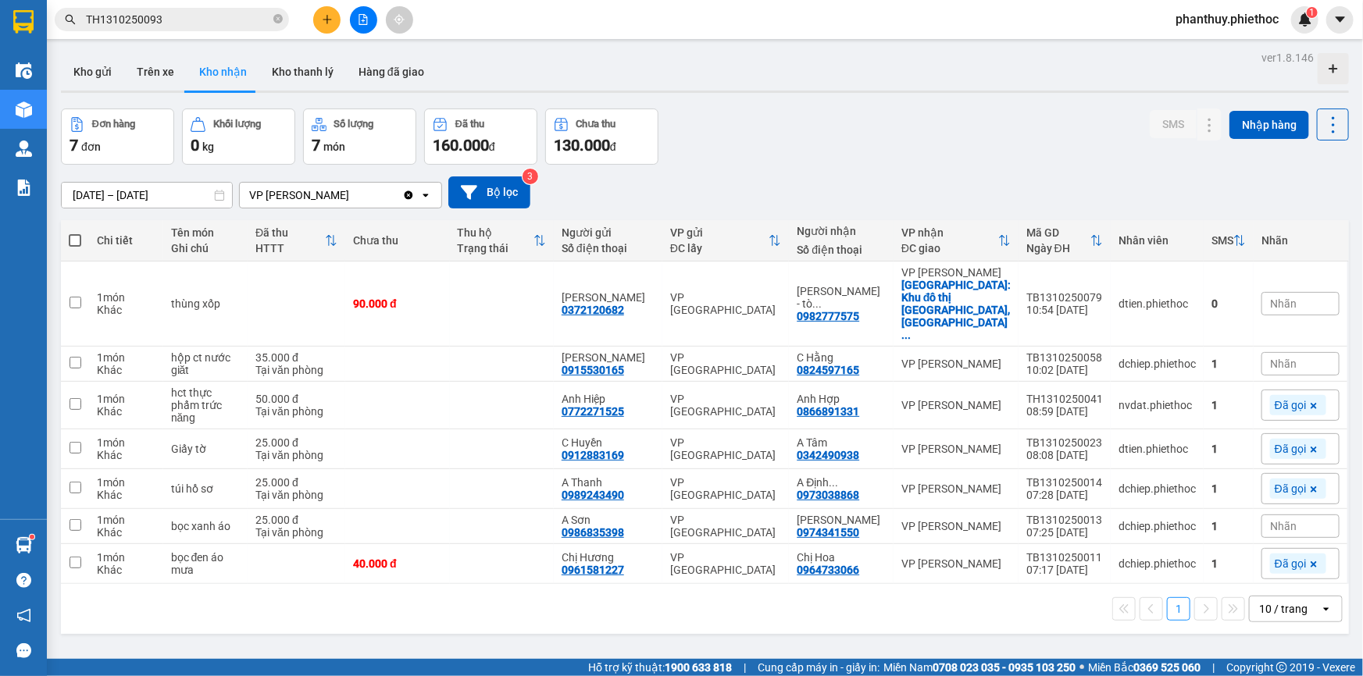
click at [700, 140] on div "Đơn hàng 7 đơn Khối lượng 0 kg Số lượng 7 món Đã thu 160.000 đ Chưa thu 130.000…" at bounding box center [705, 137] width 1288 height 56
click at [80, 66] on button "Kho gửi" at bounding box center [92, 71] width 63 height 37
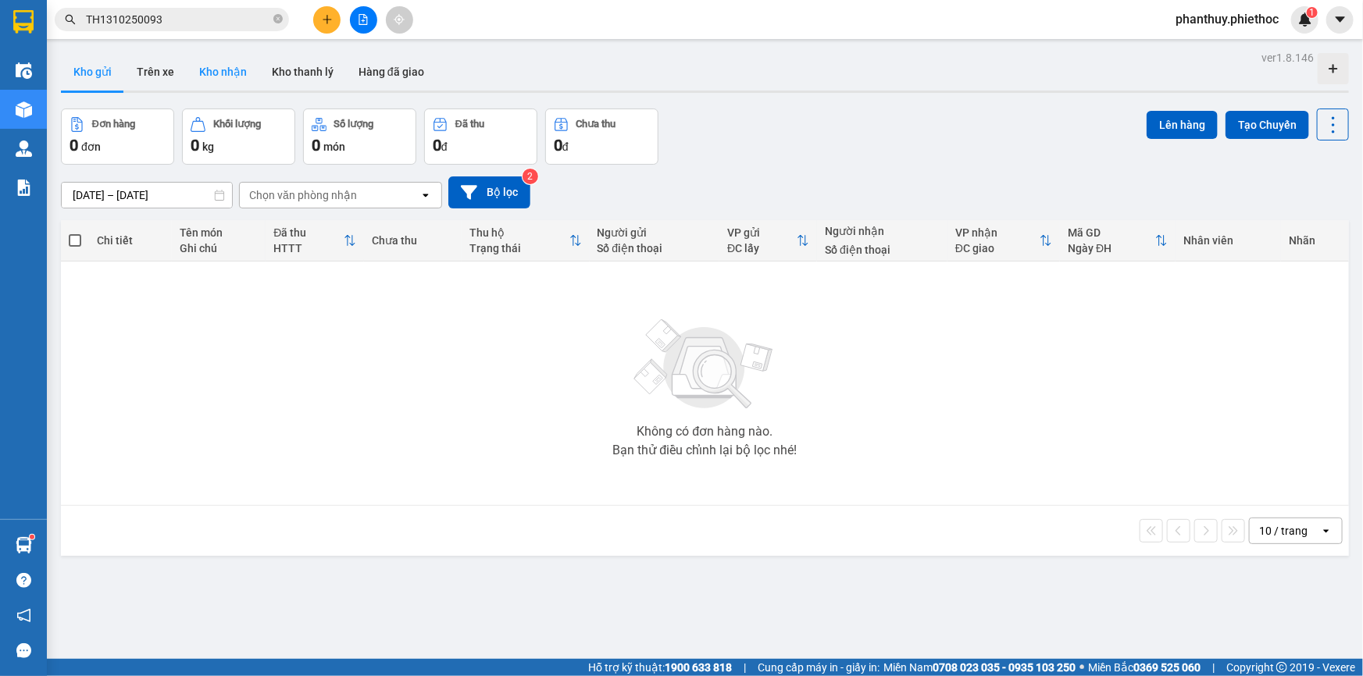
click at [205, 80] on button "Kho nhận" at bounding box center [223, 71] width 73 height 37
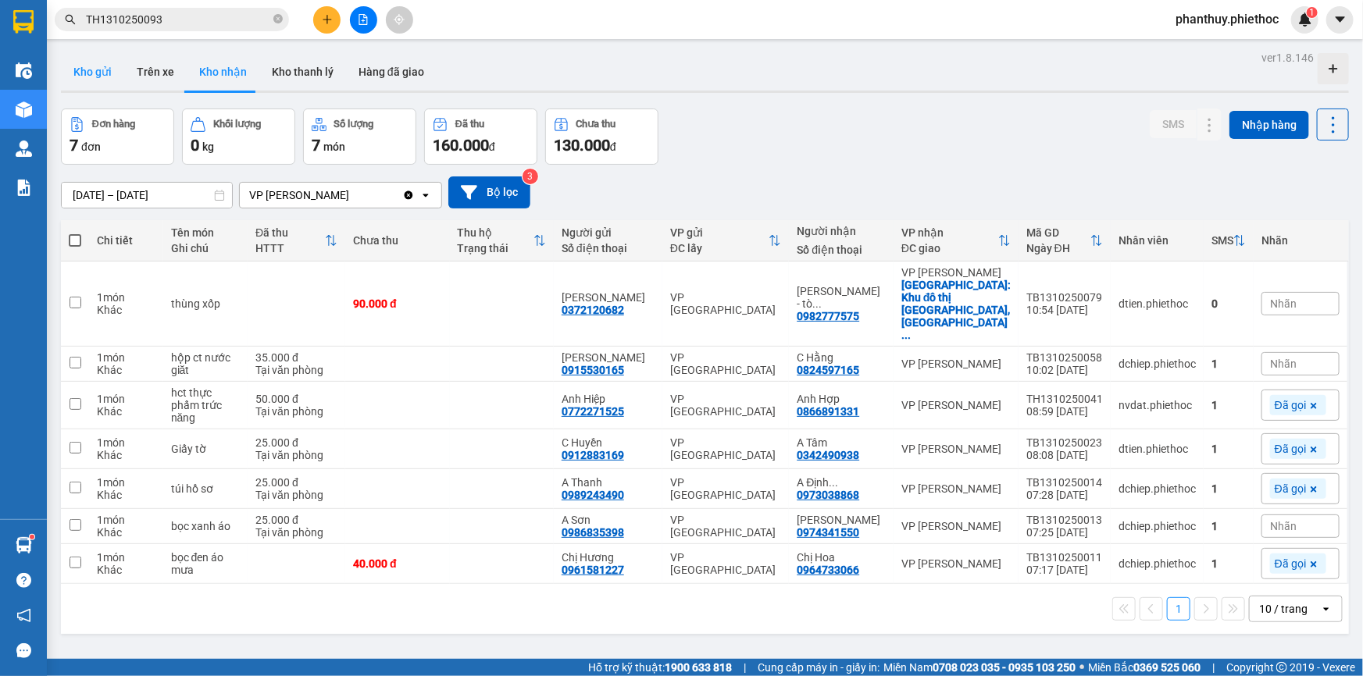
click at [84, 67] on button "Kho gửi" at bounding box center [92, 71] width 63 height 37
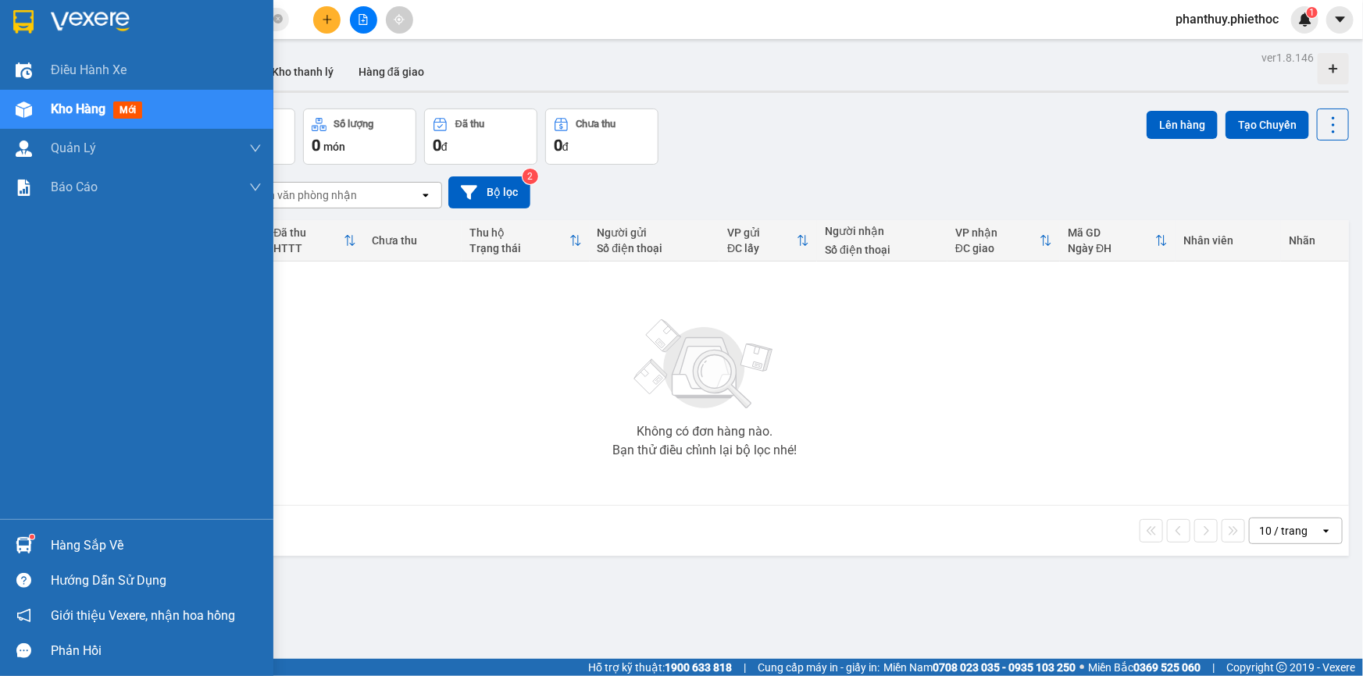
click at [75, 542] on div "Hàng sắp về" at bounding box center [156, 545] width 211 height 23
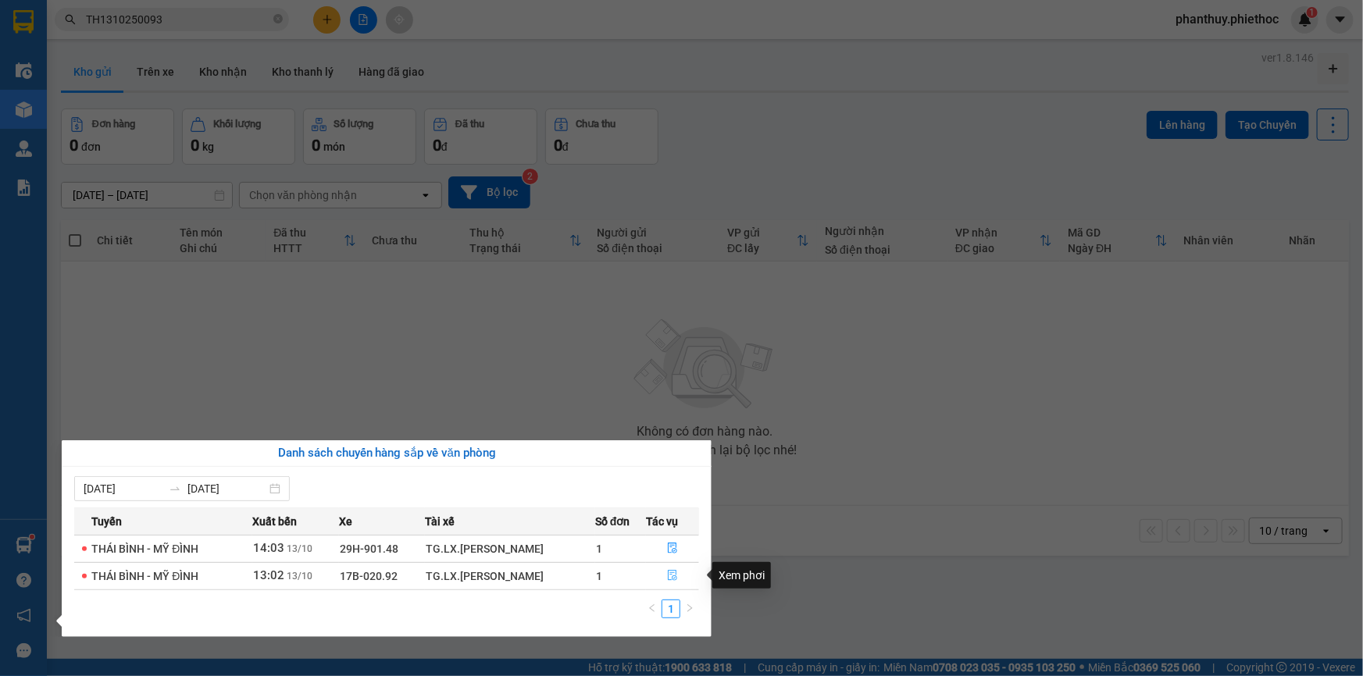
click at [669, 575] on icon "file-done" at bounding box center [672, 575] width 9 height 11
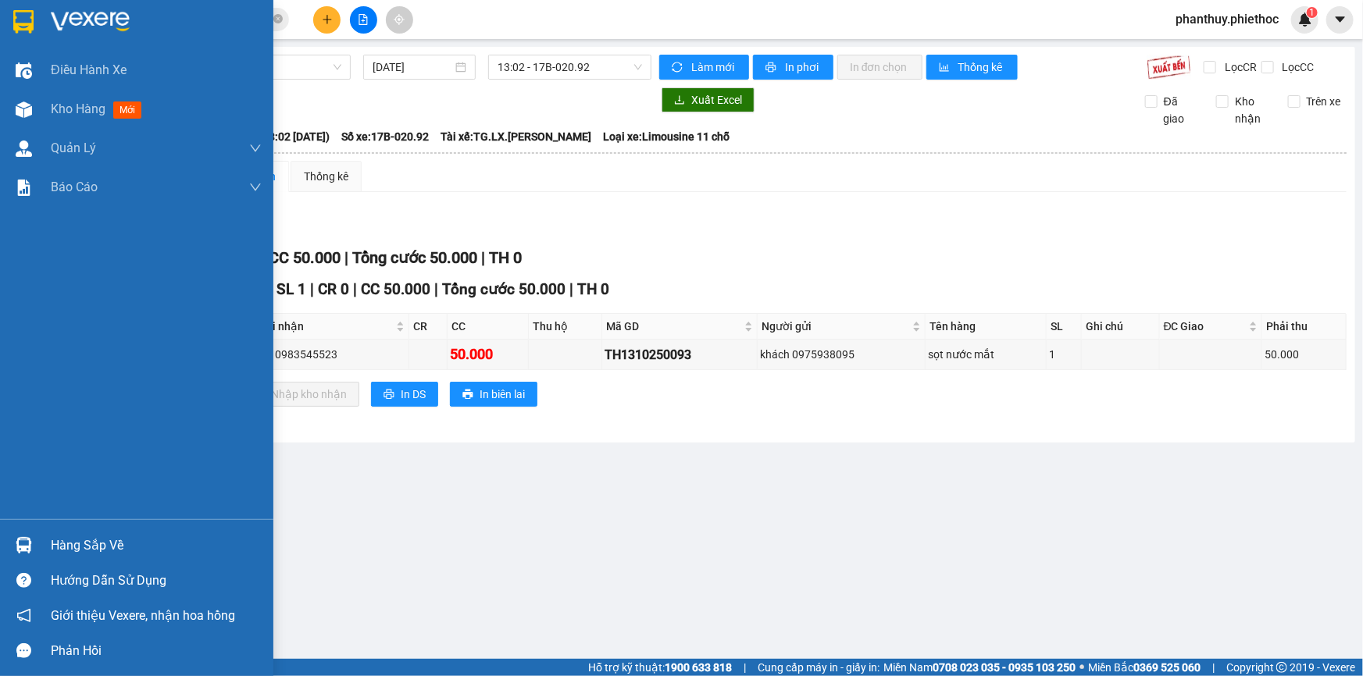
click at [83, 536] on div "Hàng sắp về" at bounding box center [156, 545] width 211 height 23
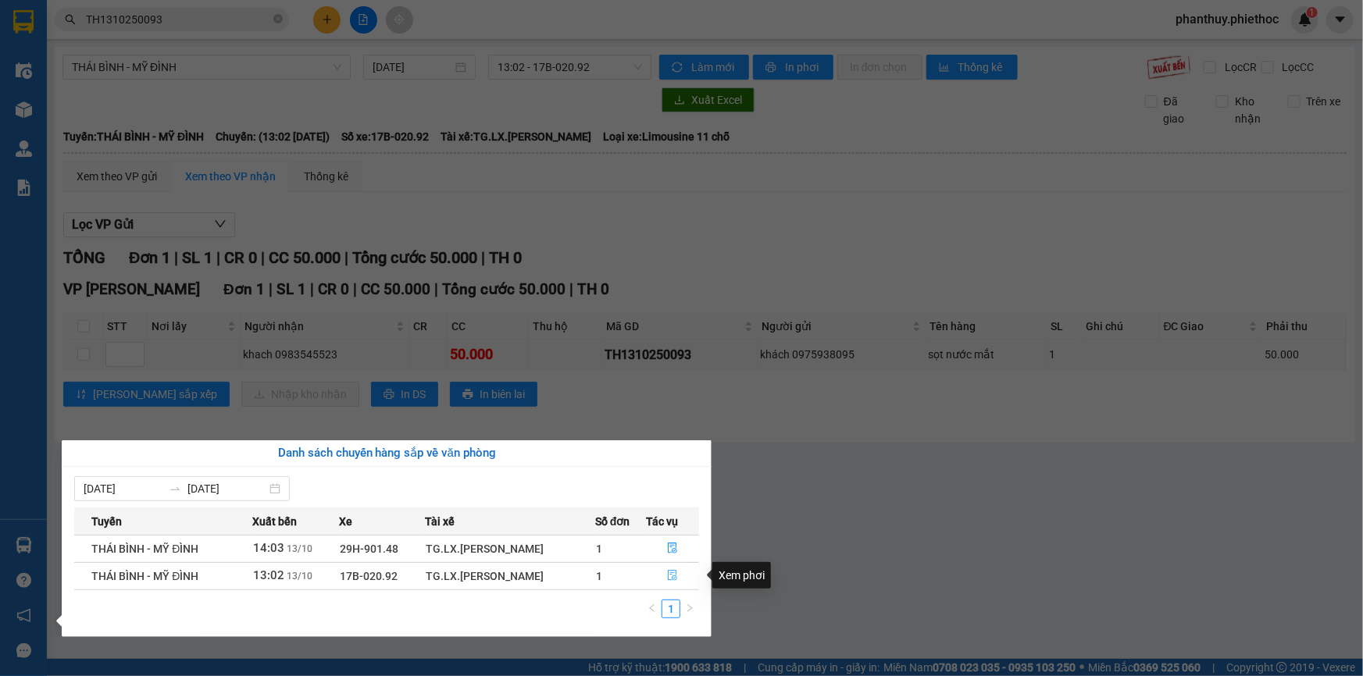
click at [671, 578] on icon "file-done" at bounding box center [672, 575] width 9 height 11
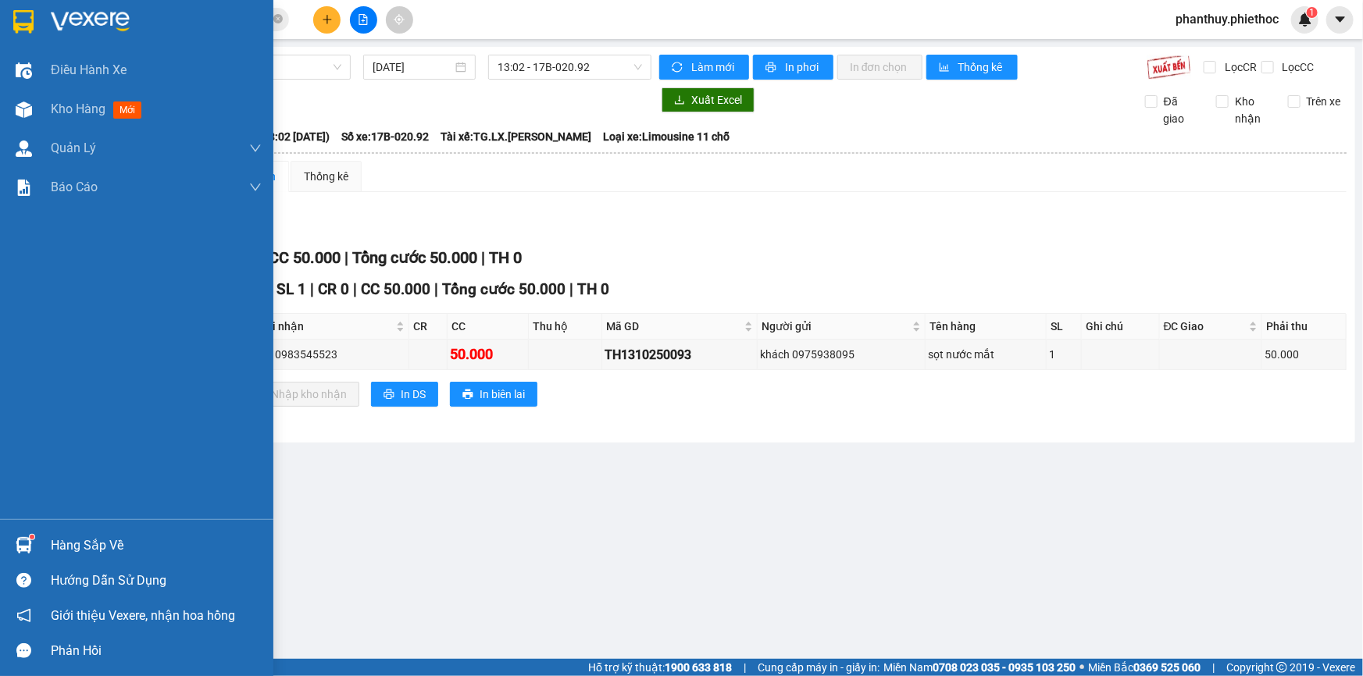
drag, startPoint x: 104, startPoint y: 551, endPoint x: 270, endPoint y: 545, distance: 166.4
click at [105, 550] on div "Hàng sắp về" at bounding box center [156, 545] width 211 height 23
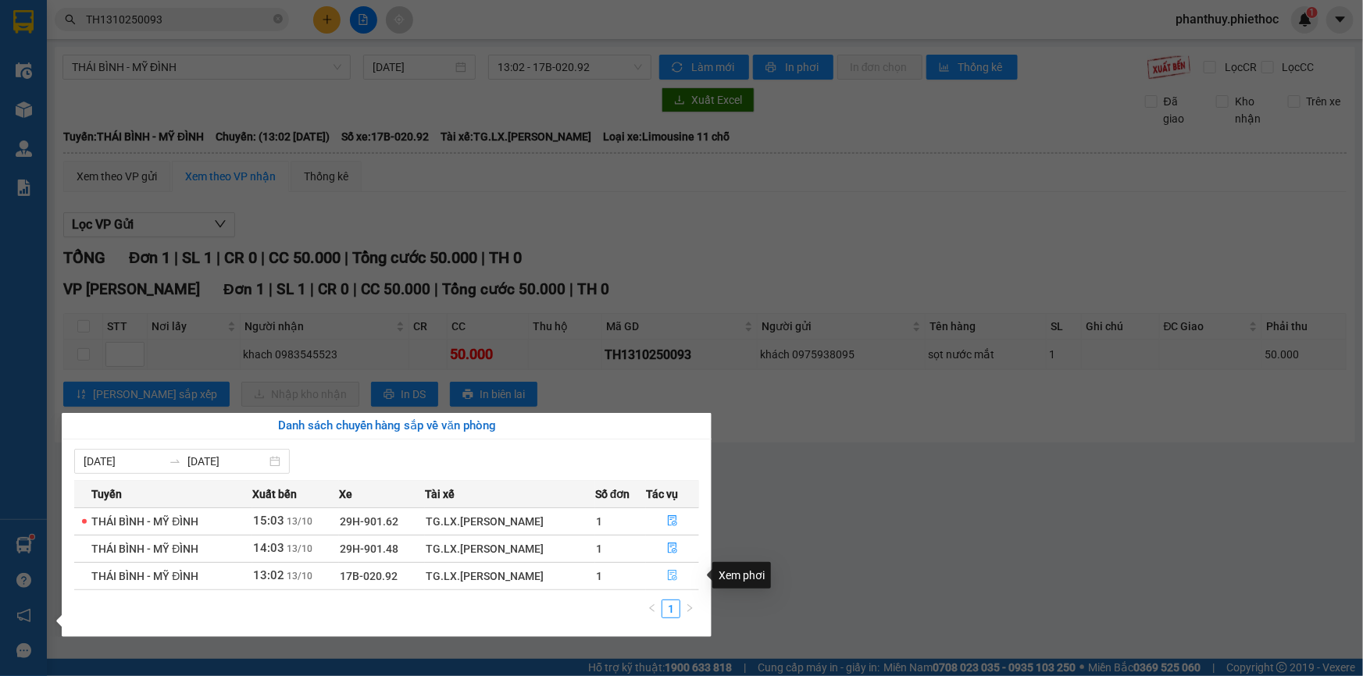
click at [677, 579] on icon "file-done" at bounding box center [672, 575] width 11 height 11
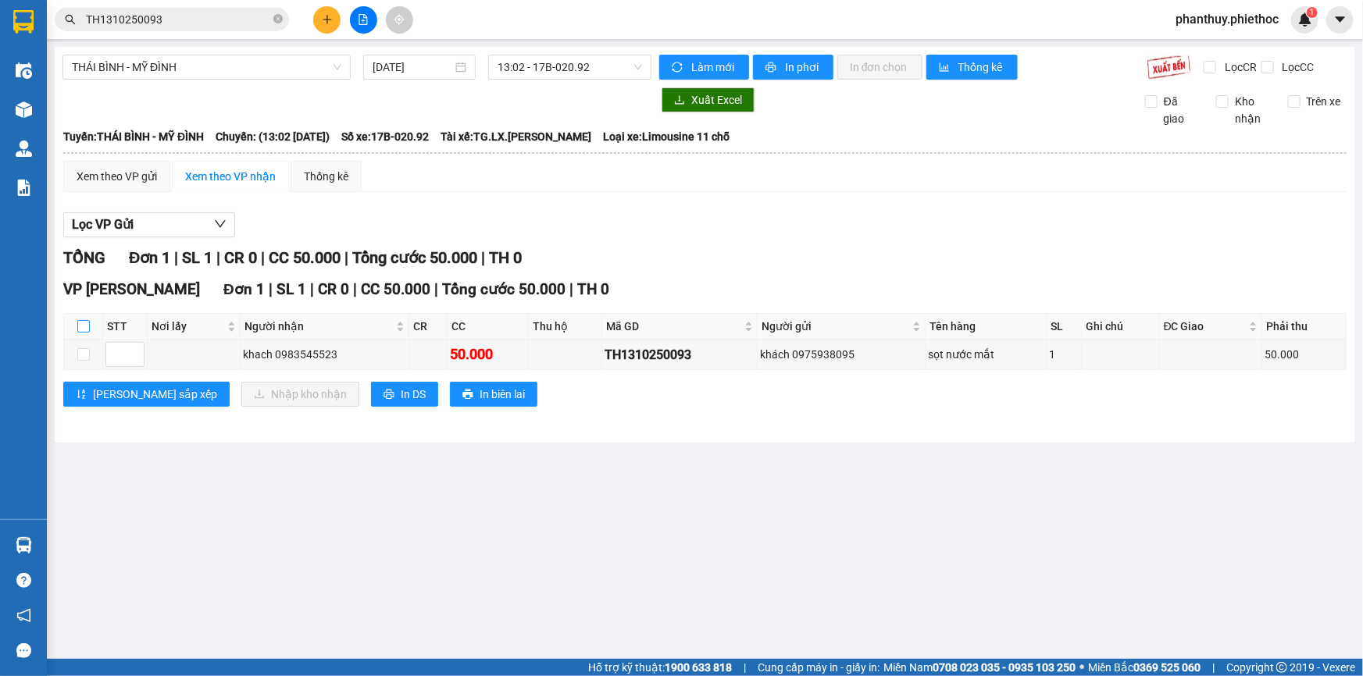
click at [84, 326] on input "checkbox" at bounding box center [83, 326] width 12 height 12
checkbox input "true"
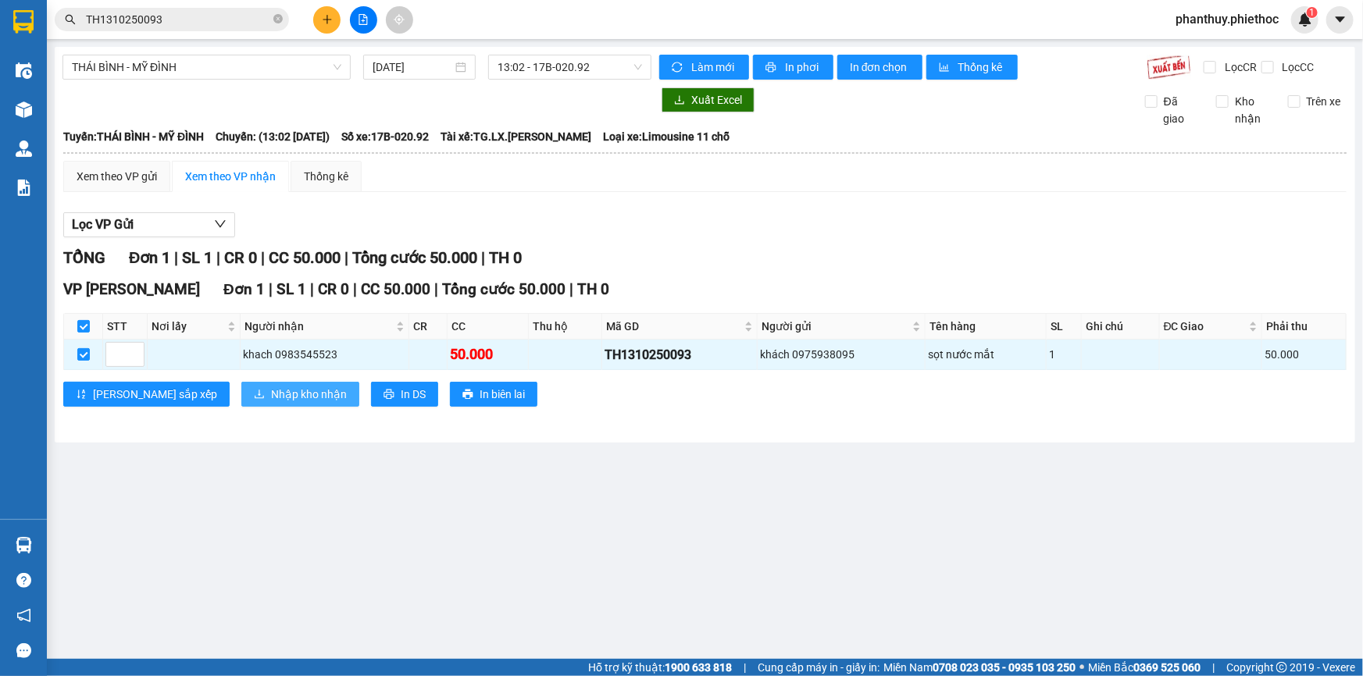
click at [271, 394] on span "Nhập kho nhận" at bounding box center [309, 394] width 76 height 17
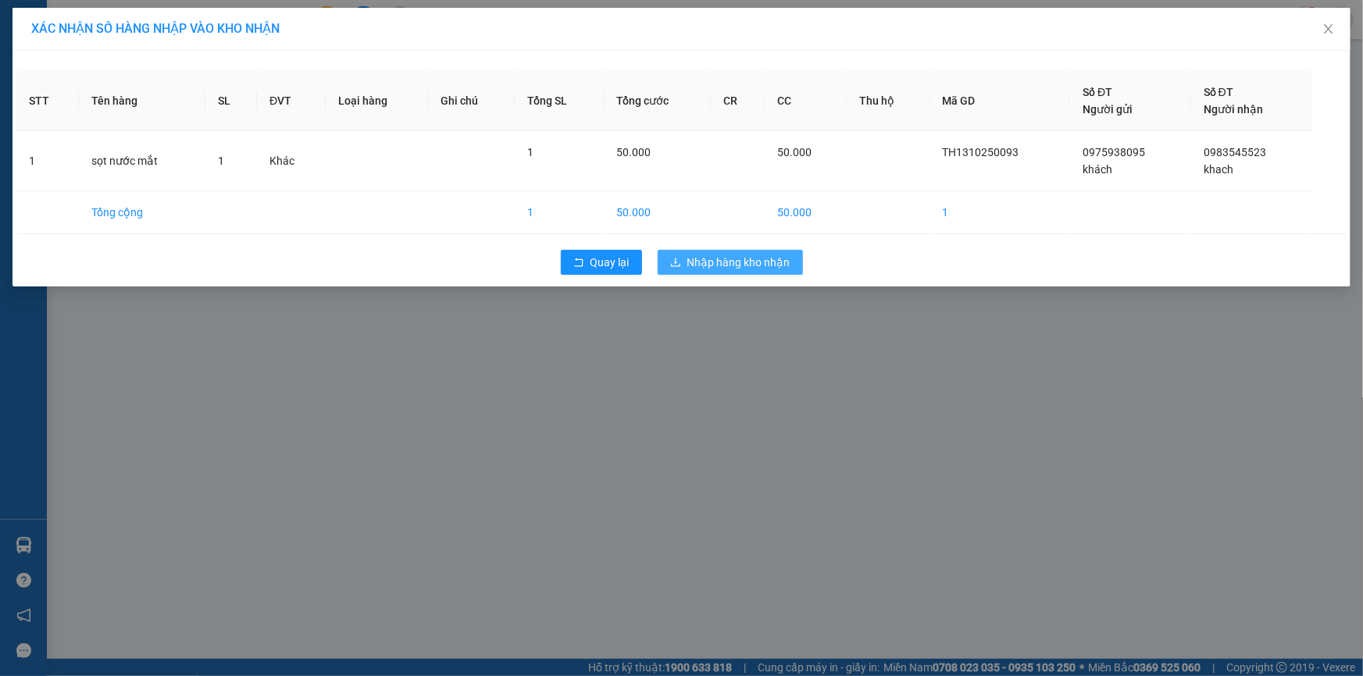
click at [756, 259] on span "Nhập hàng kho nhận" at bounding box center [738, 262] width 103 height 17
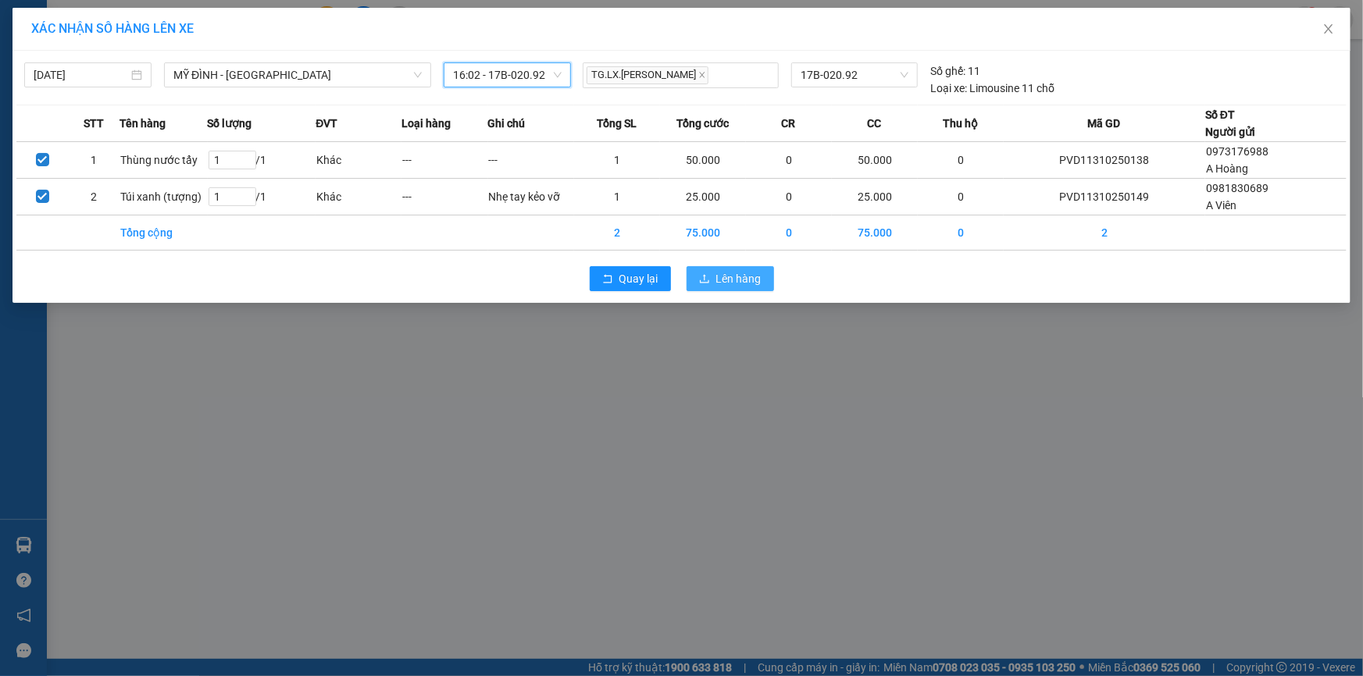
drag, startPoint x: 754, startPoint y: 274, endPoint x: 648, endPoint y: 365, distance: 139.5
click at [753, 274] on span "Lên hàng" at bounding box center [738, 278] width 45 height 17
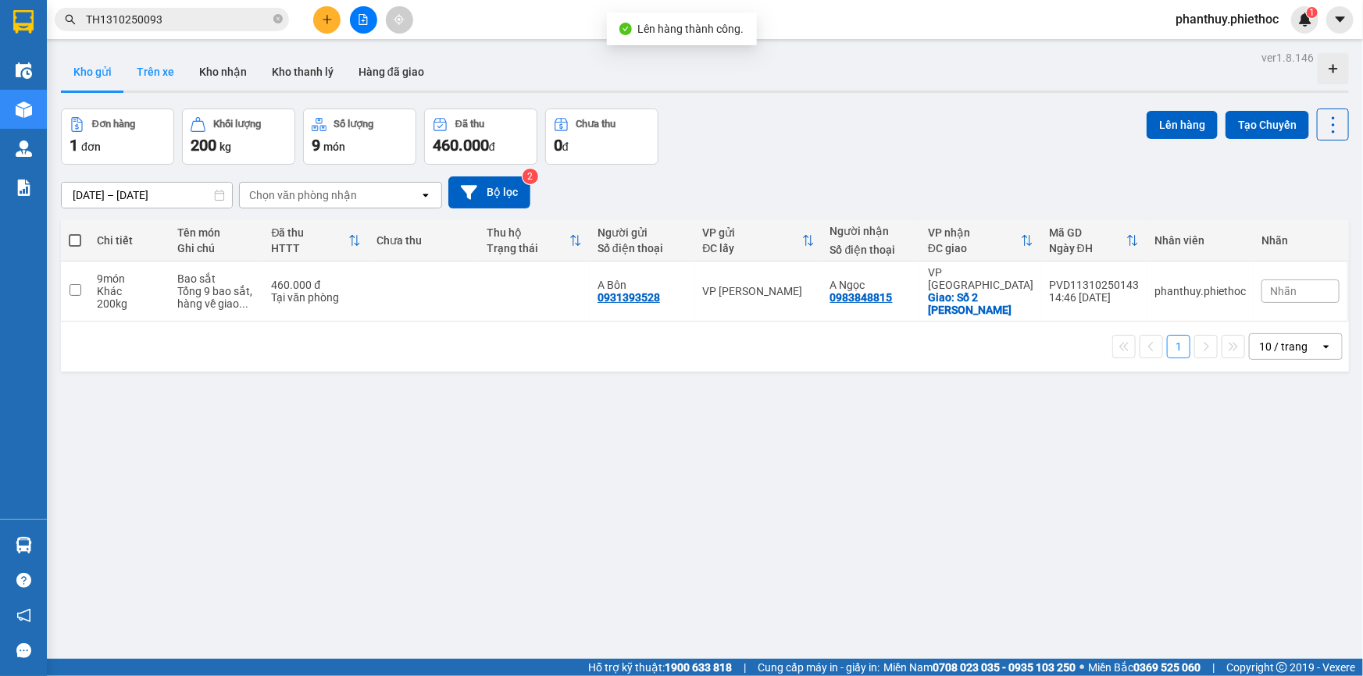
click at [159, 69] on button "Trên xe" at bounding box center [155, 71] width 62 height 37
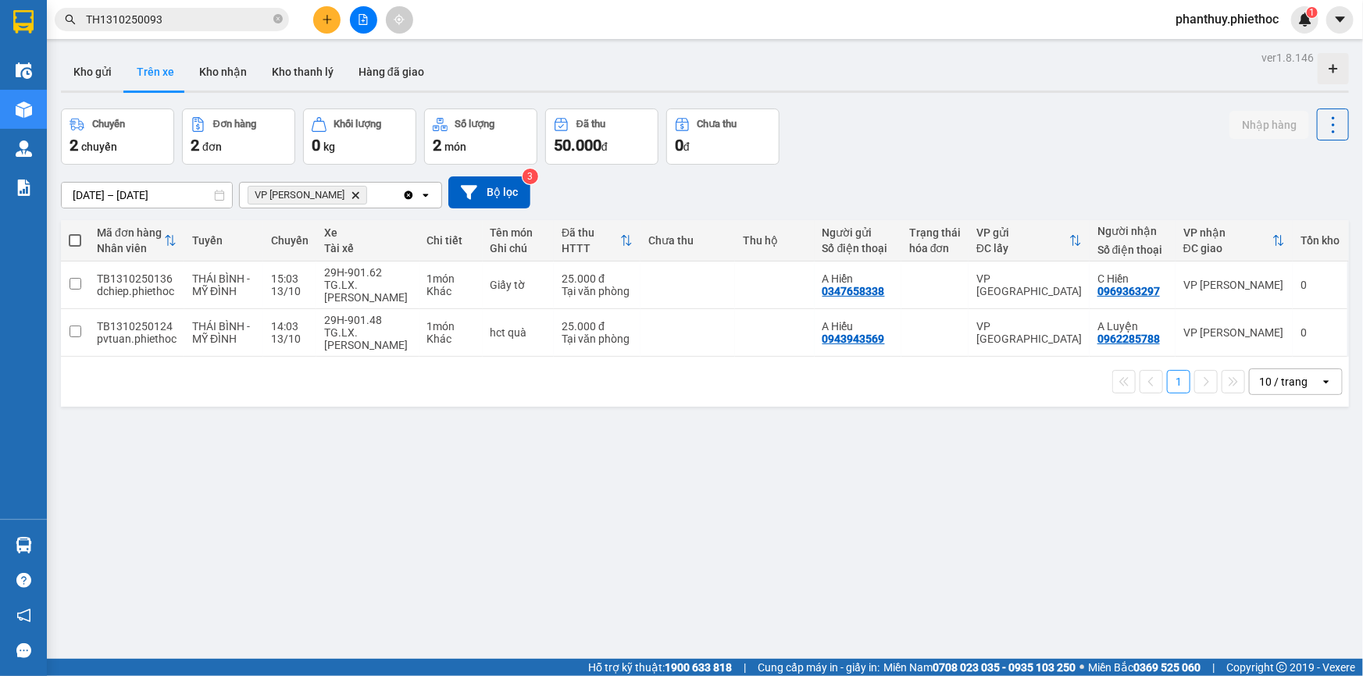
click at [353, 196] on icon "Delete" at bounding box center [355, 195] width 9 height 9
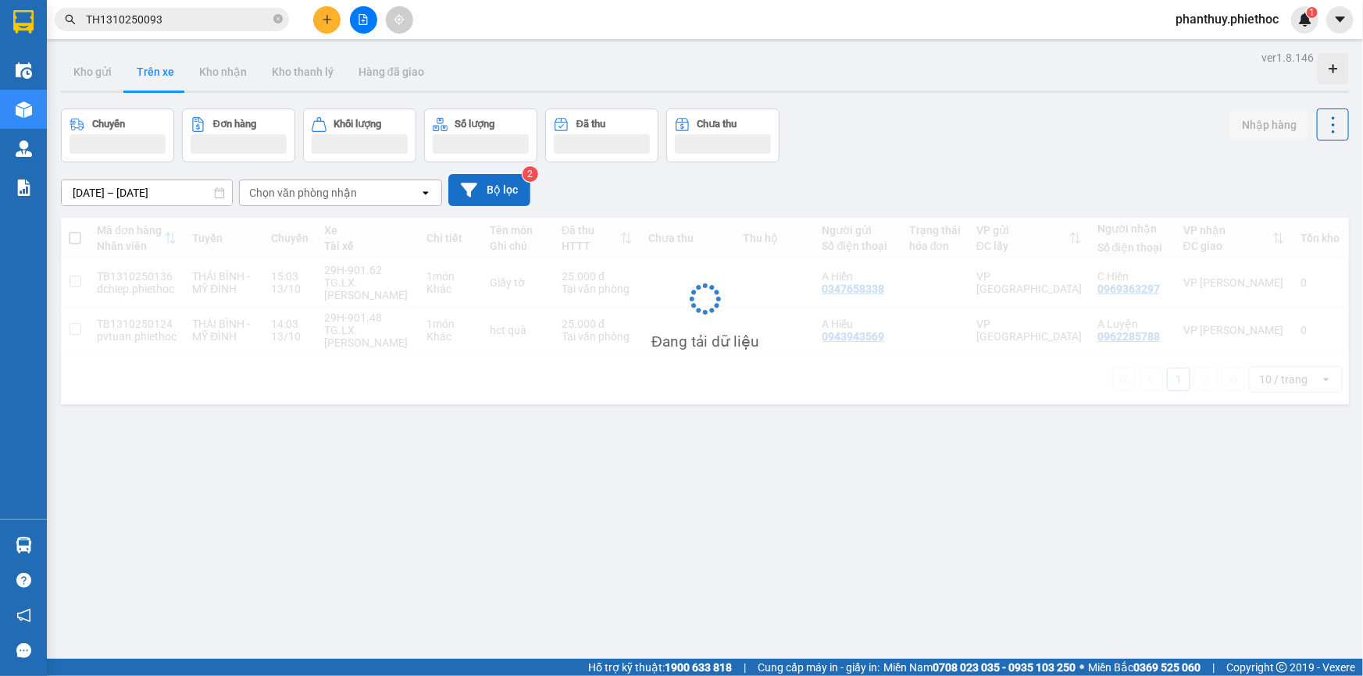
click at [487, 187] on button "Bộ lọc" at bounding box center [489, 190] width 82 height 32
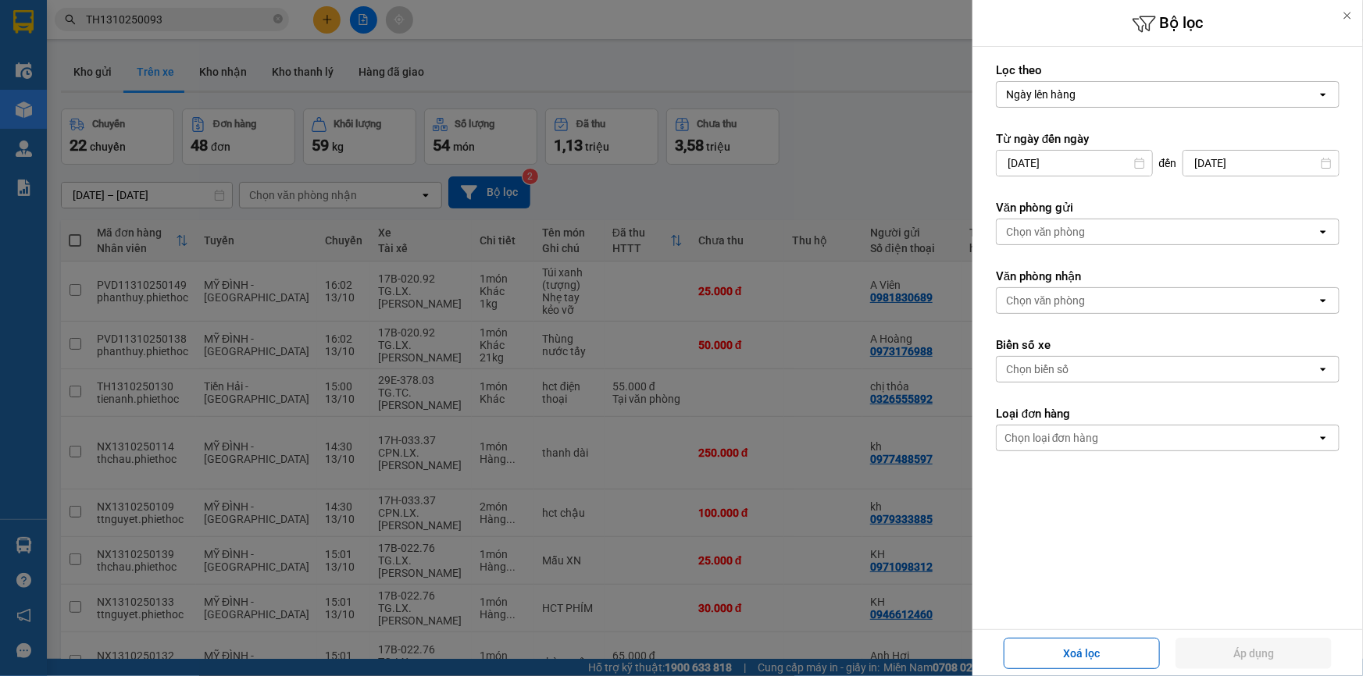
click at [1078, 226] on div "Chọn văn phòng" at bounding box center [1046, 232] width 80 height 16
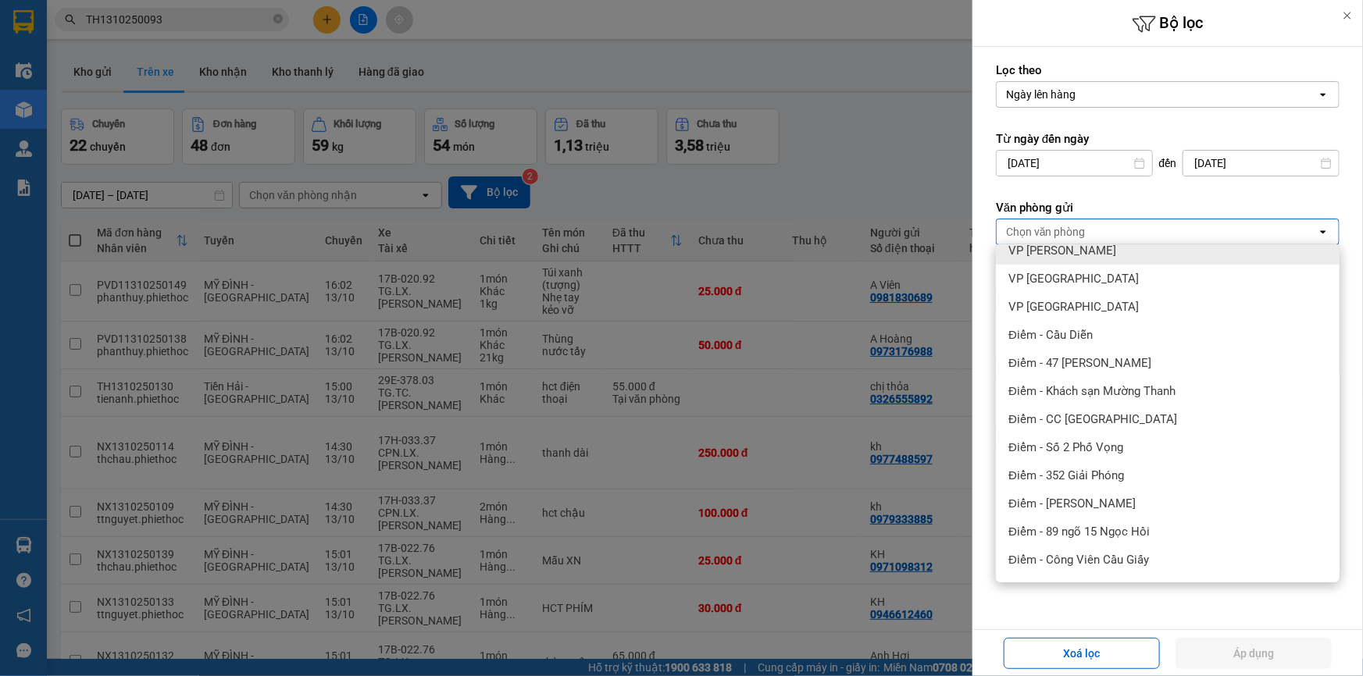
scroll to position [212, 0]
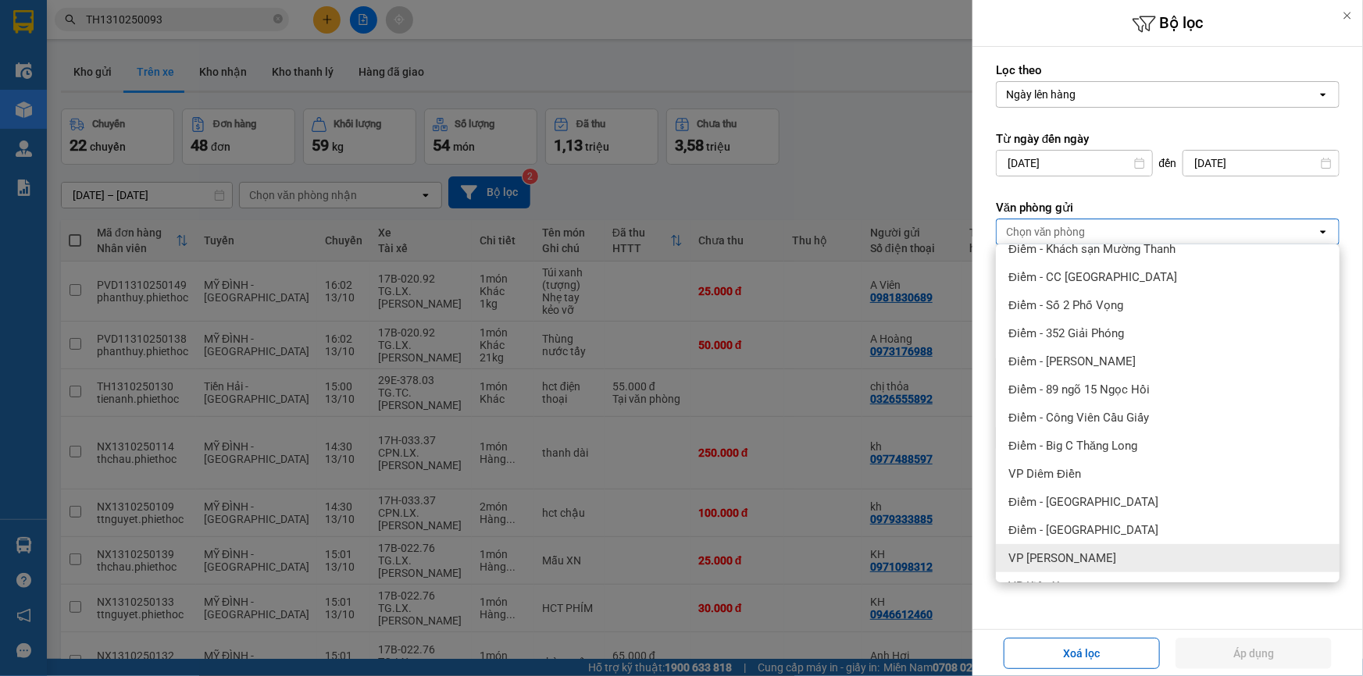
click at [1092, 554] on span "VP [PERSON_NAME]" at bounding box center [1062, 559] width 108 height 16
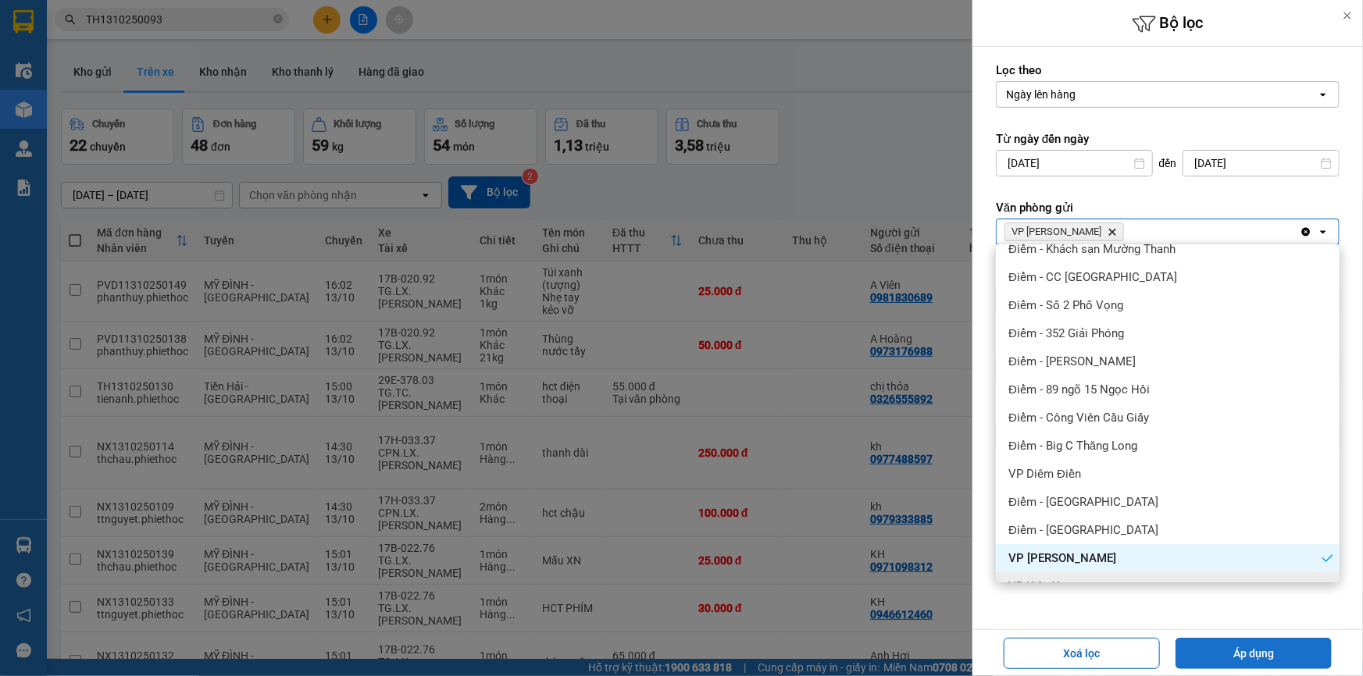
click at [1226, 655] on button "Áp dụng" at bounding box center [1253, 653] width 156 height 31
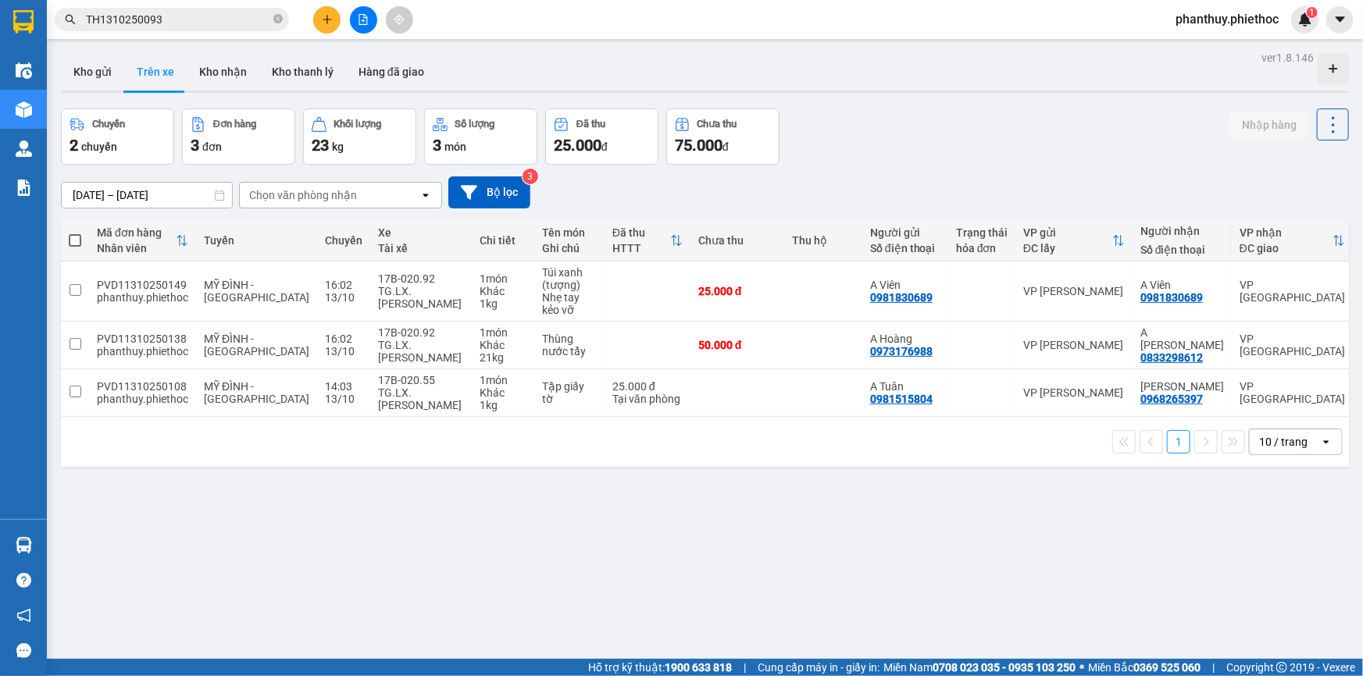
click at [86, 62] on button "Kho gửi" at bounding box center [92, 71] width 63 height 37
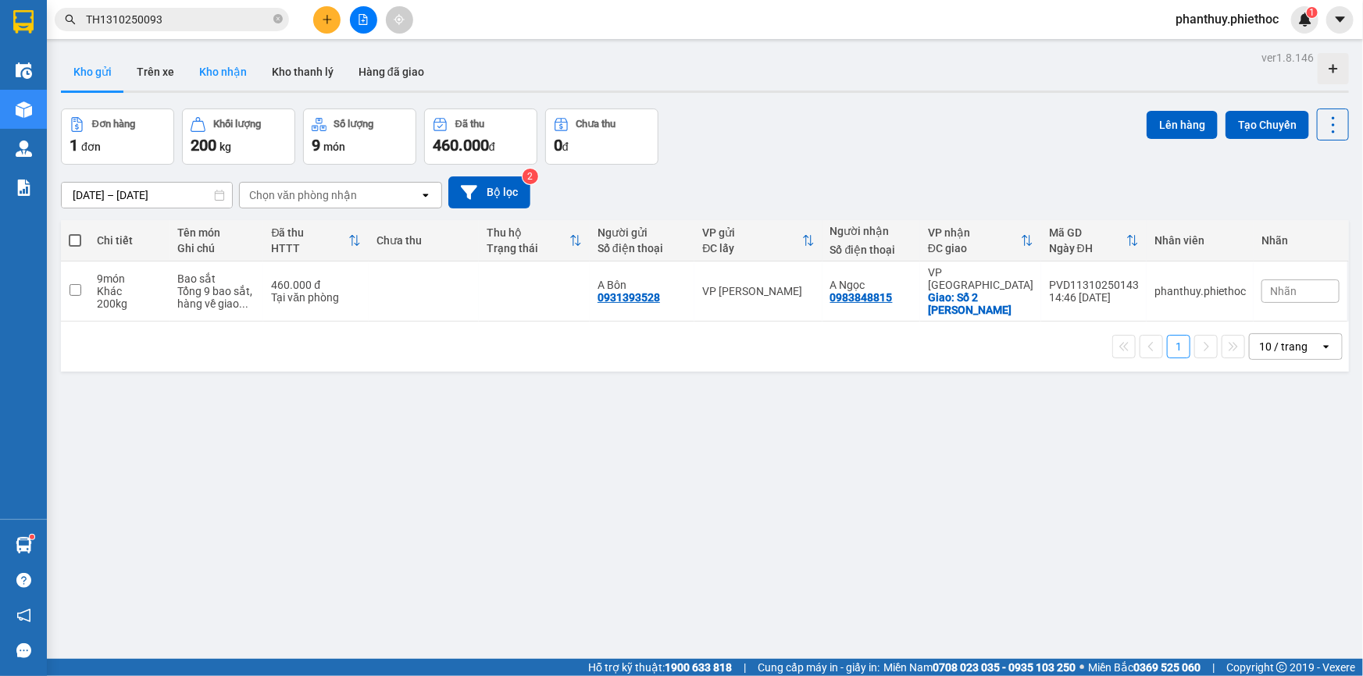
click at [224, 62] on button "Kho nhận" at bounding box center [223, 71] width 73 height 37
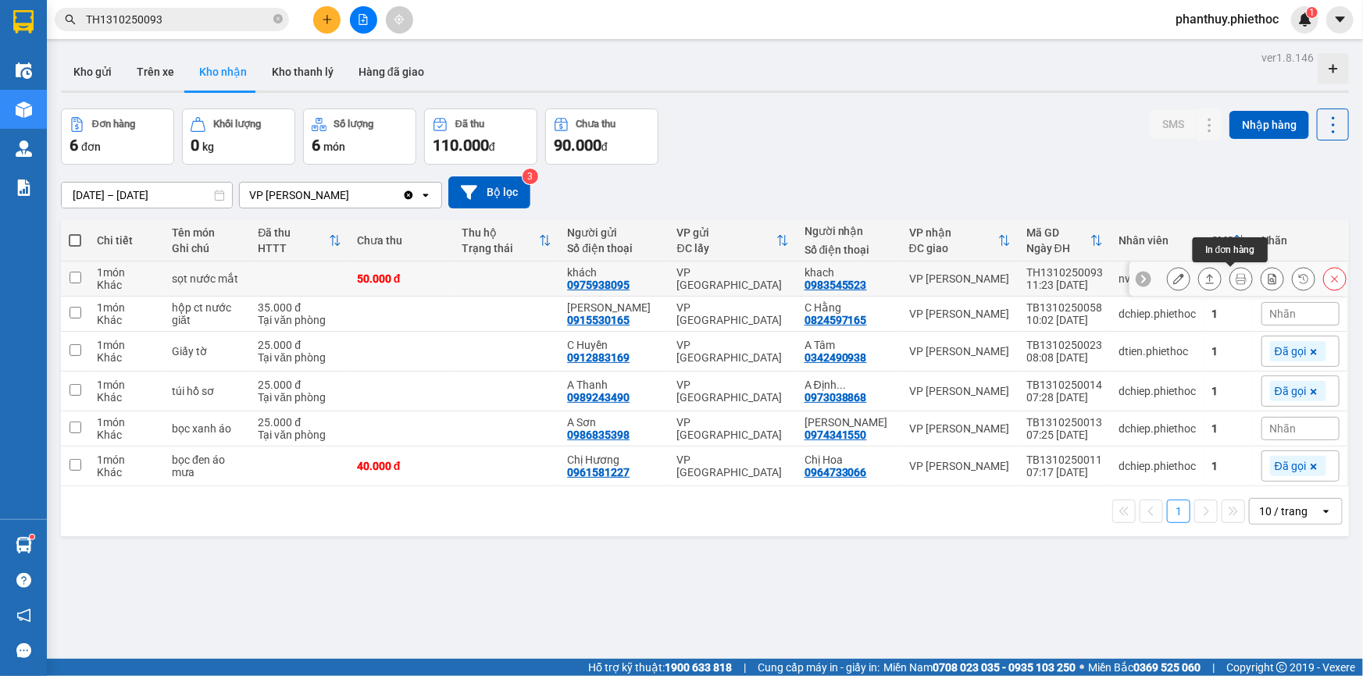
click at [1230, 272] on button at bounding box center [1241, 279] width 22 height 27
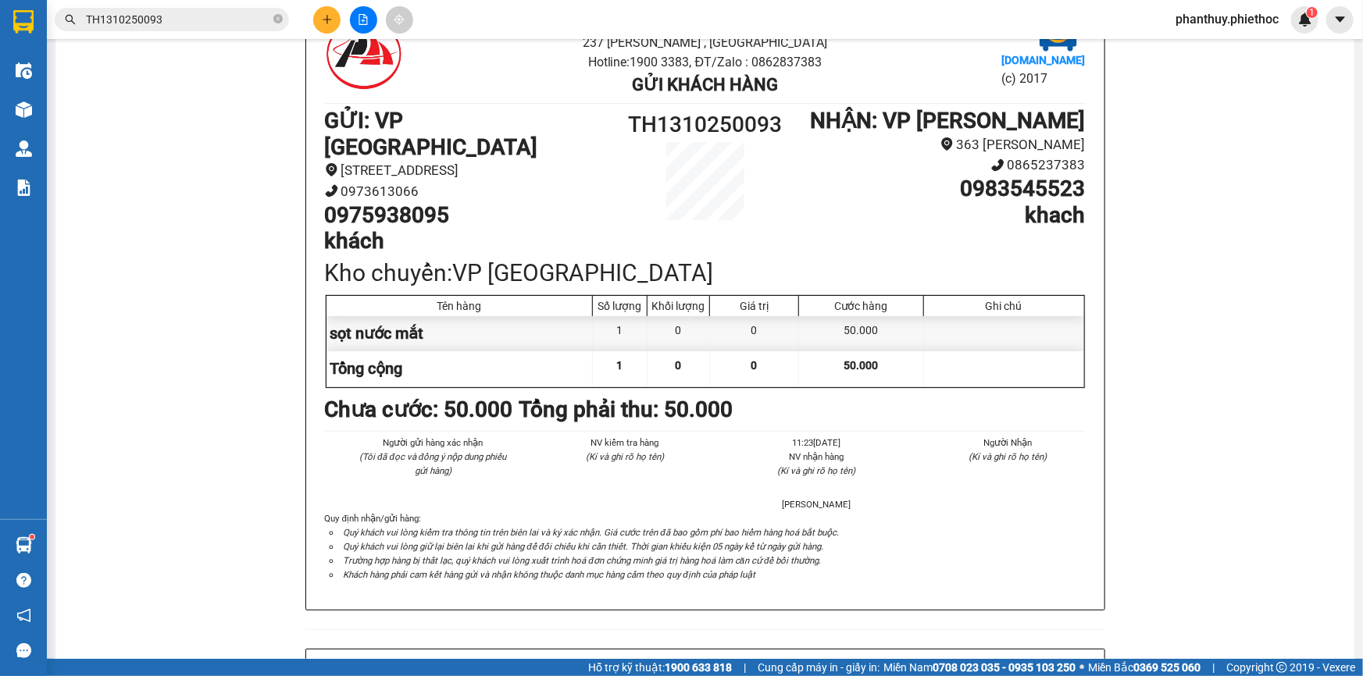
scroll to position [70, 0]
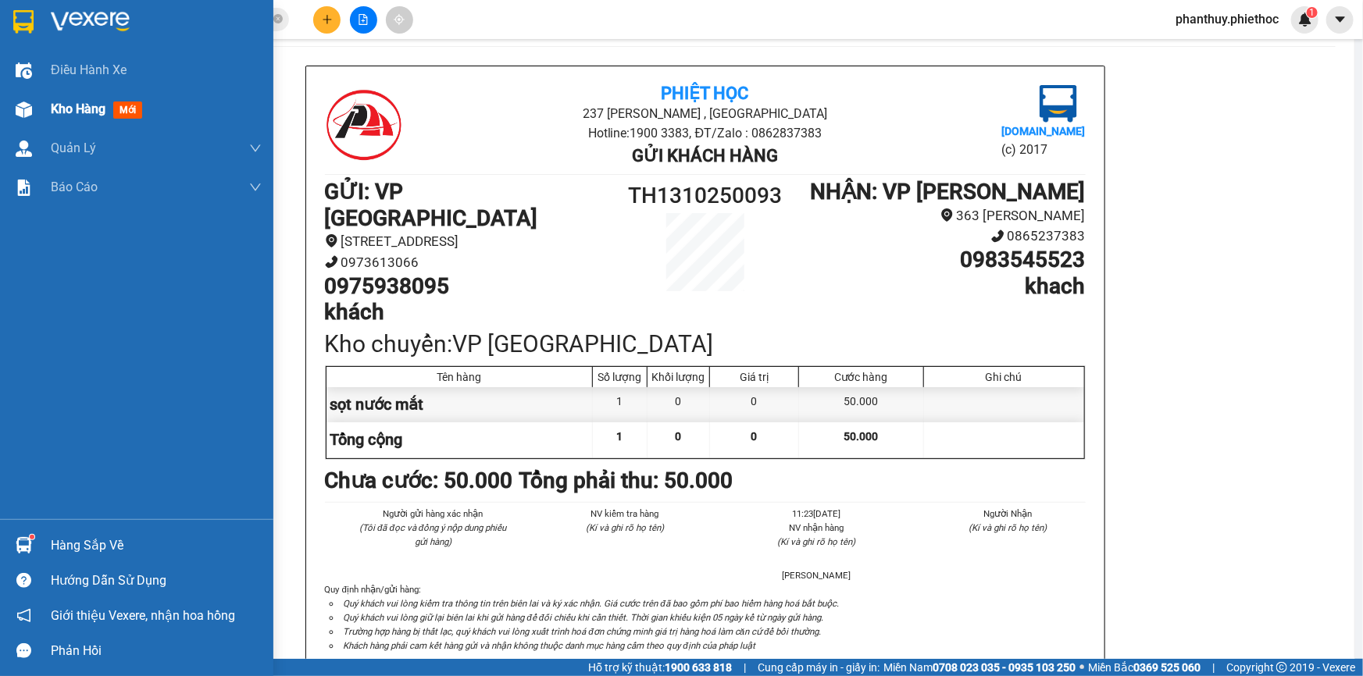
click at [85, 116] on span "Kho hàng" at bounding box center [78, 109] width 55 height 15
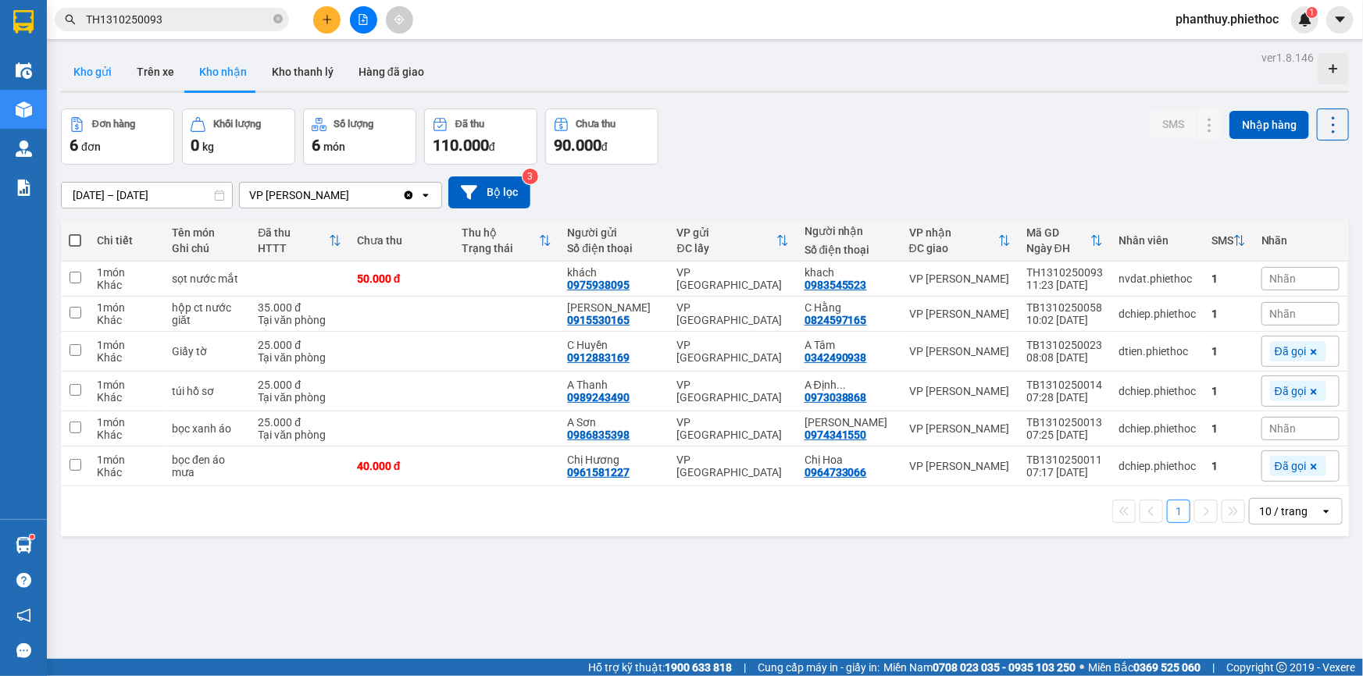
click at [81, 70] on button "Kho gửi" at bounding box center [92, 71] width 63 height 37
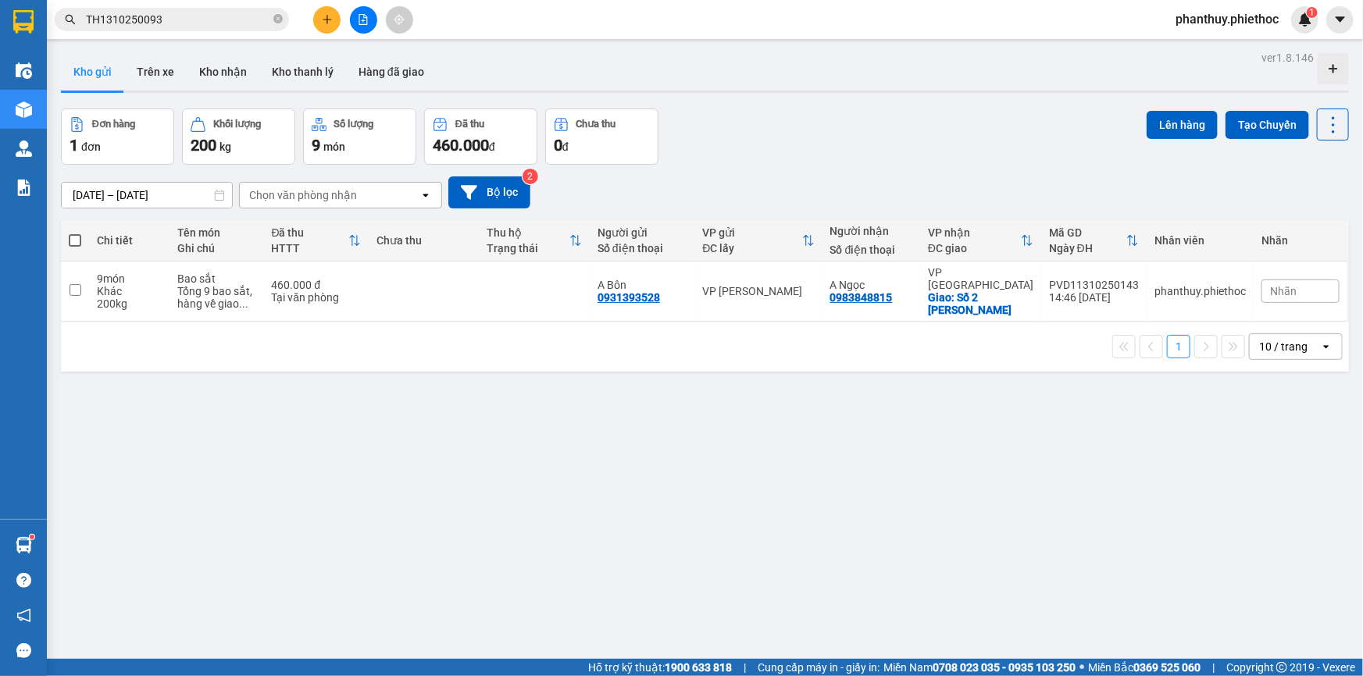
click at [319, 21] on button at bounding box center [326, 19] width 27 height 27
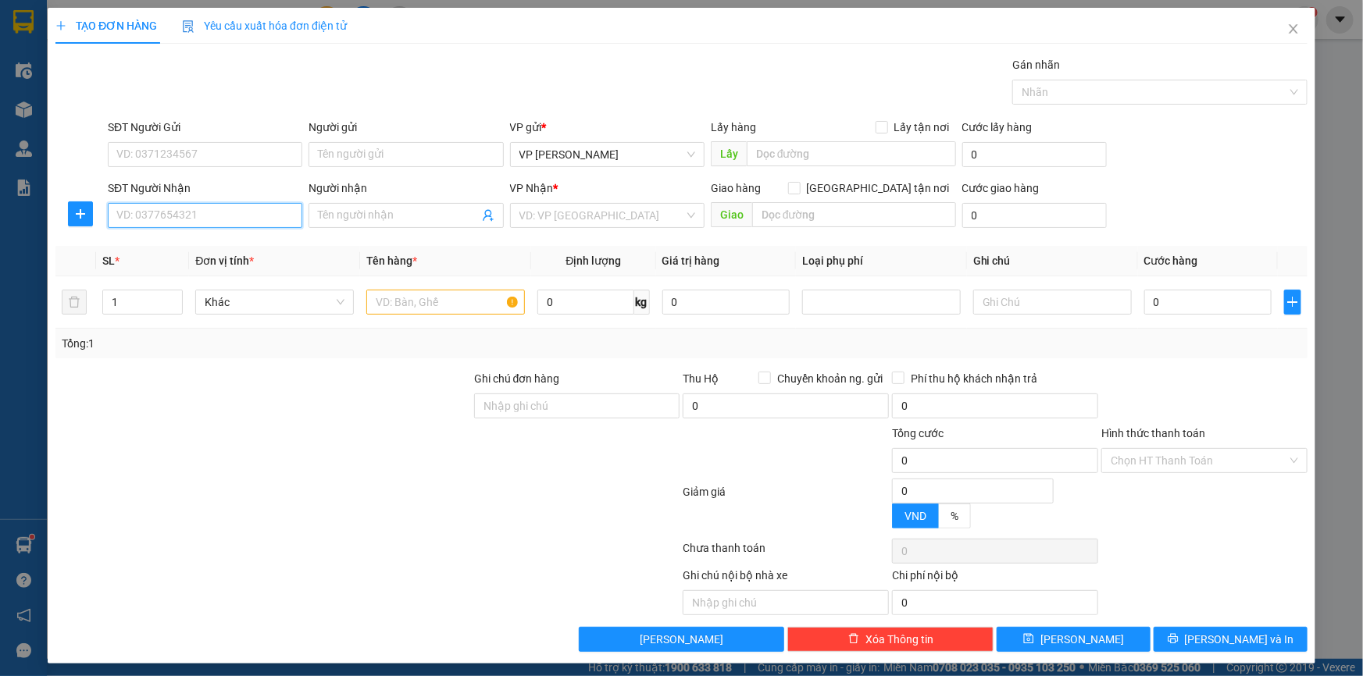
click at [205, 221] on input "SĐT Người Nhận" at bounding box center [205, 215] width 194 height 25
click at [176, 219] on input "SĐT Người Nhận" at bounding box center [205, 215] width 194 height 25
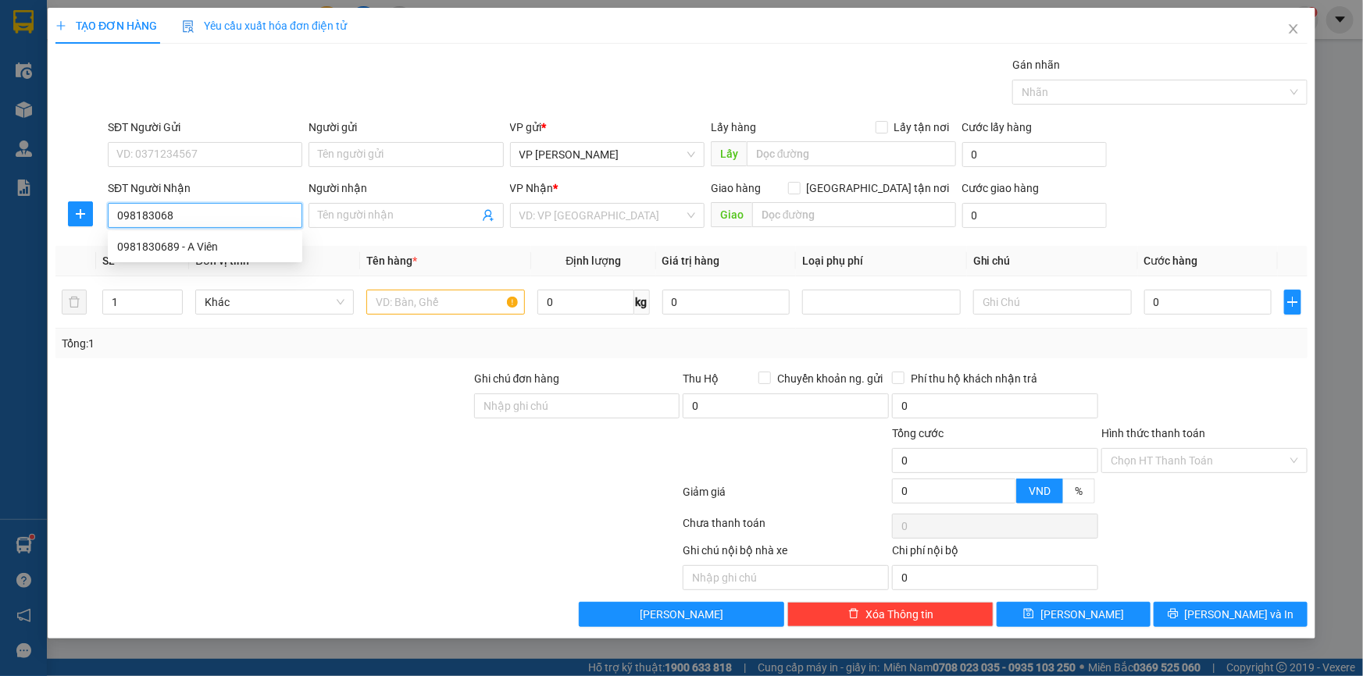
type input "0981830689"
click at [204, 242] on div "0981830689 - A Viên" at bounding box center [205, 246] width 176 height 17
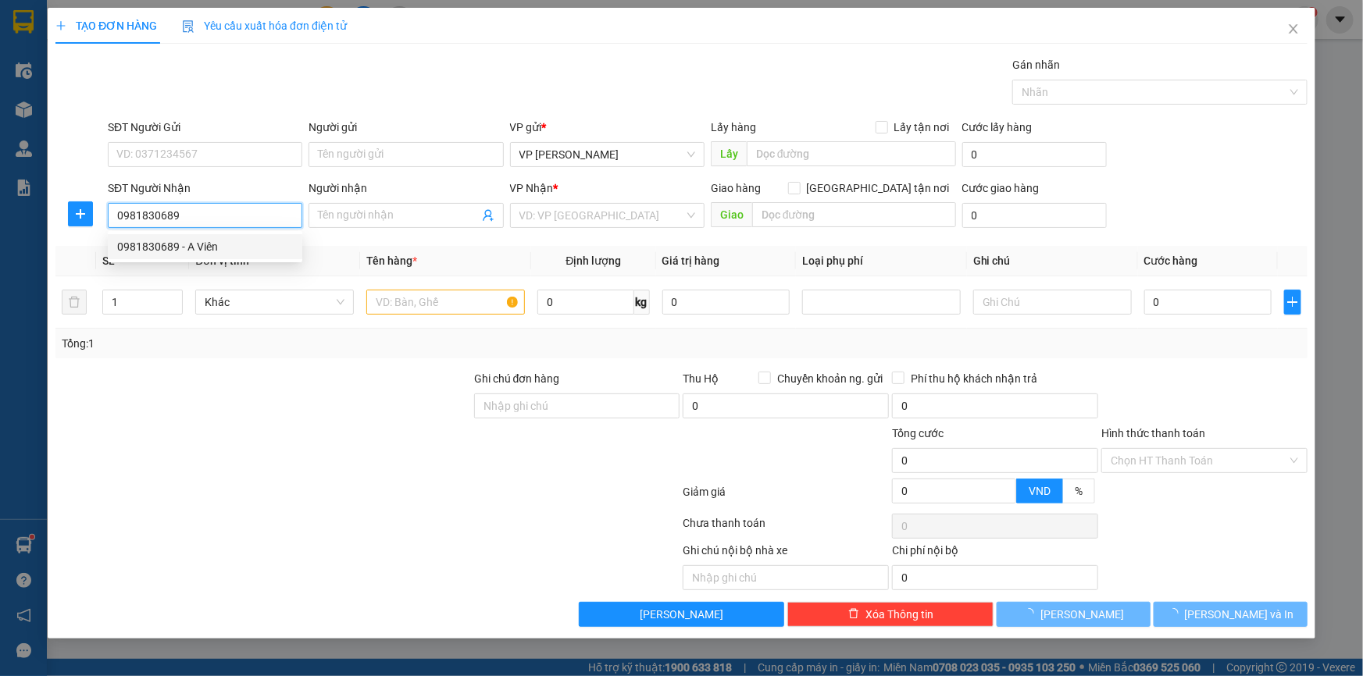
type input "A Viên"
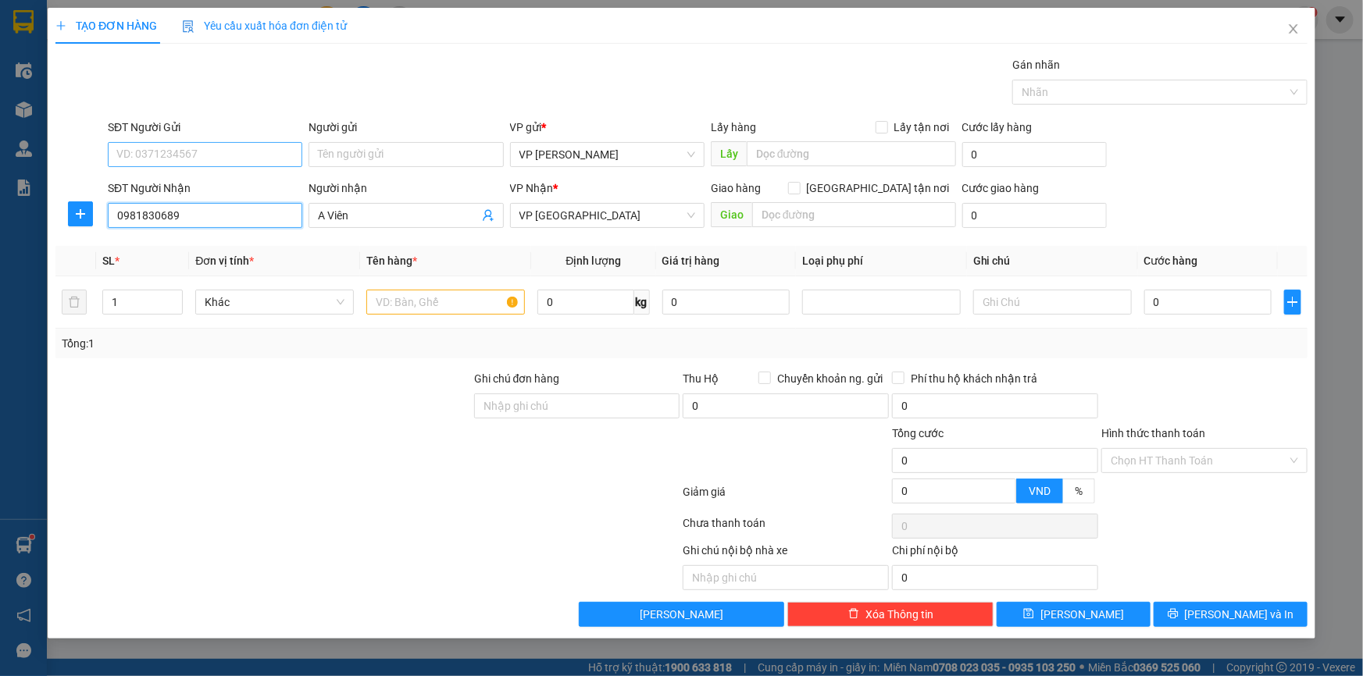
type input "0981830689"
click at [201, 149] on input "SĐT Người Gửi" at bounding box center [205, 154] width 194 height 25
click at [217, 190] on div "0981830689 - A Viên" at bounding box center [205, 185] width 176 height 17
type input "0981830689"
type input "A Viên"
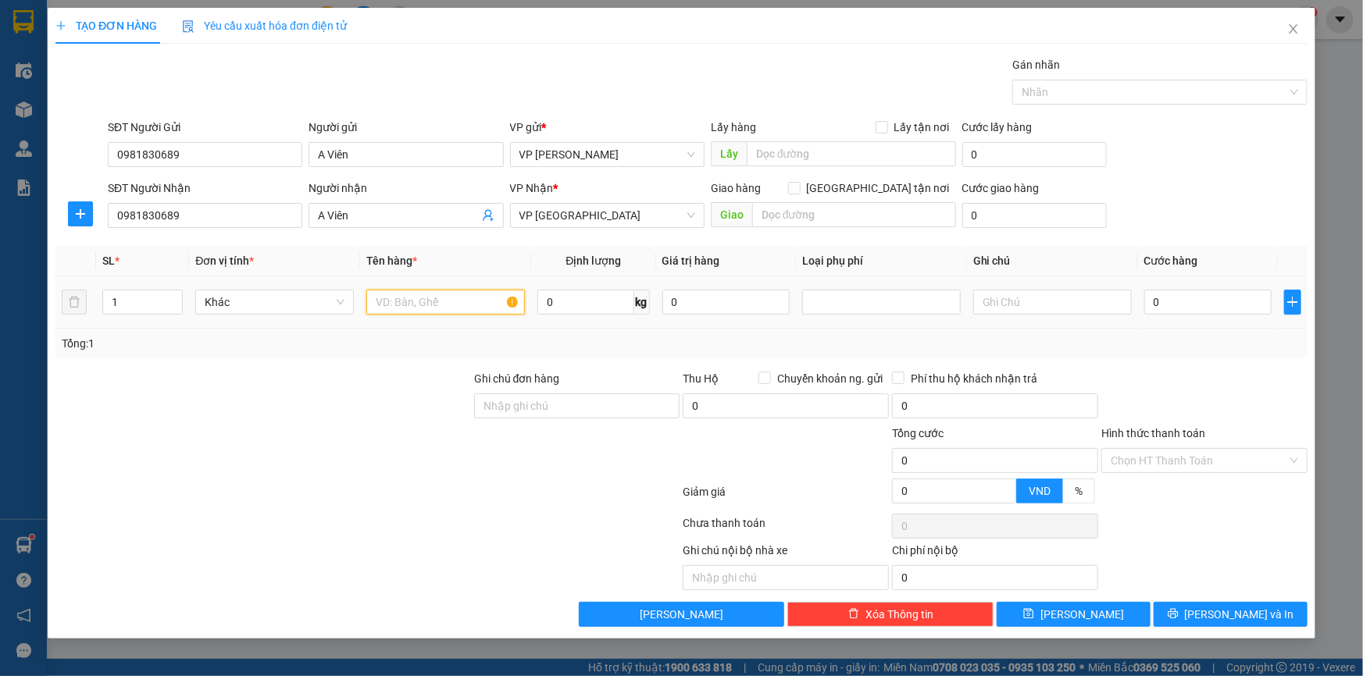
click at [428, 297] on input "text" at bounding box center [445, 302] width 159 height 25
type input "Pbi giấy tờ"
click at [557, 298] on input "0" at bounding box center [585, 302] width 96 height 25
type input "0.5"
click at [1186, 301] on input "0" at bounding box center [1207, 302] width 127 height 25
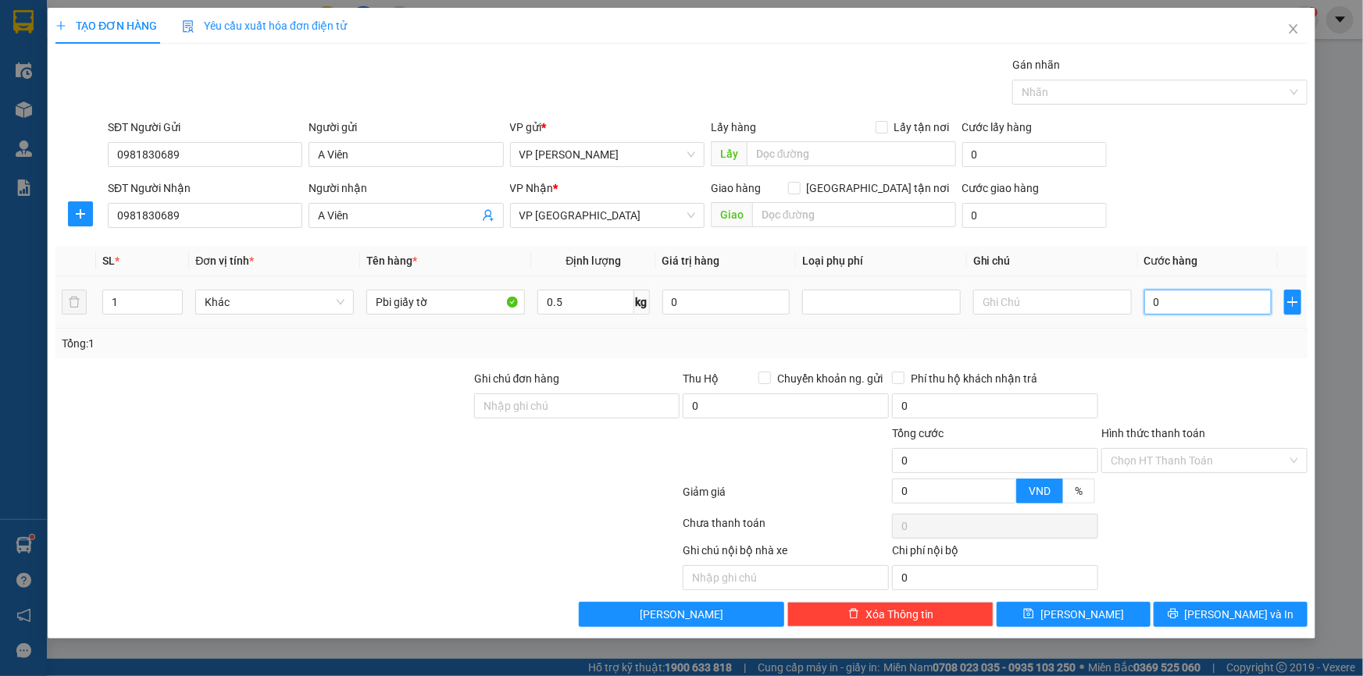
type input "02"
type input "2"
type input "025"
type input "25"
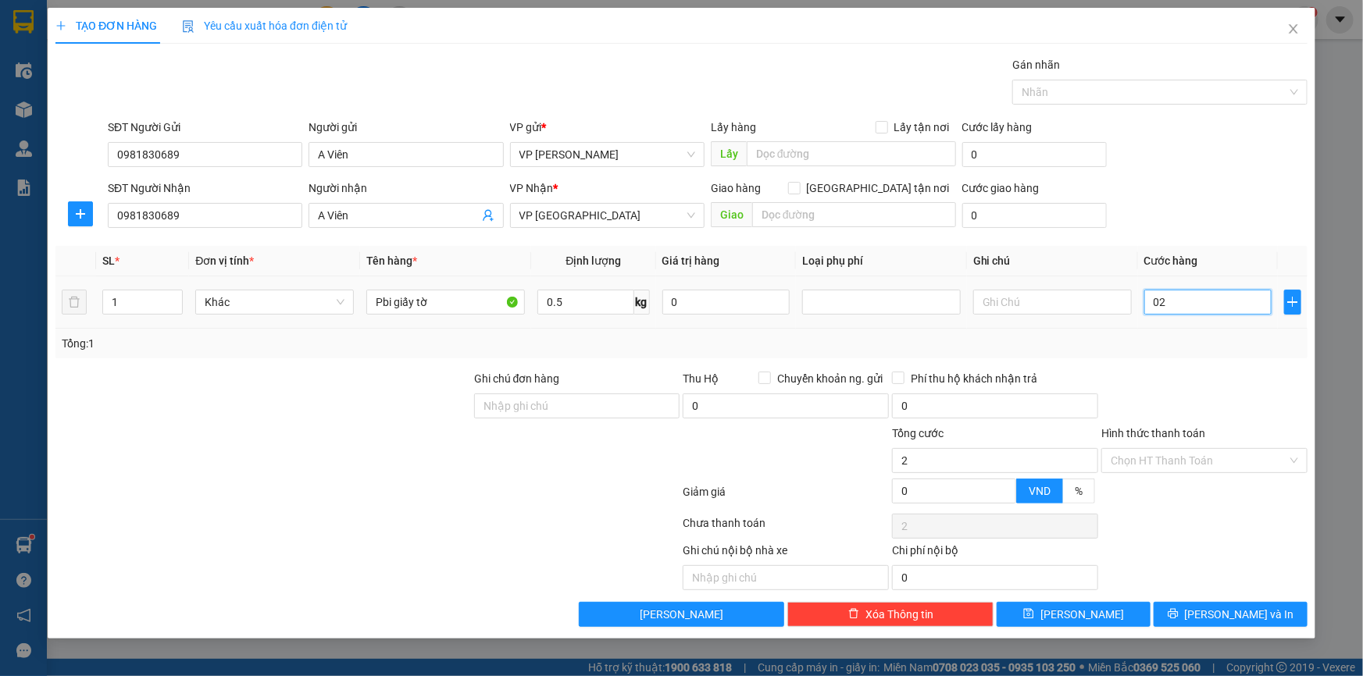
type input "25"
type input "25.000"
click at [1206, 180] on div "SĐT Người Nhận 0981830689 Người nhận A Viên VP Nhận * VP Thái Bình Giao hàng [G…" at bounding box center [708, 207] width 1206 height 55
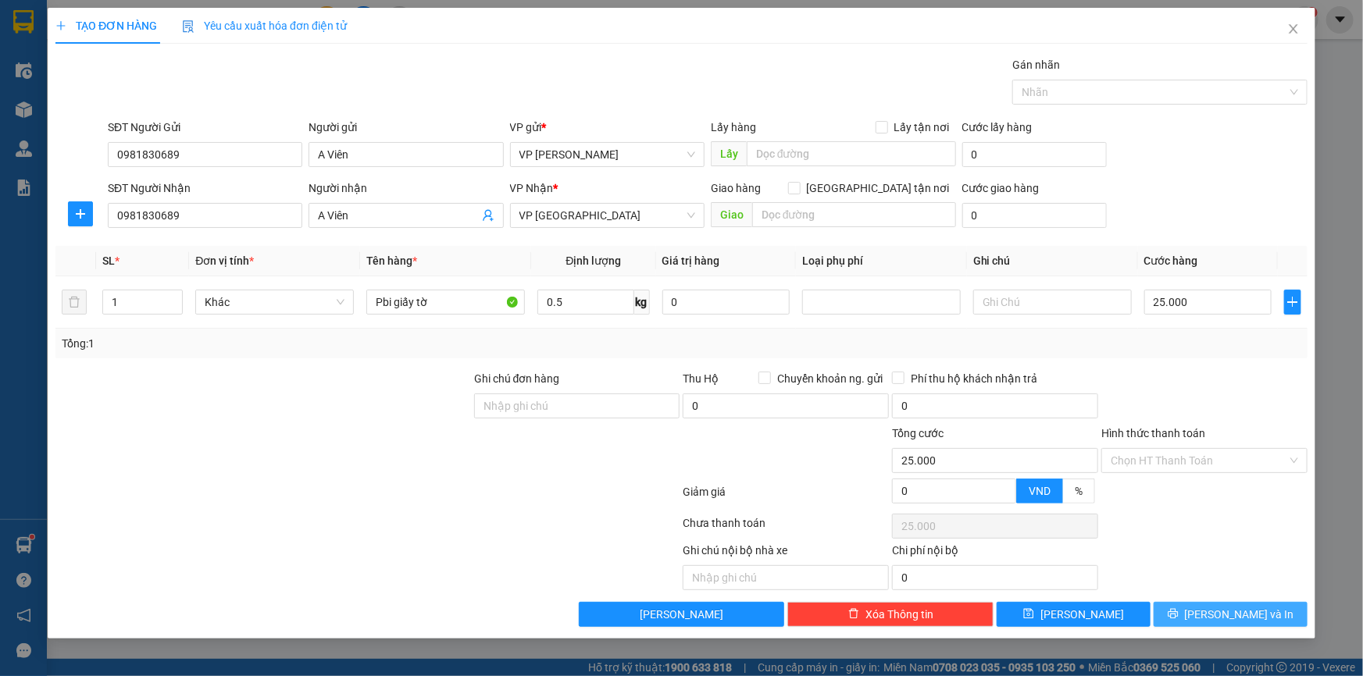
click at [1217, 618] on span "[PERSON_NAME] và In" at bounding box center [1239, 614] width 109 height 17
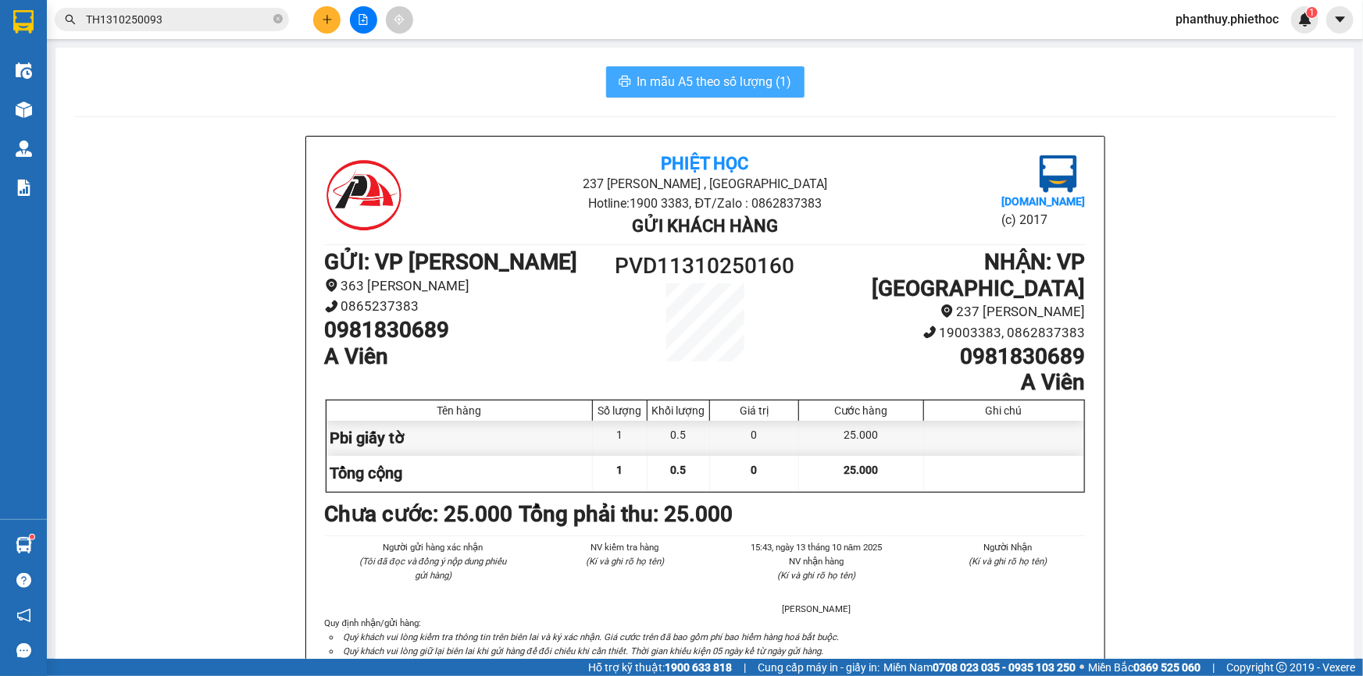
click at [679, 76] on span "In mẫu A5 theo số lượng (1)" at bounding box center [714, 82] width 155 height 20
